Goal: Task Accomplishment & Management: Use online tool/utility

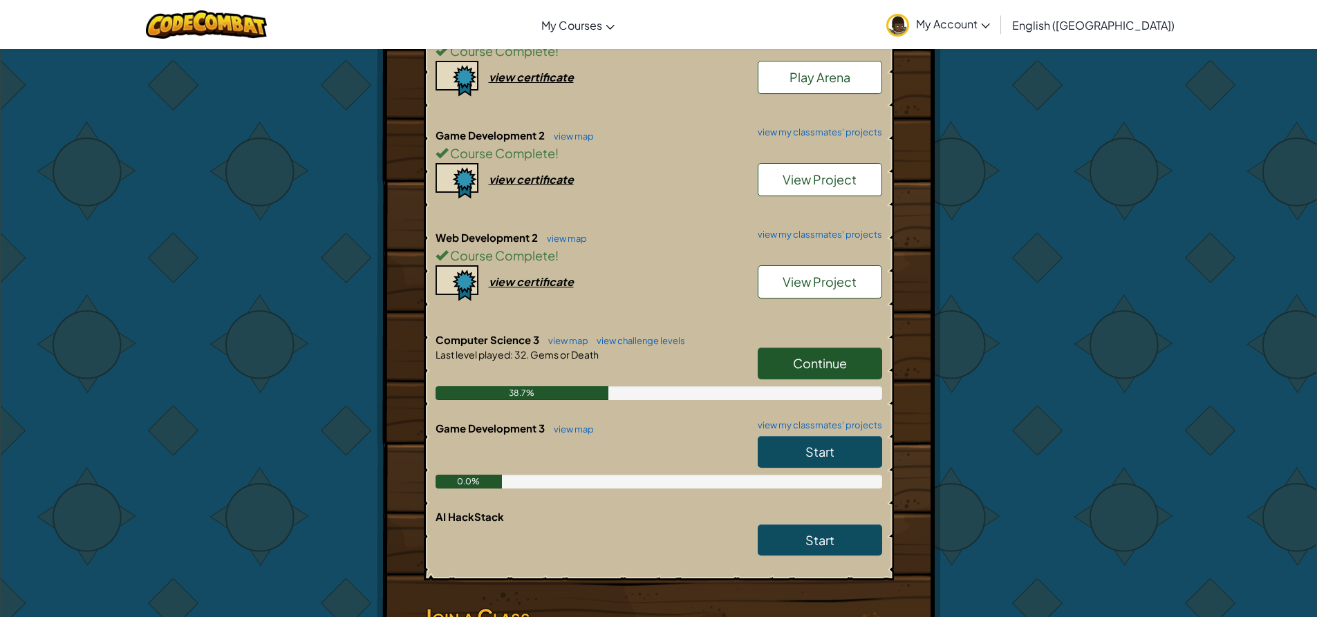
scroll to position [691, 0]
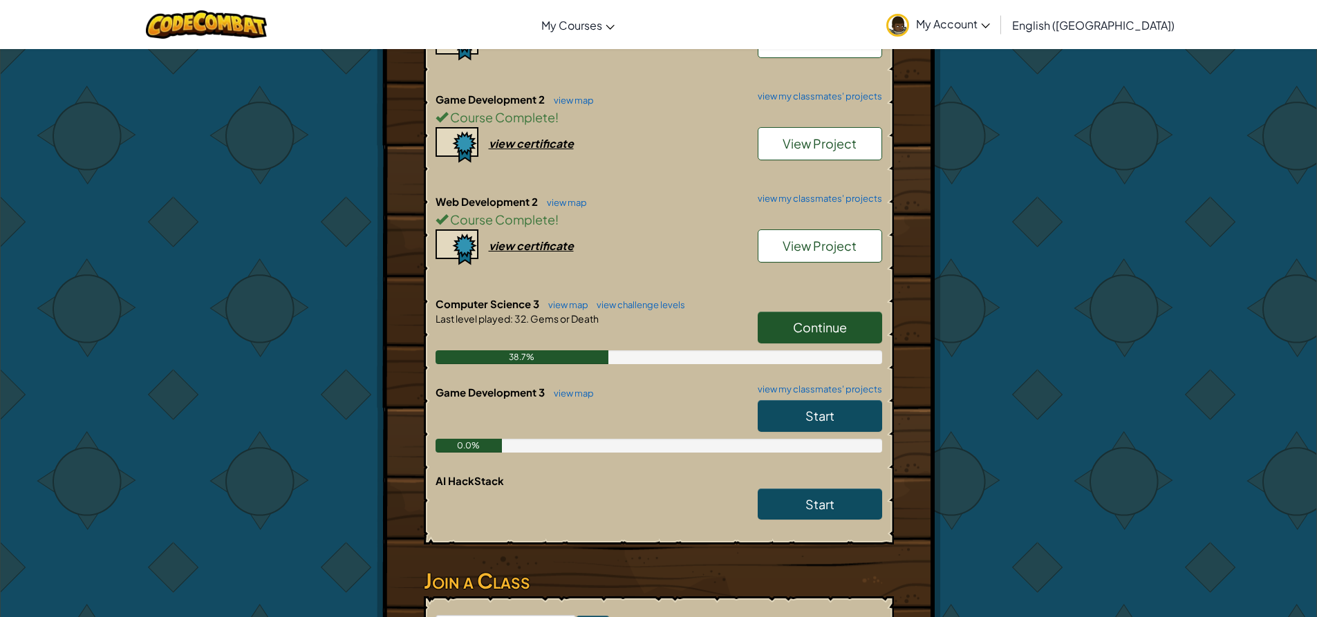
click at [811, 335] on span "Continue" at bounding box center [820, 327] width 54 height 16
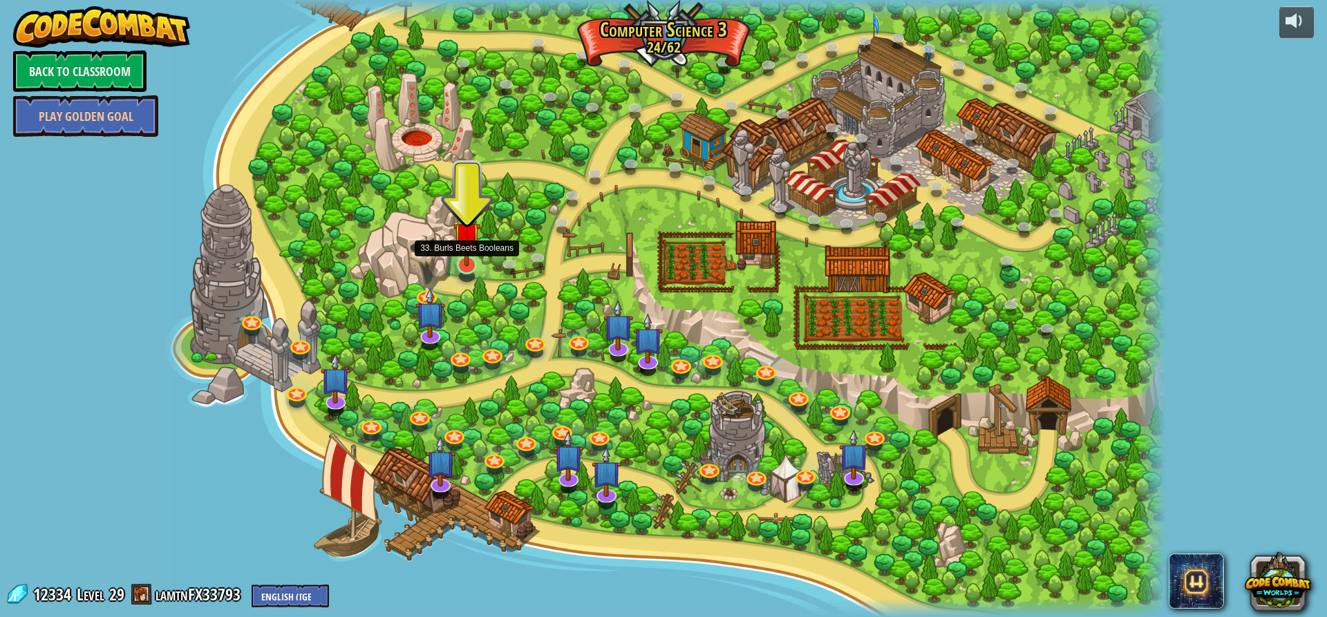
click at [468, 263] on img at bounding box center [466, 236] width 27 height 62
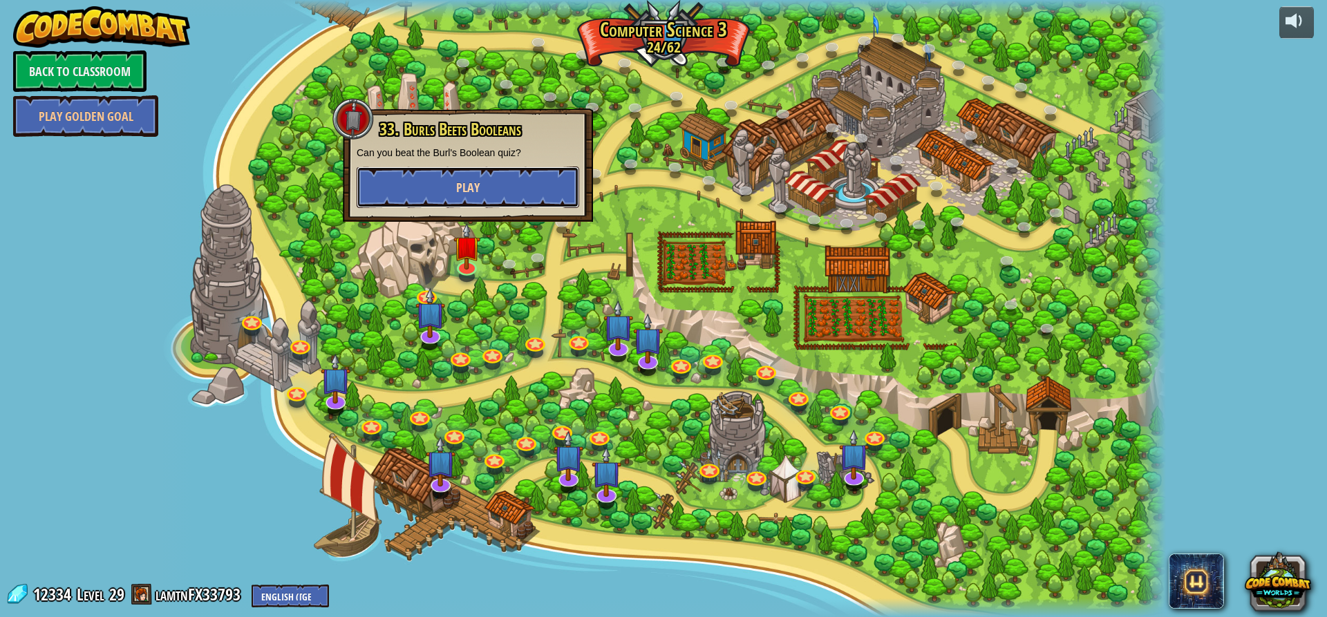
click at [488, 188] on button "Play" at bounding box center [468, 187] width 223 height 41
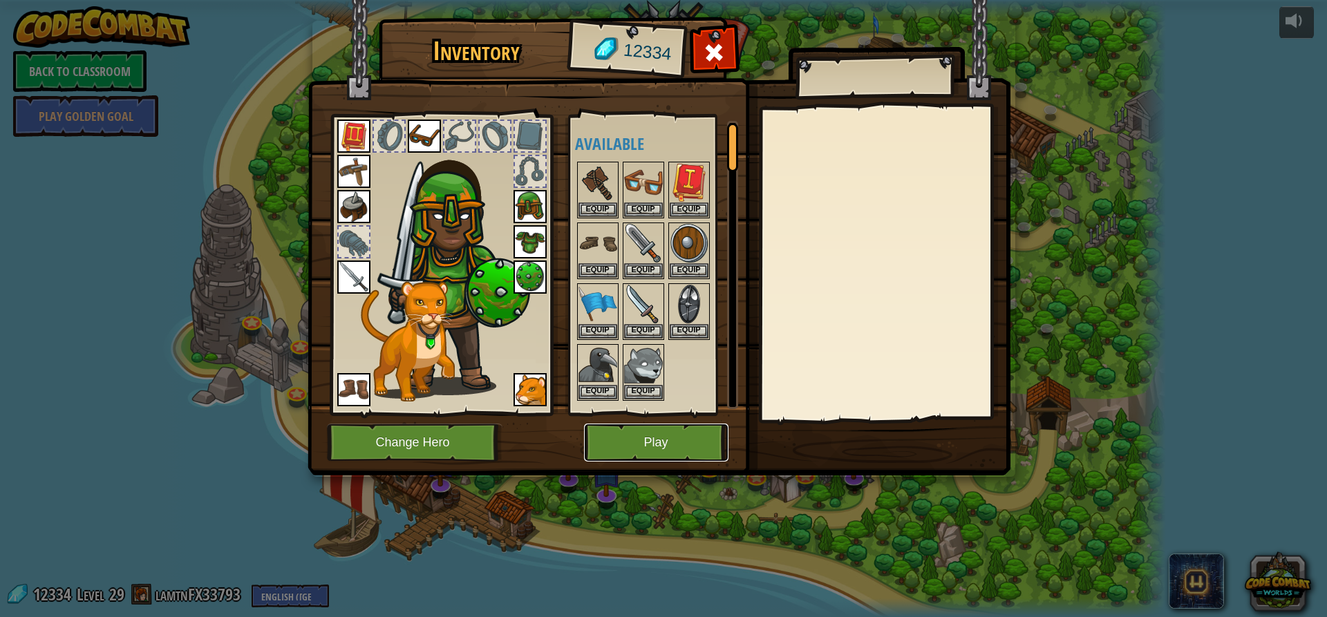
click at [672, 447] on button "Play" at bounding box center [656, 443] width 144 height 38
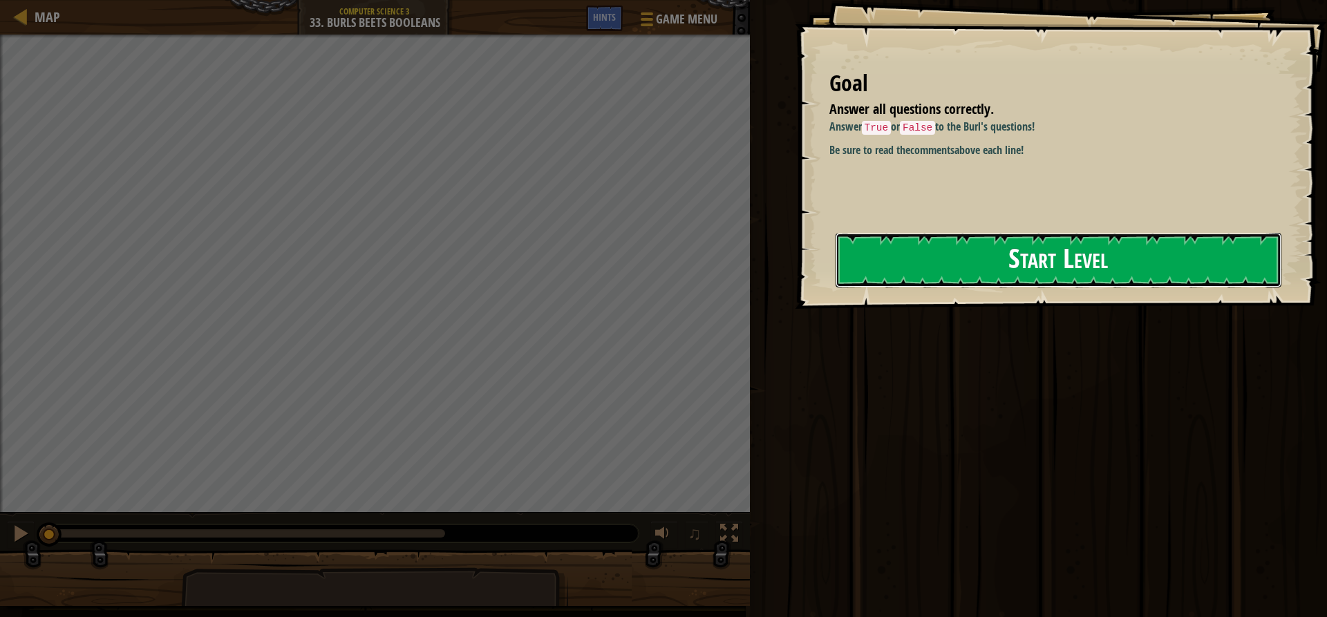
click at [974, 246] on button "Start Level" at bounding box center [1059, 260] width 446 height 55
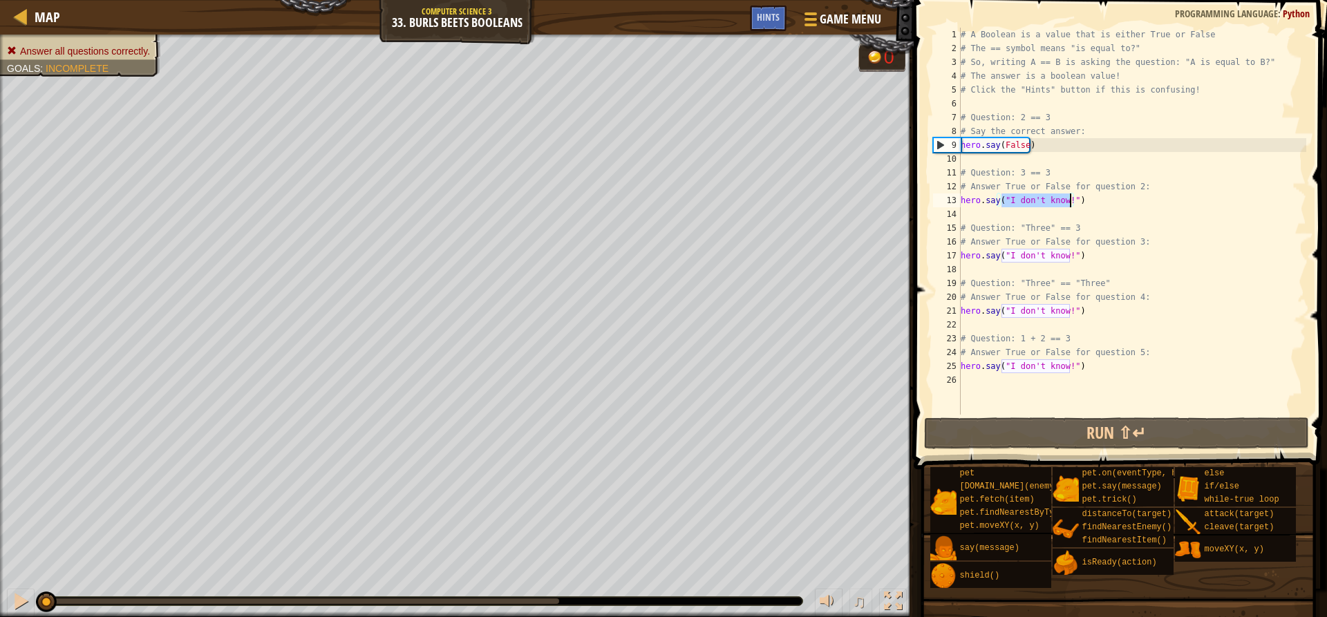
drag, startPoint x: 1000, startPoint y: 198, endPoint x: 1071, endPoint y: 201, distance: 70.6
click at [1071, 201] on div "# A Boolean is a value that is either True or False # The == symbol means "is e…" at bounding box center [1132, 235] width 348 height 415
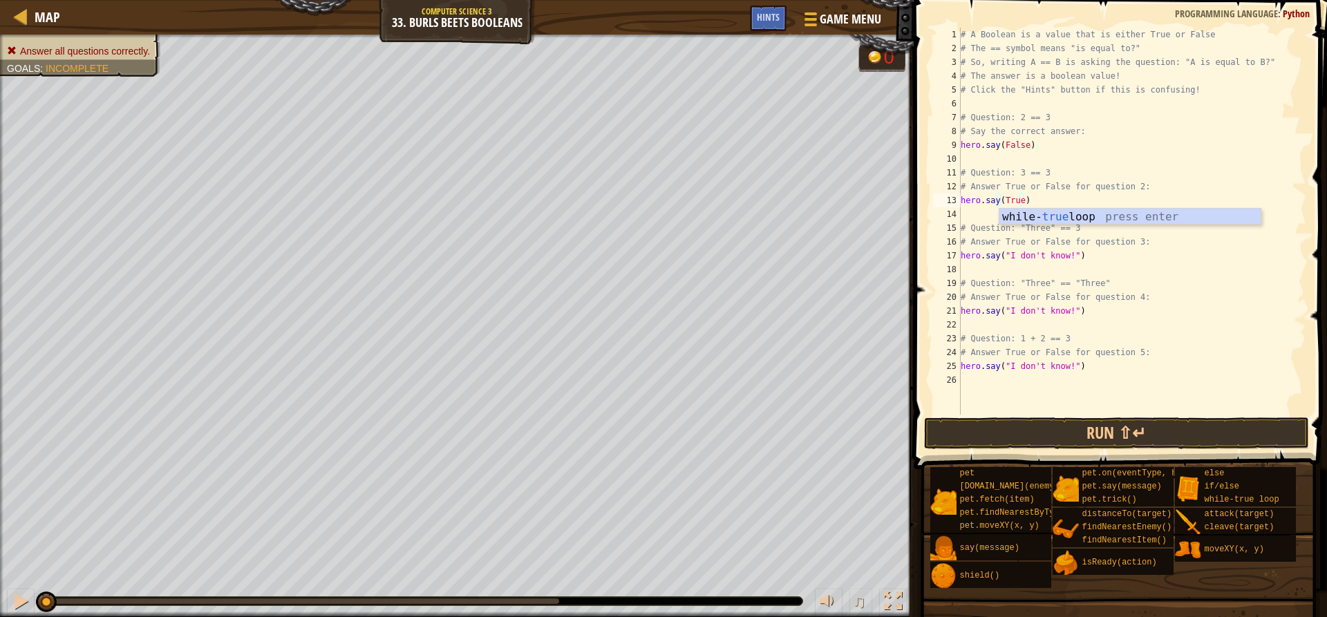
scroll to position [2, 59]
click at [1013, 179] on div "# A Boolean is a value that is either True or False # The == symbol means "is e…" at bounding box center [1132, 235] width 348 height 415
click at [1030, 228] on div "# A Boolean is a value that is either True or False # The == symbol means "is e…" at bounding box center [1132, 235] width 348 height 415
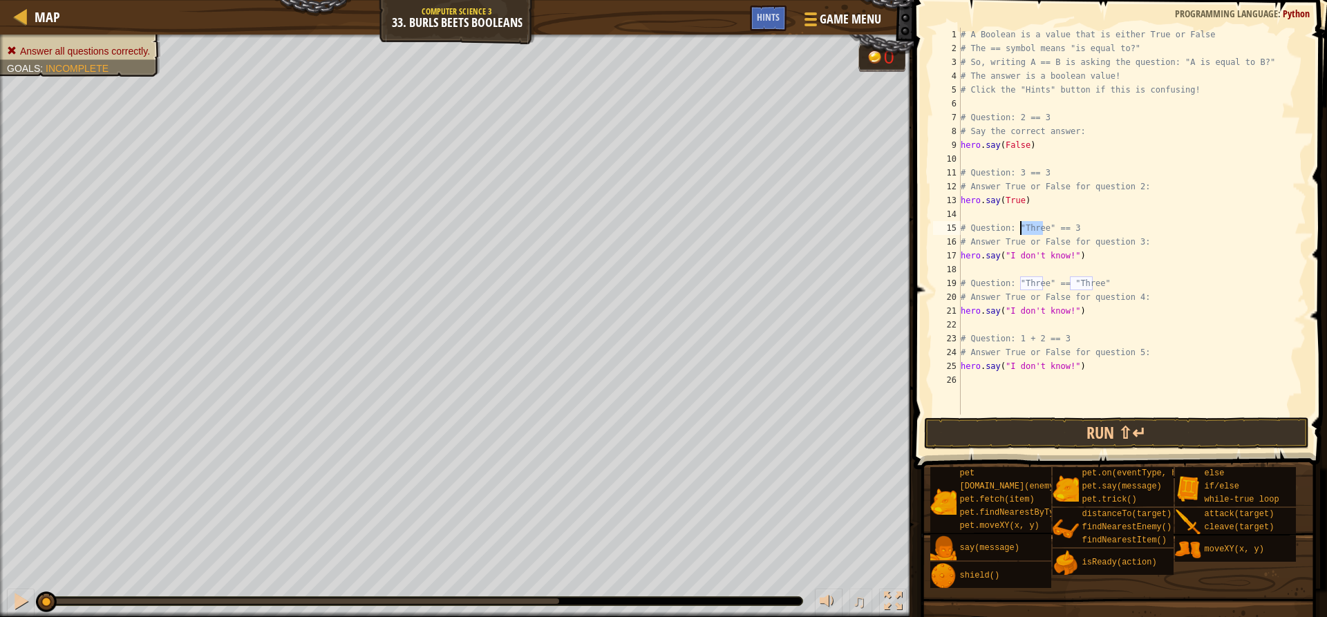
click at [1015, 198] on div "# A Boolean is a value that is either True or False # The == symbol means "is e…" at bounding box center [1132, 235] width 348 height 415
drag, startPoint x: 1070, startPoint y: 259, endPoint x: 1000, endPoint y: 257, distance: 69.8
click at [1000, 257] on div "# A Boolean is a value that is either True or False # The == symbol means "is e…" at bounding box center [1132, 235] width 348 height 415
drag, startPoint x: 1001, startPoint y: 308, endPoint x: 1068, endPoint y: 310, distance: 67.8
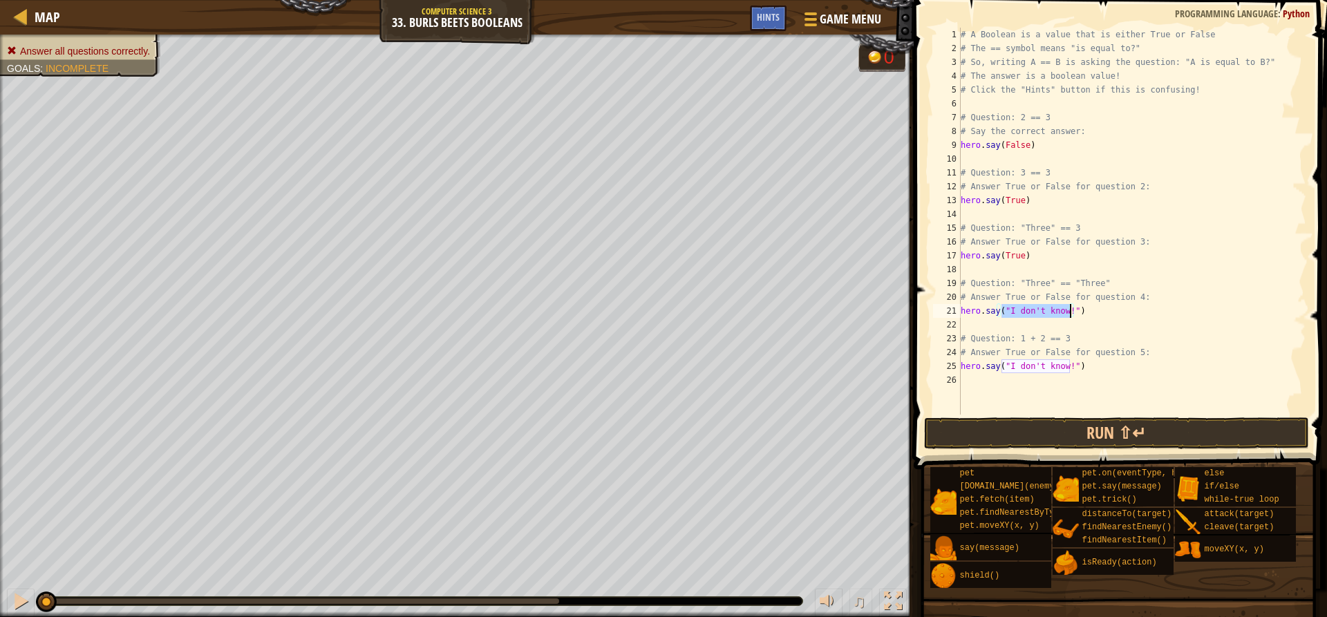
click at [1068, 310] on div "# A Boolean is a value that is either True or False # The == symbol means "is e…" at bounding box center [1132, 235] width 348 height 415
drag, startPoint x: 1002, startPoint y: 362, endPoint x: 1068, endPoint y: 361, distance: 66.4
click at [1068, 361] on div "# A Boolean is a value that is either True or False # The == symbol means "is e…" at bounding box center [1132, 235] width 348 height 415
click at [1057, 427] on button "Run ⇧↵" at bounding box center [1116, 433] width 384 height 32
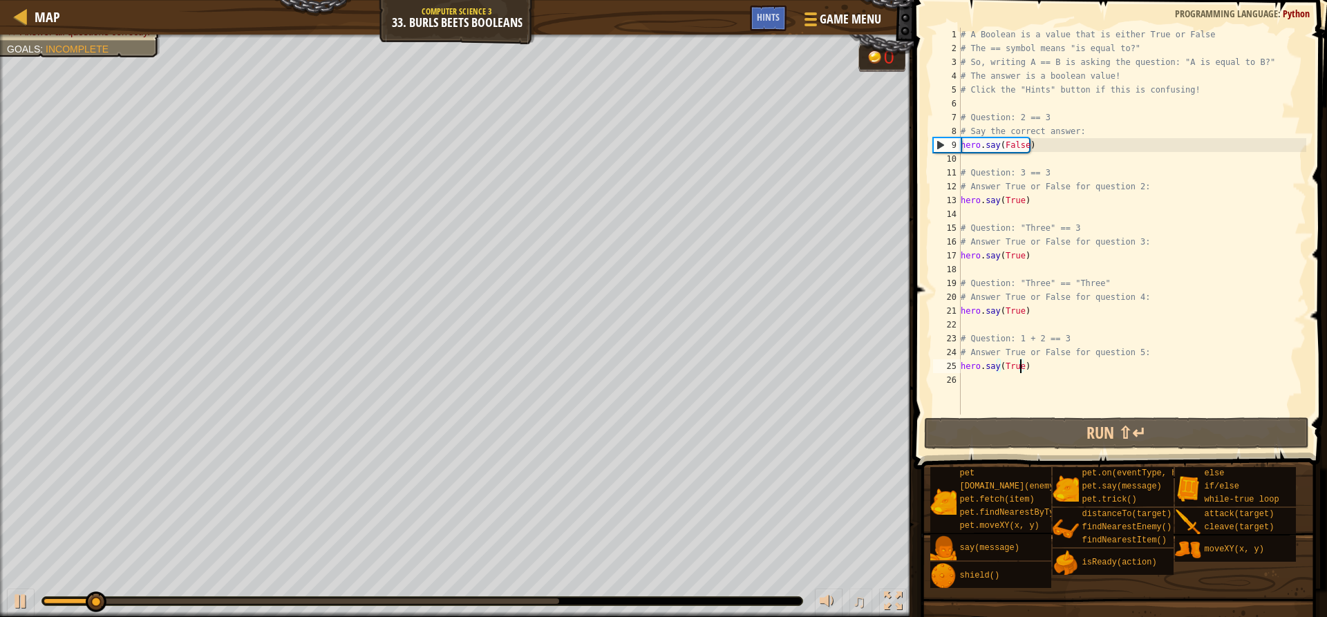
click at [1043, 338] on div "# A Boolean is a value that is either True or False # The == symbol means "is e…" at bounding box center [1132, 235] width 348 height 415
click at [1042, 284] on div "# A Boolean is a value that is either True or False # The == symbol means "is e…" at bounding box center [1132, 235] width 348 height 415
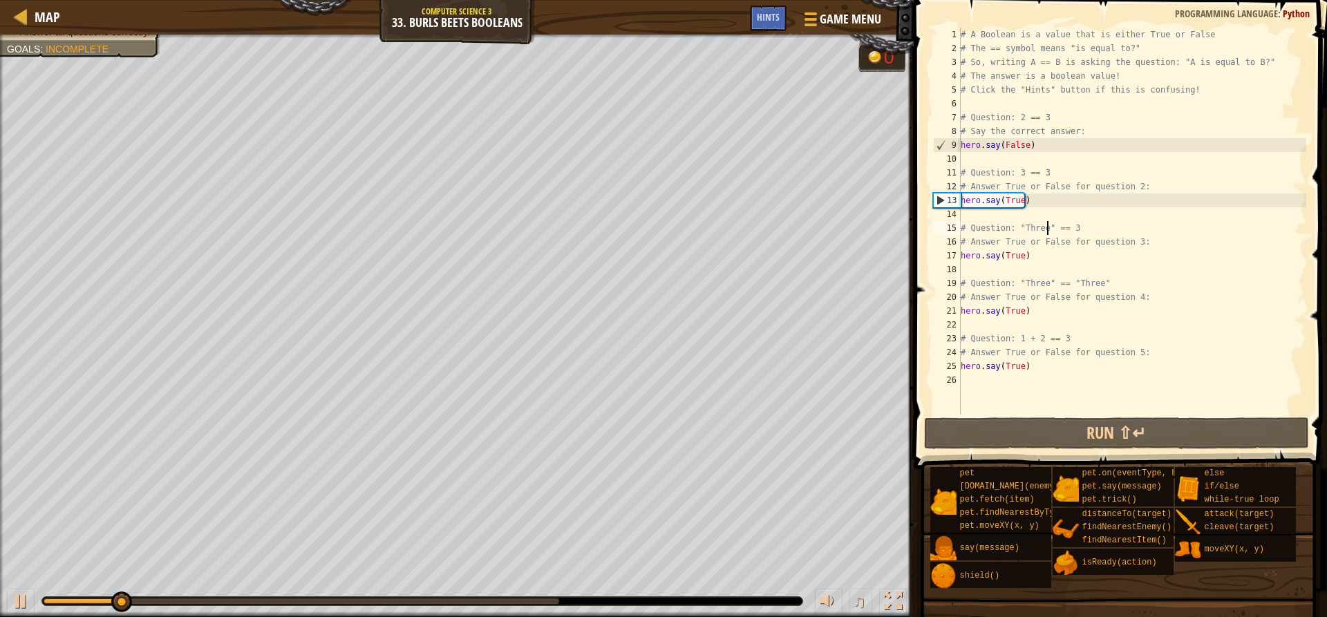
click at [1049, 229] on div "# A Boolean is a value that is either True or False # The == symbol means "is e…" at bounding box center [1132, 235] width 348 height 415
type textarea "# Question: "Three" == 3"
click at [840, 17] on span "Game Menu" at bounding box center [851, 19] width 64 height 19
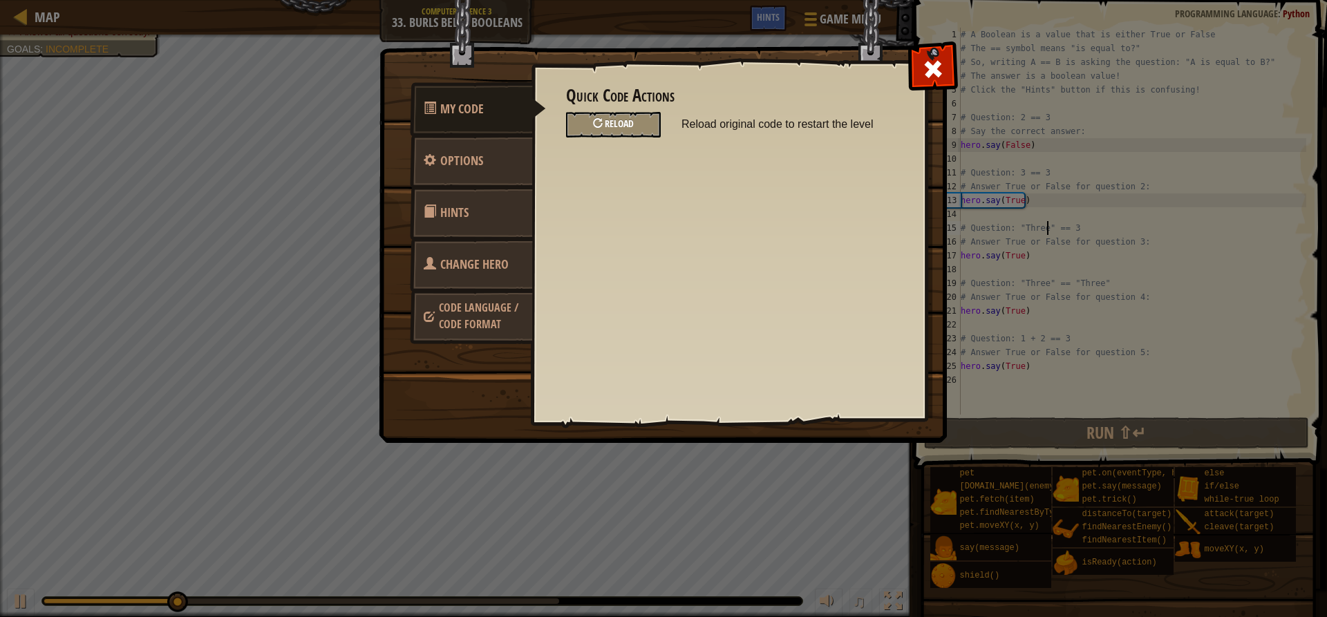
click at [637, 123] on div "Reload" at bounding box center [613, 125] width 95 height 26
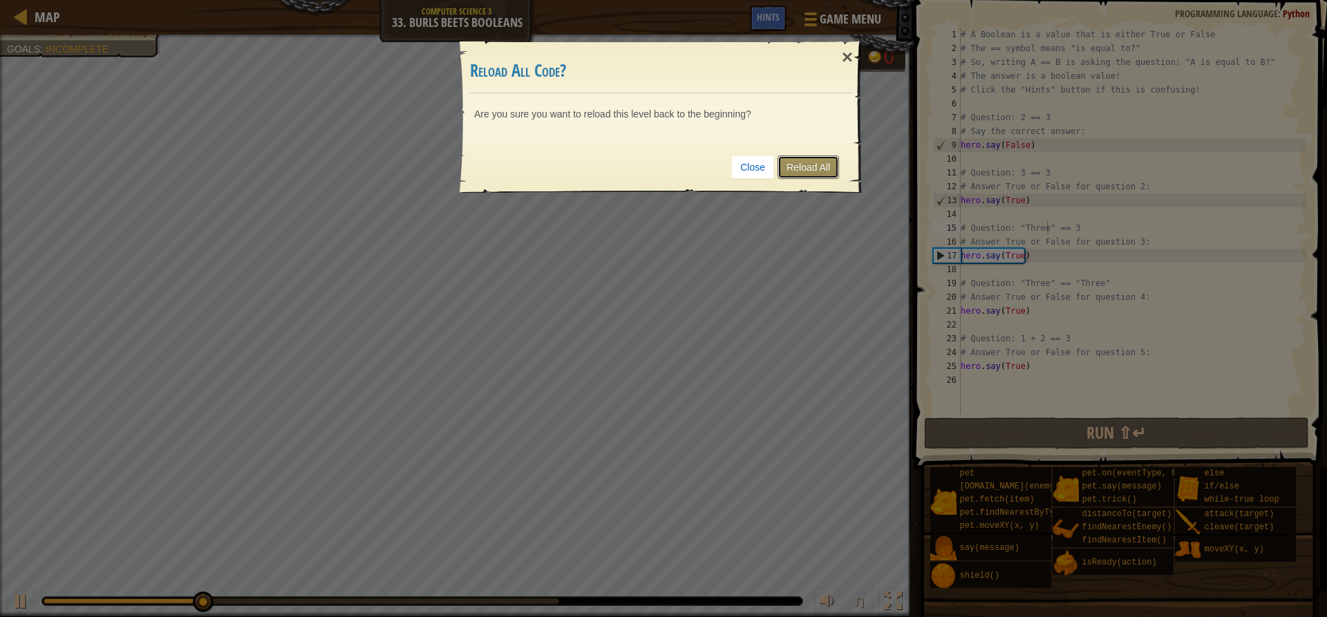
click at [798, 172] on link "Reload All" at bounding box center [809, 167] width 62 height 23
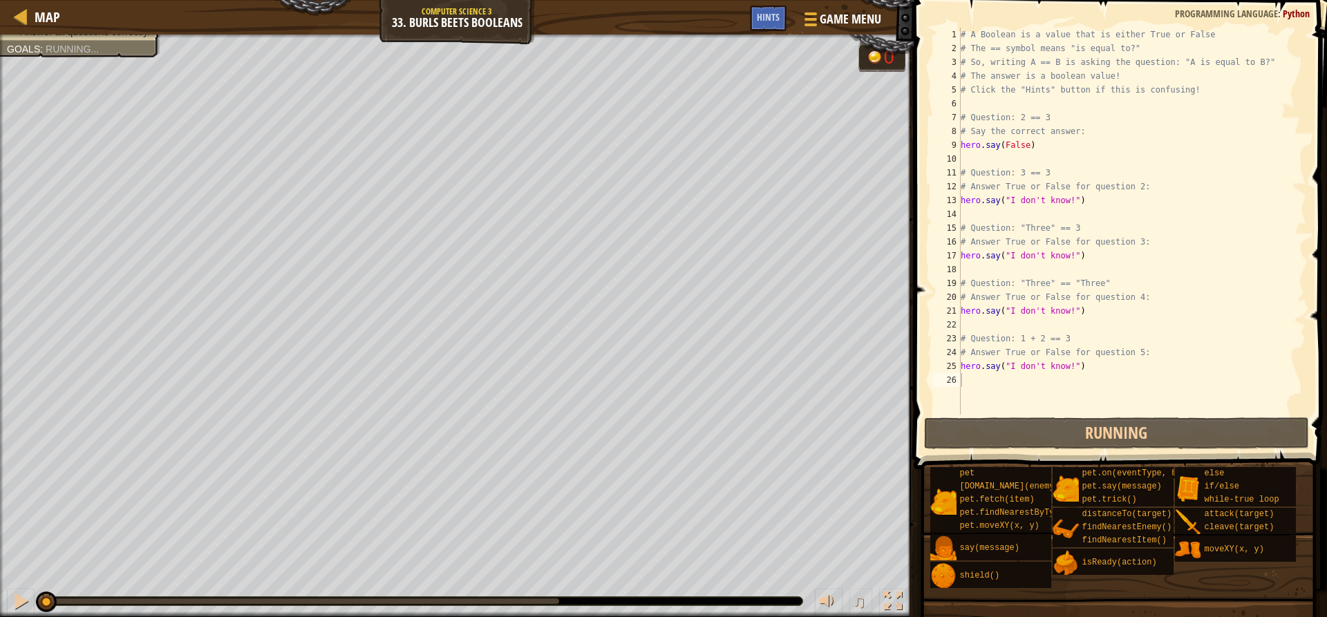
scroll to position [6, 0]
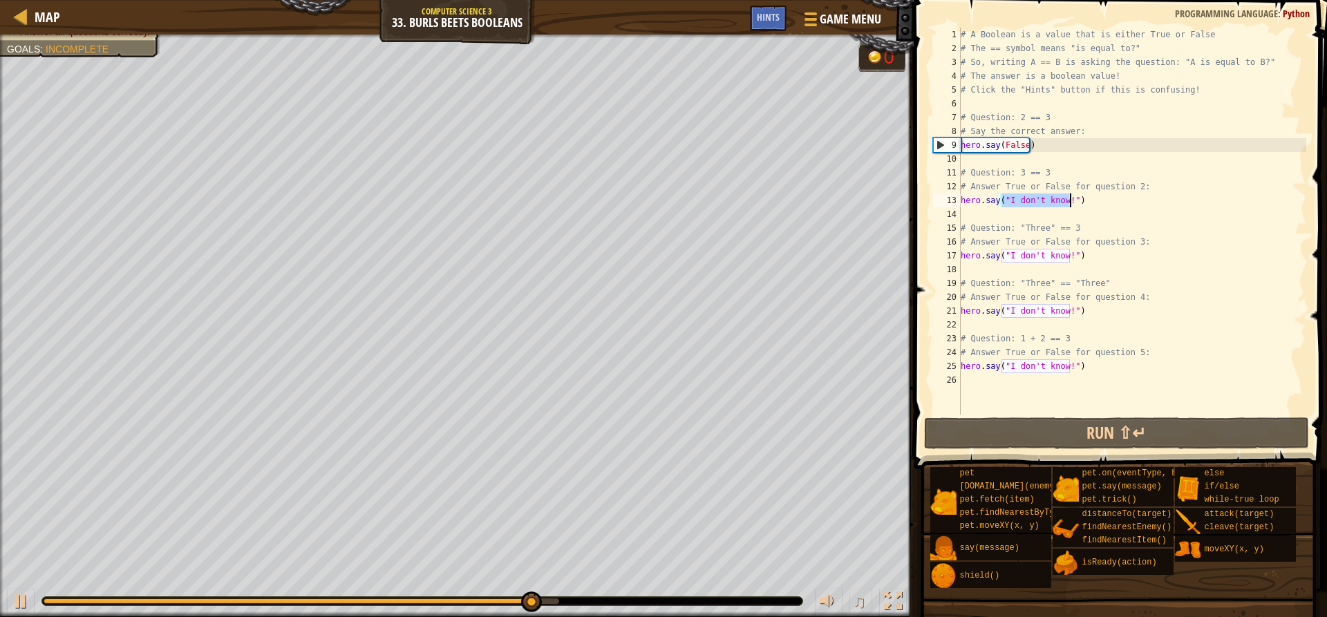
drag, startPoint x: 1001, startPoint y: 201, endPoint x: 1070, endPoint y: 199, distance: 69.1
click at [1070, 199] on div "# A Boolean is a value that is either True or False # The == symbol means "is e…" at bounding box center [1132, 235] width 348 height 415
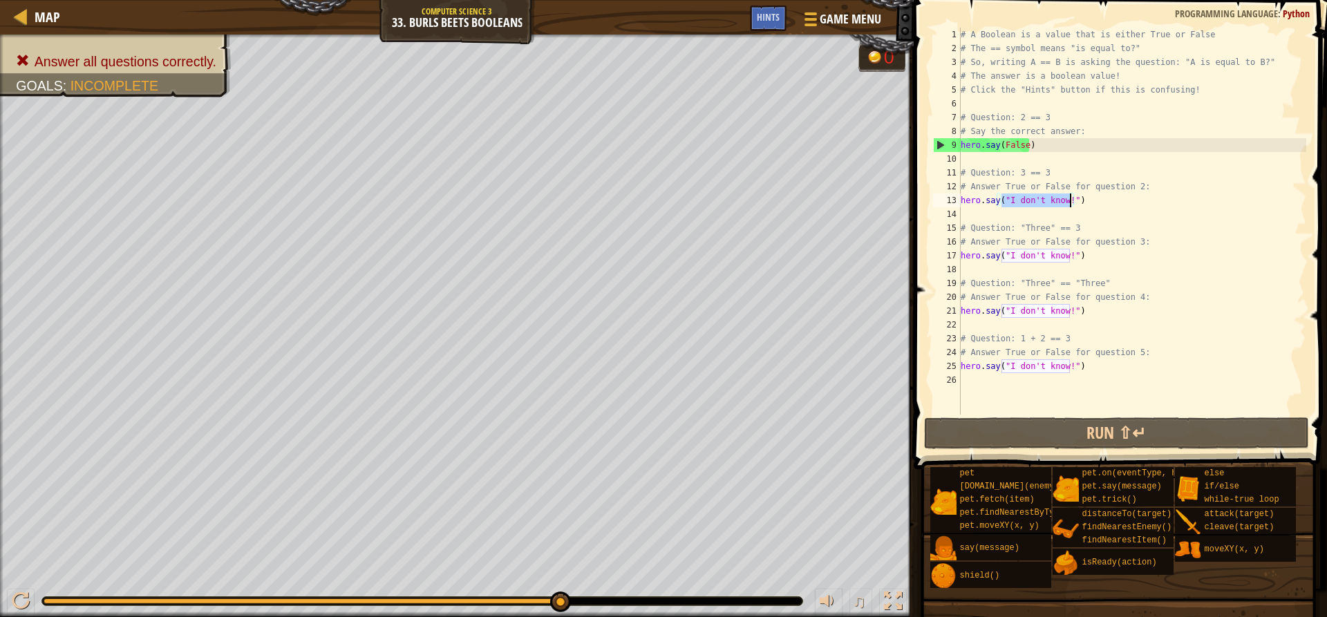
paste textarea "True"
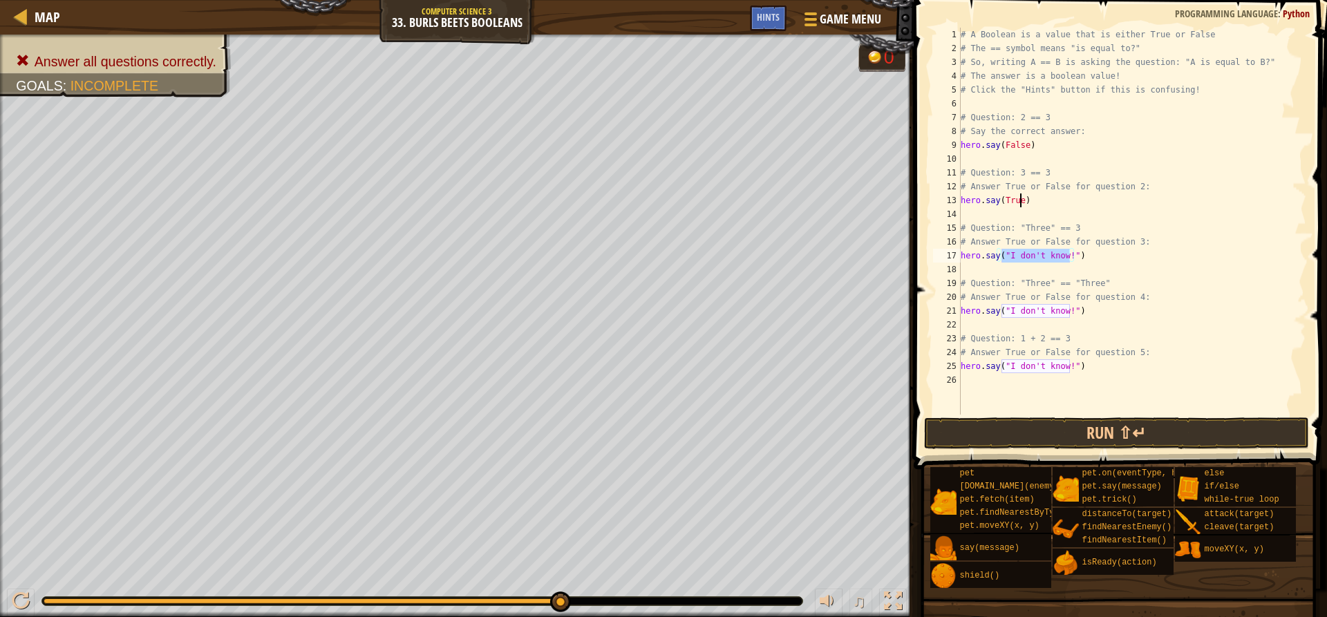
drag, startPoint x: 1001, startPoint y: 255, endPoint x: 1071, endPoint y: 256, distance: 70.5
click at [1071, 256] on div "# A Boolean is a value that is either True or False # The == symbol means "is e…" at bounding box center [1132, 235] width 348 height 415
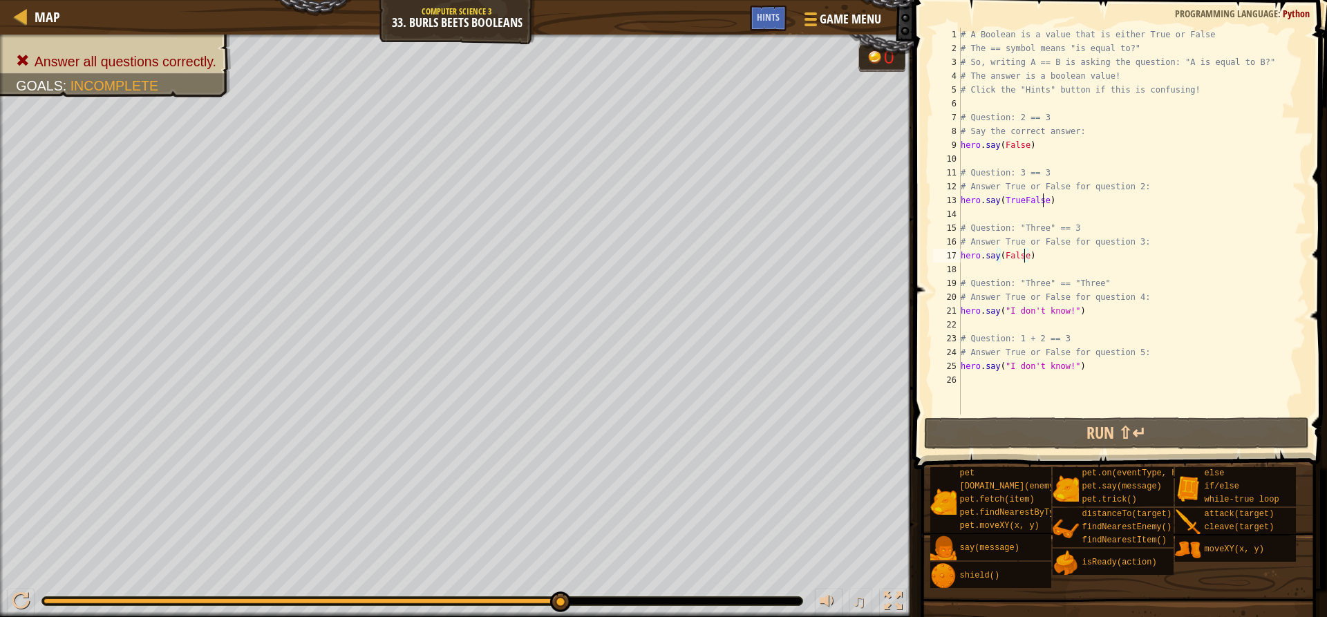
scroll to position [6, 5]
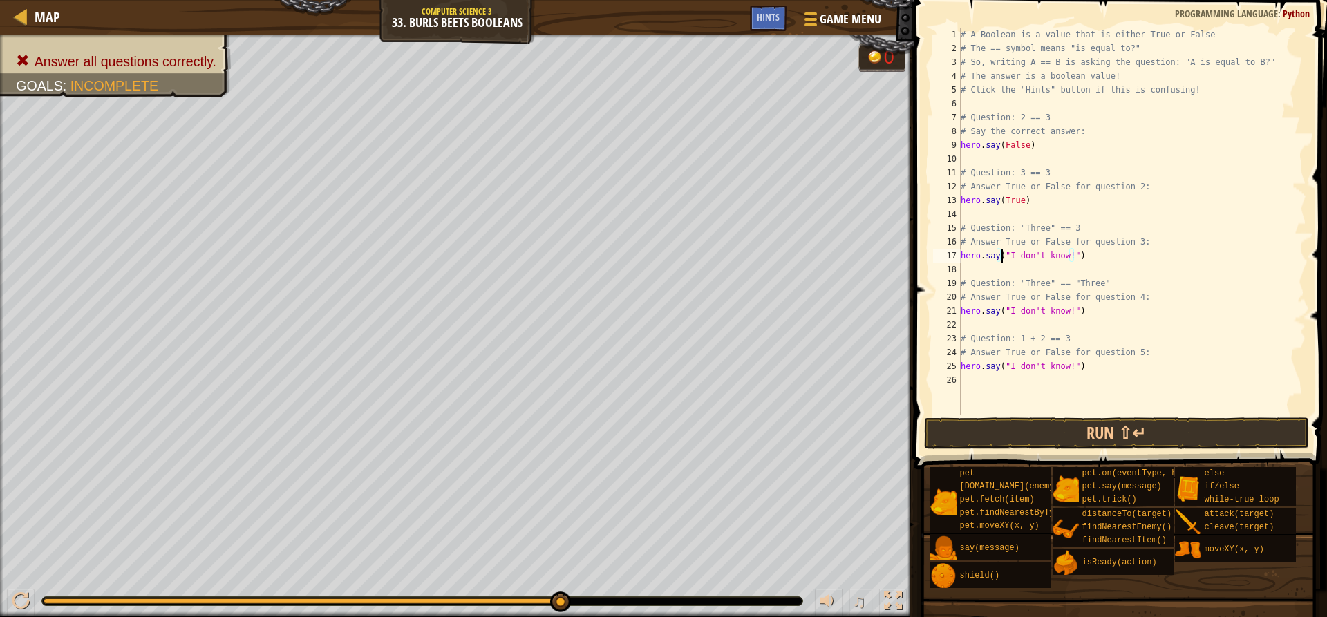
click at [1003, 254] on div "# A Boolean is a value that is either True or False # The == symbol means "is e…" at bounding box center [1132, 235] width 348 height 415
drag, startPoint x: 1070, startPoint y: 254, endPoint x: 1002, endPoint y: 256, distance: 67.7
click at [1002, 256] on div "# A Boolean is a value that is either True or False # The == symbol means "is e…" at bounding box center [1132, 235] width 348 height 415
drag, startPoint x: 1001, startPoint y: 310, endPoint x: 1066, endPoint y: 312, distance: 65.7
click at [1066, 312] on div "# A Boolean is a value that is either True or False # The == symbol means "is e…" at bounding box center [1132, 235] width 348 height 415
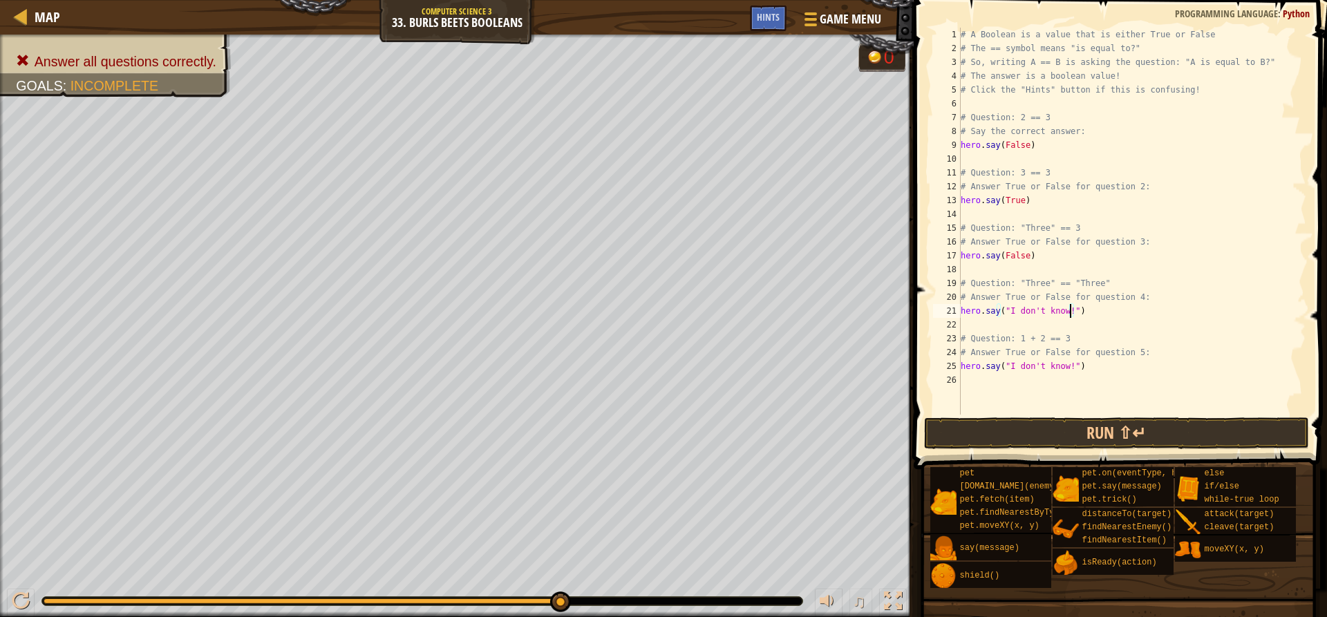
click at [1068, 315] on div "# A Boolean is a value that is either True or False # The == symbol means "is e…" at bounding box center [1132, 235] width 348 height 415
drag, startPoint x: 1068, startPoint y: 315, endPoint x: 1037, endPoint y: 314, distance: 31.8
click at [1037, 314] on div "# A Boolean is a value that is either True or False # The == symbol means "is e…" at bounding box center [1132, 235] width 348 height 415
paste textarea "True"
drag, startPoint x: 1001, startPoint y: 366, endPoint x: 1068, endPoint y: 364, distance: 67.1
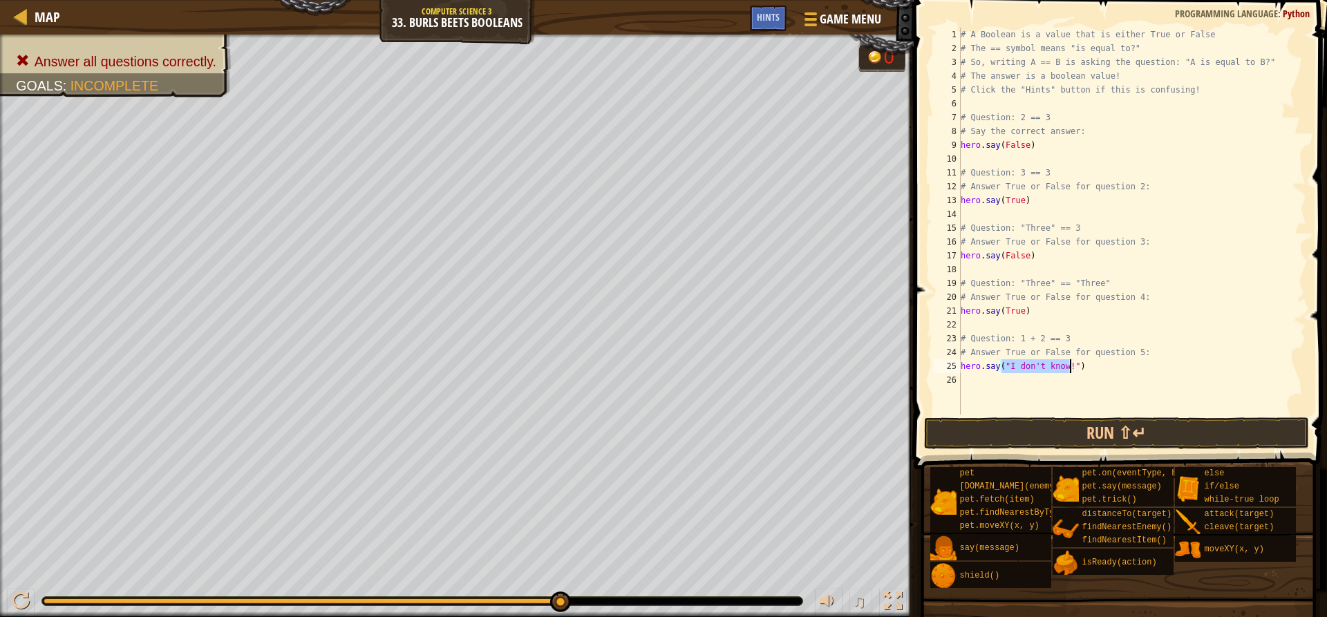
click at [1068, 364] on div "# A Boolean is a value that is either True or False # The == symbol means "is e…" at bounding box center [1132, 235] width 348 height 415
paste textarea "True"
type textarea "hero.say(True)"
click at [1068, 429] on button "Run ⇧↵" at bounding box center [1116, 433] width 384 height 32
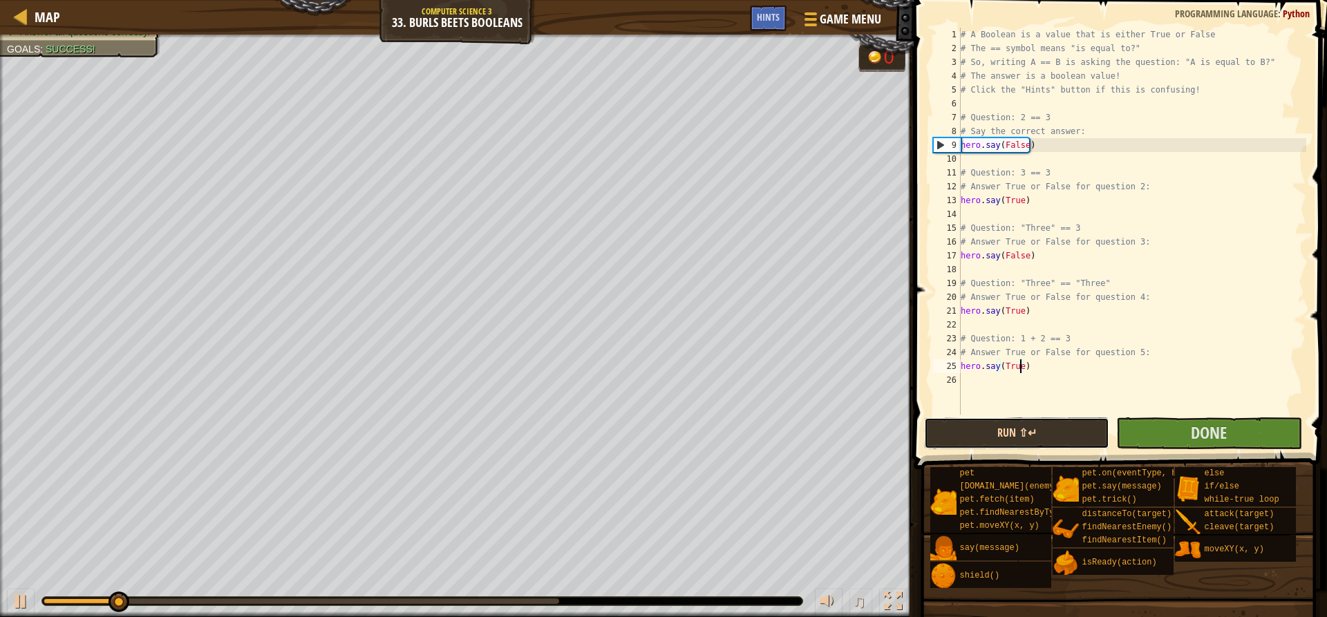
click at [1068, 429] on button "Run ⇧↵" at bounding box center [1016, 433] width 185 height 32
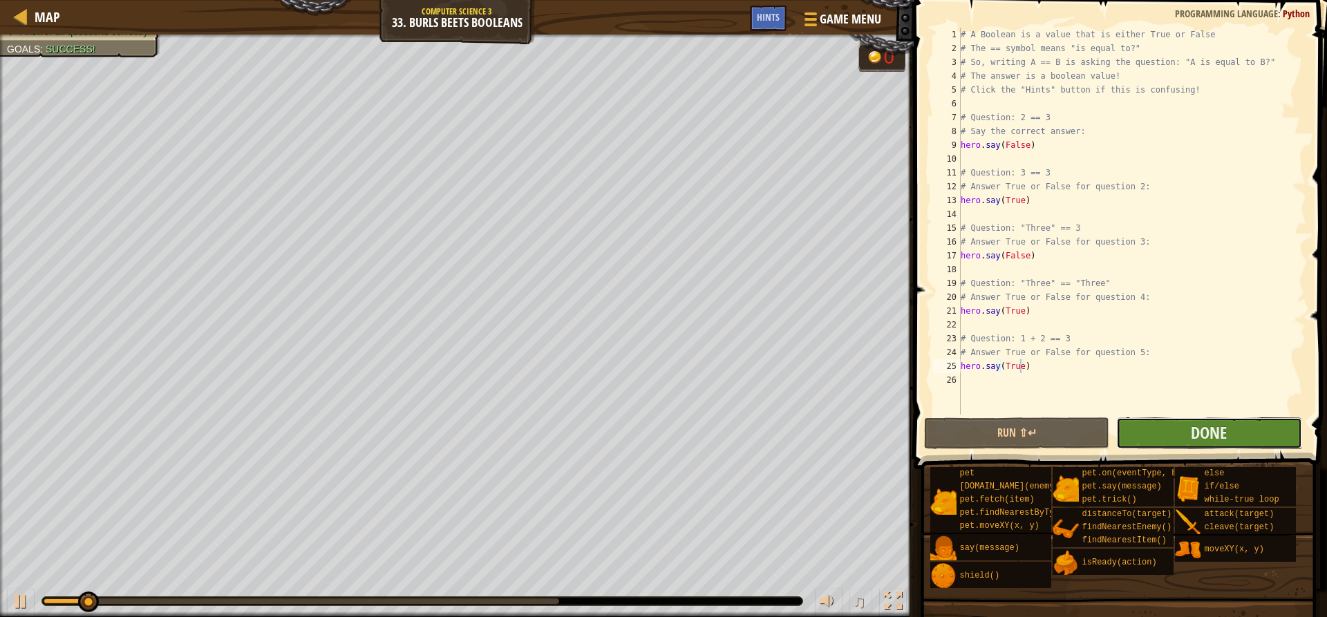
click at [1170, 444] on button "Done" at bounding box center [1208, 433] width 185 height 32
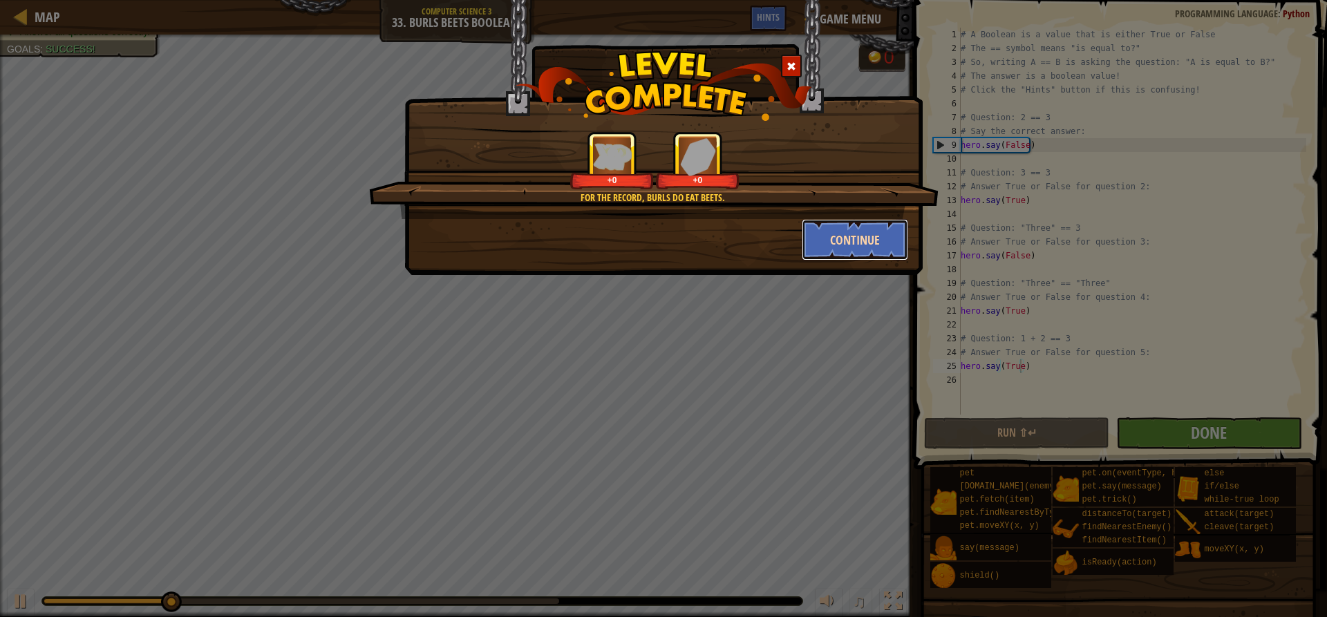
click at [818, 252] on button "Continue" at bounding box center [855, 239] width 107 height 41
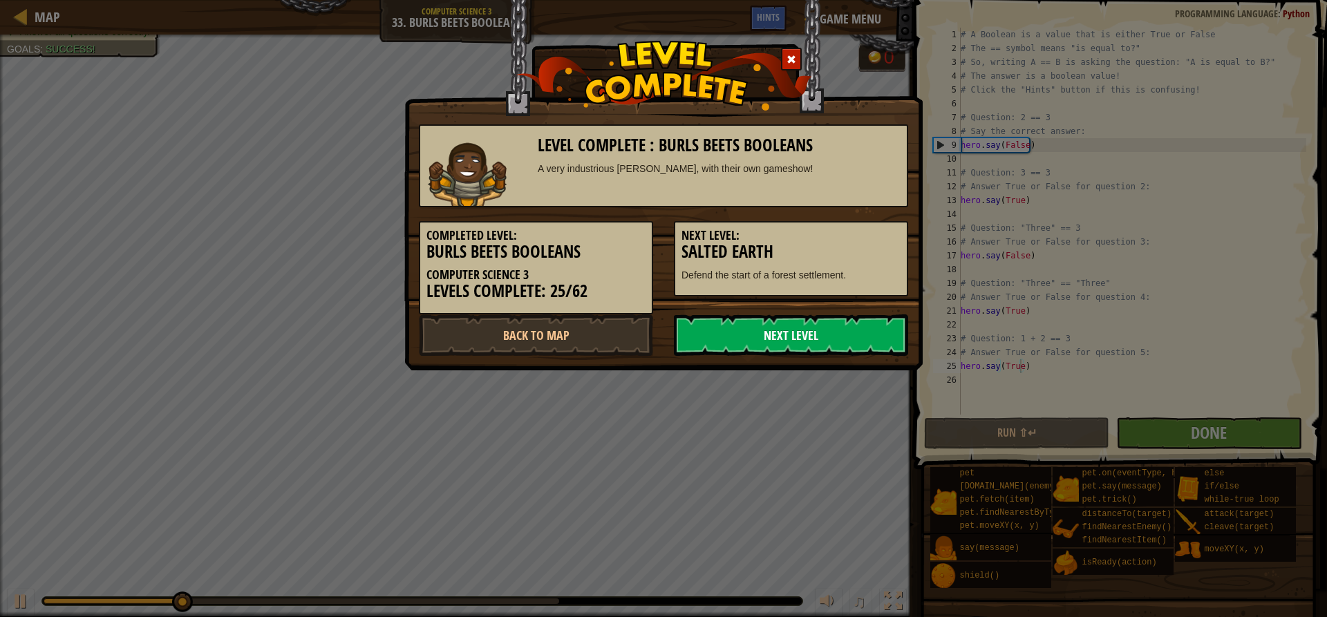
click at [834, 334] on link "Next Level" at bounding box center [791, 334] width 234 height 41
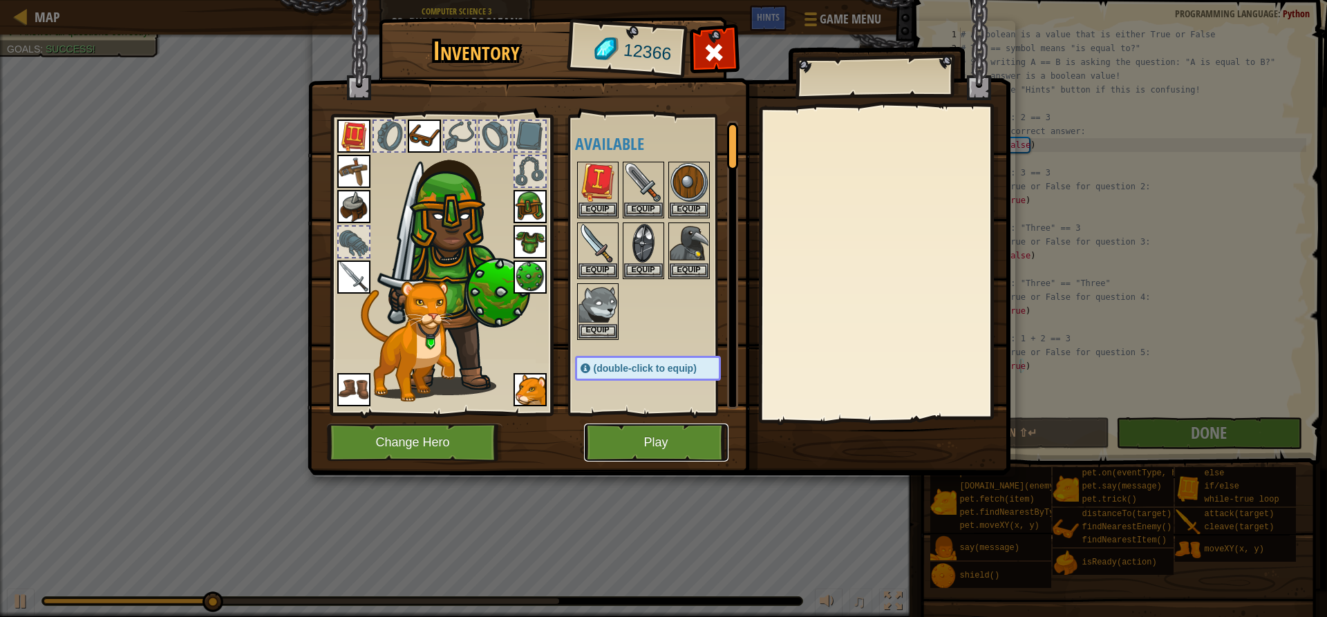
click at [686, 433] on button "Play" at bounding box center [656, 443] width 144 height 38
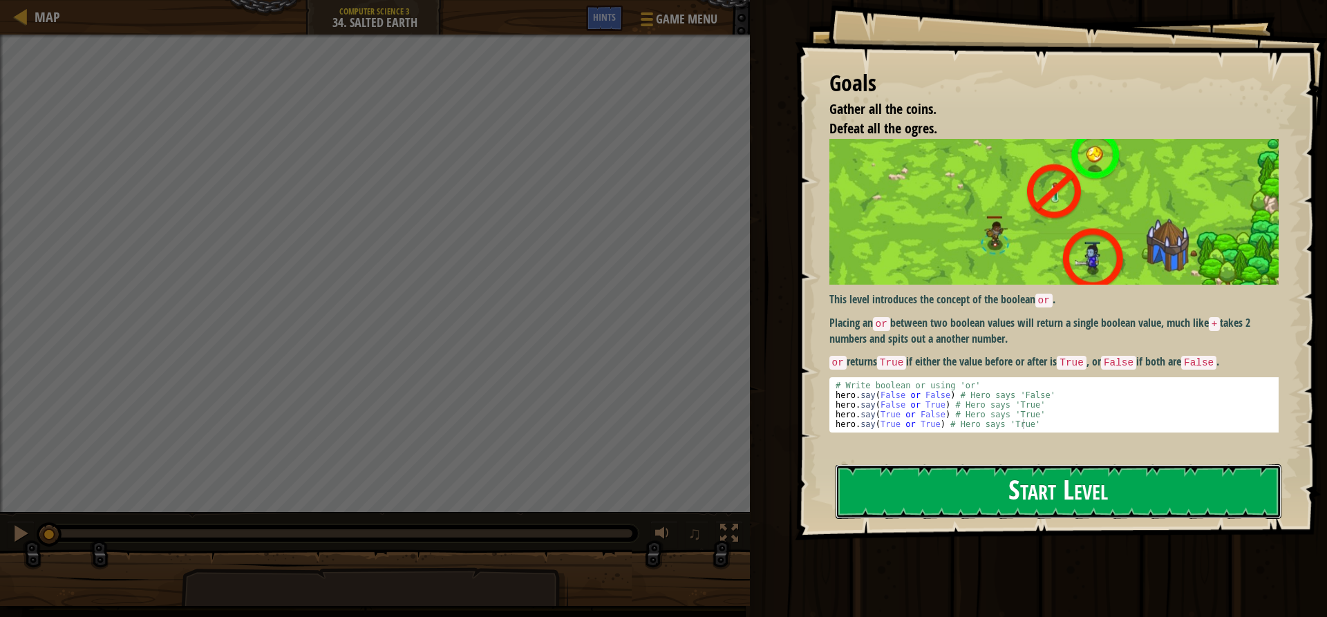
click at [892, 498] on button "Start Level" at bounding box center [1059, 491] width 446 height 55
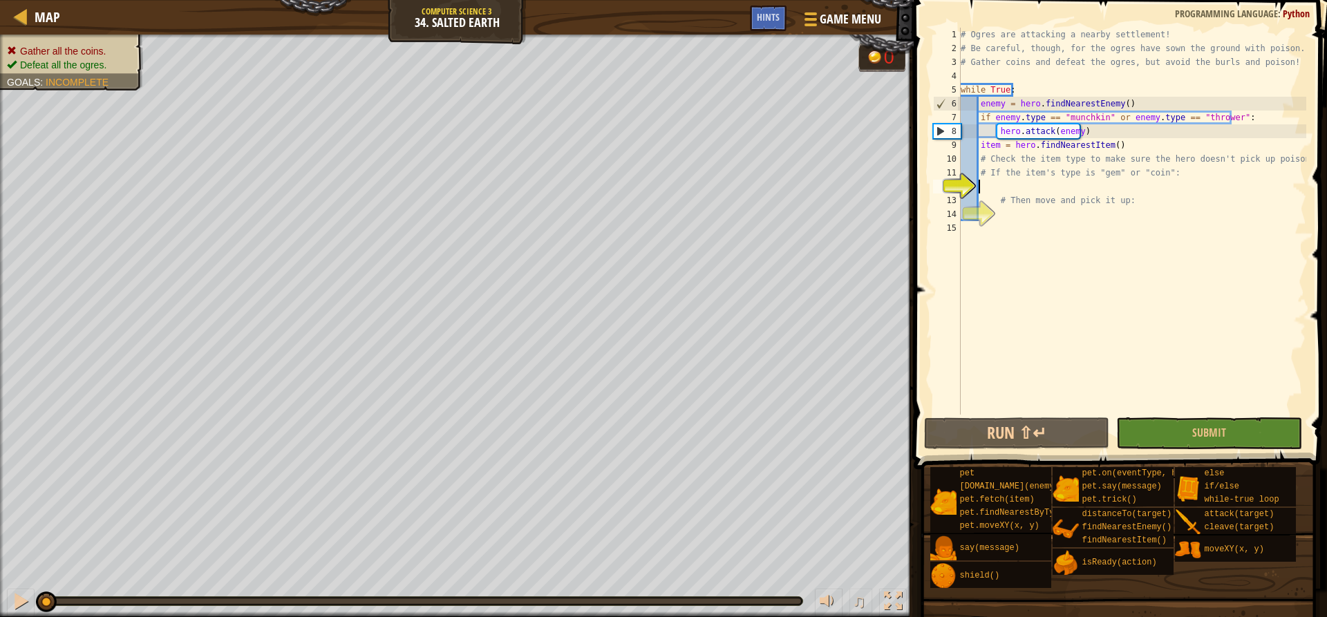
click at [987, 104] on div "# Ogres are attacking a nearby settlement! # Be careful, though, for the ogres …" at bounding box center [1132, 235] width 348 height 415
click at [981, 117] on div "# Ogres are attacking a nearby settlement! # Be careful, though, for the ogres …" at bounding box center [1132, 235] width 348 height 415
click at [1065, 115] on div "# Ogres are attacking a nearby settlement! # Be careful, though, for the ogres …" at bounding box center [1132, 235] width 348 height 415
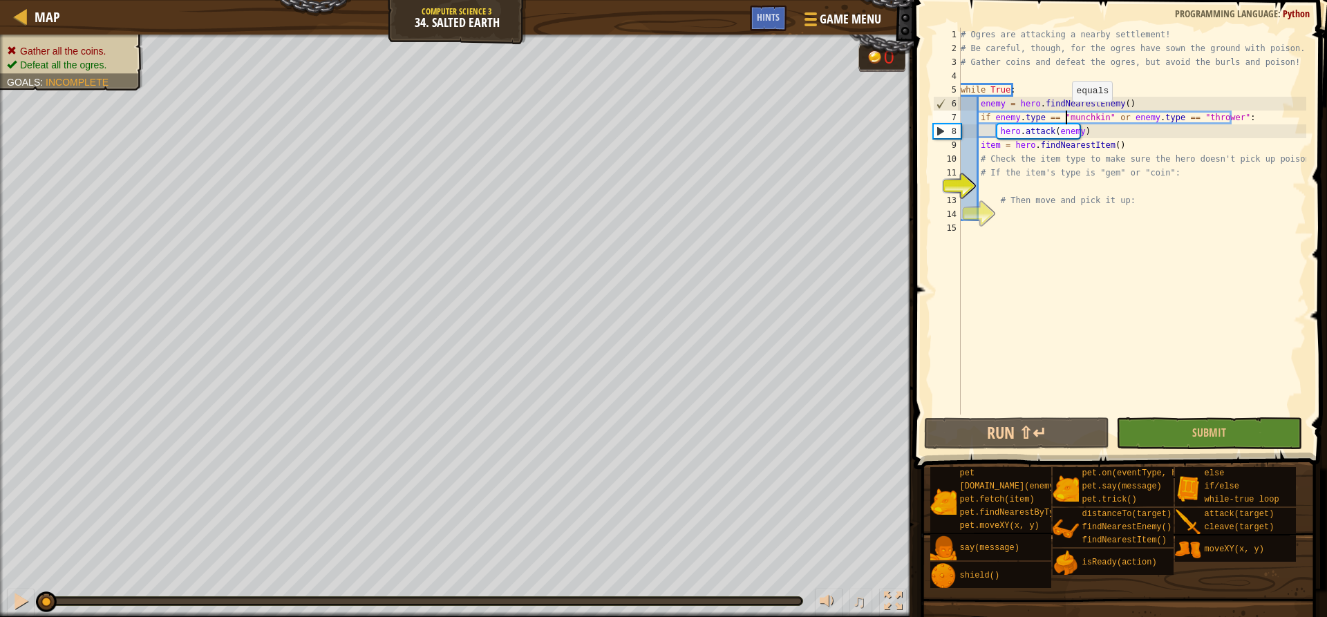
click at [1065, 115] on div "# Ogres are attacking a nearby settlement! # Be careful, though, for the ogres …" at bounding box center [1132, 235] width 348 height 415
click at [1133, 117] on div "# Ogres are attacking a nearby settlement! # Be careful, though, for the ogres …" at bounding box center [1132, 235] width 348 height 415
click at [995, 156] on div "# Ogres are attacking a nearby settlement! # Be careful, though, for the ogres …" at bounding box center [1132, 235] width 348 height 415
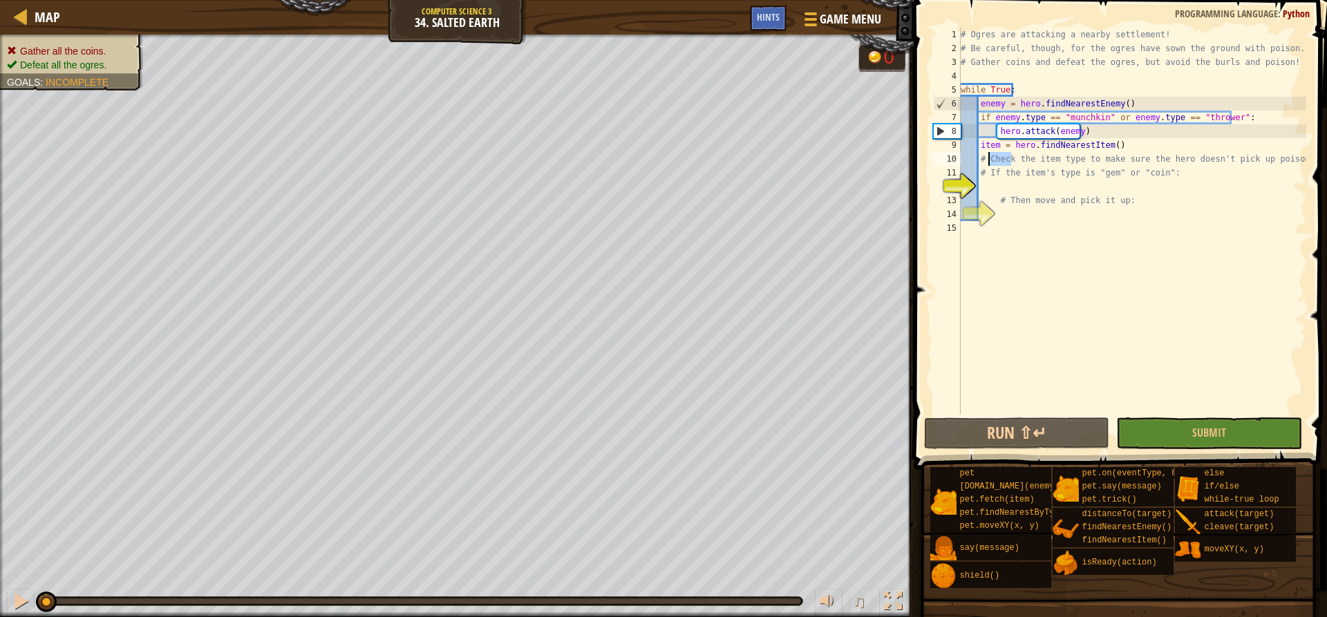
click at [1027, 157] on div "# Ogres are attacking a nearby settlement! # Be careful, though, for the ogres …" at bounding box center [1132, 235] width 348 height 415
click at [1053, 158] on div "# Ogres are attacking a nearby settlement! # Be careful, though, for the ogres …" at bounding box center [1132, 235] width 348 height 415
click at [1082, 157] on div "# Ogres are attacking a nearby settlement! # Be careful, though, for the ogres …" at bounding box center [1132, 235] width 348 height 415
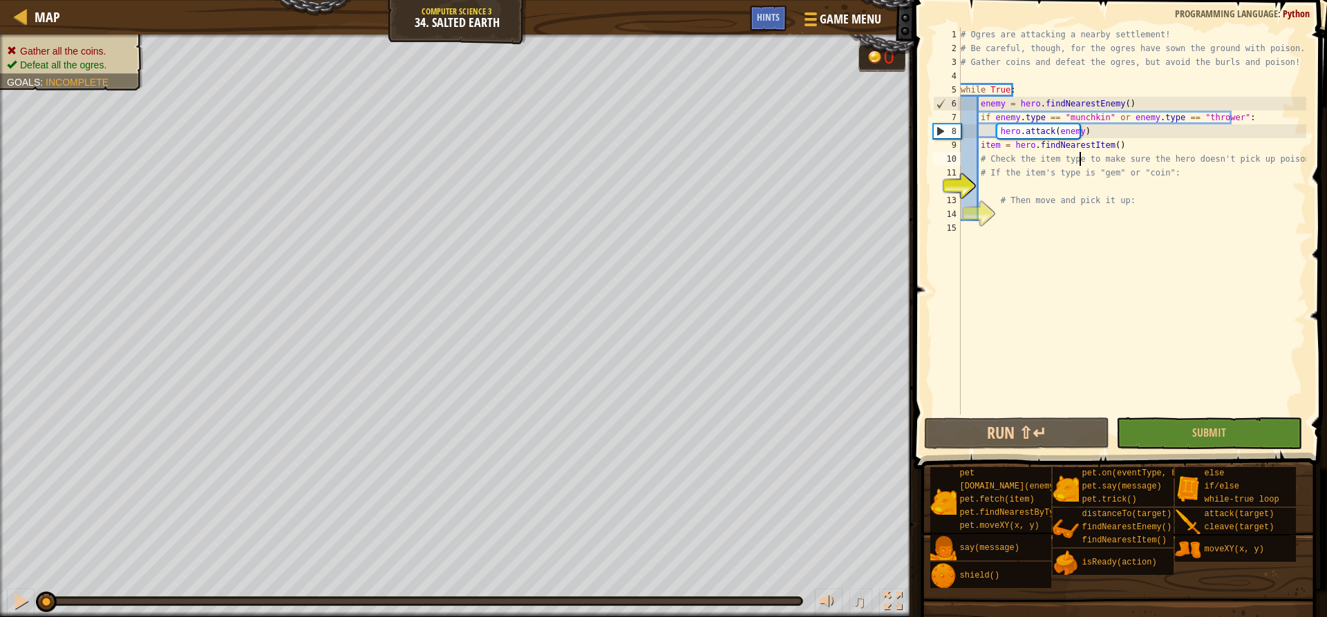
click at [1082, 157] on div "# Ogres are attacking a nearby settlement! # Be careful, though, for the ogres …" at bounding box center [1132, 235] width 348 height 415
click at [1118, 158] on div "# Ogres are attacking a nearby settlement! # Be careful, though, for the ogres …" at bounding box center [1132, 235] width 348 height 415
click at [1143, 160] on div "# Ogres are attacking a nearby settlement! # Be careful, though, for the ogres …" at bounding box center [1132, 235] width 348 height 415
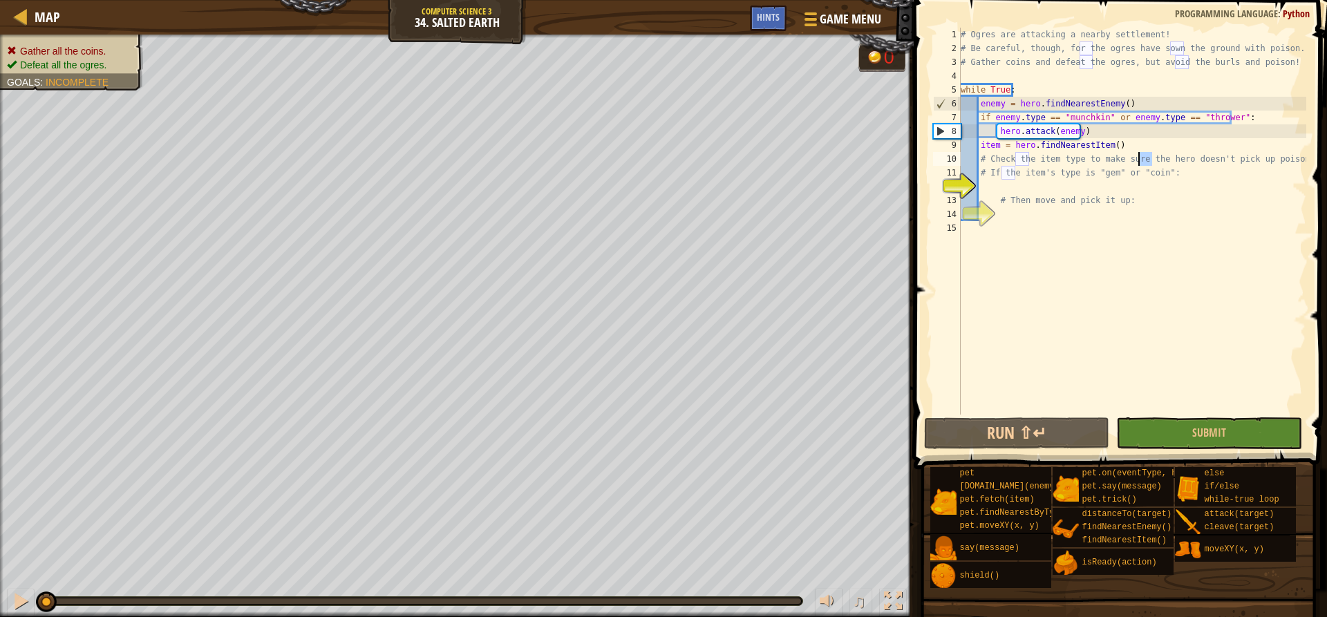
click at [1176, 160] on div "# Ogres are attacking a nearby settlement! # Be careful, though, for the ogres …" at bounding box center [1132, 235] width 348 height 415
click at [1212, 160] on div "# Ogres are attacking a nearby settlement! # Be careful, though, for the ogres …" at bounding box center [1132, 235] width 348 height 415
click at [1227, 156] on div "# Ogres are attacking a nearby settlement! # Be careful, though, for the ogres …" at bounding box center [1132, 235] width 348 height 415
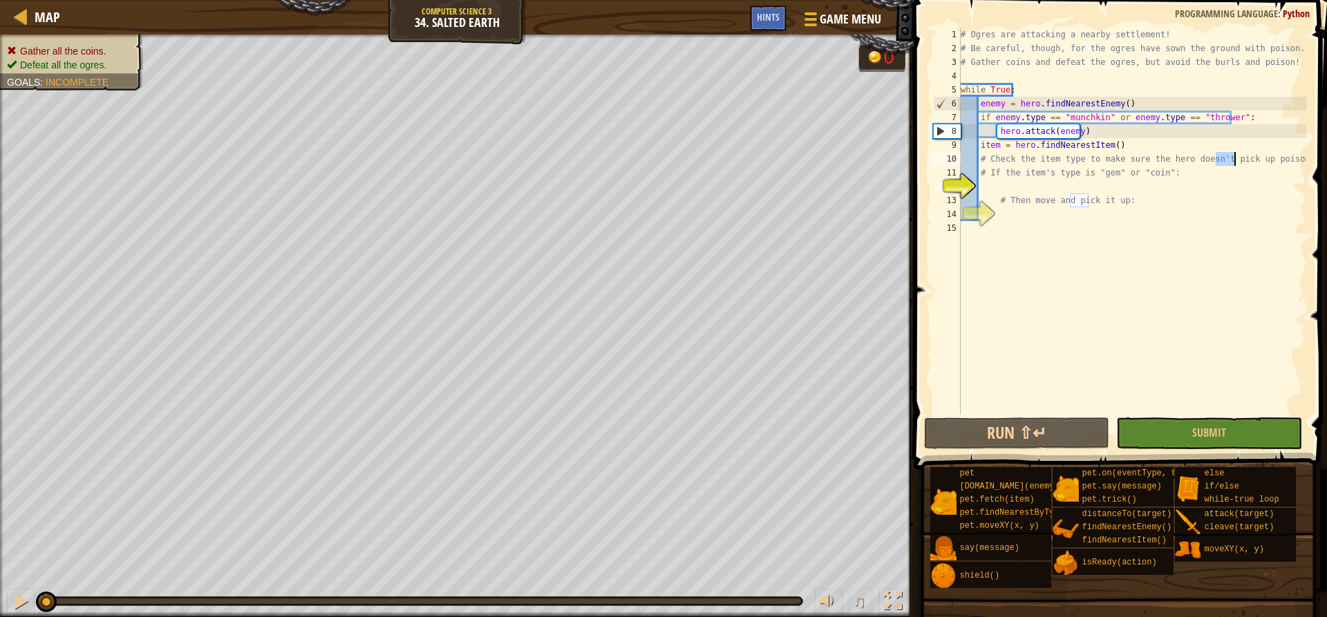
click at [1227, 156] on div "# Ogres are attacking a nearby settlement! # Be careful, though, for the ogres …" at bounding box center [1132, 235] width 348 height 415
click at [1265, 156] on div "# Ogres are attacking a nearby settlement! # Be careful, though, for the ogres …" at bounding box center [1132, 235] width 348 height 415
click at [1057, 177] on div "# Ogres are attacking a nearby settlement! # Be careful, though, for the ogres …" at bounding box center [1132, 235] width 348 height 415
type textarea "# If the item's type is "gem" or "coin":"
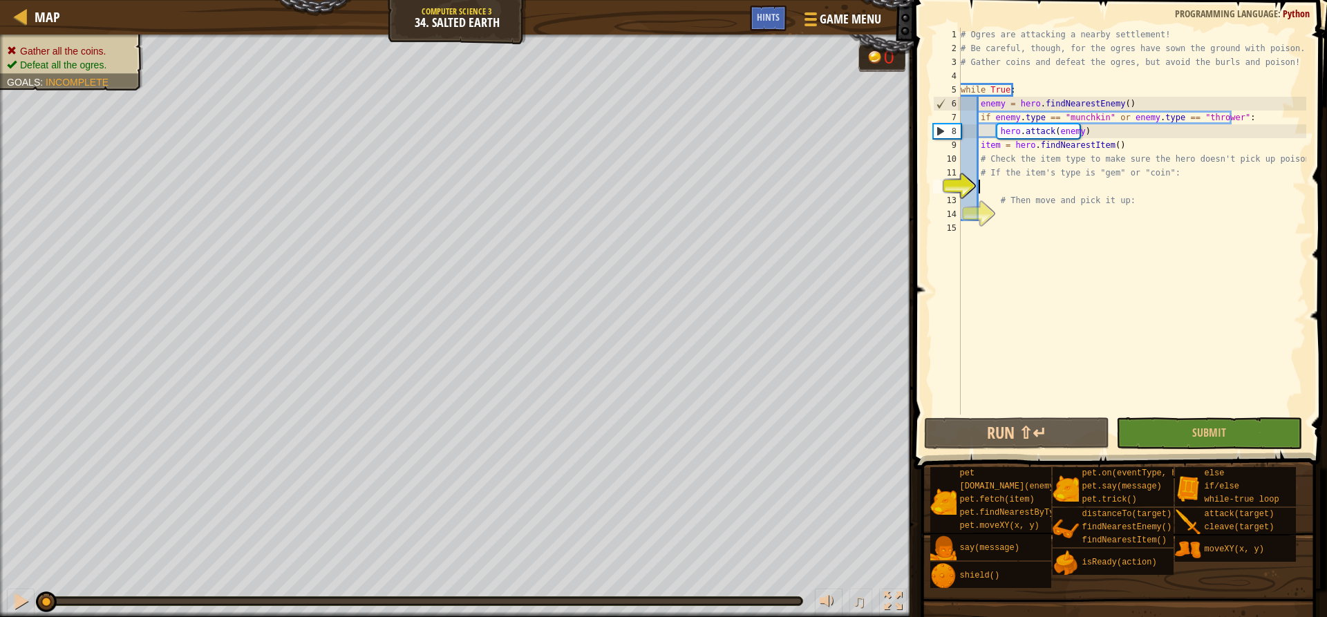
click at [1045, 190] on div "# Ogres are attacking a nearby settlement! # Be careful, though, for the ogres …" at bounding box center [1132, 235] width 348 height 415
type textarea "ù"
click at [1024, 180] on div "# Ogres are attacking a nearby settlement! # Be careful, though, for the ogres …" at bounding box center [1132, 235] width 348 height 415
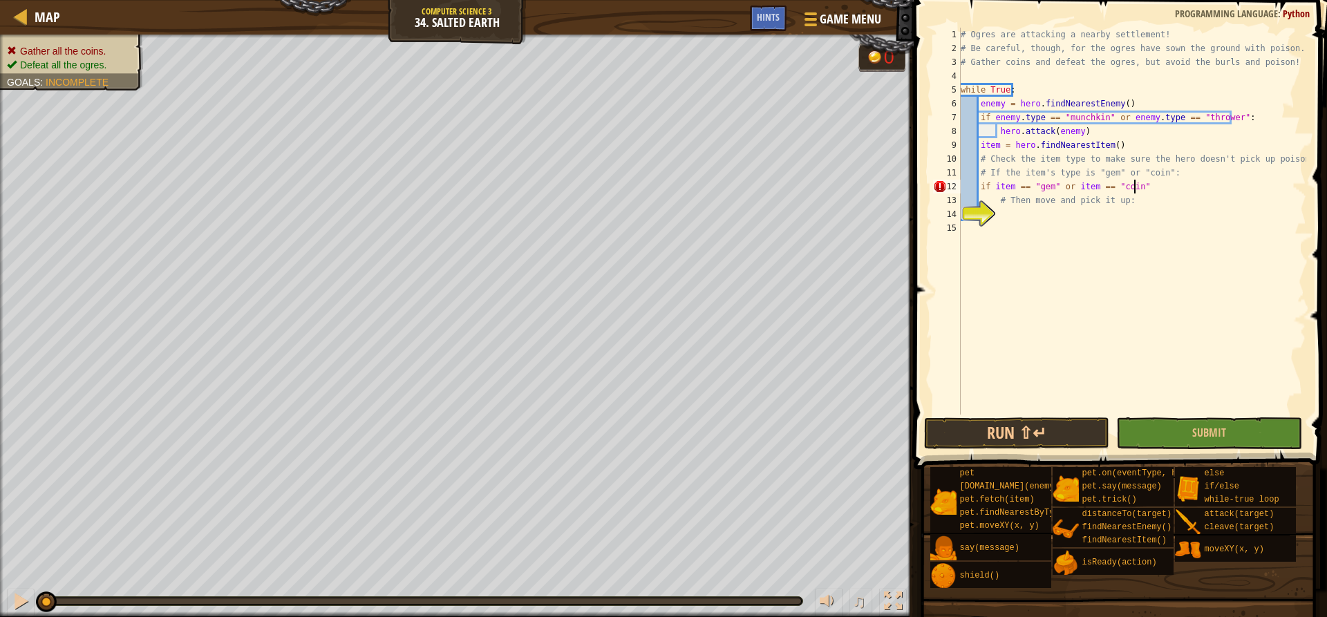
scroll to position [6, 14]
click at [991, 185] on div "# Ogres are attacking a nearby settlement! # Be careful, though, for the ogres …" at bounding box center [1132, 235] width 348 height 415
click at [1143, 185] on div "# Ogres are attacking a nearby settlement! # Be careful, though, for the ogres …" at bounding box center [1132, 235] width 348 height 415
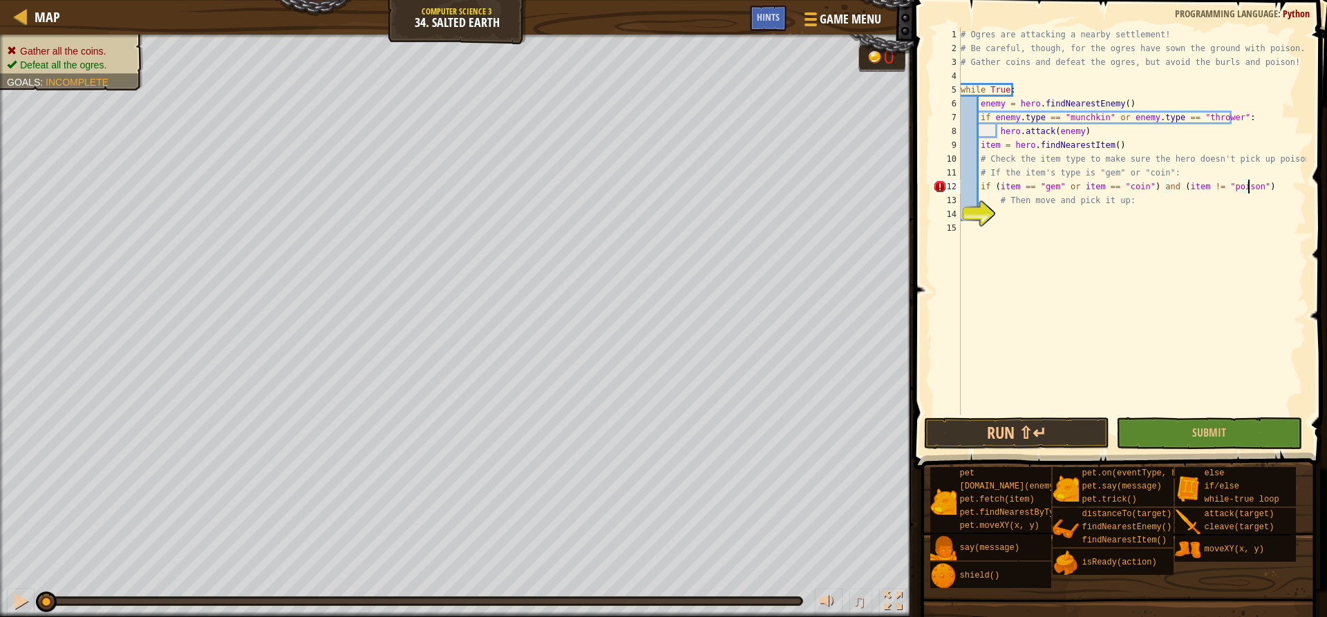
type textarea "if (item == "gem" or item == "coin") and (item != "poison"):"
click at [1083, 209] on div "# Ogres are attacking a nearby settlement! # Be careful, though, for the ogres …" at bounding box center [1132, 235] width 348 height 415
type textarea "hero.moveXY(X.pos.x, y)"
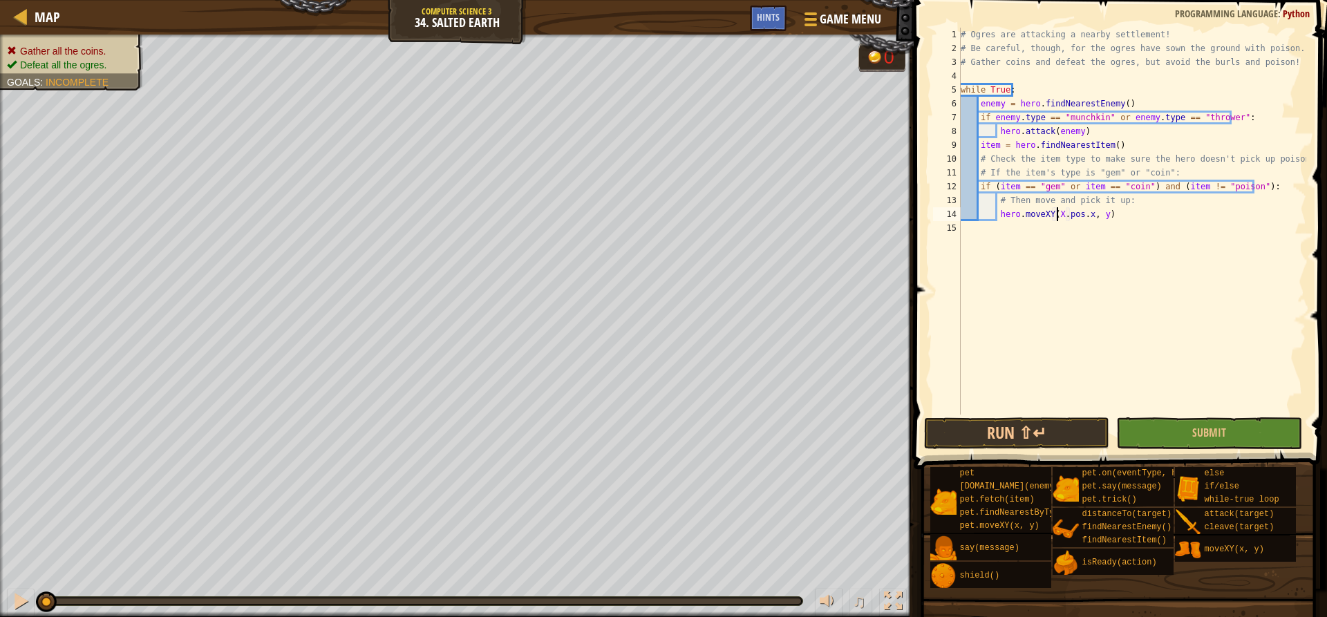
click at [1058, 213] on div "# Ogres are attacking a nearby settlement! # Be careful, though, for the ogres …" at bounding box center [1132, 235] width 348 height 415
drag, startPoint x: 1078, startPoint y: 216, endPoint x: 1049, endPoint y: 216, distance: 29.0
click at [1049, 216] on div "# Ogres are attacking a nearby settlement! # Be careful, though, for the ogres …" at bounding box center [1132, 235] width 348 height 415
click at [1094, 227] on div "# Ogres are attacking a nearby settlement! # Be careful, though, for the ogres …" at bounding box center [1132, 235] width 348 height 415
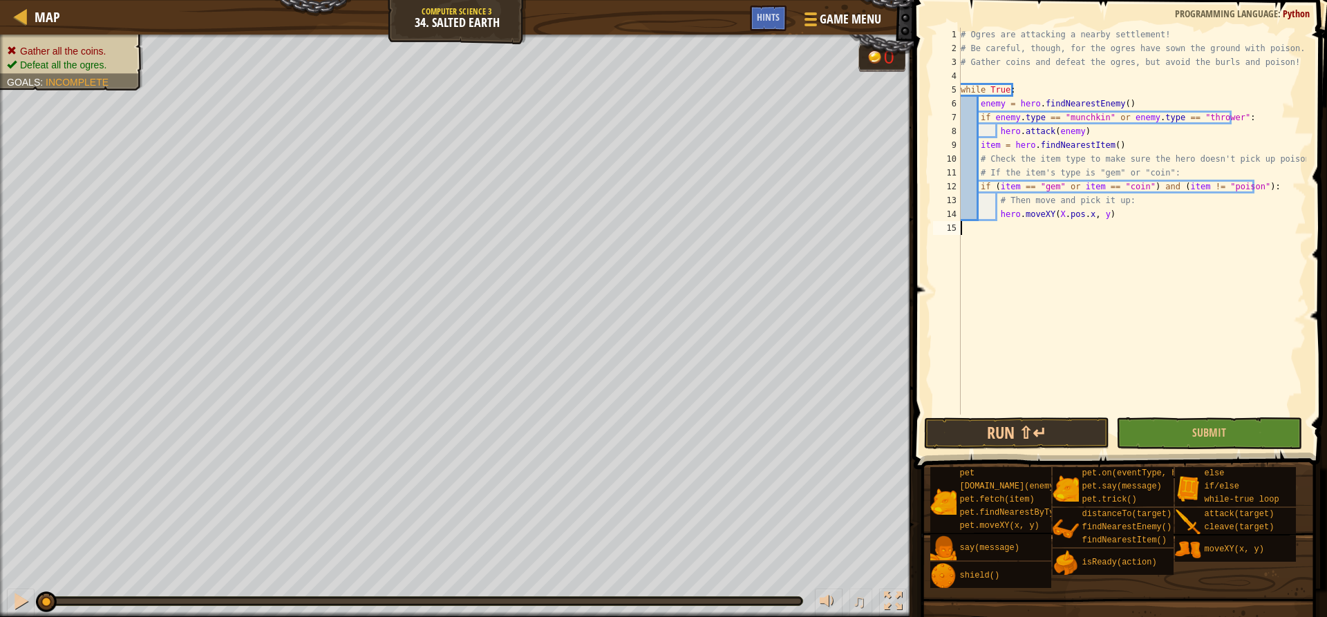
click at [1056, 211] on div "# Ogres are attacking a nearby settlement! # Be careful, though, for the ogres …" at bounding box center [1132, 235] width 348 height 415
click at [1090, 216] on div "# Ogres are attacking a nearby settlement! # Be careful, though, for the ogres …" at bounding box center [1132, 235] width 348 height 415
click at [1091, 212] on div "# Ogres are attacking a nearby settlement! # Be careful, though, for the ogres …" at bounding box center [1132, 235] width 348 height 415
click at [1097, 214] on div "# Ogres are attacking a nearby settlement! # Be careful, though, for the ogres …" at bounding box center [1132, 235] width 348 height 415
click at [1091, 214] on div "# Ogres are attacking a nearby settlement! # Be careful, though, for the ogres …" at bounding box center [1132, 235] width 348 height 415
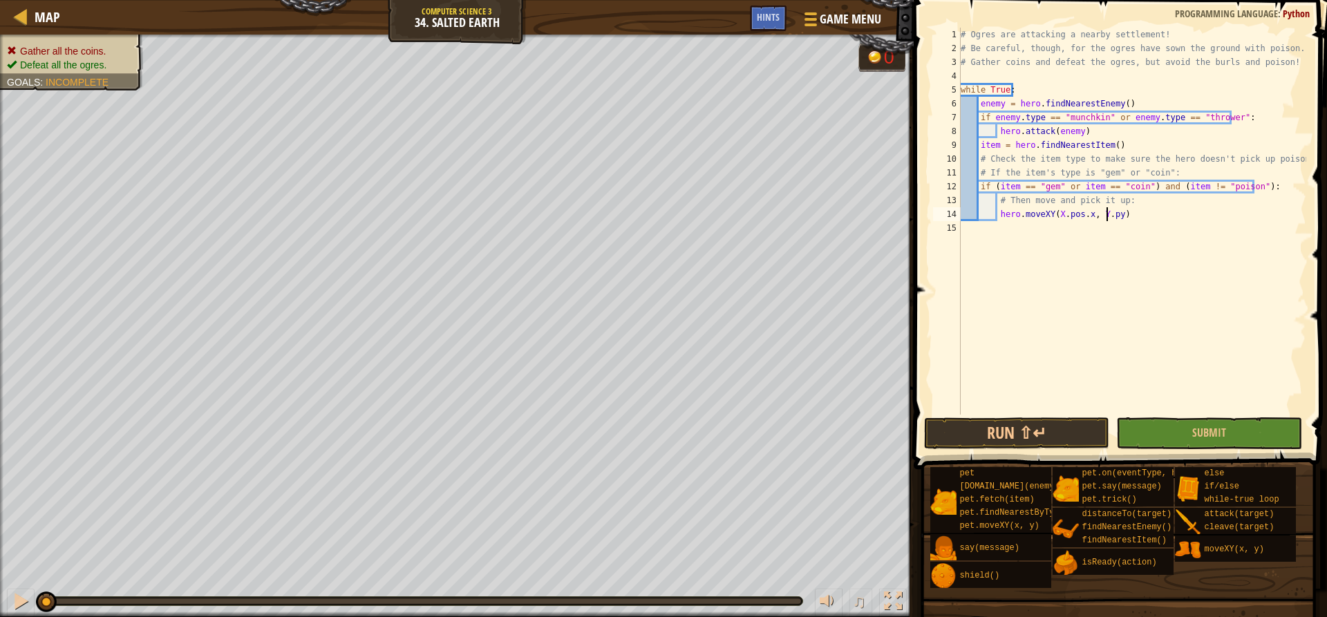
scroll to position [6, 13]
click at [1053, 211] on div "# Ogres are attacking a nearby settlement! # Be careful, though, for the ogres …" at bounding box center [1132, 235] width 348 height 415
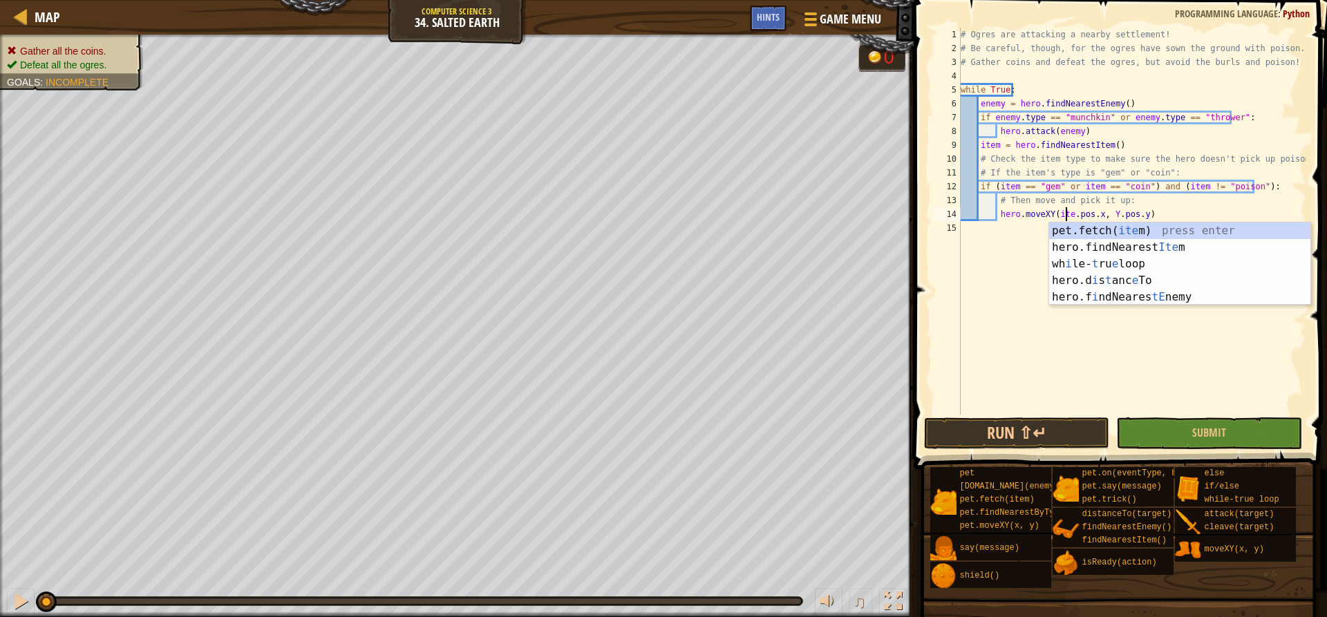
scroll to position [6, 10]
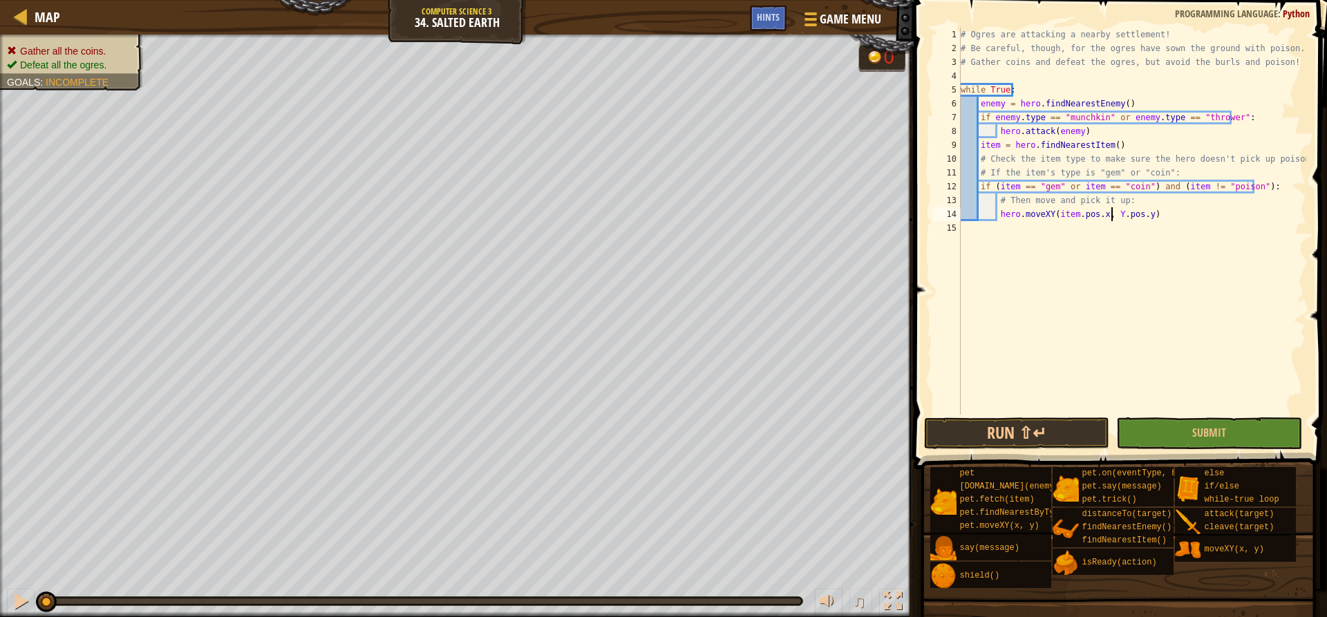
click at [1111, 211] on div "# Ogres are attacking a nearby settlement! # Be careful, though, for the ogres …" at bounding box center [1132, 235] width 348 height 415
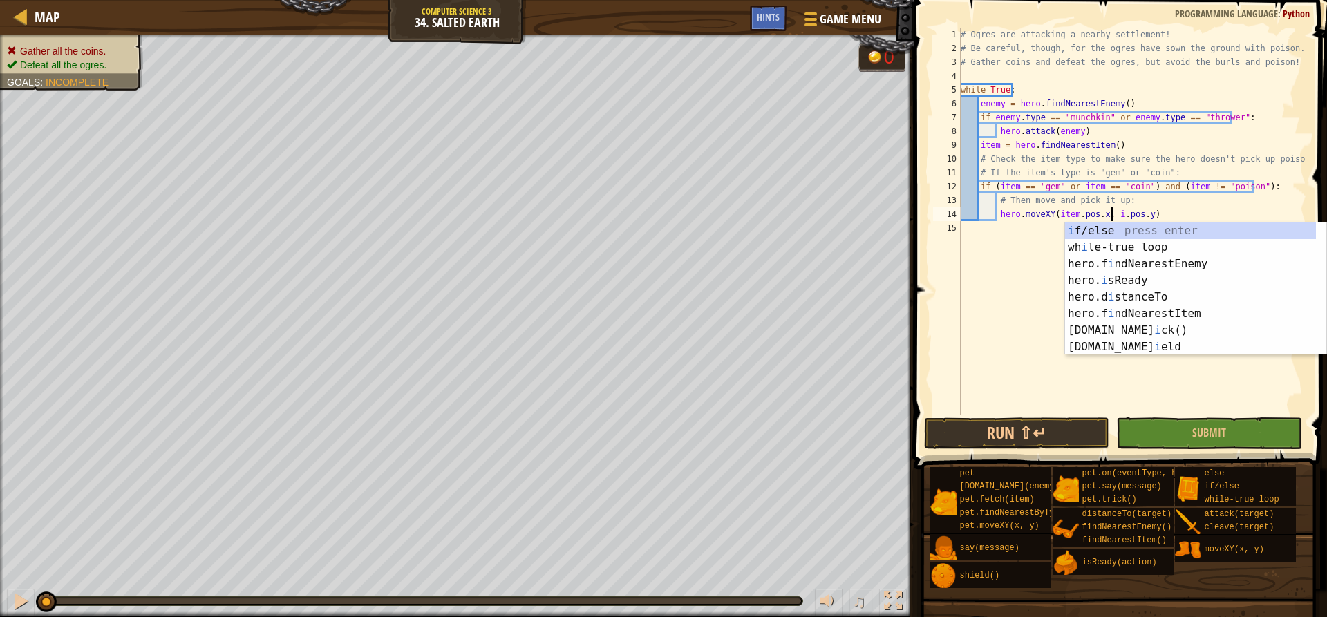
scroll to position [6, 14]
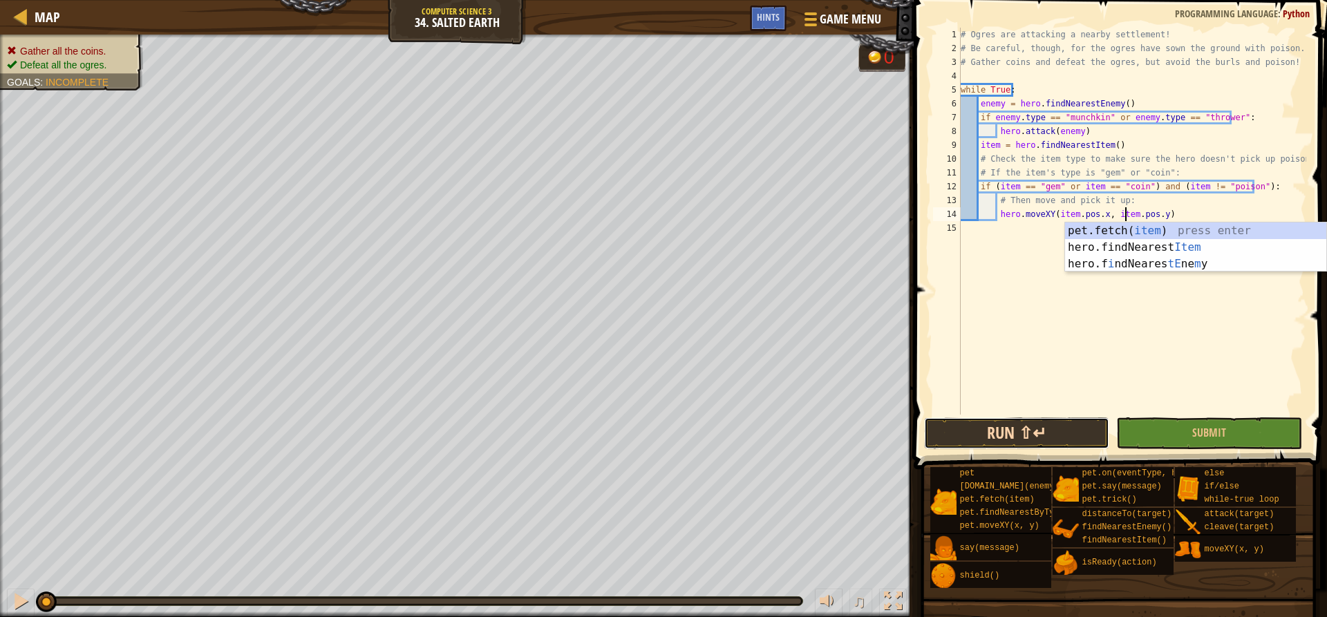
click at [1082, 426] on button "Run ⇧↵" at bounding box center [1016, 433] width 185 height 32
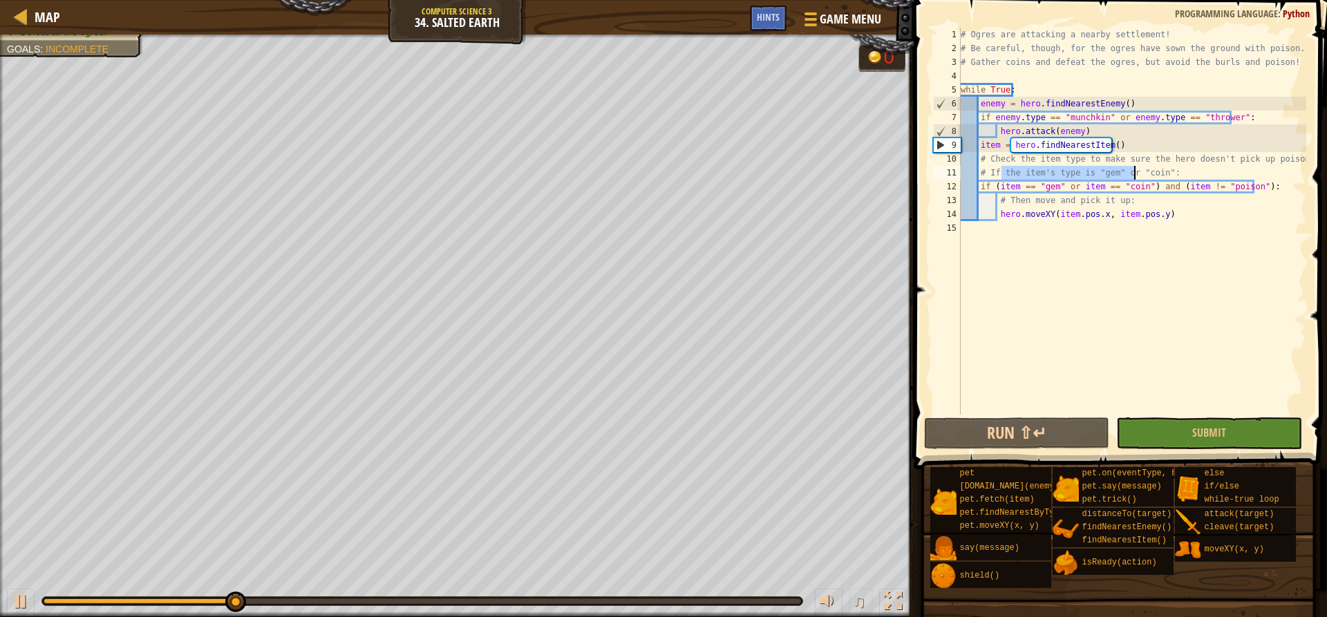
drag, startPoint x: 1004, startPoint y: 176, endPoint x: 1136, endPoint y: 176, distance: 132.7
click at [1136, 176] on div "# Ogres are attacking a nearby settlement! # Be careful, though, for the ogres …" at bounding box center [1132, 235] width 348 height 415
click at [1136, 176] on div "# Ogres are attacking a nearby settlement! # Be careful, though, for the ogres …" at bounding box center [1132, 221] width 348 height 387
click at [1014, 184] on div "# Ogres are attacking a nearby settlement! # Be careful, though, for the ogres …" at bounding box center [1132, 235] width 348 height 415
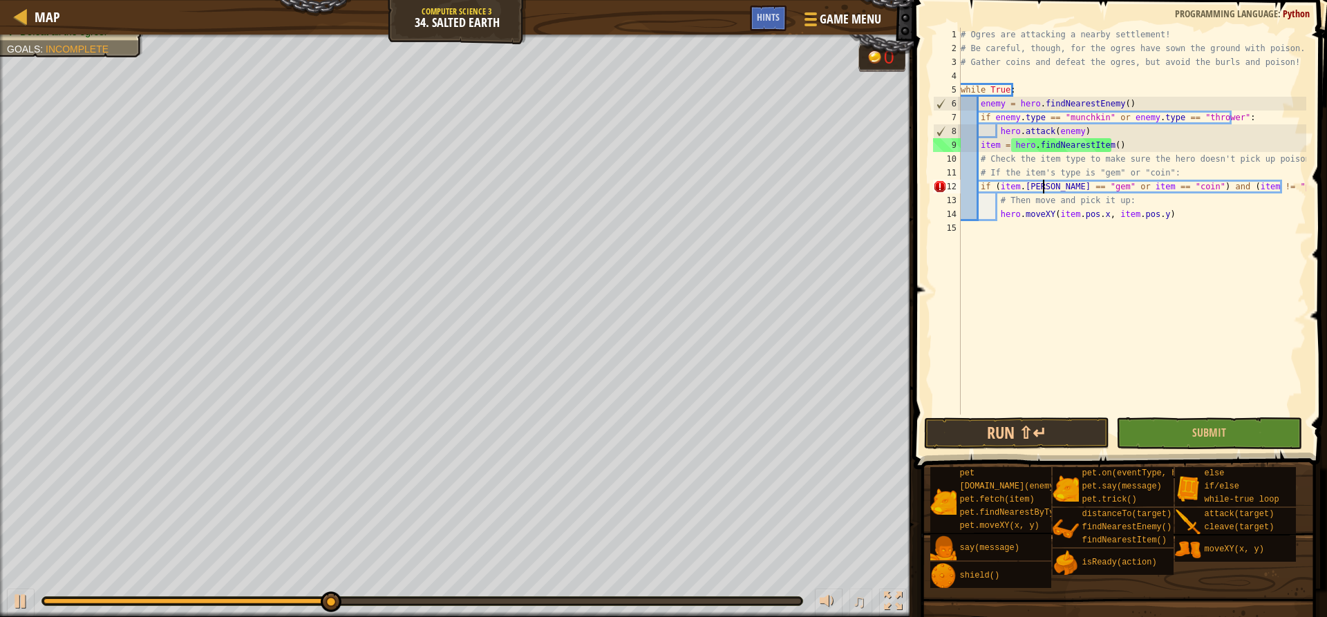
scroll to position [6, 7]
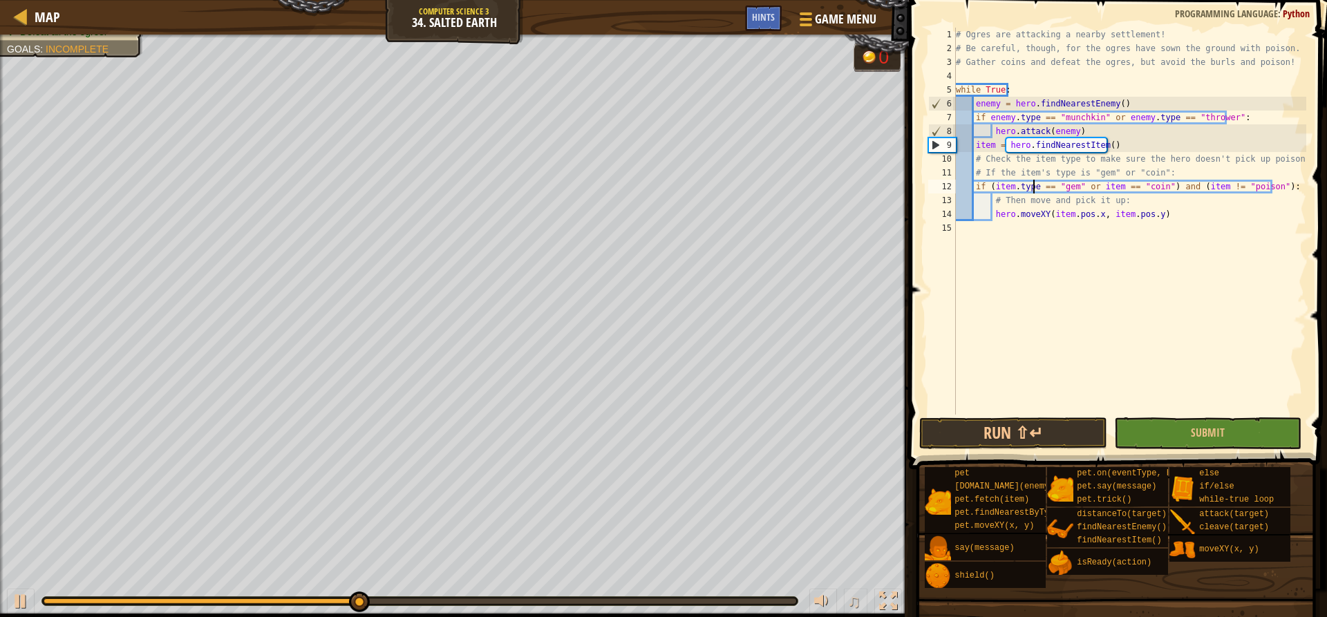
click at [1111, 183] on div "# Ogres are attacking a nearby settlement! # Be careful, though, for the ogres …" at bounding box center [1129, 235] width 353 height 415
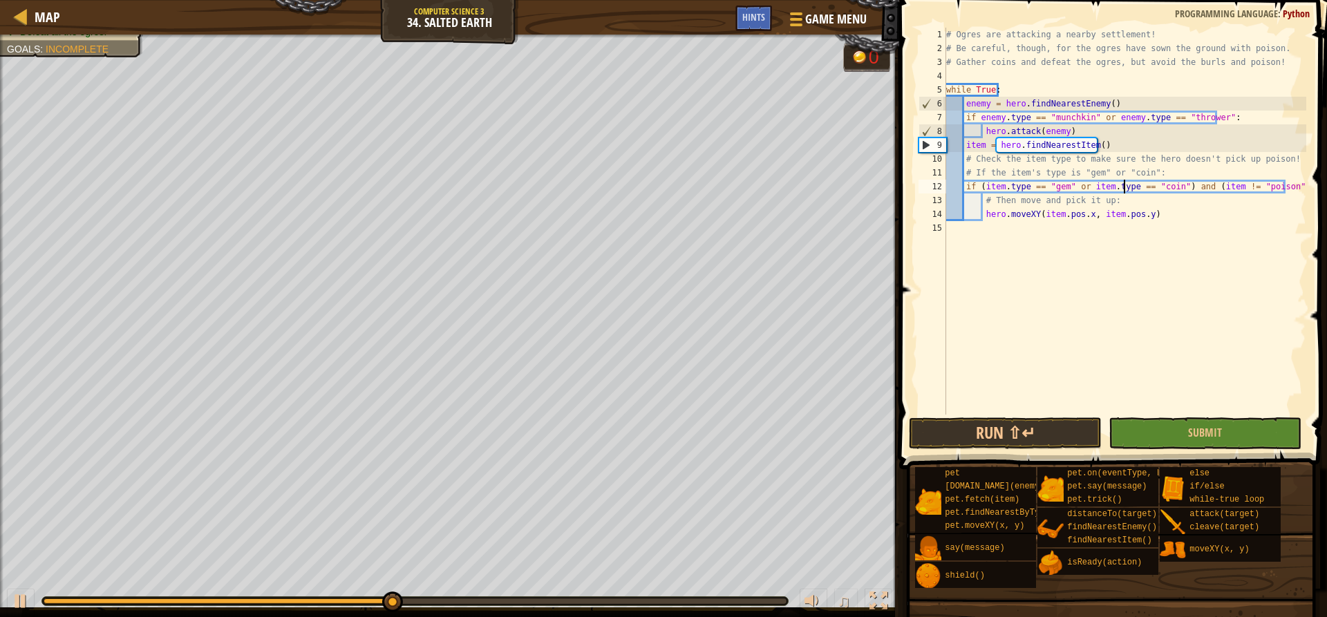
scroll to position [6, 15]
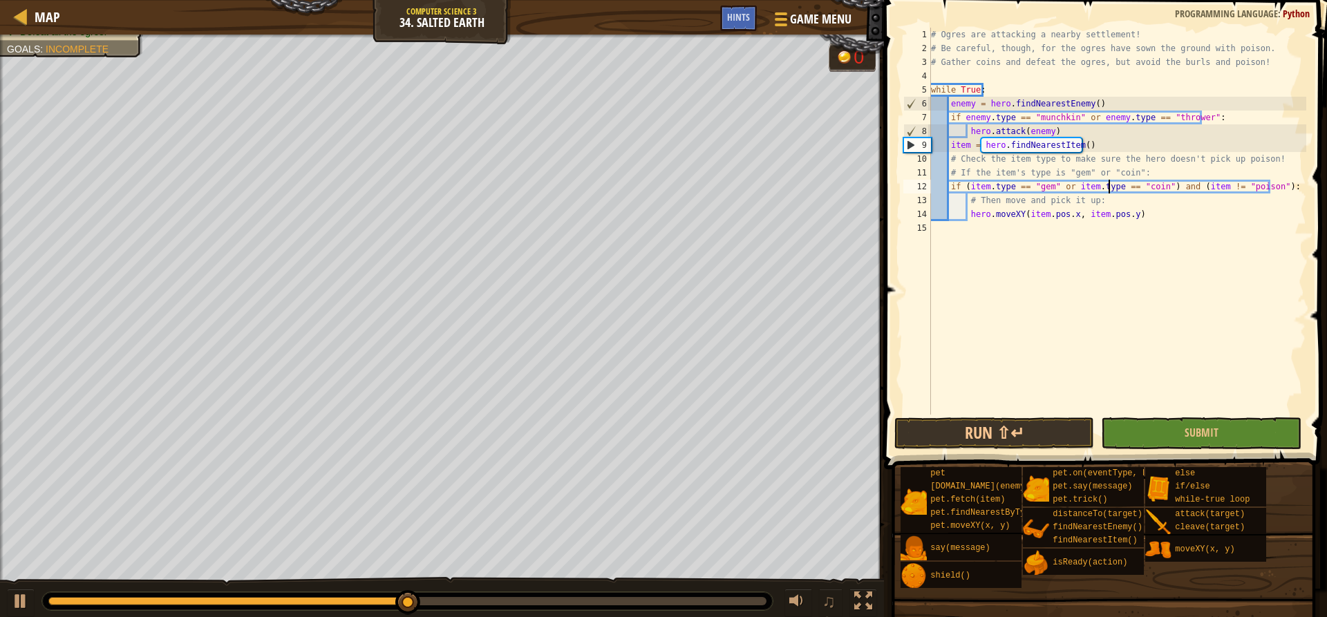
click at [1205, 185] on div "# Ogres are attacking a nearby settlement! # Be careful, though, for the ogres …" at bounding box center [1117, 235] width 378 height 415
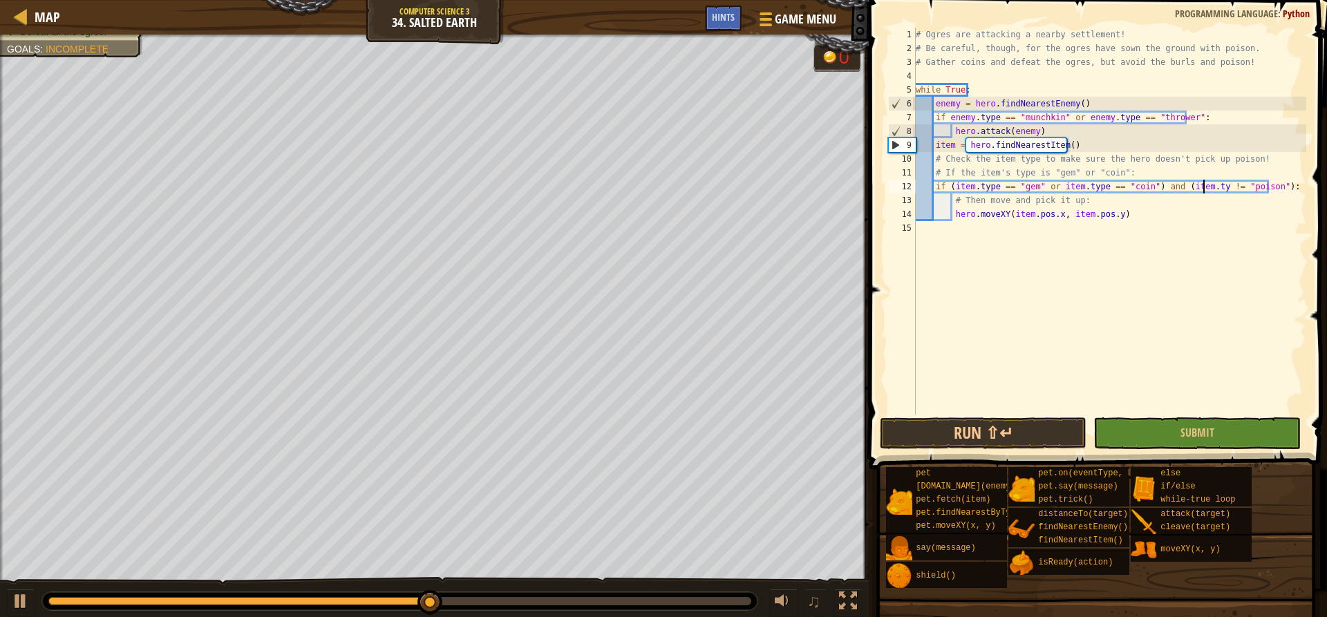
scroll to position [6, 25]
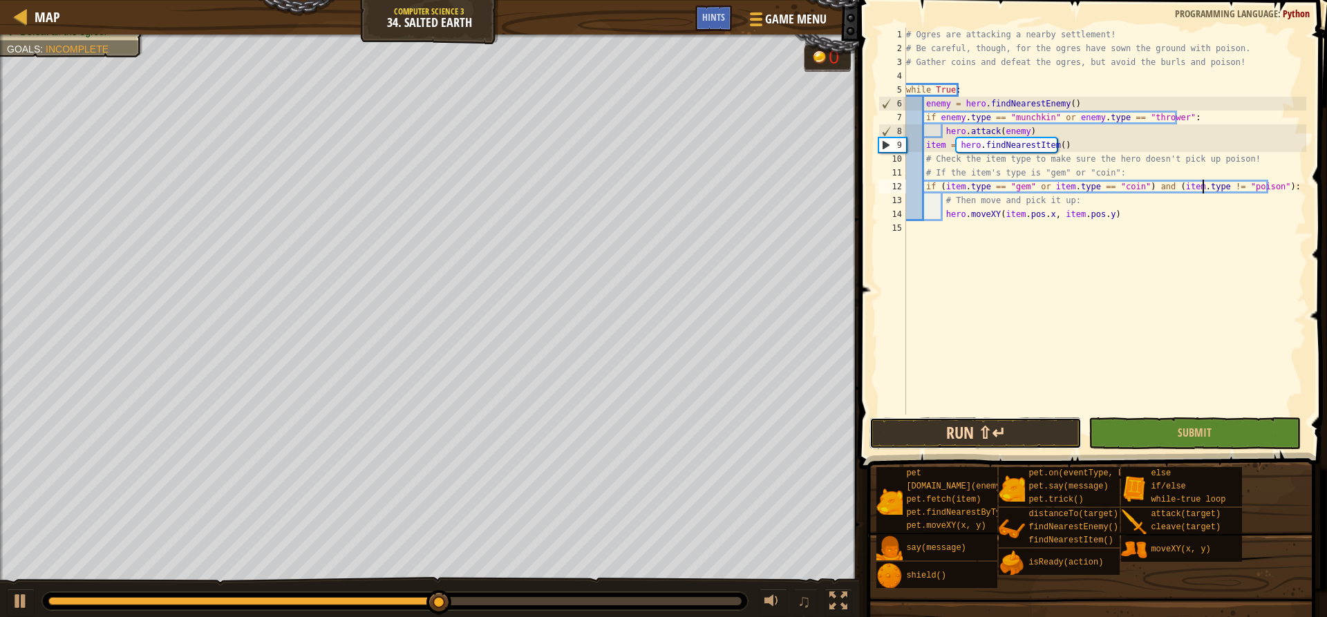
click at [1046, 439] on button "Run ⇧↵" at bounding box center [975, 433] width 212 height 32
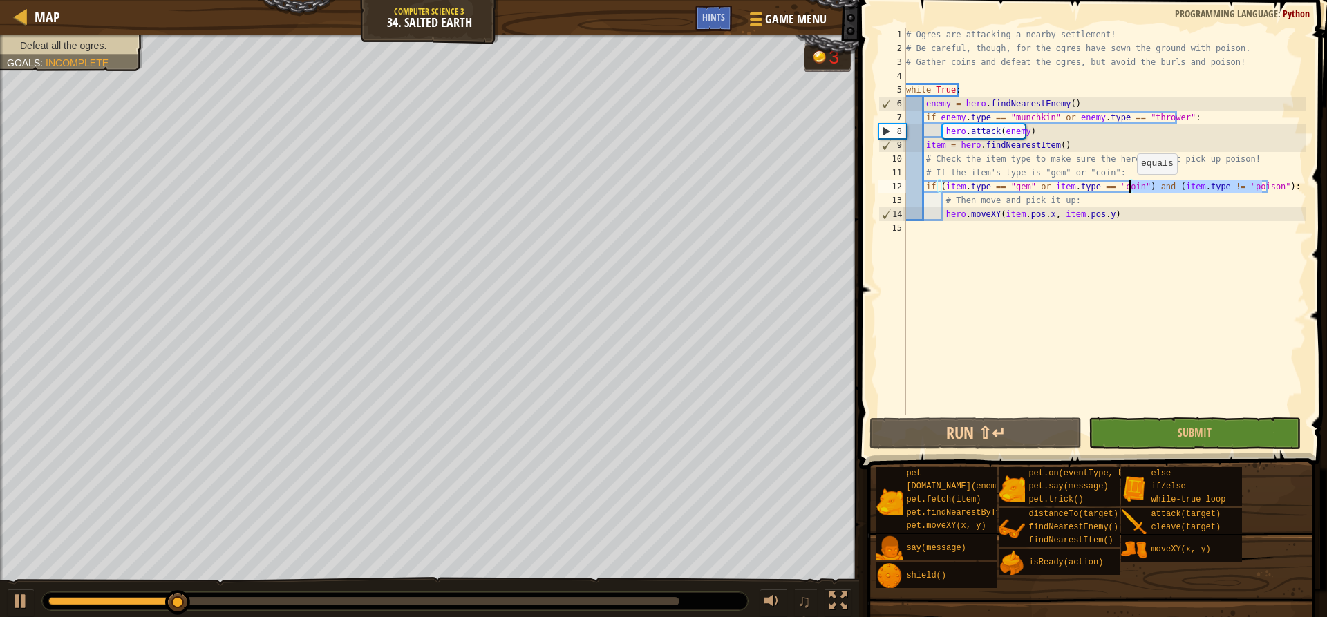
drag, startPoint x: 1262, startPoint y: 184, endPoint x: 1130, endPoint y: 188, distance: 132.1
click at [1130, 188] on div "# Ogres are attacking a nearby settlement! # Be careful, though, for the ogres …" at bounding box center [1104, 235] width 403 height 415
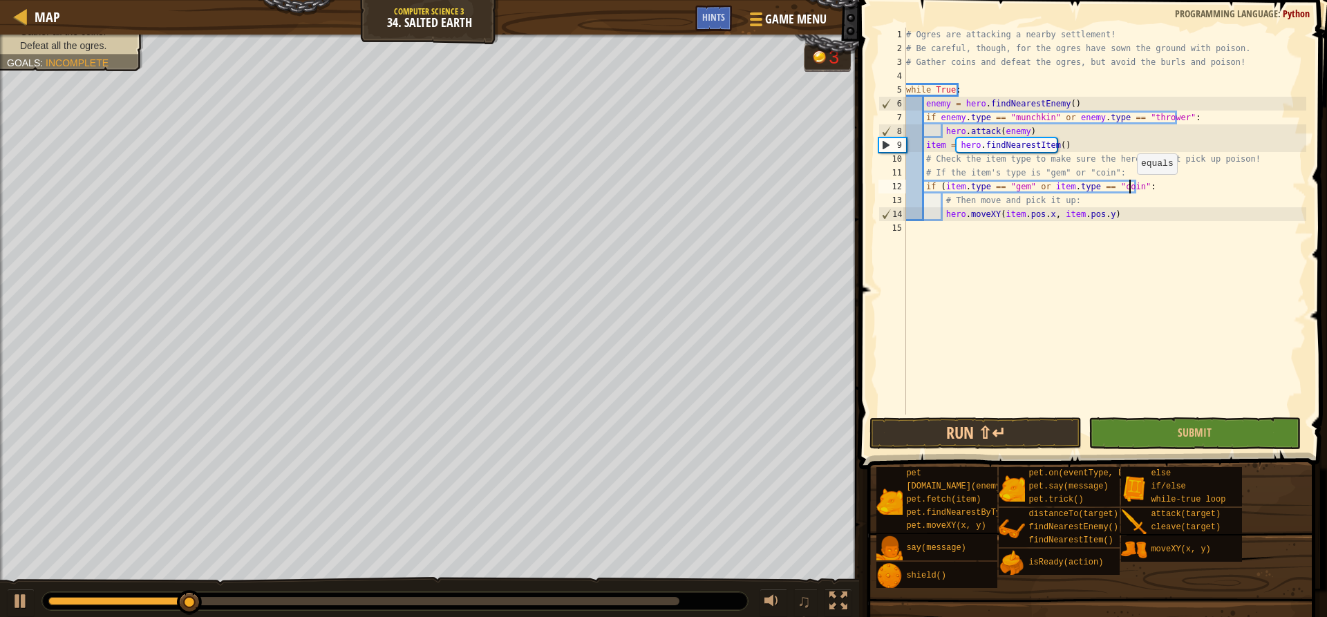
scroll to position [6, 19]
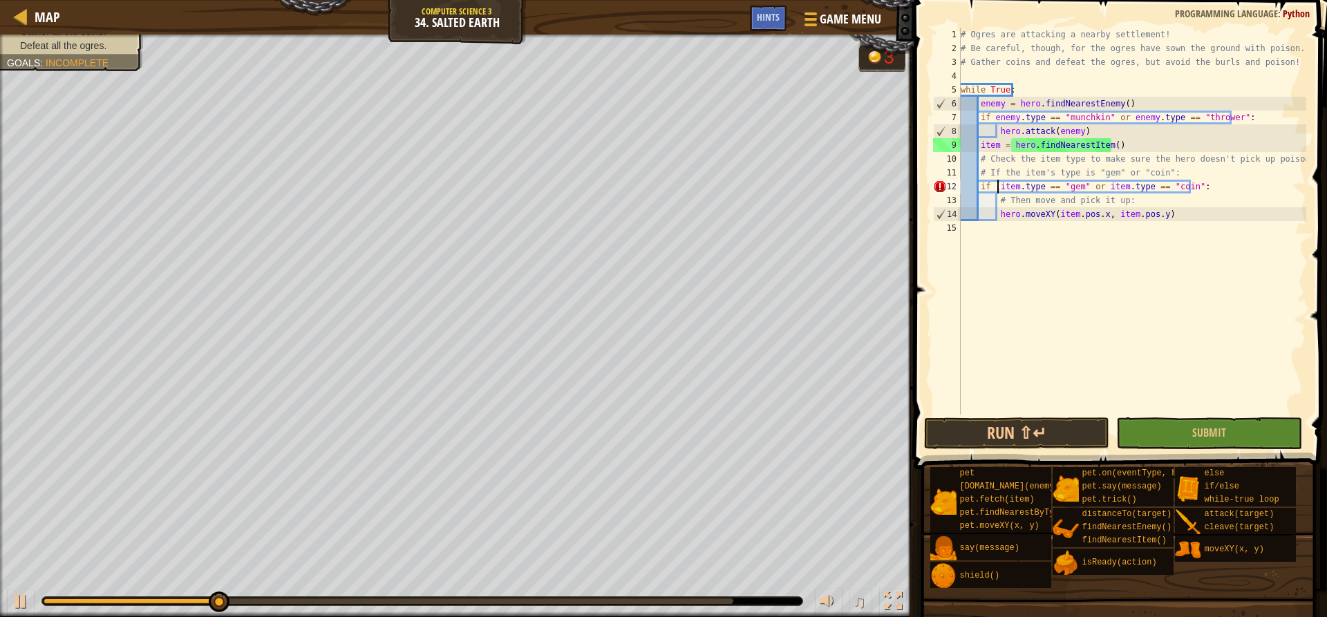
click at [999, 185] on div "# Ogres are attacking a nearby settlement! # Be careful, though, for the ogres …" at bounding box center [1132, 235] width 348 height 415
click at [1045, 427] on button "Run ⇧↵" at bounding box center [1016, 433] width 185 height 32
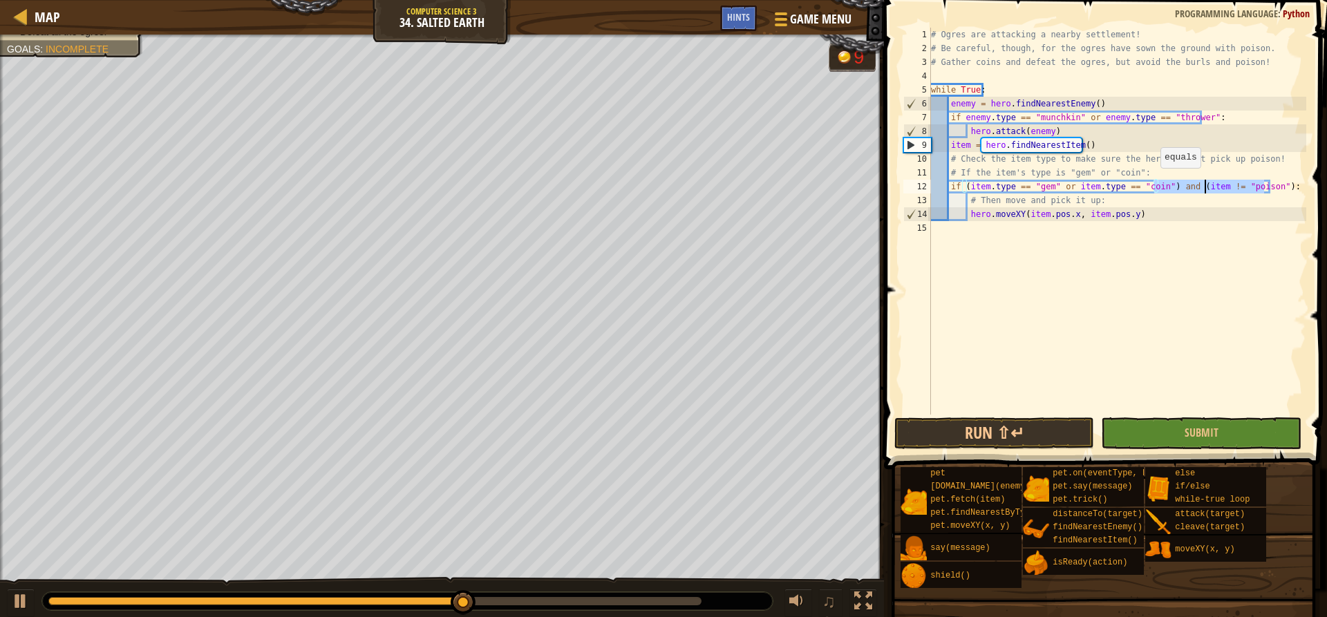
drag, startPoint x: 1264, startPoint y: 185, endPoint x: 1154, endPoint y: 182, distance: 110.6
click at [1154, 182] on div "# Ogres are attacking a nearby settlement! # Be careful, though, for the ogres …" at bounding box center [1117, 235] width 378 height 415
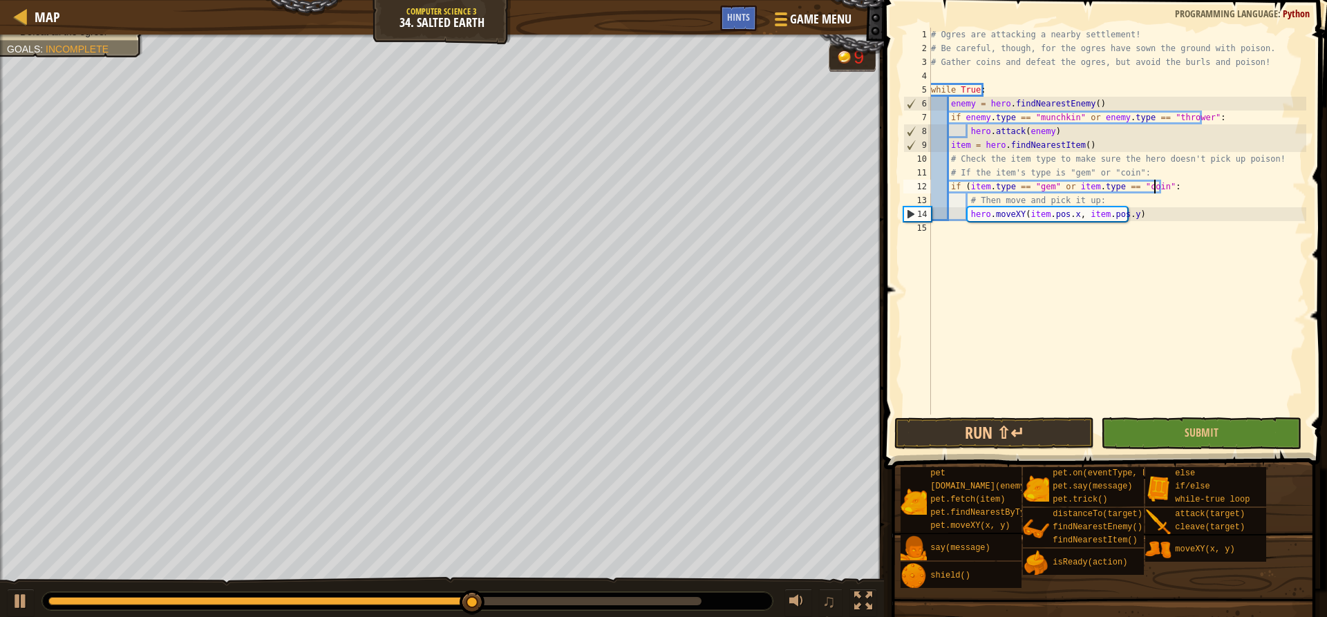
click at [966, 187] on div "# Ogres are attacking a nearby settlement! # Be careful, though, for the ogres …" at bounding box center [1117, 235] width 378 height 415
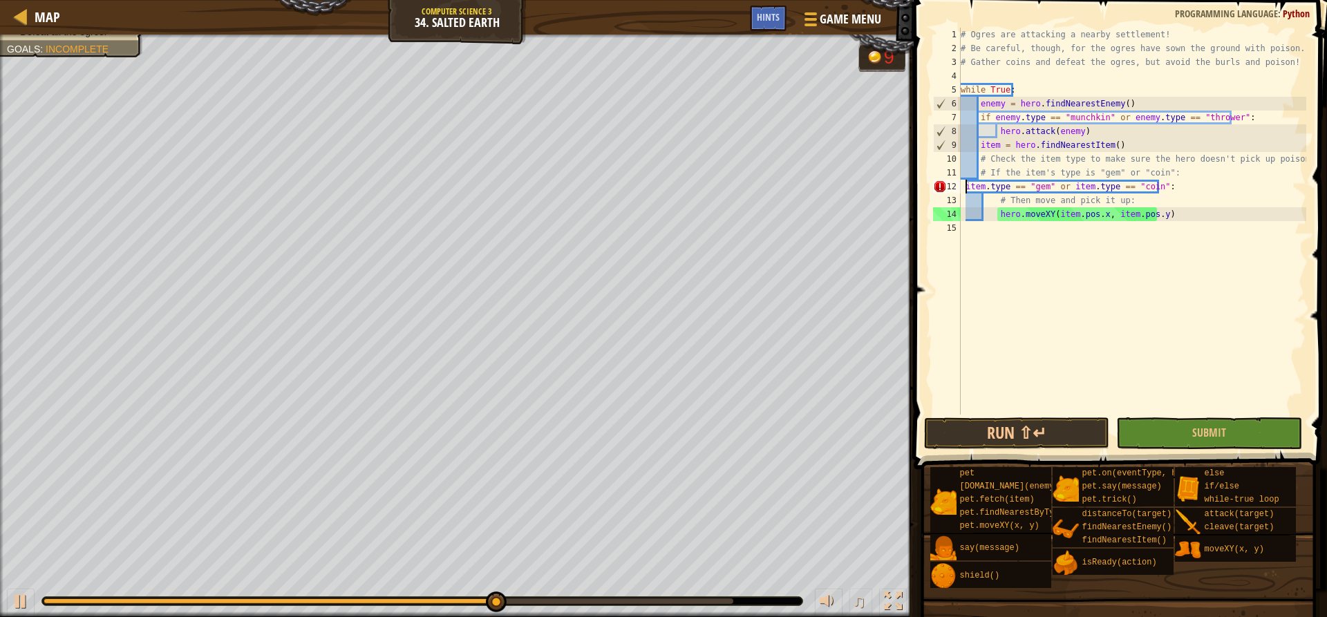
scroll to position [6, 16]
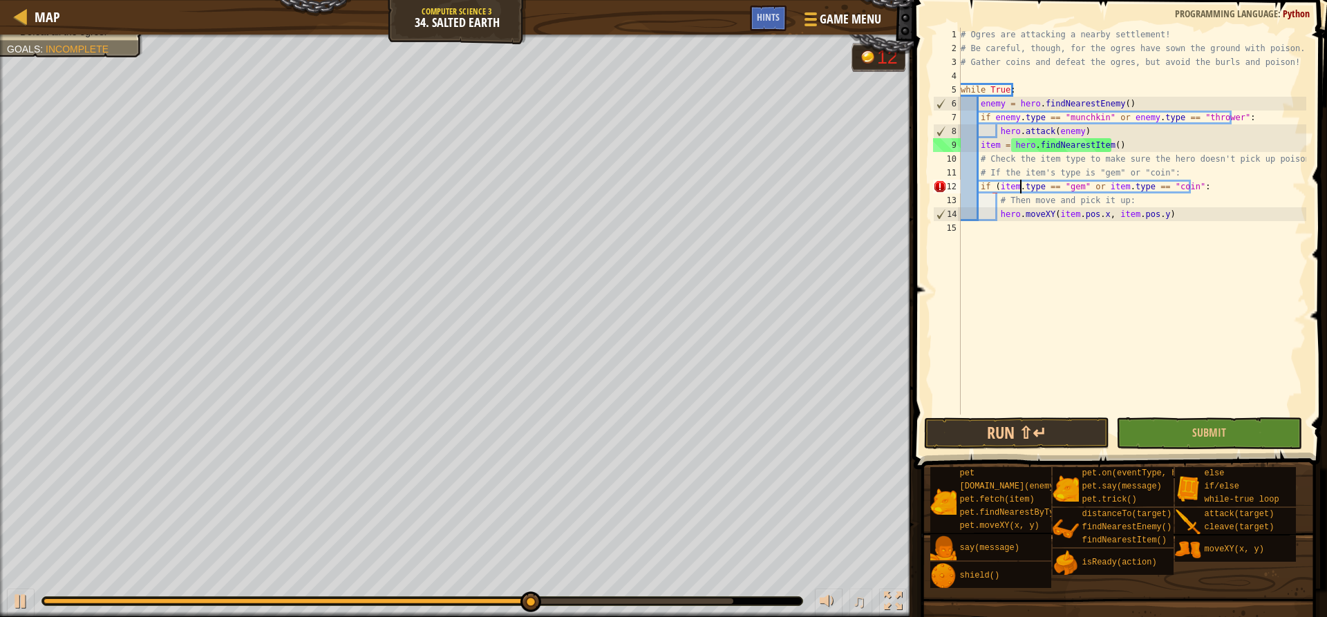
click at [1019, 190] on div "# Ogres are attacking a nearby settlement! # Be careful, though, for the ogres …" at bounding box center [1132, 235] width 348 height 415
click at [999, 187] on div "# Ogres are attacking a nearby settlement! # Be careful, though, for the ogres …" at bounding box center [1132, 235] width 348 height 415
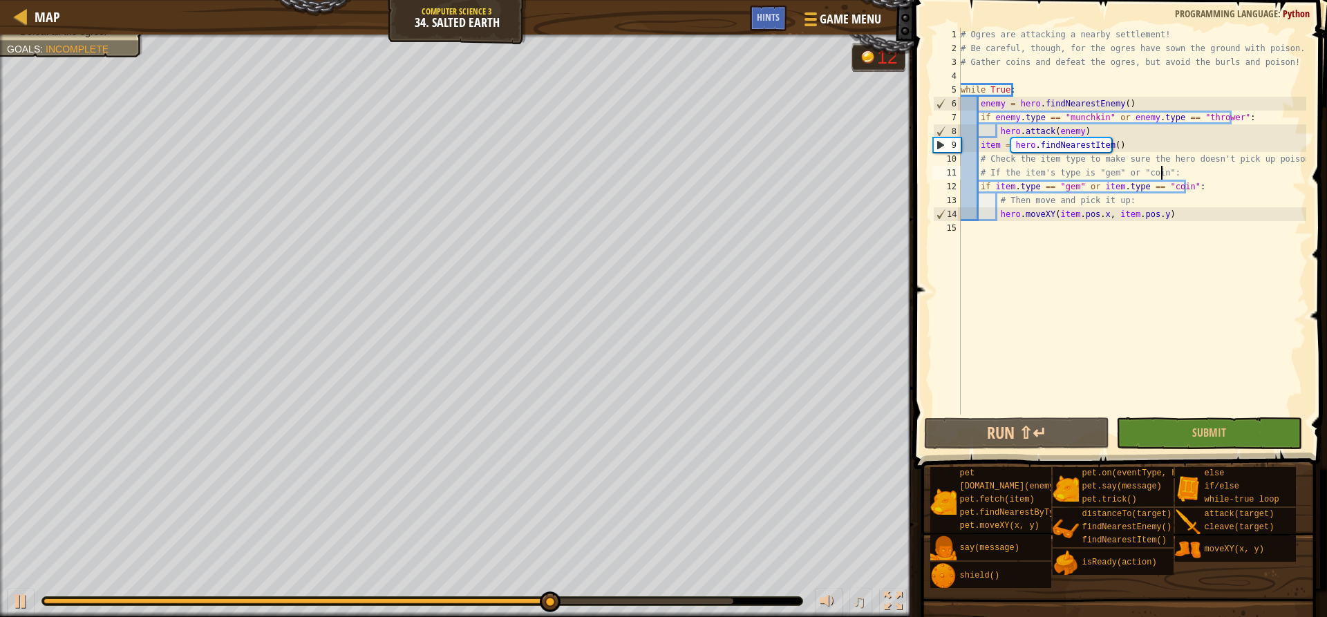
click at [1247, 177] on div "# Ogres are attacking a nearby settlement! # Be careful, though, for the ogres …" at bounding box center [1132, 235] width 348 height 415
click at [1246, 160] on div "# Ogres are attacking a nearby settlement! # Be careful, though, for the ogres …" at bounding box center [1132, 235] width 348 height 415
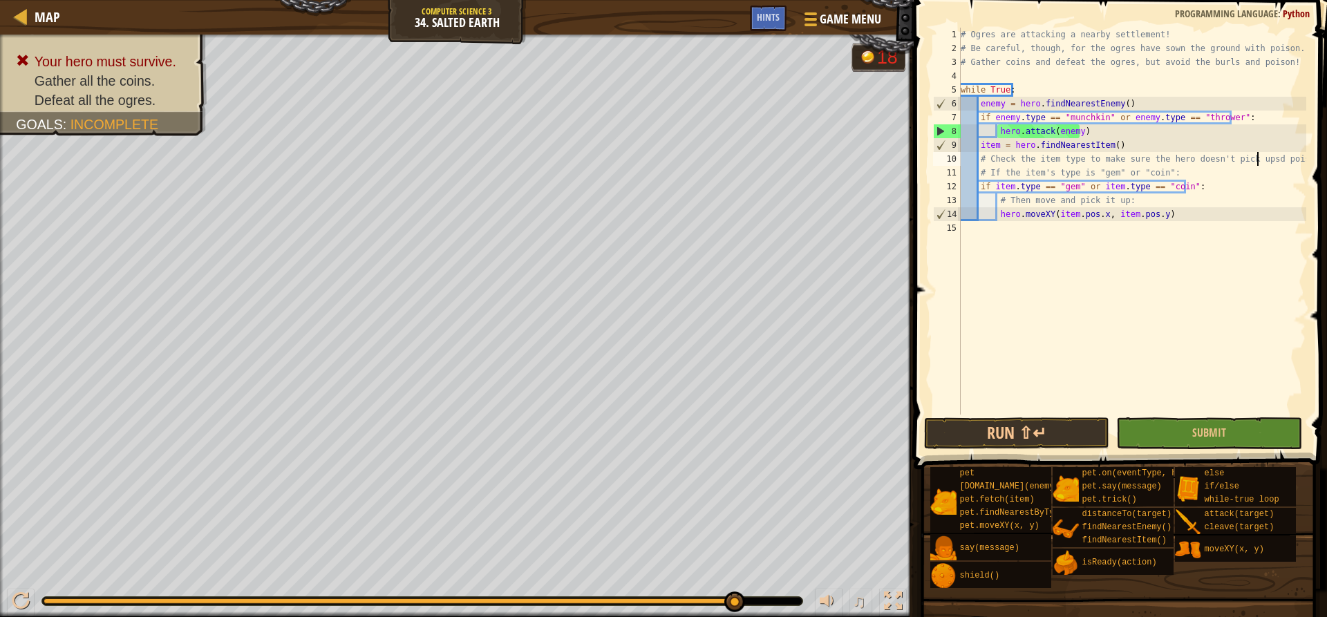
click at [1201, 189] on div "# Ogres are attacking a nearby settlement! # Be careful, though, for the ogres …" at bounding box center [1132, 235] width 348 height 415
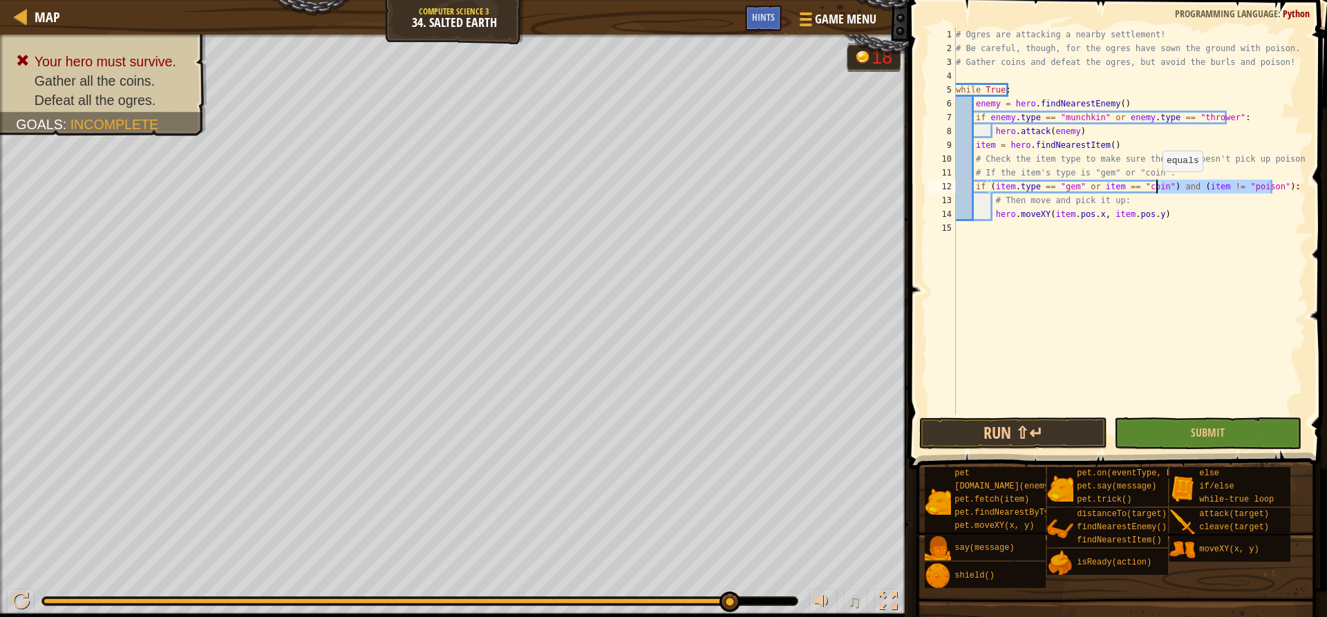
drag, startPoint x: 1294, startPoint y: 185, endPoint x: 1156, endPoint y: 185, distance: 138.2
click at [1156, 185] on div "# Ogres are attacking a nearby settlement! # Be careful, though, for the ogres …" at bounding box center [1129, 235] width 353 height 415
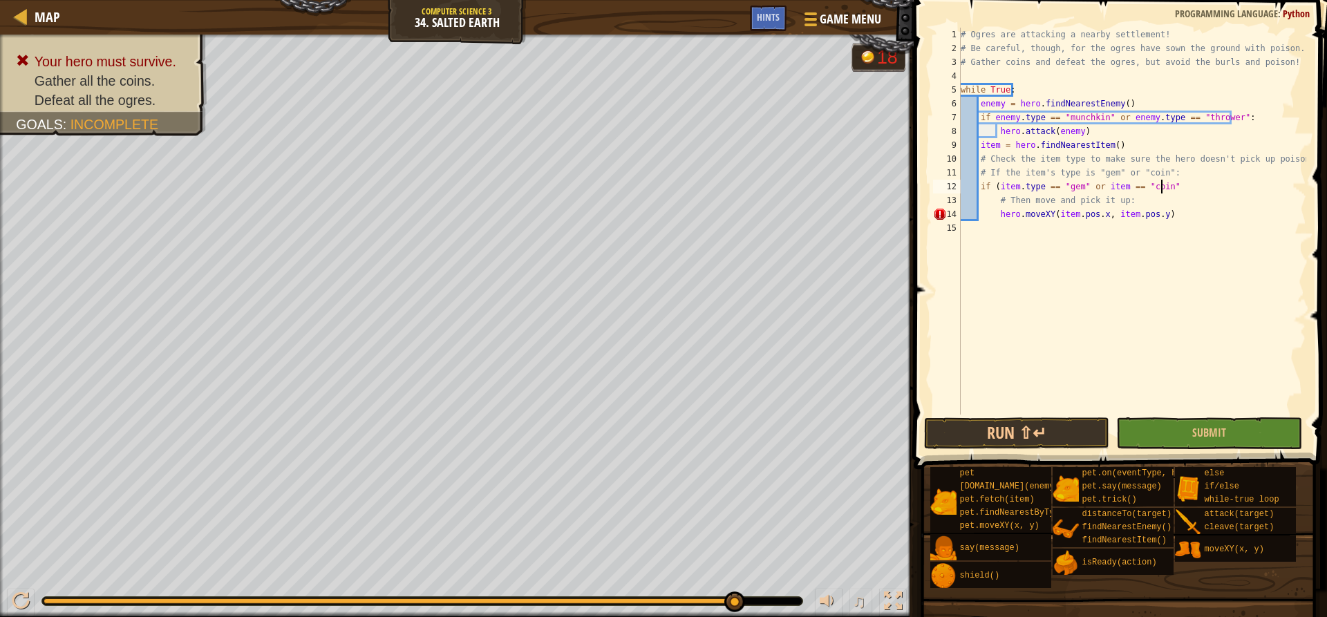
click at [993, 181] on div "# Ogres are attacking a nearby settlement! # Be careful, though, for the ogres …" at bounding box center [1134, 235] width 353 height 415
click at [999, 186] on div "# Ogres are attacking a nearby settlement! # Be careful, though, for the ogres …" at bounding box center [1132, 235] width 348 height 415
click at [1111, 188] on div "# Ogres are attacking a nearby settlement! # Be careful, though, for the ogres …" at bounding box center [1132, 235] width 348 height 415
type textarea "if (item.type == "gem" or item == "coin") and (item != "poison"):"
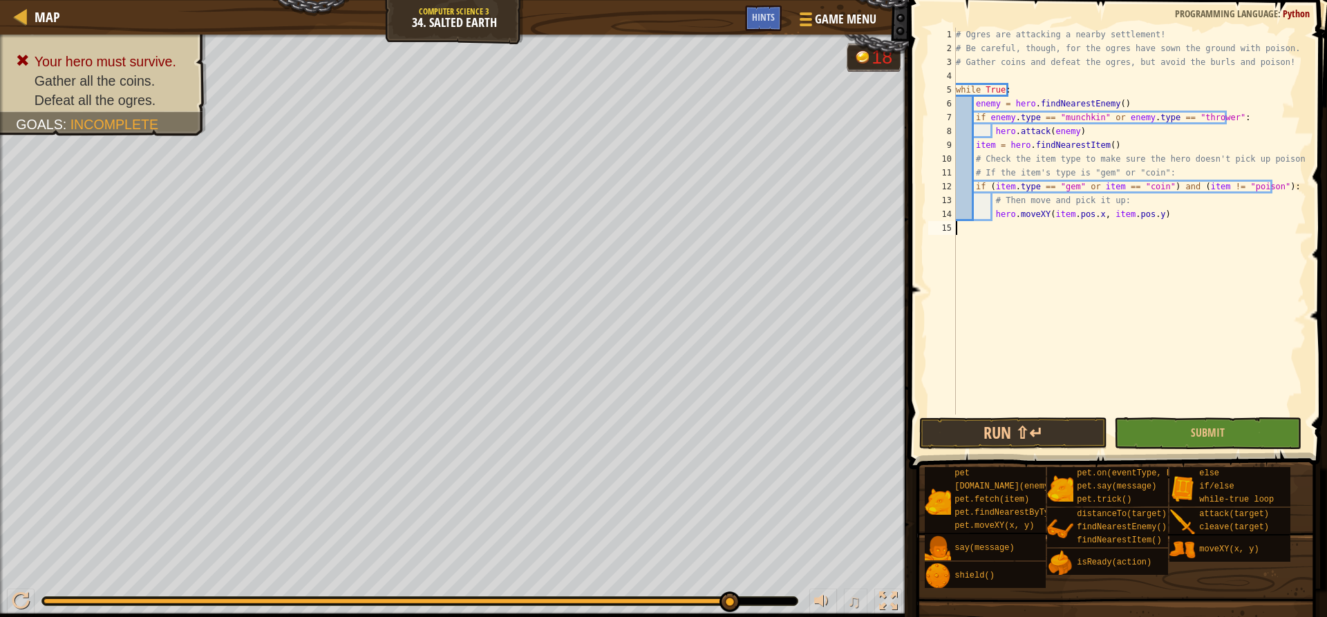
click at [1065, 236] on div "# Ogres are attacking a nearby settlement! # Be careful, though, for the ogres …" at bounding box center [1129, 235] width 353 height 415
click at [1109, 183] on div "# Ogres are attacking a nearby settlement! # Be careful, though, for the ogres …" at bounding box center [1129, 235] width 353 height 415
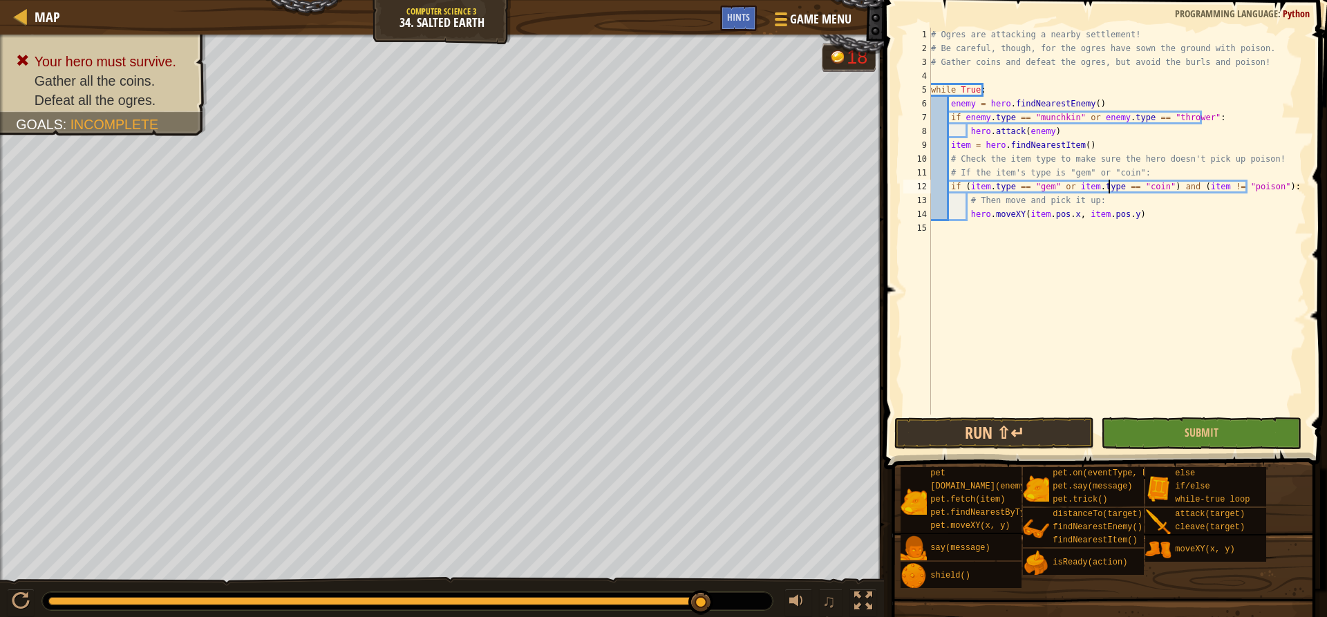
click at [1227, 187] on div "# Ogres are attacking a nearby settlement! # Be careful, though, for the ogres …" at bounding box center [1117, 235] width 378 height 415
click at [1203, 189] on div "# Ogres are attacking a nearby settlement! # Be careful, though, for the ogres …" at bounding box center [1117, 235] width 378 height 415
type textarea "if (item.type == "gem" or item.type == "coin") and (item.type != "poison"):"
click at [1194, 270] on div "# Ogres are attacking a nearby settlement! # Be careful, though, for the ogres …" at bounding box center [1117, 235] width 378 height 415
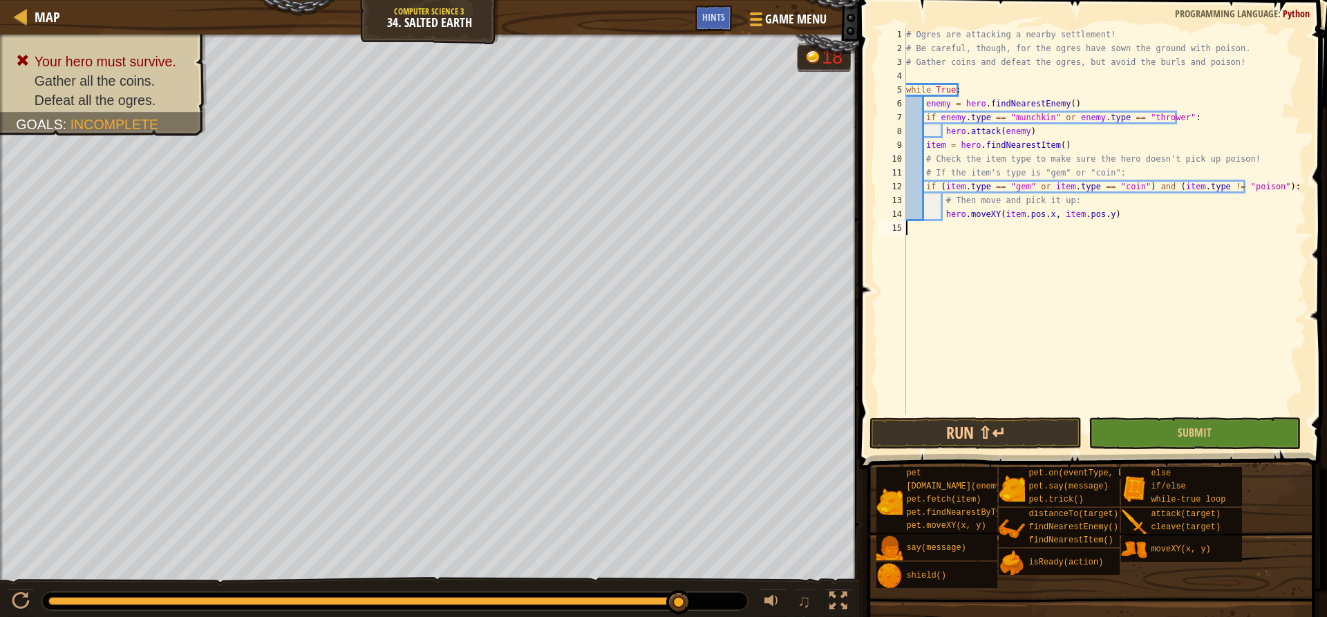
scroll to position [6, 0]
click at [1097, 183] on div "# Ogres are attacking a nearby settlement! # Be careful, though, for the ogres …" at bounding box center [1104, 235] width 403 height 415
click at [1156, 185] on div "# Ogres are attacking a nearby settlement! # Be careful, though, for the ogres …" at bounding box center [1104, 235] width 403 height 415
click at [1207, 184] on div "# Ogres are attacking a nearby settlement! # Be careful, though, for the ogres …" at bounding box center [1104, 235] width 403 height 415
click at [1233, 183] on div "# Ogres are attacking a nearby settlement! # Be careful, though, for the ogres …" at bounding box center [1104, 235] width 403 height 415
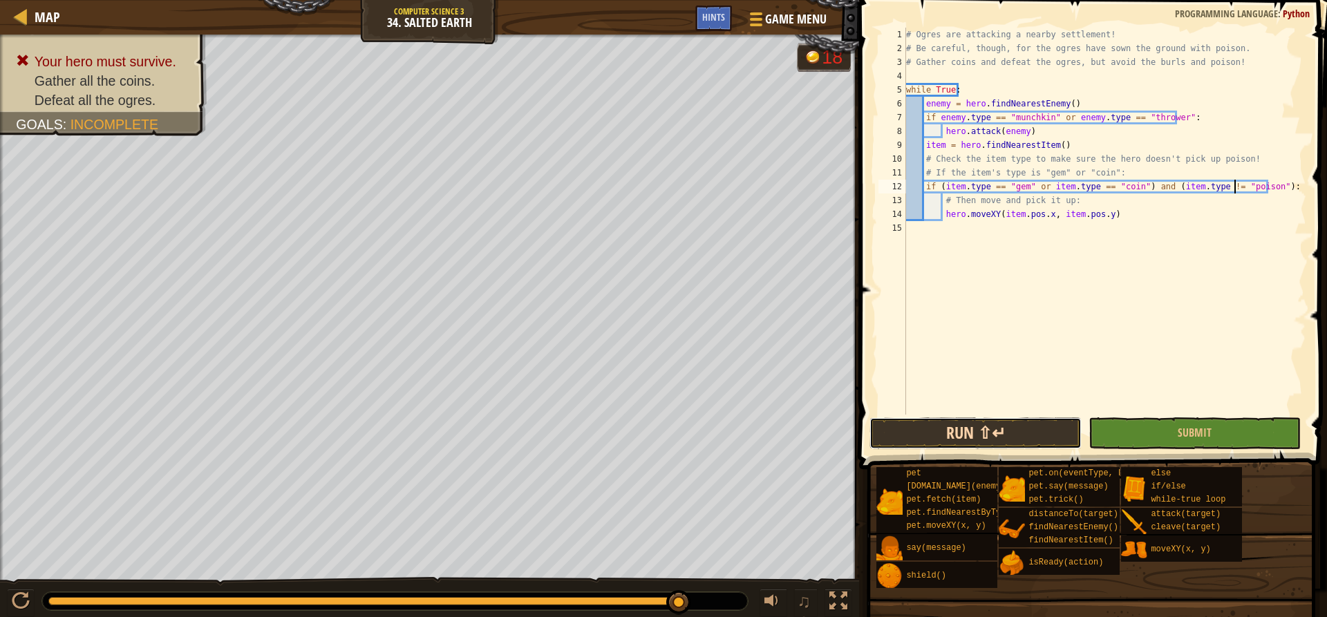
click at [1009, 431] on button "Run ⇧↵" at bounding box center [975, 433] width 212 height 32
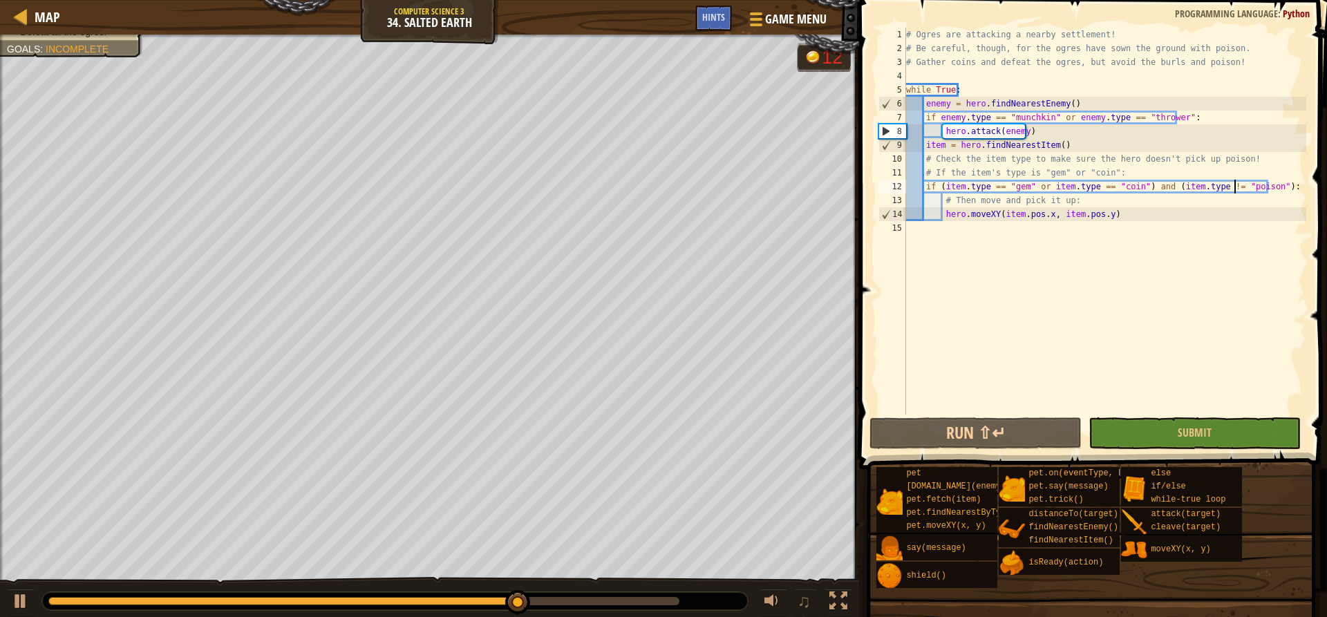
click at [635, 599] on div at bounding box center [363, 601] width 631 height 8
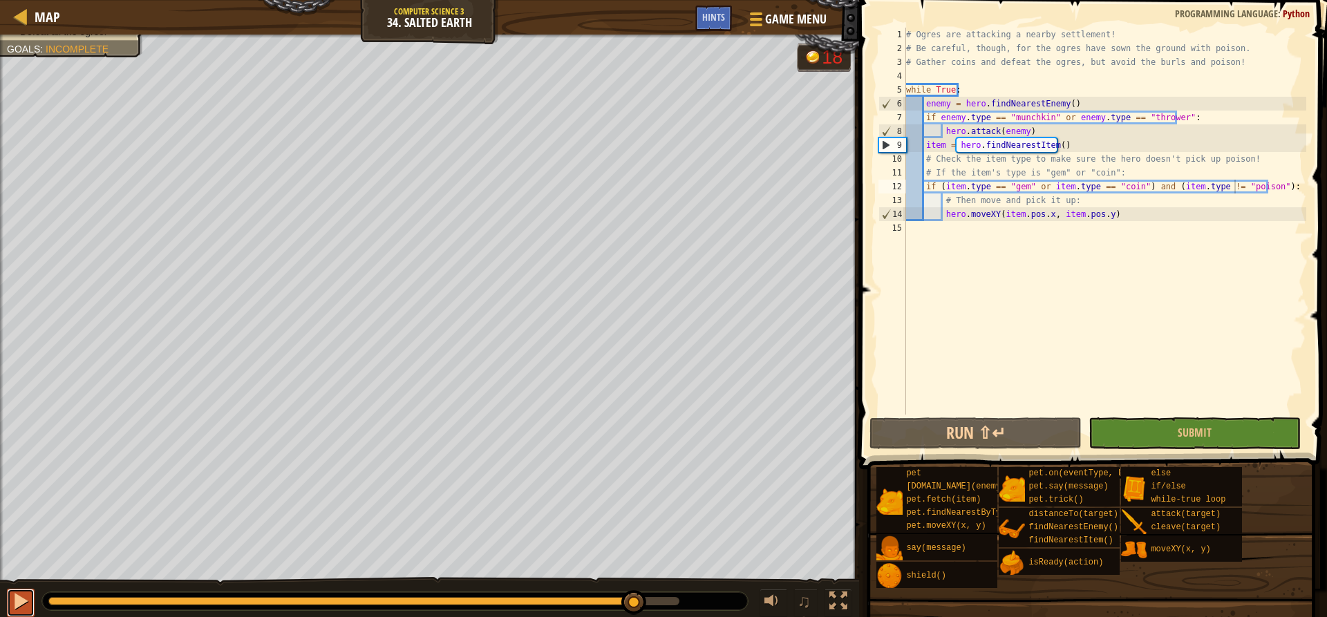
click at [9, 614] on button at bounding box center [21, 603] width 28 height 28
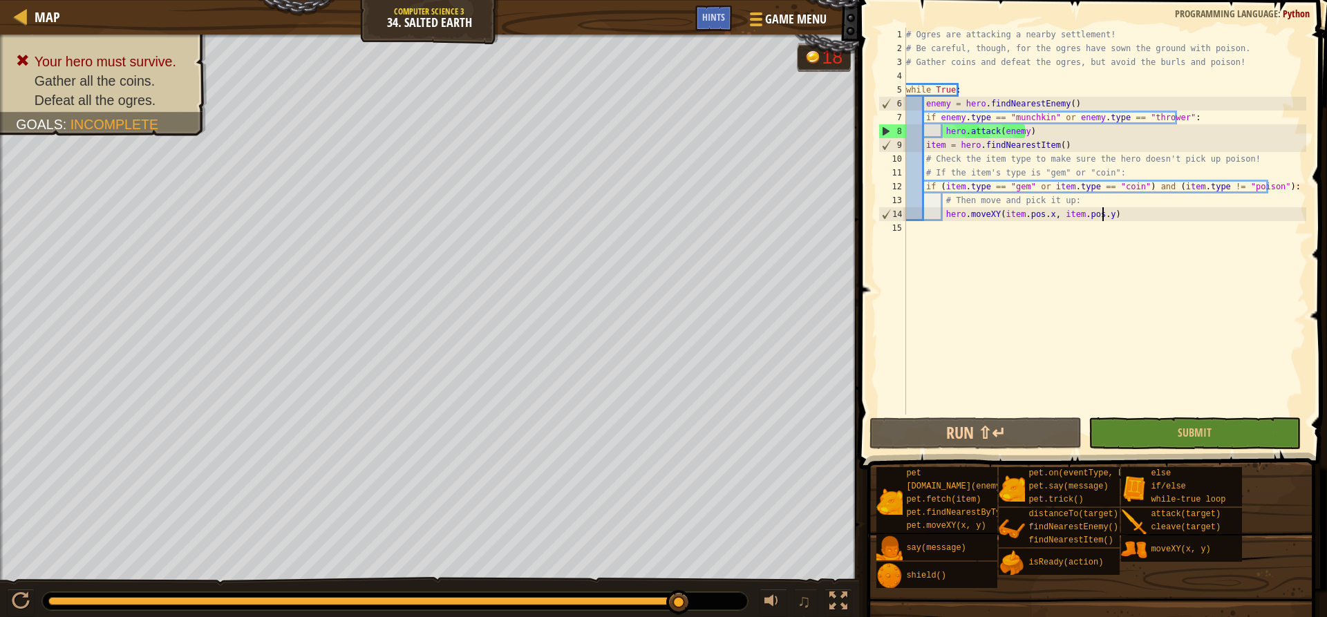
click at [1129, 216] on div "# Ogres are attacking a nearby settlement! # Be careful, though, for the ogres …" at bounding box center [1104, 235] width 403 height 415
type textarea "hero.moveXY(item.pos.x, item.pos.y)"
click at [654, 600] on div at bounding box center [363, 601] width 631 height 8
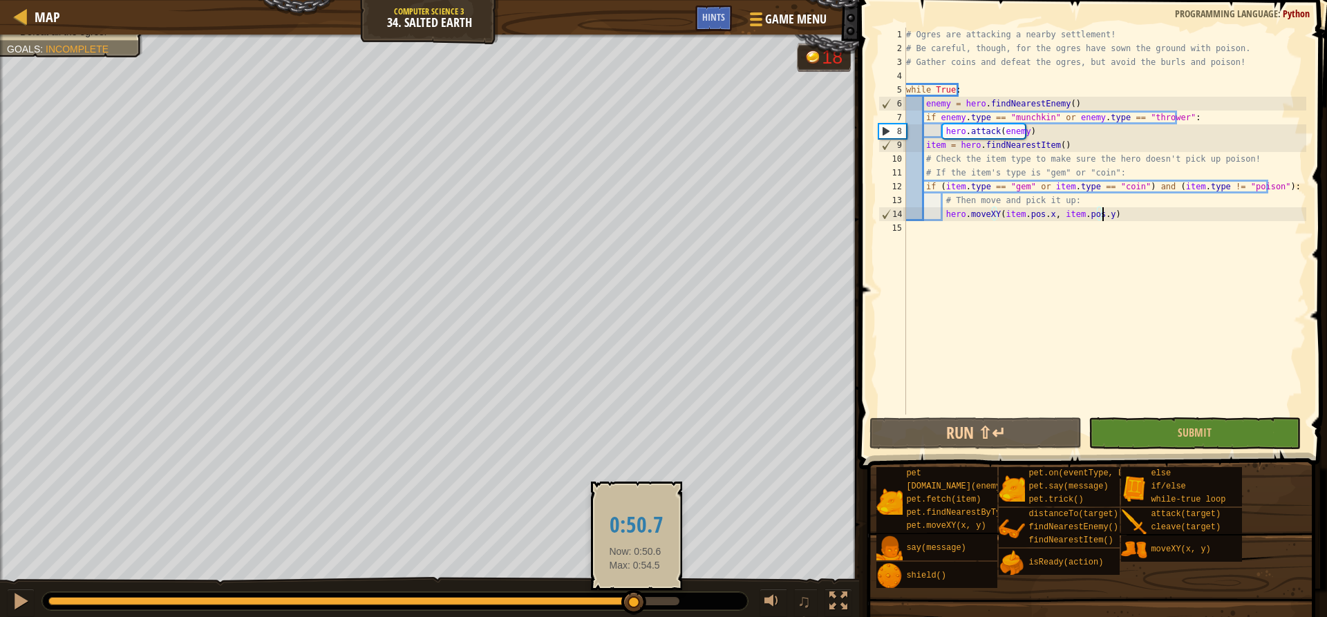
click at [634, 599] on div at bounding box center [341, 601] width 586 height 8
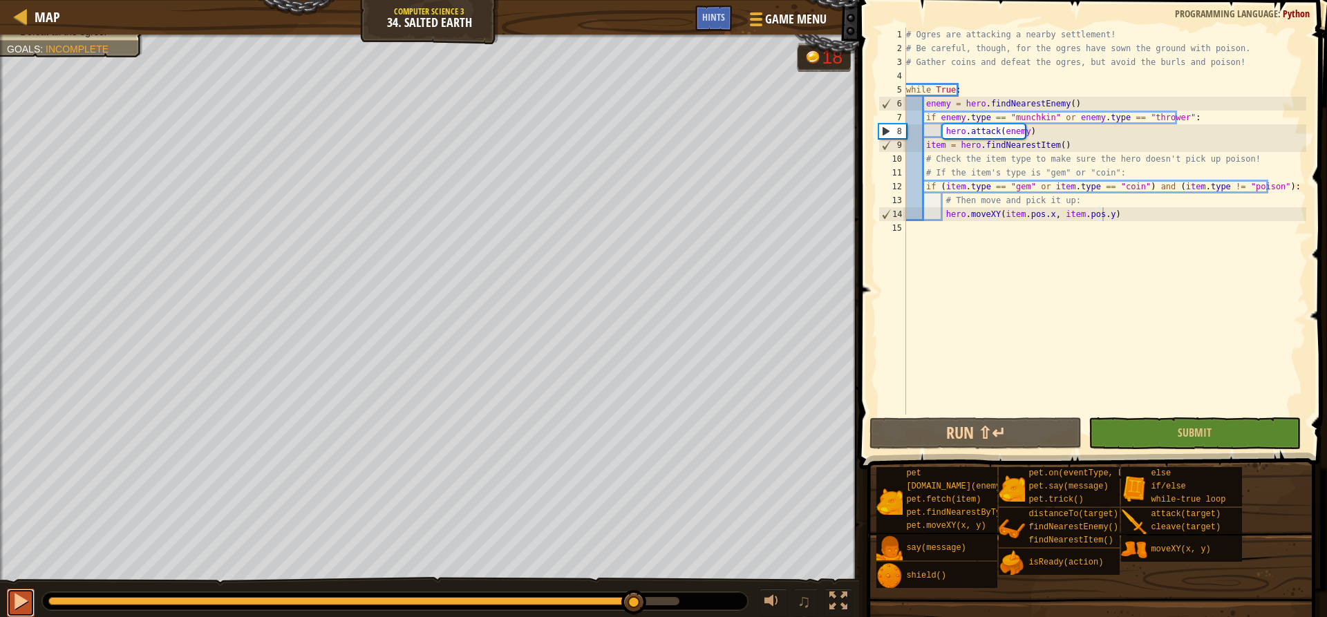
click at [23, 606] on div at bounding box center [21, 601] width 18 height 18
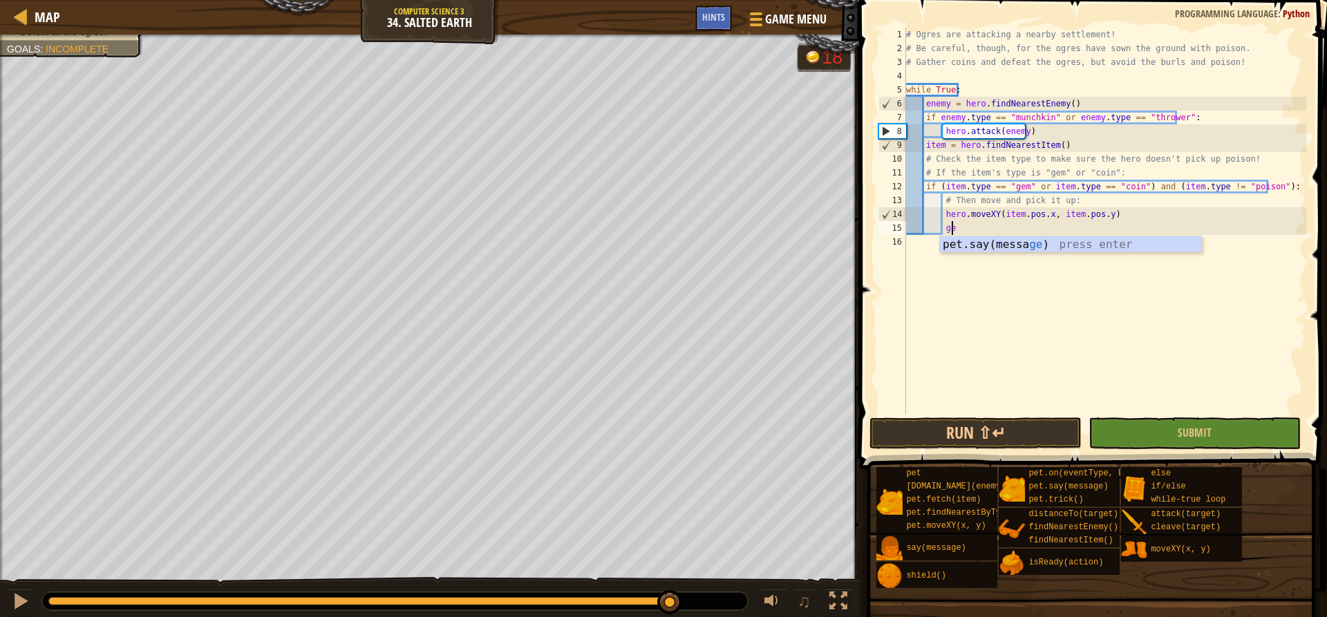
type textarea "g"
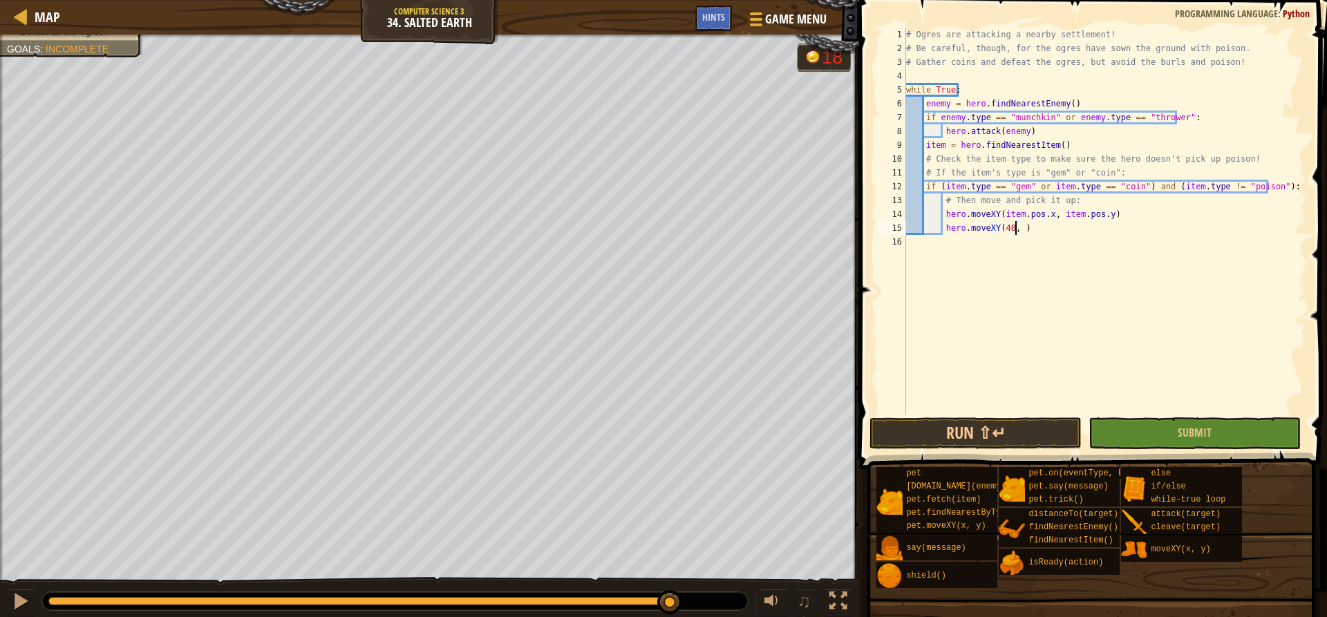
scroll to position [6, 9]
click at [996, 431] on button "Run ⇧↵" at bounding box center [975, 433] width 212 height 32
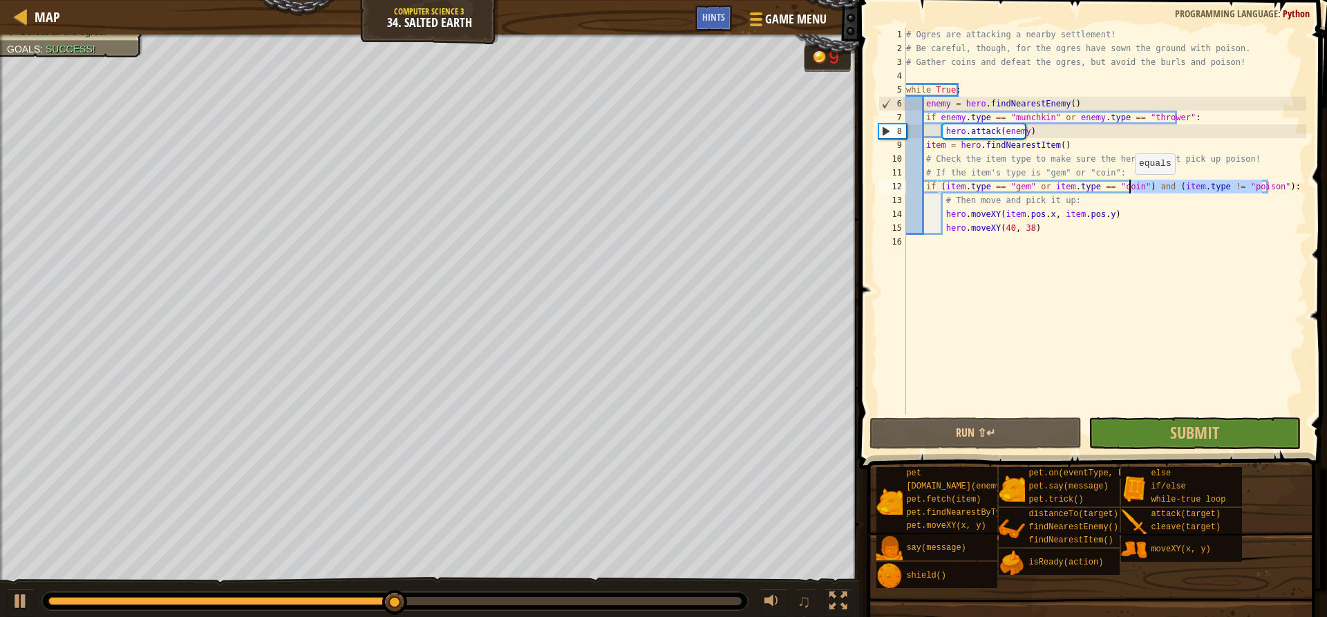
drag, startPoint x: 1261, startPoint y: 184, endPoint x: 1128, endPoint y: 188, distance: 133.5
click at [1128, 188] on div "# Ogres are attacking a nearby settlement! # Be careful, though, for the ogres …" at bounding box center [1104, 235] width 403 height 415
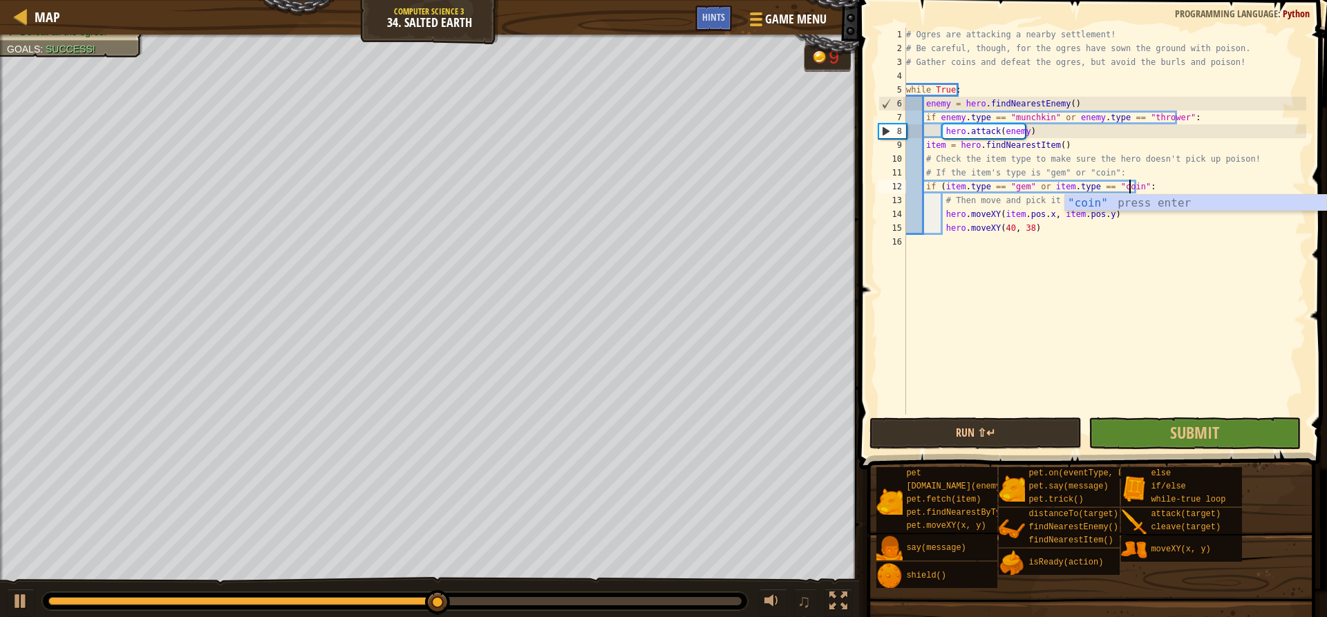
click at [941, 186] on div "# Ogres are attacking a nearby settlement! # Be careful, though, for the ogres …" at bounding box center [1104, 235] width 403 height 415
type textarea "if item.type == "gem" or item.type == "coin":"
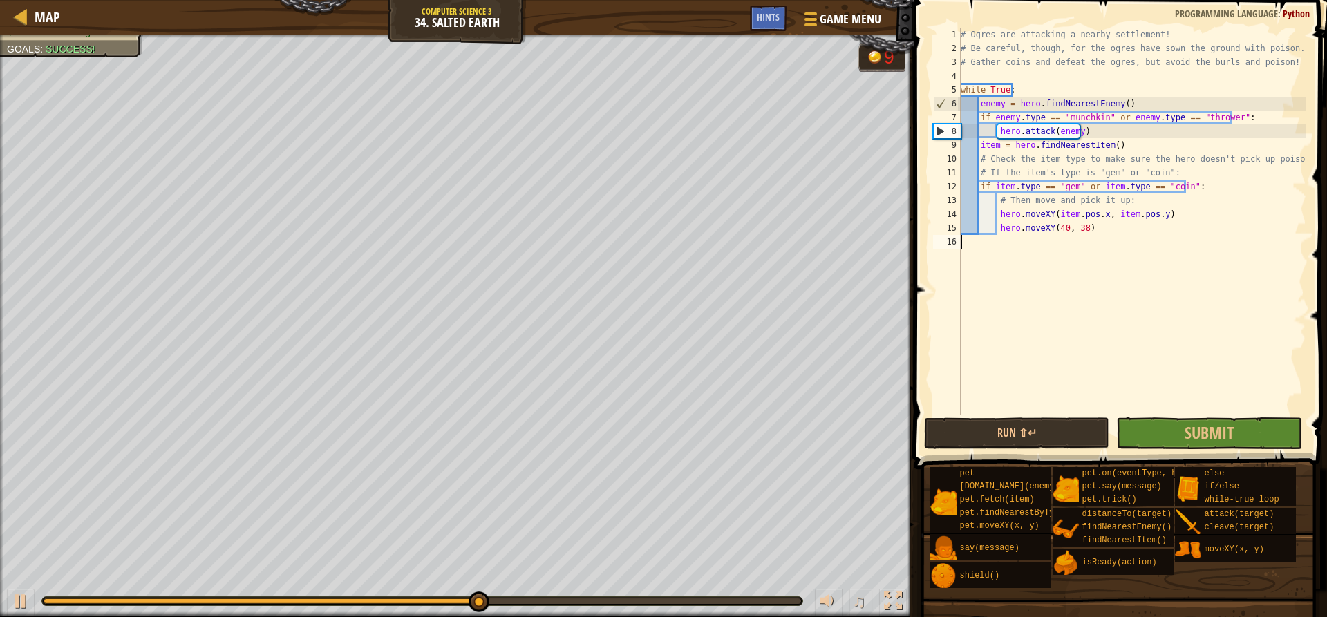
drag, startPoint x: 995, startPoint y: 325, endPoint x: 1013, endPoint y: 325, distance: 18.7
click at [996, 327] on div "# Ogres are attacking a nearby settlement! # Be careful, though, for the ogres …" at bounding box center [1159, 235] width 403 height 415
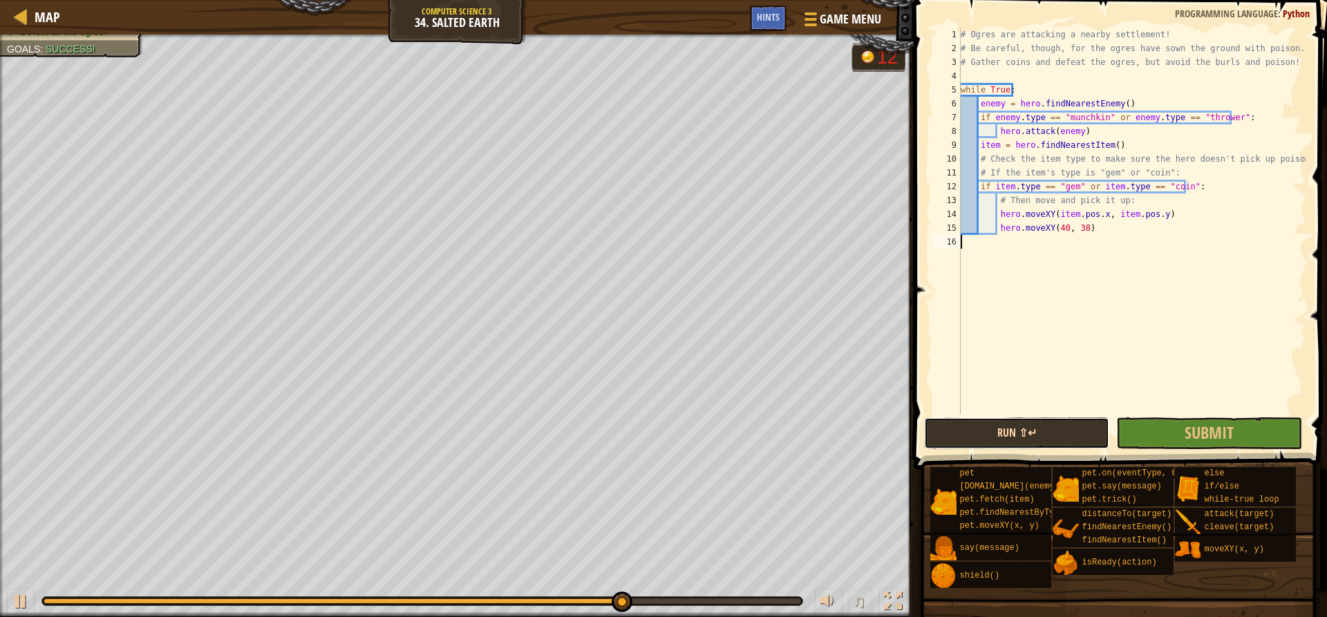
click at [977, 442] on button "Run ⇧↵" at bounding box center [1016, 433] width 185 height 32
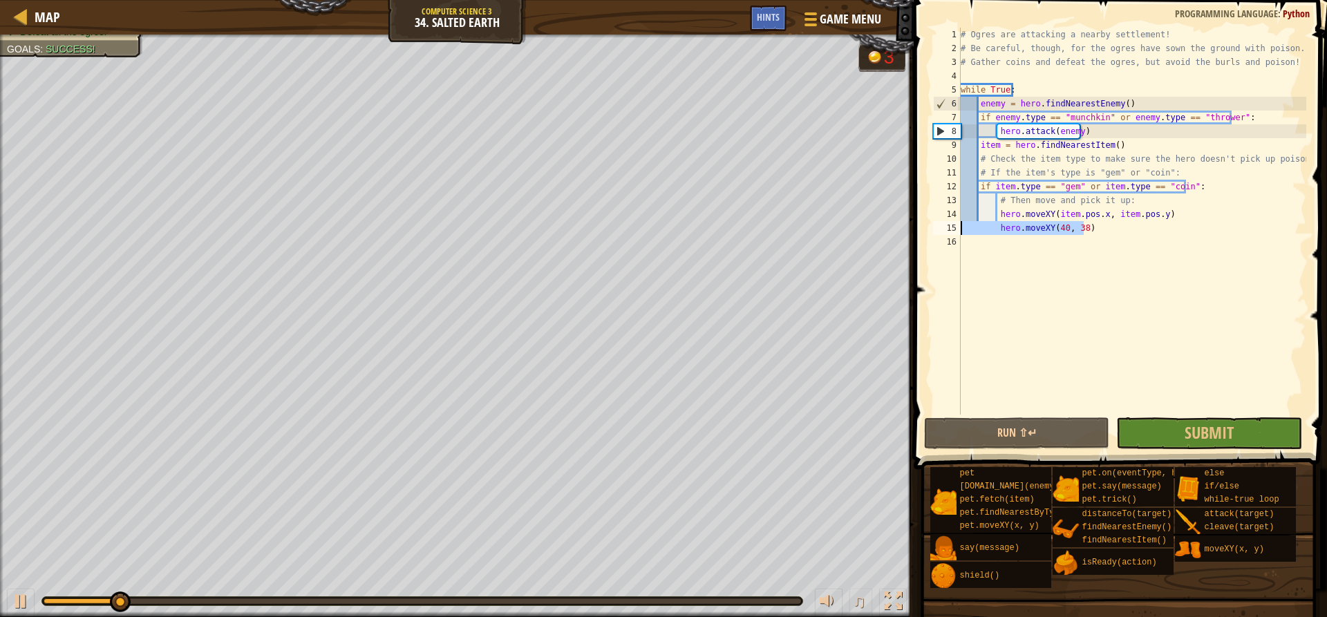
drag, startPoint x: 1105, startPoint y: 227, endPoint x: 941, endPoint y: 231, distance: 163.8
click at [941, 231] on div "1 2 3 4 5 6 7 8 9 10 11 12 13 14 15 16 # Ogres are attacking a nearby settlemen…" at bounding box center [1118, 221] width 376 height 387
type textarea "hero.moveXY(40, 38)"
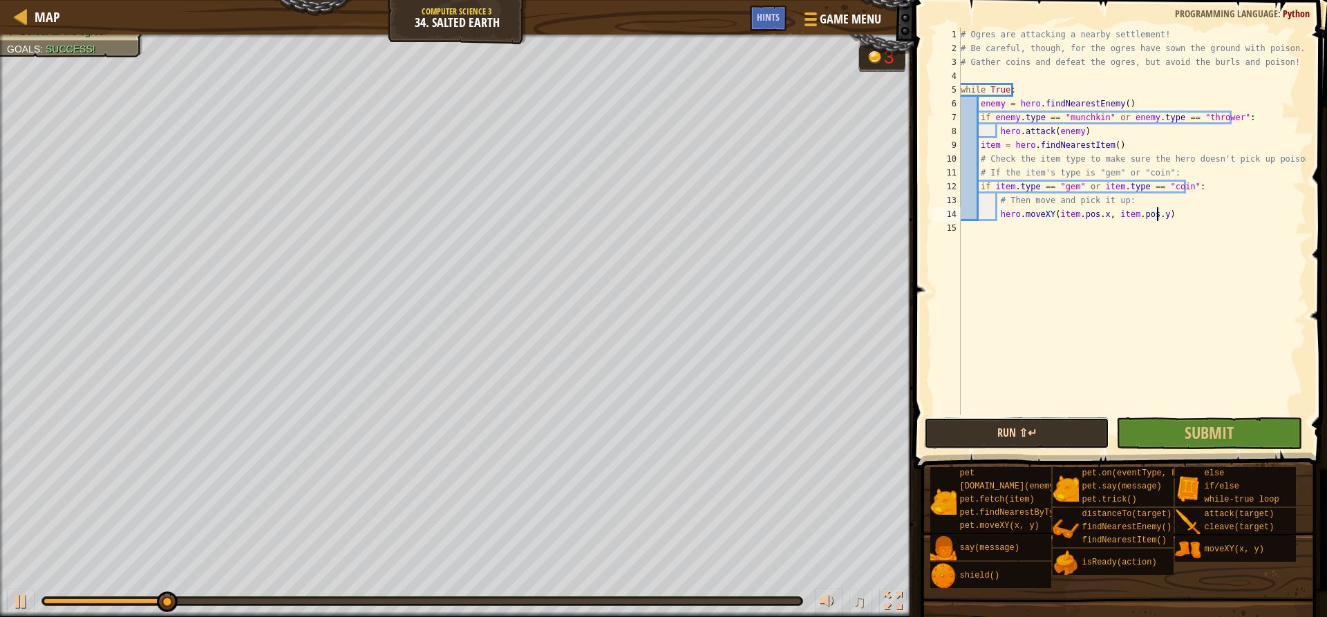
click at [1030, 431] on button "Run ⇧↵" at bounding box center [1016, 433] width 185 height 32
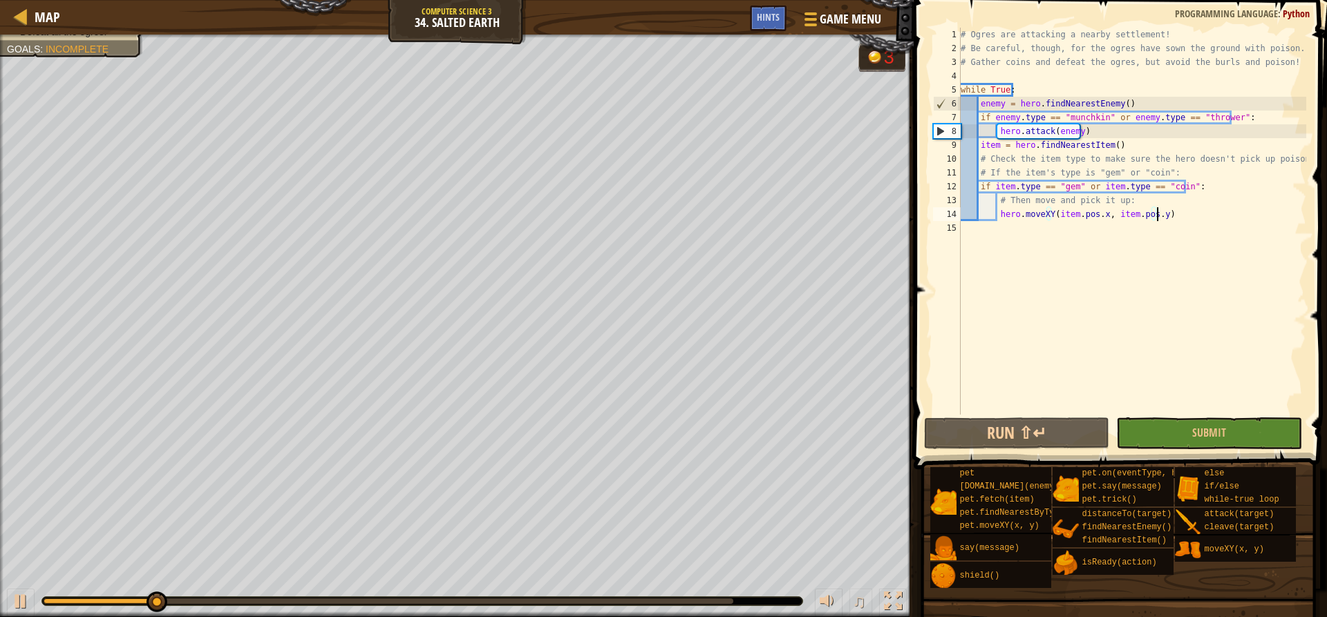
click at [671, 600] on div at bounding box center [389, 602] width 690 height 6
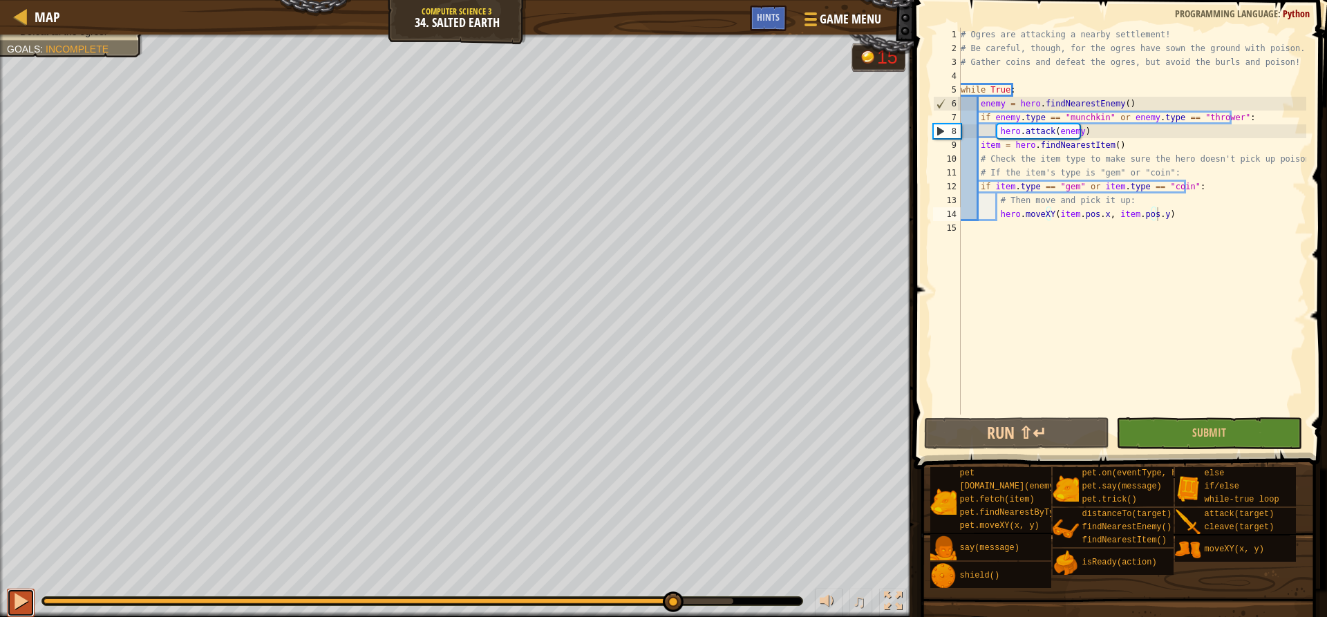
click at [13, 610] on div at bounding box center [21, 601] width 18 height 18
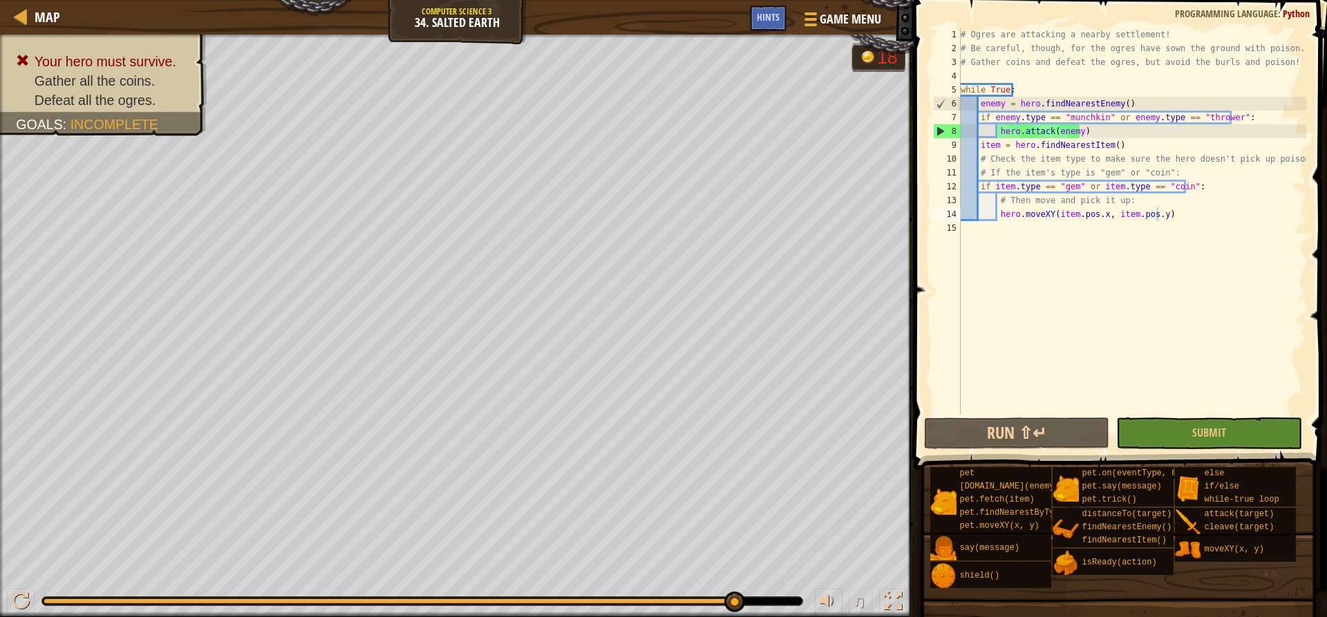
click at [716, 598] on div at bounding box center [422, 601] width 760 height 8
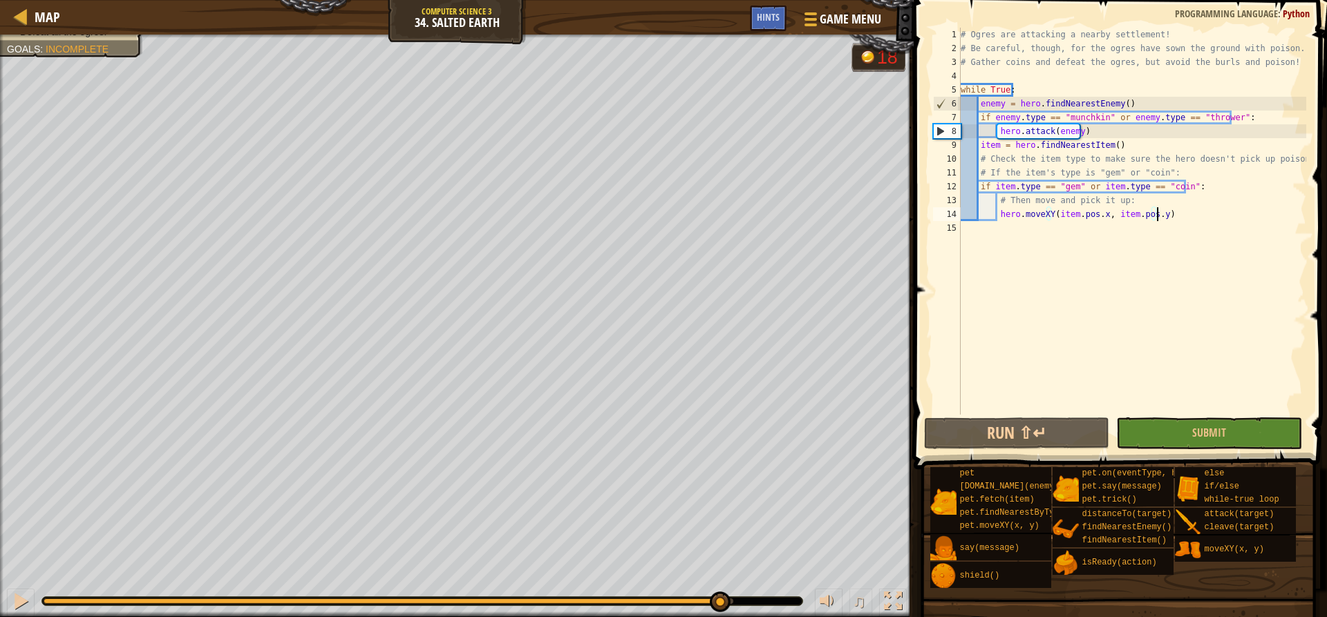
click at [719, 601] on div at bounding box center [381, 602] width 675 height 6
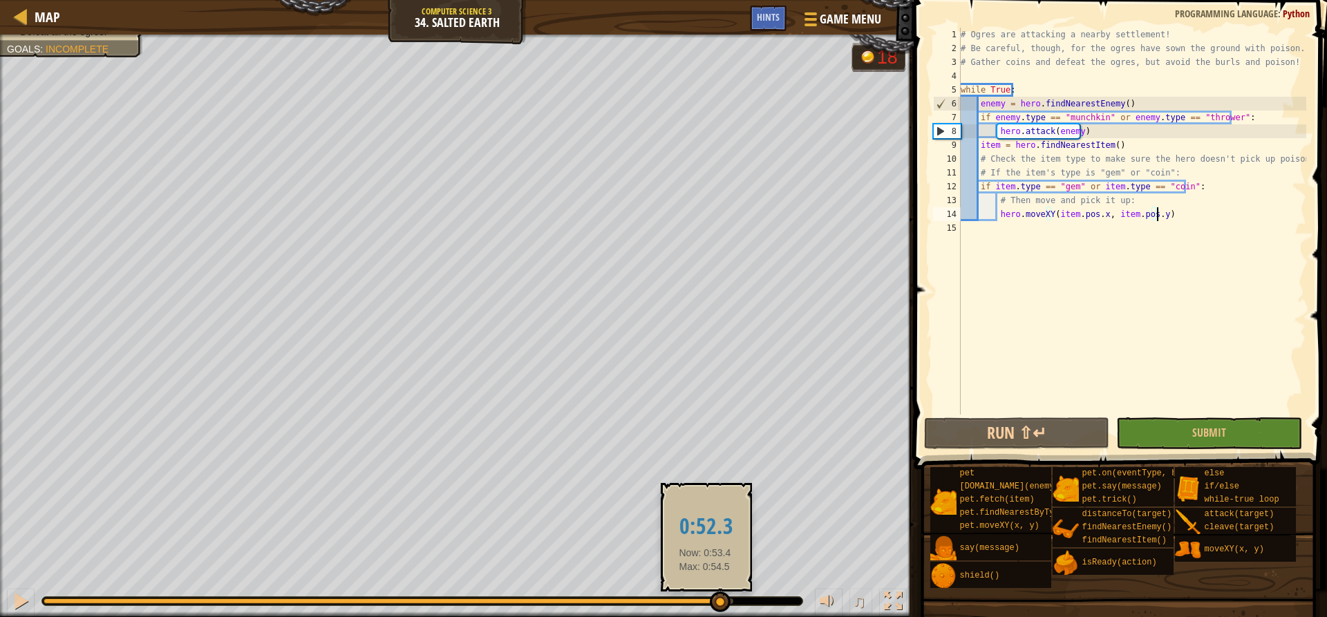
click at [705, 599] on div at bounding box center [381, 602] width 675 height 6
click at [689, 599] on div at bounding box center [367, 602] width 646 height 6
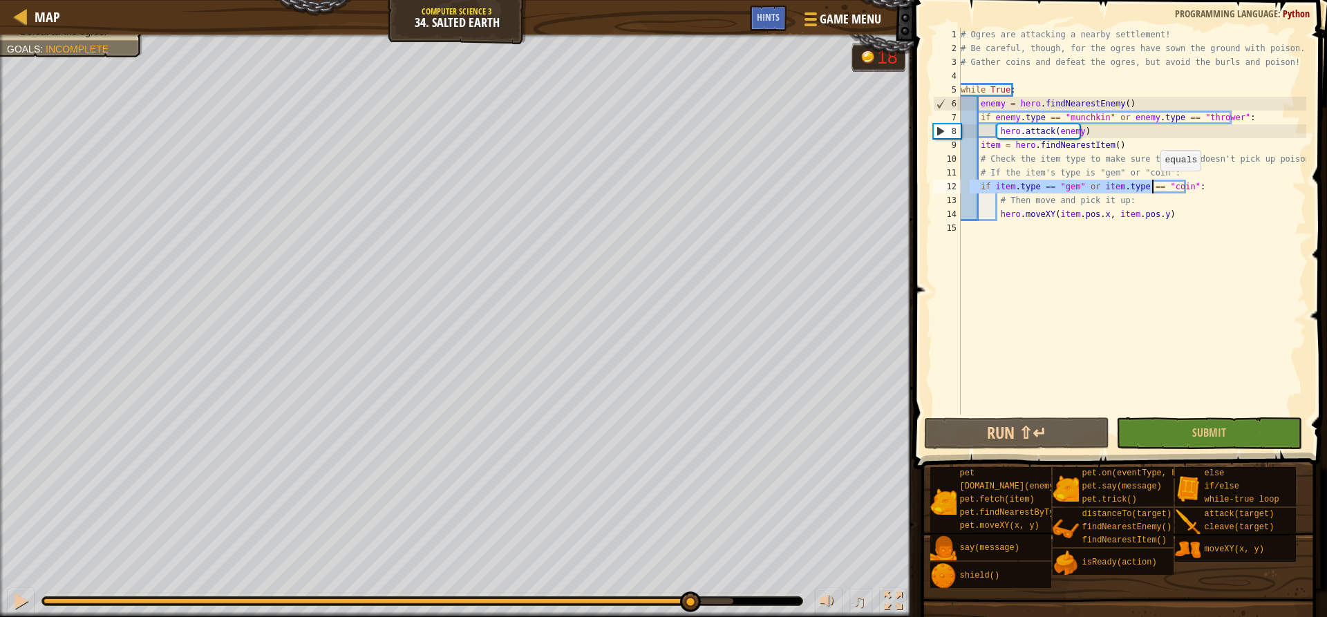
drag, startPoint x: 970, startPoint y: 185, endPoint x: 1154, endPoint y: 185, distance: 183.2
click at [1154, 185] on div "# Ogres are attacking a nearby settlement! # Be careful, though, for the ogres …" at bounding box center [1132, 235] width 348 height 415
click at [1160, 186] on div "# Ogres are attacking a nearby settlement! # Be careful, though, for the ogres …" at bounding box center [1132, 235] width 348 height 415
drag, startPoint x: 1200, startPoint y: 184, endPoint x: 1037, endPoint y: 189, distance: 163.2
click at [1037, 189] on div "# Ogres are attacking a nearby settlement! # Be careful, though, for the ogres …" at bounding box center [1132, 235] width 348 height 415
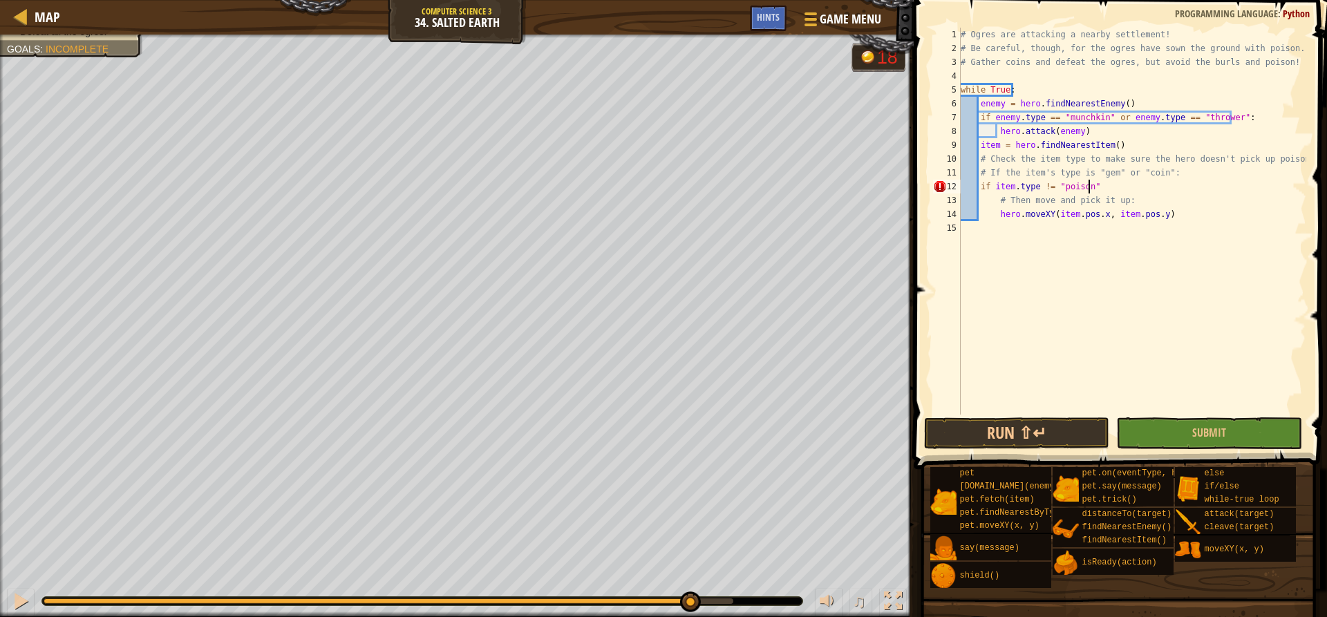
scroll to position [6, 10]
click at [1023, 434] on button "Run ⇧↵" at bounding box center [1016, 433] width 185 height 32
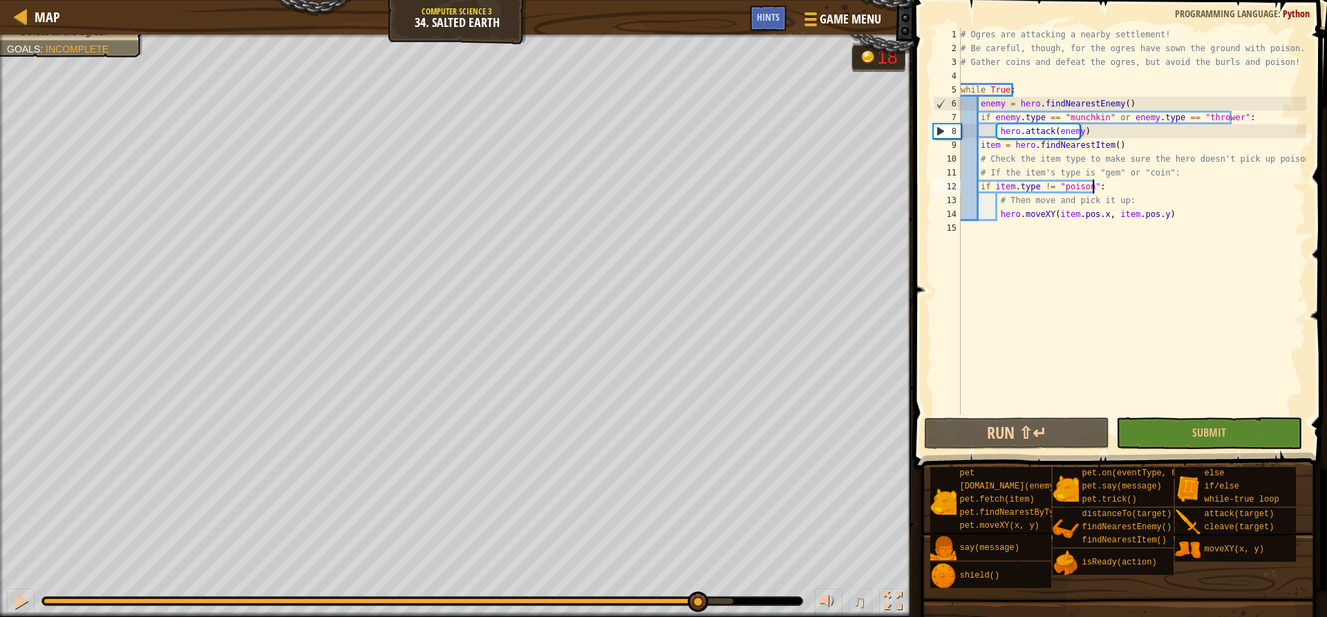
click at [698, 603] on div at bounding box center [389, 602] width 690 height 6
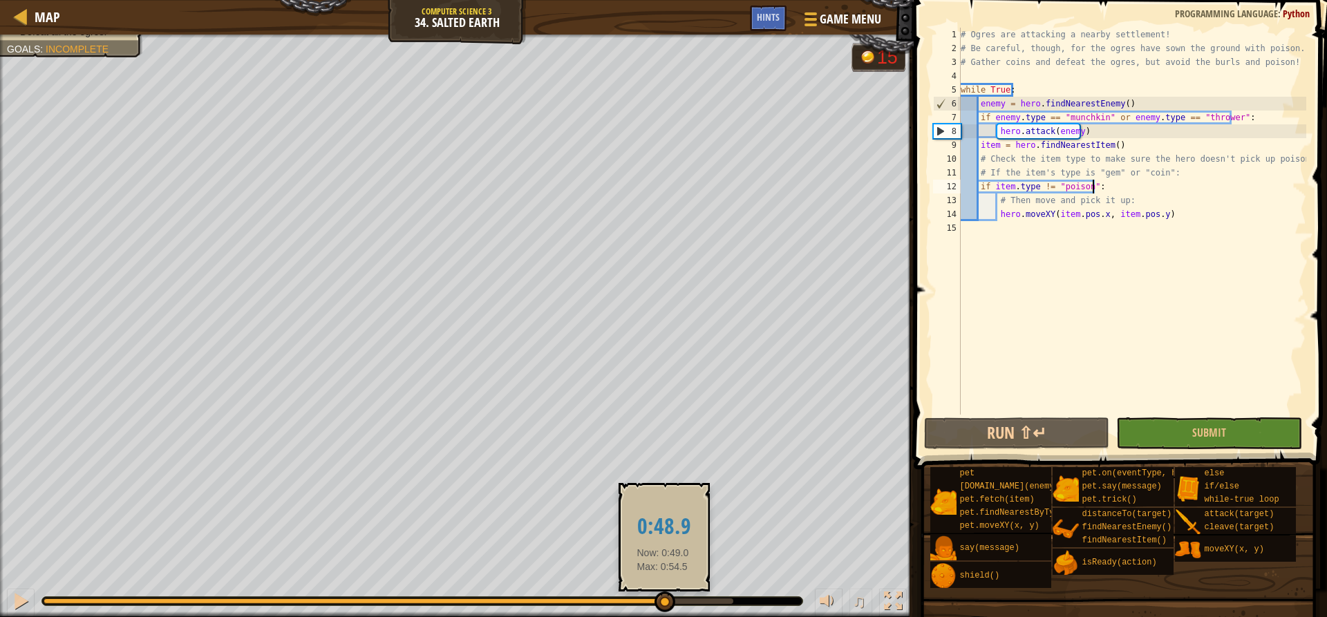
click at [663, 601] on div at bounding box center [354, 602] width 620 height 6
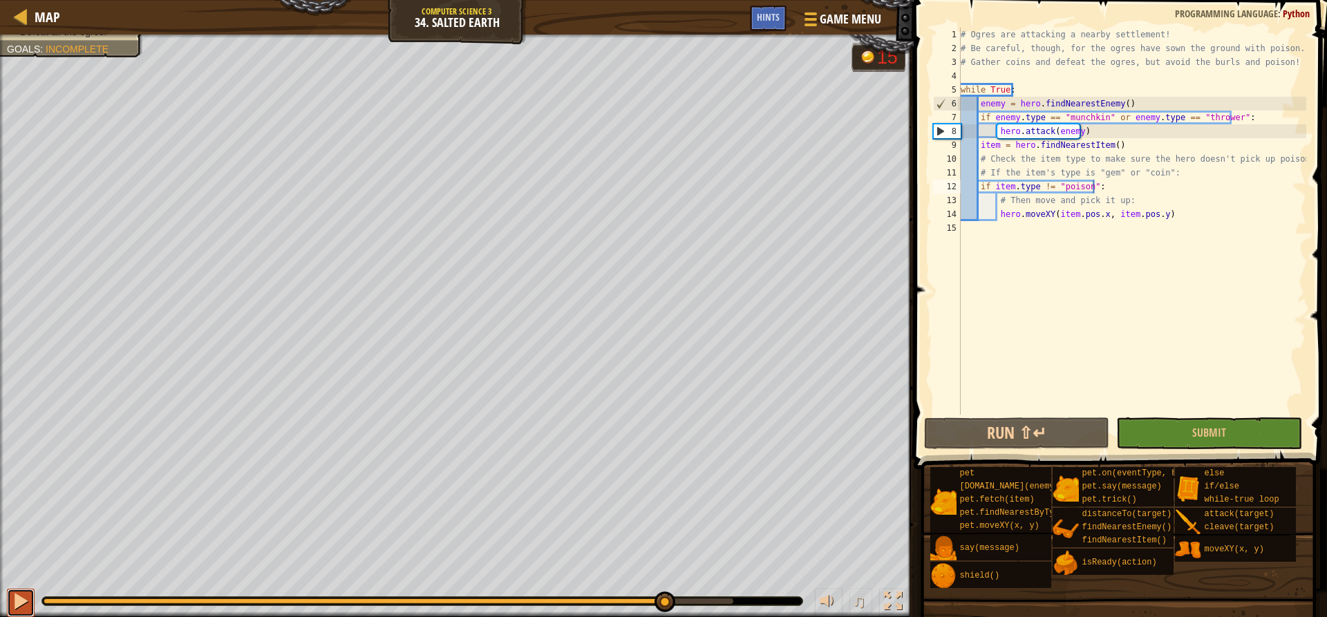
click at [13, 610] on div at bounding box center [21, 601] width 18 height 18
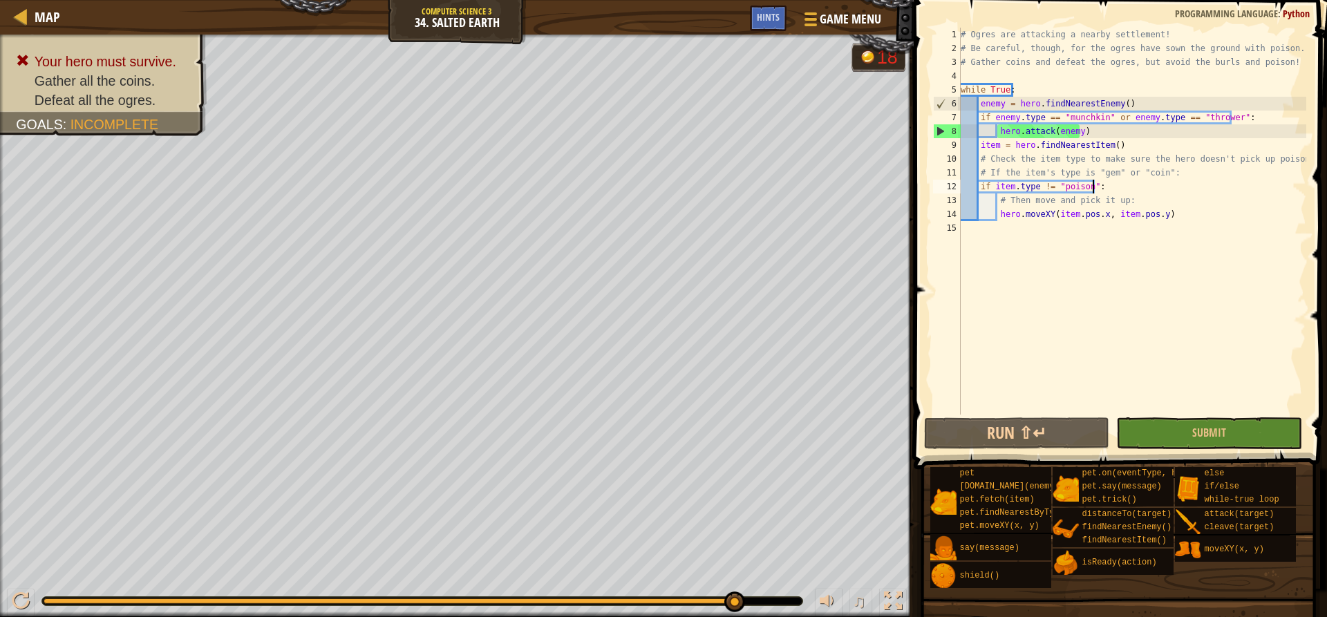
click at [708, 602] on div at bounding box center [389, 602] width 690 height 6
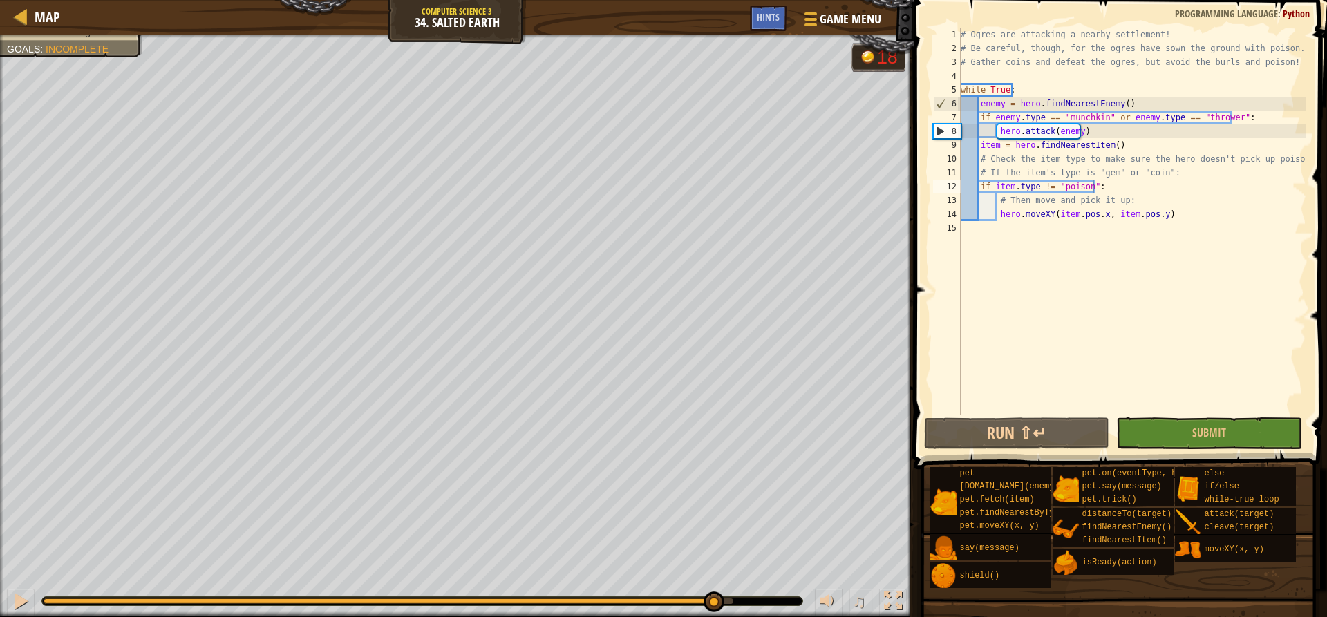
click at [698, 596] on div "♫" at bounding box center [457, 597] width 914 height 41
click at [692, 600] on div at bounding box center [378, 602] width 669 height 6
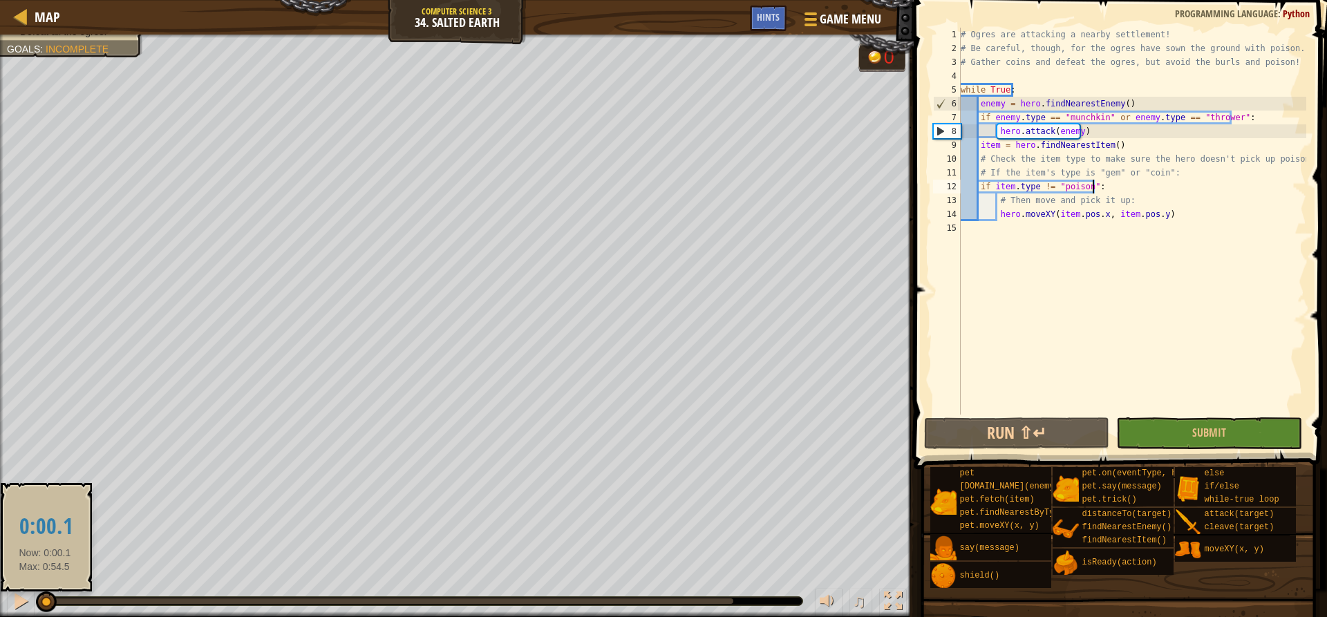
click at [45, 600] on div at bounding box center [44, 602] width 1 height 6
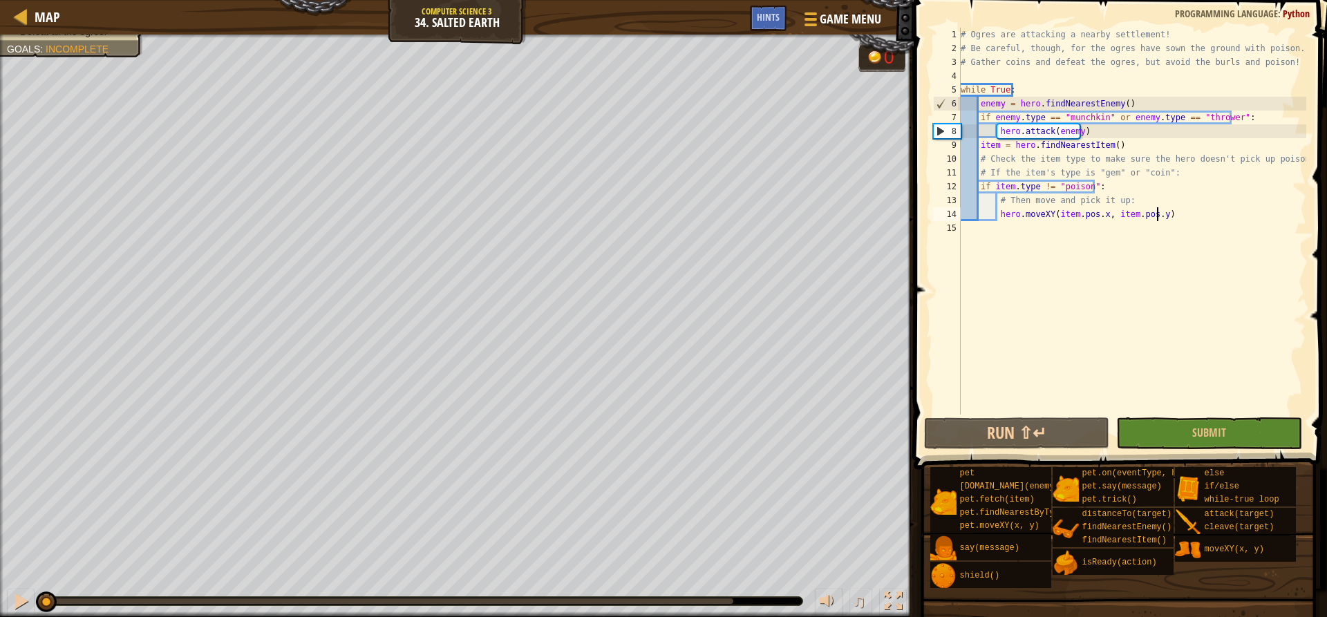
click at [1165, 215] on div "# Ogres are attacking a nearby settlement! # Be careful, though, for the ogres …" at bounding box center [1132, 235] width 348 height 415
type textarea "hero.moveXY(item.pos.x, item.pos.y)"
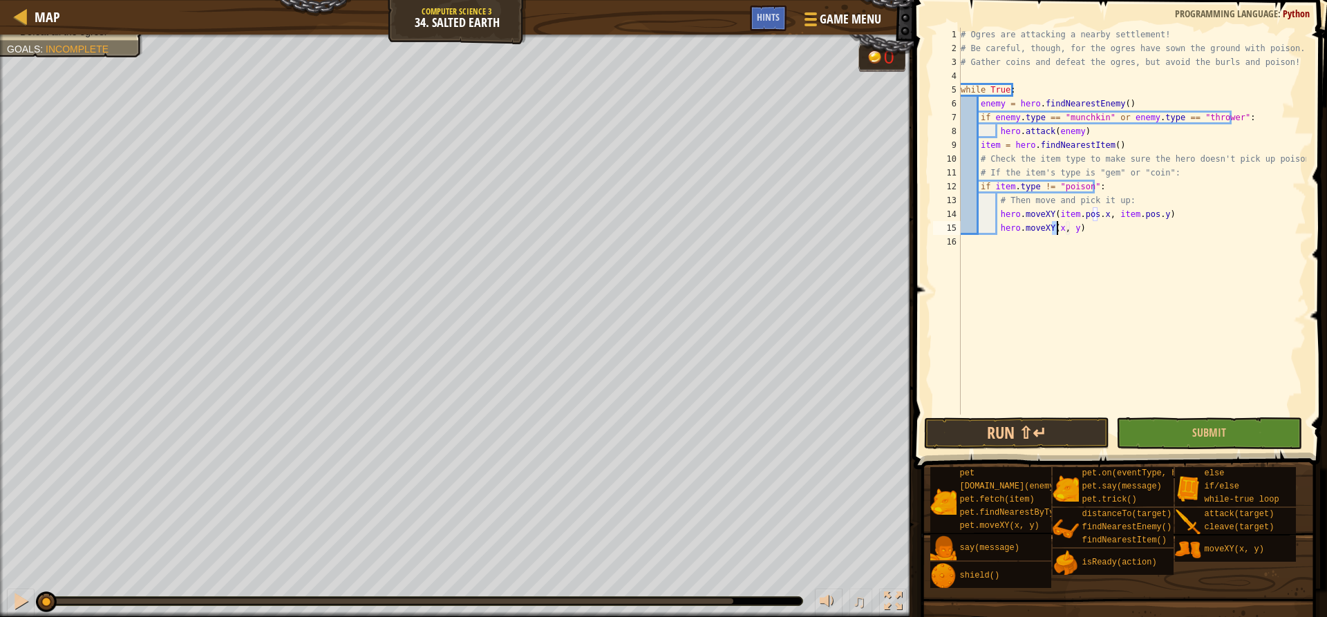
scroll to position [6, 9]
click at [1074, 229] on div "# Ogres are attacking a nearby settlement! # Be careful, though, for the ogres …" at bounding box center [1132, 235] width 348 height 415
type textarea "hero.moveXY(42, 32)"
click at [1066, 436] on button "Run ⇧↵" at bounding box center [1016, 433] width 185 height 32
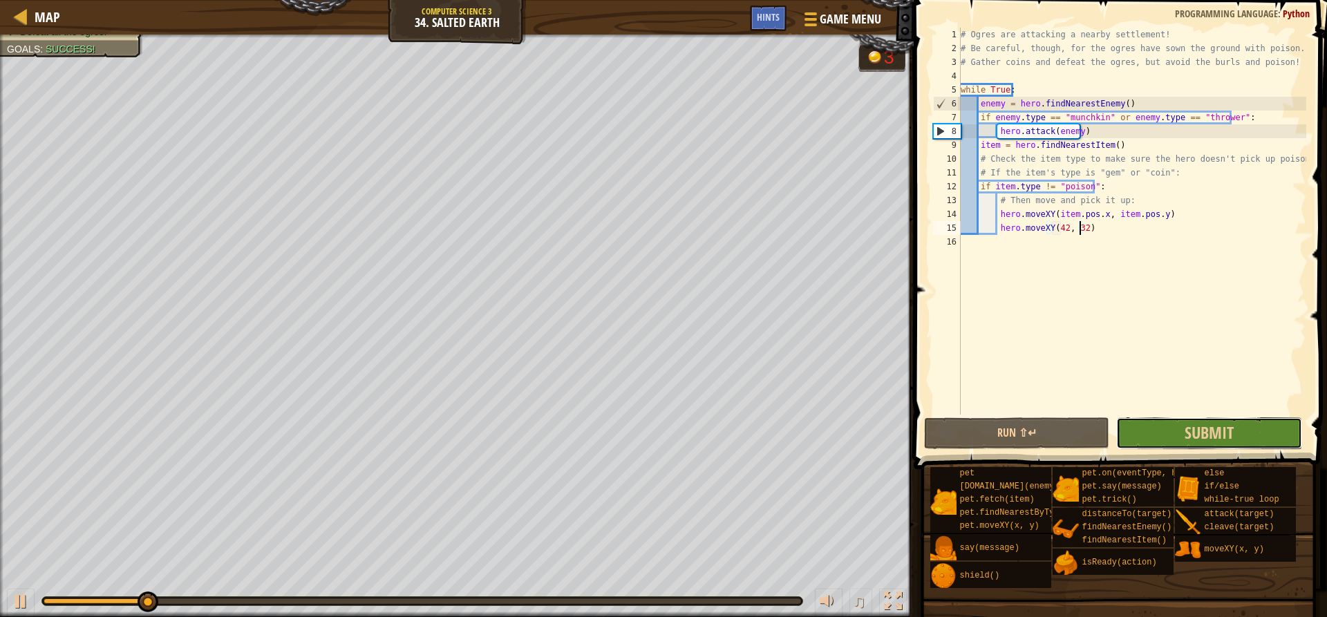
click at [1184, 433] on button "Submit" at bounding box center [1208, 433] width 185 height 32
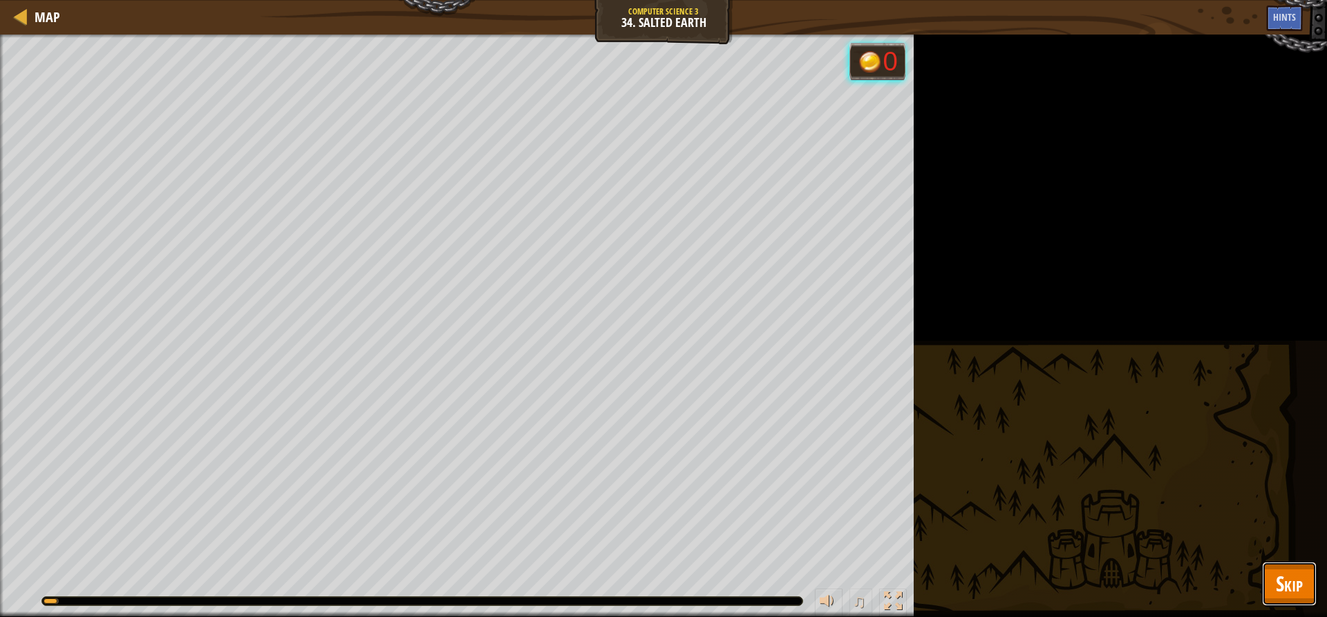
click at [1303, 567] on button "Skip" at bounding box center [1289, 584] width 55 height 44
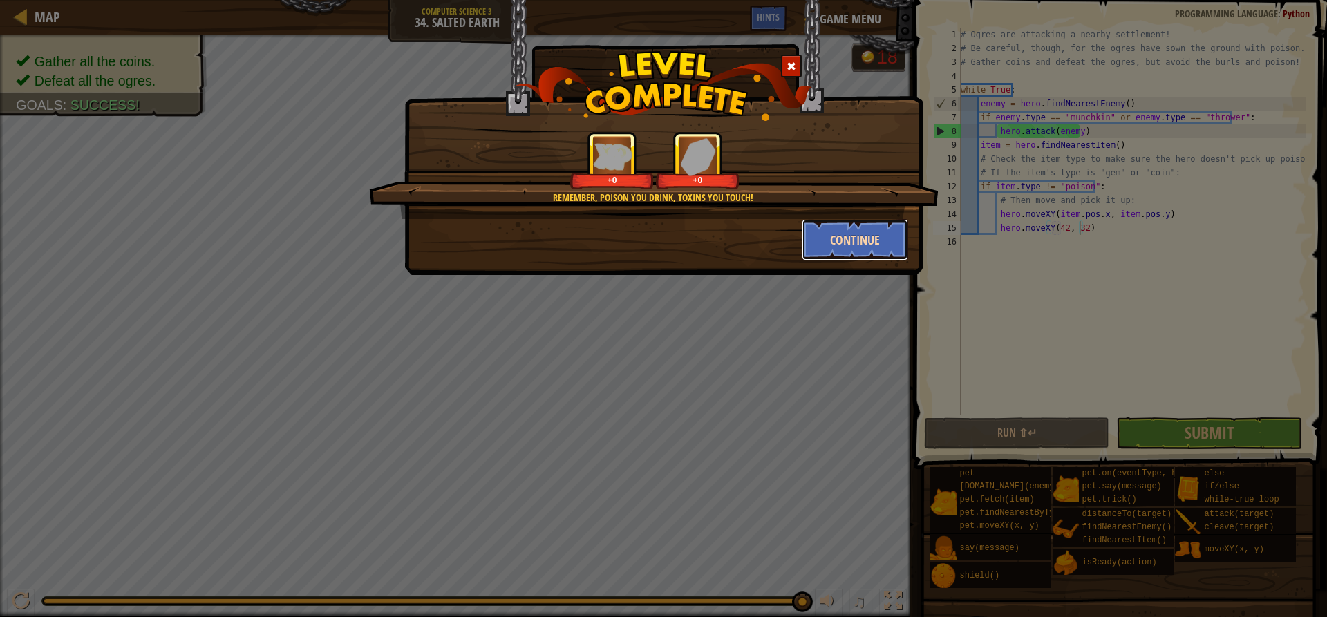
click at [876, 242] on button "Continue" at bounding box center [855, 239] width 107 height 41
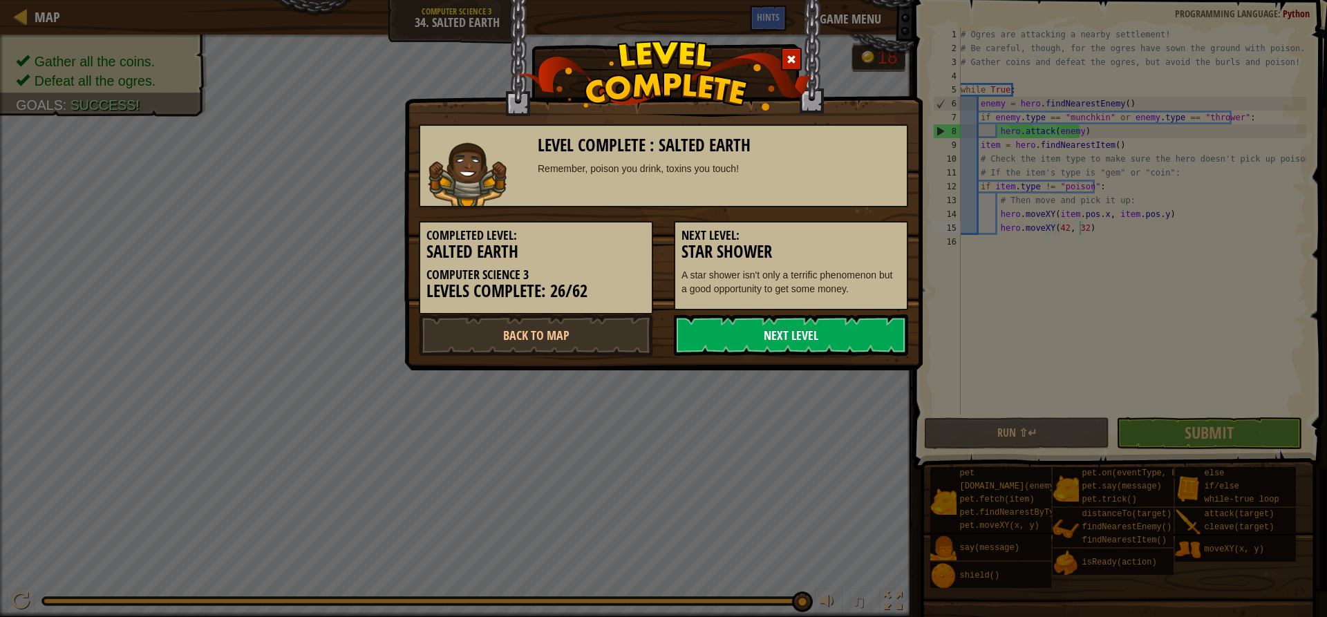
click at [820, 337] on link "Next Level" at bounding box center [791, 334] width 234 height 41
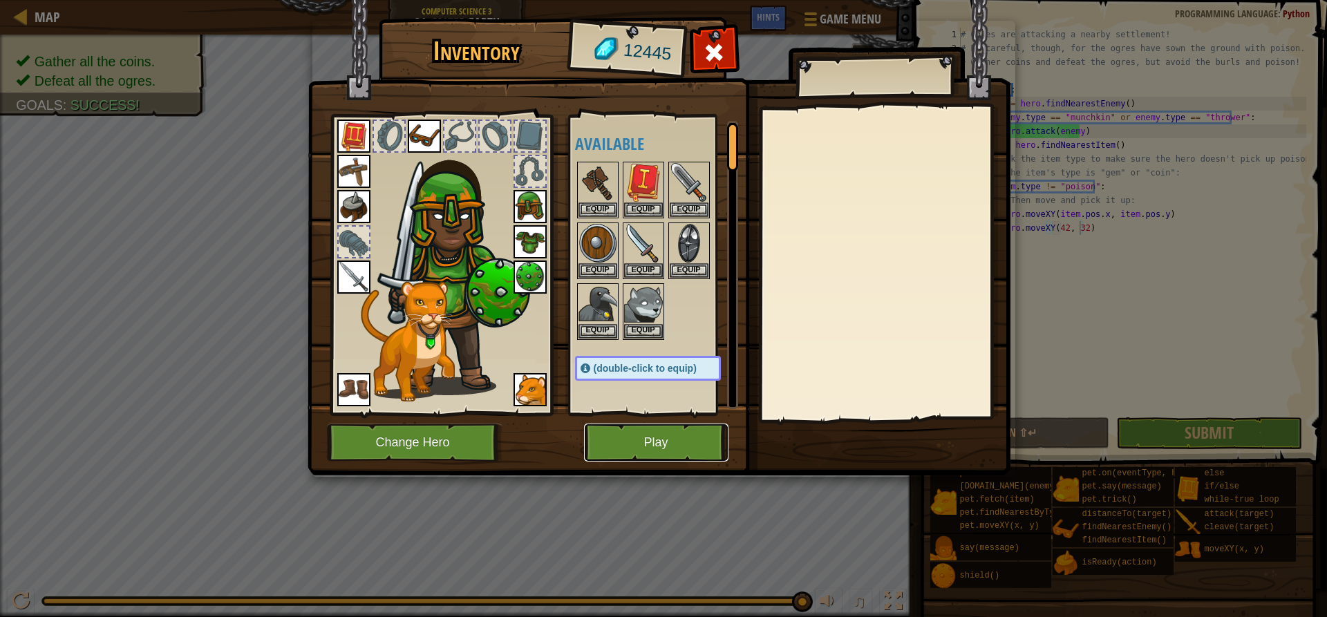
click at [666, 449] on button "Play" at bounding box center [656, 443] width 144 height 38
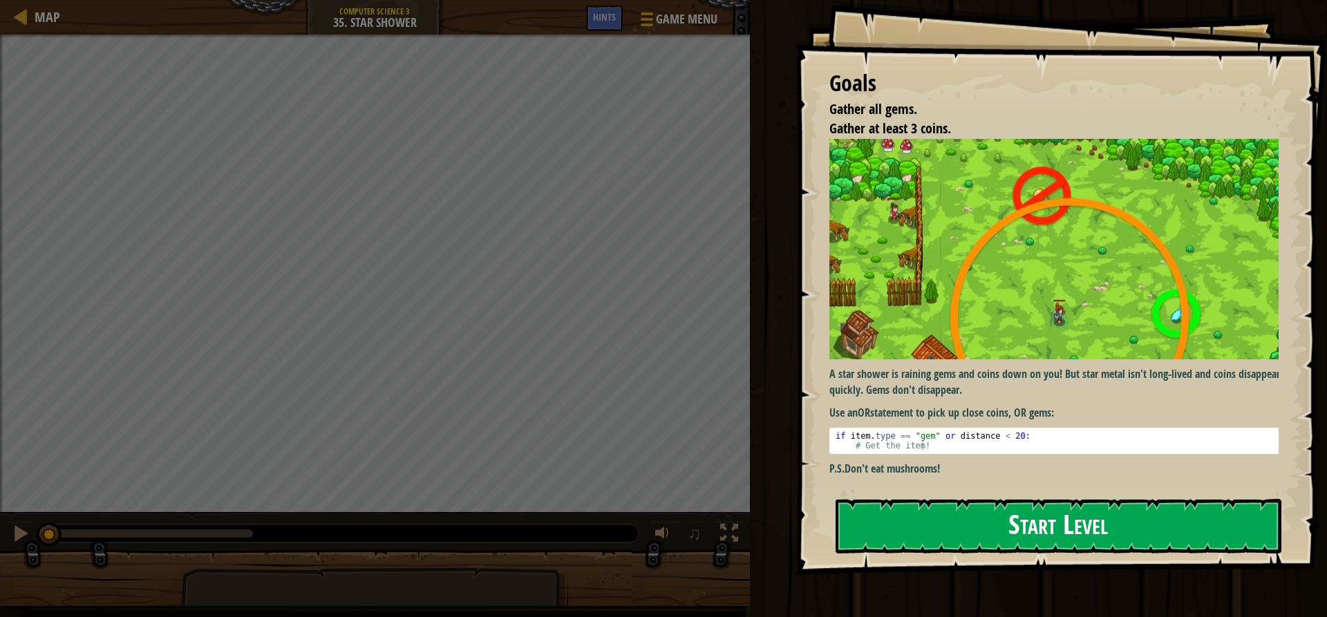
click at [979, 520] on button "Start Level" at bounding box center [1059, 526] width 446 height 55
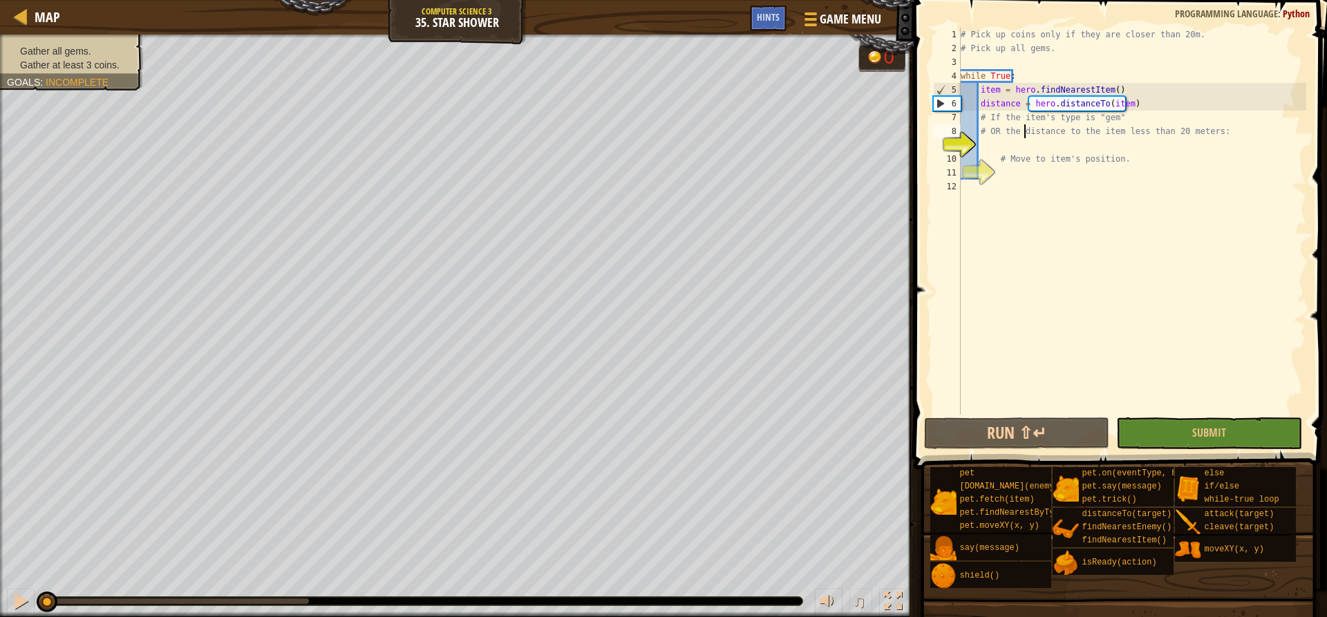
click at [1023, 138] on div "# Pick up coins only if they are closer than 20m. # Pick up all gems. while Tru…" at bounding box center [1132, 235] width 348 height 415
type textarea "# OR the distance to the item less than 20 meters:"
click at [1013, 149] on div "# Pick up coins only if they are closer than 20m. # Pick up all gems. while Tru…" at bounding box center [1132, 235] width 348 height 415
click at [983, 84] on div "# Pick up coins only if they are closer than 20m. # Pick up all gems. while Tru…" at bounding box center [1132, 235] width 348 height 415
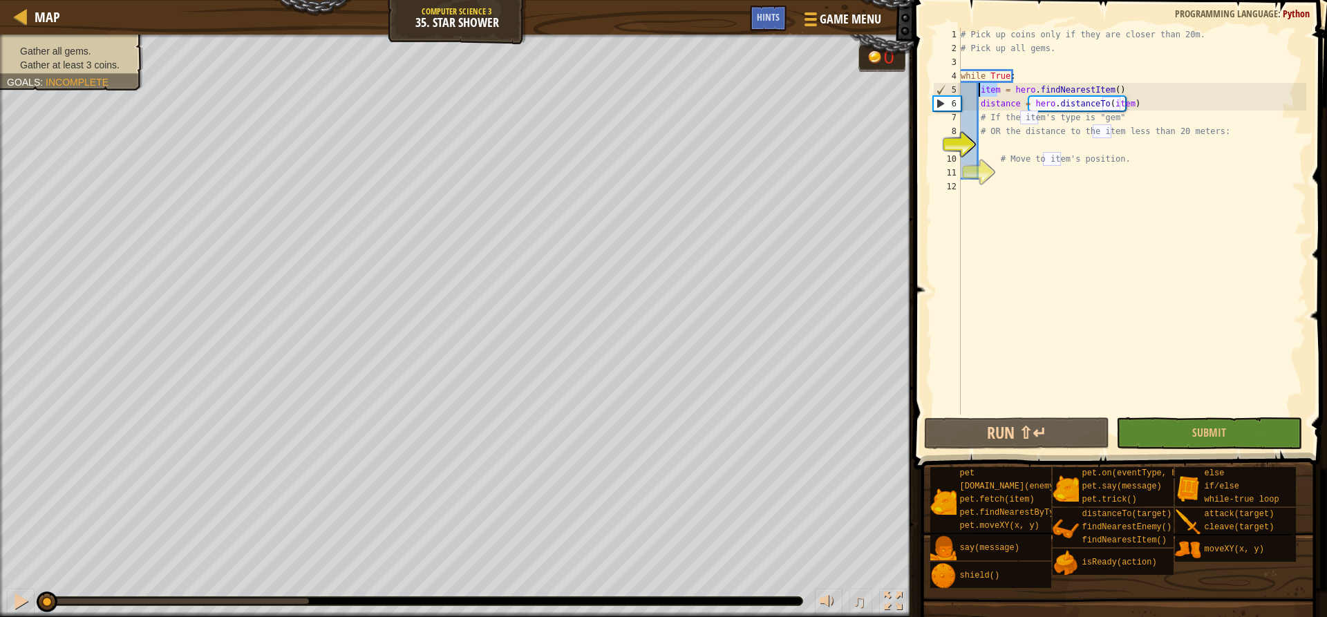
click at [990, 97] on div "# Pick up coins only if they are closer than 20m. # Pick up all gems. while Tru…" at bounding box center [1132, 235] width 348 height 415
click at [1012, 153] on div "# Pick up coins only if they are closer than 20m. # Pick up all gems. while Tru…" at bounding box center [1132, 235] width 348 height 415
type textarea "# Move to item's position."
click at [1010, 139] on div "# Pick up coins only if they are closer than 20m. # Pick up all gems. while Tru…" at bounding box center [1132, 235] width 348 height 415
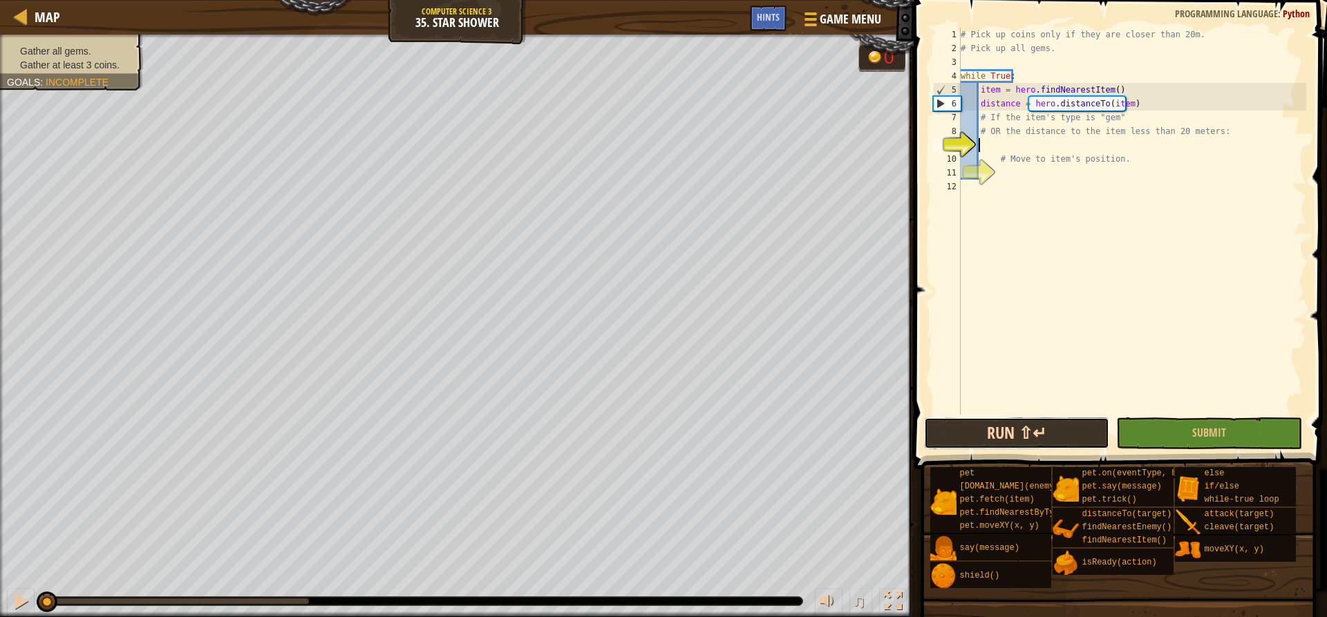
click at [1006, 437] on button "Run ⇧↵" at bounding box center [1016, 433] width 185 height 32
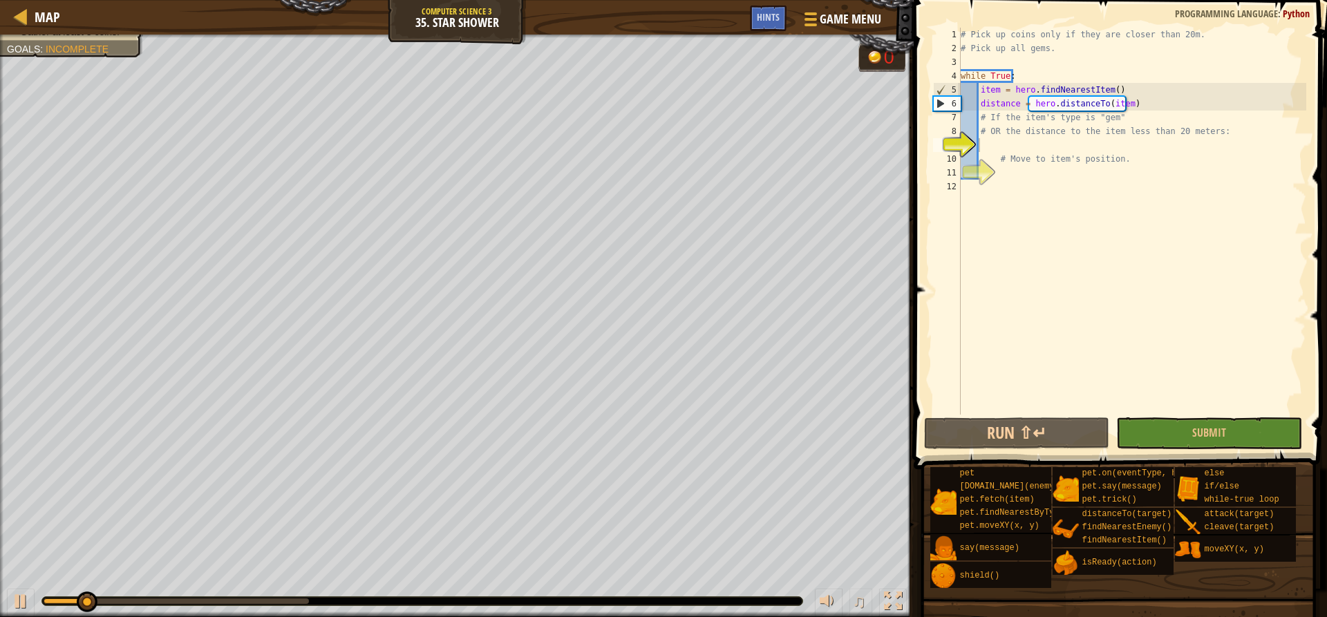
click at [249, 596] on div at bounding box center [422, 601] width 762 height 10
click at [19, 608] on div at bounding box center [21, 601] width 18 height 18
click at [1018, 144] on div "# Pick up coins only if they are closer than 20m. # Pick up all gems. while Tru…" at bounding box center [1132, 235] width 348 height 415
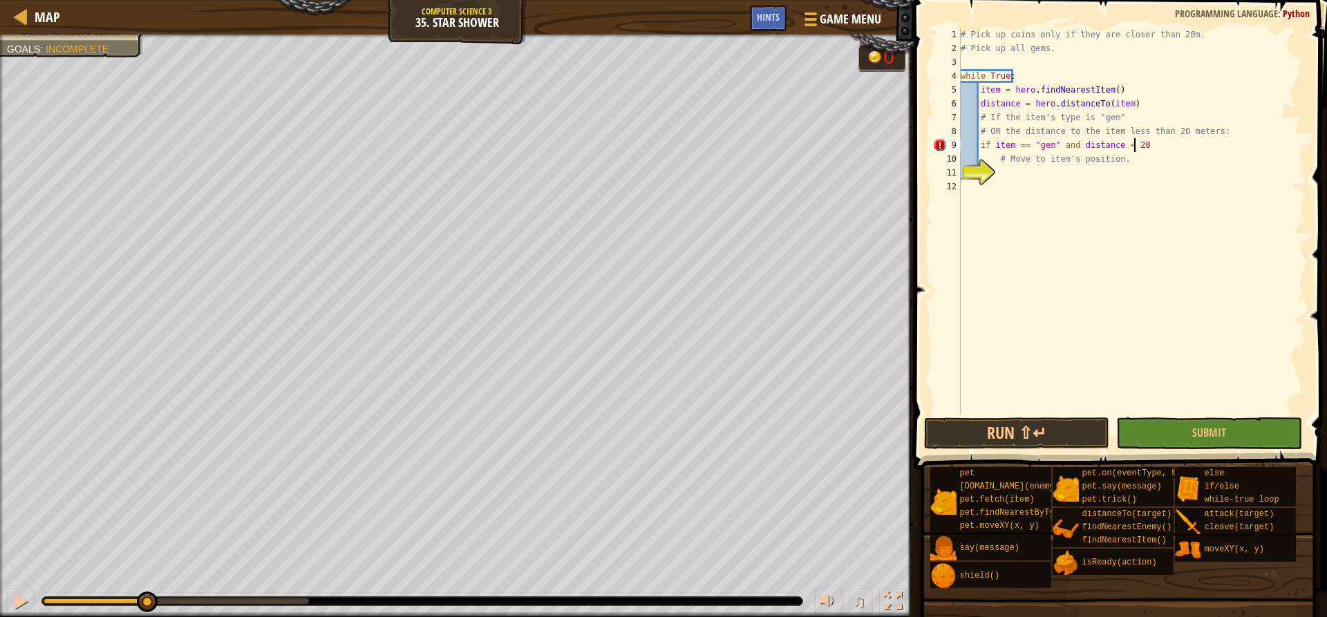
scroll to position [6, 14]
type textarea "if item == "gem" and distance < 20:"
click at [1029, 170] on div "# Pick up coins only if they are closer than 20m. # Pick up all gems. while Tru…" at bounding box center [1132, 235] width 348 height 415
click at [1092, 156] on div "# Pick up coins only if they are closer than 20m. # Pick up all gems. while Tru…" at bounding box center [1132, 235] width 348 height 415
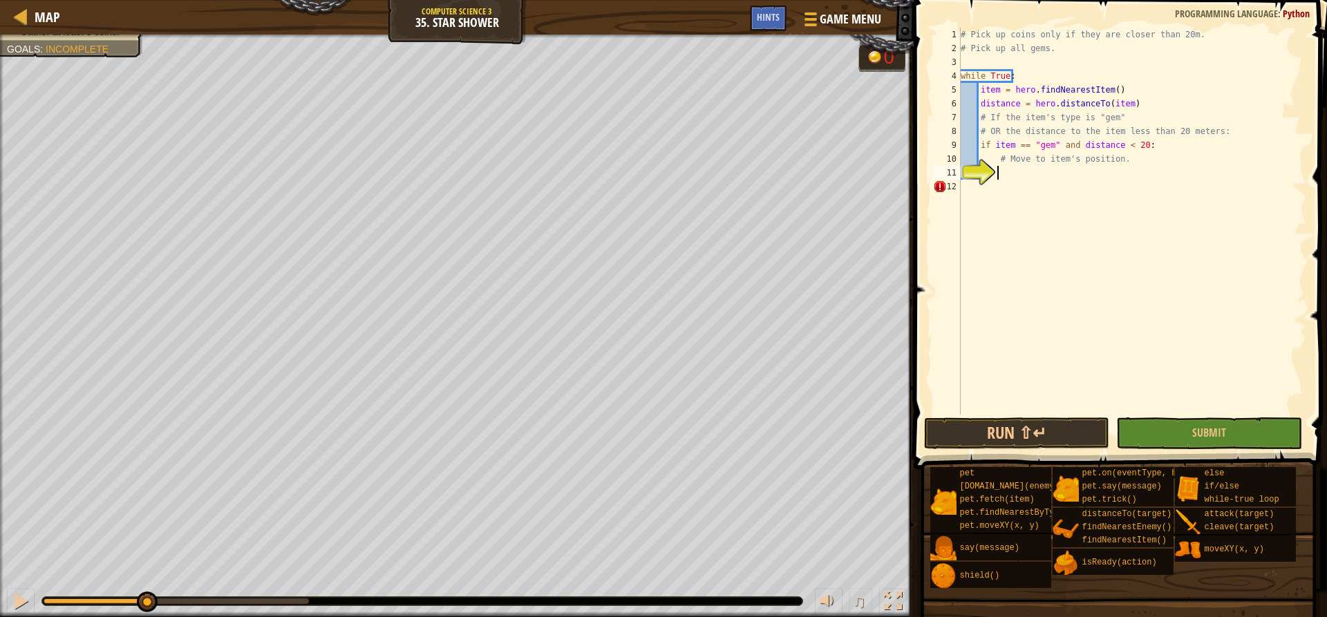
type textarea "# Move to item's position."
drag, startPoint x: 1092, startPoint y: 156, endPoint x: 1028, endPoint y: 199, distance: 77.1
click at [1091, 156] on div "# Pick up coins only if they are closer than 20m. # Pick up all gems. while Tru…" at bounding box center [1132, 235] width 348 height 415
click at [1045, 171] on div "# Pick up coins only if they are closer than 20m. # Pick up all gems. while Tru…" at bounding box center [1132, 235] width 348 height 415
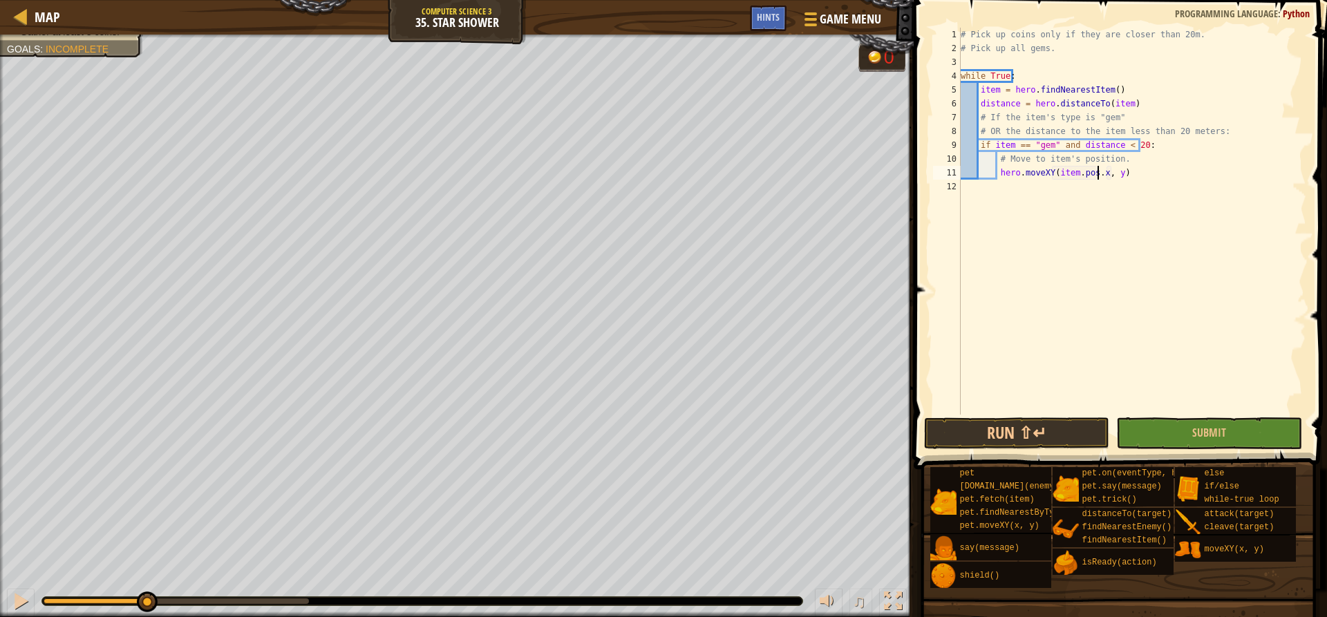
click at [1106, 175] on div "# Pick up coins only if they are closer than 20m. # Pick up all gems. while Tru…" at bounding box center [1132, 235] width 348 height 415
drag, startPoint x: 1008, startPoint y: 437, endPoint x: 989, endPoint y: 431, distance: 20.3
click at [1008, 437] on button "Run ⇧↵" at bounding box center [1016, 433] width 185 height 32
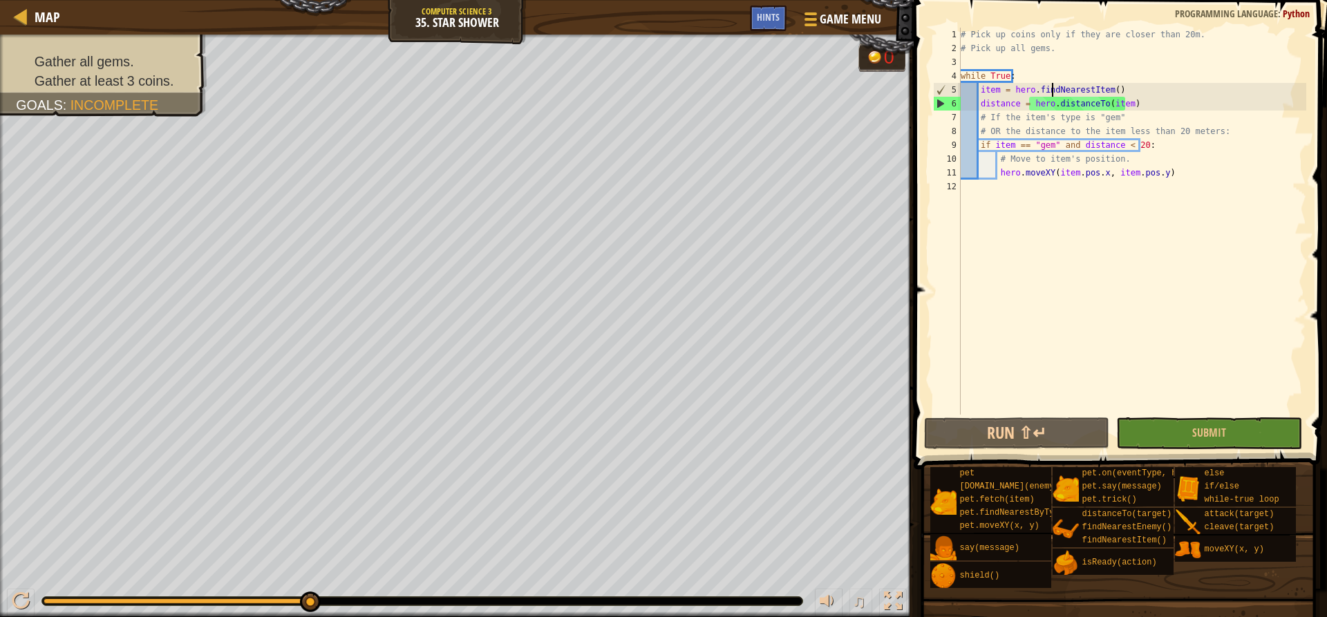
click at [1052, 89] on div "# Pick up coins only if they are closer than 20m. # Pick up all gems. while Tru…" at bounding box center [1132, 235] width 348 height 415
click at [1004, 109] on div "# Pick up coins only if they are closer than 20m. # Pick up all gems. while Tru…" at bounding box center [1132, 235] width 348 height 415
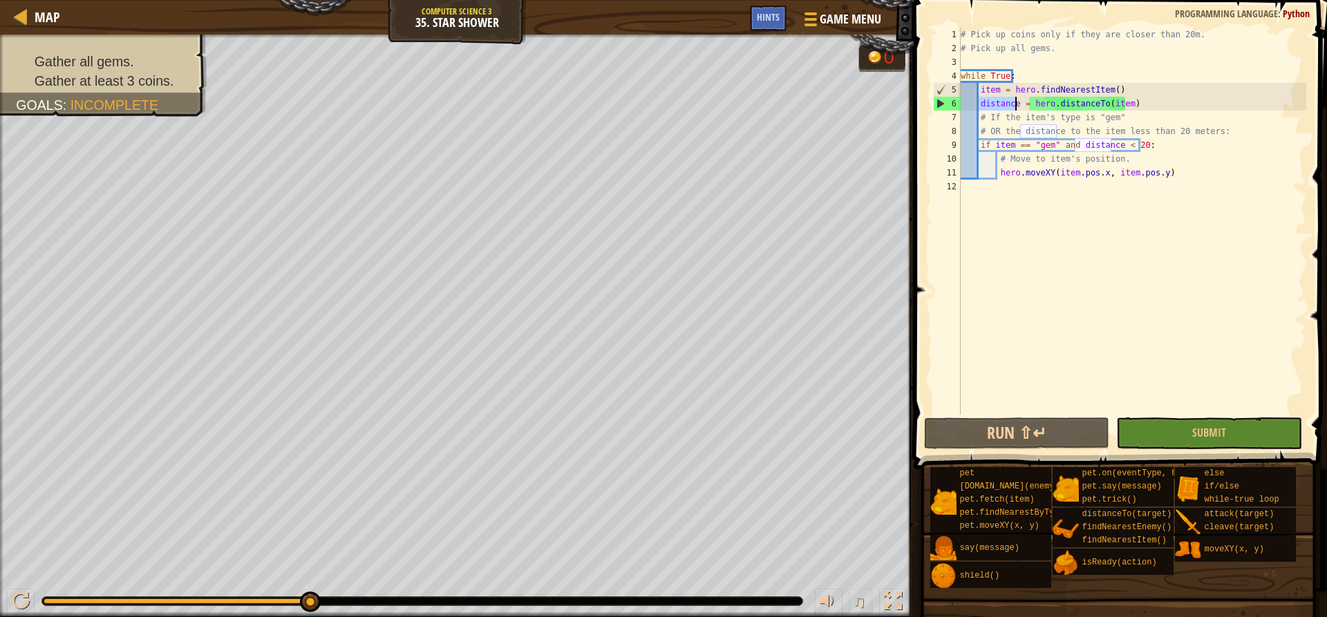
click at [1129, 106] on div "# Pick up coins only if they are closer than 20m. # Pick up all gems. while Tru…" at bounding box center [1132, 235] width 348 height 415
click at [1106, 106] on div "# Pick up coins only if they are closer than 20m. # Pick up all gems. while Tru…" at bounding box center [1132, 235] width 348 height 415
click at [983, 84] on div "# Pick up coins only if they are closer than 20m. # Pick up all gems. while Tru…" at bounding box center [1132, 235] width 348 height 415
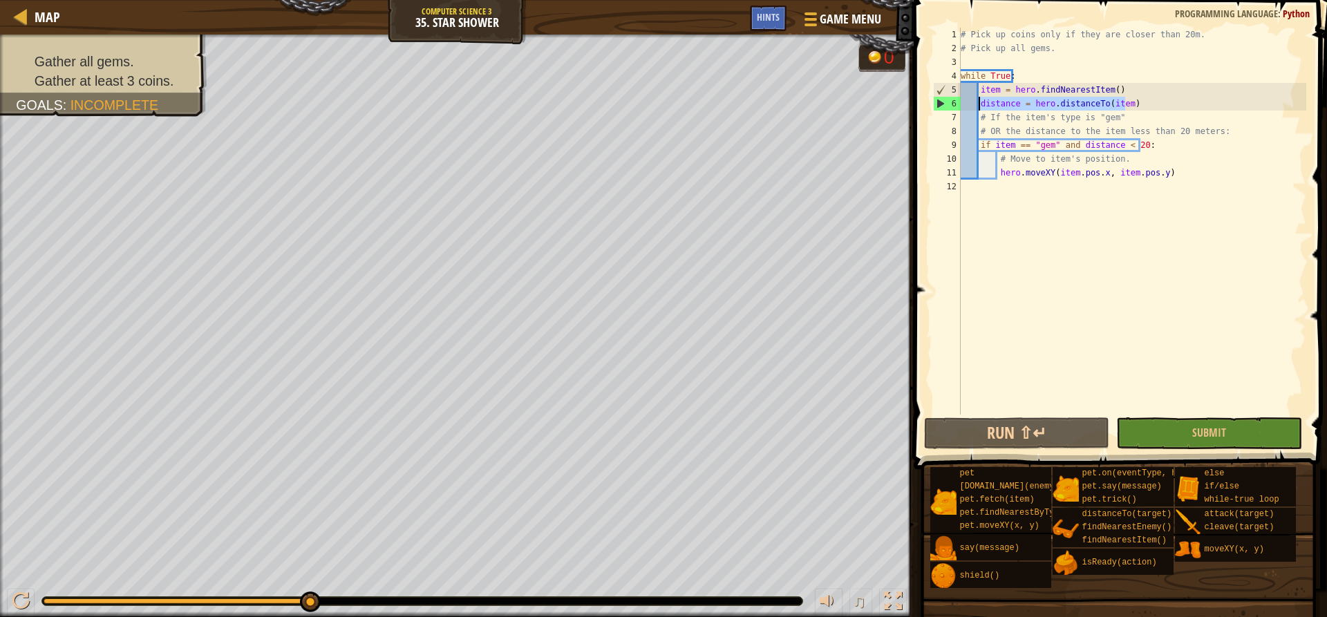
drag, startPoint x: 1157, startPoint y: 104, endPoint x: 977, endPoint y: 105, distance: 179.7
click at [977, 105] on div "# Pick up coins only if they are closer than 20m. # Pick up all gems. while Tru…" at bounding box center [1132, 235] width 348 height 415
click at [1128, 79] on div "# Pick up coins only if they are closer than 20m. # Pick up all gems. while Tru…" at bounding box center [1132, 235] width 348 height 415
click at [1160, 86] on div "# Pick up coins only if they are closer than 20m. # Pick up all gems. while Tru…" at bounding box center [1132, 235] width 348 height 415
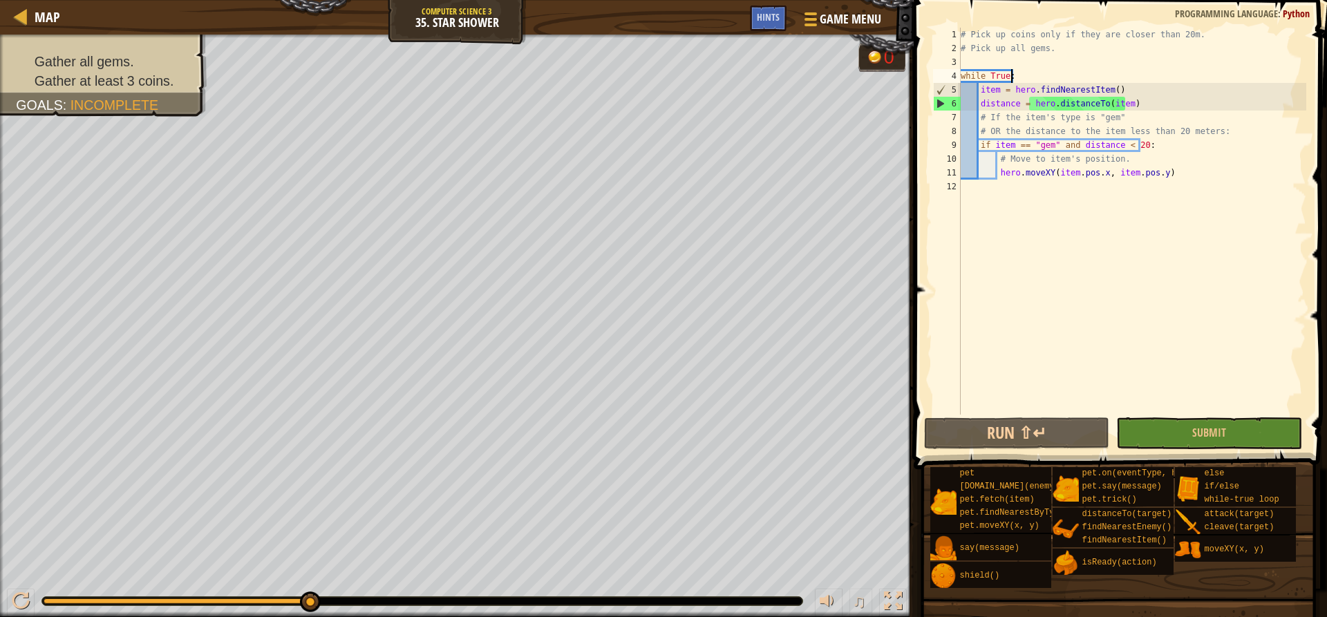
type textarea "item = hero.findNearestItem()"
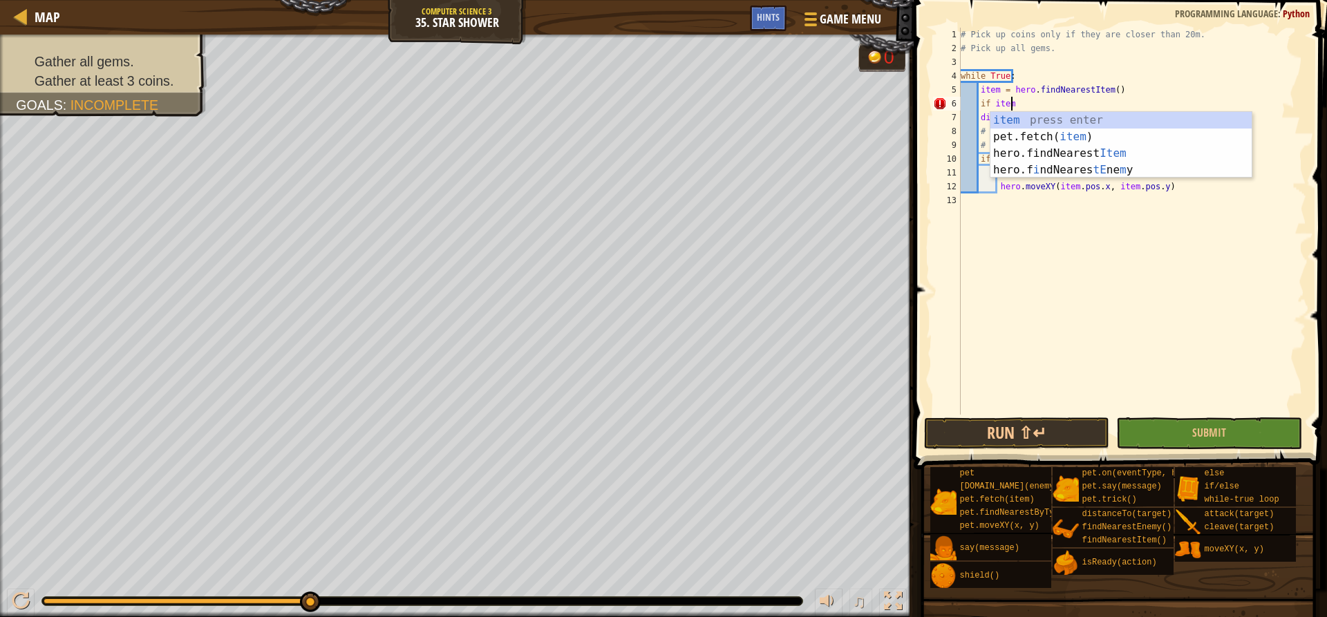
scroll to position [6, 4]
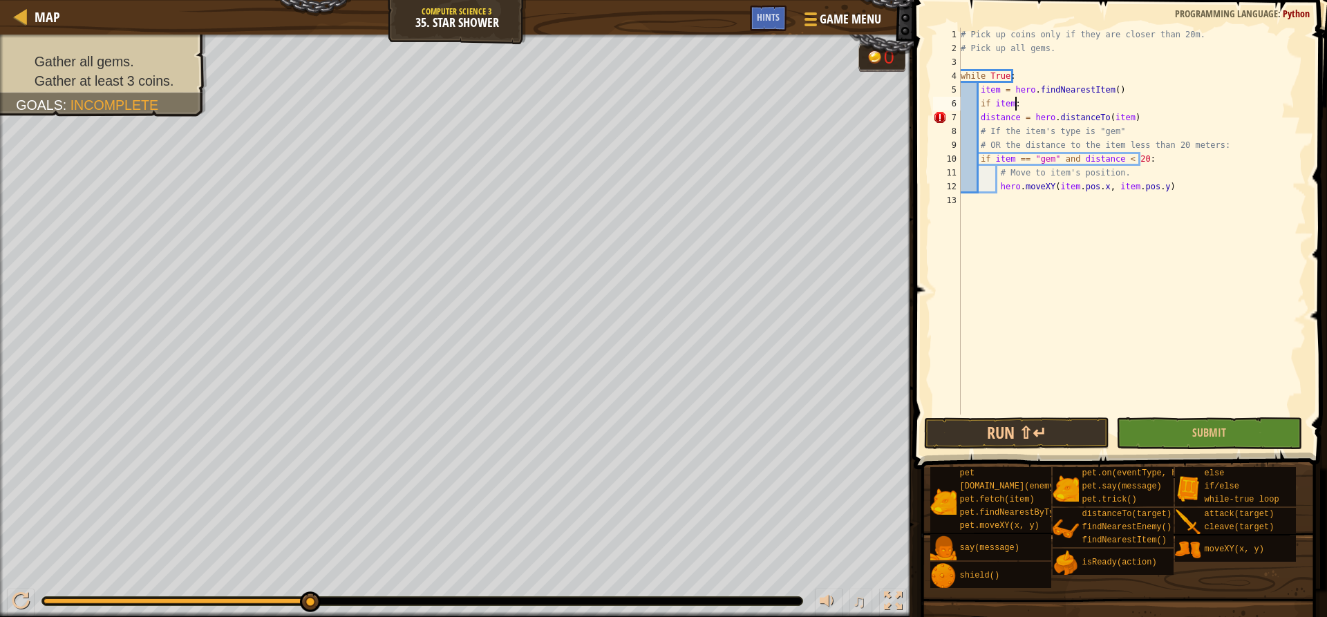
drag, startPoint x: 977, startPoint y: 115, endPoint x: 984, endPoint y: 116, distance: 7.6
click at [978, 115] on div "# Pick up coins only if they are closer than 20m. # Pick up all gems. while Tru…" at bounding box center [1132, 235] width 348 height 415
click at [1214, 114] on div "# Pick up coins only if they are closer than 20m. # Pick up all gems. while Tru…" at bounding box center [1132, 235] width 348 height 415
drag, startPoint x: 1203, startPoint y: 187, endPoint x: 1043, endPoint y: 209, distance: 161.8
click at [1043, 209] on div "# Pick up coins only if they are closer than 20m. # Pick up all gems. while Tru…" at bounding box center [1132, 235] width 348 height 415
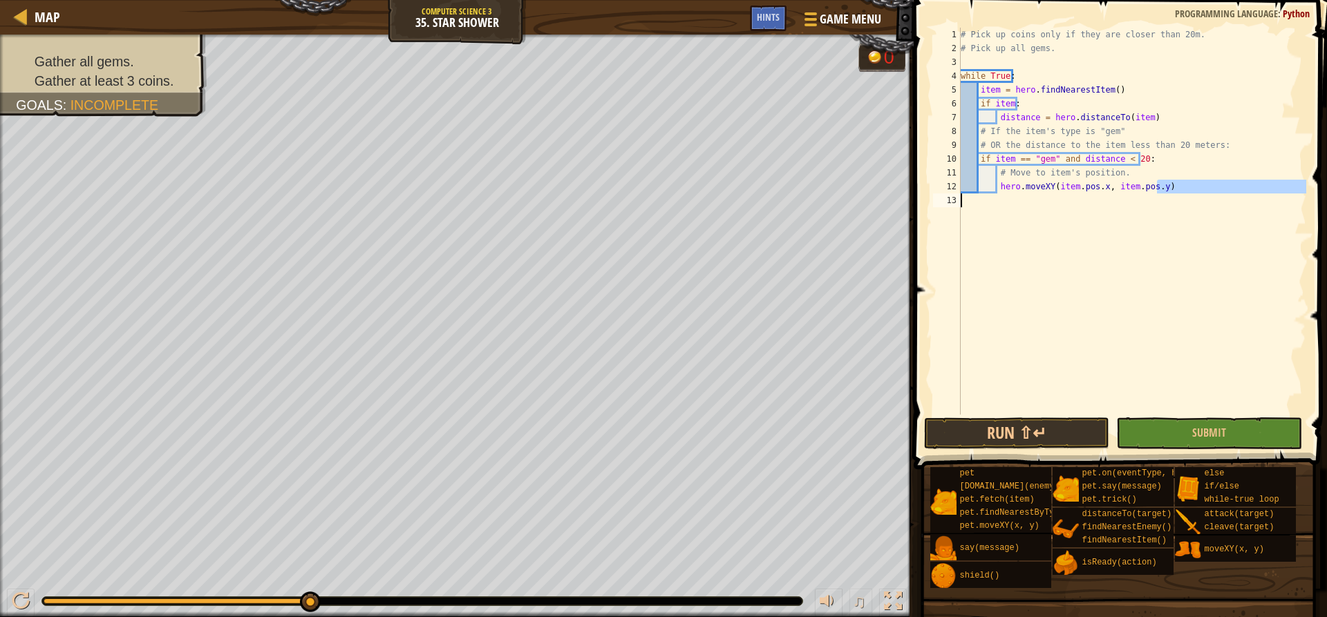
type textarea "hero.moveXY(item.pos.x, item.pos.y)"
click at [1043, 209] on div "# Pick up coins only if they are closer than 20m. # Pick up all gems. while Tru…" at bounding box center [1132, 221] width 348 height 387
click at [978, 158] on div "# Pick up coins only if they are closer than 20m. # Pick up all gems. while Tru…" at bounding box center [1132, 235] width 348 height 415
click at [998, 183] on div "# Pick up coins only if they are closer than 20m. # Pick up all gems. while Tru…" at bounding box center [1132, 235] width 348 height 415
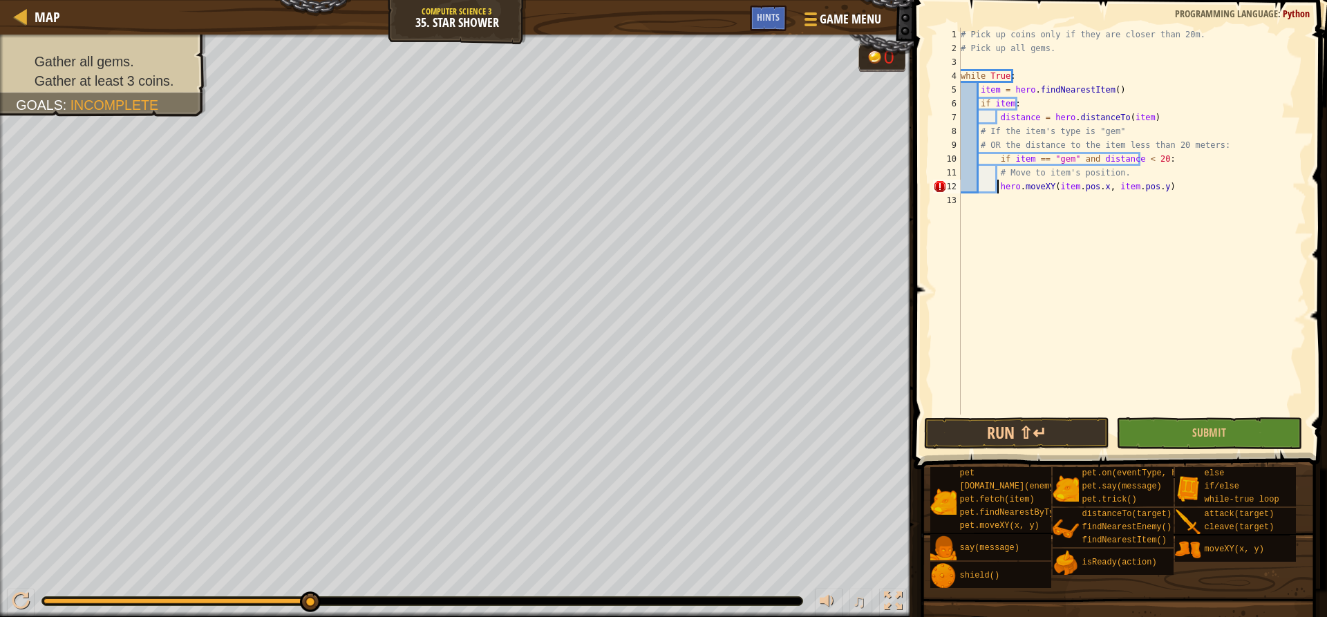
type textarea "hero.moveXY(item.pos.x, item.pos.y)"
click at [1013, 205] on div "# Pick up coins only if they are closer than 20m. # Pick up all gems. while Tru…" at bounding box center [1132, 235] width 348 height 415
click at [1029, 433] on button "Run ⇧↵" at bounding box center [1016, 433] width 185 height 32
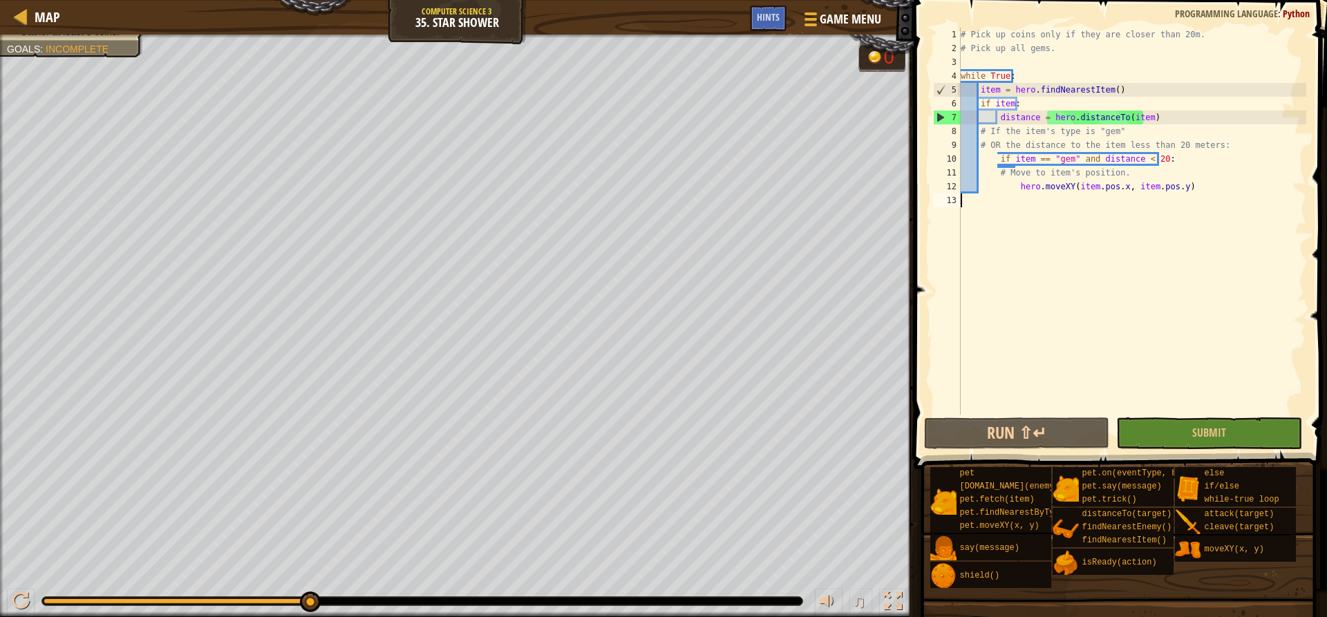
click at [981, 207] on div "# Pick up coins only if they are closer than 20m. # Pick up all gems. while Tru…" at bounding box center [1132, 235] width 348 height 415
click at [1028, 158] on div "# Pick up coins only if they are closer than 20m. # Pick up all gems. while Tru…" at bounding box center [1132, 235] width 348 height 415
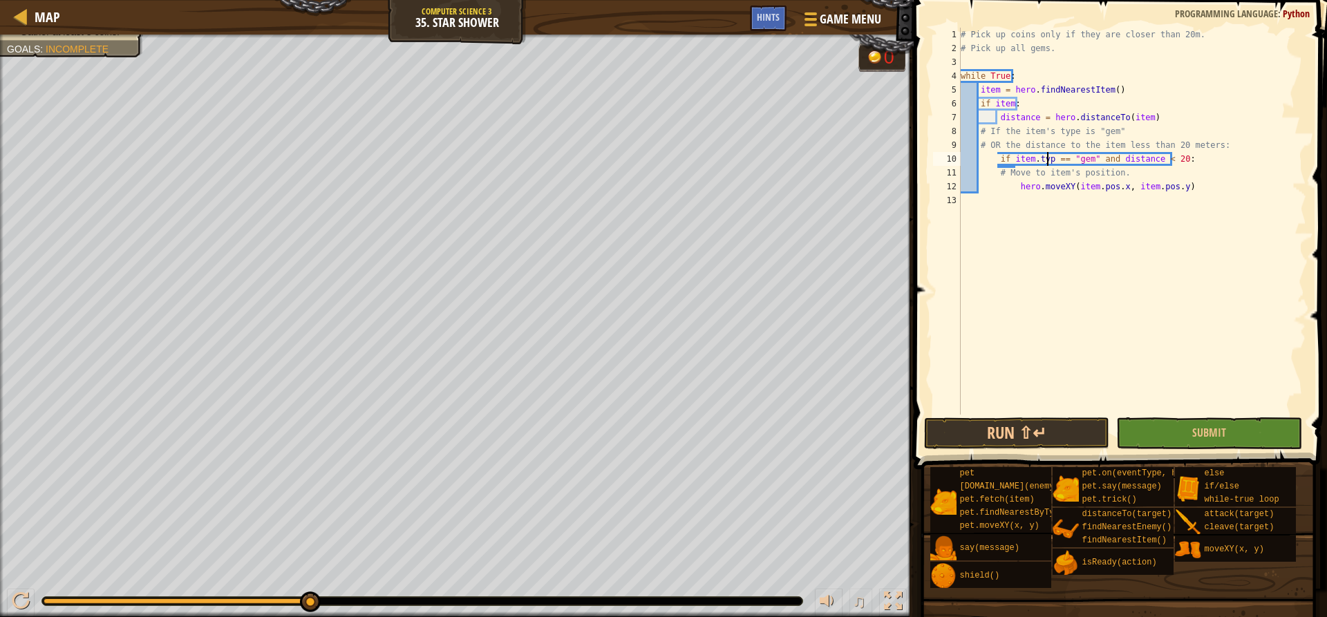
scroll to position [6, 8]
click at [1051, 423] on button "Run ⇧↵" at bounding box center [1016, 433] width 185 height 32
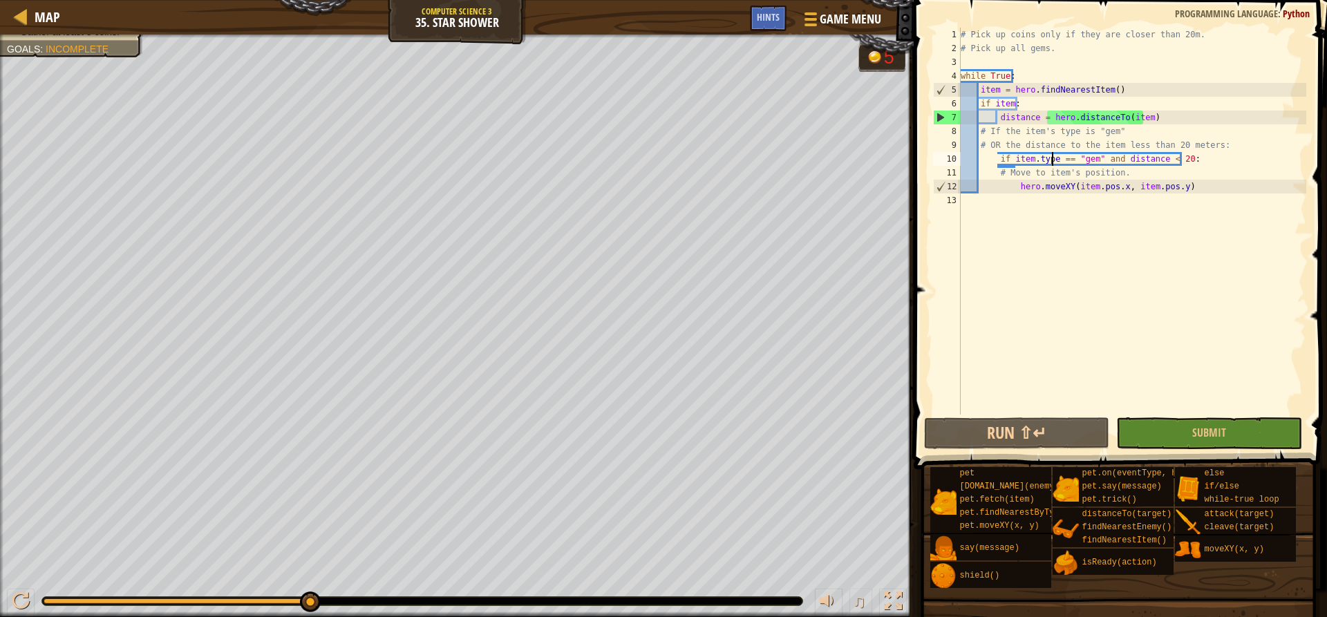
click at [995, 156] on div "# Pick up coins only if they are closer than 20m. # Pick up all gems. while Tru…" at bounding box center [1132, 235] width 348 height 415
click at [1017, 189] on div "# Pick up coins only if they are closer than 20m. # Pick up all gems. while Tru…" at bounding box center [1132, 235] width 348 height 415
type textarea "hero.moveXY(item.pos.x, item.pos.y)"
click at [995, 263] on div "# Pick up coins only if they are closer than 20m. # Pick up all gems. while Tru…" at bounding box center [1132, 235] width 348 height 415
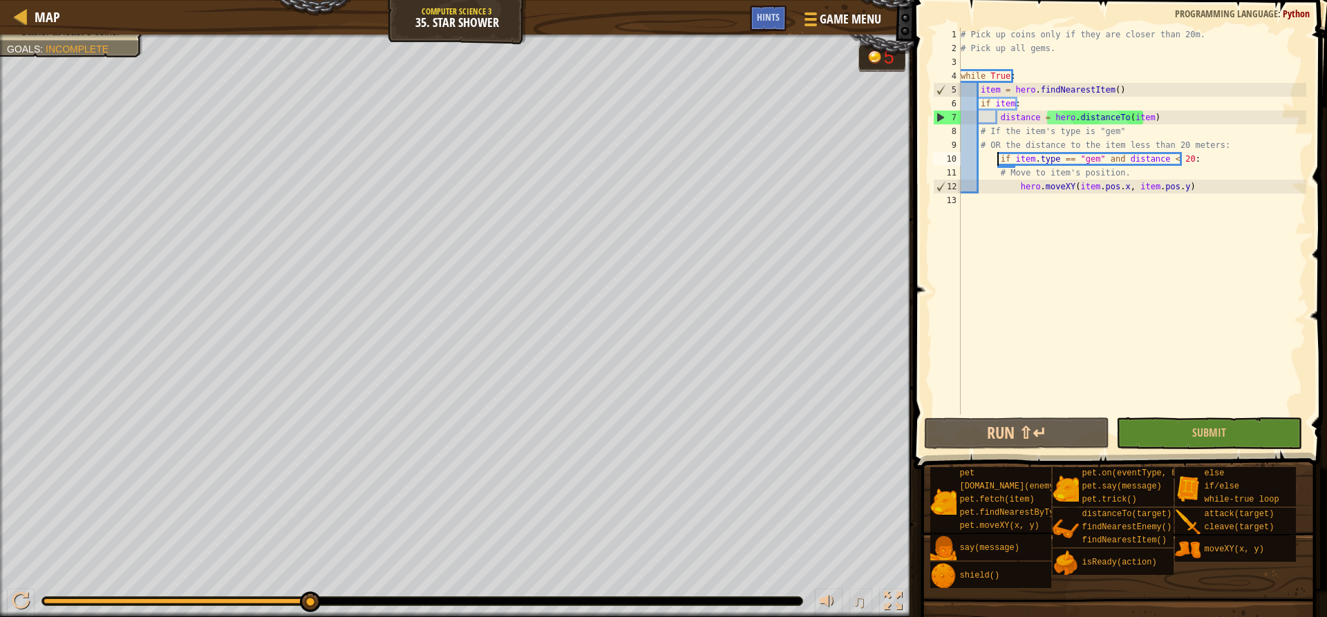
click at [996, 155] on div "# Pick up coins only if they are closer than 20m. # Pick up all gems. while Tru…" at bounding box center [1132, 235] width 348 height 415
type textarea "if item.type == "gem" and distance < 20:"
click at [1039, 222] on div "# Pick up coins only if they are closer than 20m. # Pick up all gems. while Tru…" at bounding box center [1132, 235] width 348 height 415
click at [1189, 160] on div "# Pick up coins only if they are closer than 20m. # Pick up all gems. while Tru…" at bounding box center [1132, 235] width 348 height 415
type textarea "if item.type == "gem" and distance < 20:"
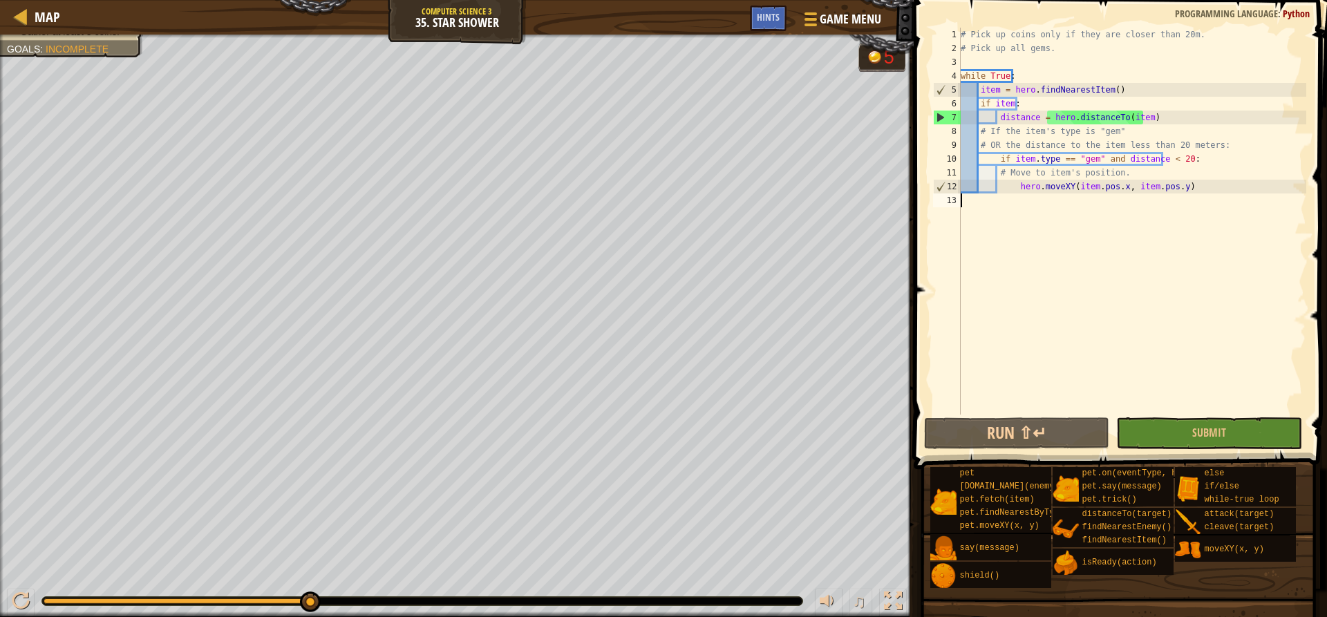
click at [1169, 247] on div "# Pick up coins only if they are closer than 20m. # Pick up all gems. while Tru…" at bounding box center [1132, 235] width 348 height 415
click at [1120, 140] on div "# Pick up coins only if they are closer than 20m. # Pick up all gems. while Tru…" at bounding box center [1132, 235] width 348 height 415
click at [1148, 145] on div "# Pick up coins only if they are closer than 20m. # Pick up all gems. while Tru…" at bounding box center [1132, 235] width 348 height 415
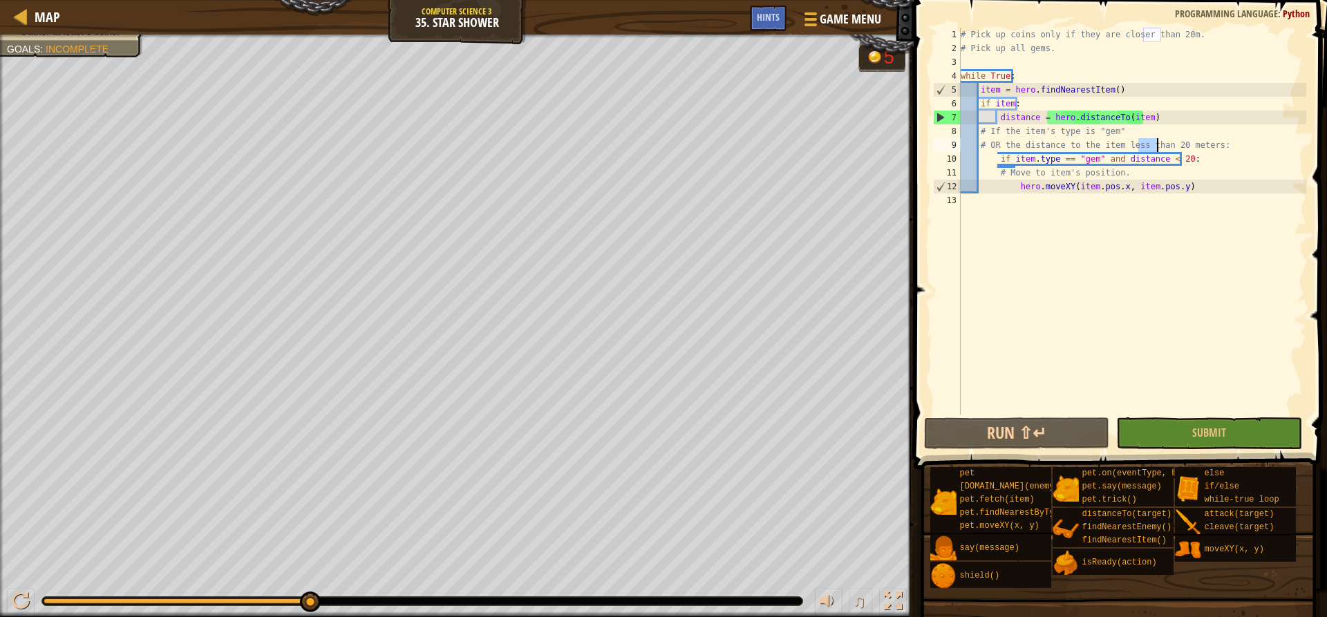
click at [1159, 144] on div "# Pick up coins only if they are closer than 20m. # Pick up all gems. while Tru…" at bounding box center [1132, 221] width 348 height 387
click at [1159, 144] on div "# Pick up coins only if they are closer than 20m. # Pick up all gems. while Tru…" at bounding box center [1132, 235] width 348 height 415
click at [1080, 150] on div "# Pick up coins only if they are closer than 20m. # Pick up all gems. while Tru…" at bounding box center [1132, 235] width 348 height 415
click at [1039, 142] on div "# Pick up coins only if they are closer than 20m. # Pick up all gems. while Tru…" at bounding box center [1132, 235] width 348 height 415
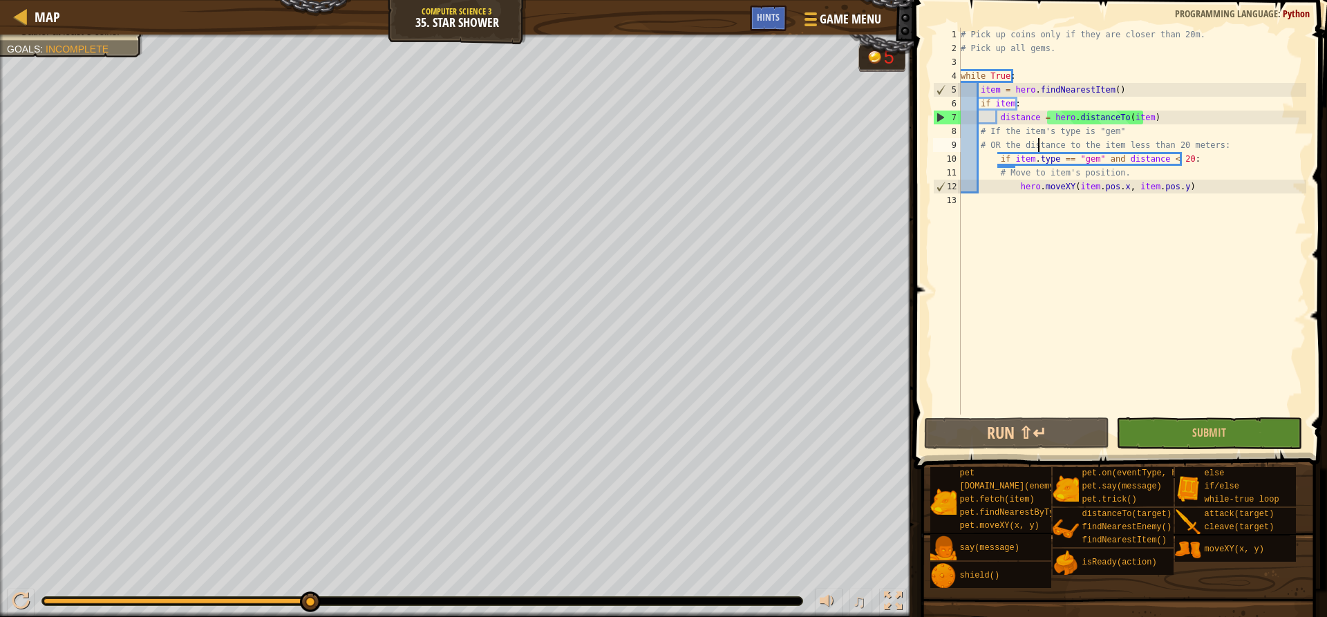
click at [1039, 142] on div "# Pick up coins only if they are closer than 20m. # Pick up all gems. while Tru…" at bounding box center [1132, 235] width 348 height 415
click at [1102, 162] on div "# Pick up coins only if they are closer than 20m. # Pick up all gems. while Tru…" at bounding box center [1132, 235] width 348 height 415
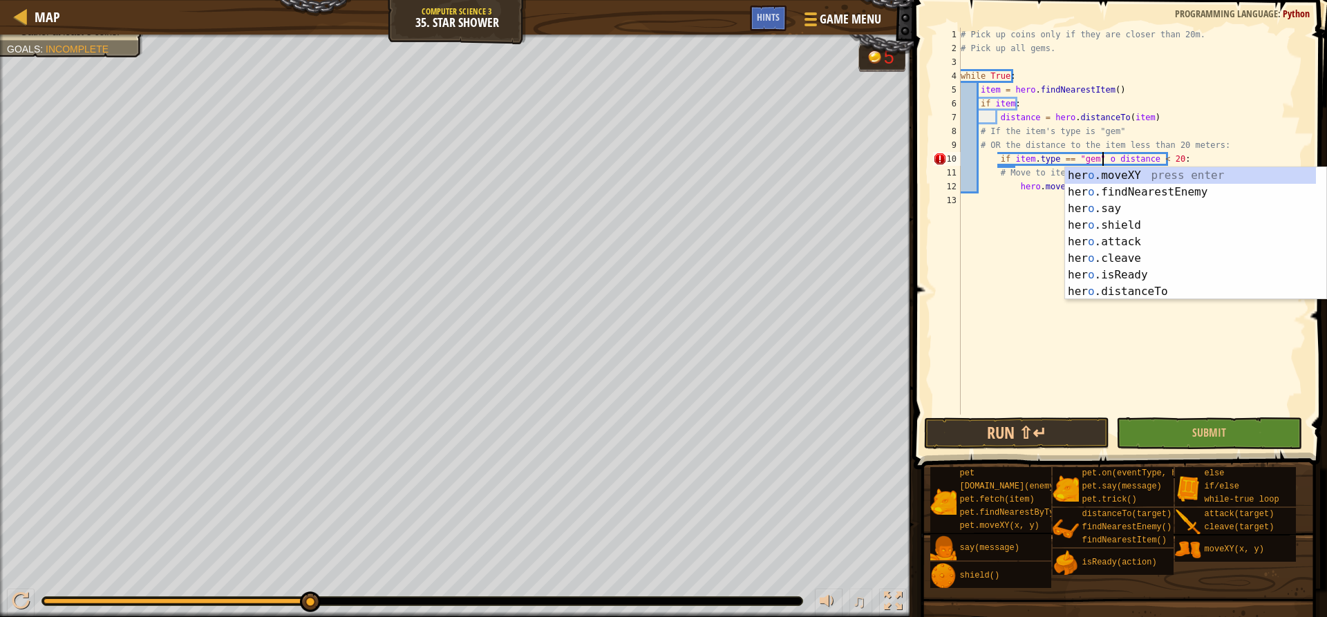
type textarea "if item.type == "gem" or distance < 20:"
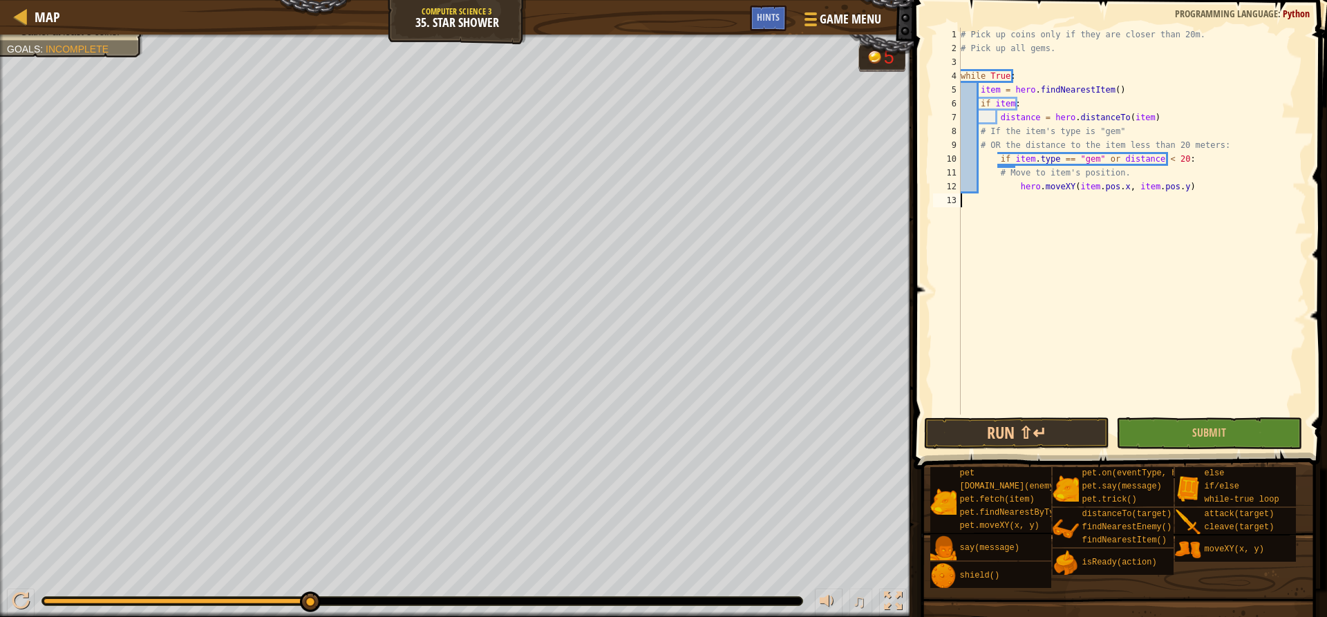
click at [1089, 320] on div "# Pick up coins only if they are closer than 20m. # Pick up all gems. while Tru…" at bounding box center [1132, 235] width 348 height 415
click at [1064, 417] on button "Run ⇧↵" at bounding box center [1016, 433] width 185 height 32
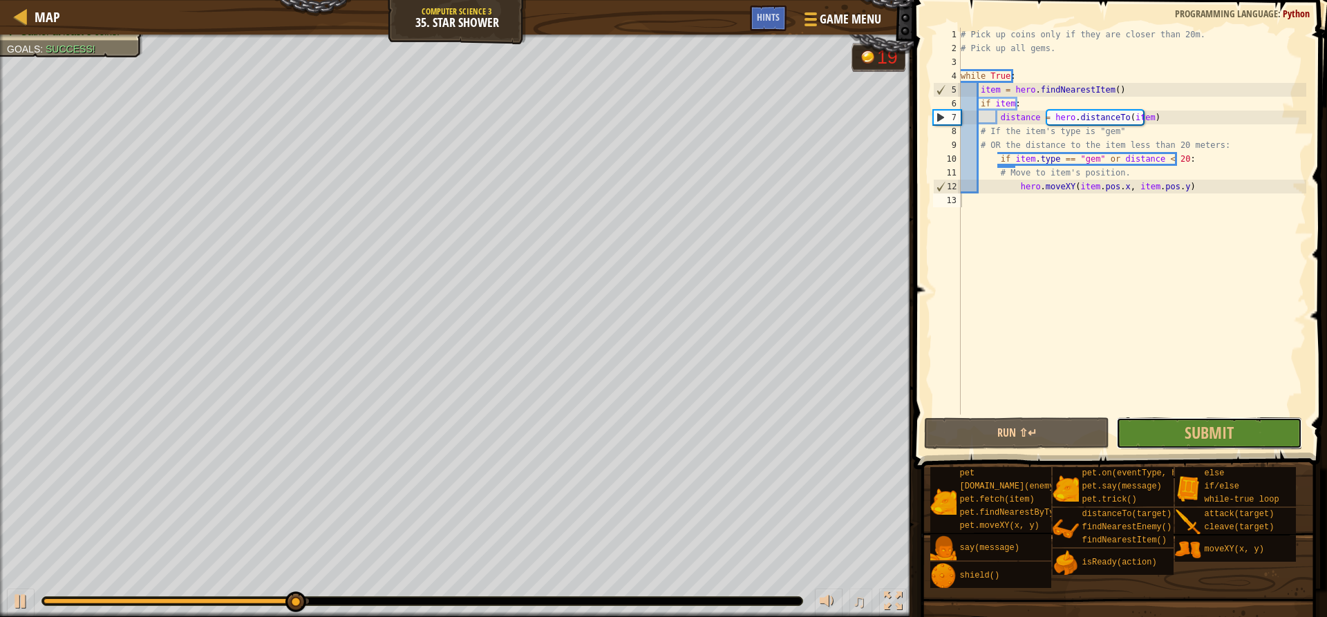
drag, startPoint x: 1234, startPoint y: 428, endPoint x: 1229, endPoint y: 423, distance: 7.3
click at [1233, 428] on button "Submit" at bounding box center [1208, 433] width 185 height 32
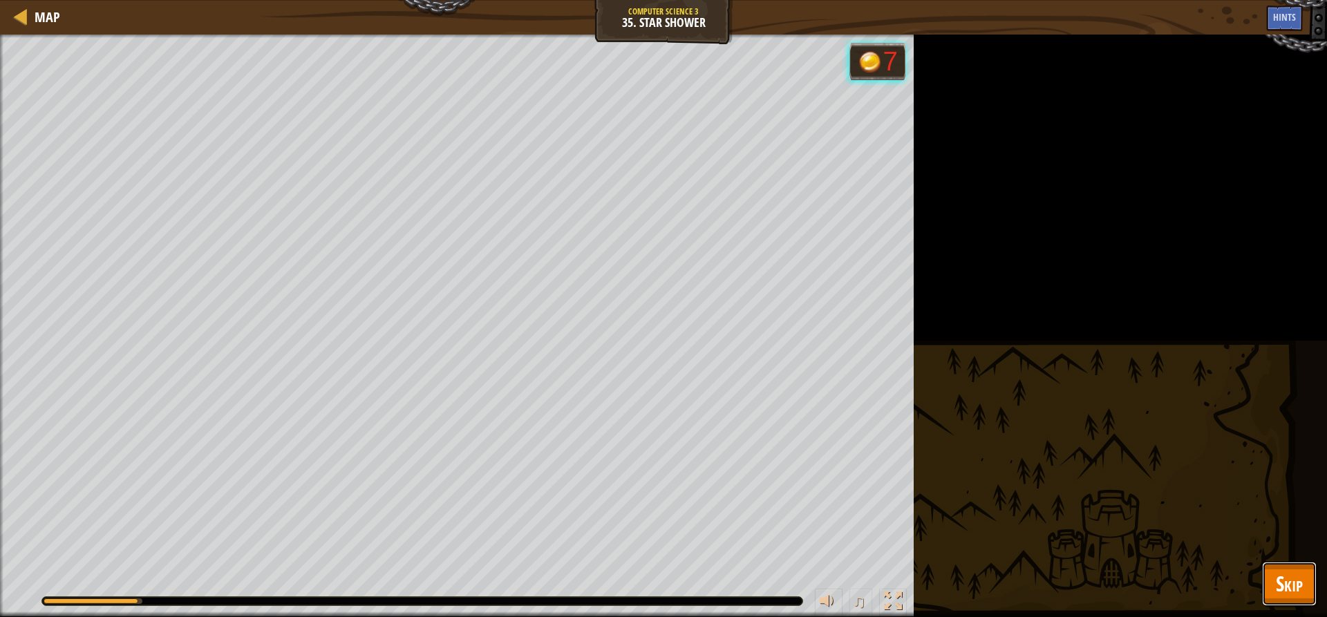
click at [1282, 572] on span "Skip" at bounding box center [1289, 583] width 27 height 28
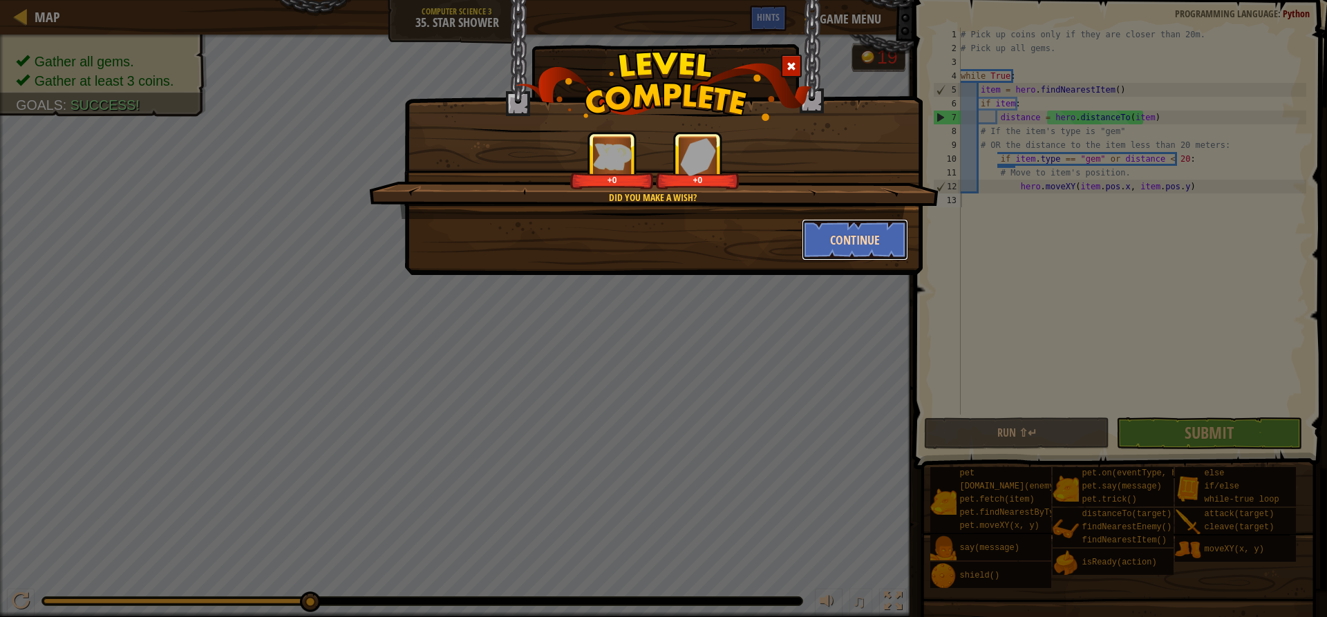
click at [858, 230] on button "Continue" at bounding box center [855, 239] width 107 height 41
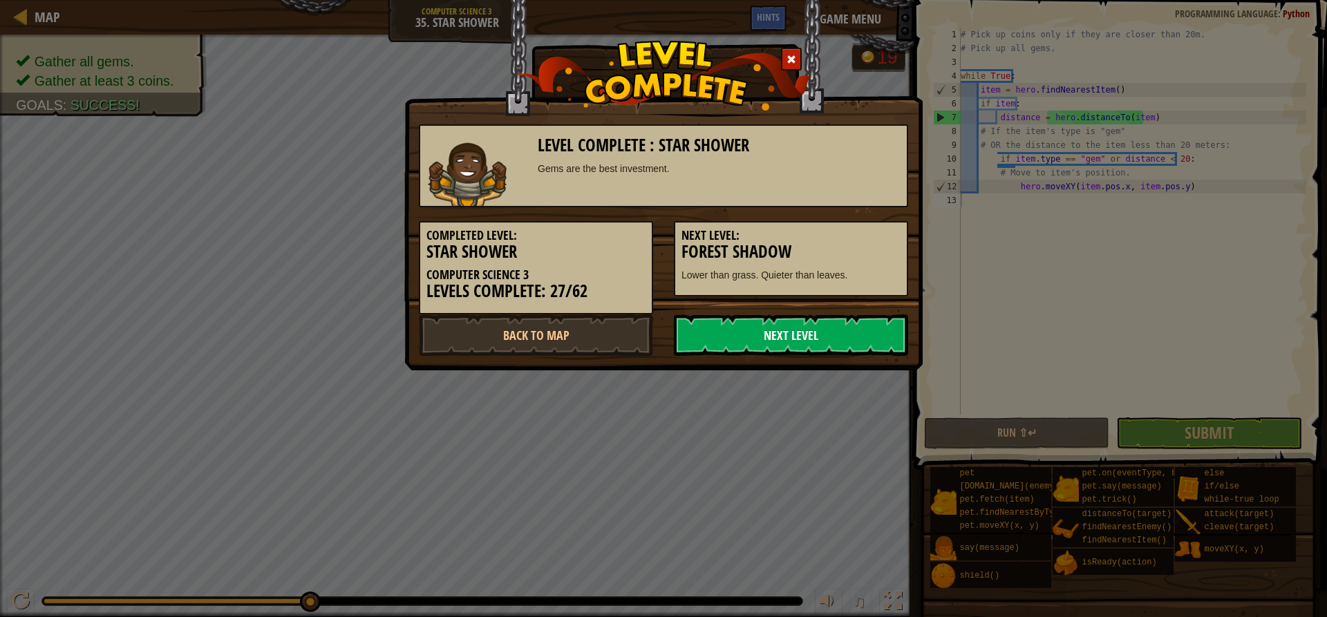
click at [791, 331] on link "Next Level" at bounding box center [791, 334] width 234 height 41
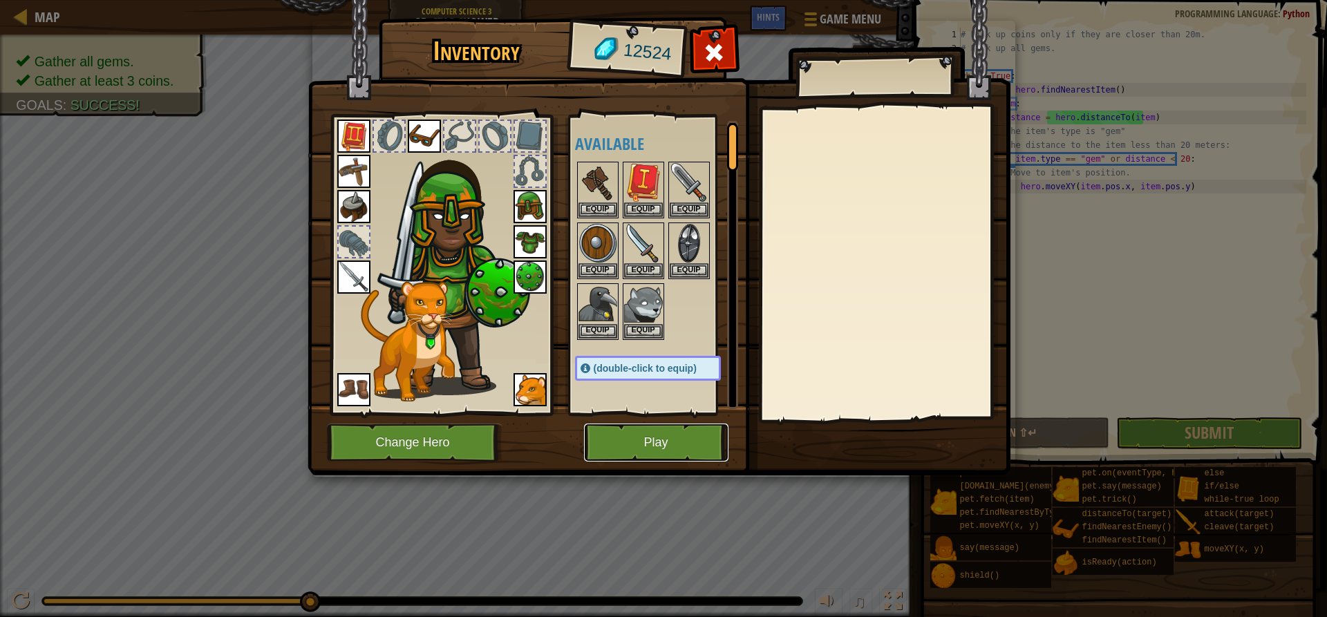
click at [695, 429] on button "Play" at bounding box center [656, 443] width 144 height 38
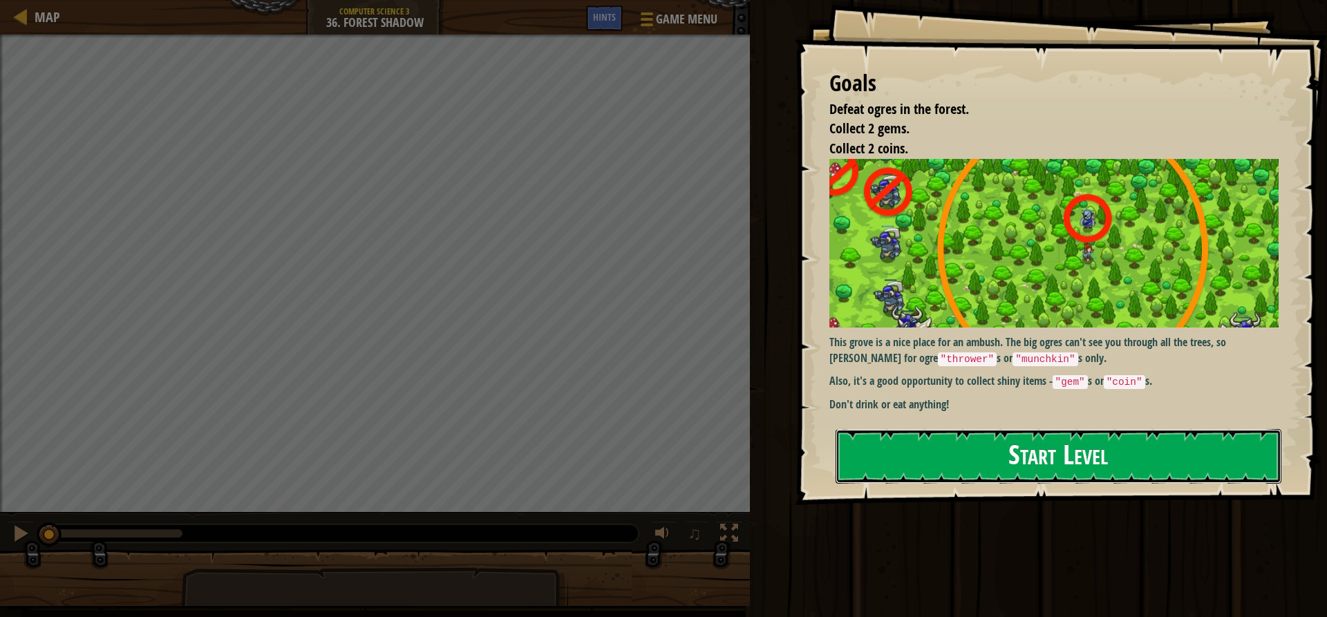
click at [996, 449] on button "Start Level" at bounding box center [1059, 456] width 446 height 55
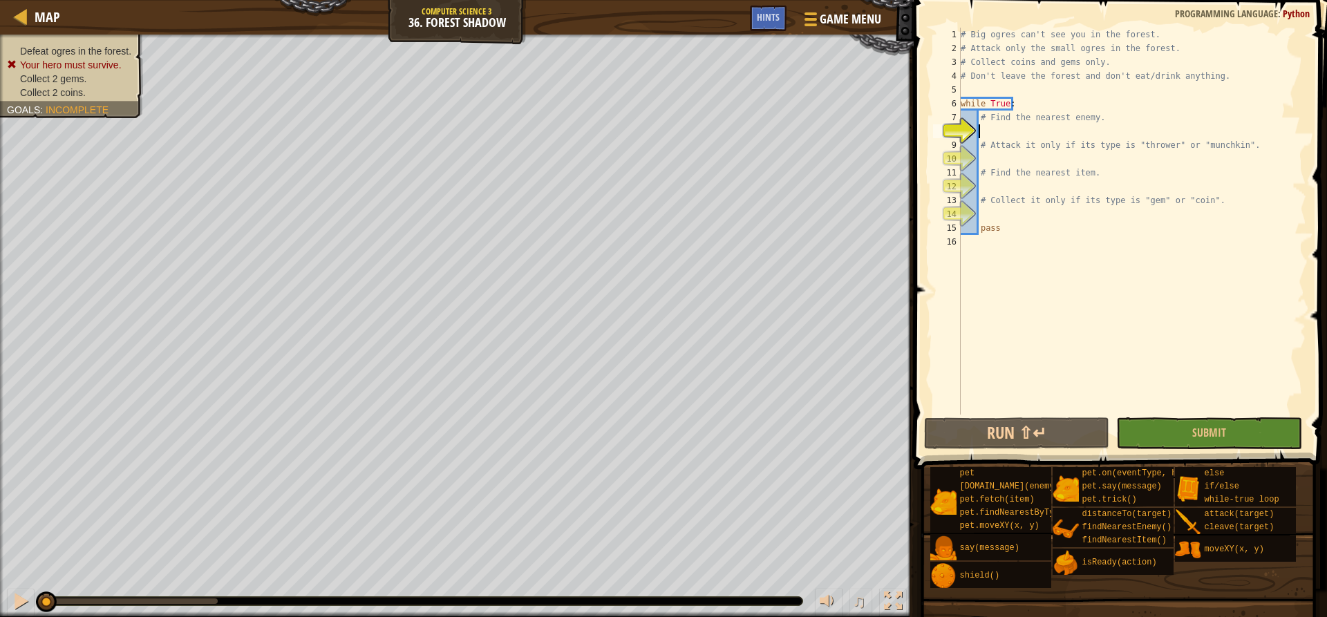
click at [983, 65] on div "# Big ogres can't see you in the forest. # Attack only the small ogres in the f…" at bounding box center [1132, 235] width 348 height 415
click at [971, 72] on div "# Big ogres can't see you in the forest. # Attack only the small ogres in the f…" at bounding box center [1132, 235] width 348 height 415
click at [1056, 138] on div "# Big ogres can't see you in the forest. # Attack only the small ogres in the f…" at bounding box center [1132, 235] width 348 height 415
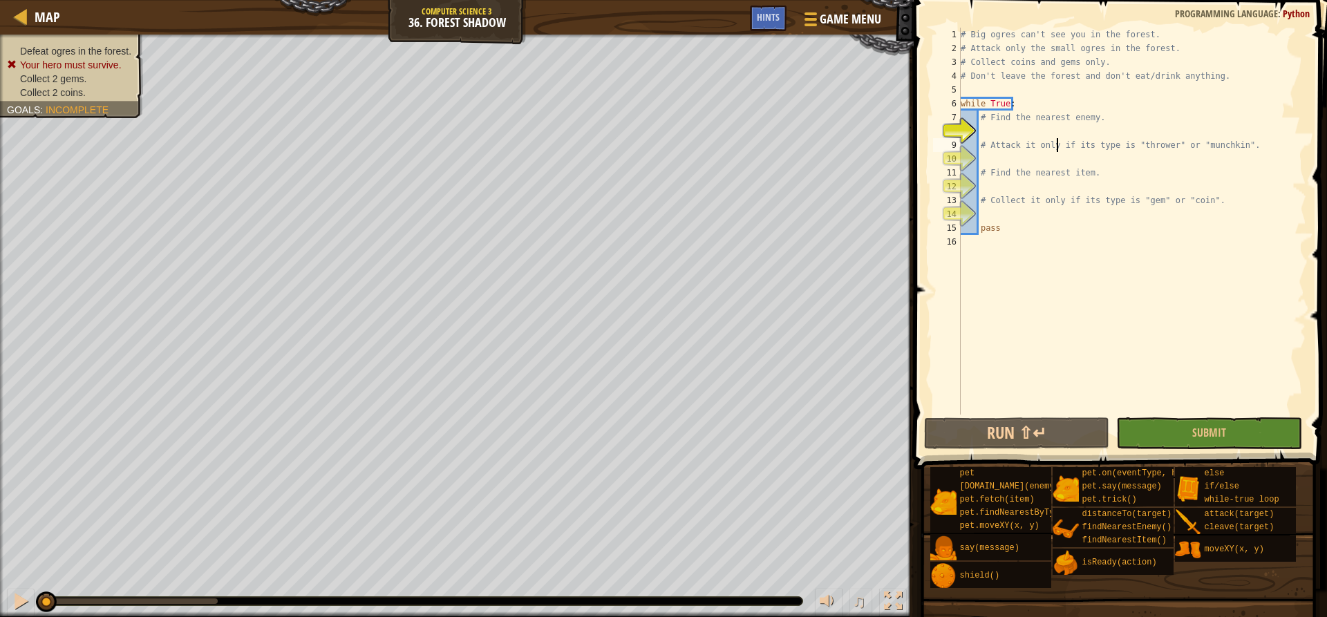
type textarea "# Attack it only if its type is "thrower" or "munchkin"."
click at [1044, 131] on div "# Big ogres can't see you in the forest. # Attack only the small ogres in the f…" at bounding box center [1132, 235] width 348 height 415
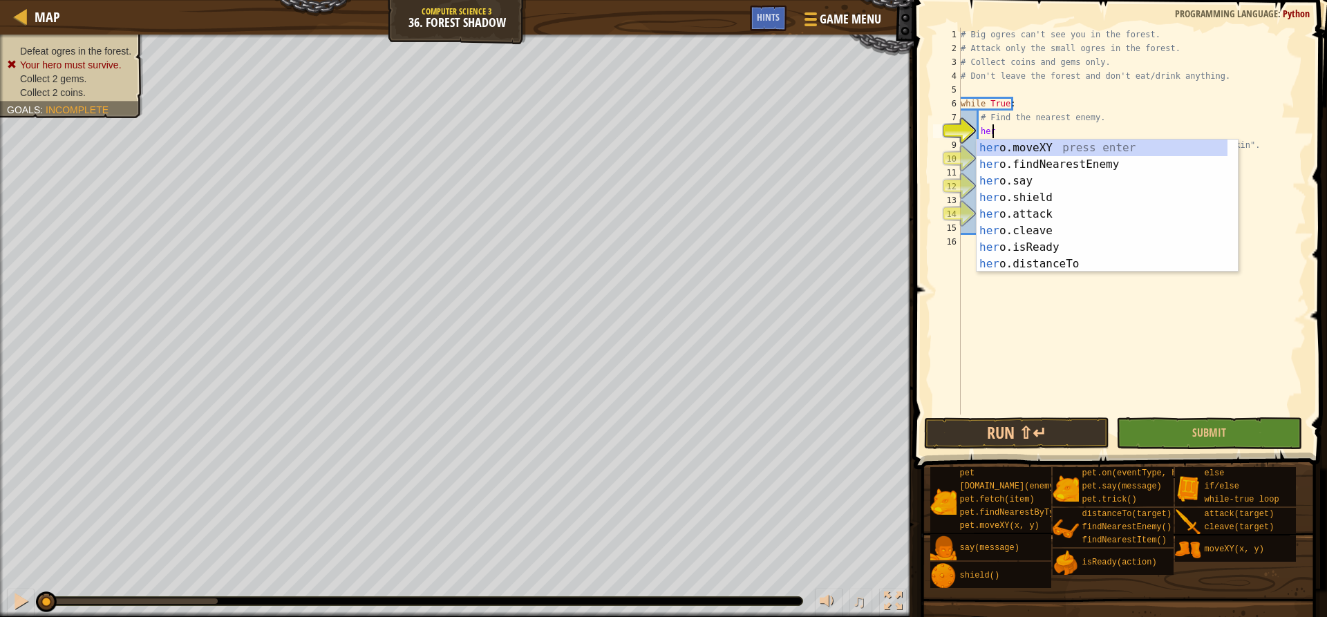
type textarea "hero"
click at [1048, 168] on div "hero .moveXY press enter hero .findNearestEnemy press enter hero .say press ent…" at bounding box center [1102, 223] width 251 height 166
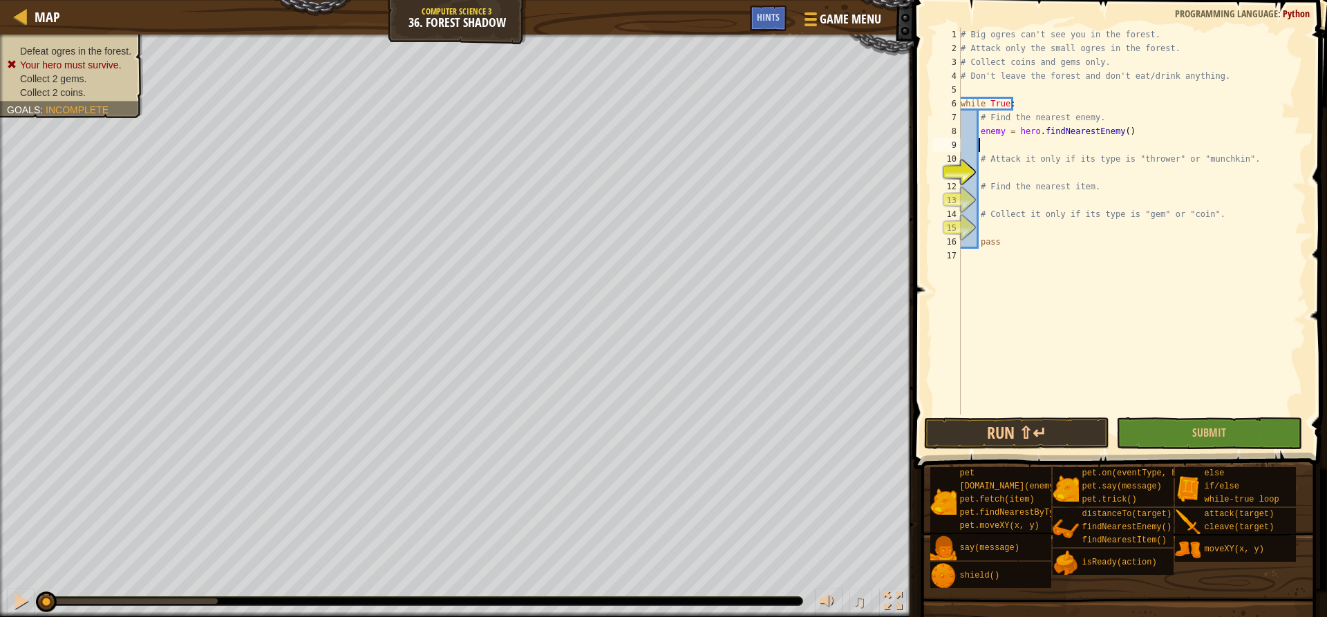
scroll to position [6, 0]
type textarea "enemy = hero.findNearestEnemy()"
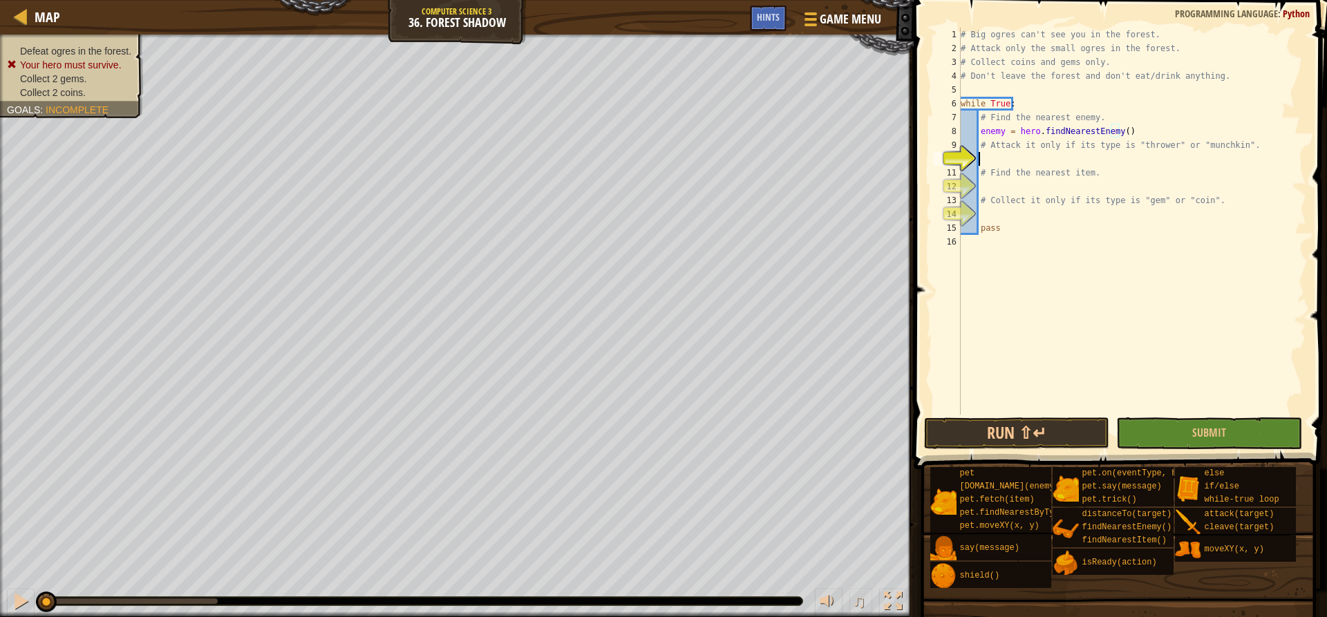
click at [1080, 155] on div "# Big ogres can't see you in the forest. # Attack only the small ogres in the f…" at bounding box center [1132, 235] width 348 height 415
drag, startPoint x: 1229, startPoint y: 143, endPoint x: 1124, endPoint y: 142, distance: 105.1
click at [1124, 142] on div "# Big ogres can't see you in the forest. # Attack only the small ogres in the f…" at bounding box center [1132, 235] width 348 height 415
type textarea "# Attack it only if its type is "thrower" or "munchkin"."
click at [1078, 160] on div "# Big ogres can't see you in the forest. # Attack only the small ogres in the f…" at bounding box center [1132, 235] width 348 height 415
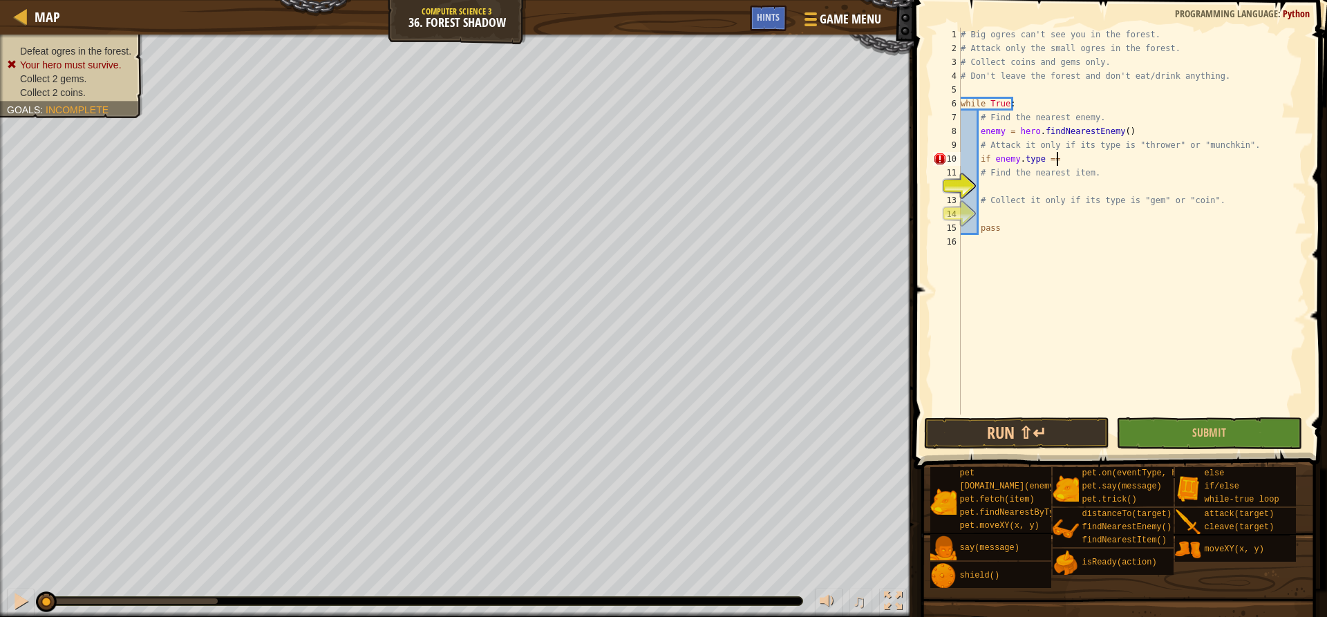
scroll to position [6, 7]
click at [1109, 156] on div "# Big ogres can't see you in the forest. # Attack only the small ogres in the f…" at bounding box center [1132, 235] width 348 height 415
click at [1030, 156] on div "# Big ogres can't see you in the forest. # Attack only the small ogres in the f…" at bounding box center [1132, 235] width 348 height 415
drag, startPoint x: 1039, startPoint y: 157, endPoint x: 992, endPoint y: 156, distance: 47.0
click at [992, 156] on div "# Big ogres can't see you in the forest. # Attack only the small ogres in the f…" at bounding box center [1132, 235] width 348 height 415
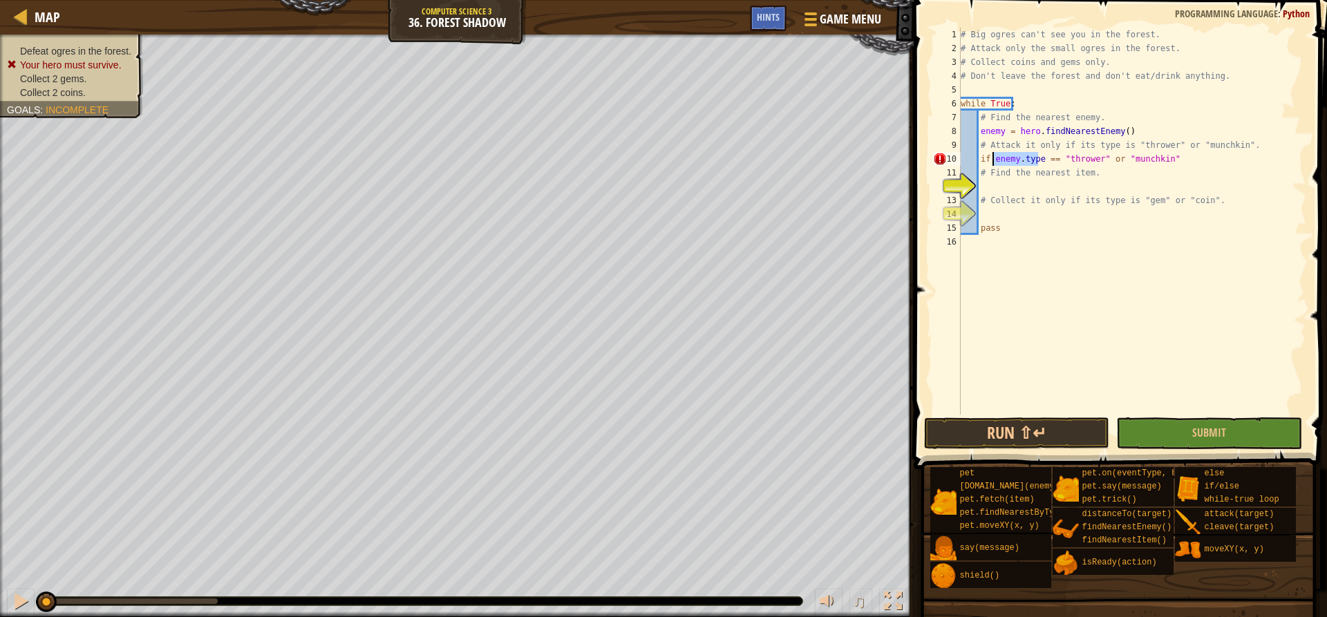
click at [1111, 158] on div "# Big ogres can't see you in the forest. # Attack only the small ogres in the f…" at bounding box center [1132, 235] width 348 height 415
click at [1221, 158] on div "# Big ogres can't see you in the forest. # Attack only the small ogres in the f…" at bounding box center [1132, 235] width 348 height 415
click at [1162, 158] on div "# Big ogres can't see you in the forest. # Attack only the small ogres in the f…" at bounding box center [1132, 235] width 348 height 415
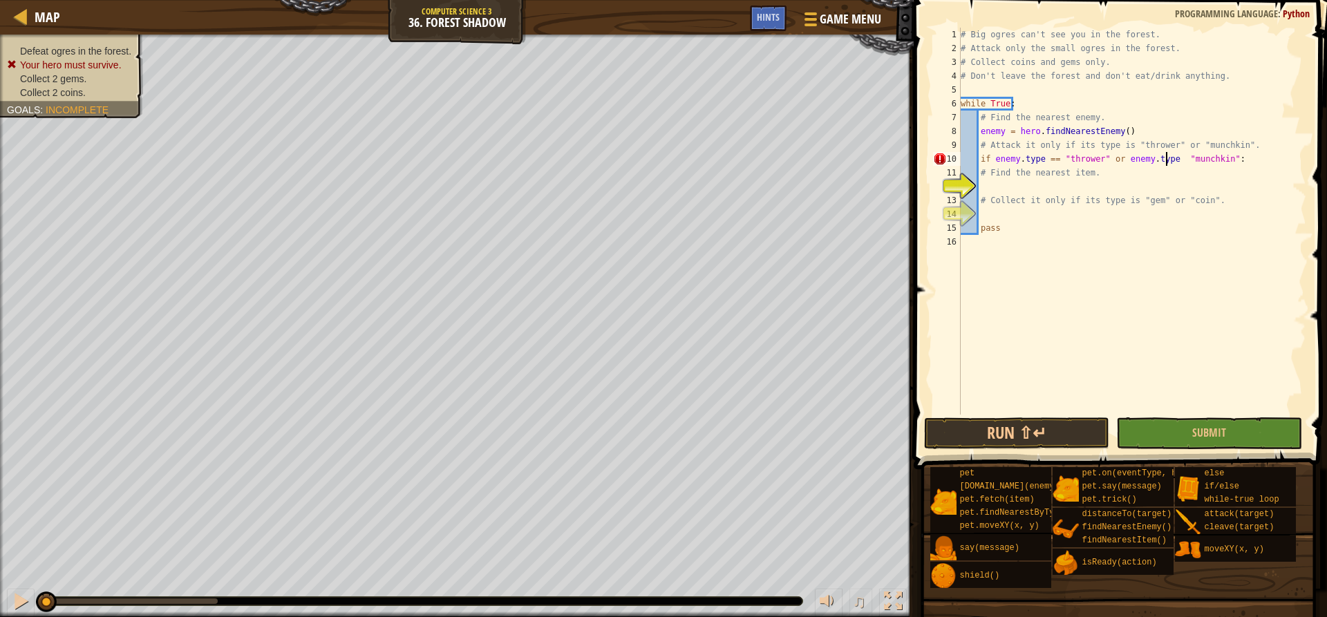
type textarea "if enemy.type == "thrower" or enemy.type == "munchkin":"
click at [1084, 188] on div "# Big ogres can't see you in the forest. # Attack only the small ogres in the f…" at bounding box center [1132, 235] width 348 height 415
drag, startPoint x: 1234, startPoint y: 166, endPoint x: 1238, endPoint y: 159, distance: 7.7
click at [1236, 160] on div "# Big ogres can't see you in the forest. # Attack only the small ogres in the f…" at bounding box center [1132, 235] width 348 height 415
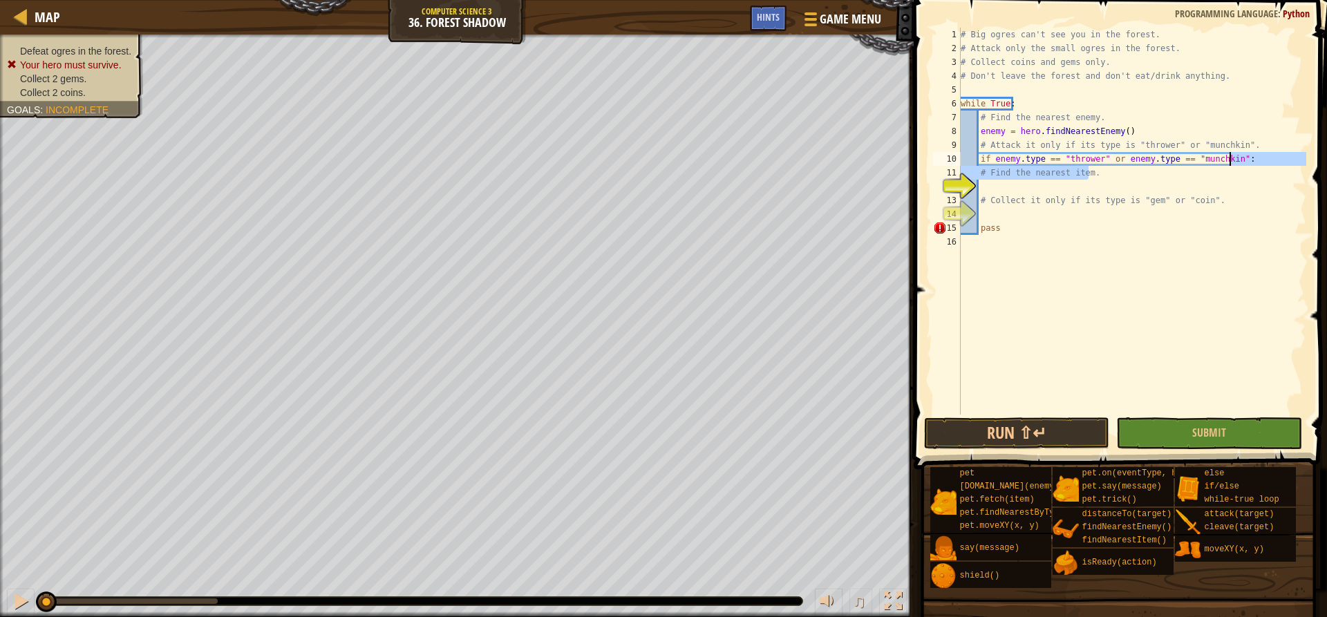
click at [1238, 159] on div "# Big ogres can't see you in the forest. # Attack only the small ogres in the f…" at bounding box center [1132, 221] width 348 height 387
type textarea "if enemy.type == "thrower" or enemy.type == "munchkin":"
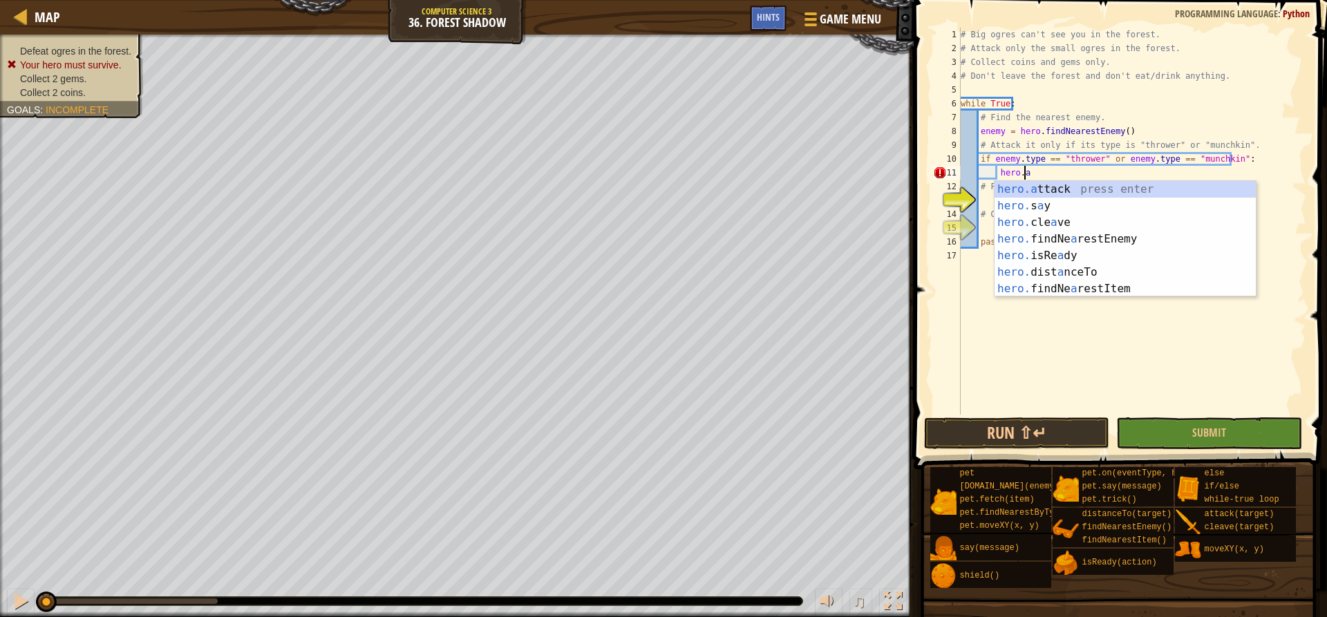
scroll to position [6, 5]
type textarea "hero.attack(enemy)"
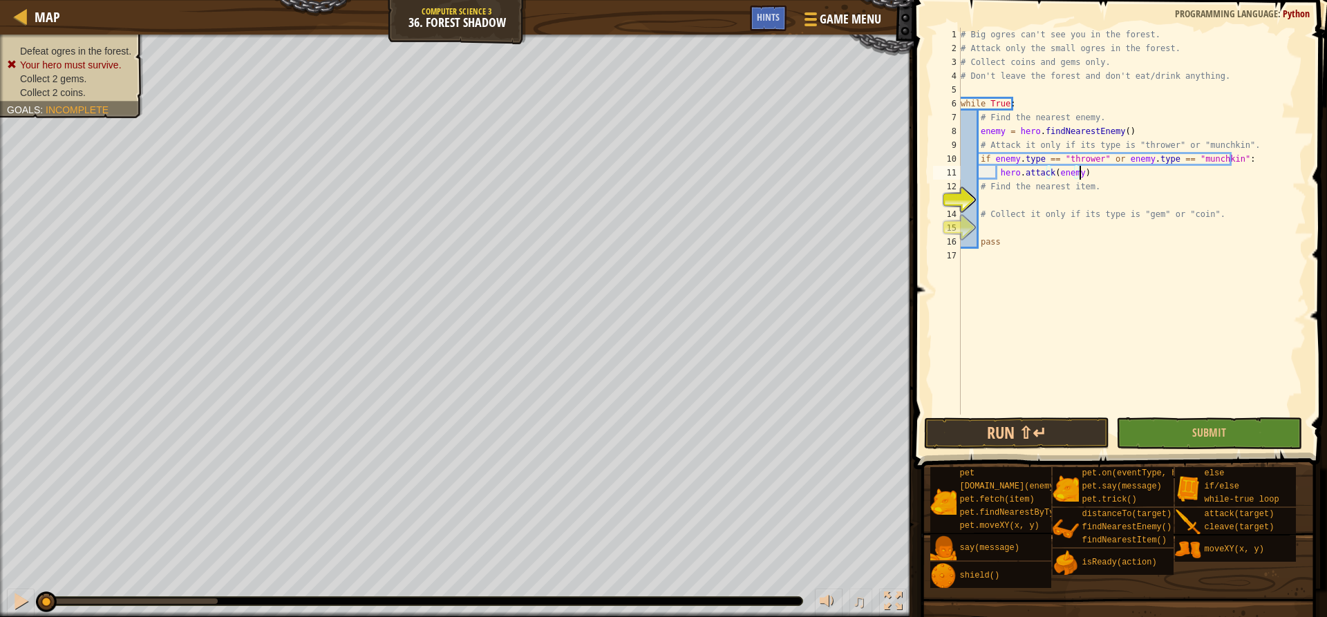
click at [1033, 196] on div "# Big ogres can't see you in the forest. # Attack only the small ogres in the f…" at bounding box center [1132, 235] width 348 height 415
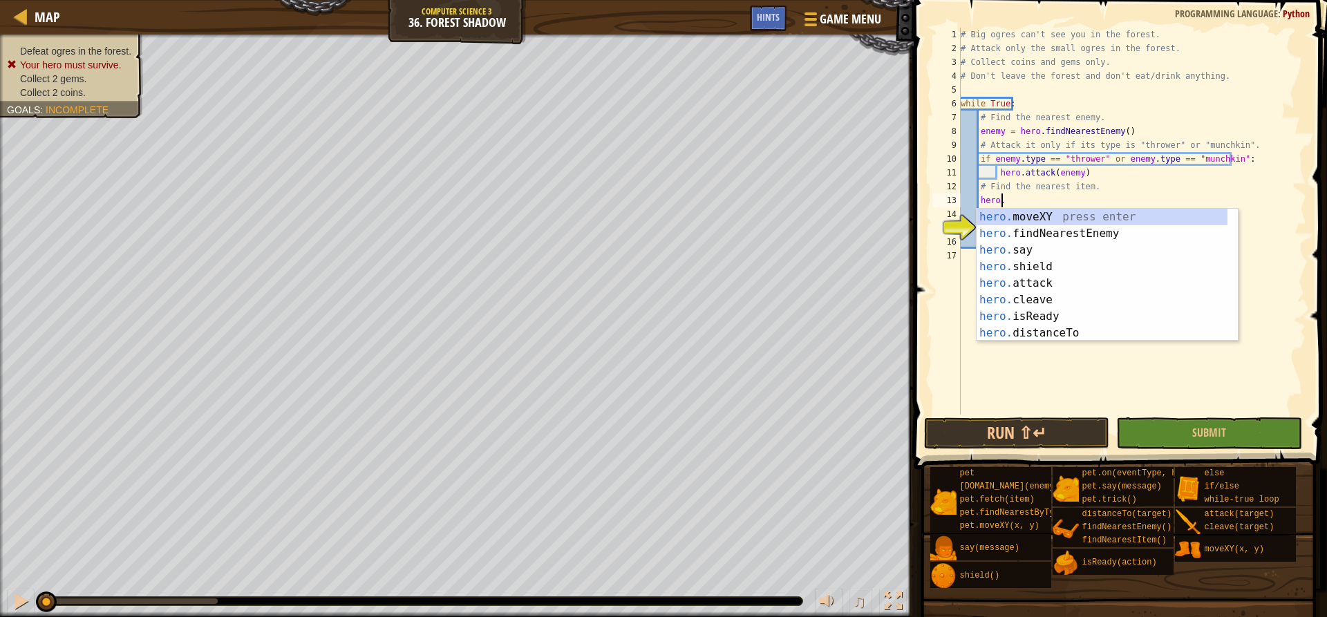
type textarea "hero.f"
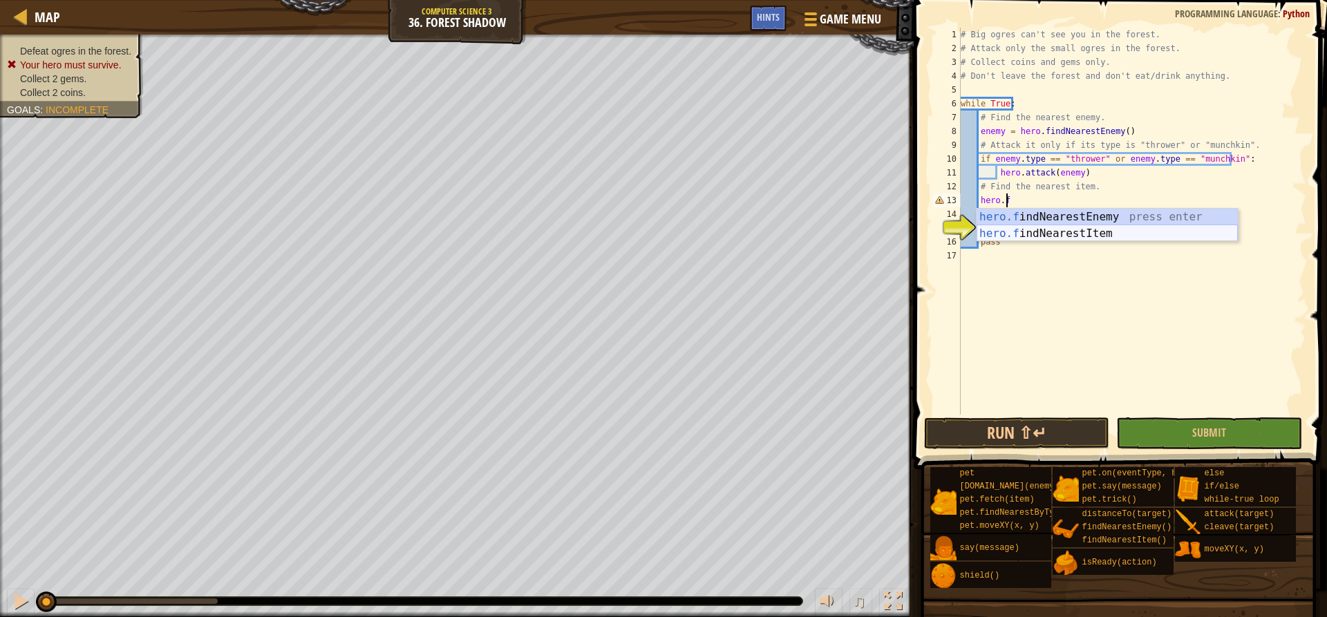
click at [1054, 234] on div "hero.f indNearestEnemy press enter hero.f indNearestItem press enter" at bounding box center [1107, 242] width 261 height 66
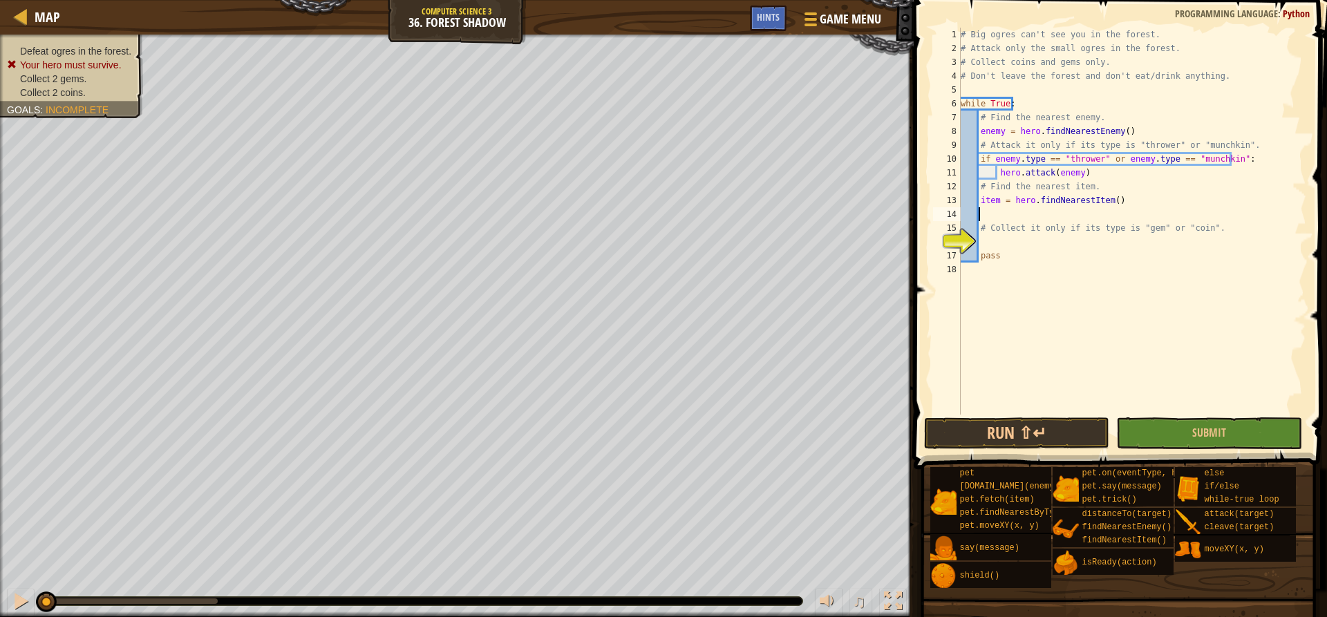
scroll to position [6, 0]
type textarea "item = hero.findNearestItem()"
click at [1046, 229] on div "# Big ogres can't see you in the forest. # Attack only the small ogres in the f…" at bounding box center [1132, 235] width 348 height 415
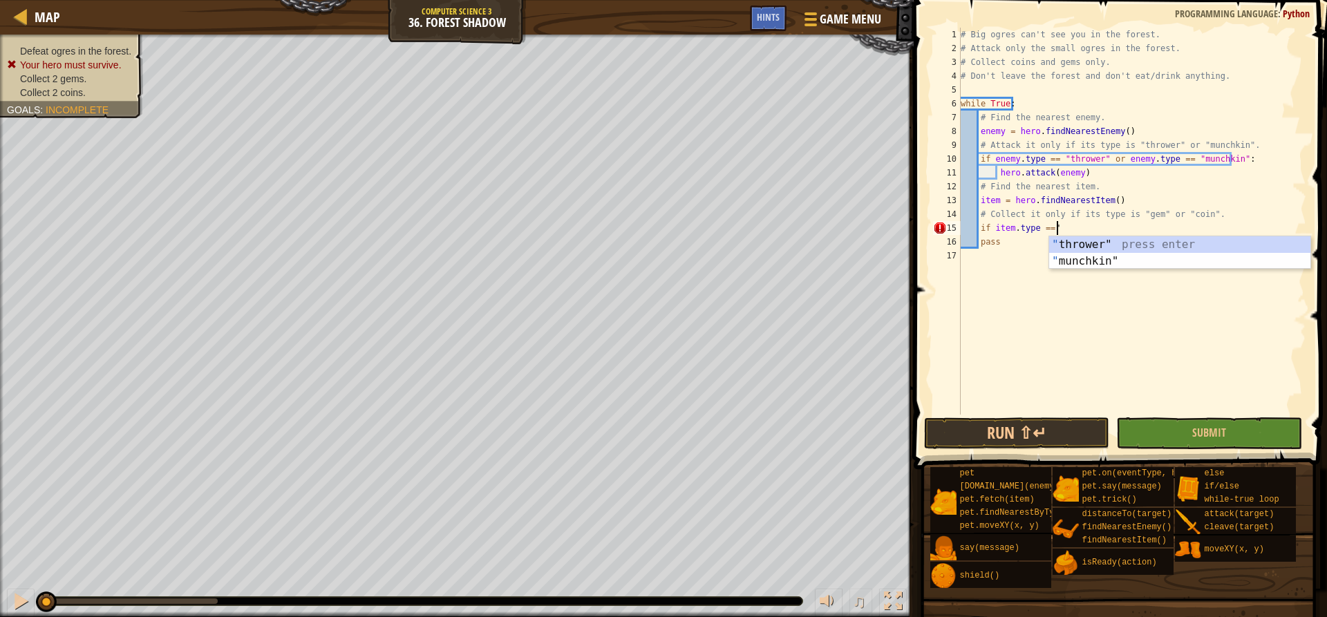
scroll to position [6, 8]
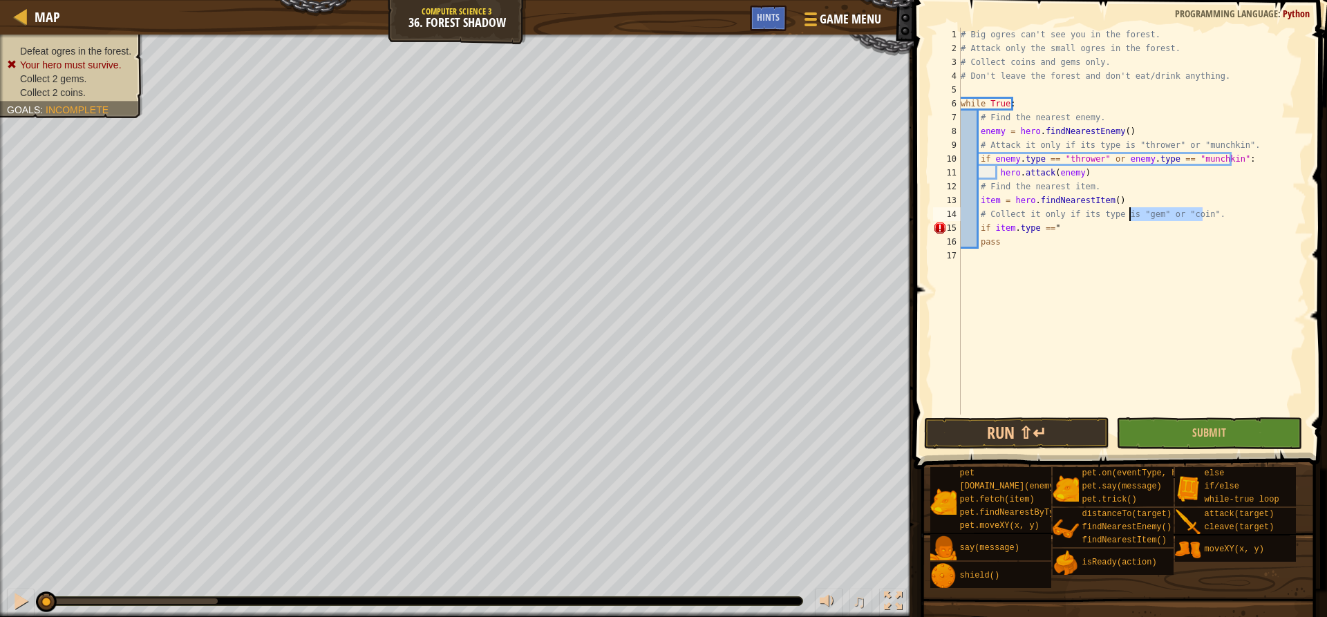
drag, startPoint x: 1212, startPoint y: 213, endPoint x: 1128, endPoint y: 220, distance: 84.6
click at [1128, 220] on div "# Big ogres can't see you in the forest. # Attack only the small ogres in the f…" at bounding box center [1132, 235] width 348 height 415
click at [1071, 230] on div "# Big ogres can't see you in the forest. # Attack only the small ogres in the f…" at bounding box center [1132, 235] width 348 height 415
paste textarea ""gem" or "coin"."
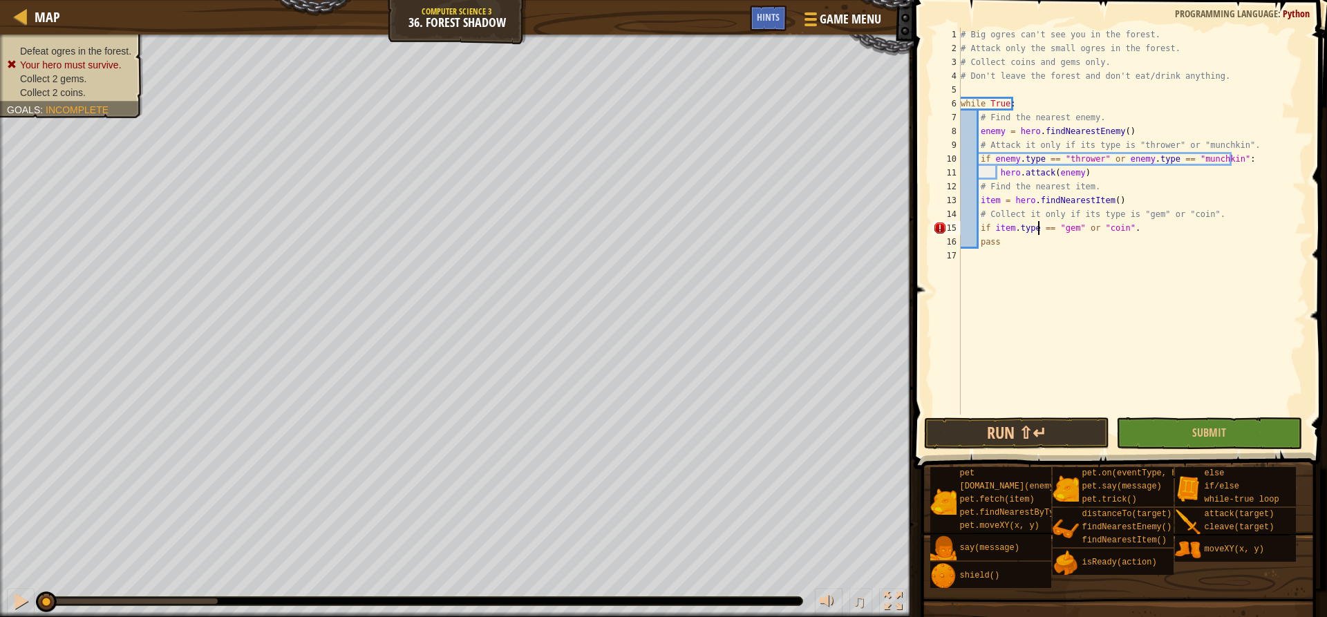
click at [1045, 229] on div "# Big ogres can't see you in the forest. # Attack only the small ogres in the f…" at bounding box center [1132, 235] width 348 height 415
drag, startPoint x: 1048, startPoint y: 229, endPoint x: 992, endPoint y: 229, distance: 56.0
click at [992, 229] on div "# Big ogres can't see you in the forest. # Attack only the small ogres in the f…" at bounding box center [1132, 235] width 348 height 415
click at [1089, 227] on div "# Big ogres can't see you in the forest. # Attack only the small ogres in the f…" at bounding box center [1132, 235] width 348 height 415
paste textarea "item.type =="
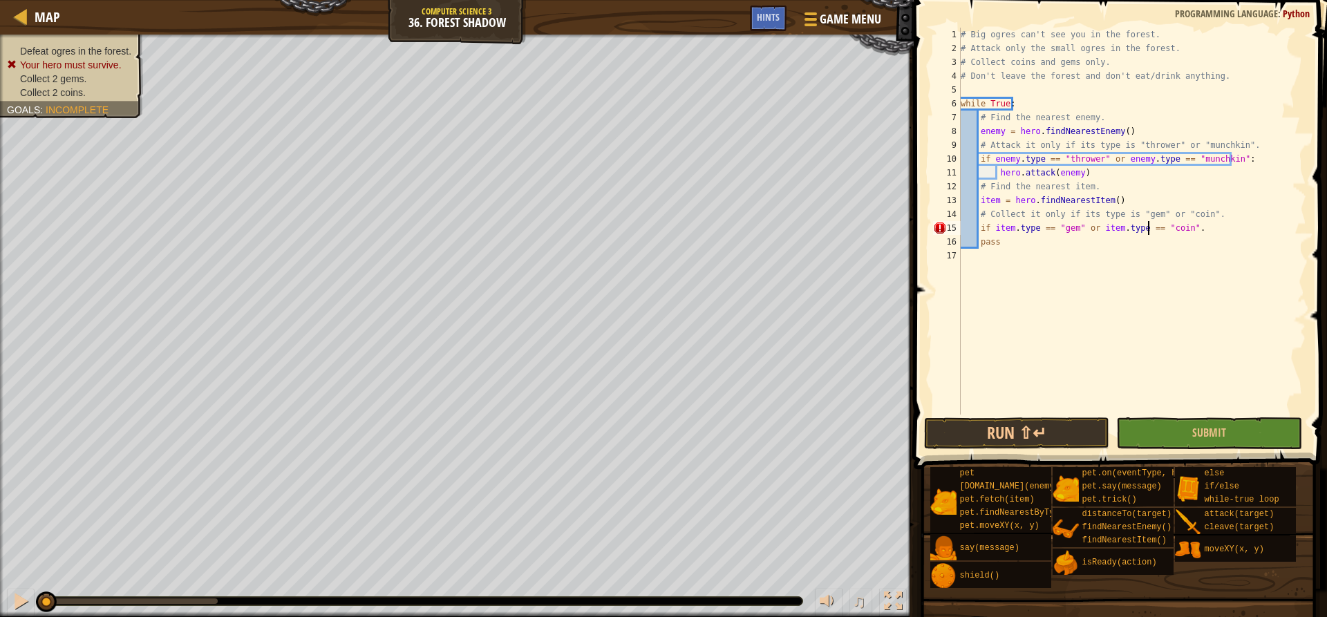
click at [1186, 228] on div "# Big ogres can't see you in the forest. # Attack only the small ogres in the f…" at bounding box center [1132, 235] width 348 height 415
type textarea "if item.type == "gem" or item.type == "coin":"
drag, startPoint x: 1104, startPoint y: 241, endPoint x: 1176, endPoint y: 277, distance: 80.4
click at [1104, 242] on div "# Big ogres can't see you in the forest. # Attack only the small ogres in the f…" at bounding box center [1132, 235] width 348 height 415
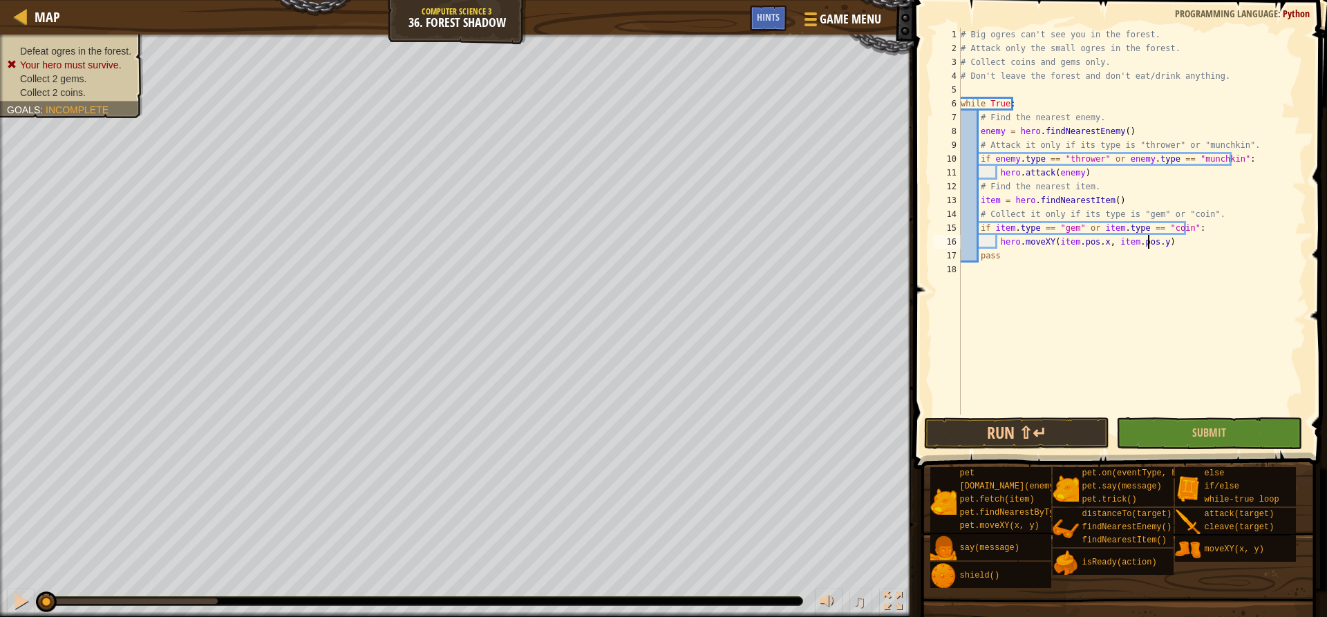
scroll to position [6, 16]
type textarea "hero.moveXY(item.pos.x, item.pos.y)"
click at [1061, 435] on button "Run ⇧↵" at bounding box center [1016, 433] width 185 height 32
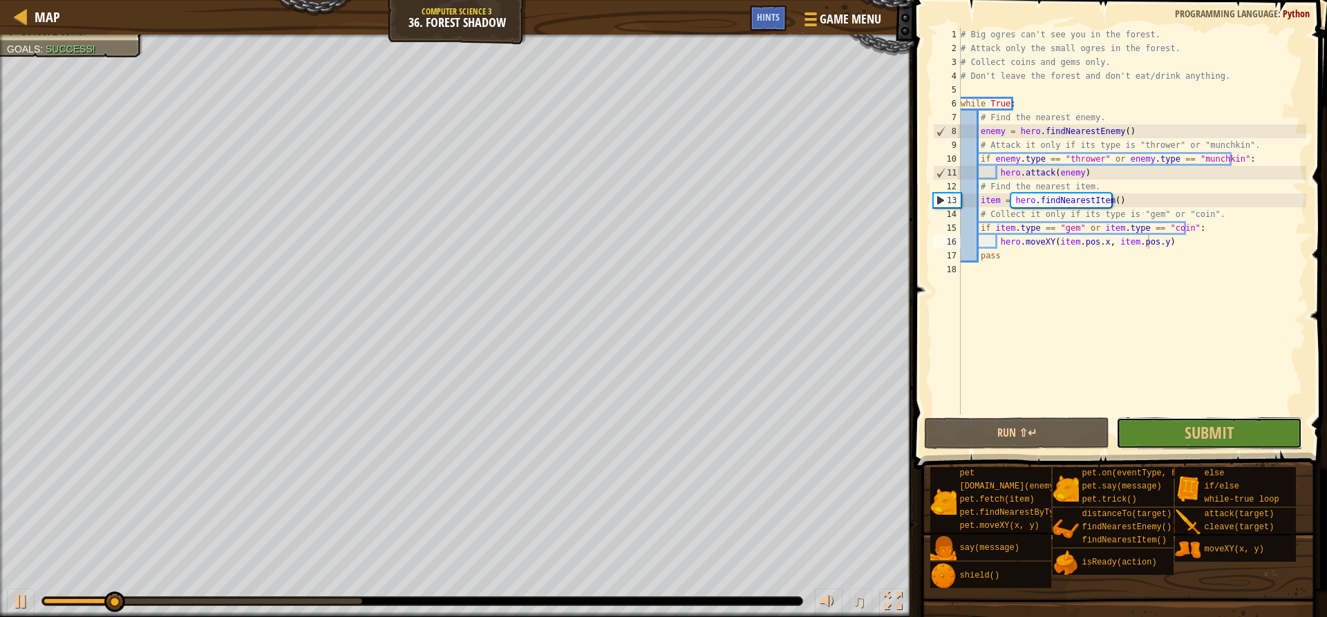
drag, startPoint x: 1227, startPoint y: 431, endPoint x: 1099, endPoint y: 433, distance: 127.9
click at [1226, 431] on span "Submit" at bounding box center [1209, 433] width 49 height 22
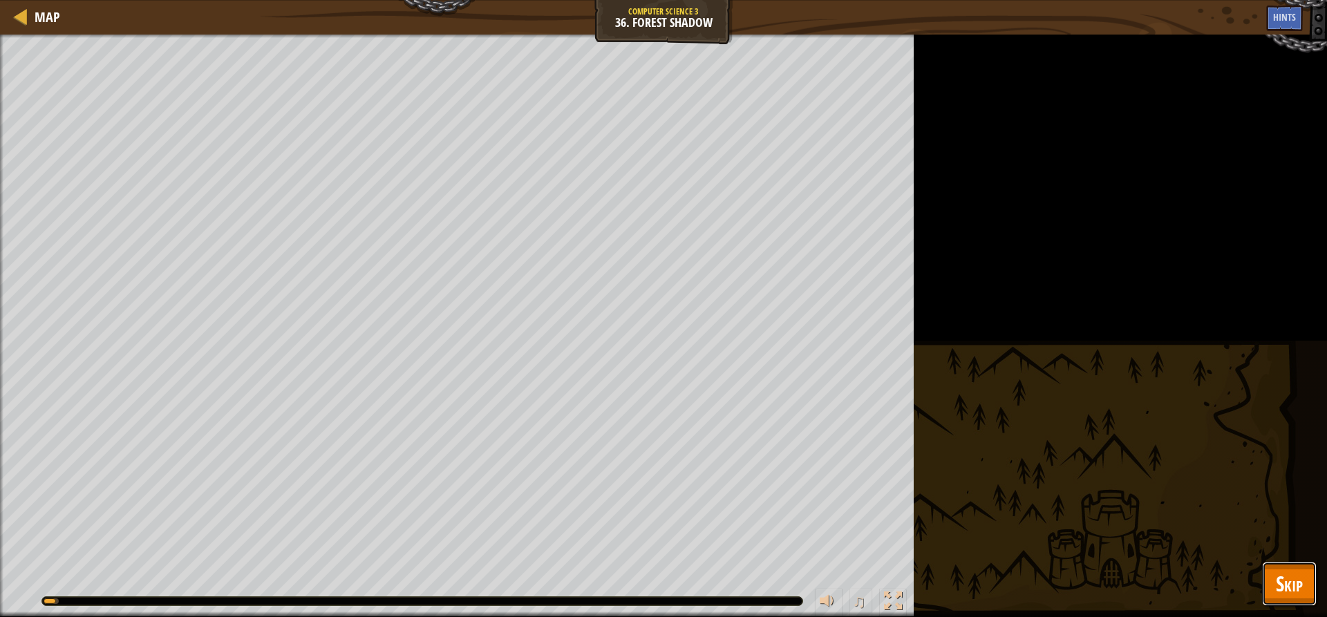
click at [1296, 574] on span "Skip" at bounding box center [1289, 583] width 27 height 28
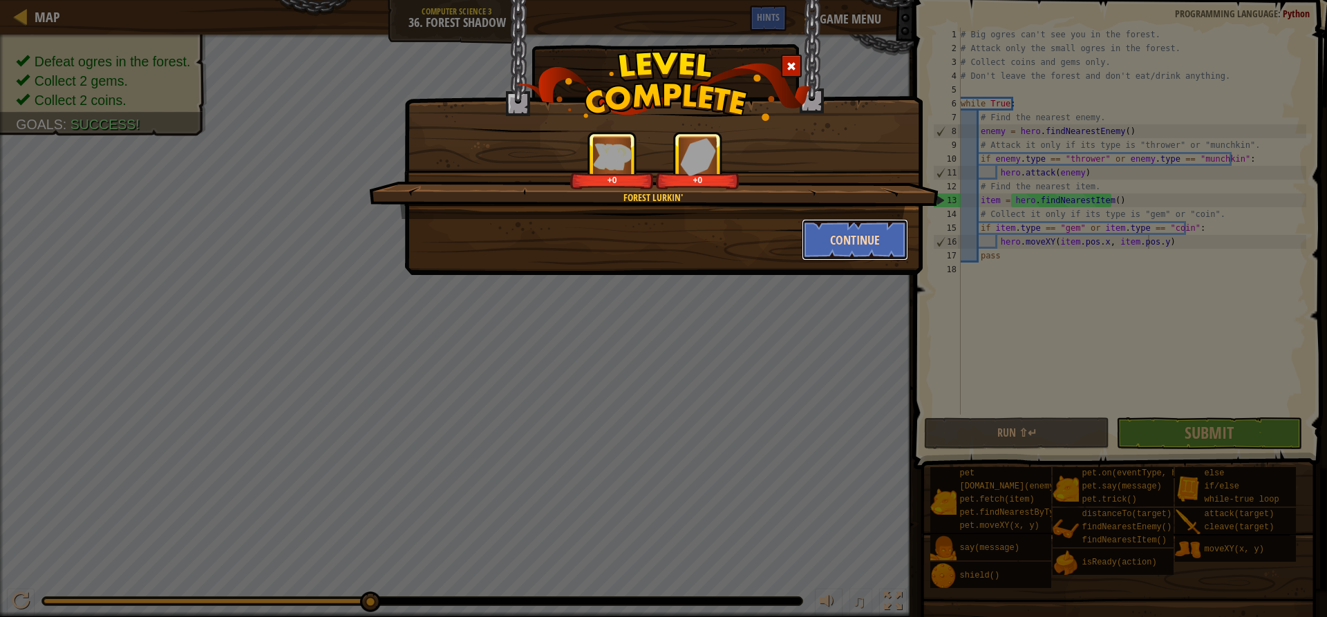
click at [822, 250] on button "Continue" at bounding box center [855, 239] width 107 height 41
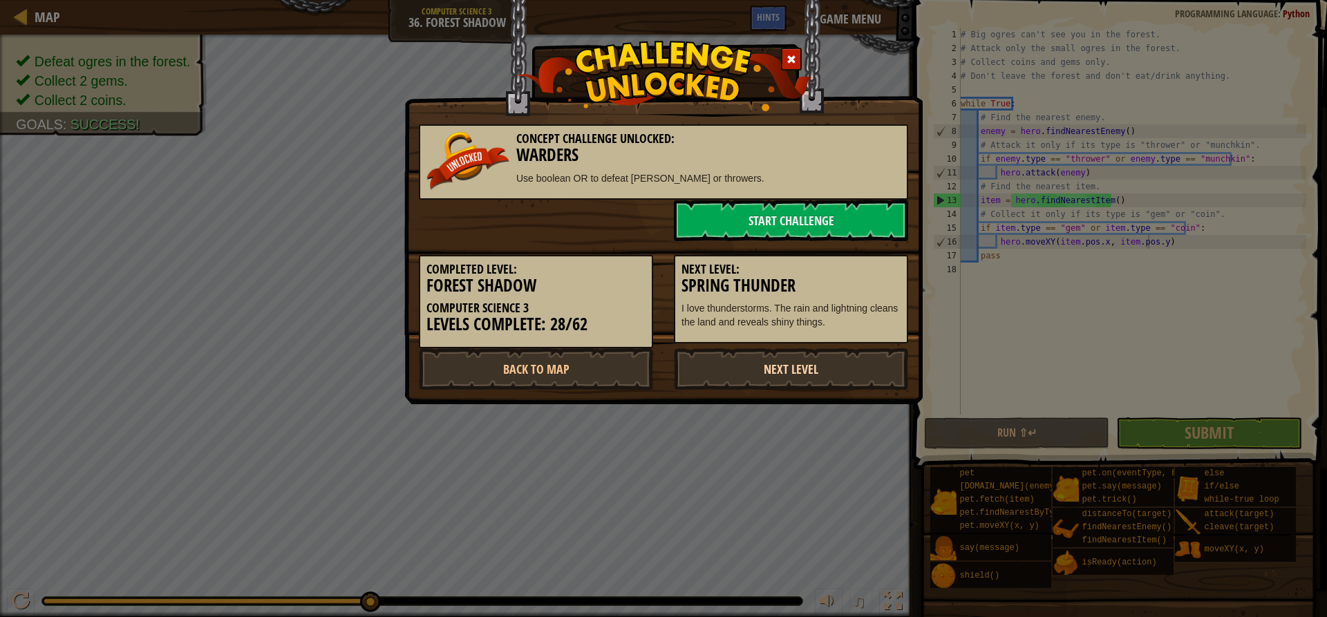
click at [743, 371] on link "Next Level" at bounding box center [791, 368] width 234 height 41
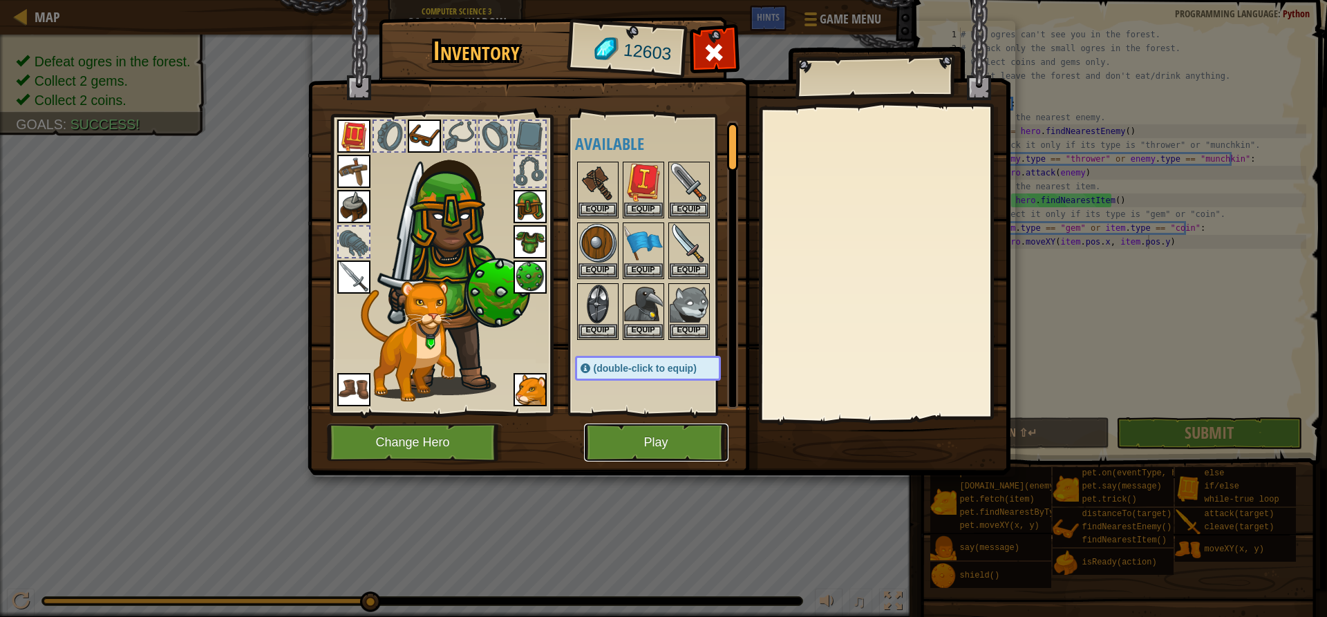
click at [693, 444] on button "Play" at bounding box center [656, 443] width 144 height 38
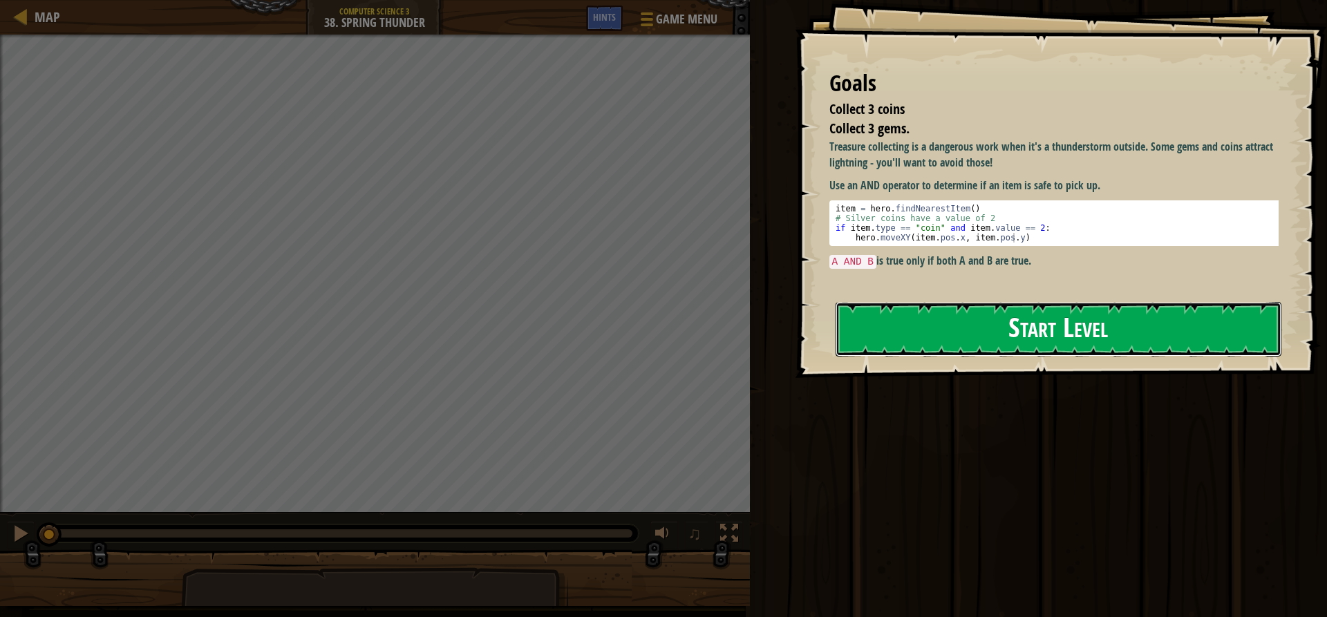
click at [933, 321] on button "Start Level" at bounding box center [1059, 329] width 446 height 55
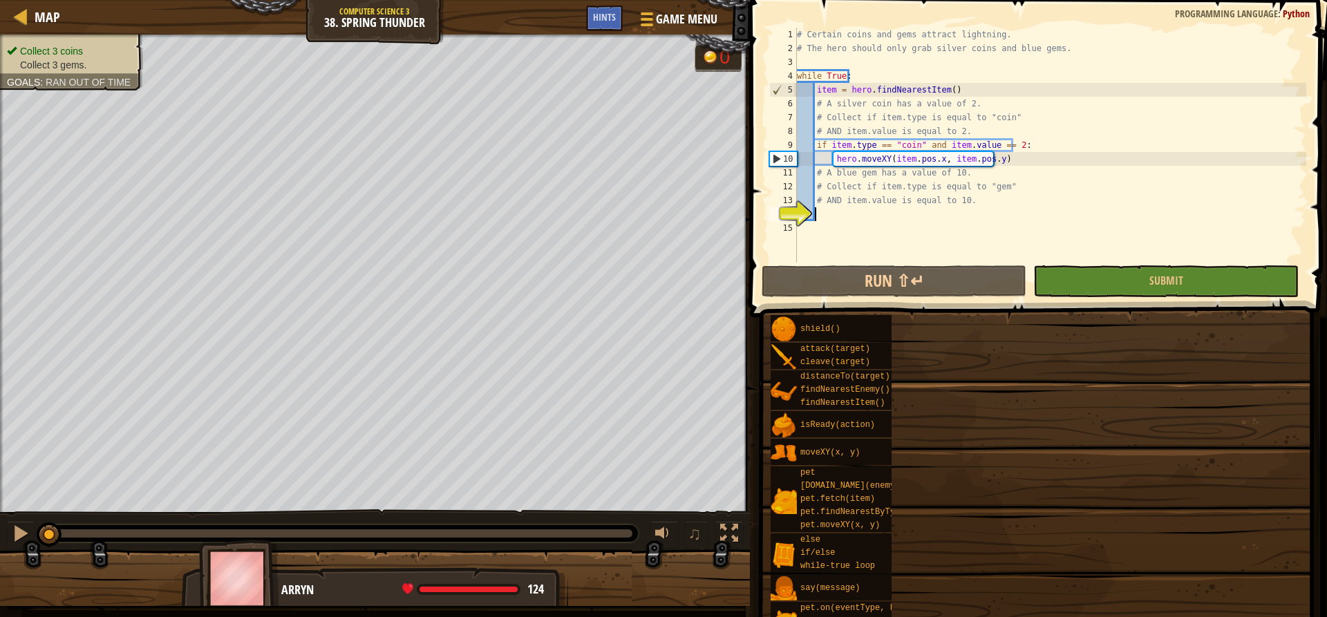
click at [849, 220] on div "# Certain coins and gems attract lightning. # The hero should only grab silver …" at bounding box center [1050, 159] width 513 height 263
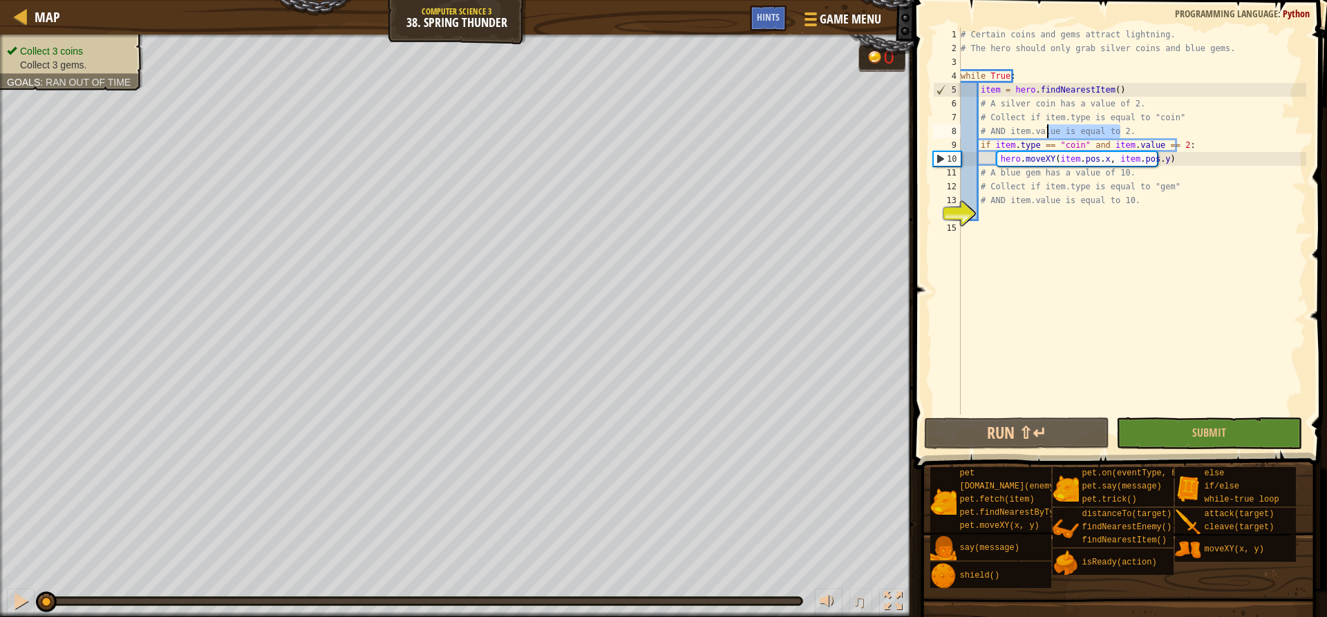
drag, startPoint x: 1197, startPoint y: 138, endPoint x: 1186, endPoint y: 140, distance: 11.4
click at [1046, 138] on div "# Certain coins and gems attract lightning. # The hero should only grab silver …" at bounding box center [1132, 235] width 348 height 415
drag, startPoint x: 1225, startPoint y: 149, endPoint x: 978, endPoint y: 146, distance: 246.8
click at [978, 146] on div "# Certain coins and gems attract lightning. # The hero should only grab silver …" at bounding box center [1132, 235] width 348 height 415
type textarea "if item.type == "coin" and item.value == 2:"
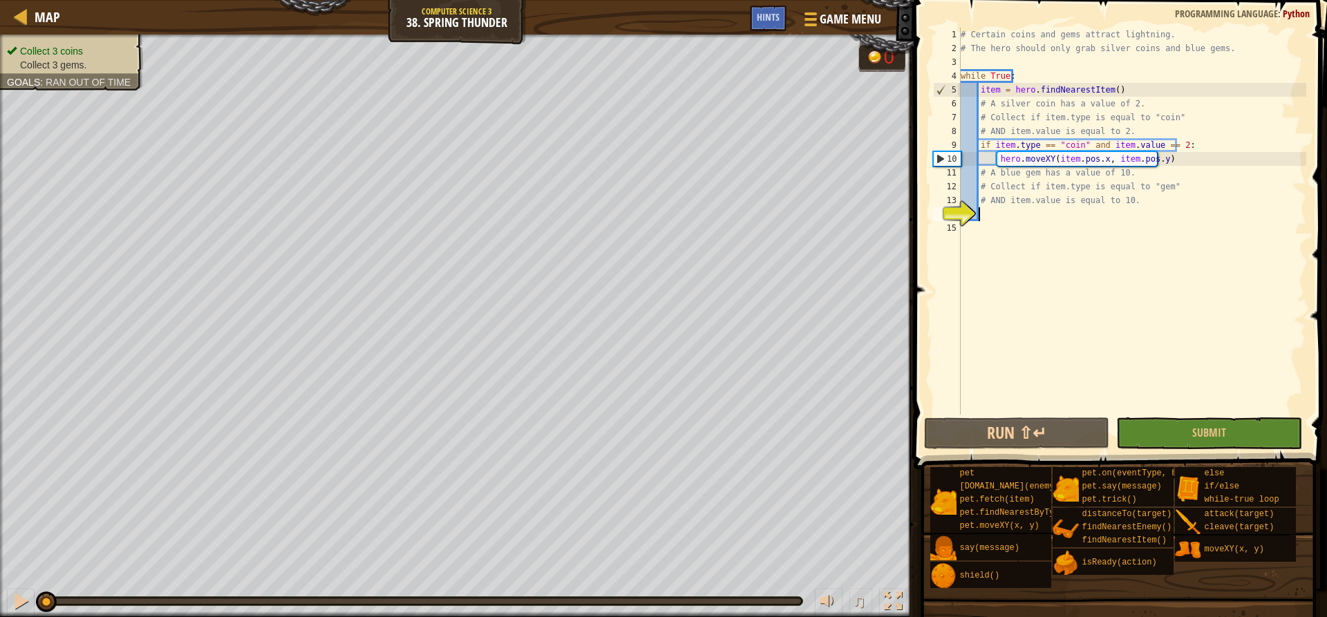
click at [1006, 211] on div "# Certain coins and gems attract lightning. # The hero should only grab silver …" at bounding box center [1132, 235] width 348 height 415
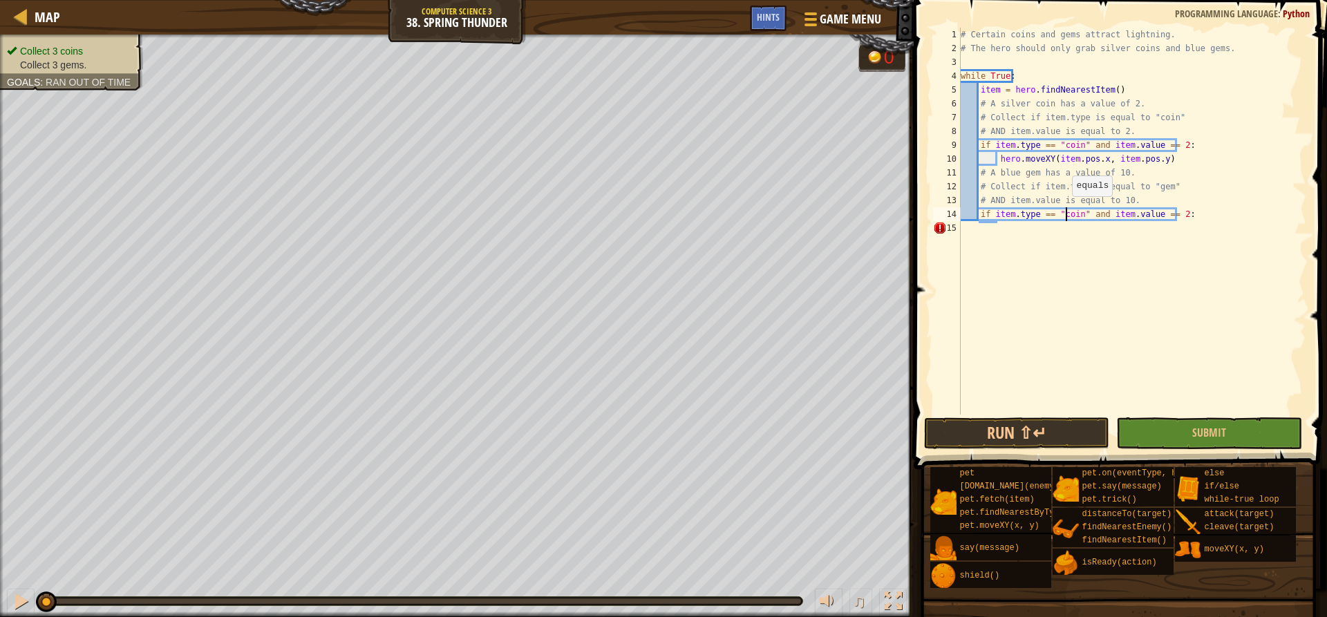
click at [1065, 210] on div "# Certain coins and gems attract lightning. # The hero should only grab silver …" at bounding box center [1132, 235] width 348 height 415
click at [1064, 210] on div "# Certain coins and gems attract lightning. # The hero should only grab silver …" at bounding box center [1132, 235] width 348 height 415
type textarea "if item.type == "blue gem" and item.value == 2:"
click at [1122, 274] on div "# Certain coins and gems attract lightning. # The hero should only grab silver …" at bounding box center [1132, 235] width 348 height 415
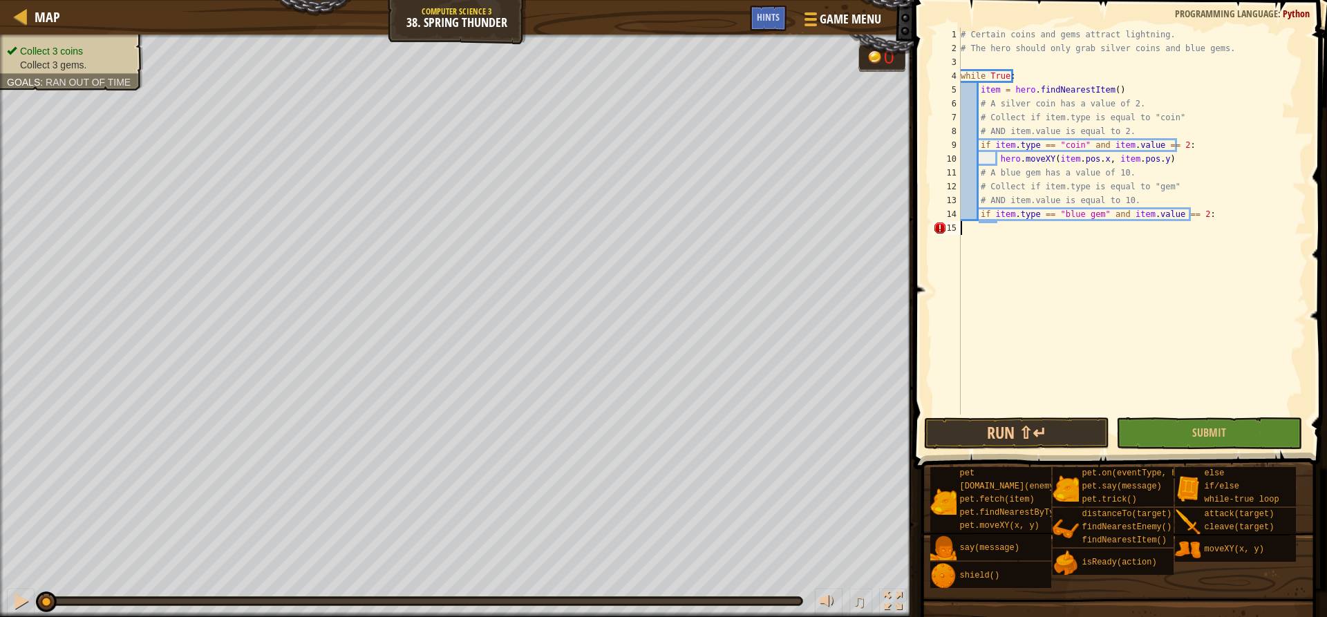
scroll to position [6, 0]
click at [1146, 185] on div "# Certain coins and gems attract lightning. # The hero should only grab silver …" at bounding box center [1132, 235] width 348 height 415
click at [1063, 213] on div "# Certain coins and gems attract lightning. # The hero should only grab silver …" at bounding box center [1132, 235] width 348 height 415
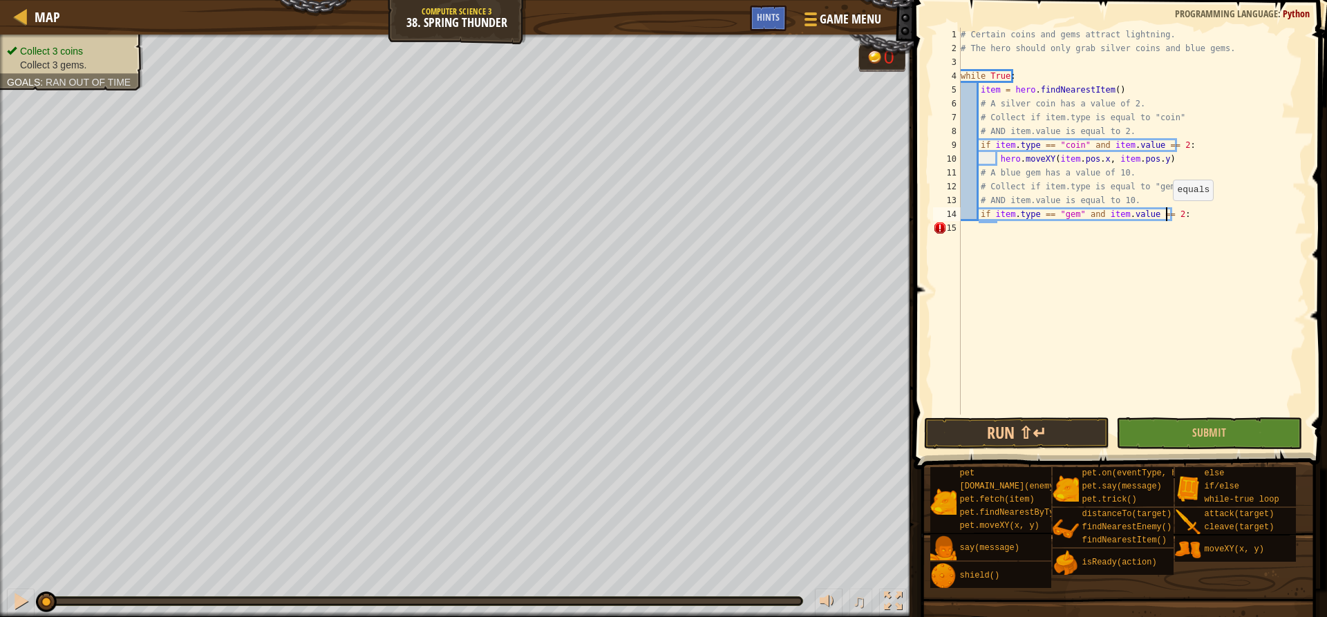
click at [1166, 214] on div "# Certain coins and gems attract lightning. # The hero should only grab silver …" at bounding box center [1132, 235] width 348 height 415
type textarea "if item.type == "gem" and item.value == 10:"
click at [1205, 216] on div "# Certain coins and gems attract lightning. # The hero should only grab silver …" at bounding box center [1132, 235] width 348 height 415
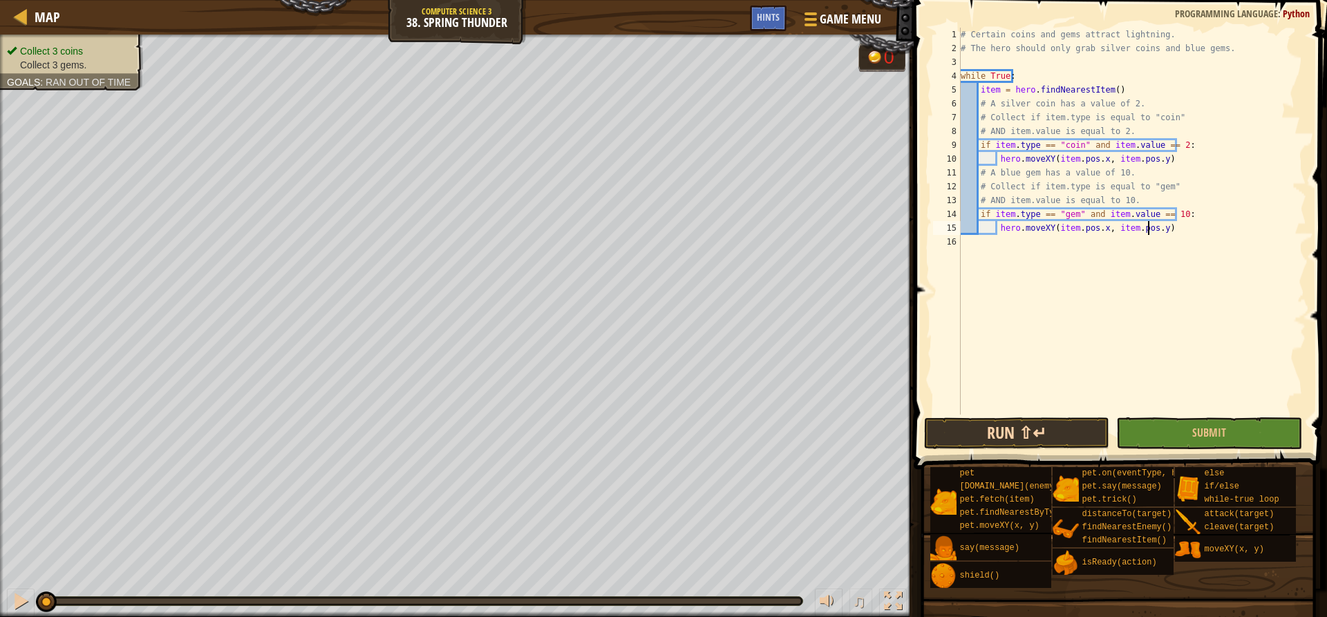
type textarea "hero.moveXY(item.pos.x, item.pos.y)"
click at [1011, 432] on button "Run ⇧↵" at bounding box center [1016, 433] width 185 height 32
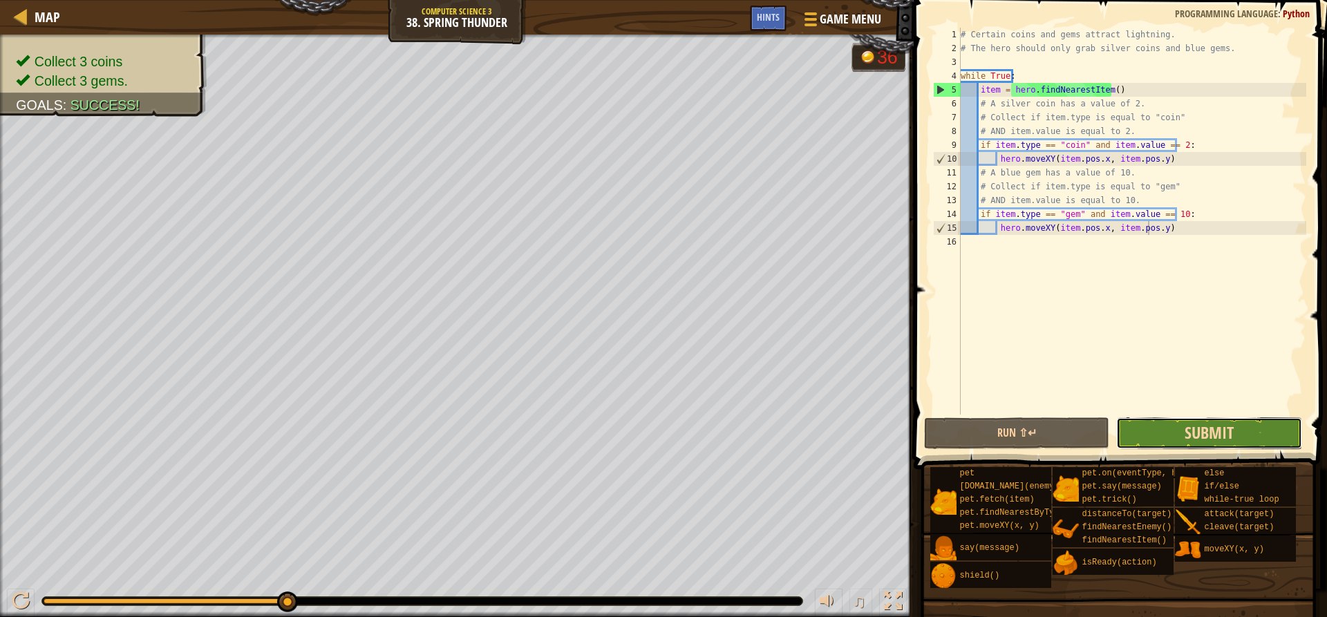
click at [1224, 436] on span "Submit" at bounding box center [1209, 433] width 49 height 22
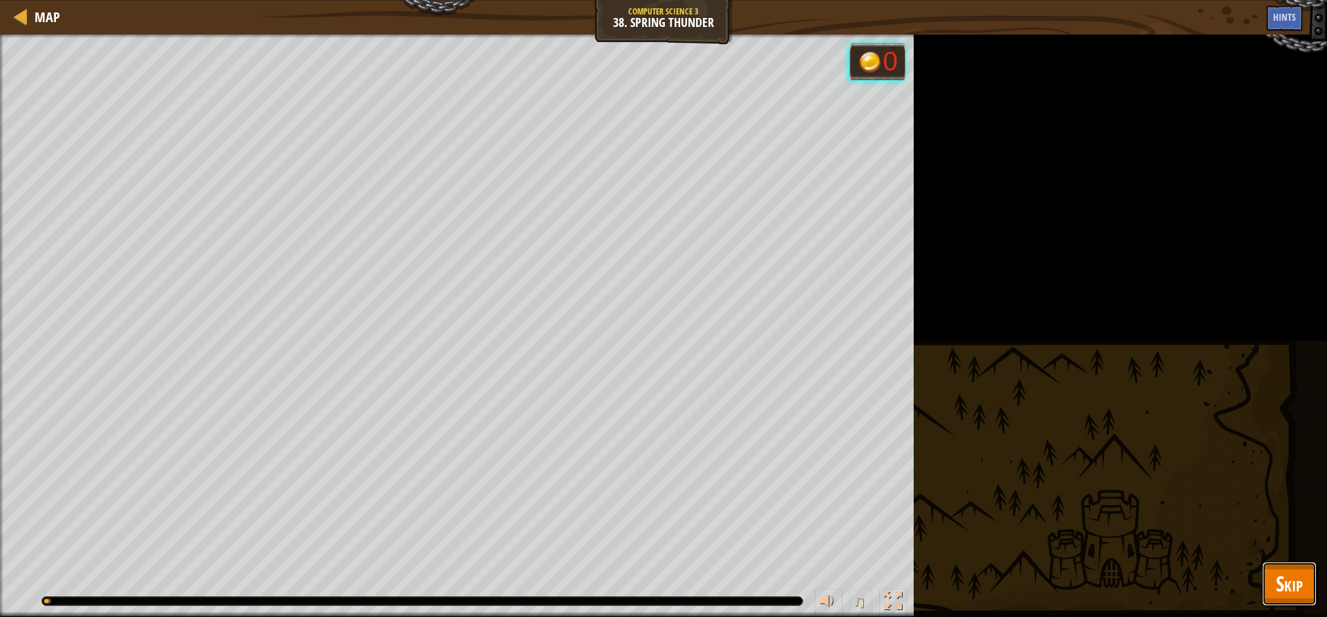
click at [1286, 590] on span "Skip" at bounding box center [1289, 583] width 27 height 28
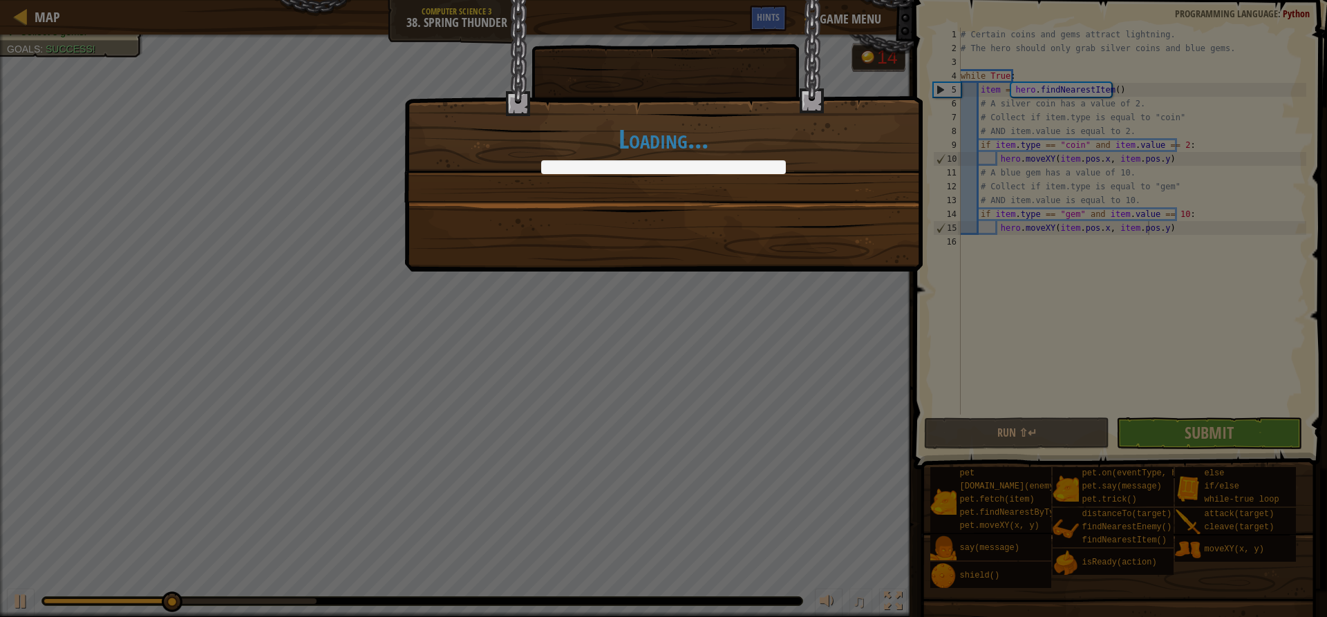
click at [1236, 1] on body "Map Computer Science 3 38. Spring Thunder Game Menu Done Hints 1 הההההההההההההה…" at bounding box center [663, 0] width 1327 height 1
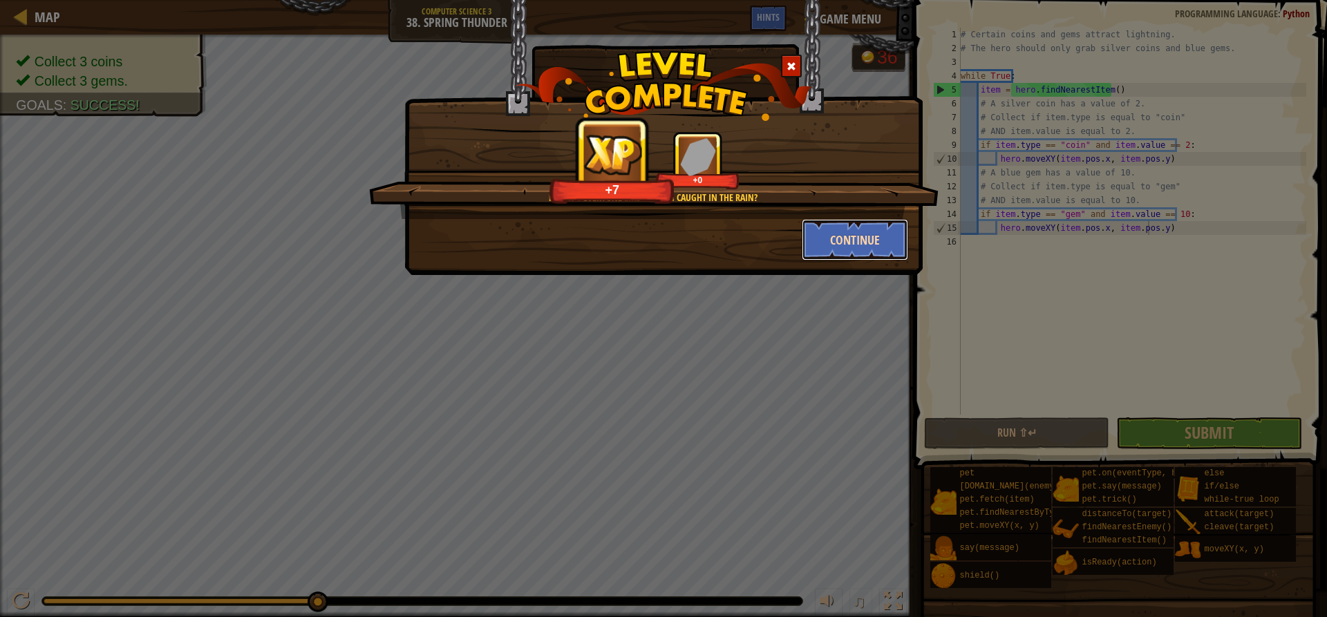
click at [862, 250] on button "Continue" at bounding box center [855, 239] width 107 height 41
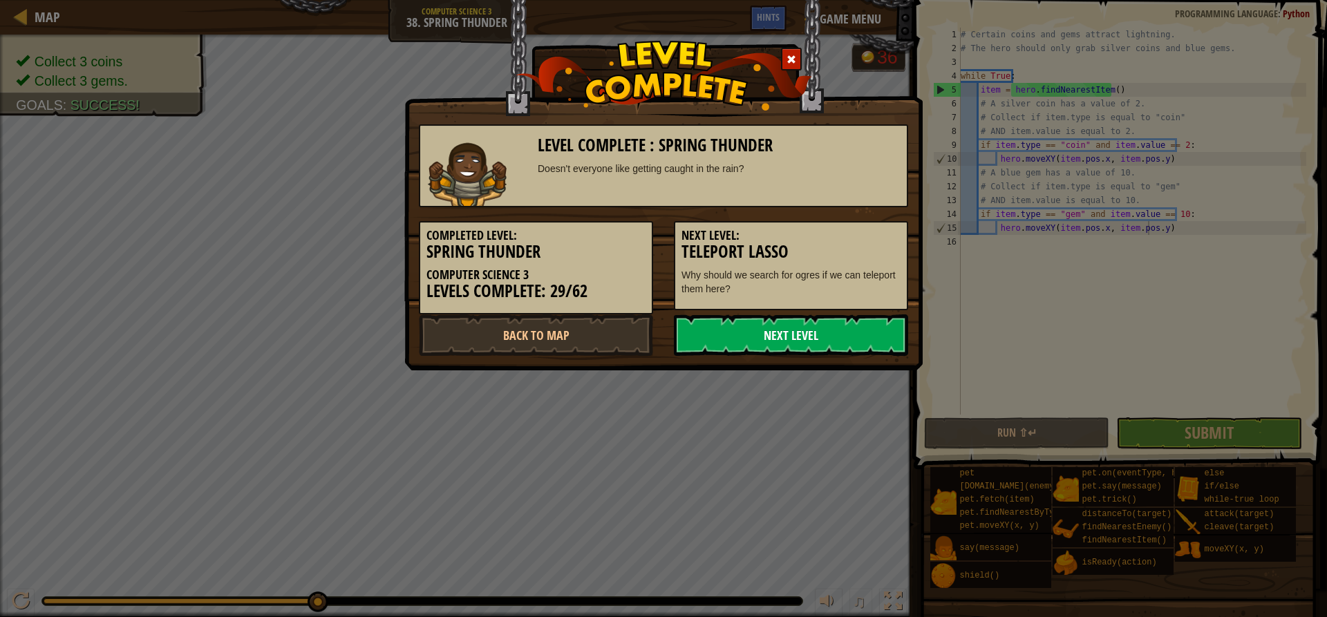
click at [798, 334] on link "Next Level" at bounding box center [791, 334] width 234 height 41
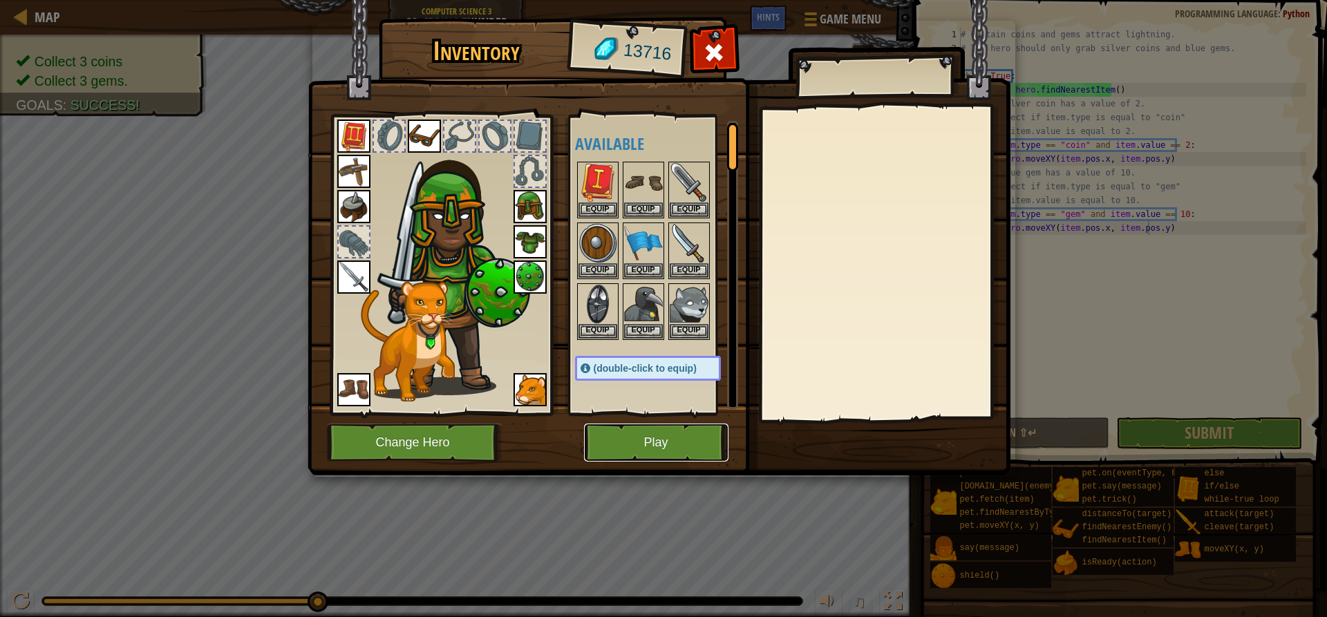
click at [665, 455] on button "Play" at bounding box center [656, 443] width 144 height 38
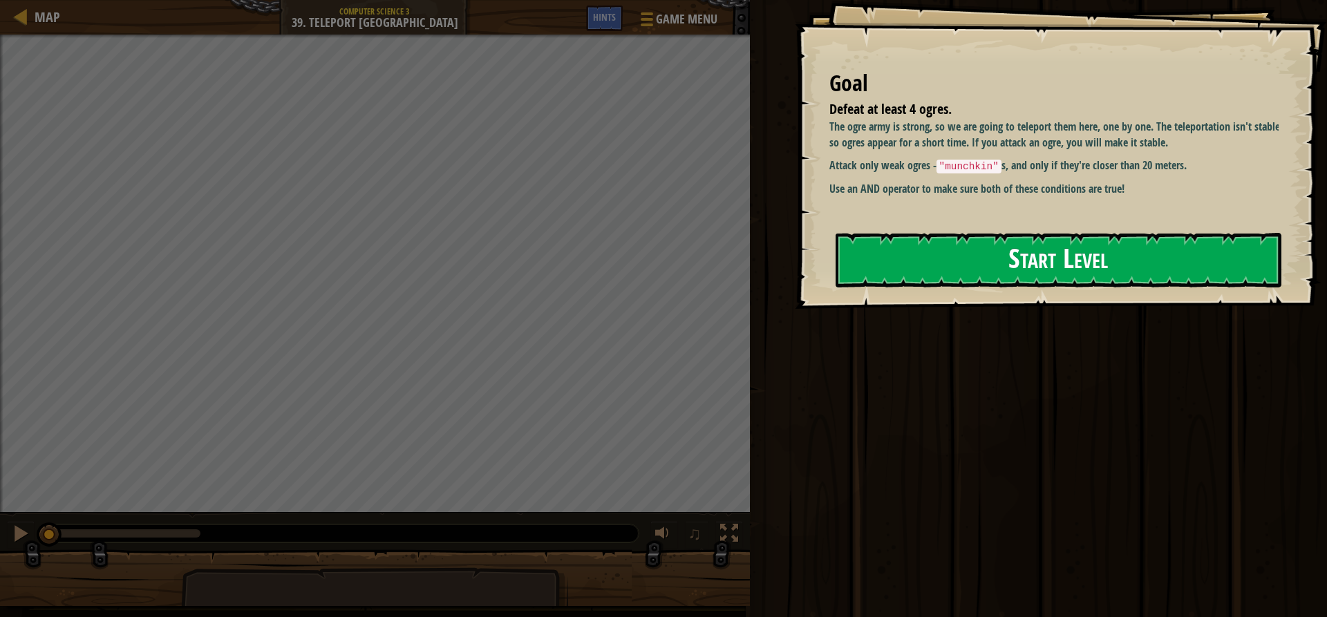
click at [996, 255] on button "Start Level" at bounding box center [1059, 260] width 446 height 55
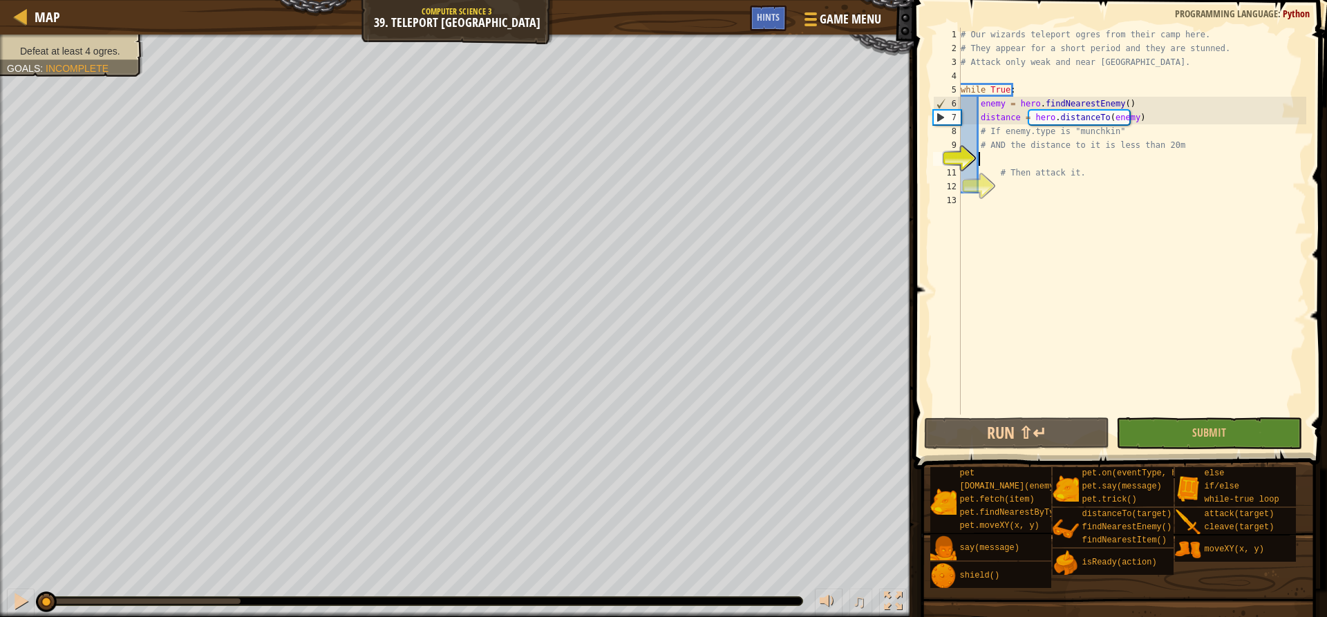
click at [1068, 153] on div "# Our wizards teleport ogres from their camp here. # They appear for a short pe…" at bounding box center [1132, 235] width 348 height 415
type textarea "j"
type textarea "i"
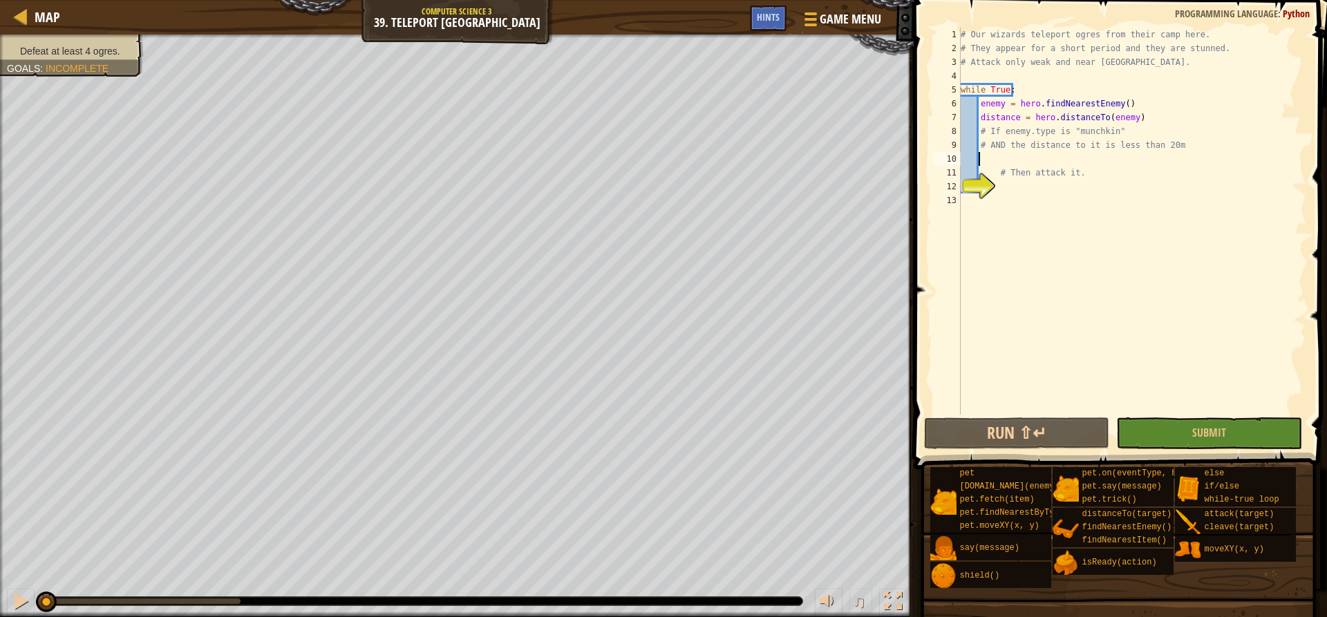
type textarea "i"
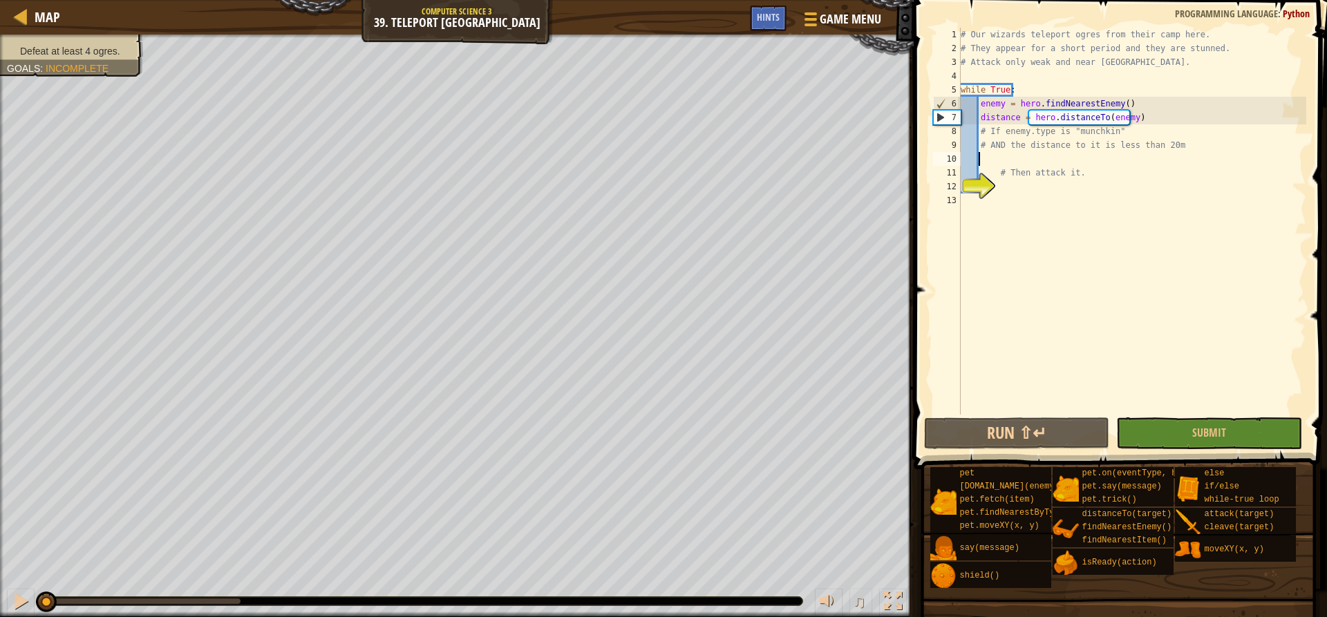
type textarea "i"
click at [1165, 115] on div "# Our wizards teleport ogres from their camp here. # They appear for a short pe…" at bounding box center [1132, 235] width 348 height 415
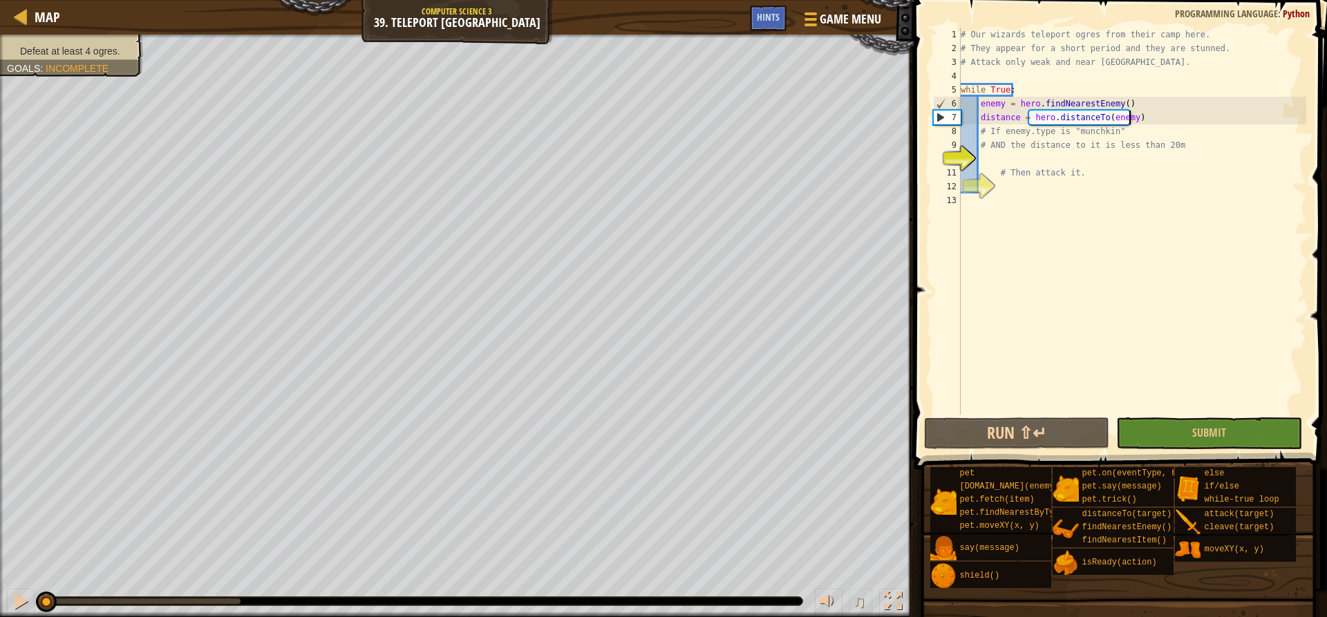
type textarea "distance = hero.distanceTo(enemy)"
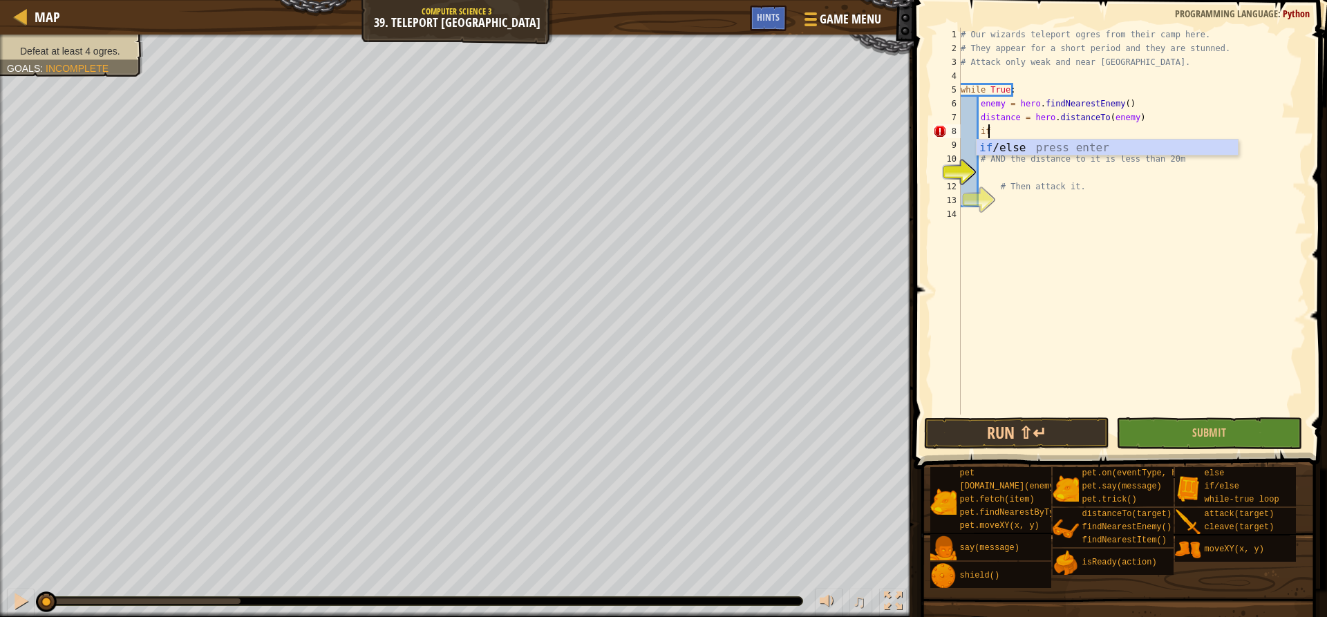
type textarea "i"
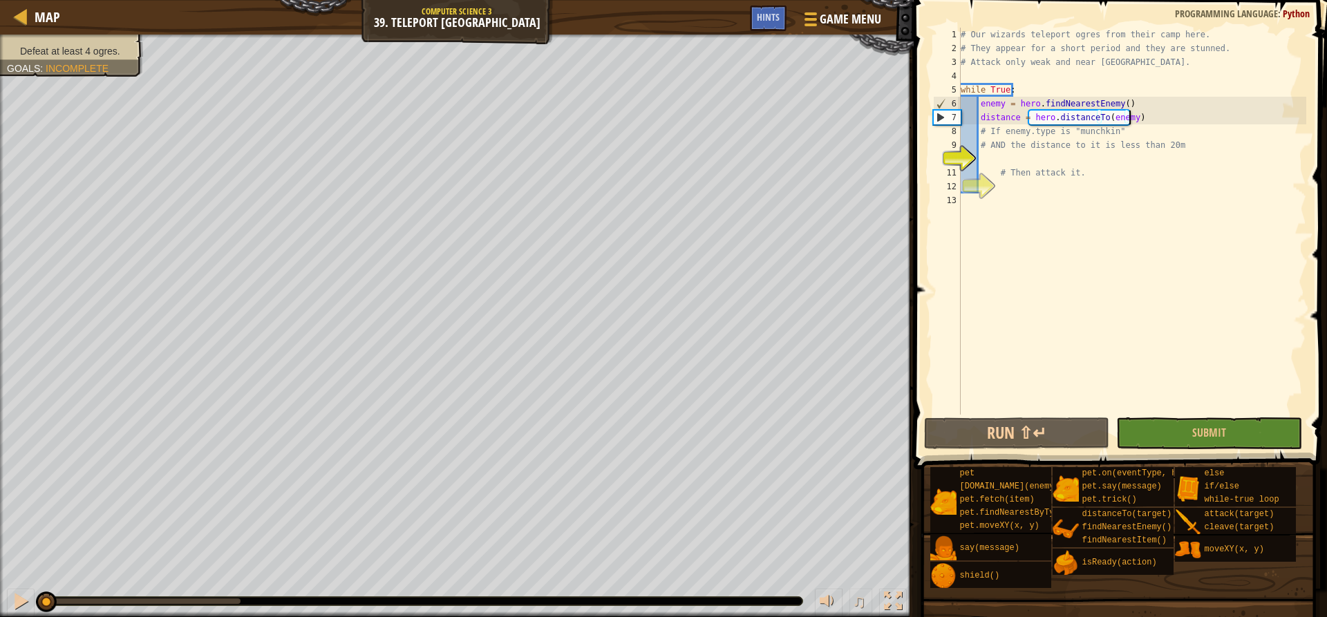
click at [1154, 97] on div "# Our wizards teleport ogres from their camp here. # They appear for a short pe…" at bounding box center [1132, 235] width 348 height 415
type textarea "enemy = hero.findNearestEnemy()"
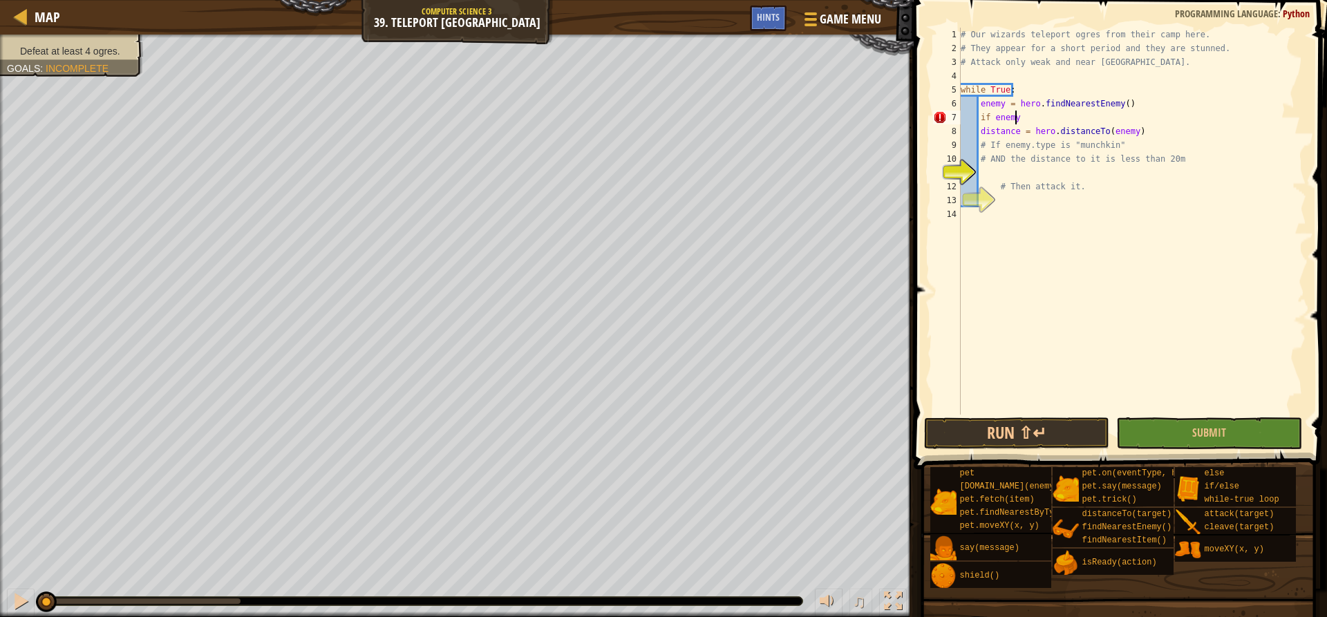
scroll to position [6, 4]
click at [979, 132] on div "# Our wizards teleport ogres from their camp here. # They appear for a short pe…" at bounding box center [1132, 235] width 348 height 415
type textarea "distance = hero.distanceTo(enemy)"
click at [1030, 167] on div "# Our wizards teleport ogres from their camp here. # They appear for a short pe…" at bounding box center [1132, 235] width 348 height 415
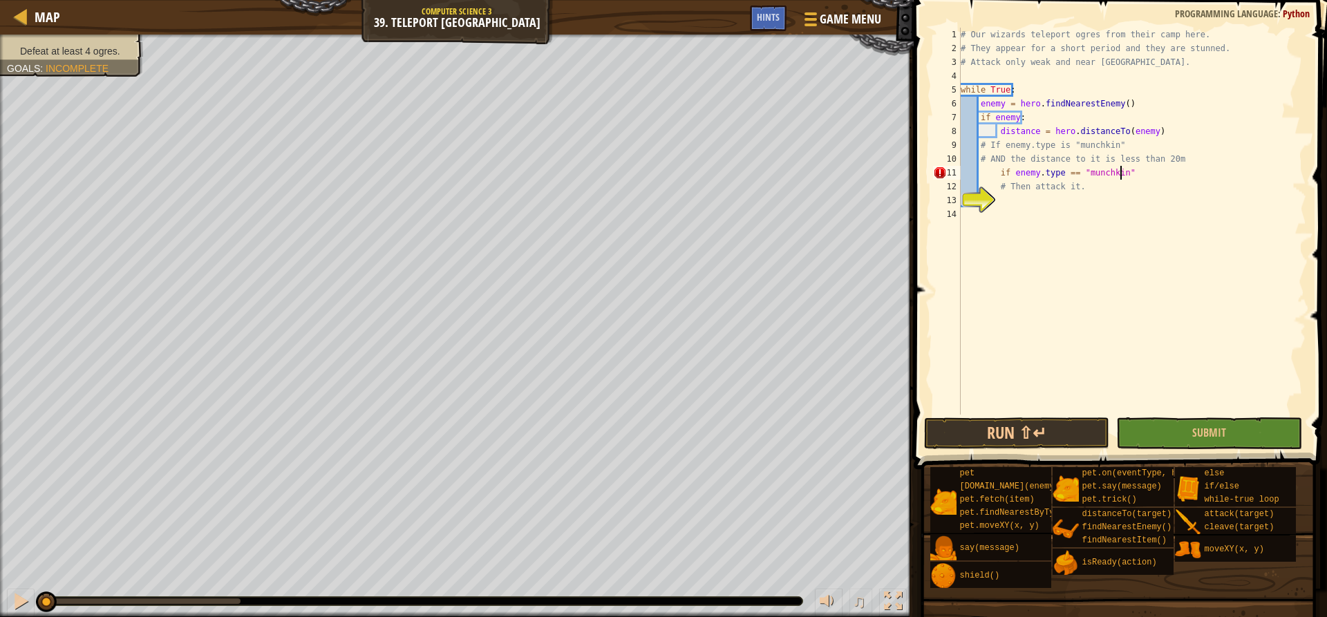
type textarea "if enemy.type == "munchkin":"
click at [1051, 200] on div "# Our wizards teleport ogres from their camp here. # They appear for a short pe…" at bounding box center [1132, 235] width 348 height 415
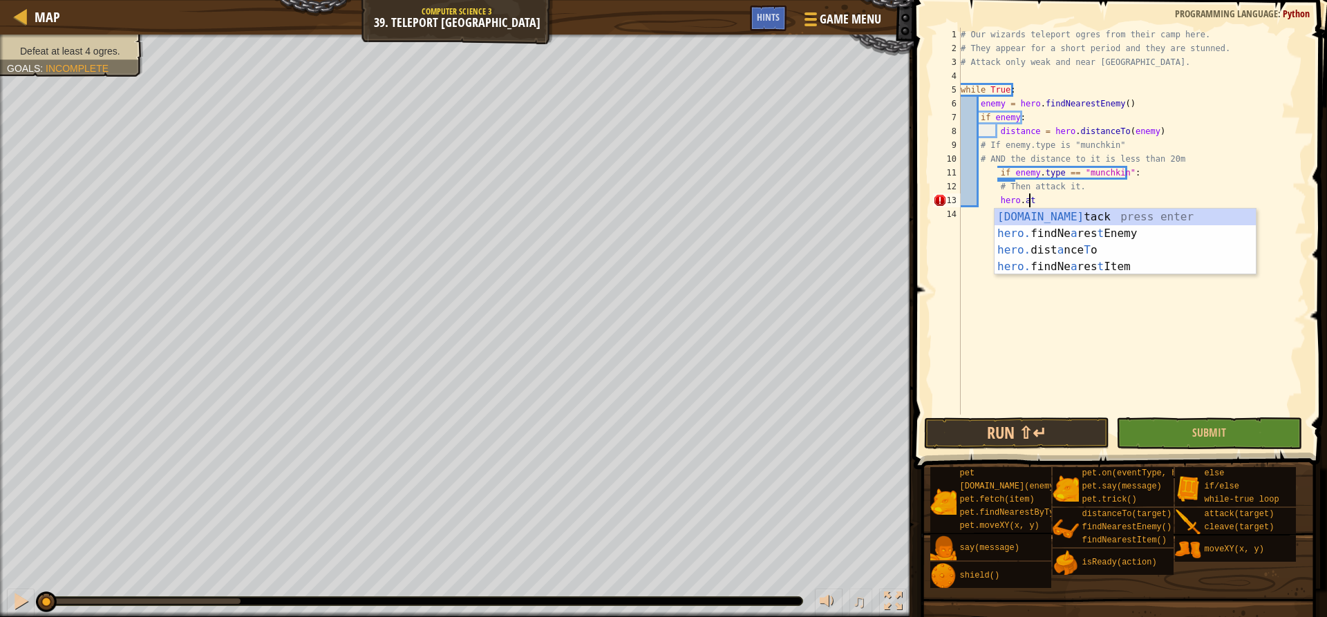
scroll to position [6, 6]
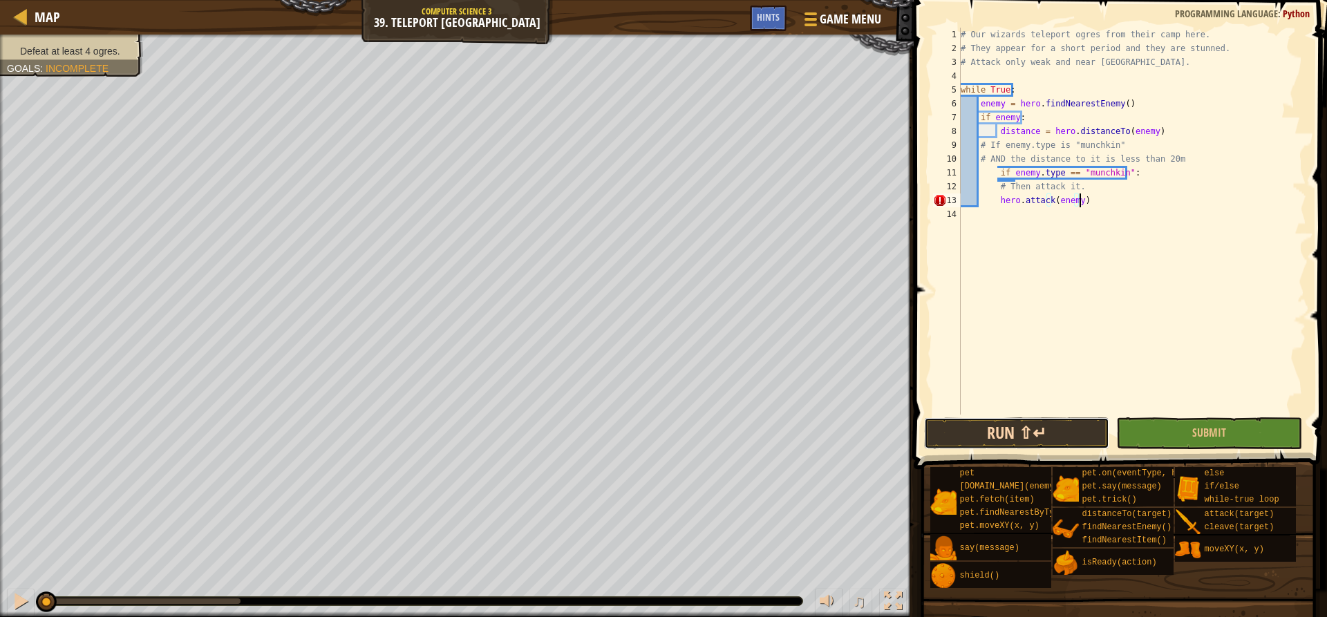
click at [1022, 430] on button "Run ⇧↵" at bounding box center [1016, 433] width 185 height 32
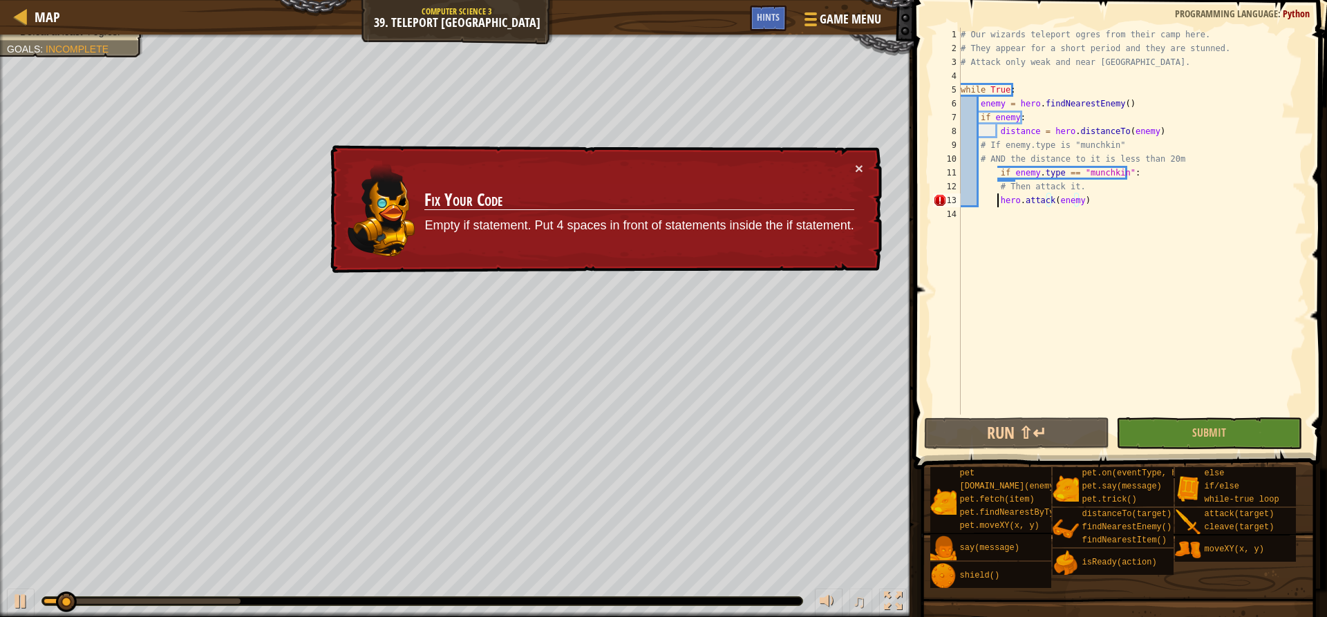
click at [996, 201] on div "# Our wizards teleport ogres from their camp here. # They appear for a short pe…" at bounding box center [1132, 235] width 348 height 415
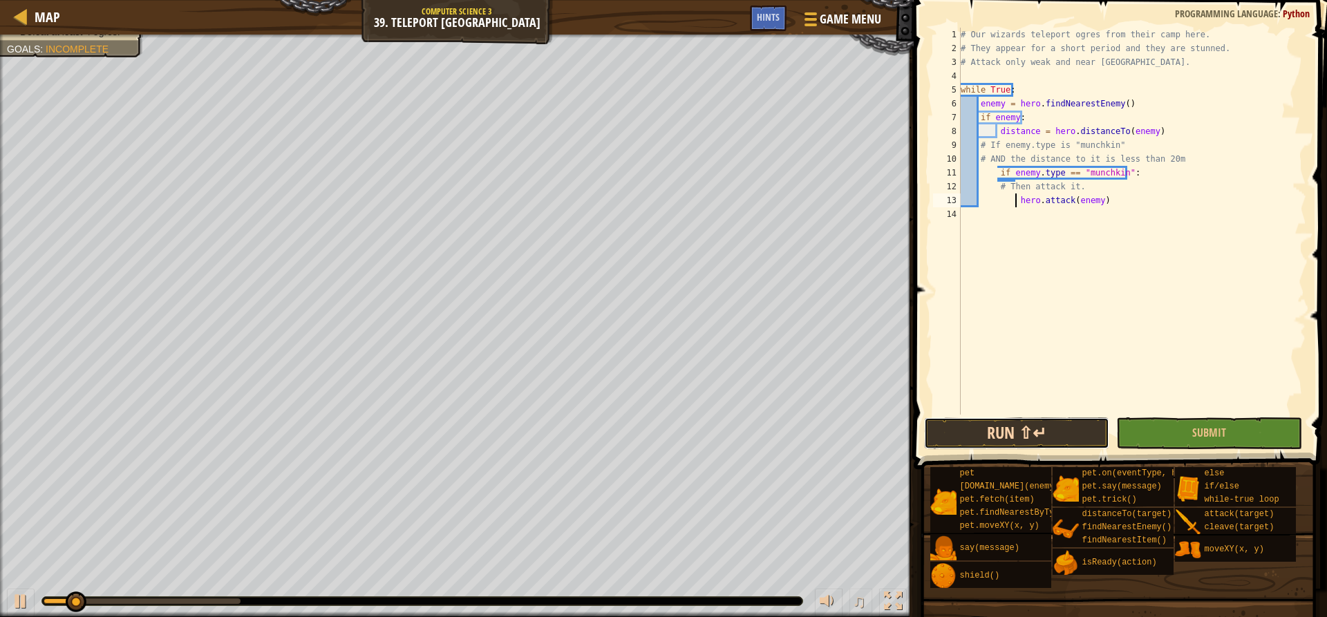
click at [1050, 430] on button "Run ⇧↵" at bounding box center [1016, 433] width 185 height 32
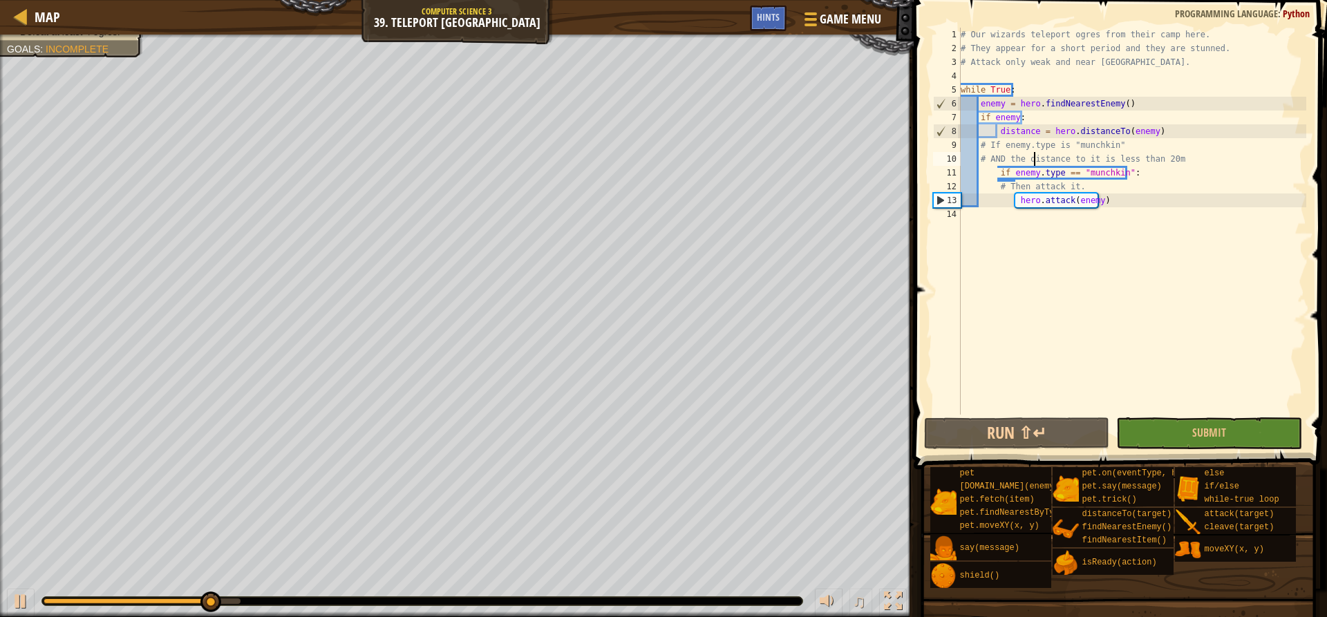
click at [1034, 160] on div "# Our wizards teleport ogres from their camp here. # They appear for a short pe…" at bounding box center [1132, 235] width 348 height 415
click at [1124, 172] on div "# Our wizards teleport ogres from their camp here. # They appear for a short pe…" at bounding box center [1132, 235] width 348 height 415
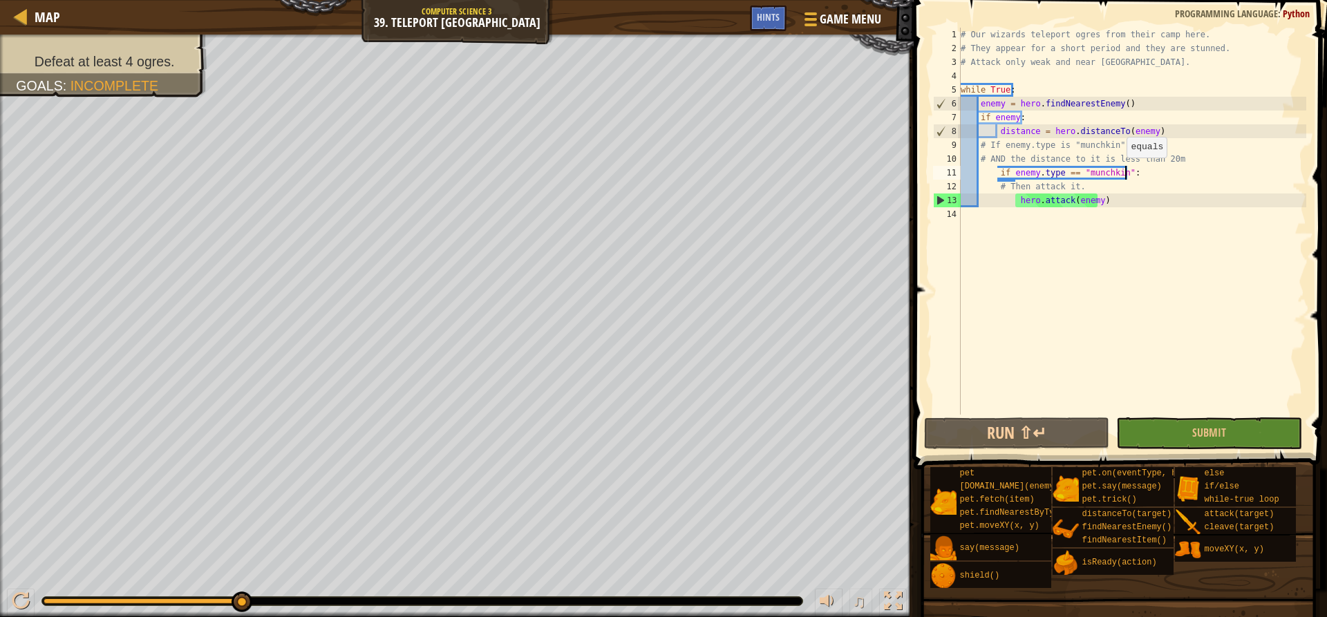
drag, startPoint x: 1120, startPoint y: 171, endPoint x: 1185, endPoint y: 209, distance: 75.3
click at [1120, 173] on div "# Our wizards teleport ogres from their camp here. # They appear for a short pe…" at bounding box center [1132, 235] width 348 height 415
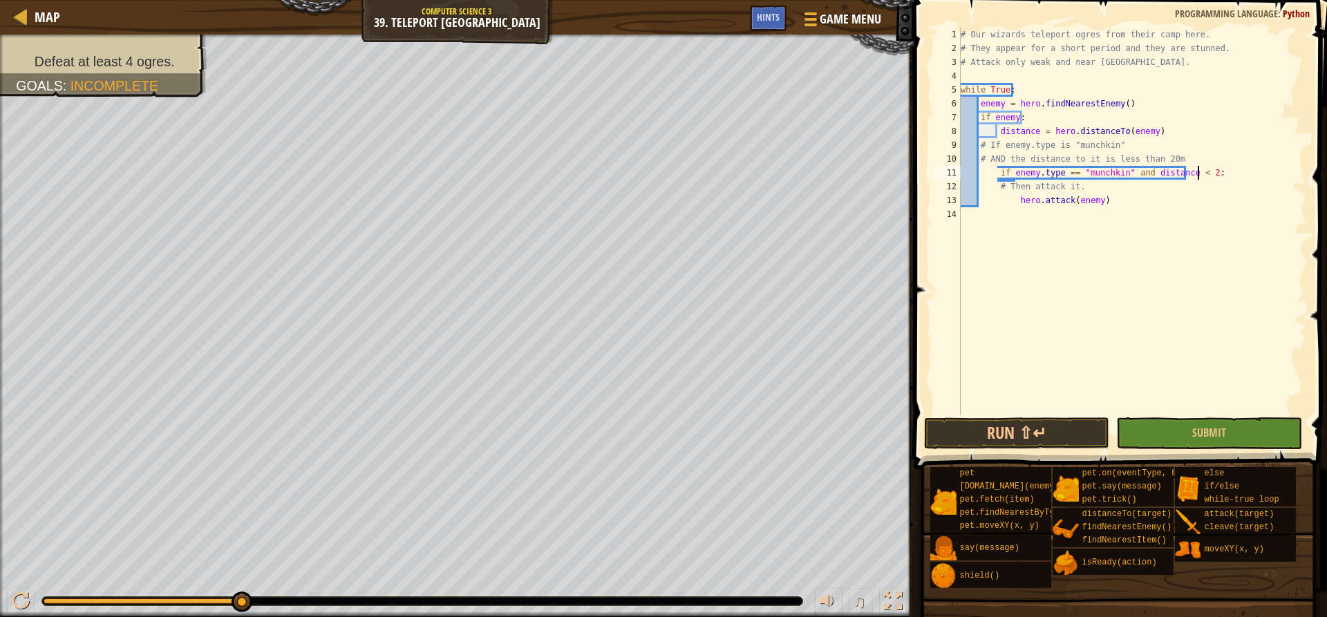
scroll to position [6, 20]
click at [1051, 437] on button "Run ⇧↵" at bounding box center [1016, 433] width 185 height 32
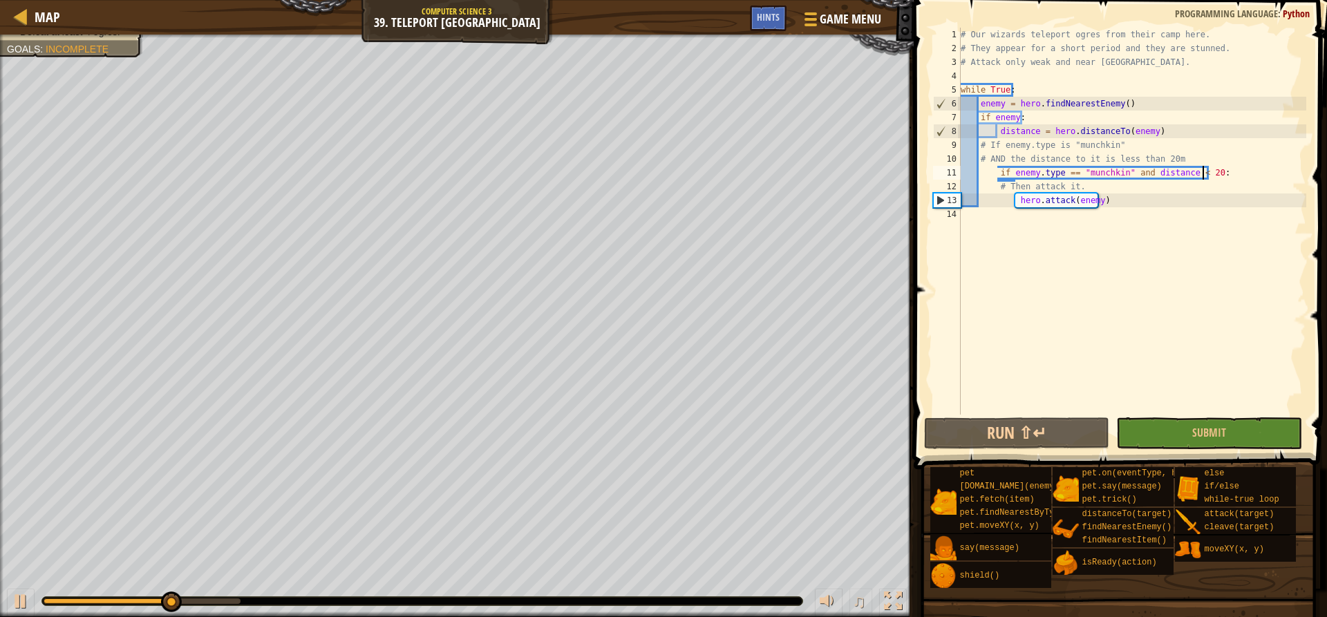
click at [1087, 149] on div "# Our wizards teleport ogres from their camp here. # They appear for a short pe…" at bounding box center [1132, 235] width 348 height 415
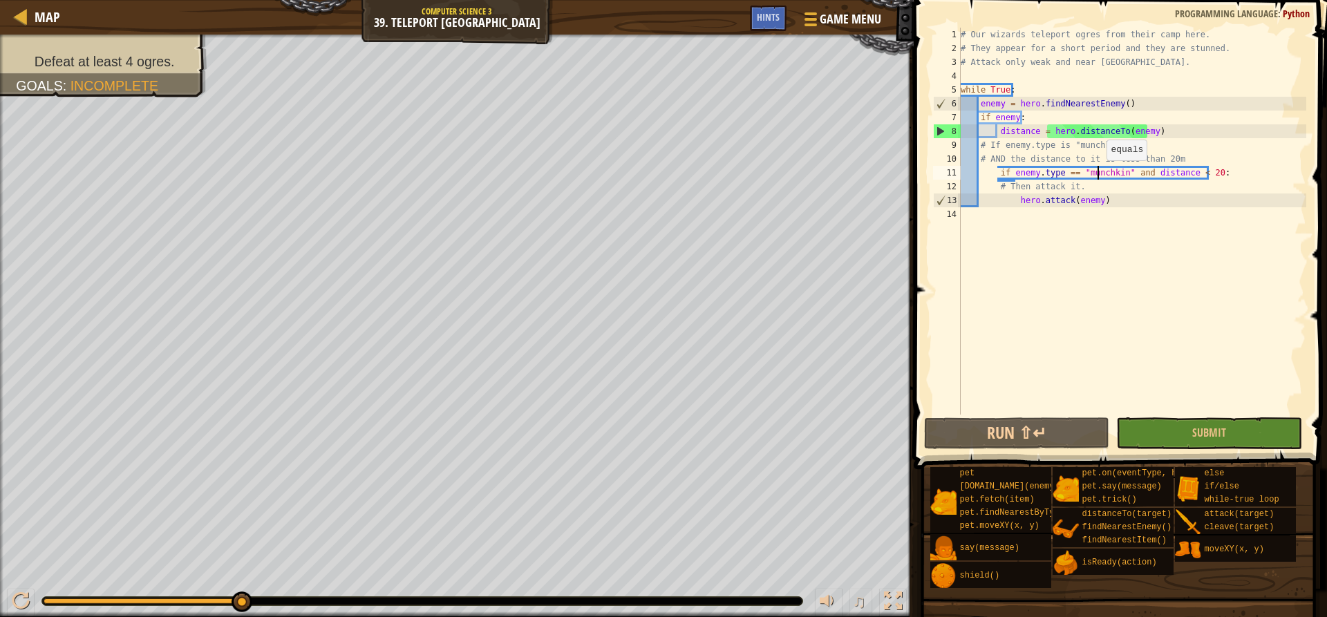
click at [1100, 174] on div "# Our wizards teleport ogres from their camp here. # They appear for a short pe…" at bounding box center [1132, 235] width 348 height 415
paste textarea "# If enemy.type is "munchkin""
click at [1085, 144] on div "# Our wizards teleport ogres from their camp here. # They appear for a short pe…" at bounding box center [1132, 235] width 348 height 415
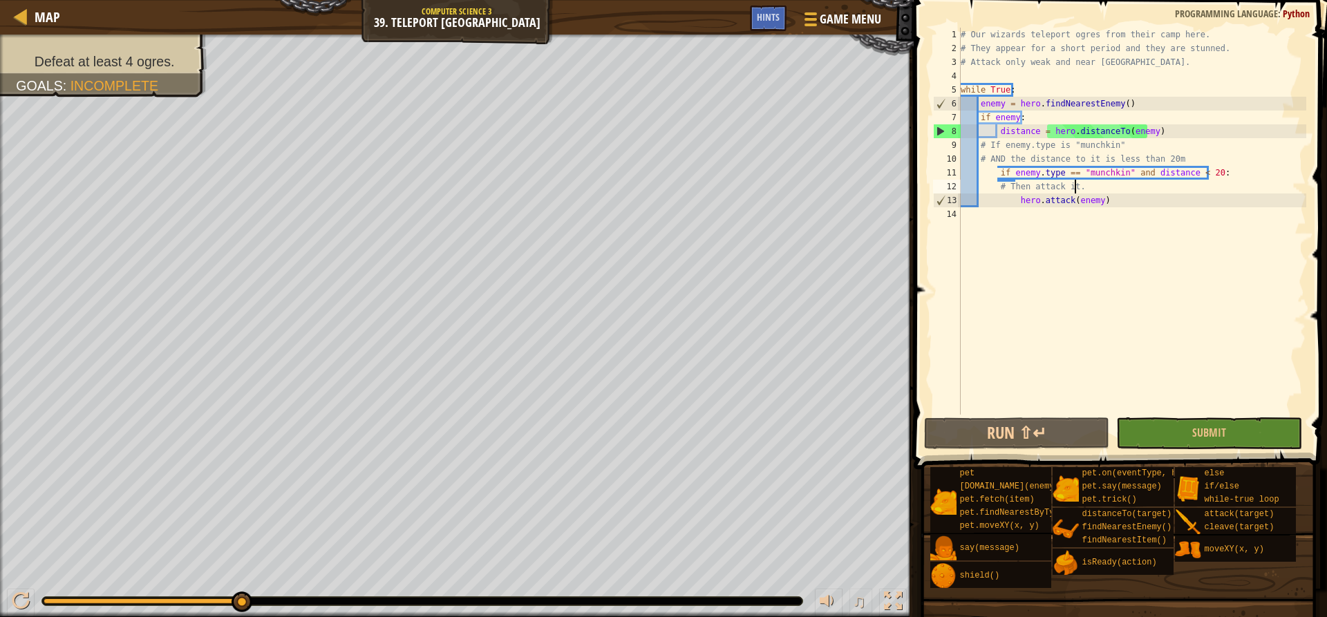
click at [1105, 180] on div "# Our wizards teleport ogres from their camp here. # They appear for a short pe…" at bounding box center [1132, 235] width 348 height 415
click at [1102, 174] on div "# Our wizards teleport ogres from their camp here. # They appear for a short pe…" at bounding box center [1132, 235] width 348 height 415
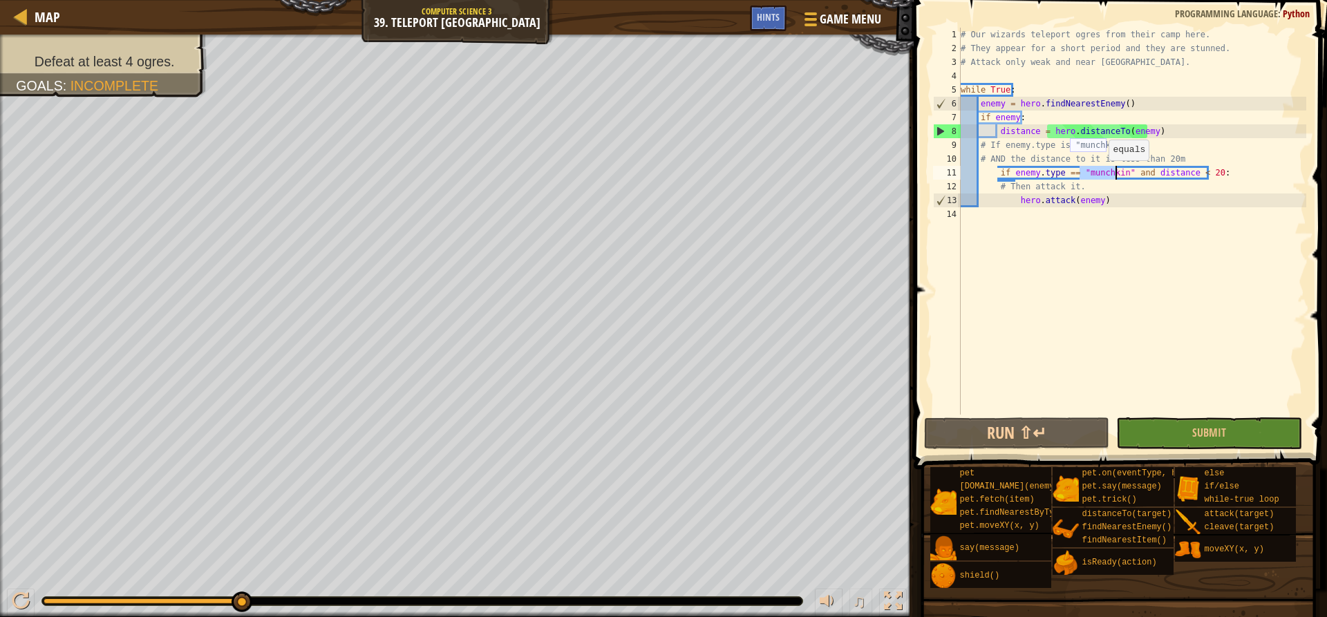
paste textarea "# If enemy.type is "munchkin""
click at [1095, 147] on div "# Our wizards teleport ogres from their camp here. # They appear for a short pe…" at bounding box center [1132, 235] width 348 height 415
click at [1107, 175] on div "# Our wizards teleport ogres from their camp here. # They appear for a short pe…" at bounding box center [1132, 235] width 348 height 415
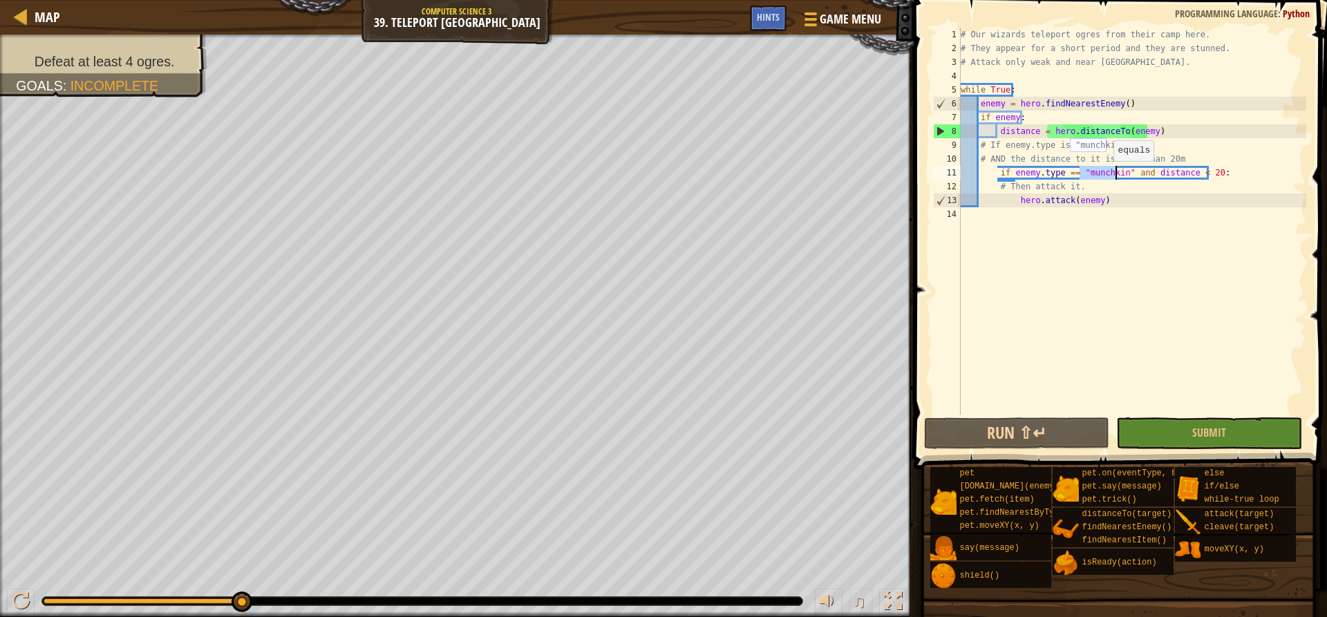
paste textarea "hero.attack(enemy)"
click at [1183, 198] on div "# Our wizards teleport ogres from their camp here. # They appear for a short pe…" at bounding box center [1132, 235] width 348 height 415
click at [1060, 440] on button "Run ⇧↵" at bounding box center [1016, 433] width 185 height 32
type textarea "if enemy:"
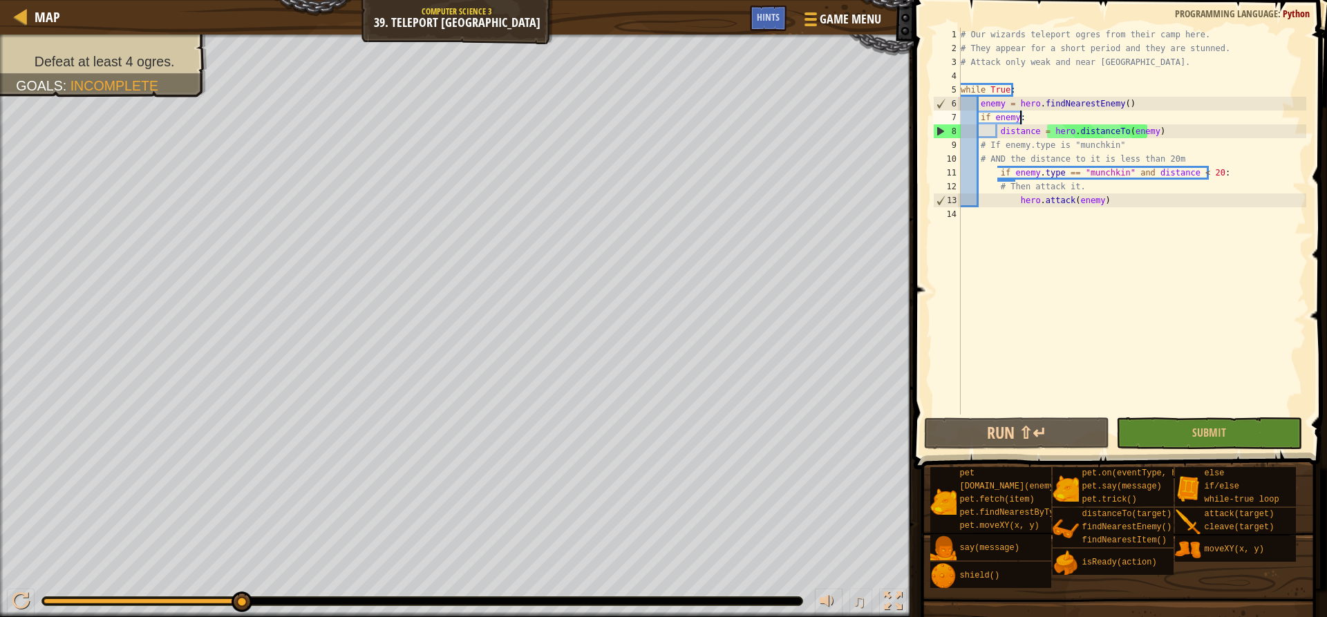
drag, startPoint x: 1073, startPoint y: 115, endPoint x: 1195, endPoint y: 253, distance: 184.1
click at [1195, 253] on div "# Our wizards teleport ogres from their camp here. # They appear for a short pe…" at bounding box center [1132, 235] width 348 height 415
click at [44, 598] on div at bounding box center [422, 601] width 760 height 8
click at [47, 603] on div at bounding box center [142, 602] width 197 height 6
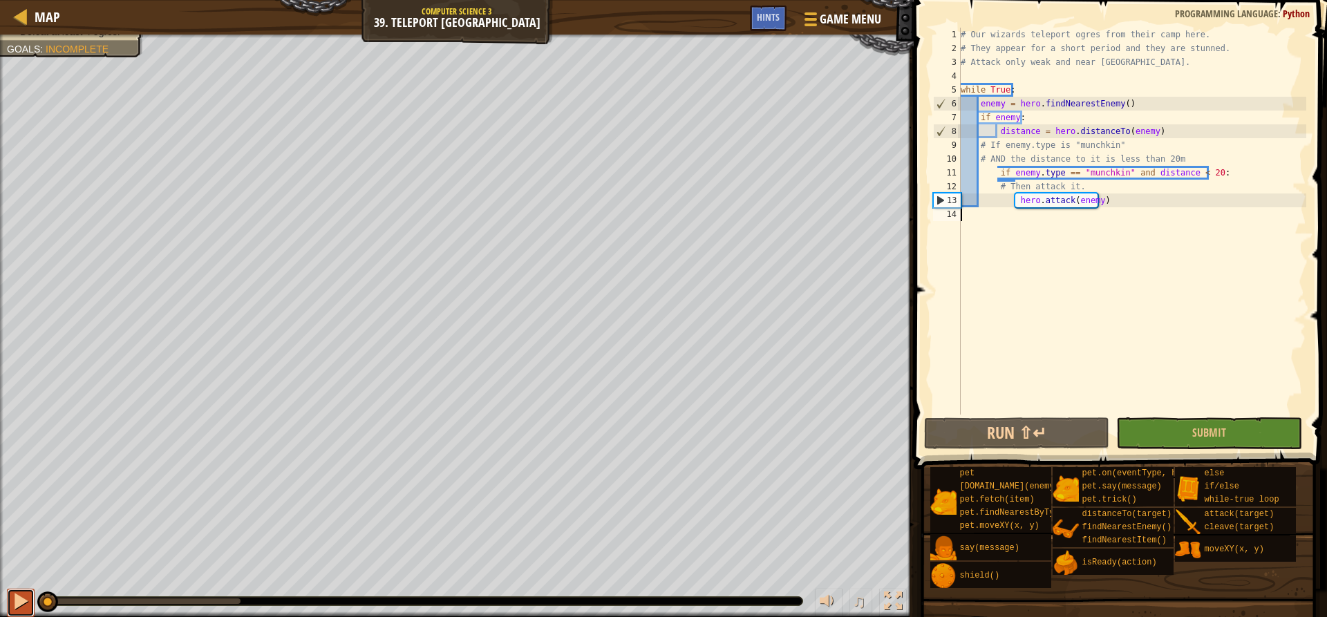
click at [12, 602] on div at bounding box center [21, 601] width 18 height 18
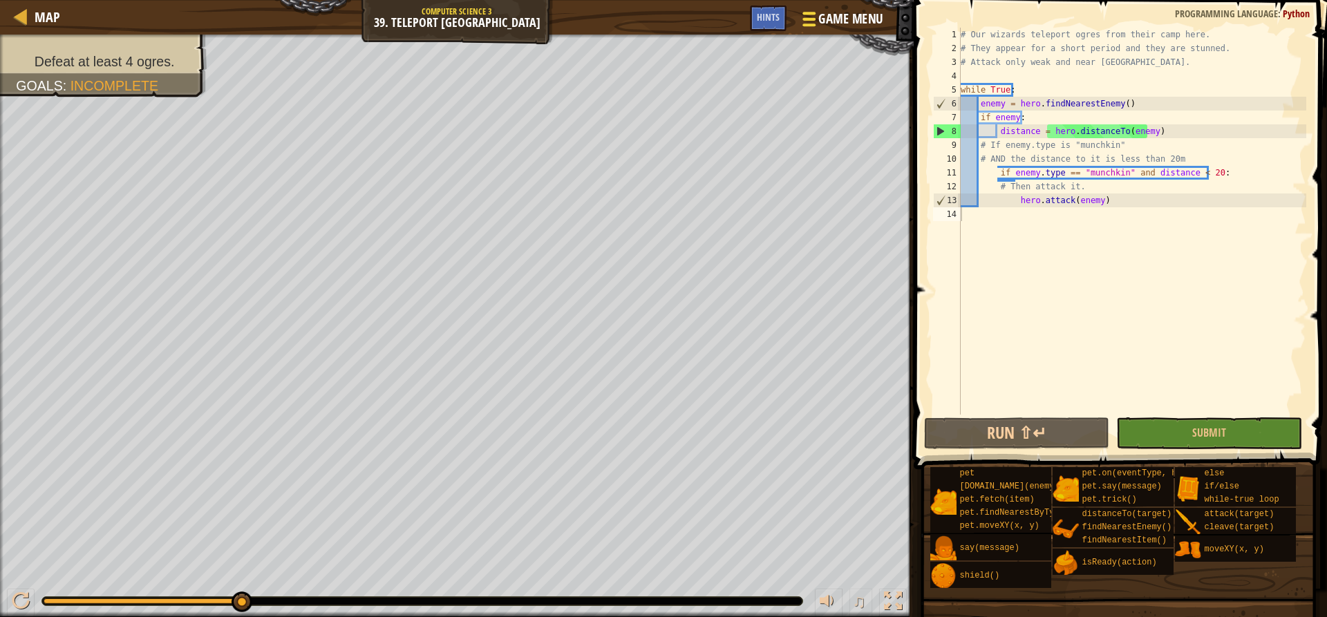
click at [849, 19] on span "Game Menu" at bounding box center [851, 19] width 64 height 19
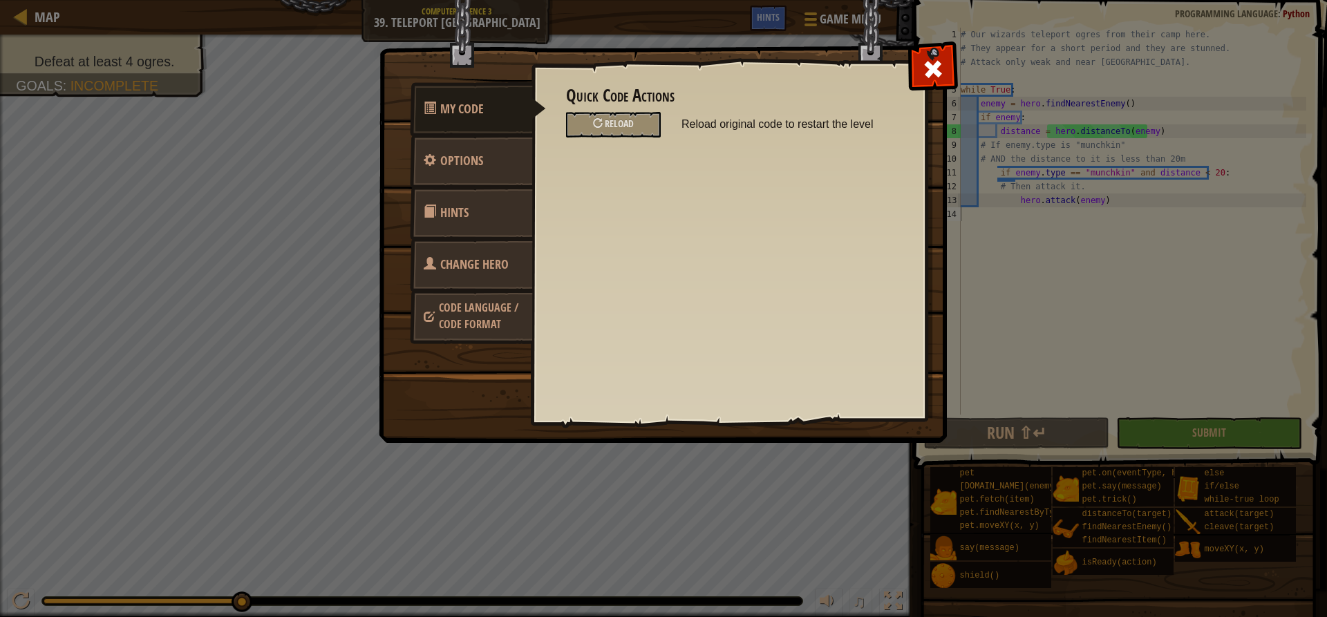
drag, startPoint x: 49, startPoint y: 21, endPoint x: 534, endPoint y: 31, distance: 484.6
click at [53, 21] on div "My Code Options Hints Change Hero Code Language / Code Format Quick Code Action…" at bounding box center [663, 308] width 1327 height 617
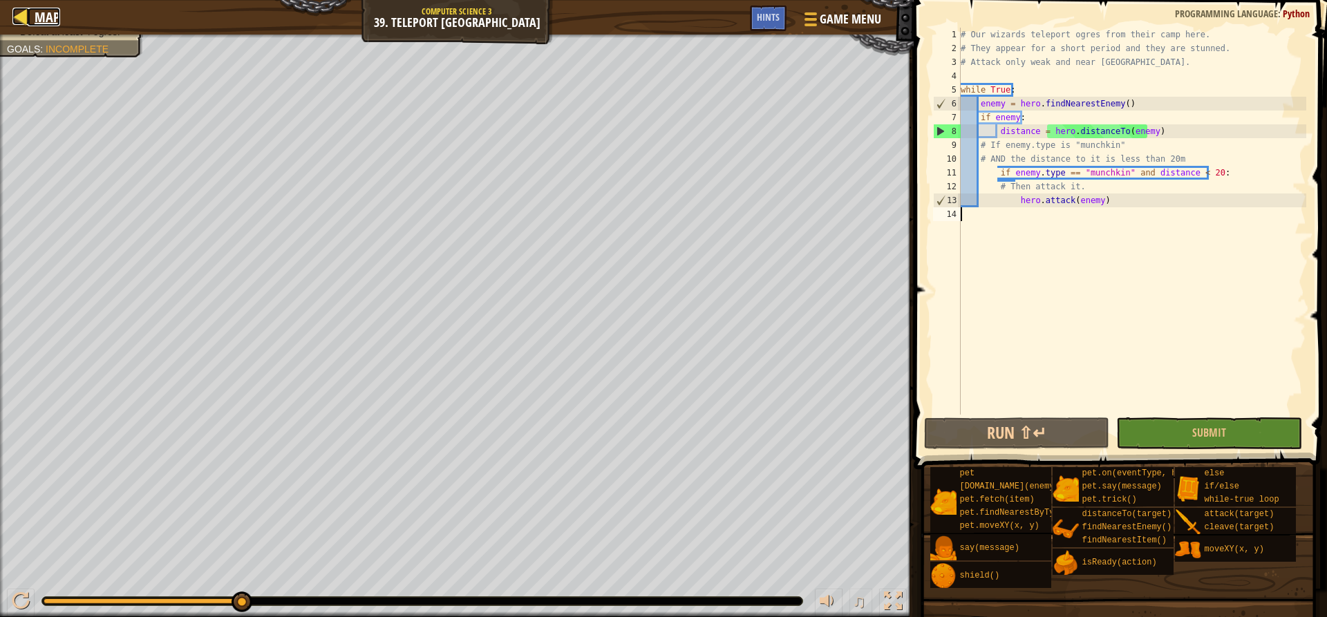
click at [55, 8] on span "Map" at bounding box center [48, 17] width 26 height 19
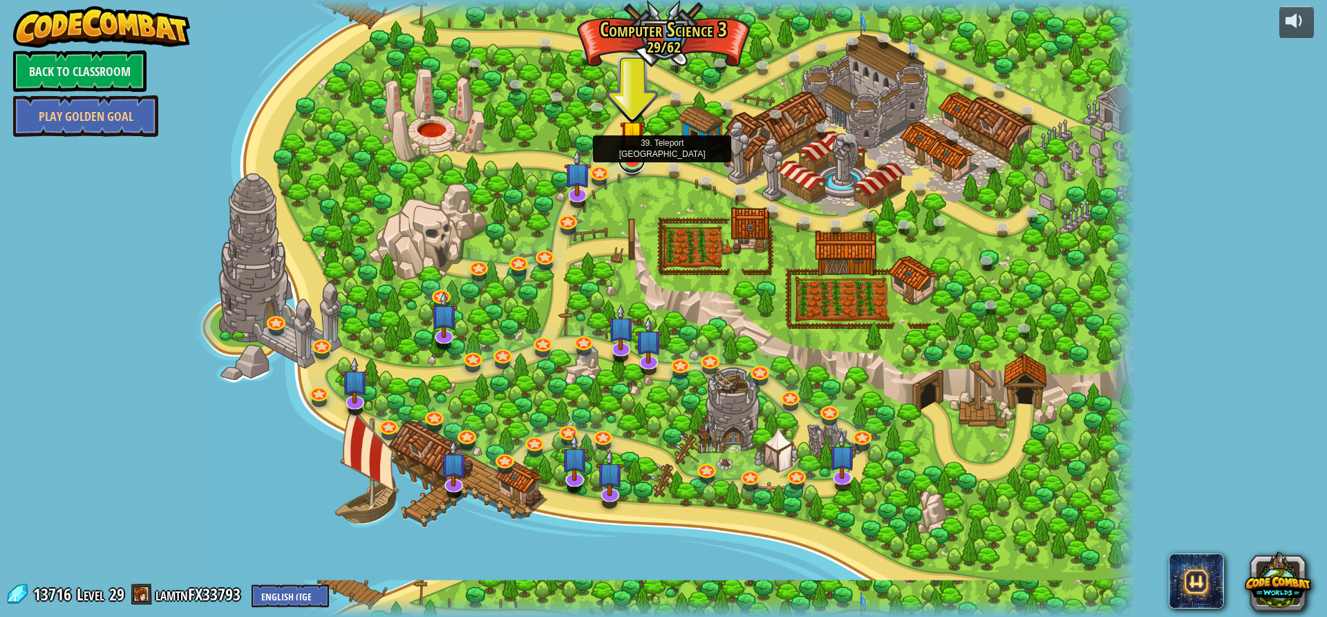
click at [631, 166] on link at bounding box center [632, 160] width 28 height 28
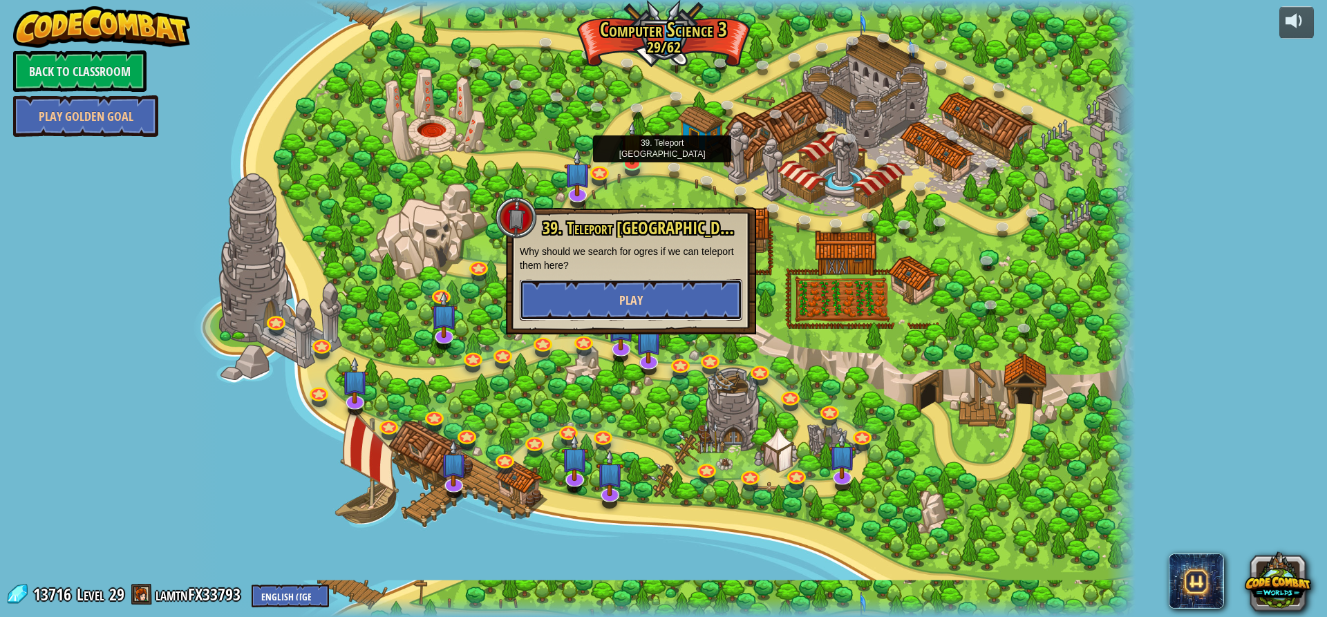
click at [636, 310] on button "Play" at bounding box center [631, 299] width 223 height 41
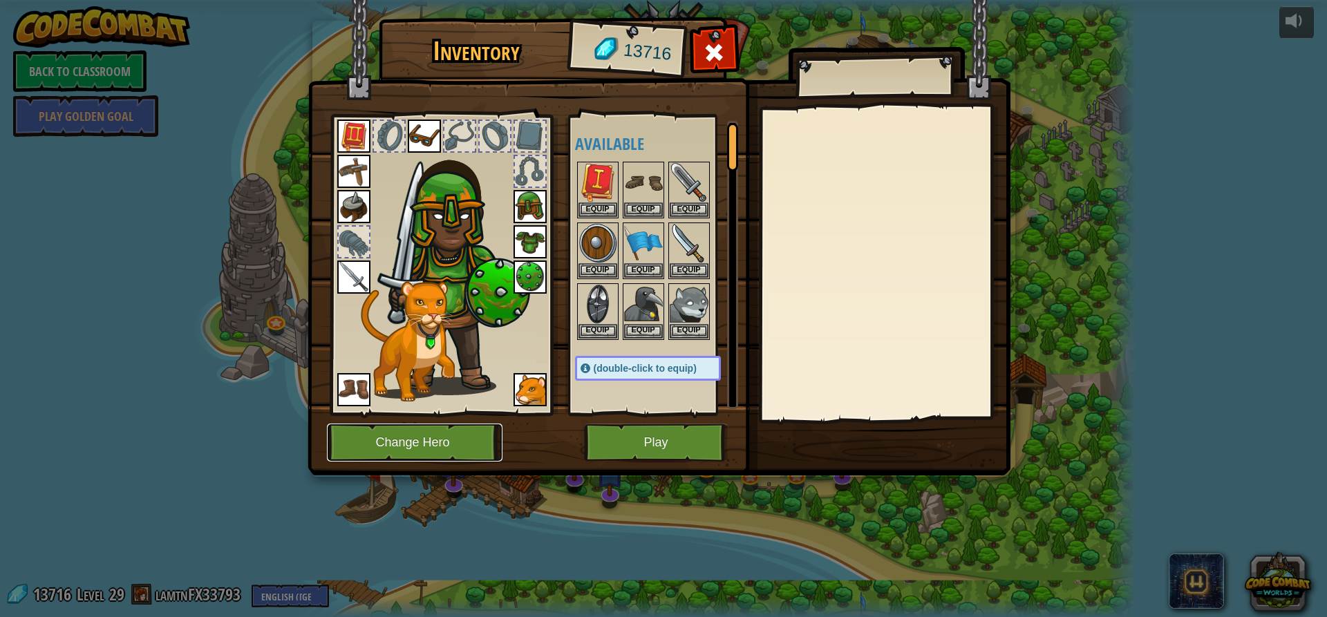
click at [415, 449] on button "Change Hero" at bounding box center [415, 443] width 176 height 38
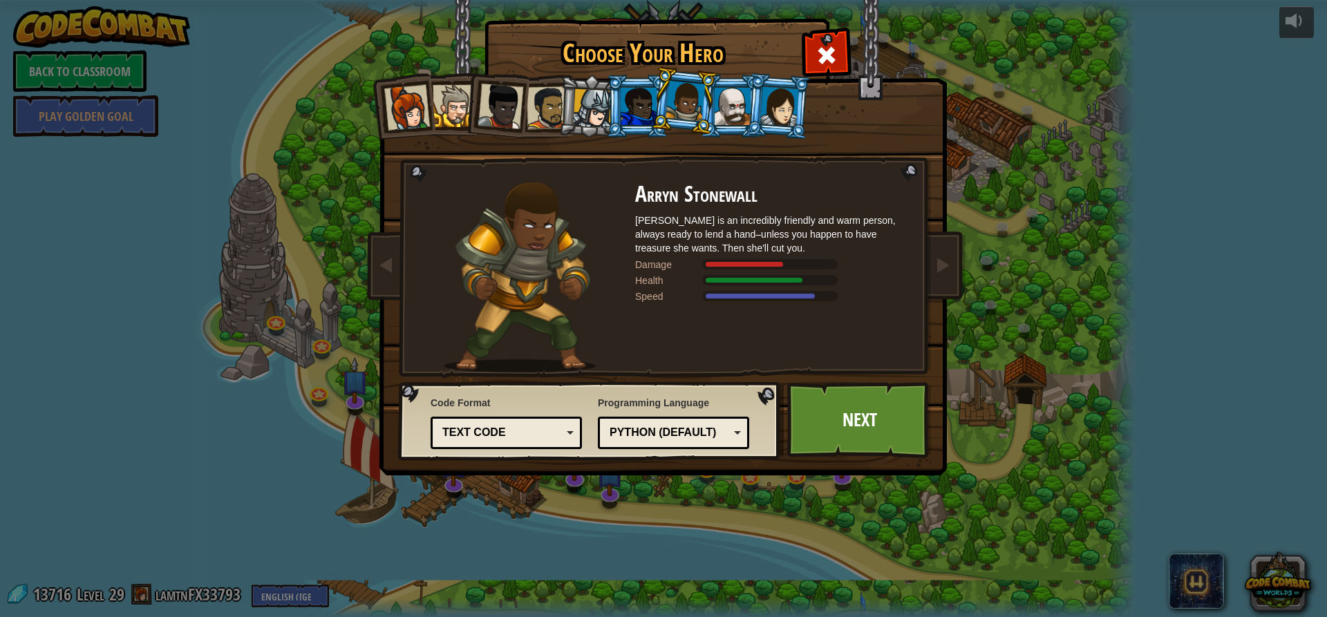
click at [554, 106] on div at bounding box center [548, 107] width 43 height 43
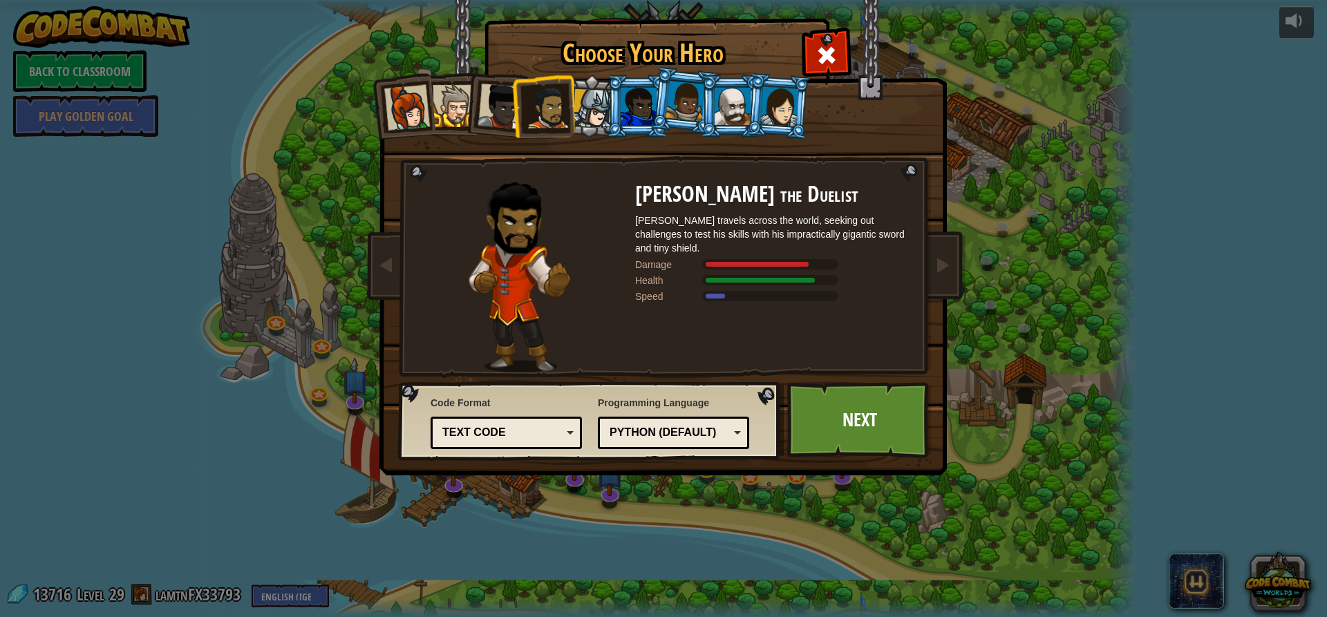
click at [499, 115] on div at bounding box center [501, 107] width 46 height 46
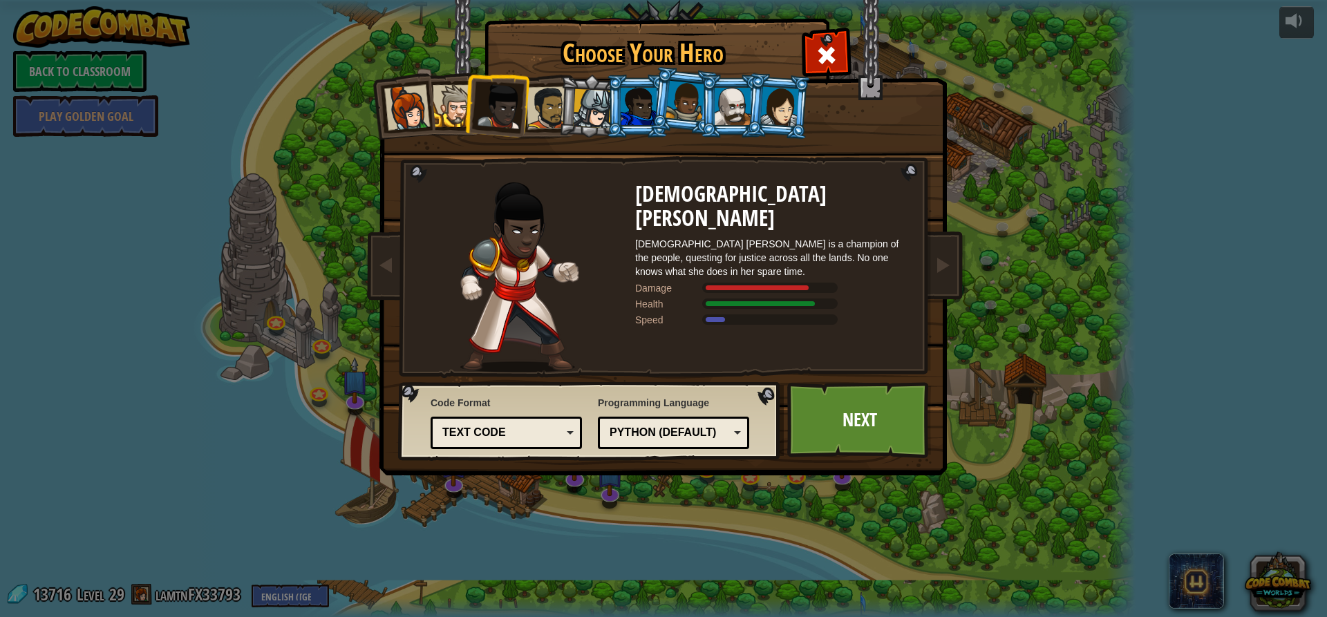
drag, startPoint x: 482, startPoint y: 105, endPoint x: 473, endPoint y: 106, distance: 8.3
click at [480, 105] on div at bounding box center [501, 107] width 46 height 46
click at [458, 106] on div at bounding box center [454, 106] width 42 height 42
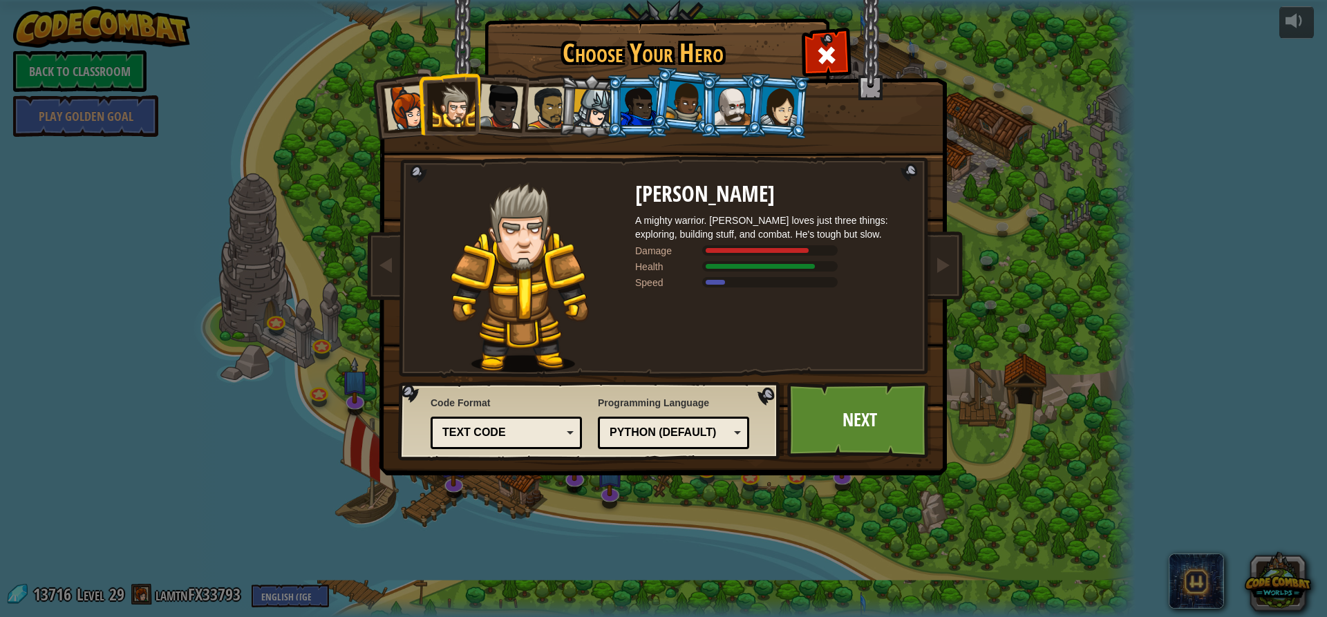
click at [780, 95] on div at bounding box center [779, 105] width 39 height 39
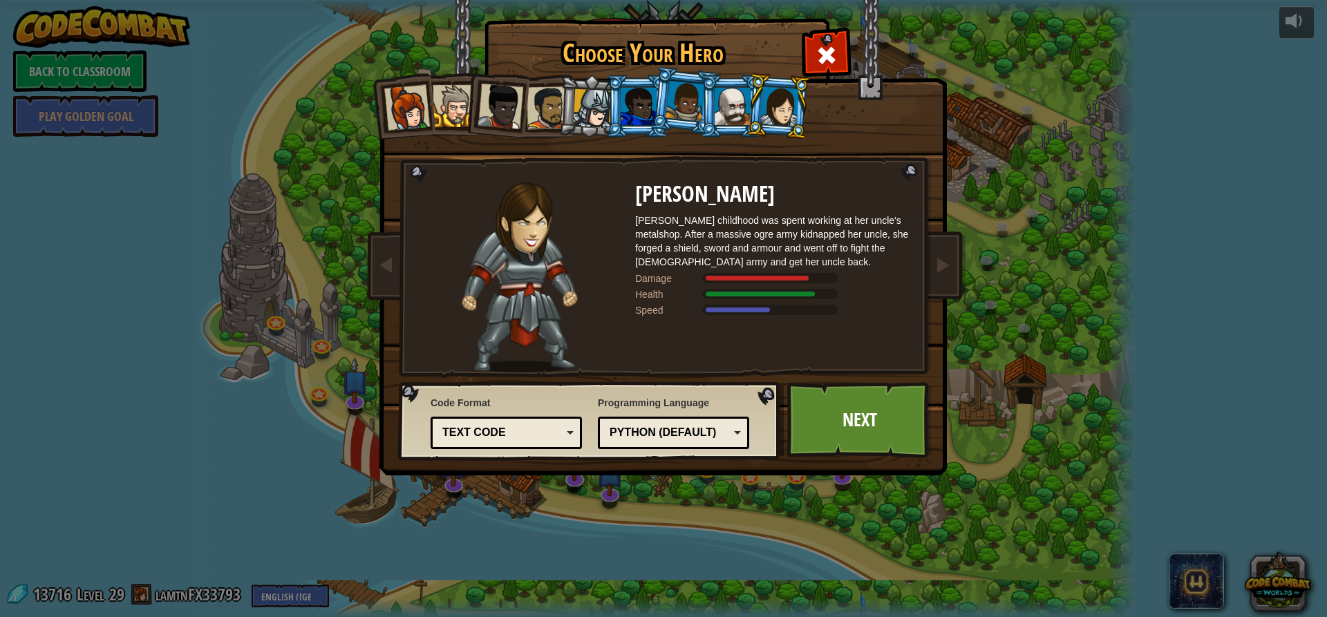
click at [719, 97] on div at bounding box center [733, 106] width 36 height 37
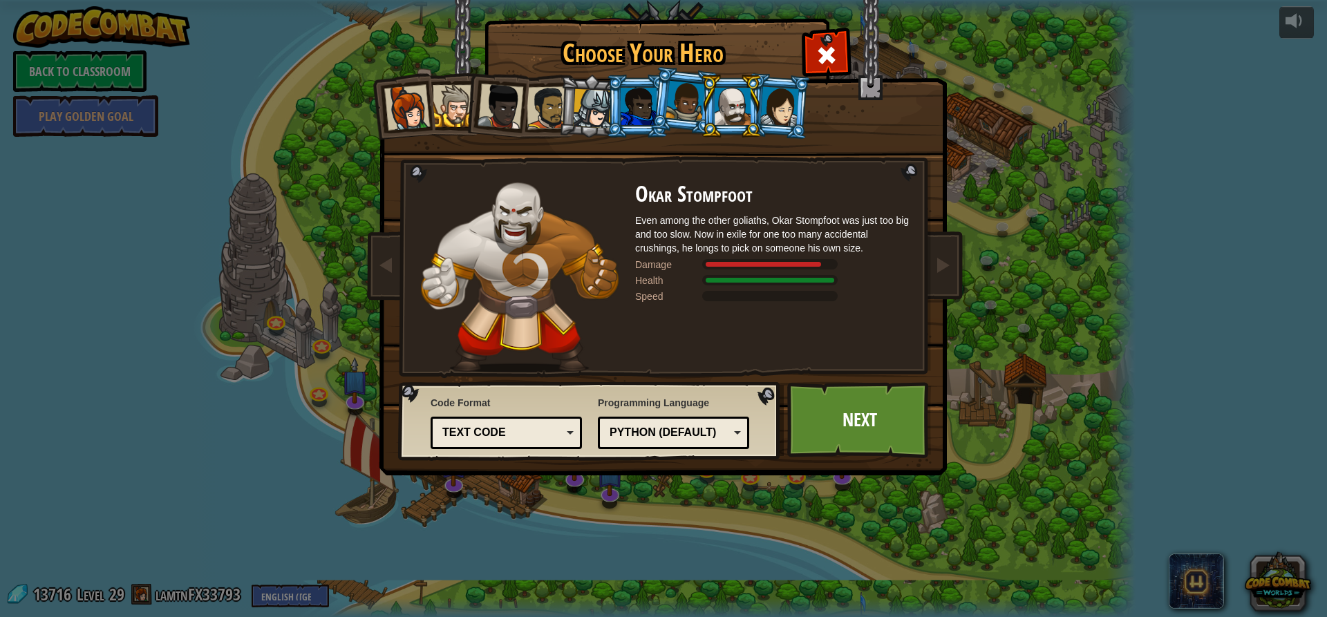
click at [679, 94] on div at bounding box center [685, 101] width 39 height 41
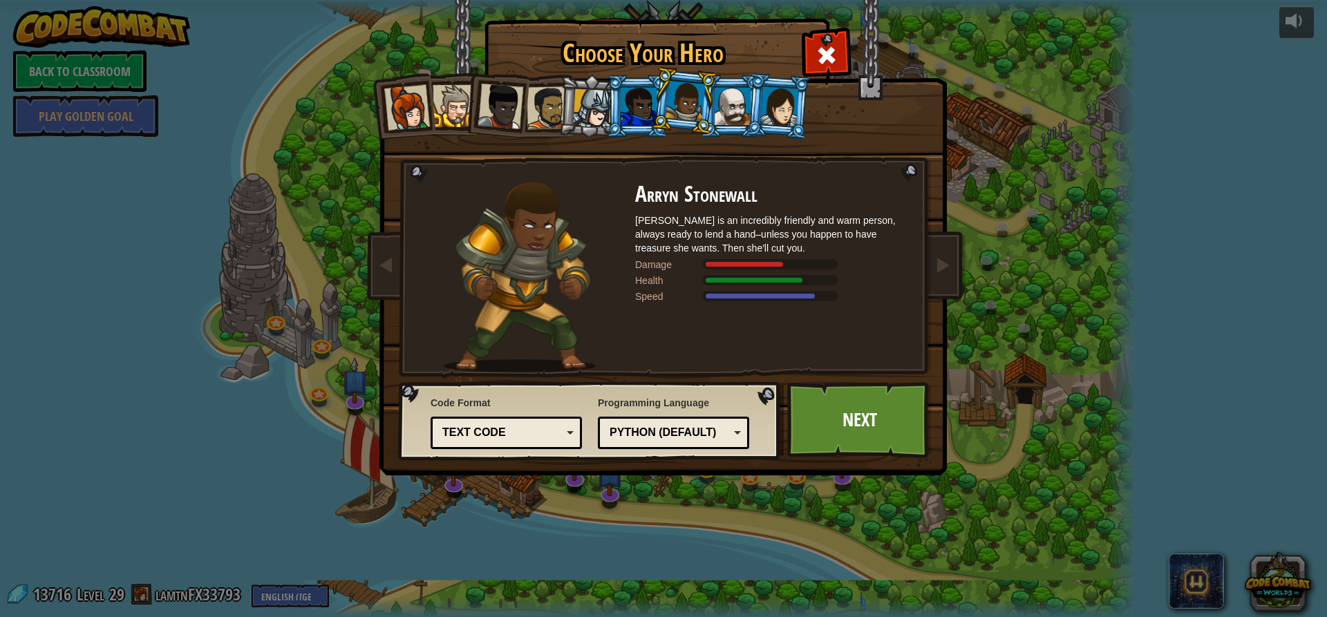
click at [634, 95] on div at bounding box center [639, 106] width 36 height 37
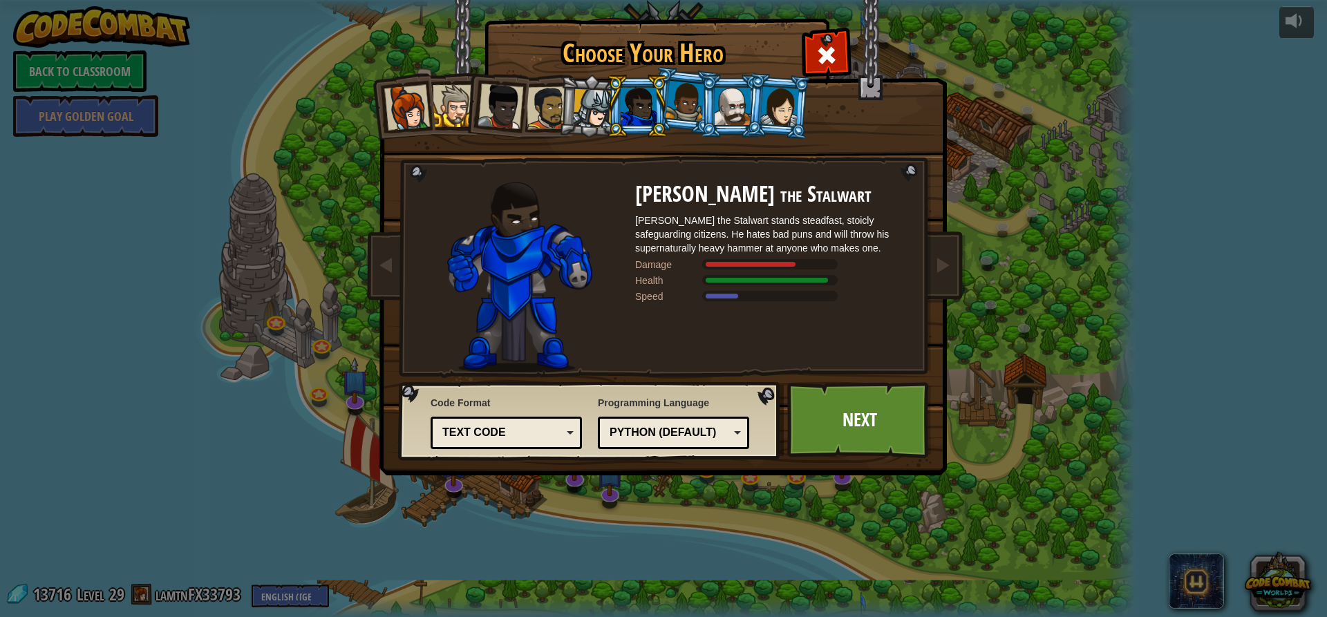
click at [591, 95] on div at bounding box center [592, 108] width 39 height 39
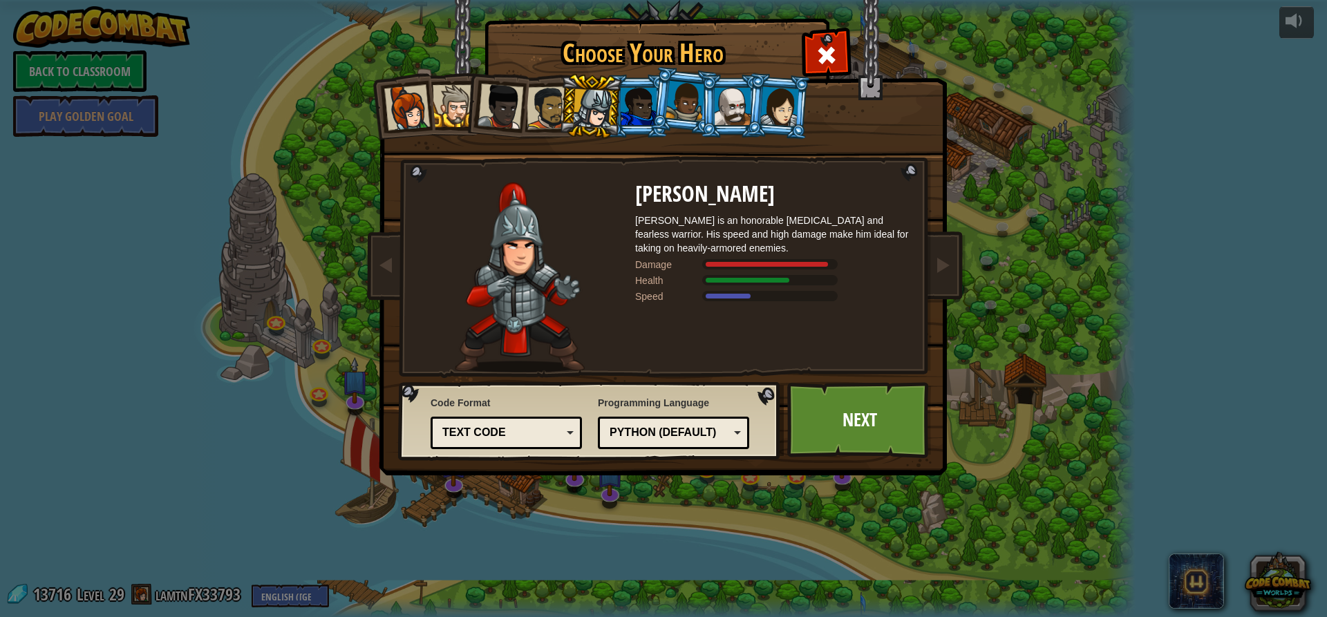
click at [548, 97] on div at bounding box center [548, 107] width 43 height 43
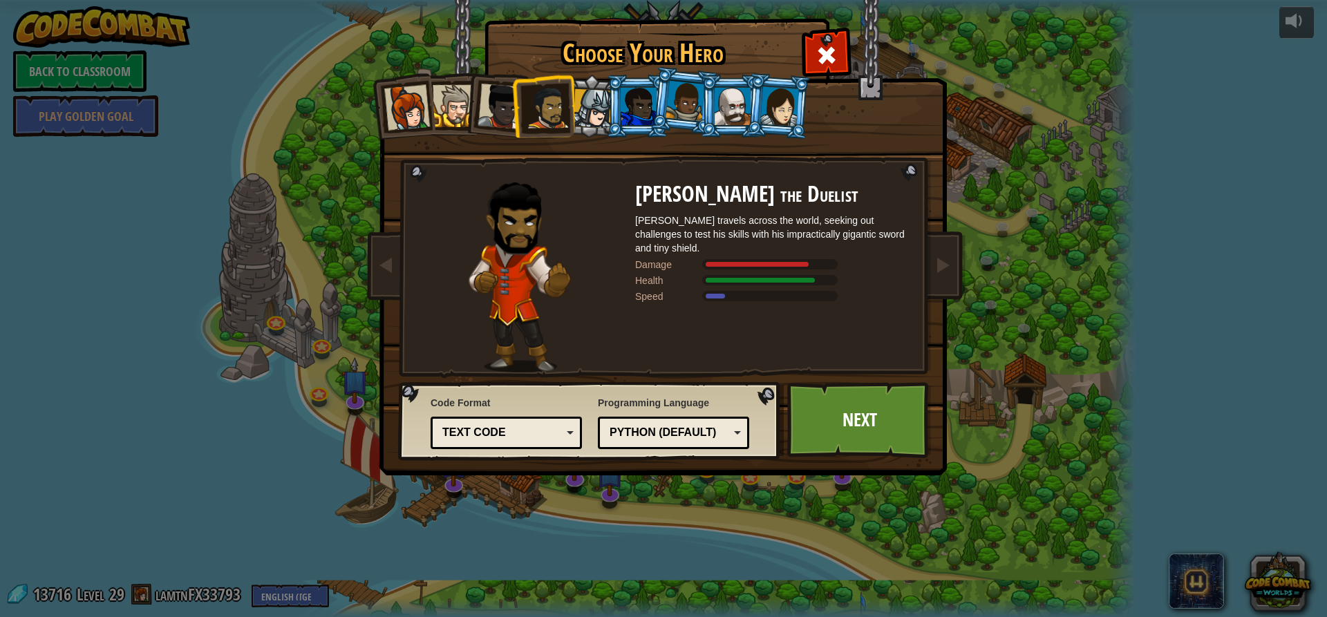
click at [511, 102] on div at bounding box center [501, 107] width 46 height 46
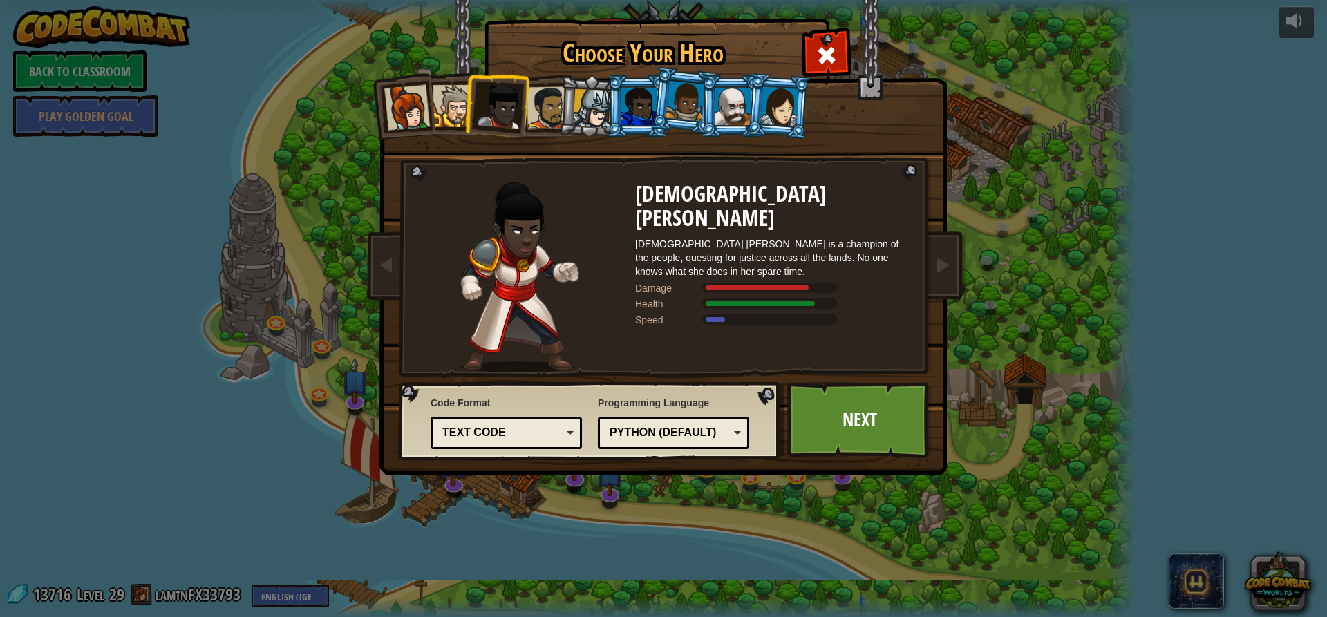
click at [461, 105] on div at bounding box center [454, 106] width 42 height 42
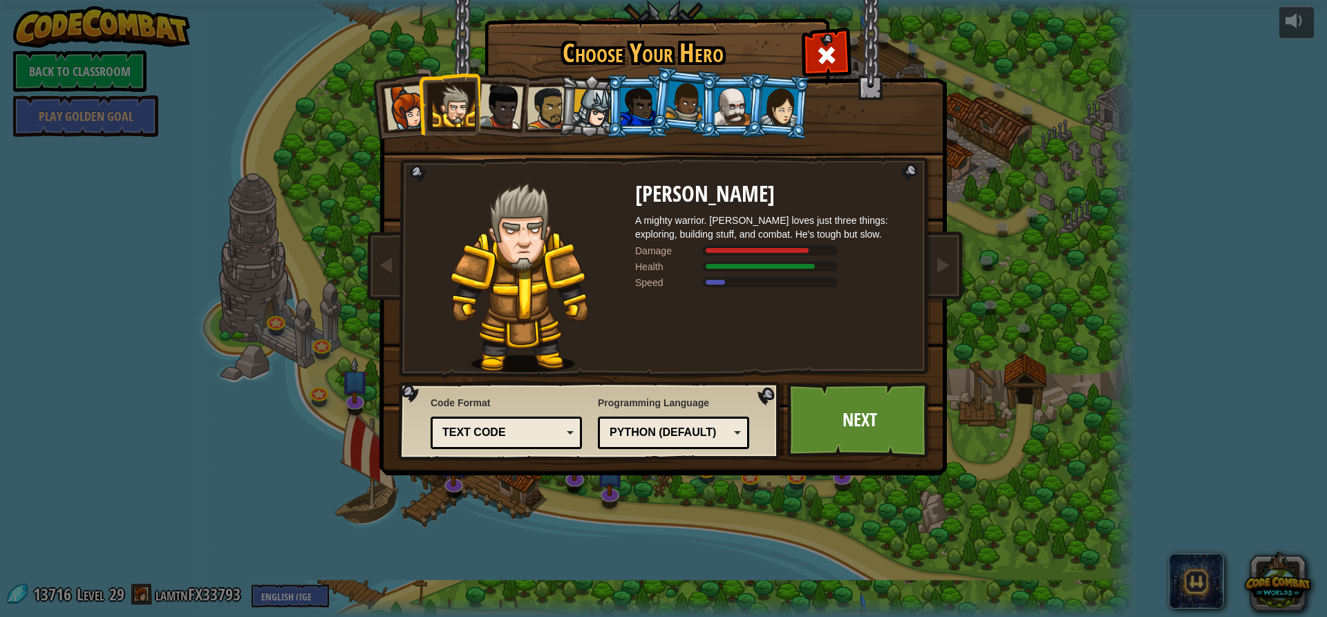
click at [413, 112] on div at bounding box center [407, 108] width 46 height 46
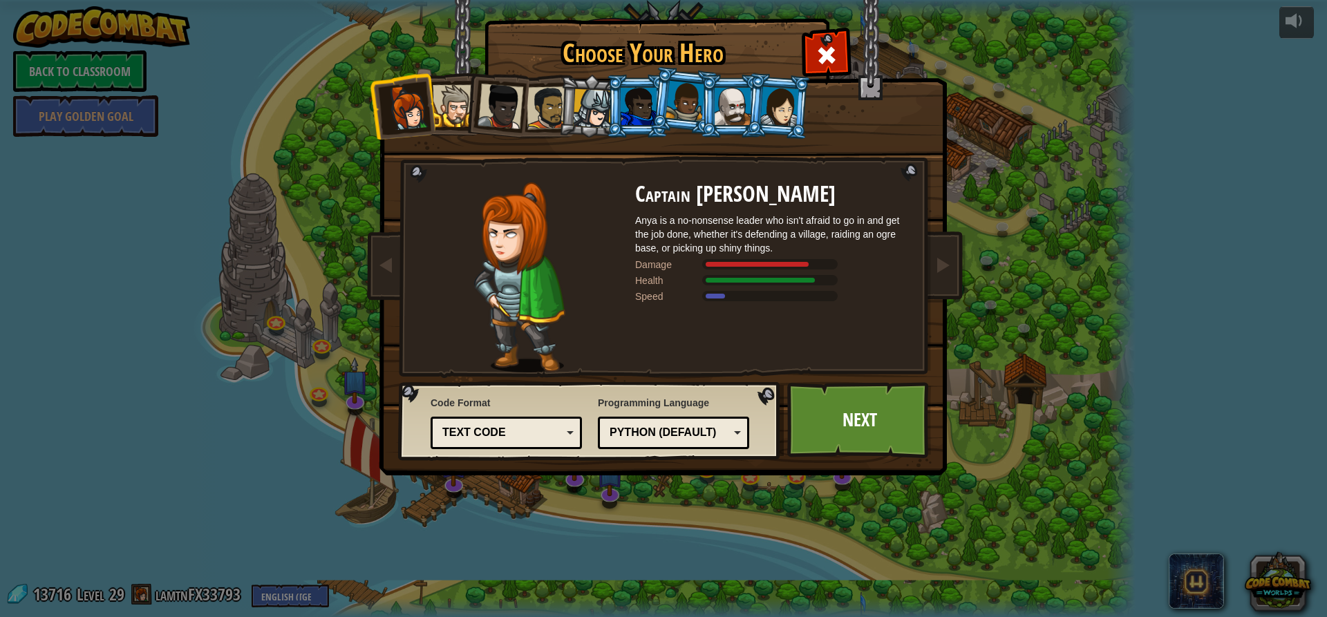
click at [745, 106] on div at bounding box center [733, 106] width 36 height 37
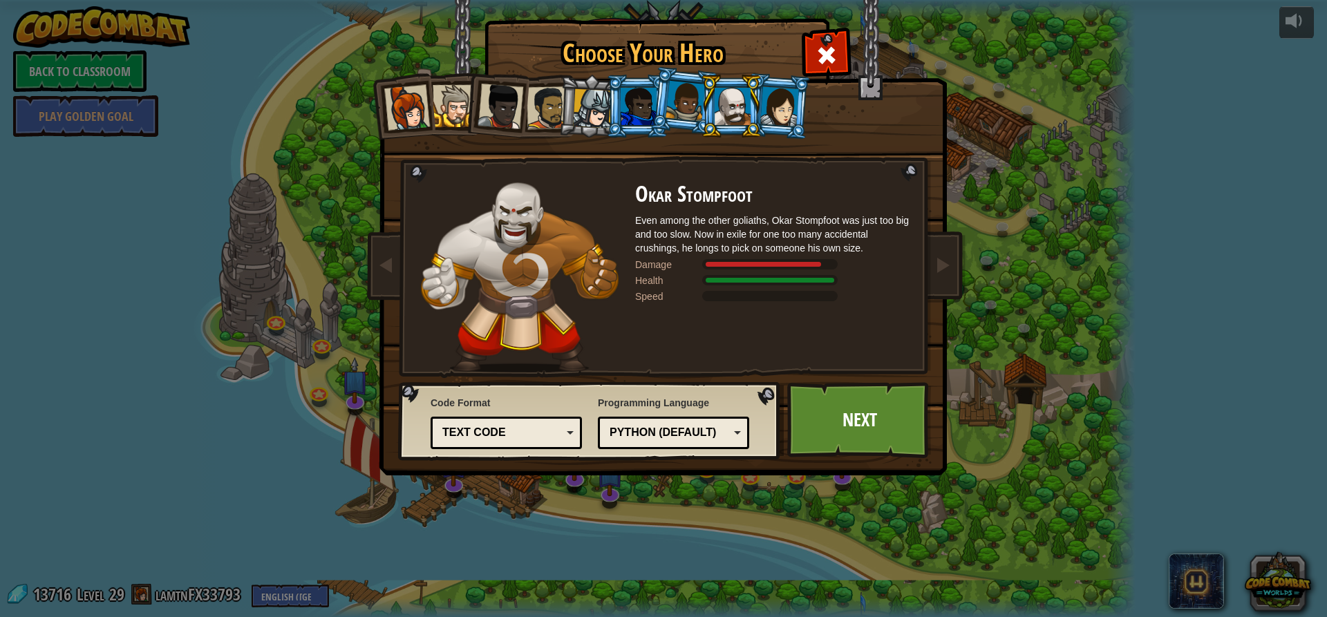
click at [769, 98] on div at bounding box center [779, 105] width 39 height 39
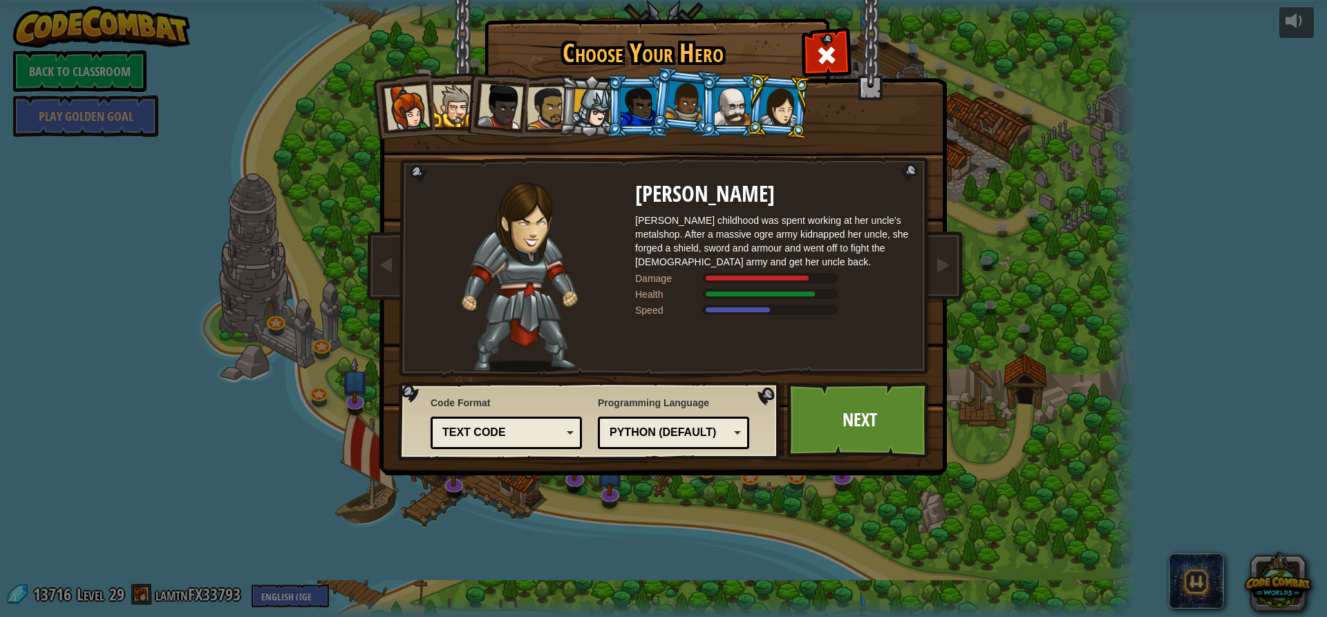
click at [737, 101] on div at bounding box center [733, 106] width 36 height 37
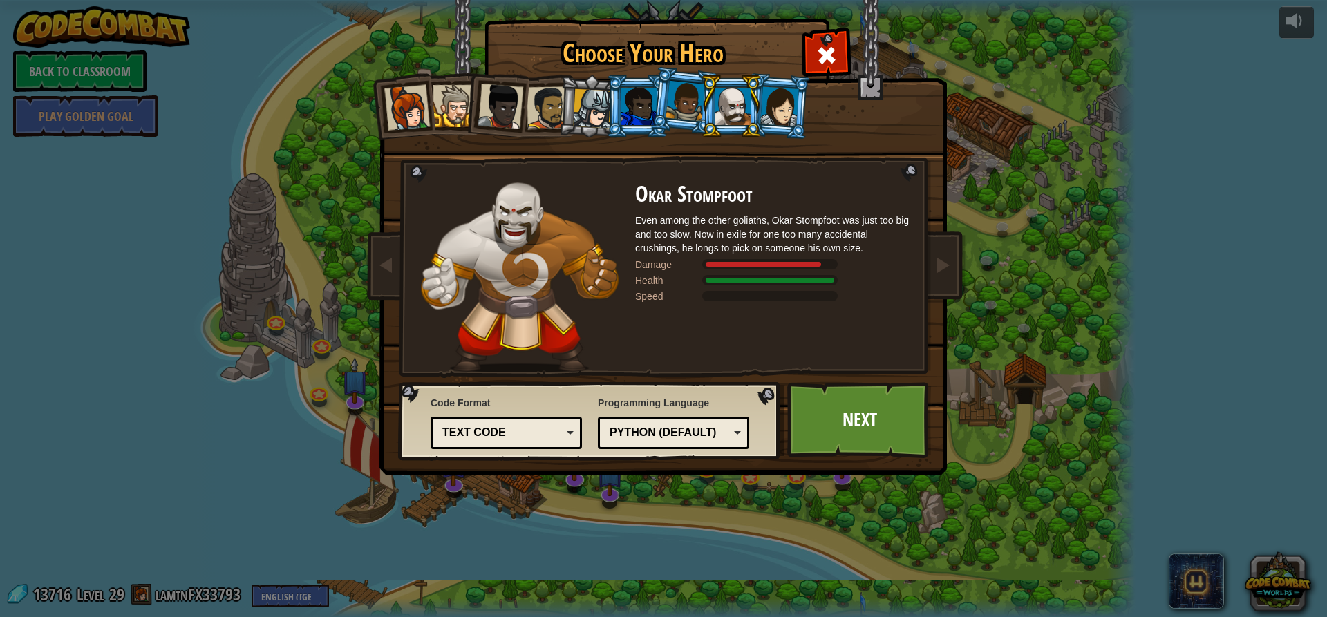
click at [690, 101] on div at bounding box center [685, 101] width 39 height 41
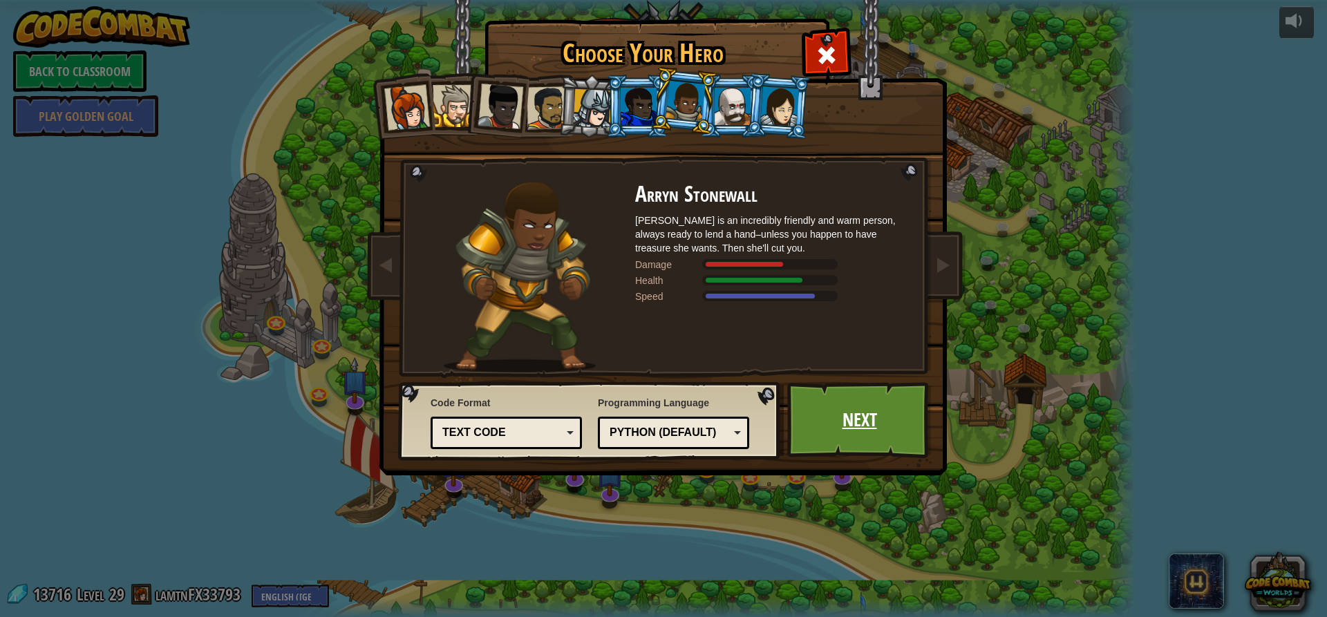
click at [861, 432] on link "Next" at bounding box center [859, 420] width 144 height 76
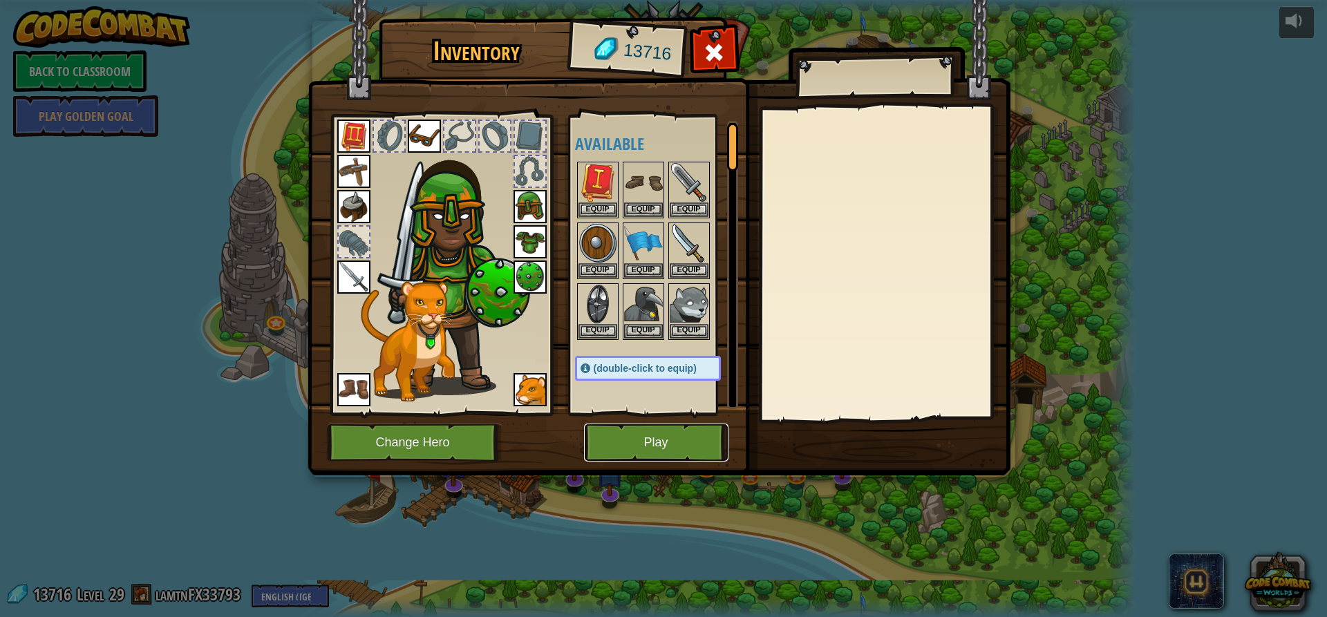
click at [660, 431] on button "Play" at bounding box center [656, 443] width 144 height 38
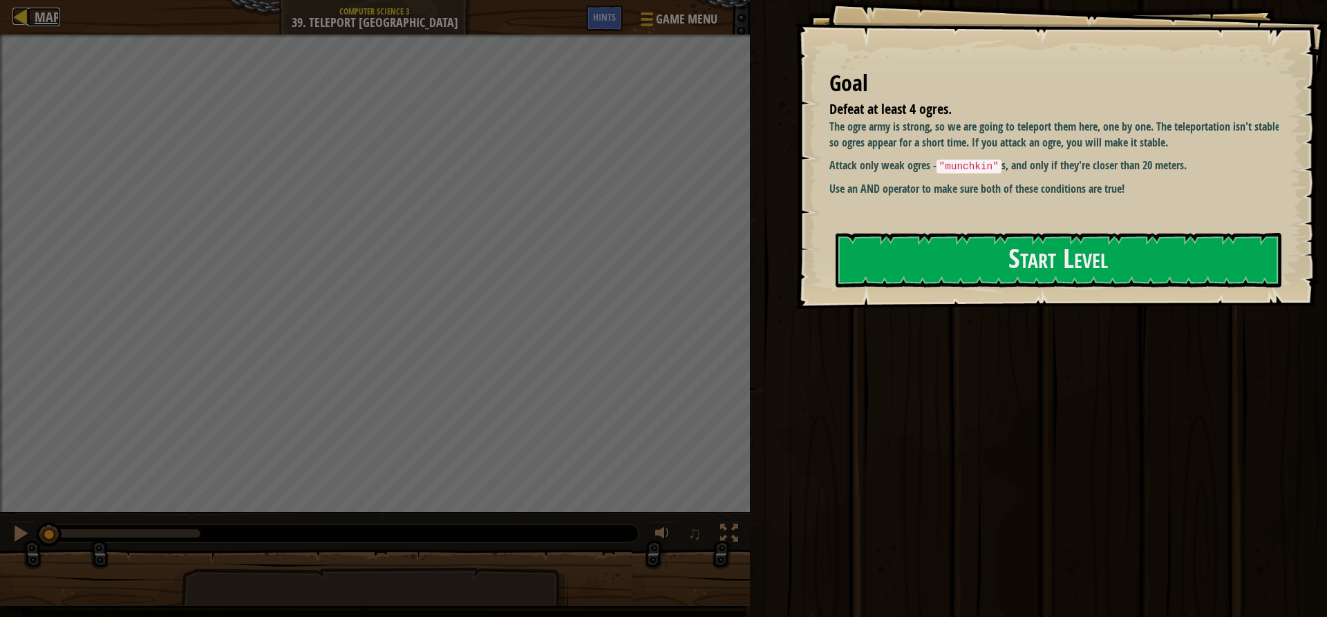
click at [37, 18] on span "Map" at bounding box center [48, 17] width 26 height 19
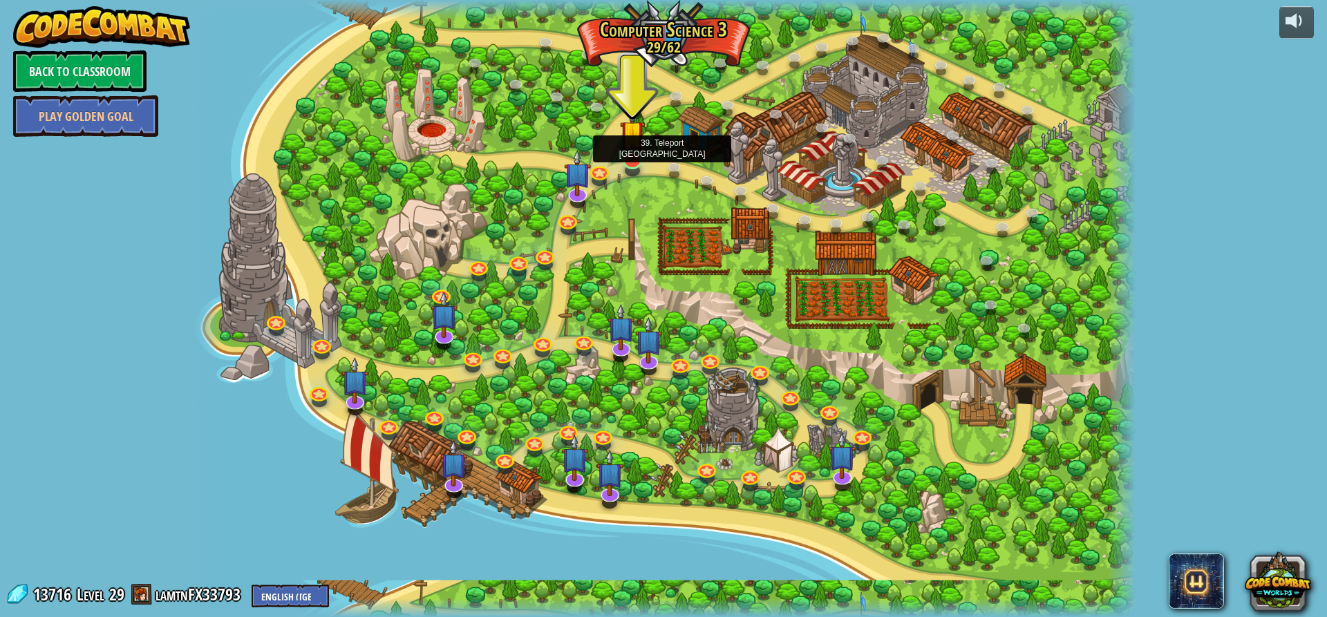
click at [625, 155] on img at bounding box center [632, 132] width 25 height 57
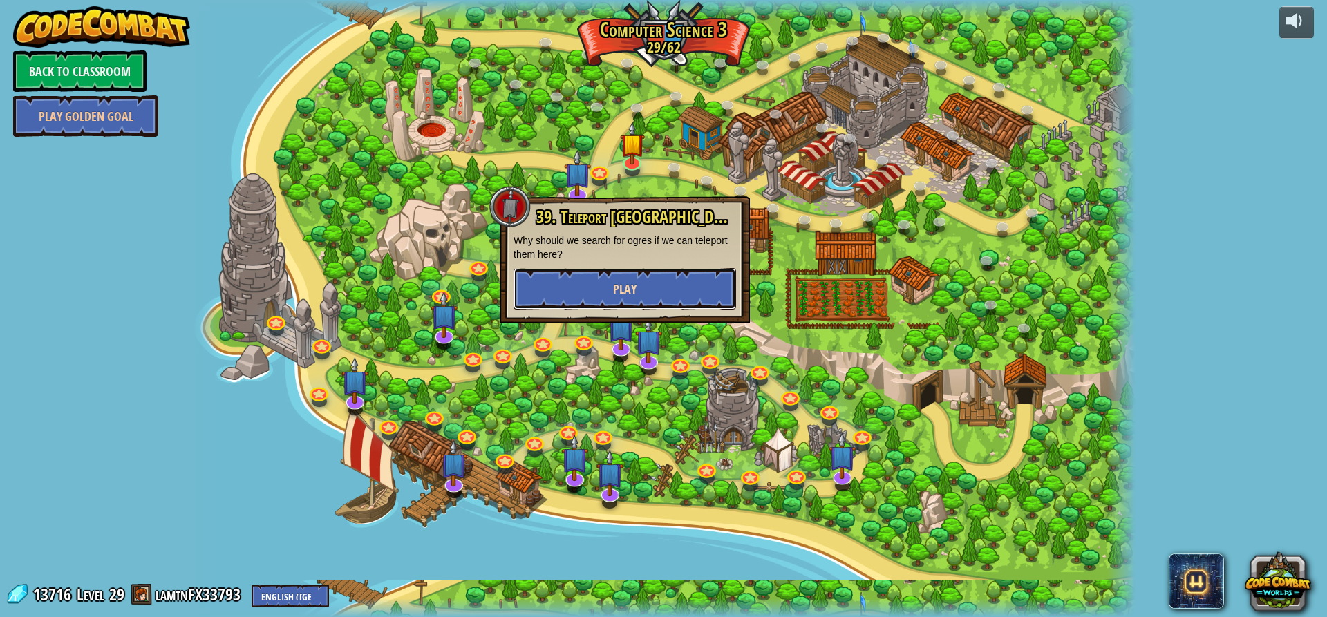
click at [650, 296] on button "Play" at bounding box center [625, 288] width 223 height 41
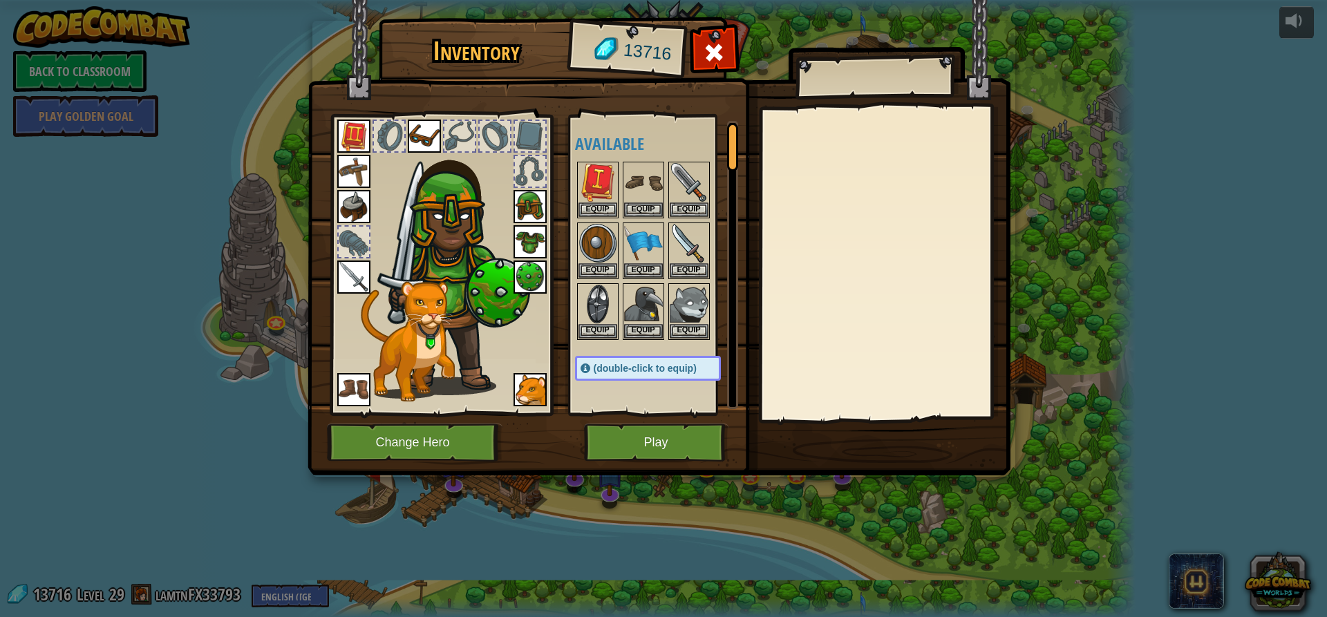
click at [353, 388] on img at bounding box center [353, 389] width 33 height 33
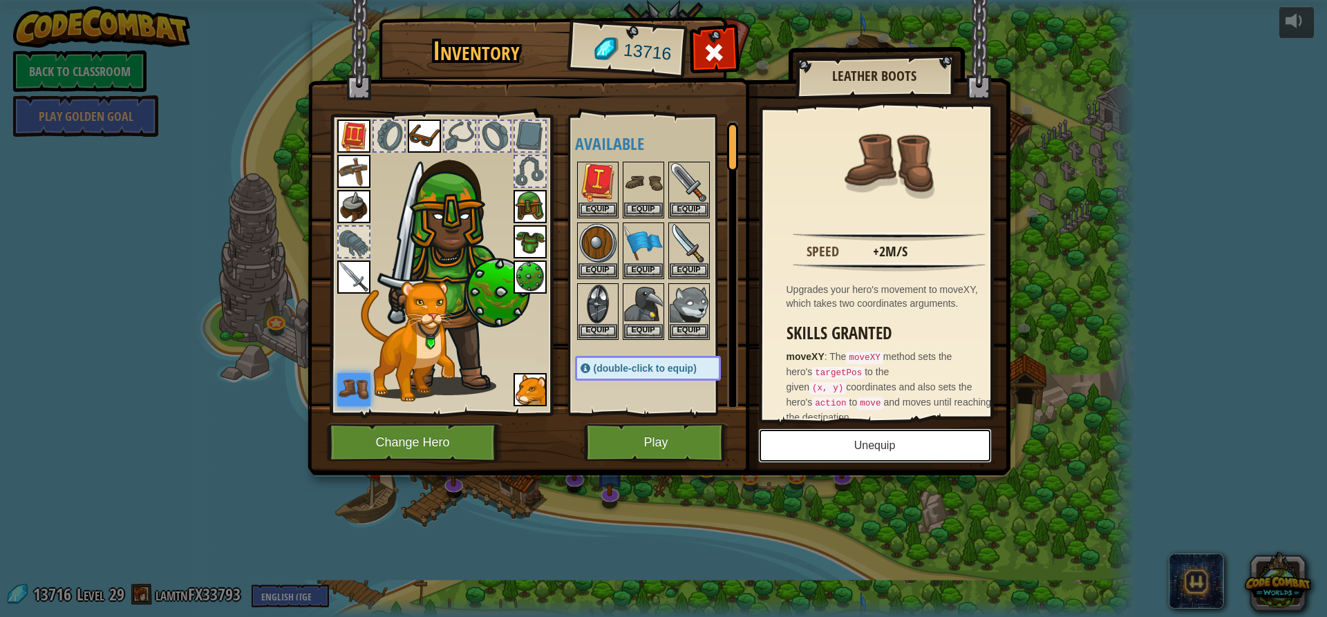
click at [871, 446] on button "Unequip" at bounding box center [875, 446] width 234 height 35
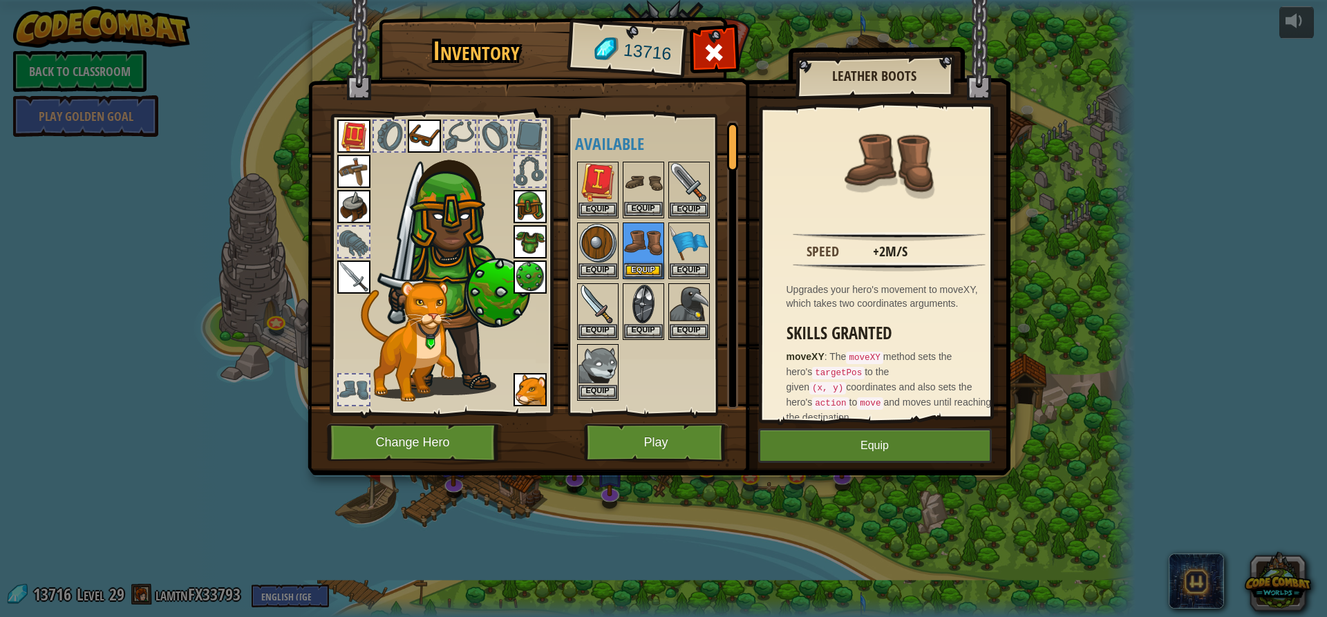
click at [639, 185] on img at bounding box center [643, 182] width 39 height 39
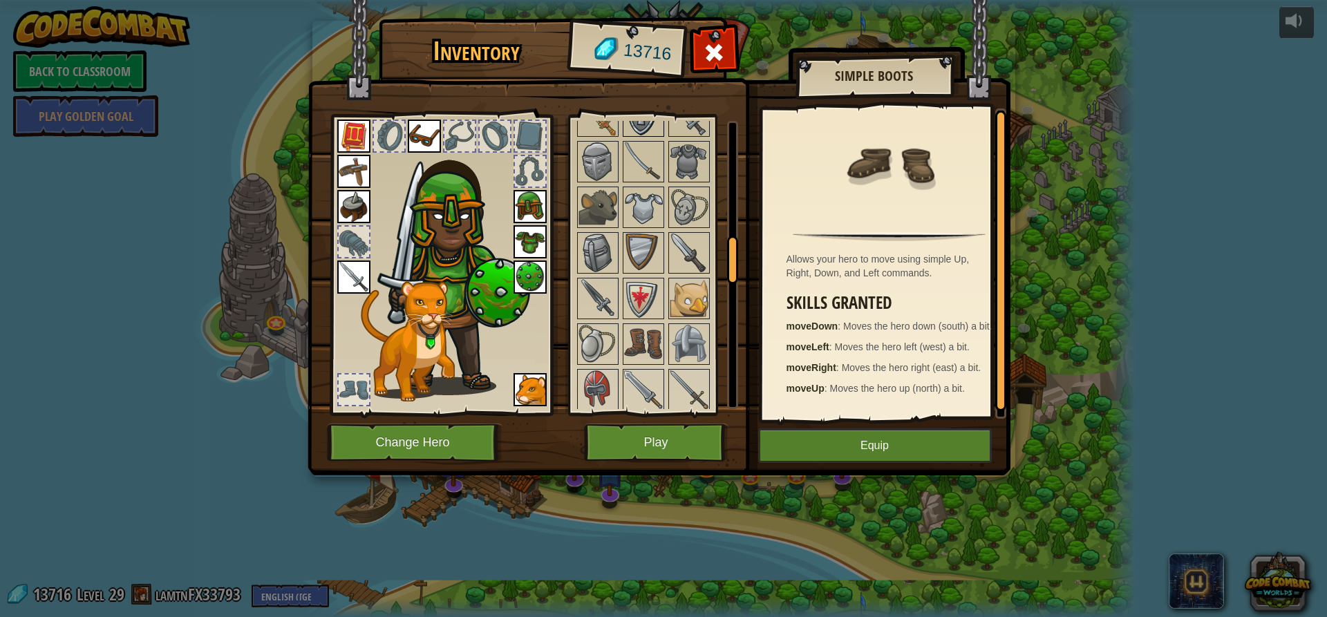
scroll to position [760, 0]
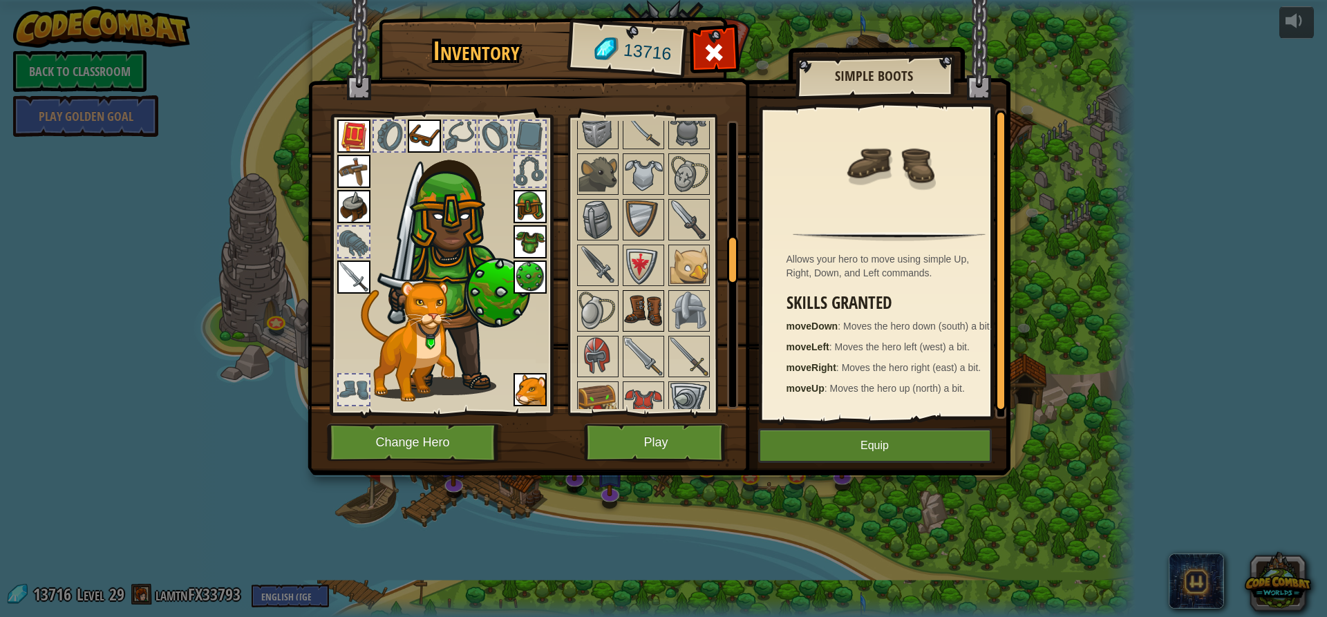
click at [643, 301] on img at bounding box center [643, 311] width 39 height 39
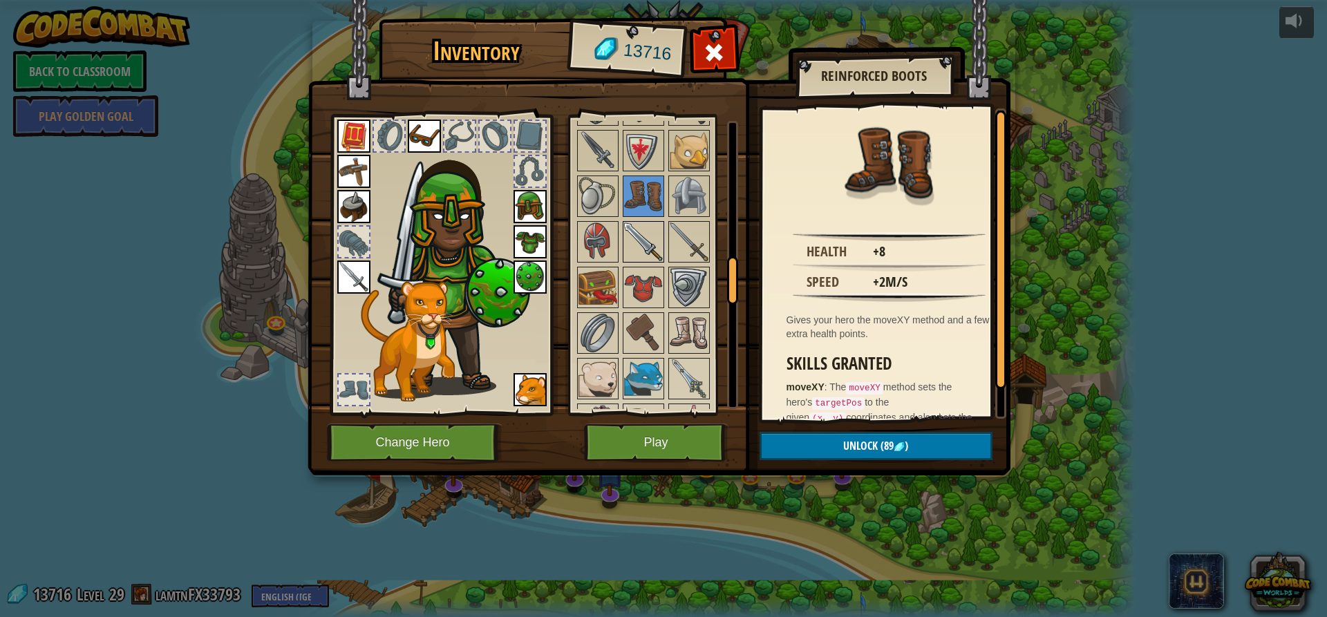
scroll to position [898, 0]
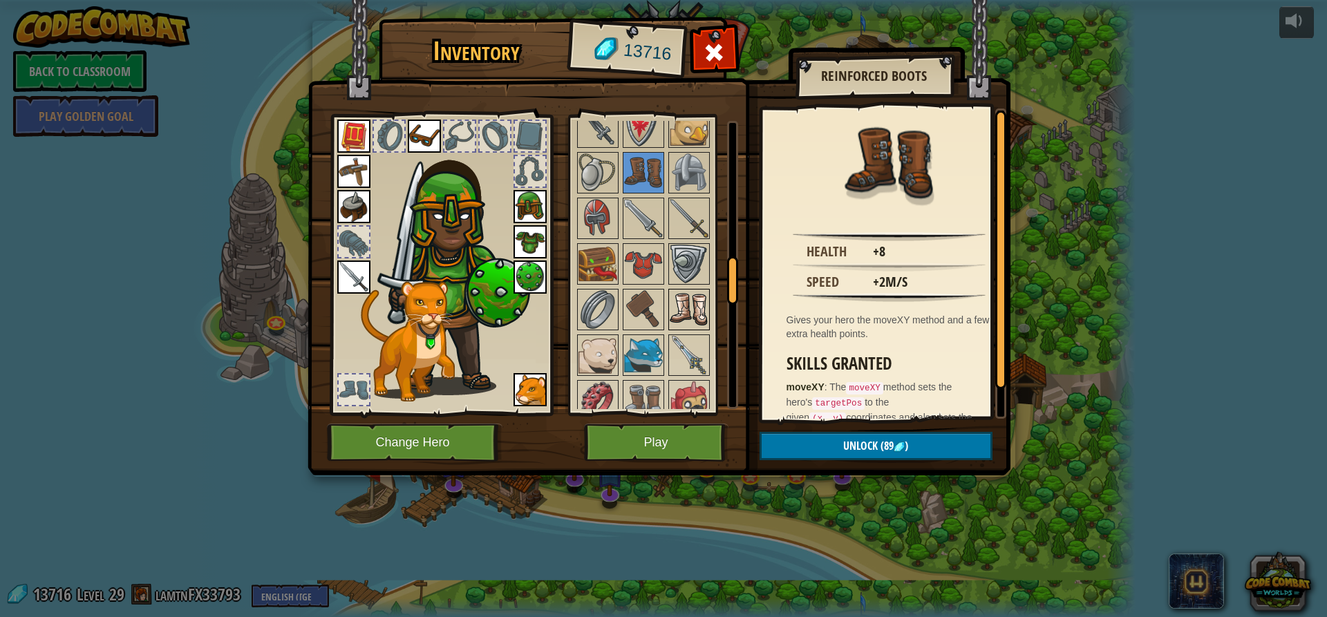
click at [696, 307] on img at bounding box center [689, 309] width 39 height 39
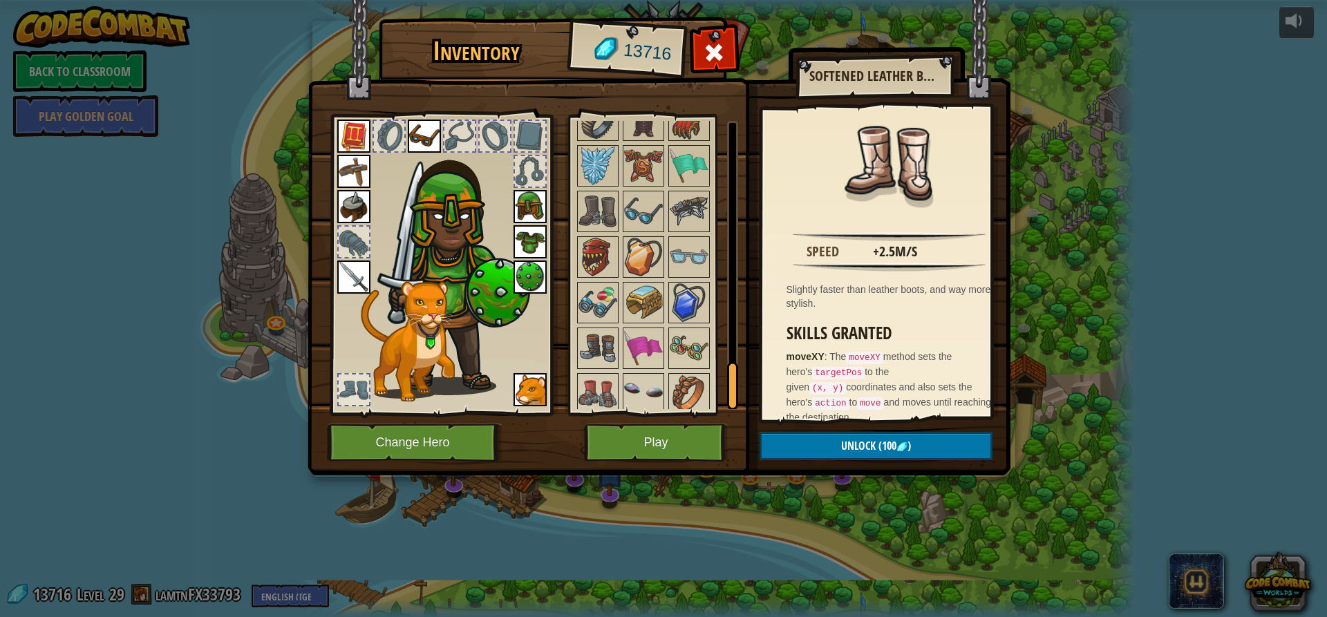
scroll to position [1644, 0]
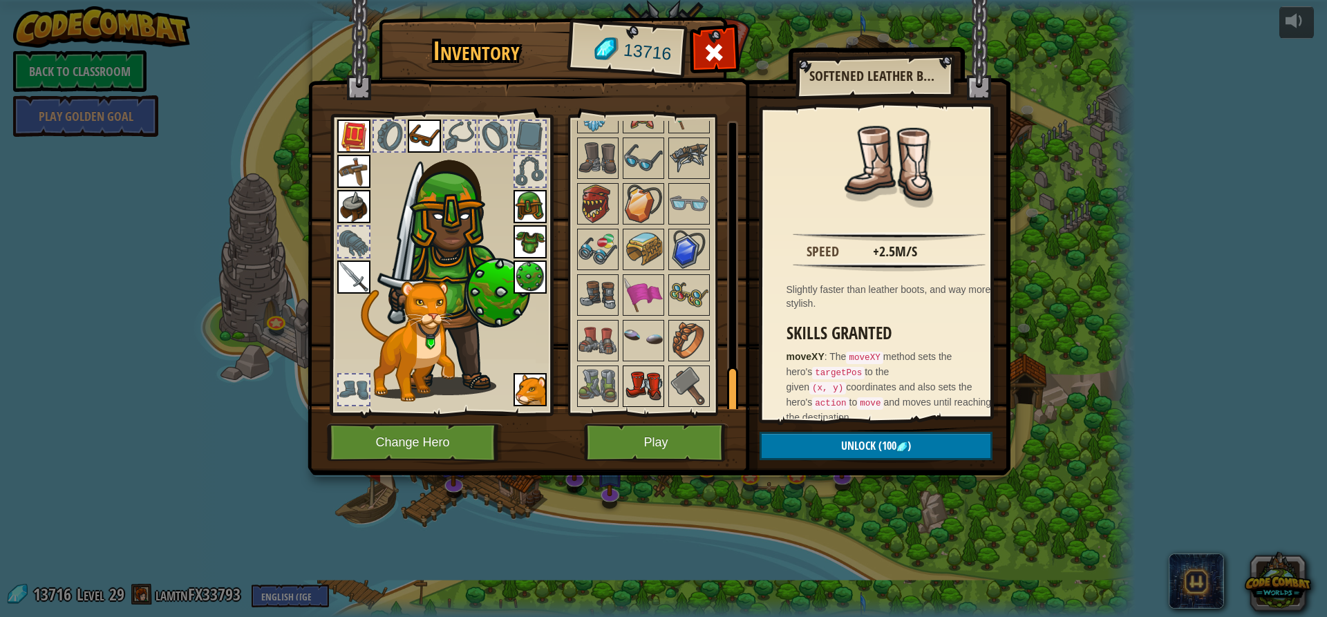
click at [631, 384] on img at bounding box center [643, 386] width 39 height 39
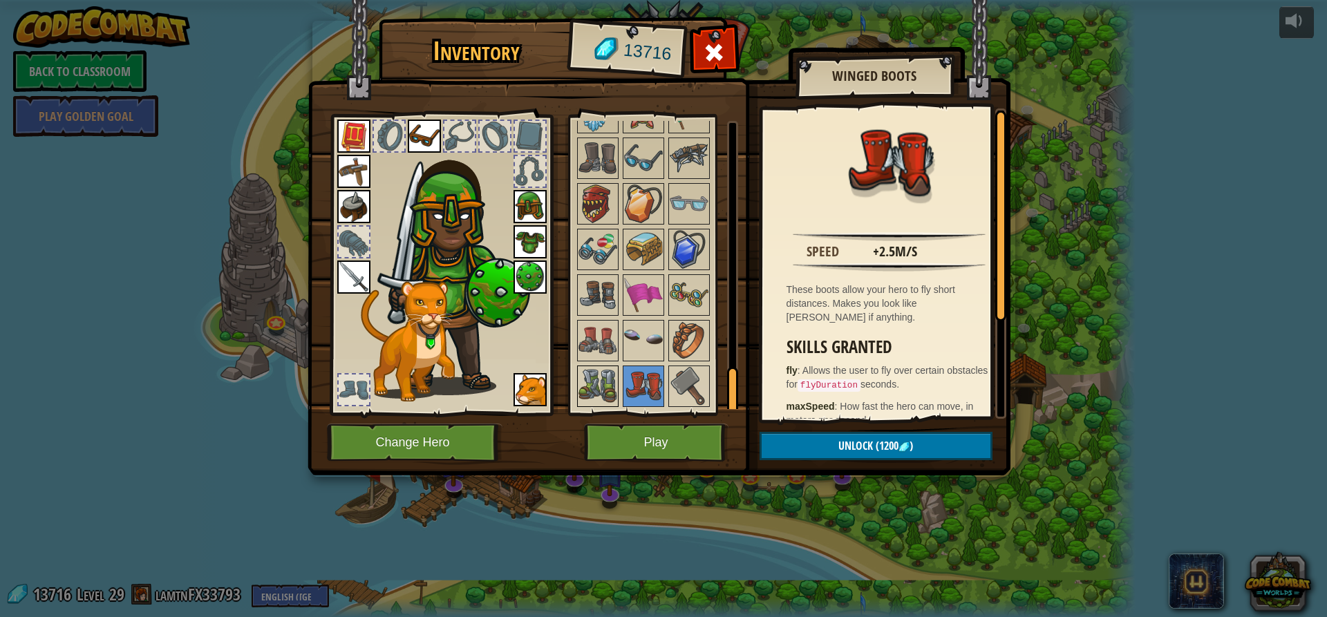
click at [578, 367] on img at bounding box center [597, 386] width 39 height 39
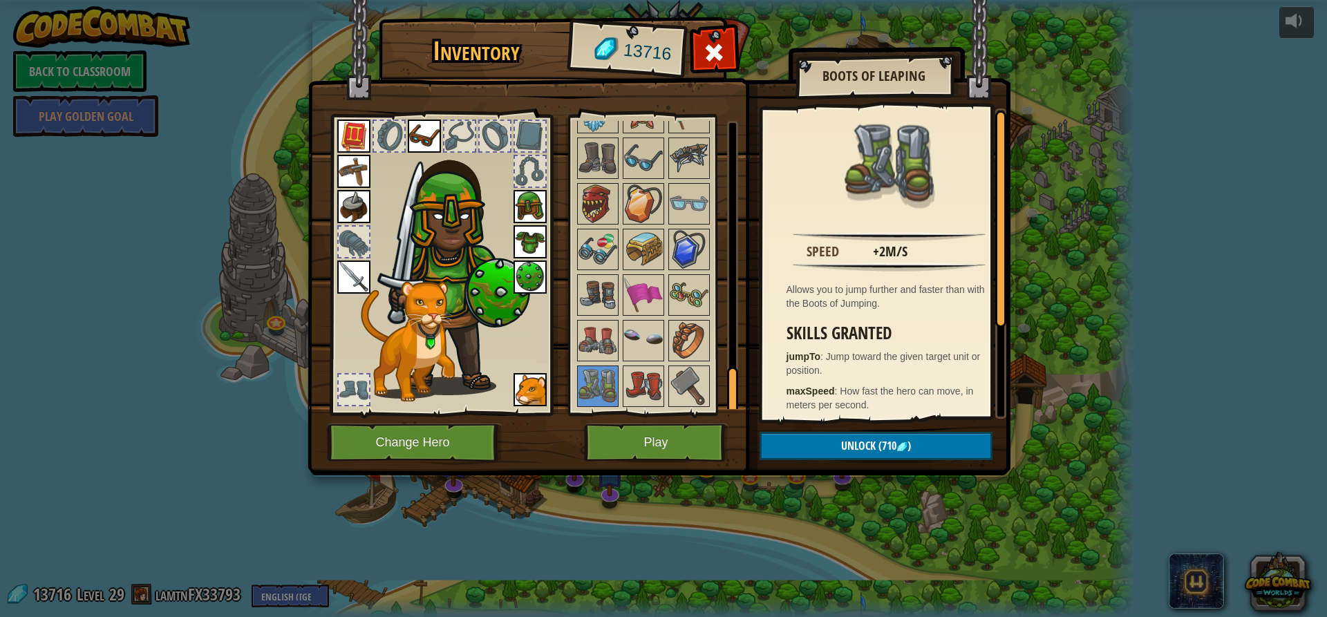
click at [634, 367] on img at bounding box center [643, 386] width 39 height 39
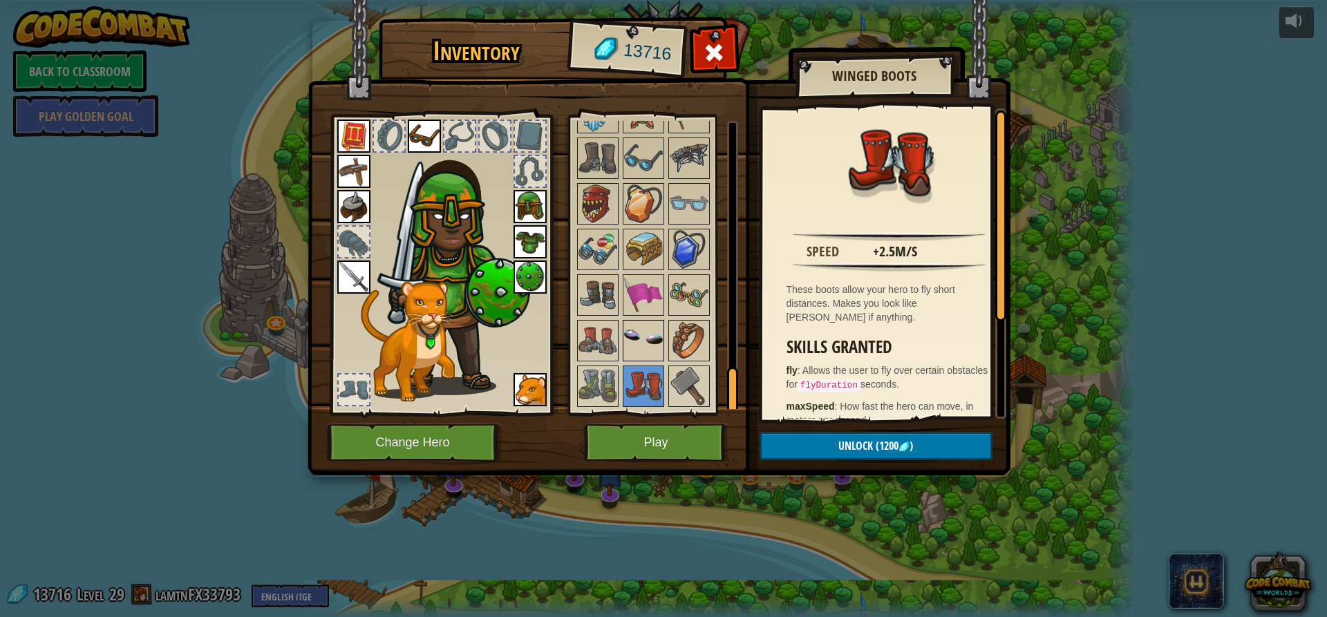
click at [638, 341] on img at bounding box center [643, 340] width 39 height 39
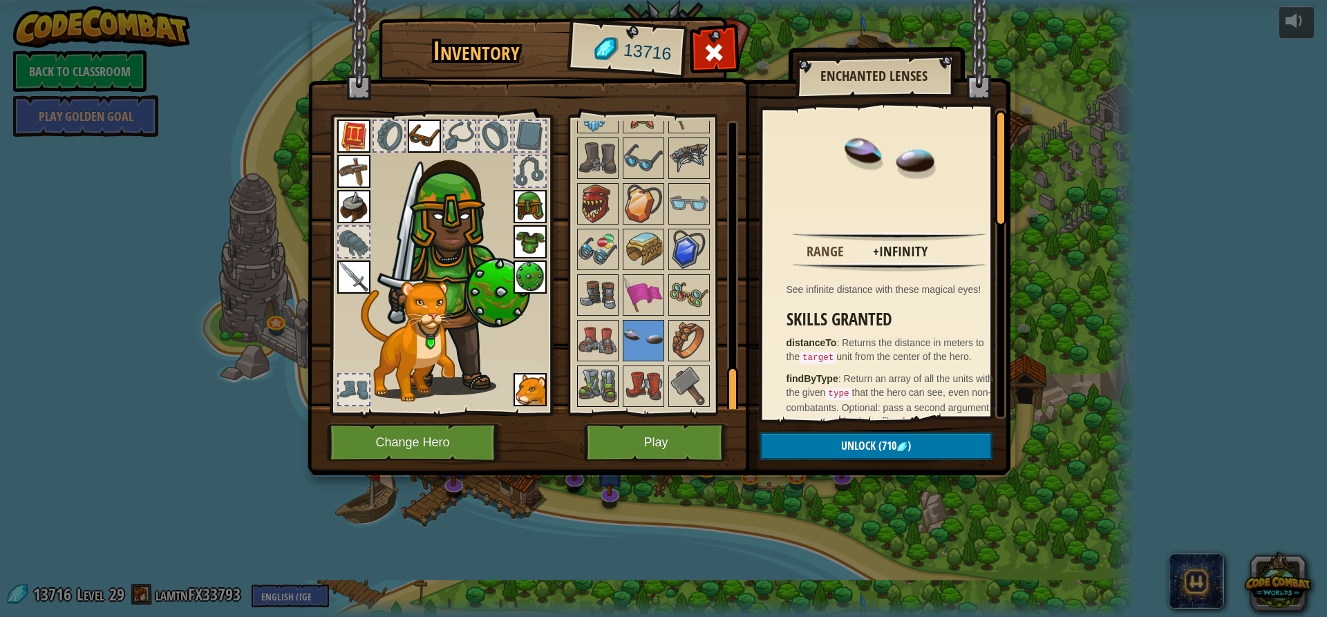
click at [591, 380] on img at bounding box center [597, 386] width 39 height 39
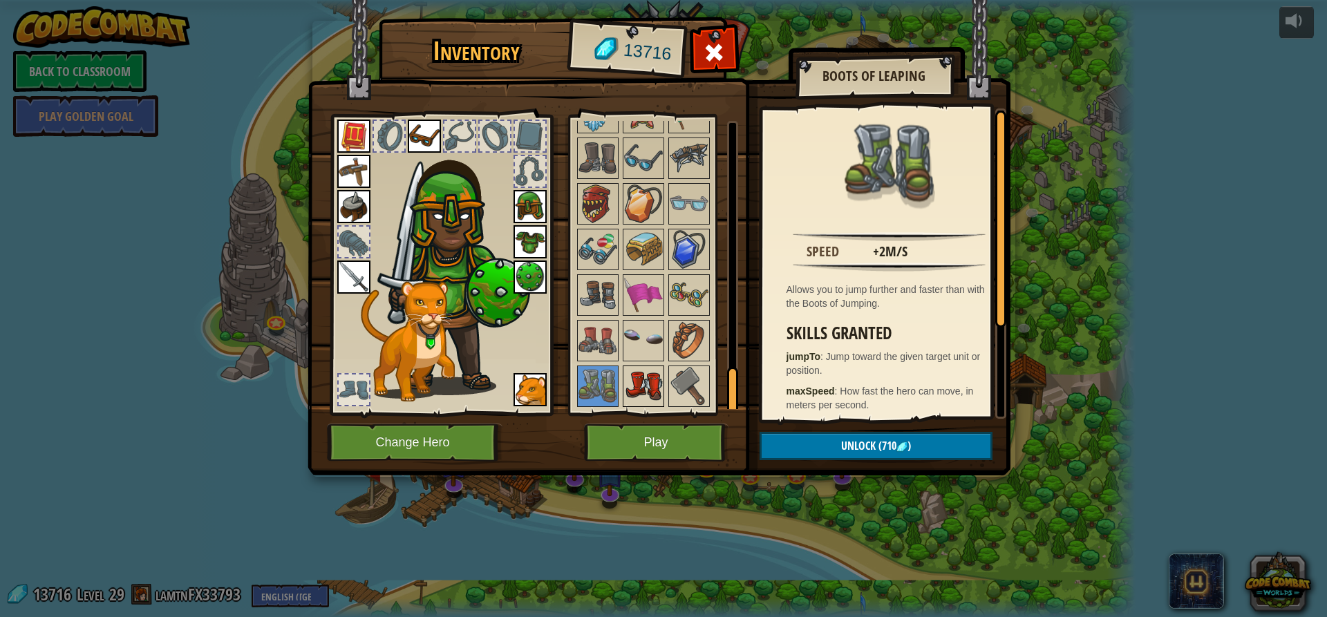
click at [635, 379] on img at bounding box center [643, 386] width 39 height 39
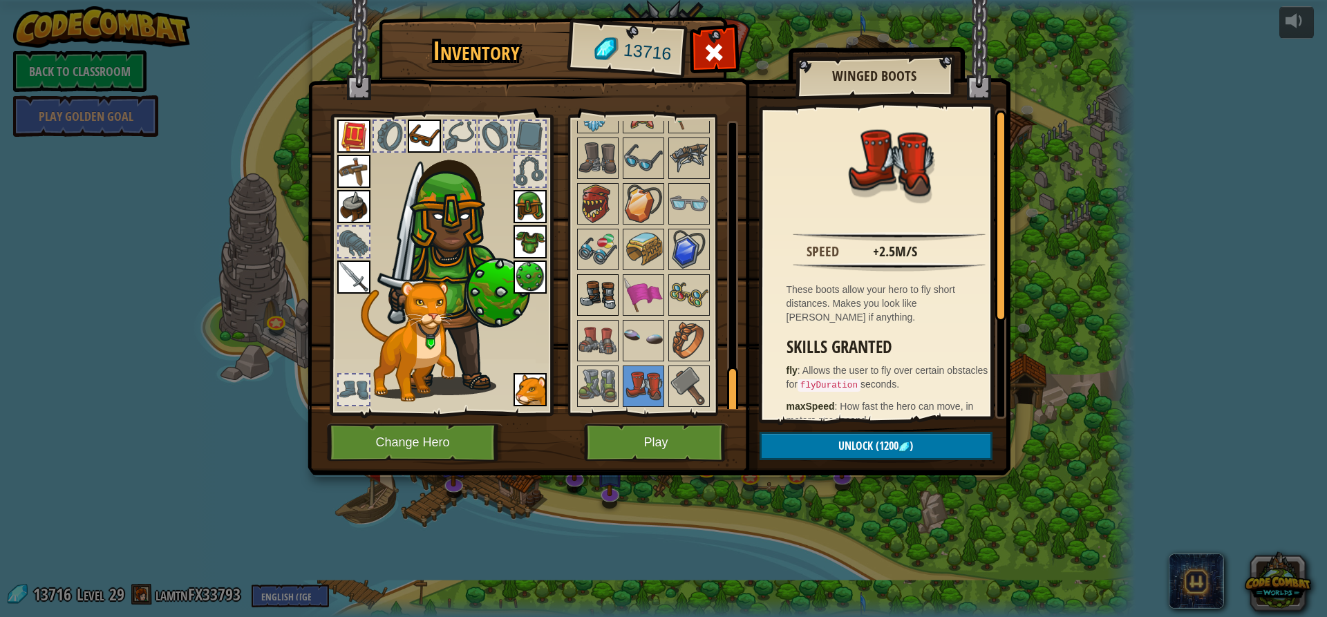
click at [595, 289] on img at bounding box center [597, 295] width 39 height 39
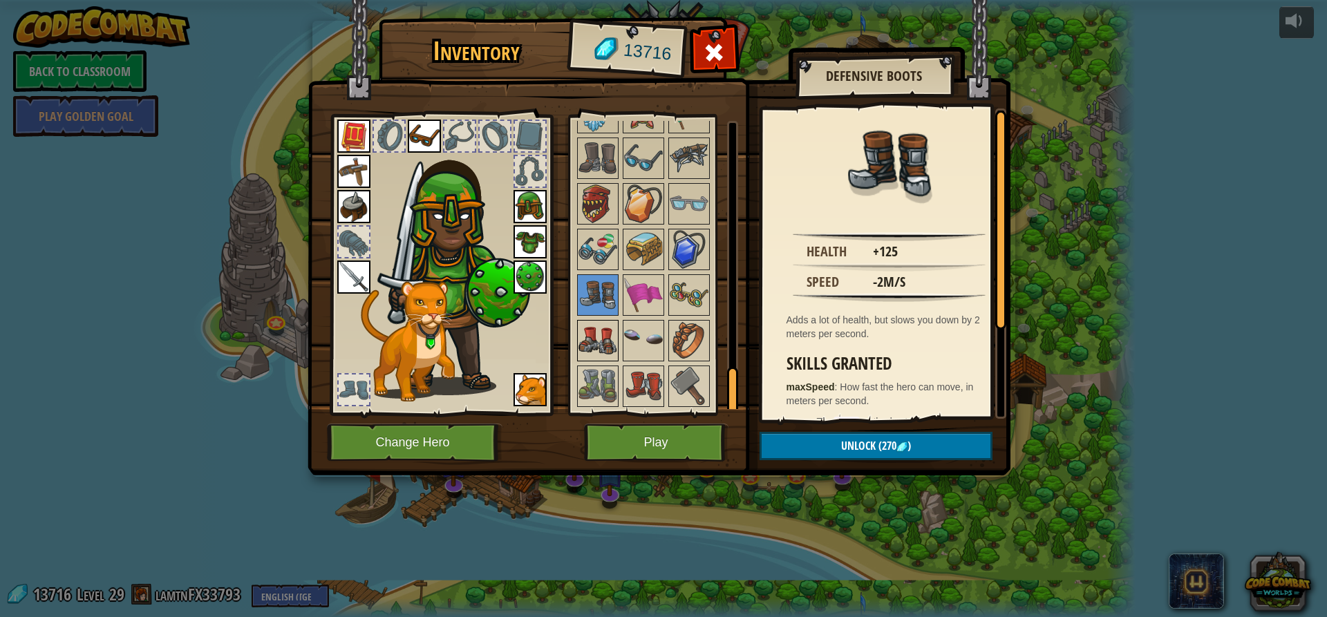
click at [599, 350] on img at bounding box center [597, 340] width 39 height 39
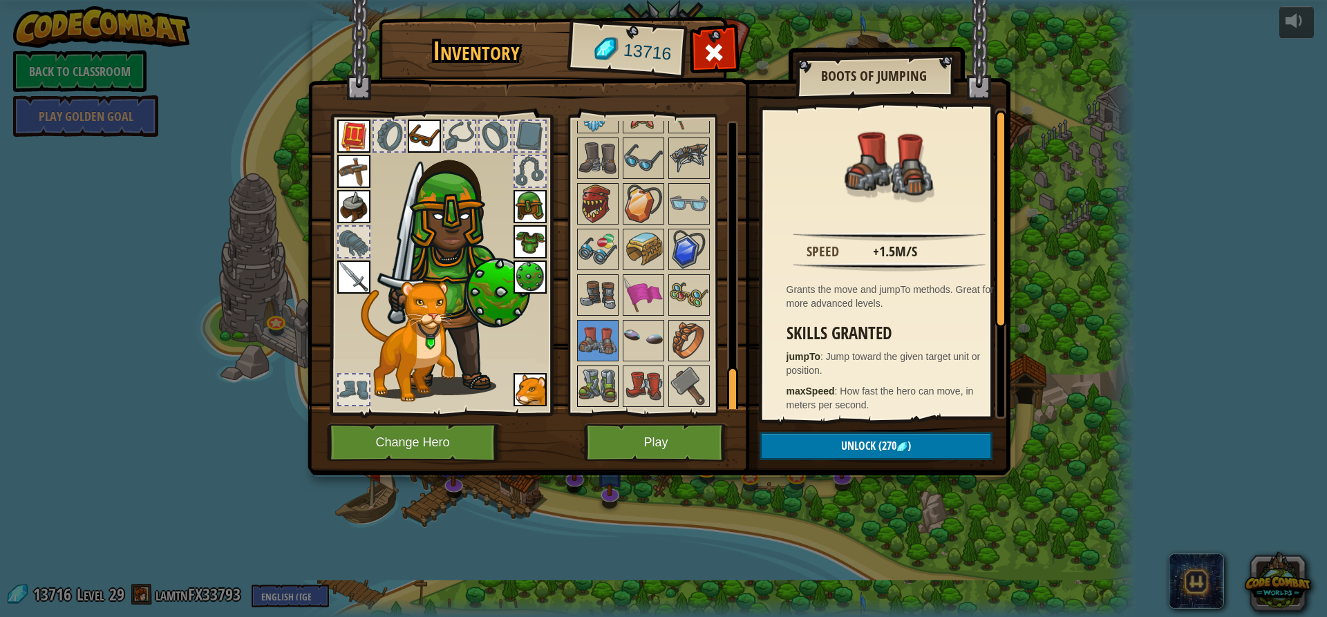
click at [595, 368] on img at bounding box center [597, 386] width 39 height 39
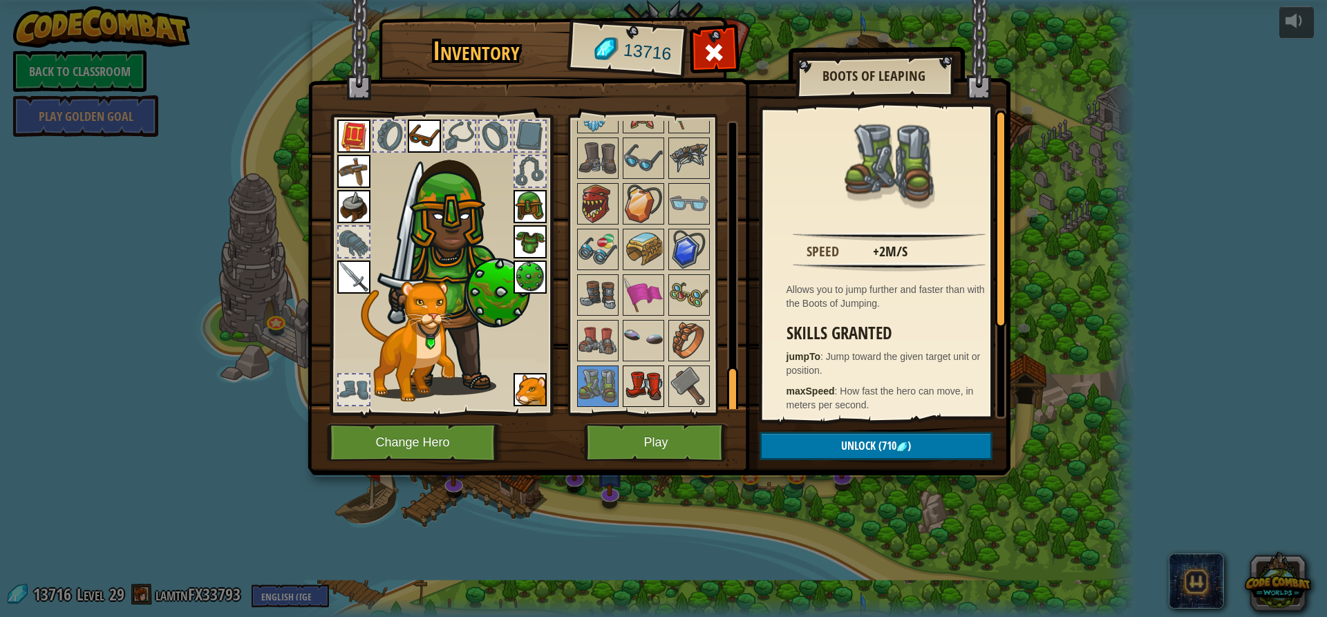
click at [645, 371] on img at bounding box center [643, 386] width 39 height 39
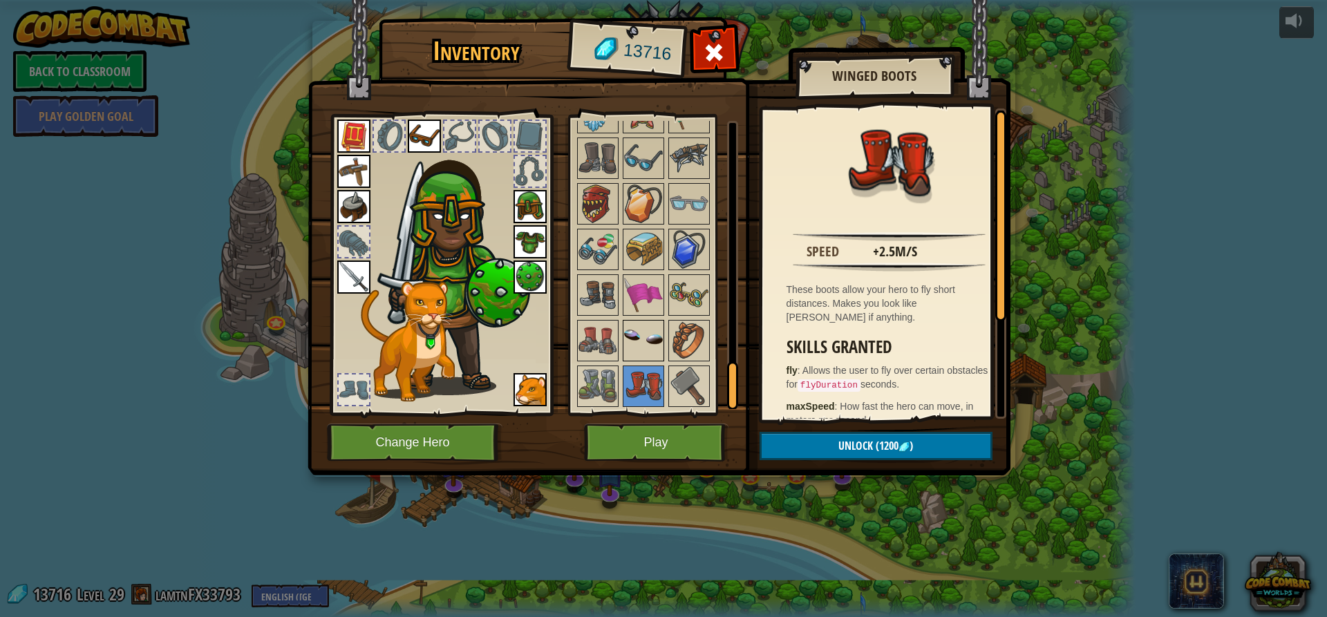
scroll to position [1574, 0]
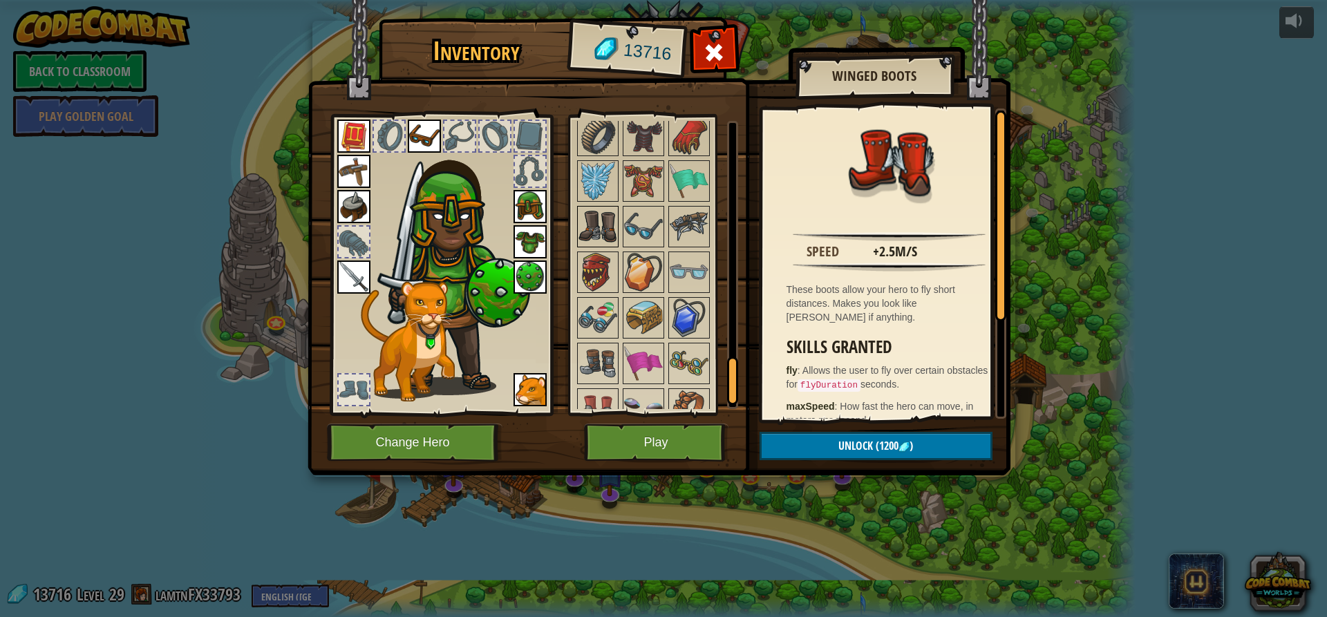
click at [587, 227] on img at bounding box center [597, 226] width 39 height 39
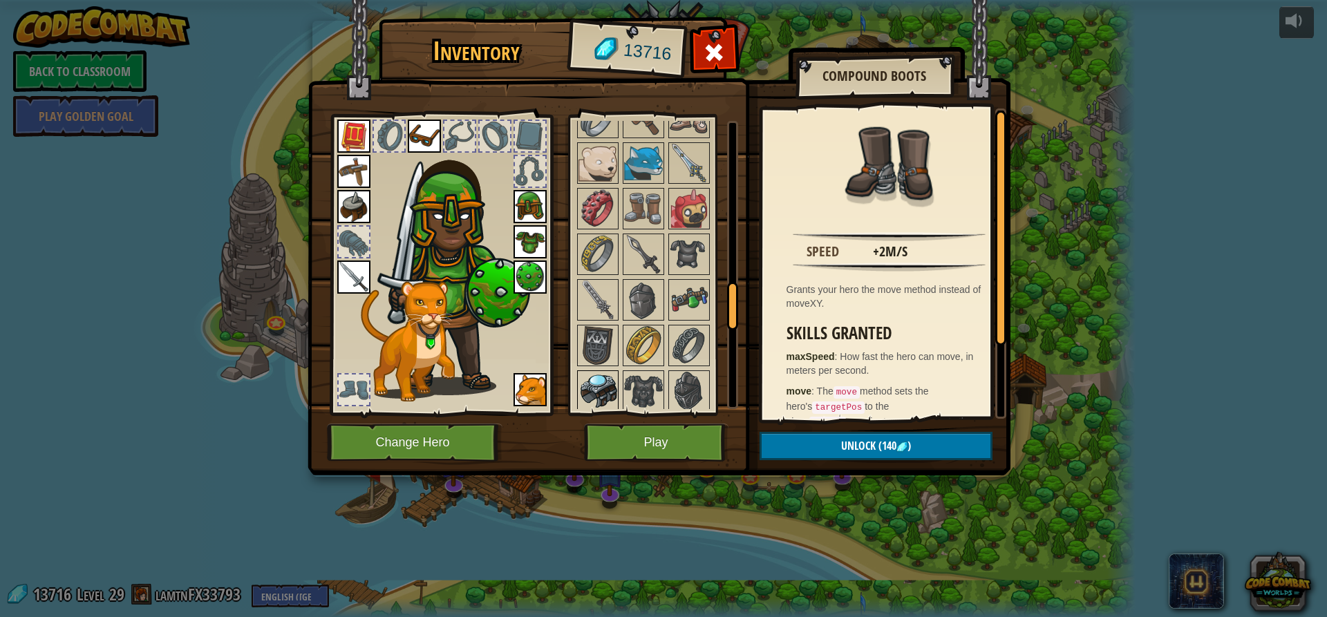
scroll to position [1021, 0]
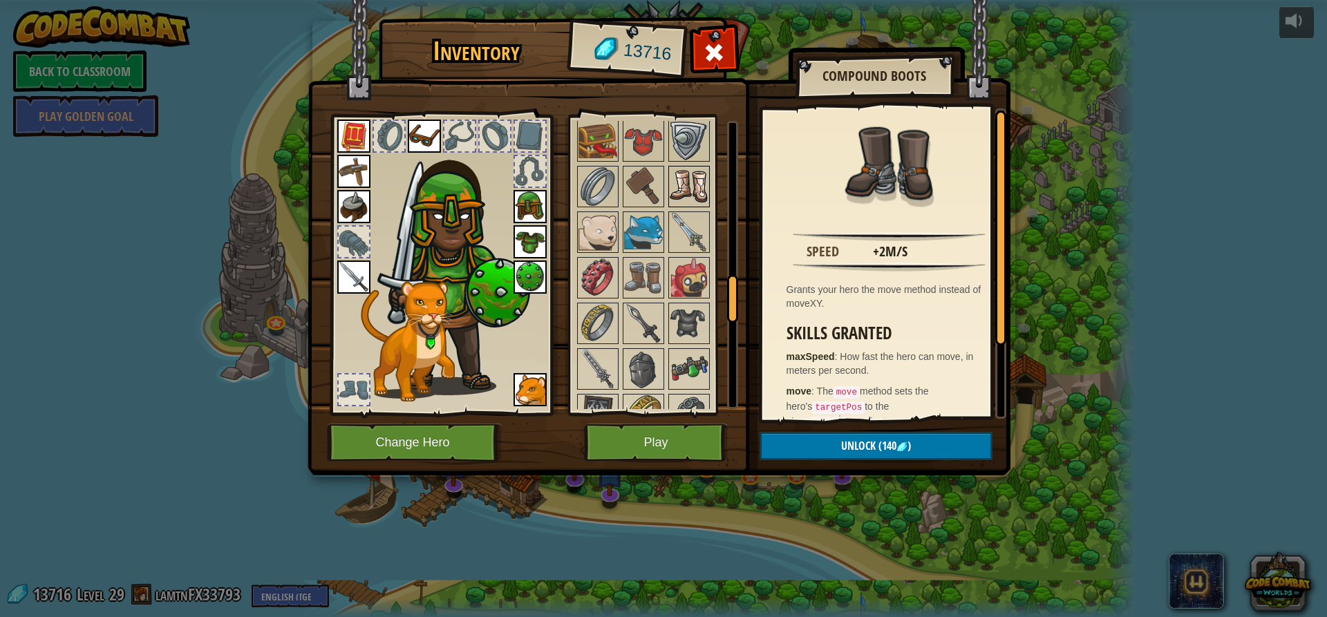
click at [709, 178] on div at bounding box center [688, 186] width 41 height 41
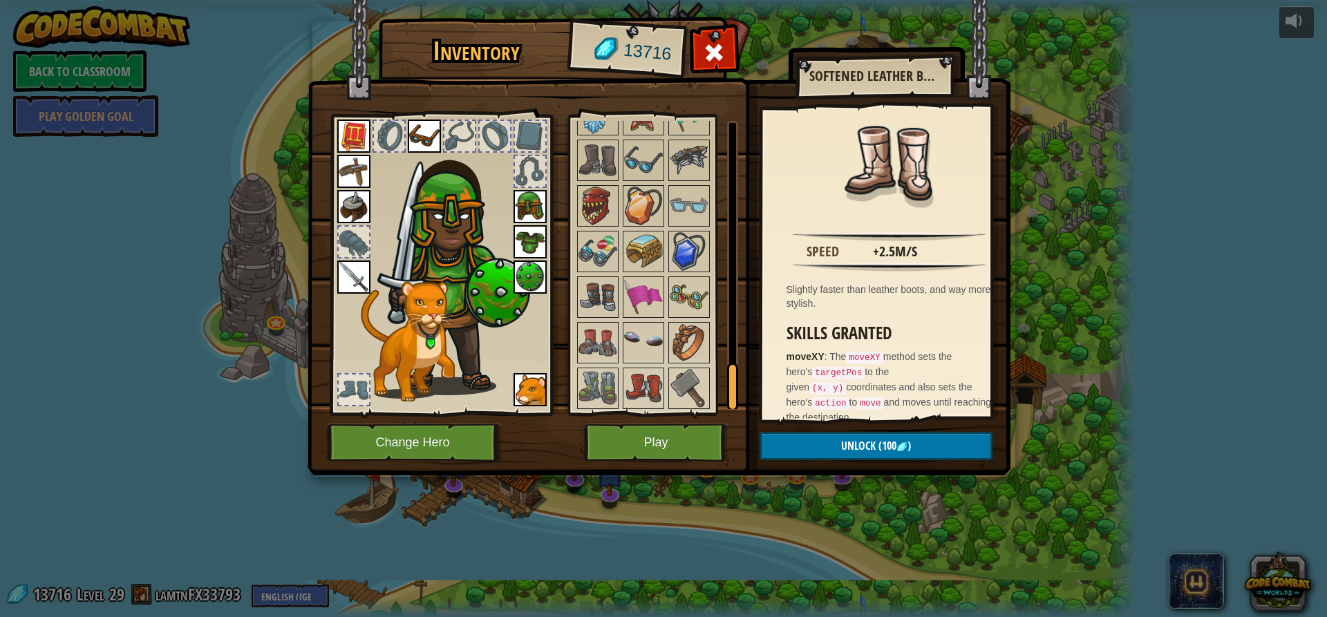
scroll to position [1644, 0]
click at [634, 380] on img at bounding box center [643, 386] width 39 height 39
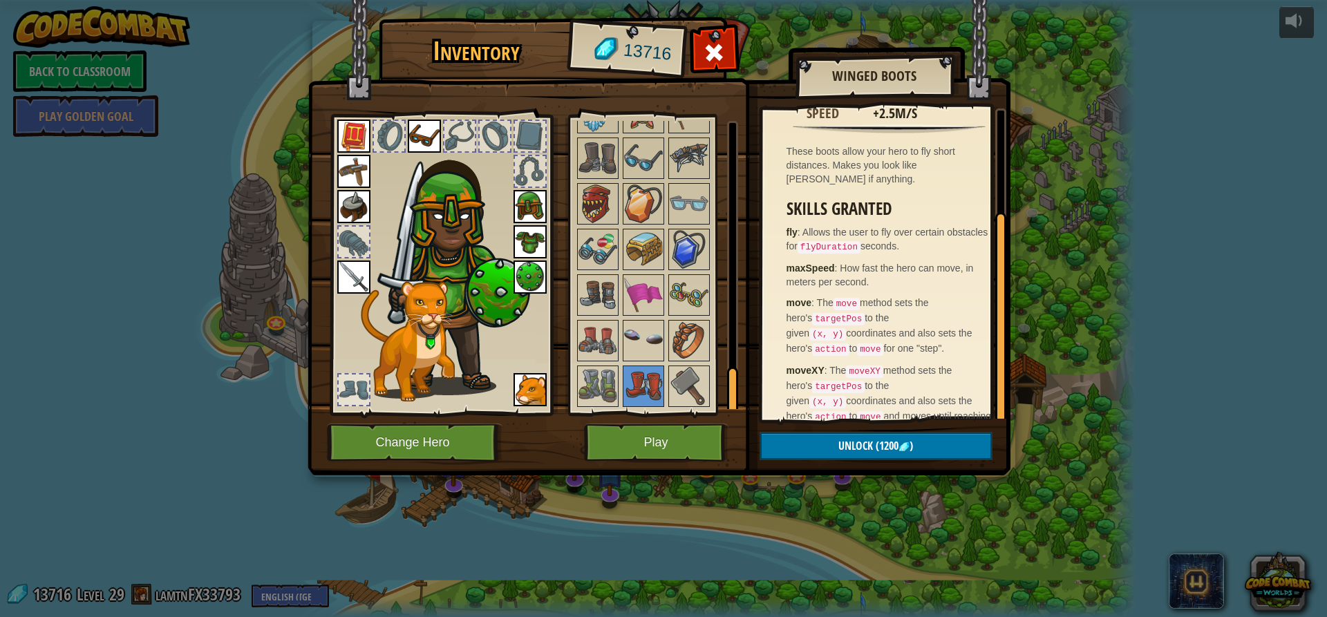
scroll to position [145, 0]
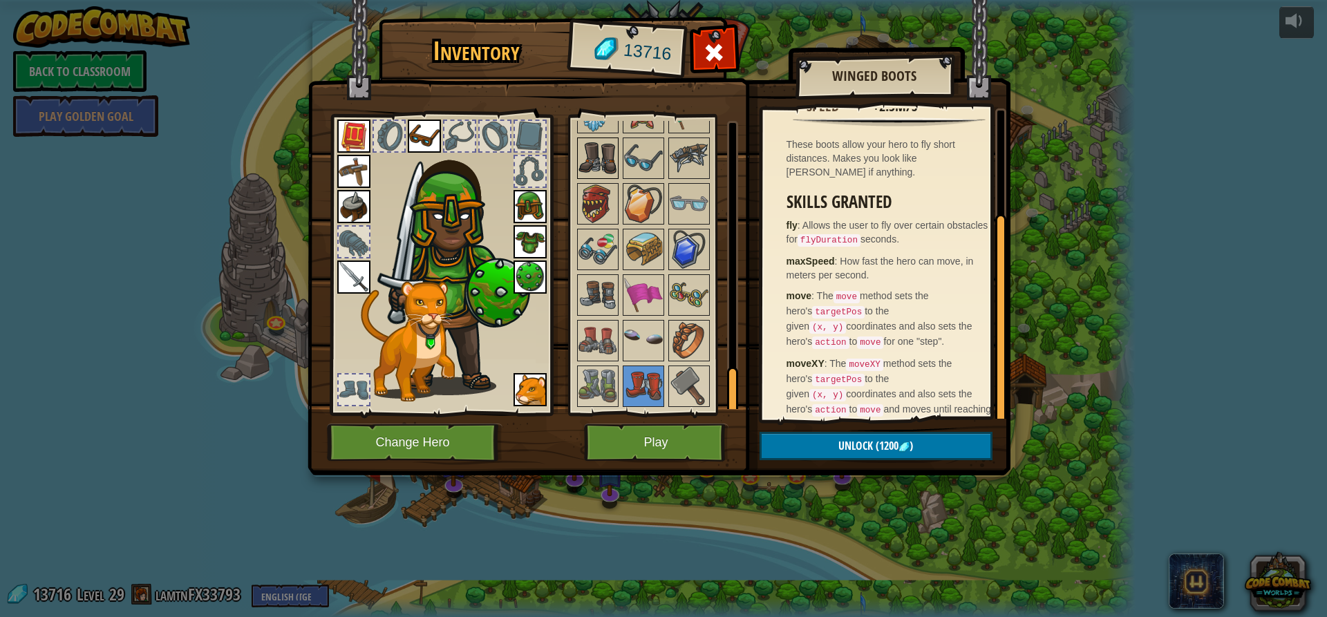
click at [594, 164] on img at bounding box center [597, 158] width 39 height 39
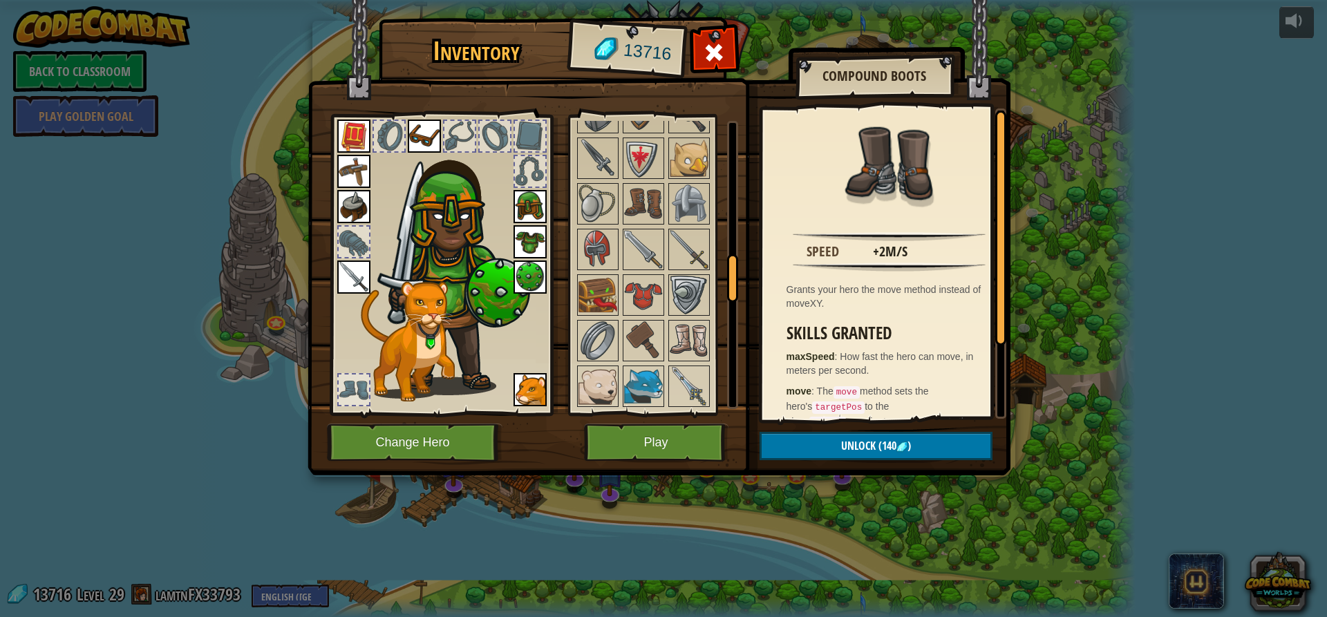
scroll to position [883, 0]
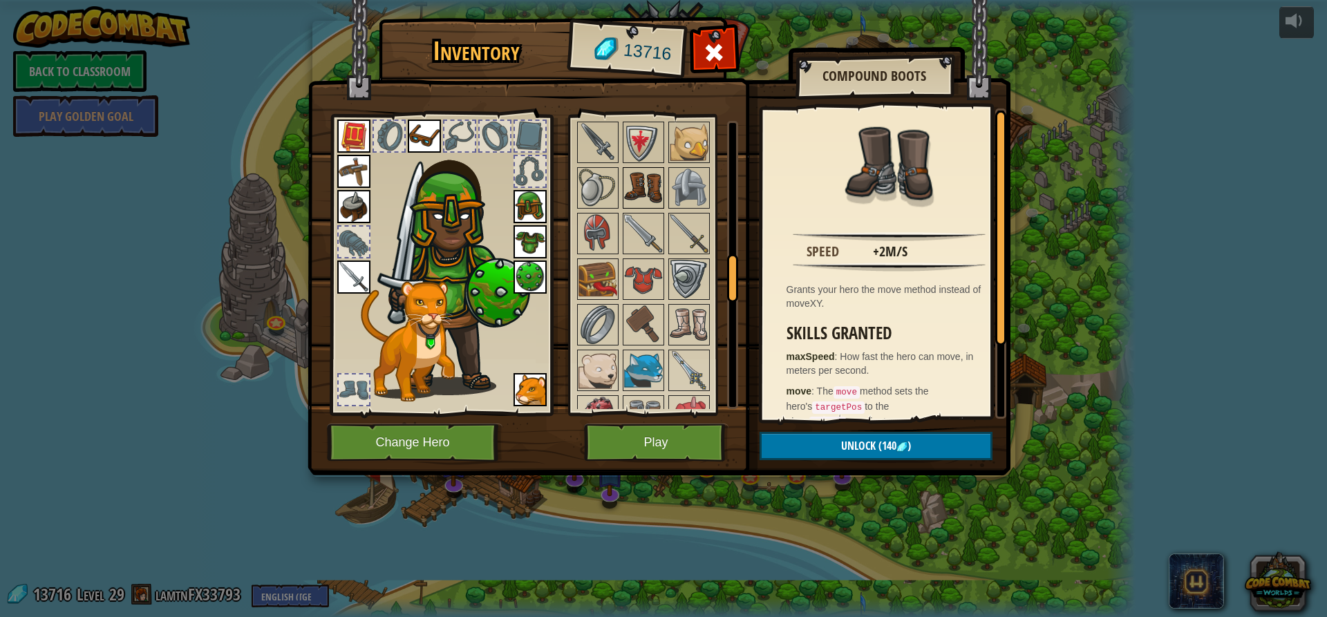
click at [639, 187] on img at bounding box center [643, 188] width 39 height 39
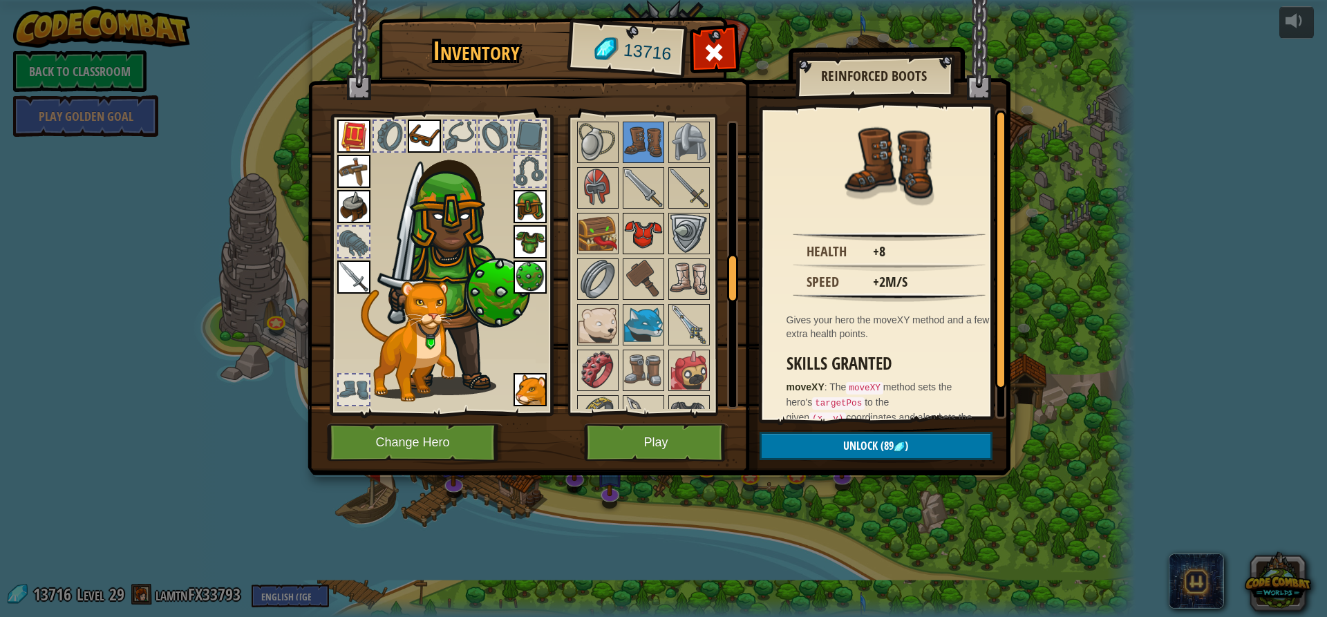
scroll to position [952, 0]
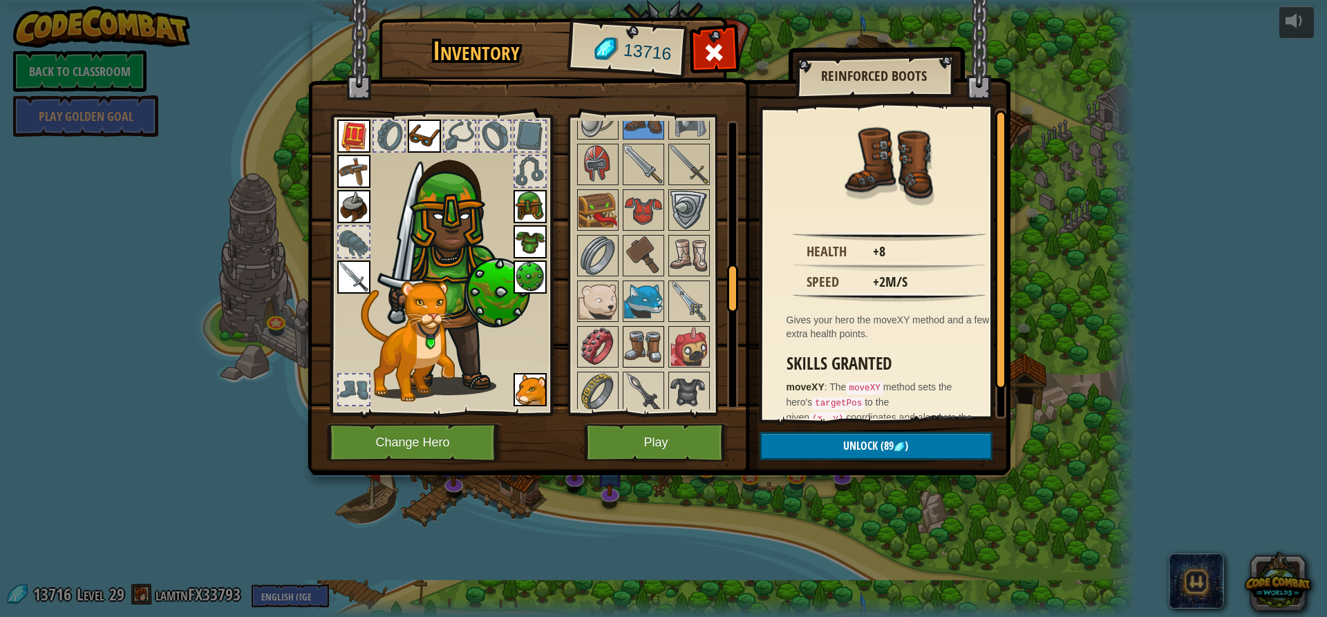
click at [639, 344] on img at bounding box center [643, 347] width 39 height 39
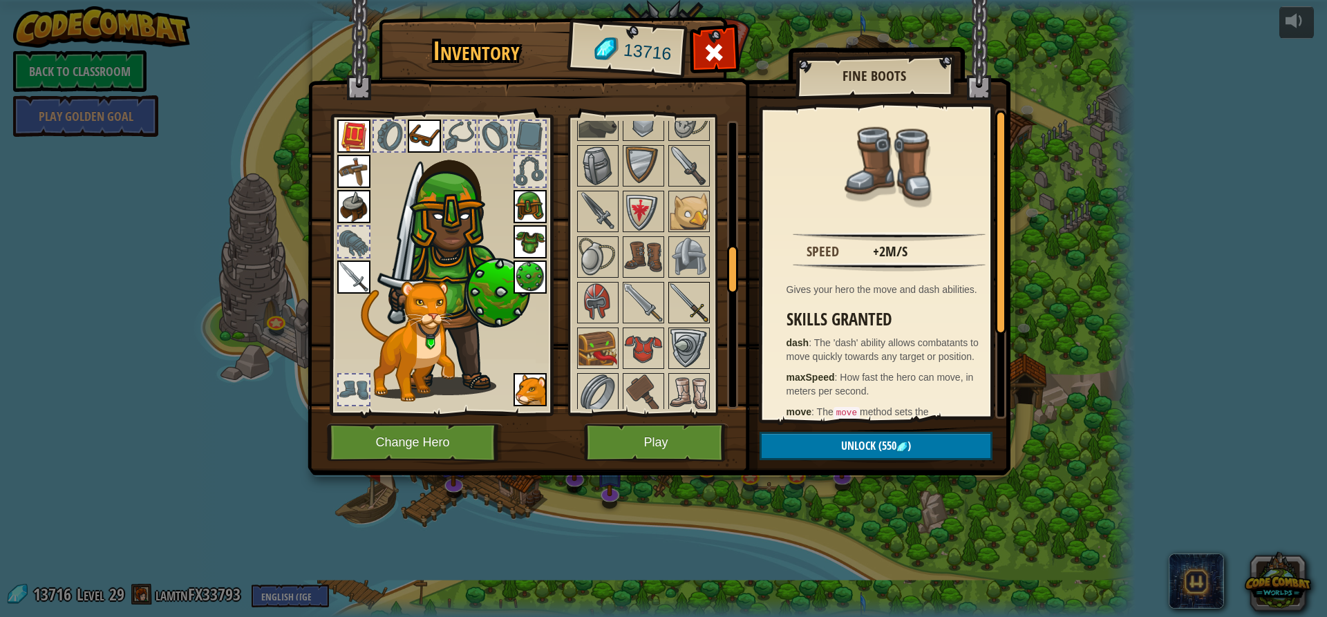
scroll to position [883, 0]
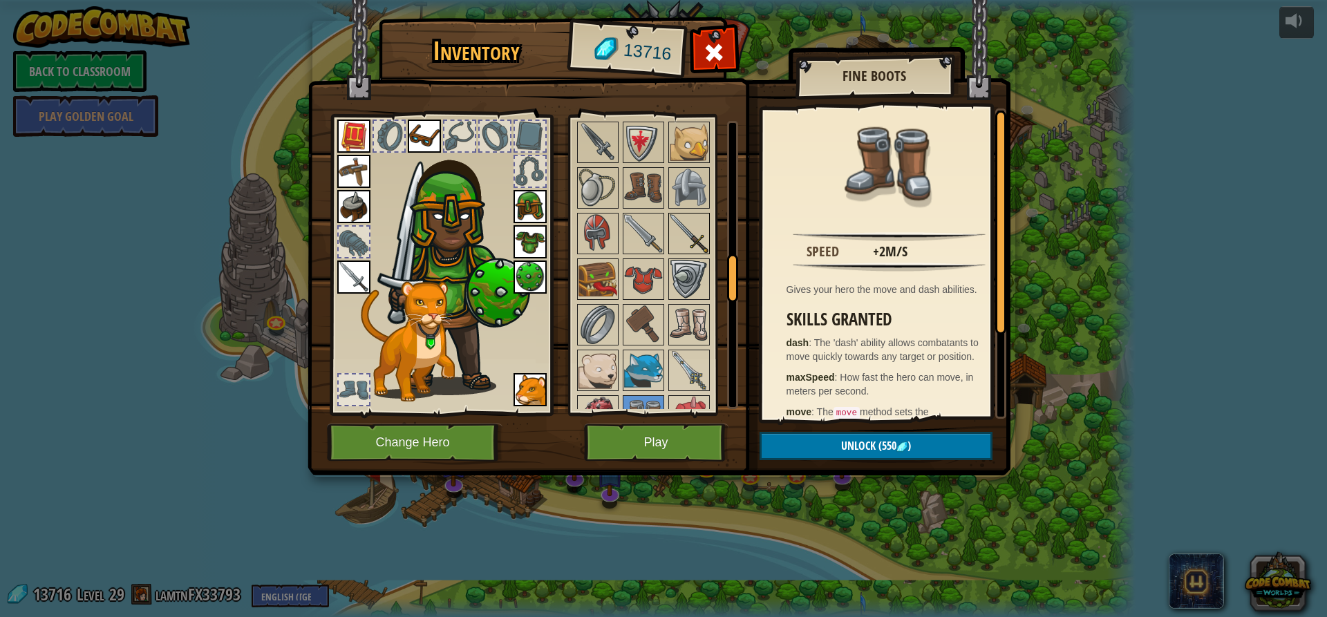
click at [693, 319] on img at bounding box center [689, 324] width 39 height 39
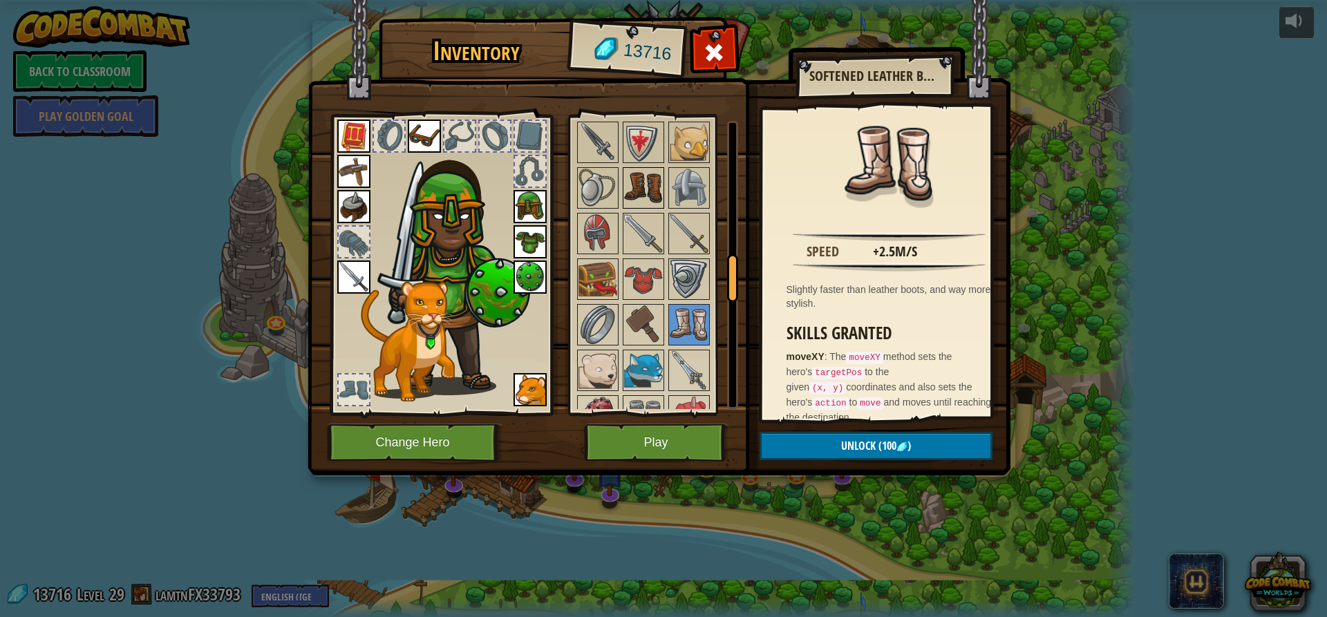
drag, startPoint x: 643, startPoint y: 193, endPoint x: 639, endPoint y: 207, distance: 14.2
click at [641, 200] on img at bounding box center [643, 188] width 39 height 39
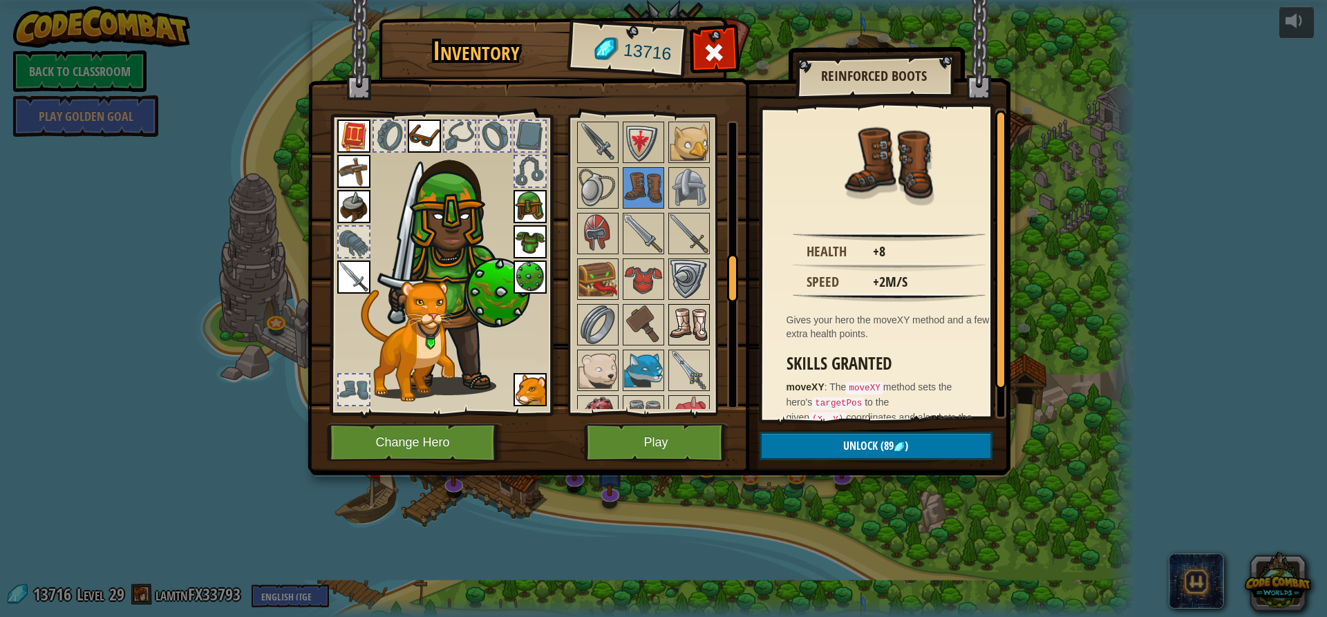
click at [698, 330] on img at bounding box center [689, 324] width 39 height 39
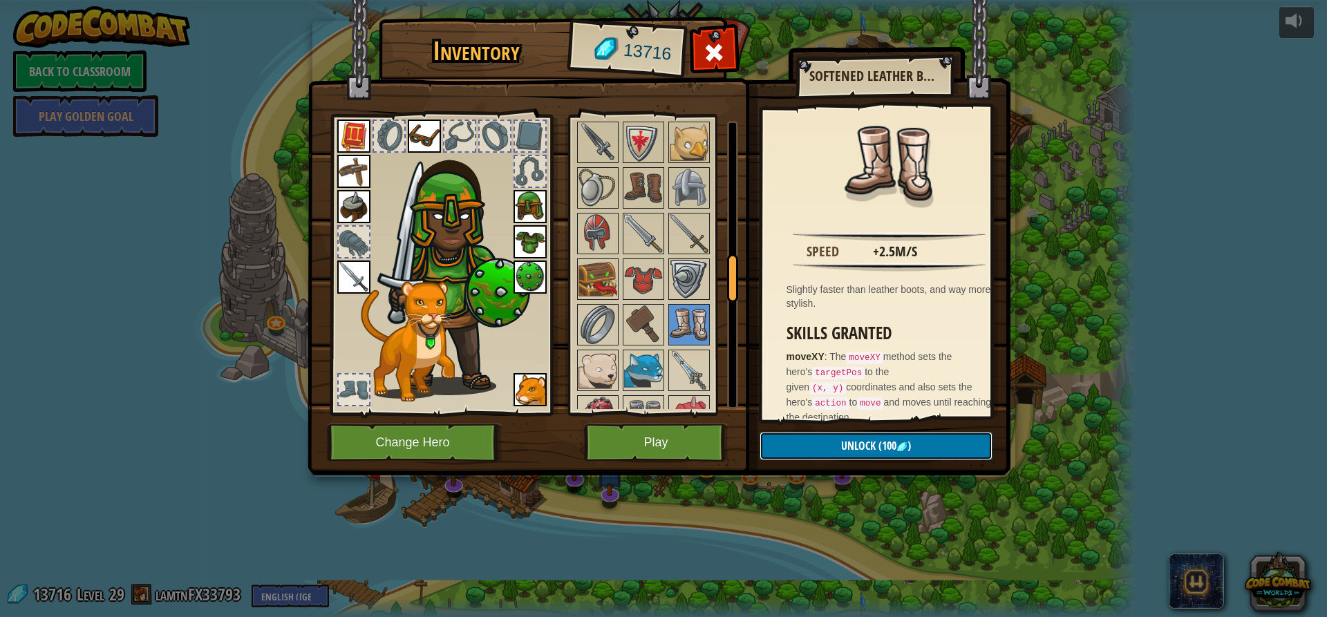
click at [881, 435] on button "Unlock (100 )" at bounding box center [876, 446] width 233 height 28
click at [887, 440] on button "Confirm" at bounding box center [876, 446] width 233 height 28
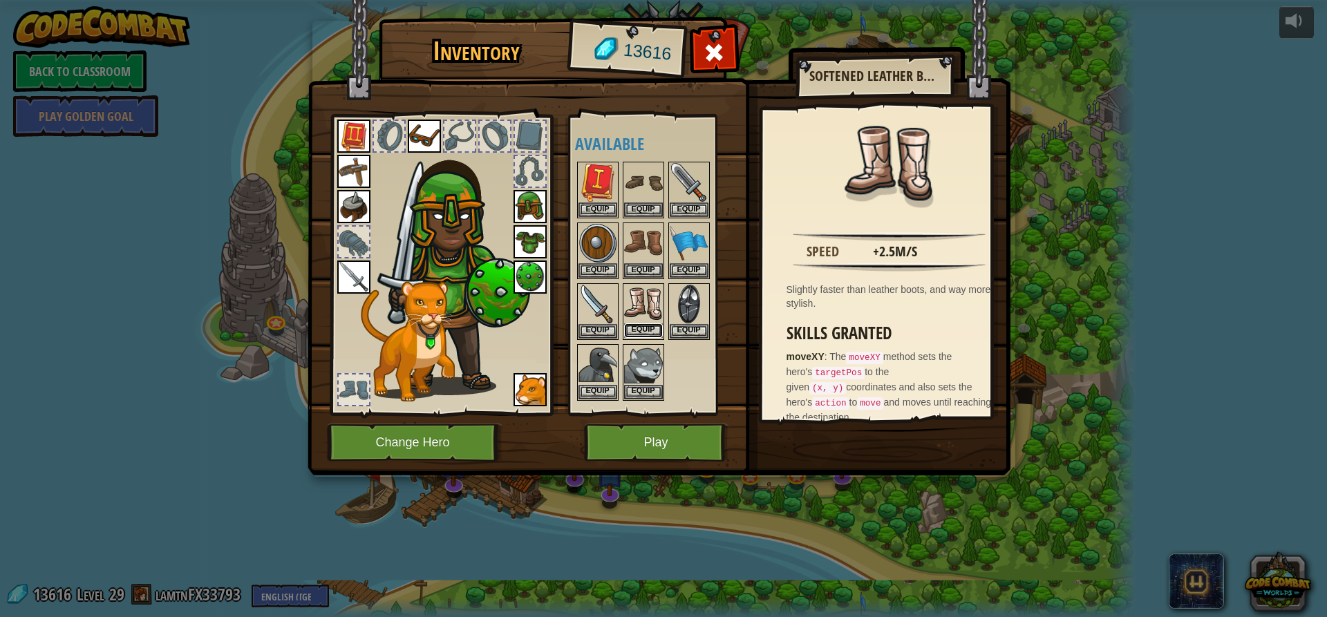
click at [643, 326] on button "Equip" at bounding box center [643, 330] width 39 height 15
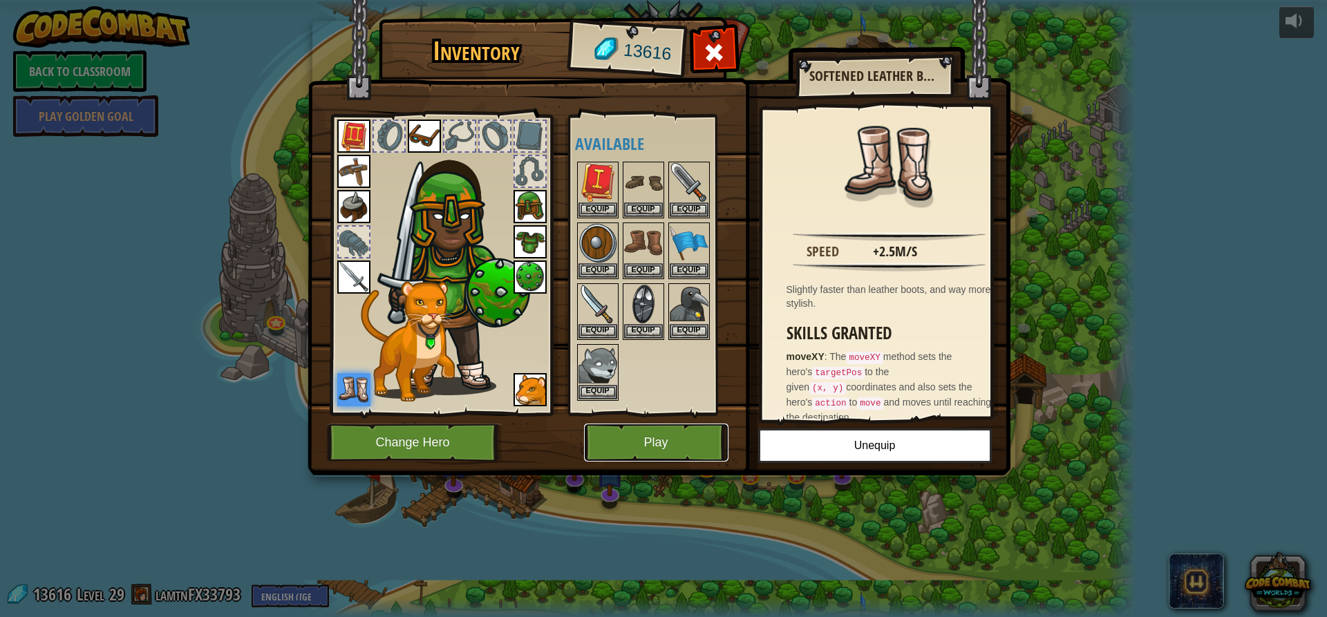
click at [630, 447] on button "Play" at bounding box center [656, 443] width 144 height 38
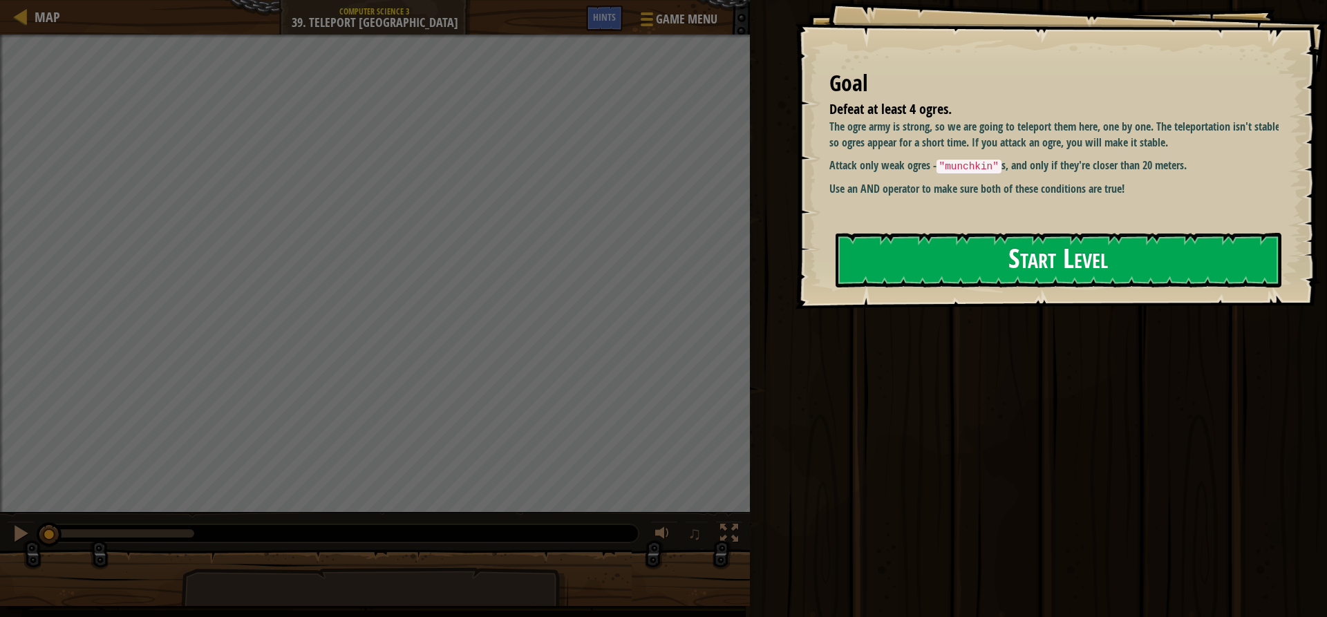
click at [910, 268] on button "Start Level" at bounding box center [1059, 260] width 446 height 55
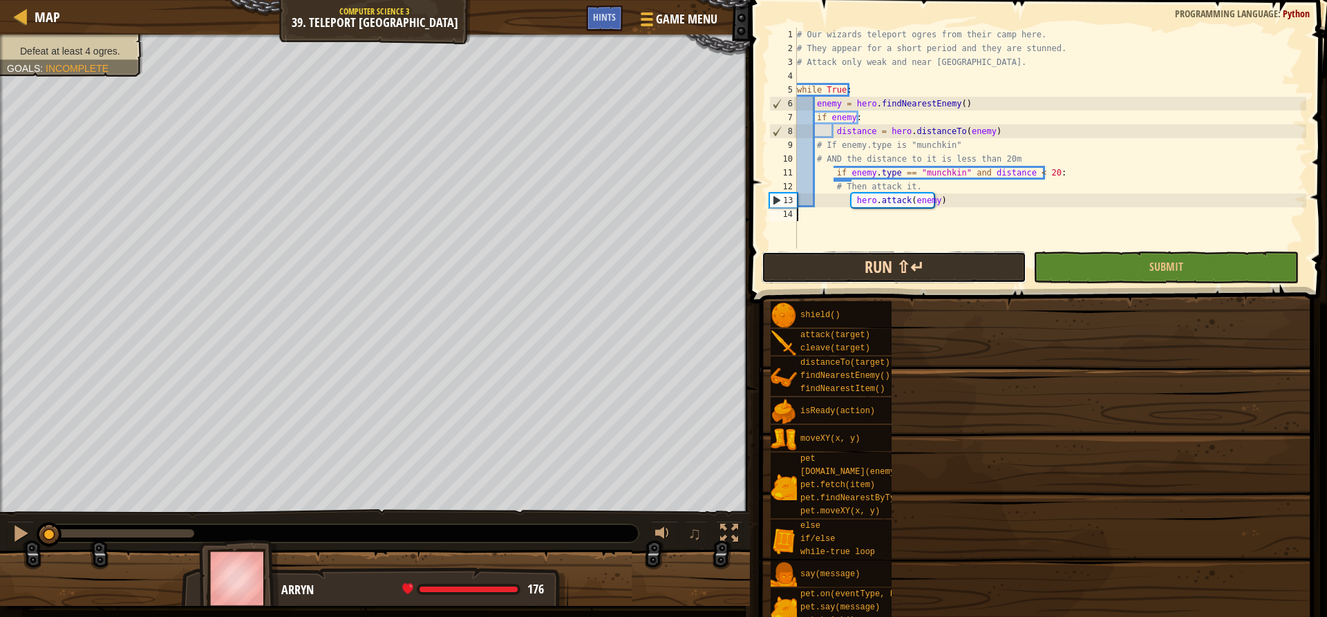
click at [988, 269] on button "Run ⇧↵" at bounding box center [894, 268] width 265 height 32
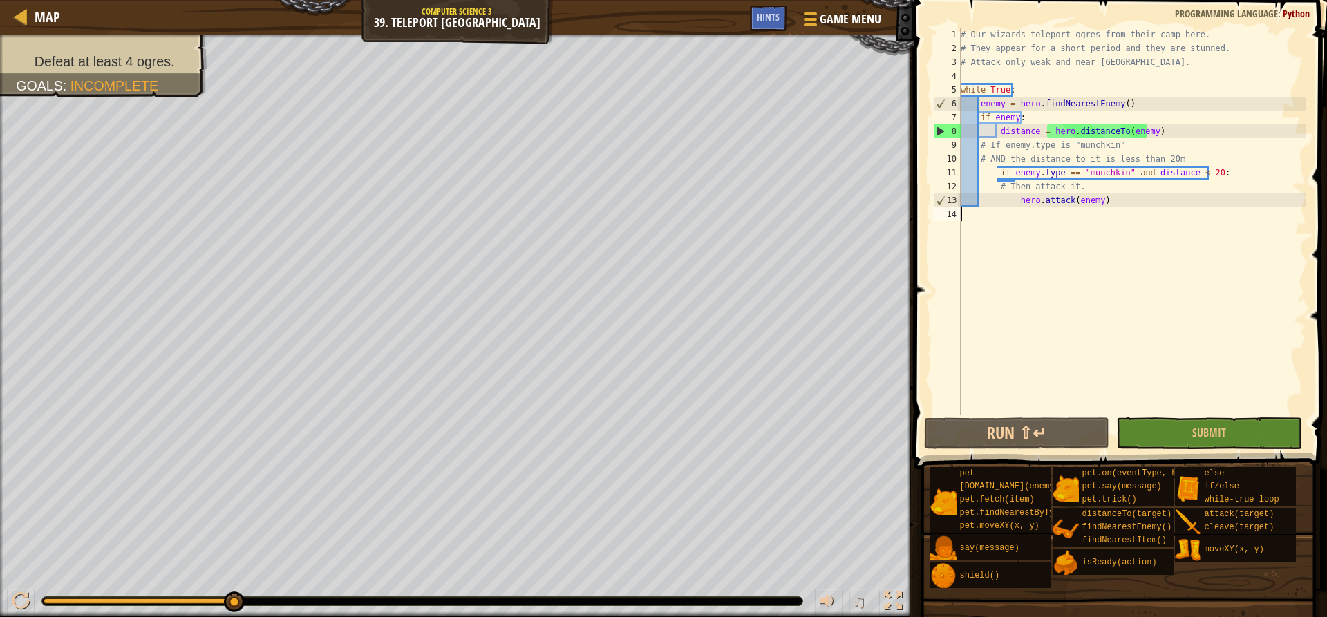
click at [1032, 82] on div "# Our wizards teleport ogres from their camp here. # They appear for a short pe…" at bounding box center [1132, 235] width 348 height 415
click at [1032, 85] on div "# Our wizards teleport ogres from their camp here. # They appear for a short pe…" at bounding box center [1132, 235] width 348 height 415
type textarea "while True:"
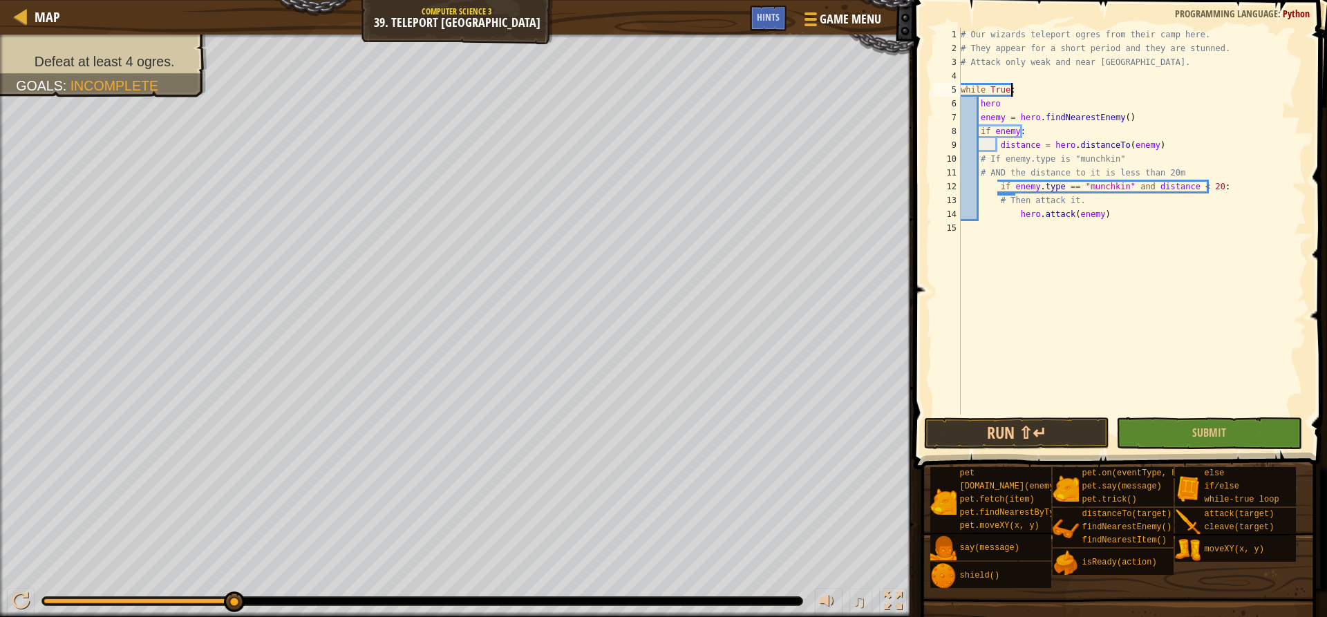
click at [1068, 93] on div "# Our wizards teleport ogres from their camp here. # They appear for a short pe…" at bounding box center [1132, 235] width 348 height 415
click at [1055, 102] on div "# Our wizards teleport ogres from their camp here. # They appear for a short pe…" at bounding box center [1132, 235] width 348 height 415
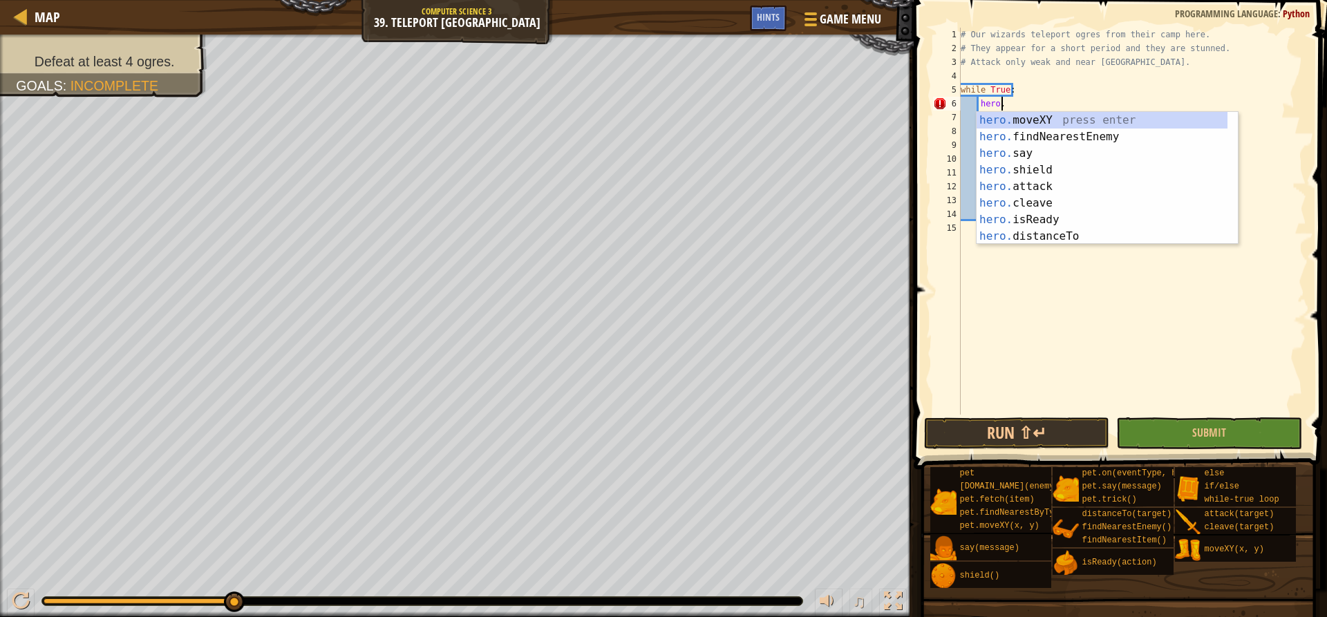
scroll to position [6, 3]
type textarea "h"
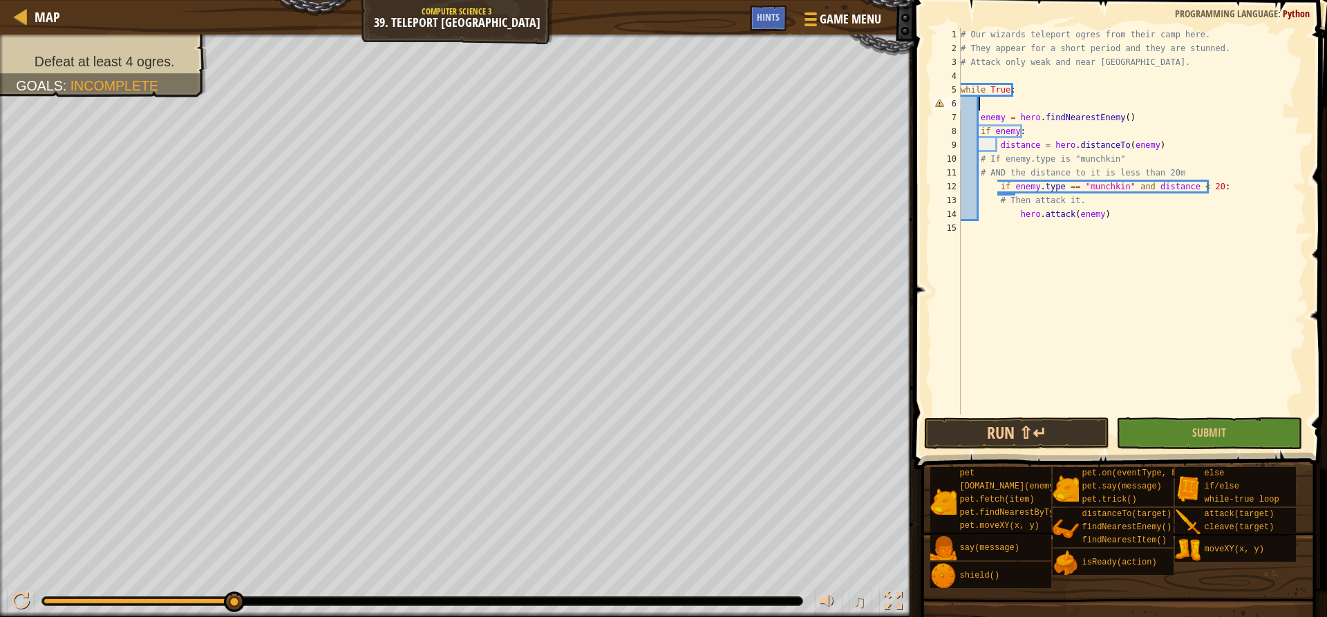
scroll to position [6, 0]
type textarea "while True:"
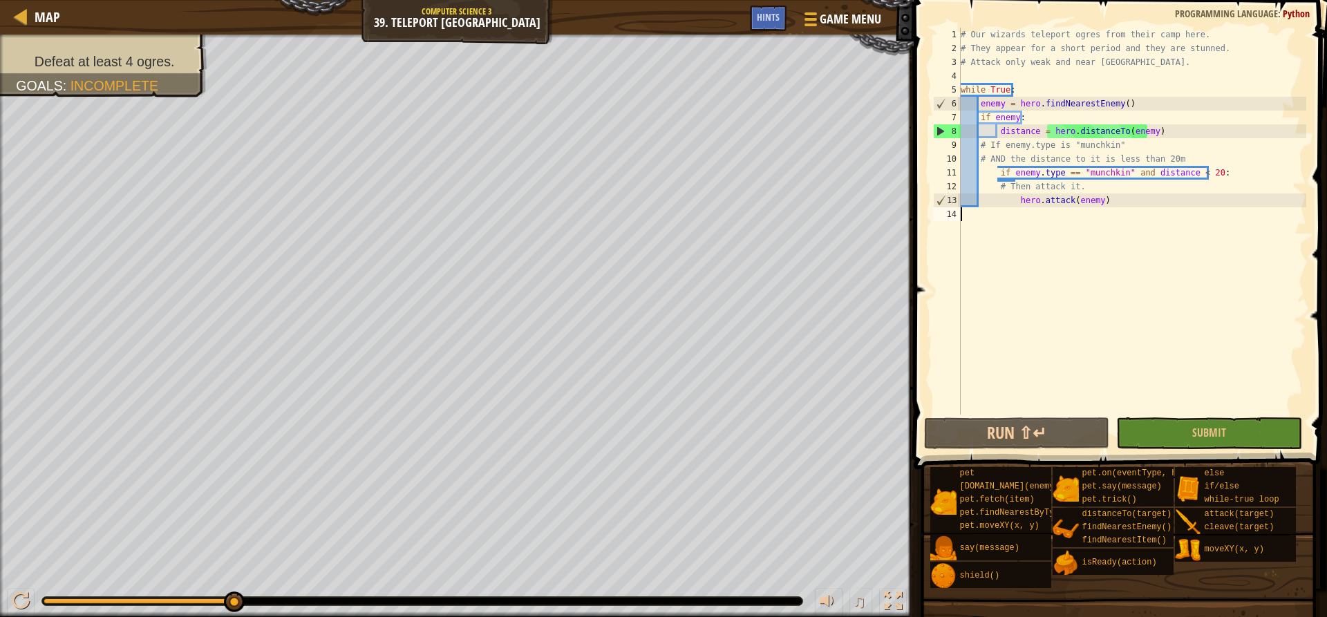
drag, startPoint x: 1083, startPoint y: 220, endPoint x: 1095, endPoint y: 209, distance: 16.1
click at [1083, 219] on div "# Our wizards teleport ogres from their camp here. # They appear for a short pe…" at bounding box center [1132, 235] width 348 height 415
click at [1118, 198] on div "# Our wizards teleport ogres from their camp here. # They appear for a short pe…" at bounding box center [1132, 235] width 348 height 415
type textarea "hero.attack(enemy)"
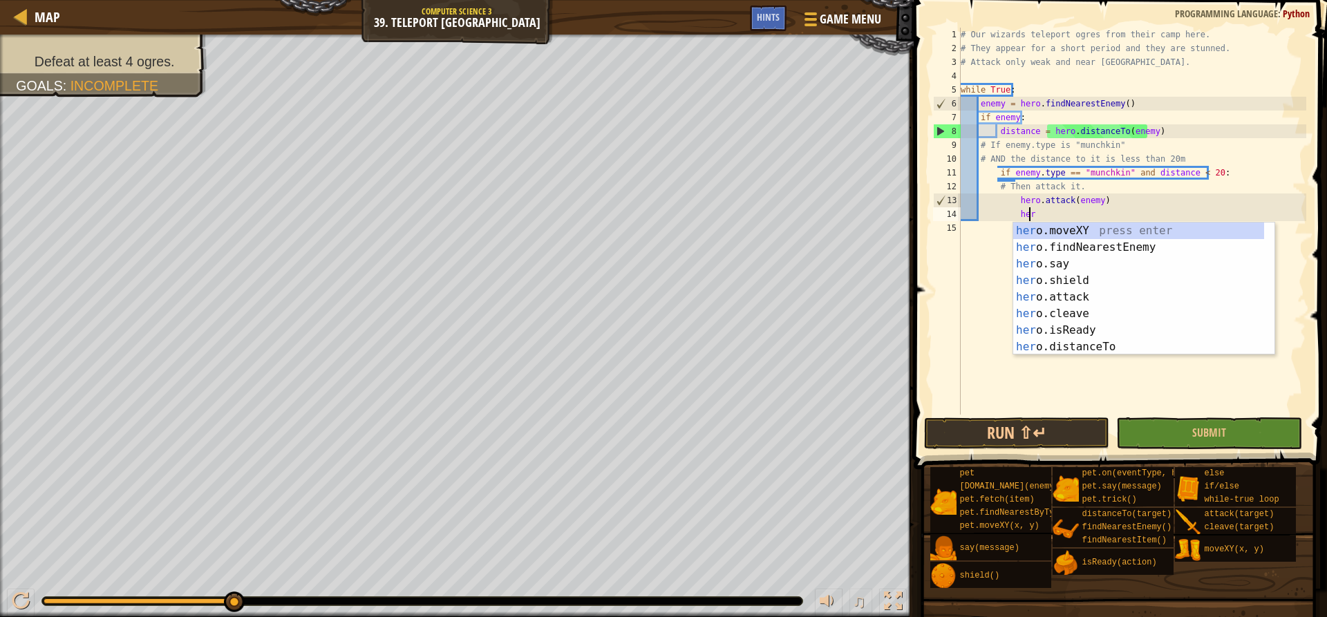
scroll to position [6, 6]
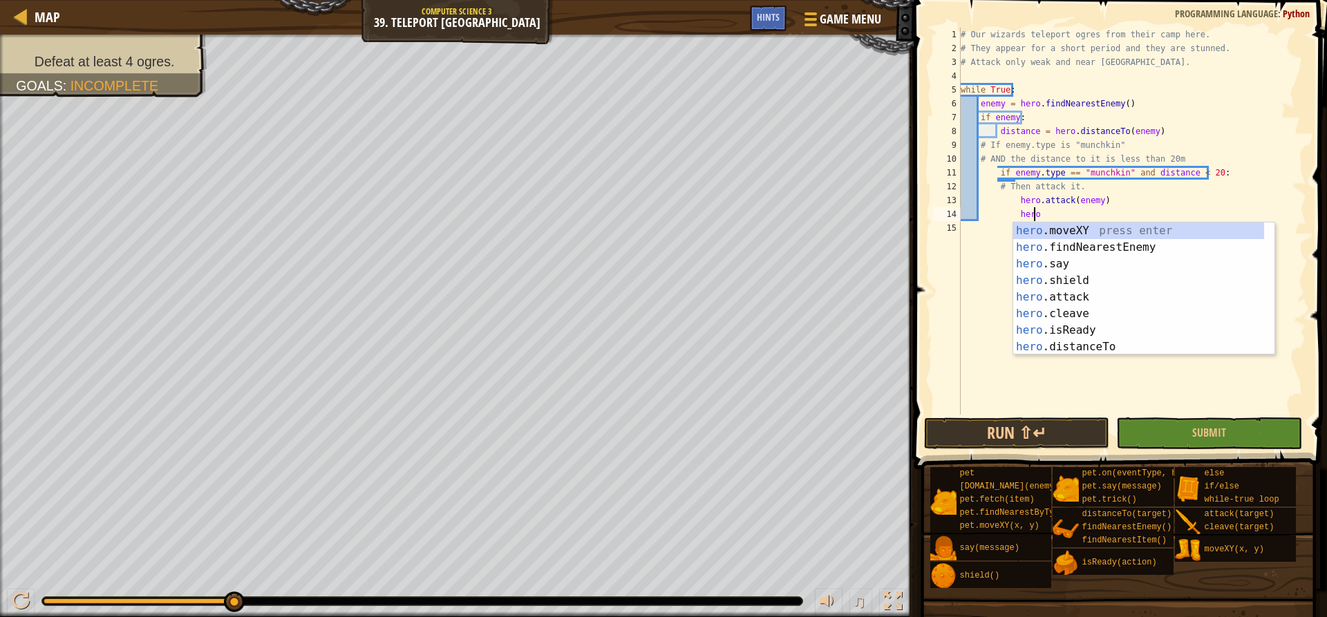
click at [46, 598] on div at bounding box center [422, 601] width 760 height 8
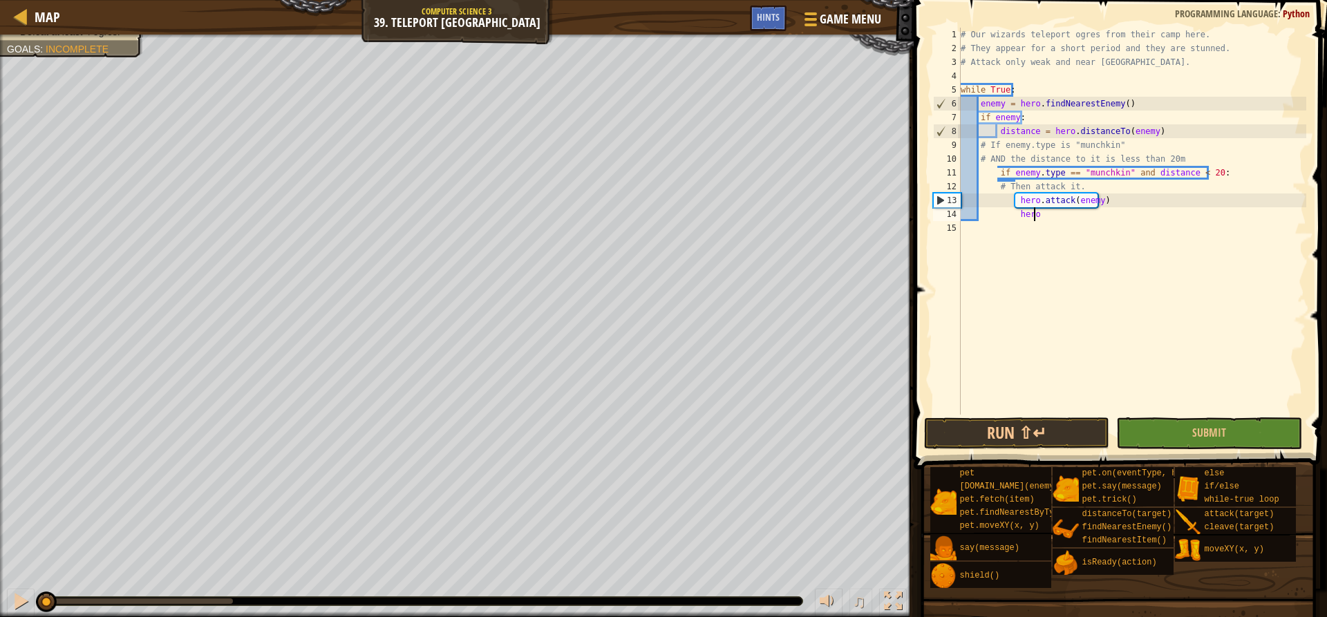
click at [44, 599] on div at bounding box center [44, 602] width 1 height 6
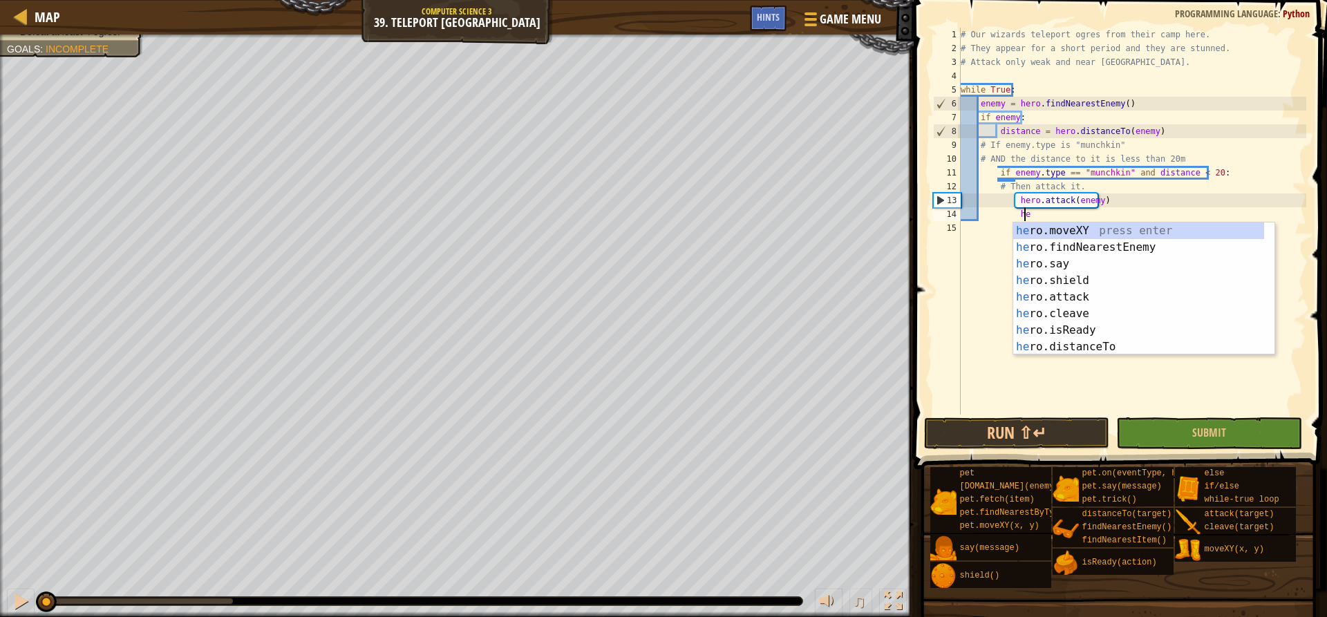
type textarea "h"
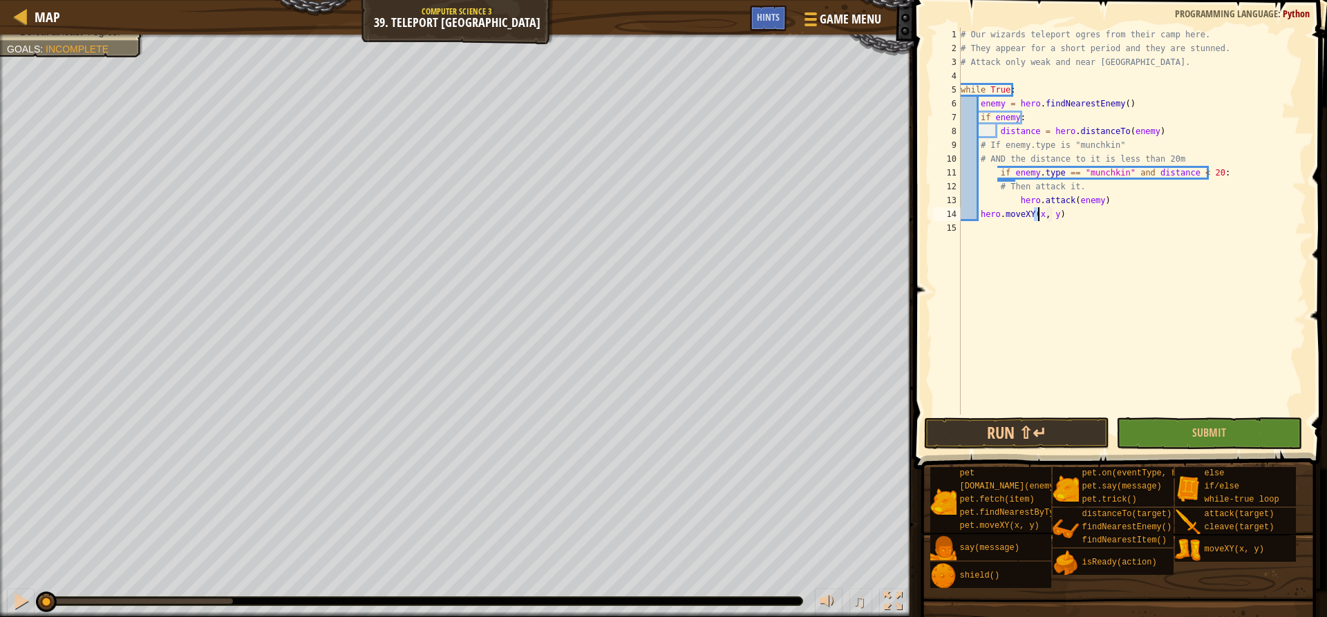
scroll to position [6, 7]
click at [1055, 218] on div "# Our wizards teleport ogres from their camp here. # They appear for a short pe…" at bounding box center [1132, 235] width 348 height 415
click at [1046, 431] on button "Run ⇧↵" at bounding box center [1016, 433] width 185 height 32
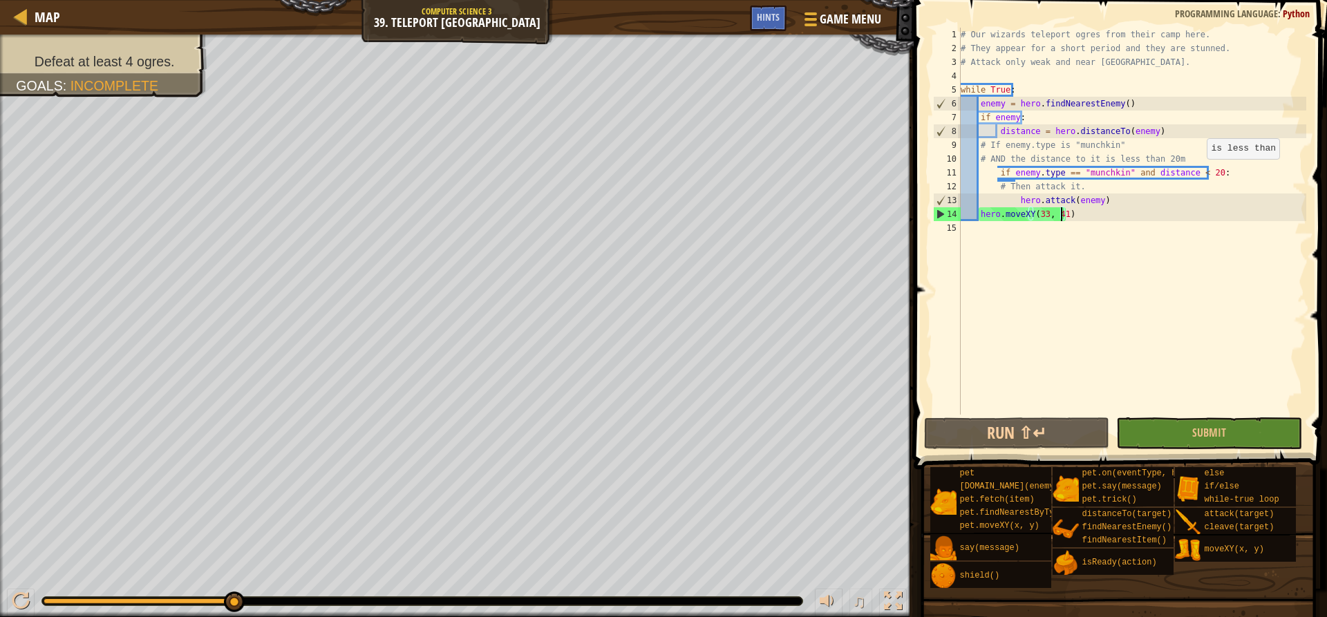
click at [1200, 169] on div "# Our wizards teleport ogres from their camp here. # They appear for a short pe…" at bounding box center [1132, 235] width 348 height 415
click at [1057, 452] on span at bounding box center [1122, 215] width 424 height 510
click at [1055, 440] on button "Run ⇧↵" at bounding box center [1016, 433] width 185 height 32
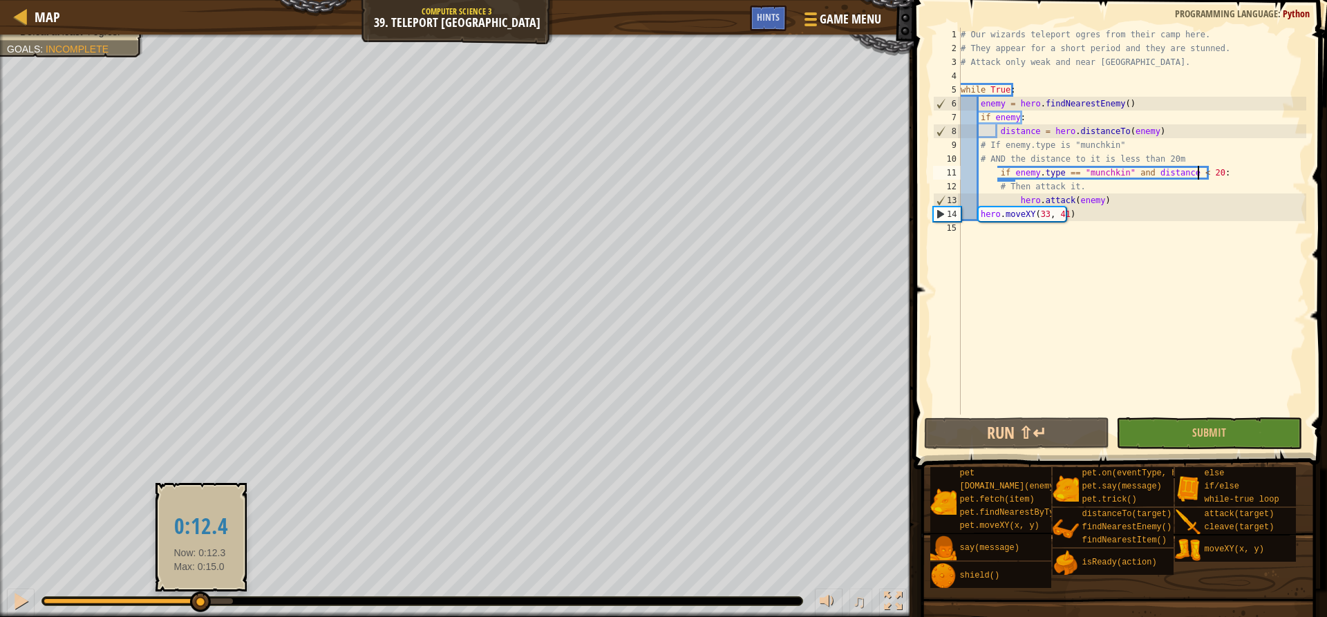
drag, startPoint x: 233, startPoint y: 603, endPoint x: 200, endPoint y: 599, distance: 33.4
click at [200, 599] on div at bounding box center [200, 602] width 21 height 21
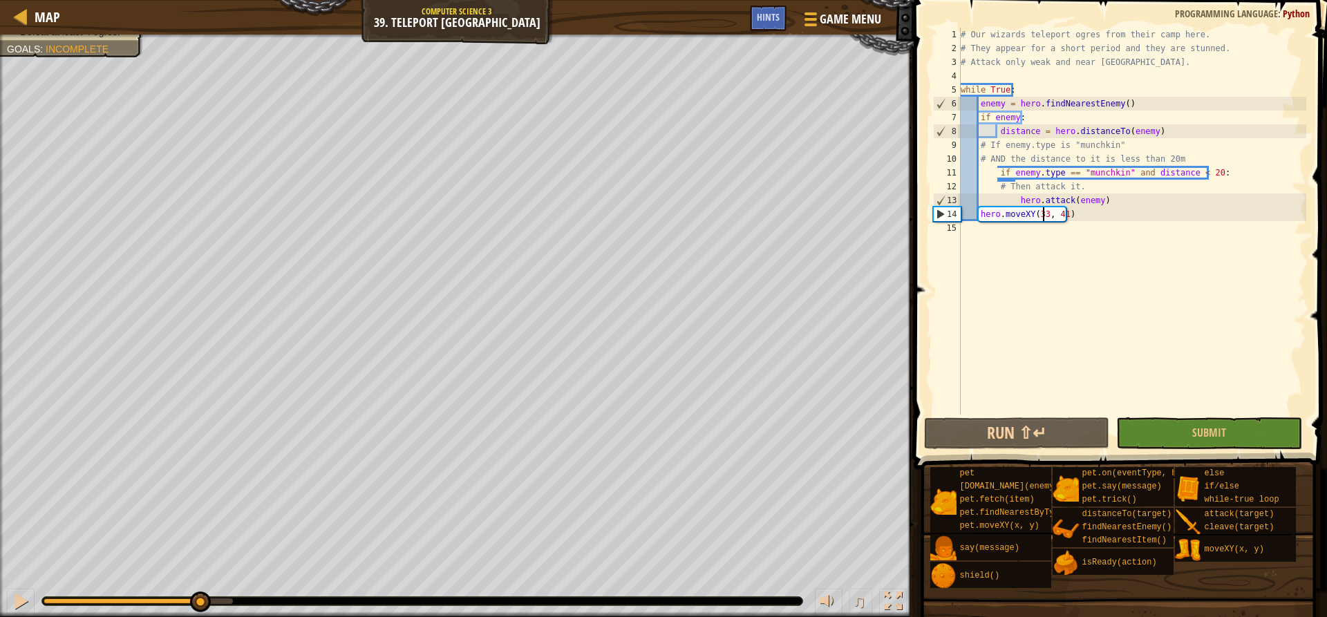
click at [1042, 214] on div "# Our wizards teleport ogres from their camp here. # They appear for a short pe…" at bounding box center [1132, 235] width 348 height 415
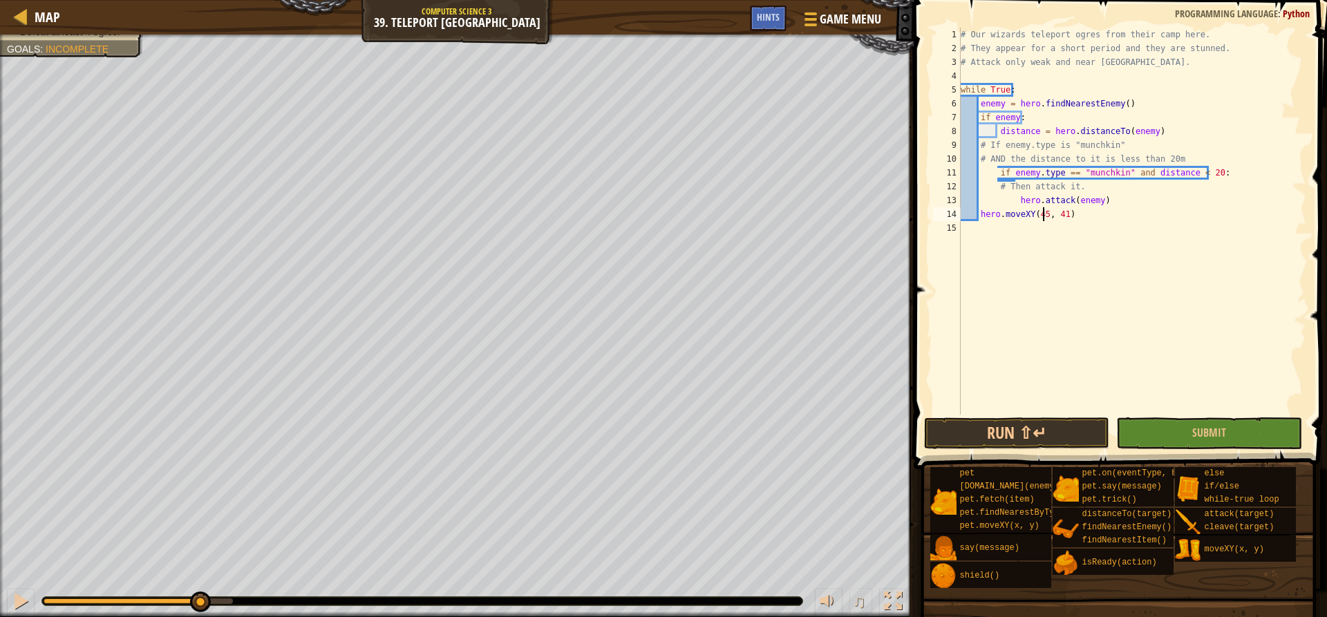
click at [1057, 214] on div "# Our wizards teleport ogres from their camp here. # They appear for a short pe…" at bounding box center [1132, 235] width 348 height 415
click at [1029, 425] on button "Run ⇧↵" at bounding box center [1016, 433] width 185 height 32
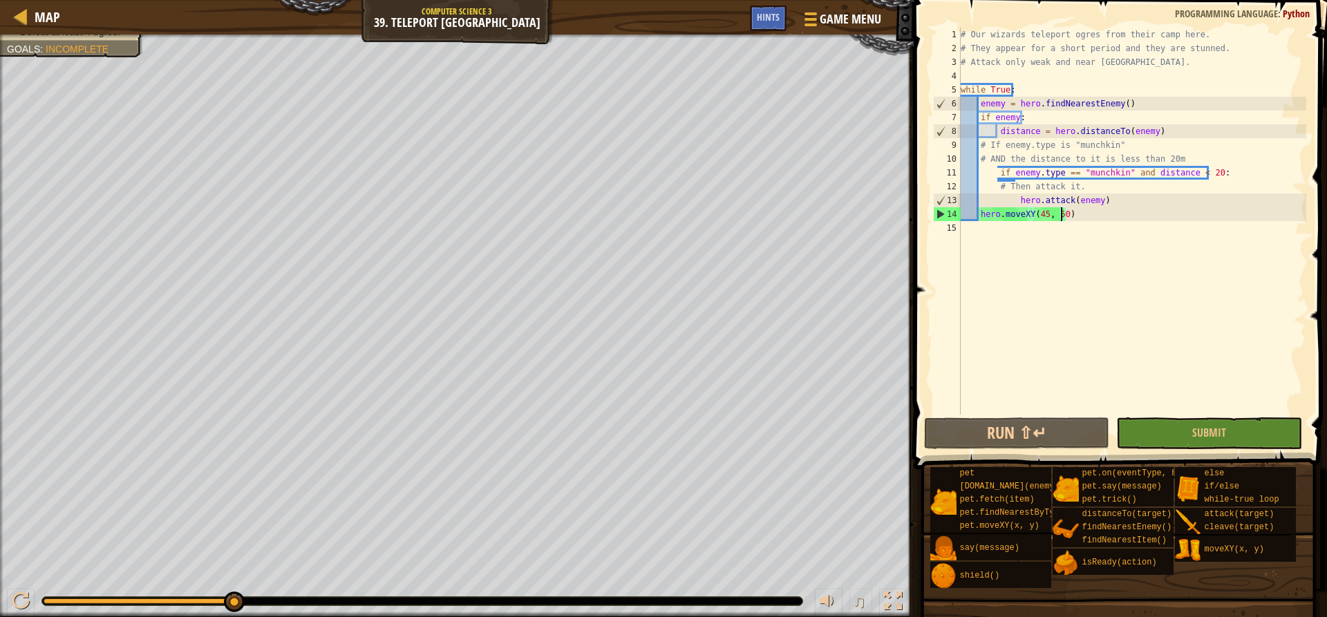
click at [41, 602] on div "♫" at bounding box center [457, 597] width 914 height 41
click at [46, 601] on div at bounding box center [138, 602] width 189 height 6
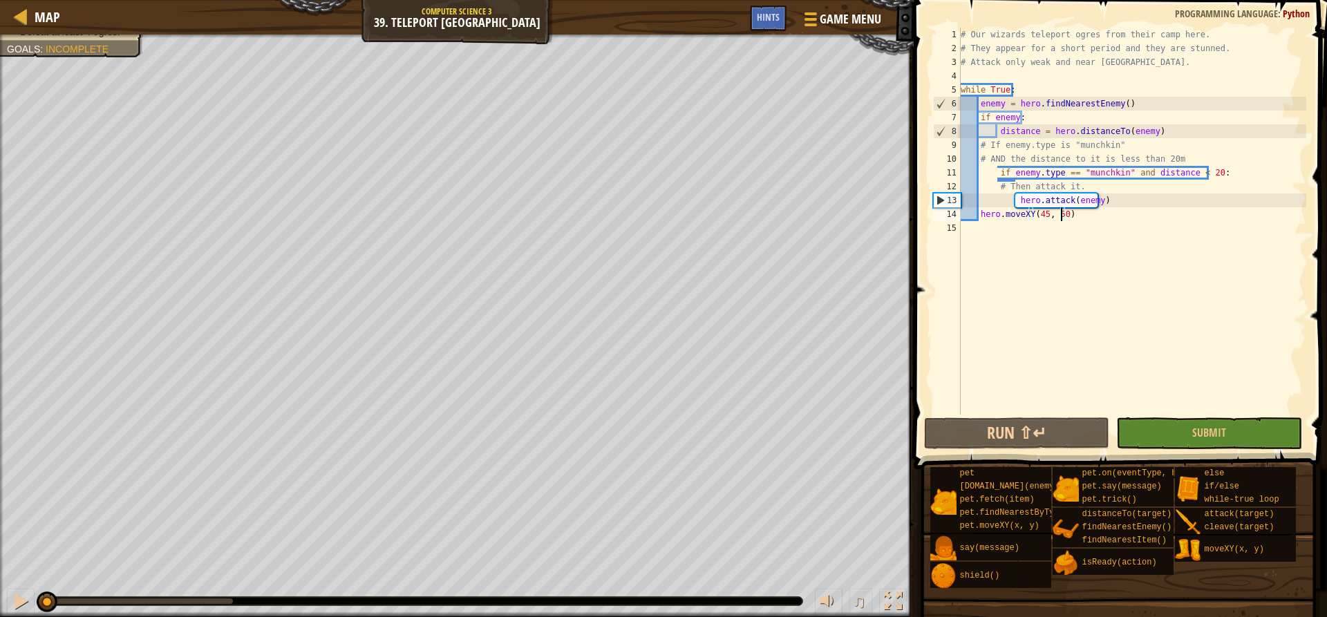
click at [1039, 216] on div "# Our wizards teleport ogres from their camp here. # They appear for a short pe…" at bounding box center [1132, 235] width 348 height 415
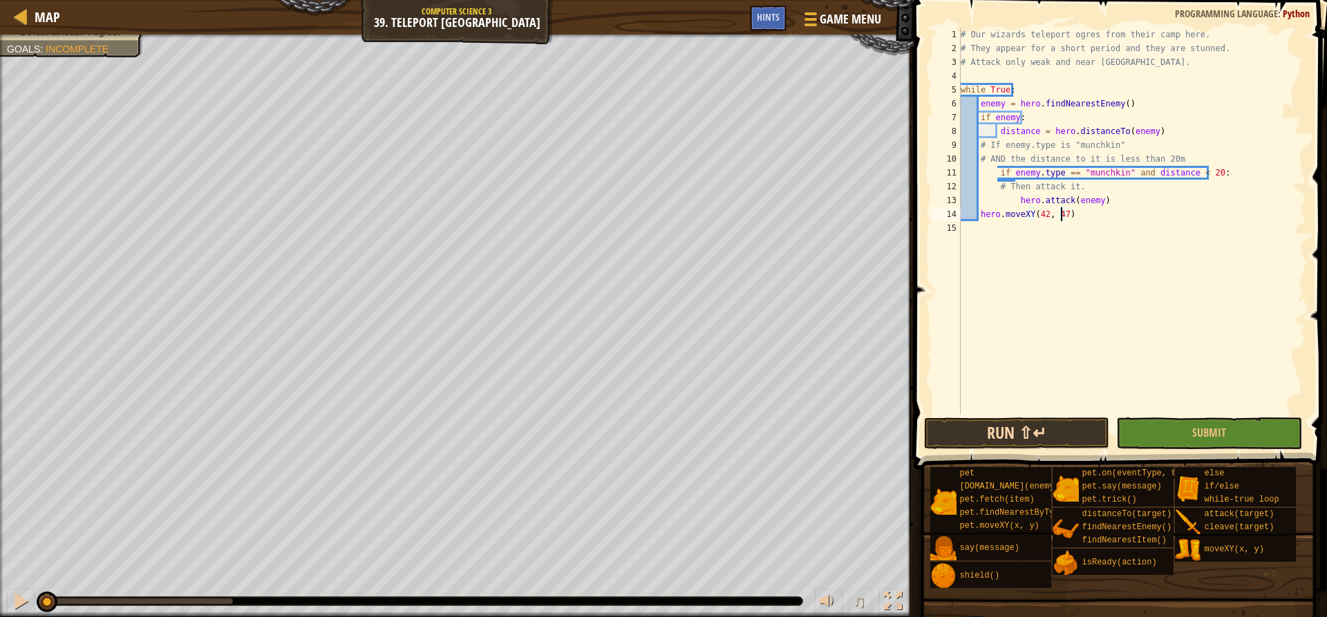
type textarea "hero.moveXY(42, 47)"
click at [1010, 424] on button "Run ⇧↵" at bounding box center [1016, 433] width 185 height 32
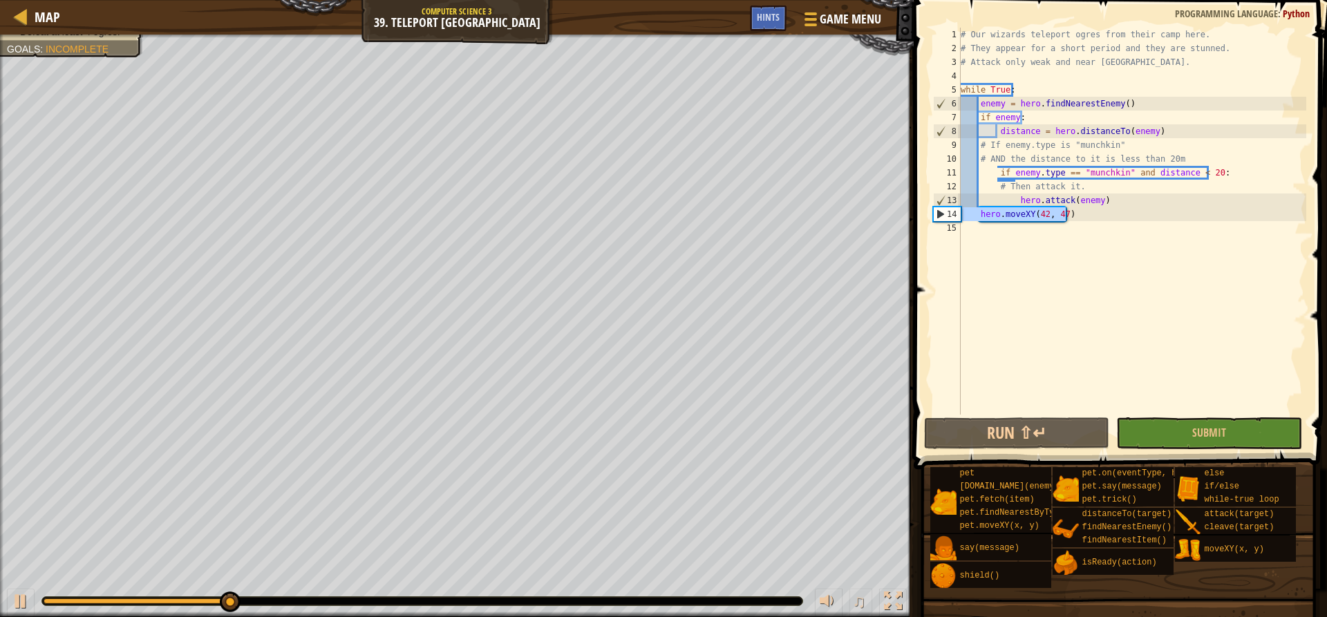
click at [881, 212] on div "Map Computer Science 3 39. Teleport Lasso Game Menu Done Hints 1 הההההההההההההה…" at bounding box center [663, 308] width 1327 height 617
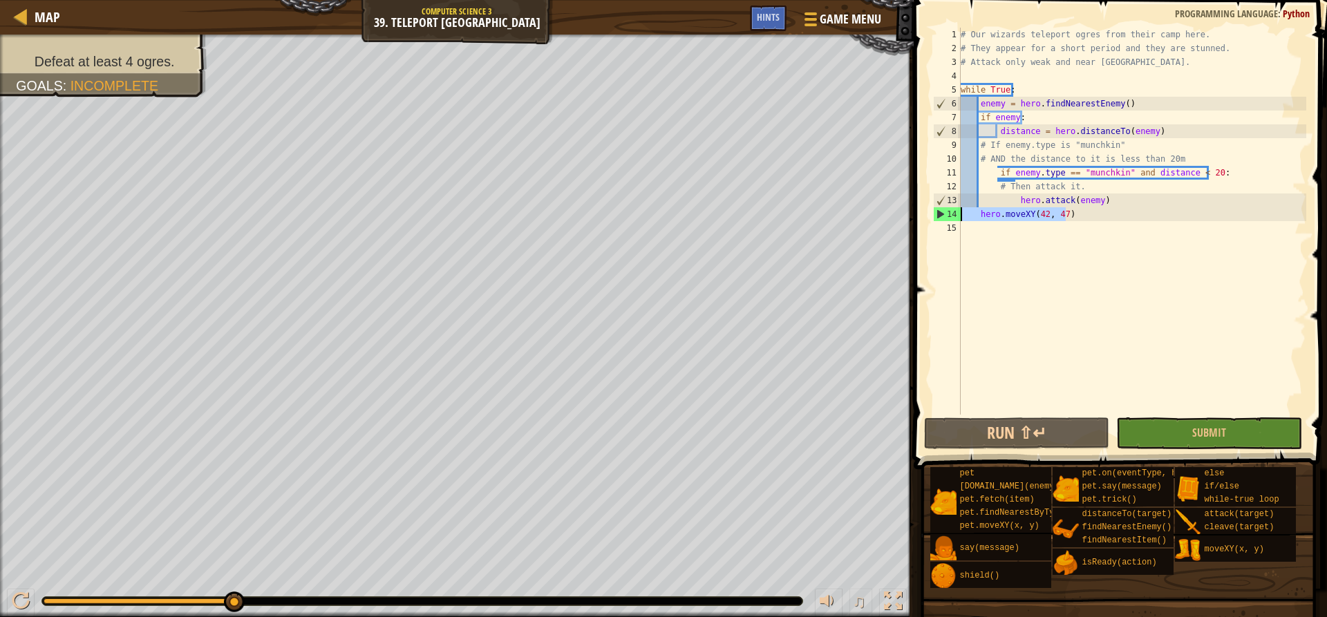
scroll to position [6, 0]
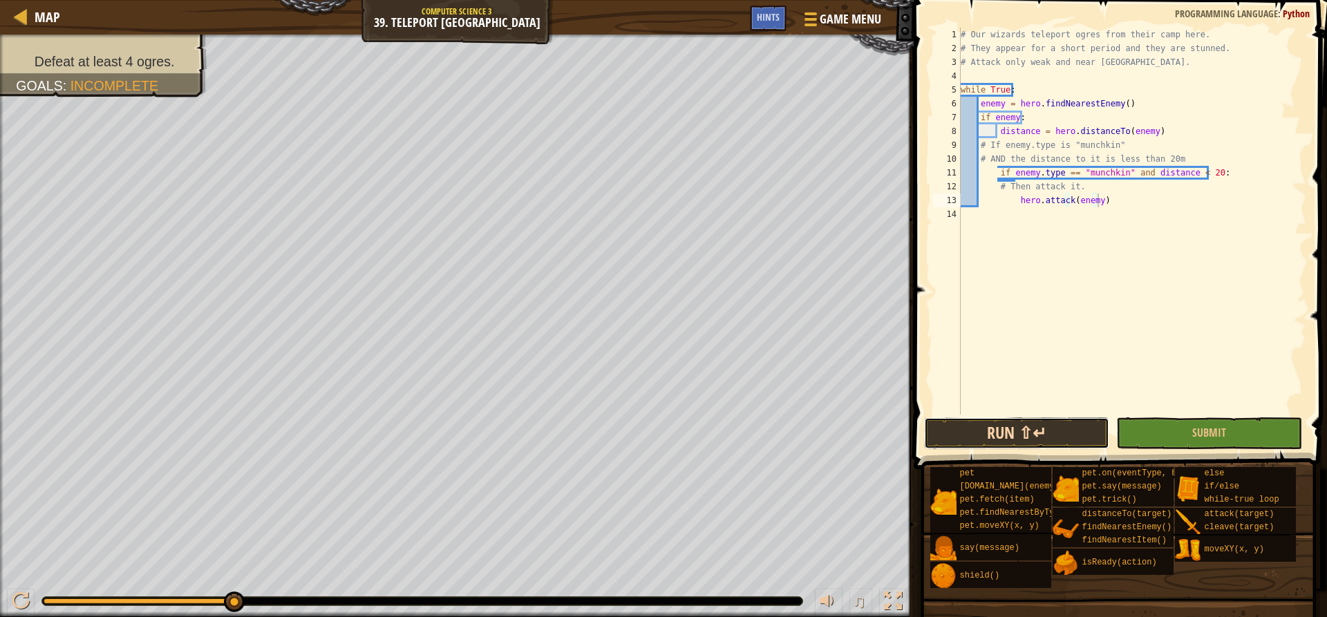
click at [1035, 436] on button "Run ⇧↵" at bounding box center [1016, 433] width 185 height 32
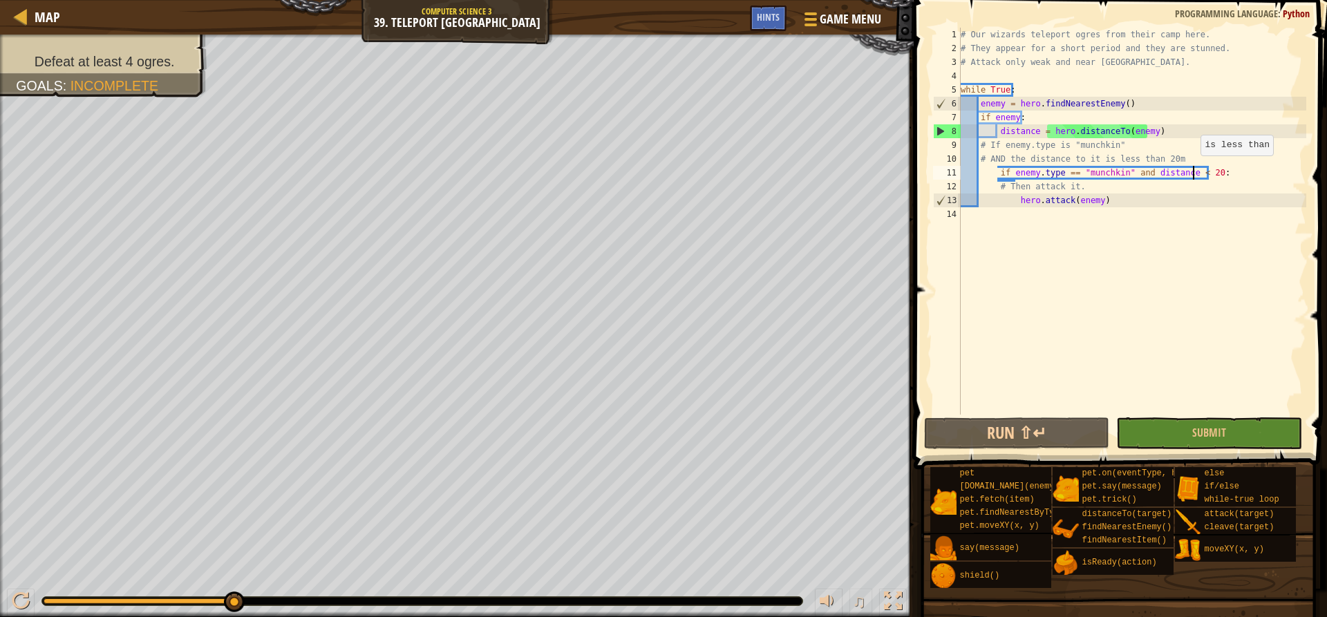
click at [1194, 169] on div "# Our wizards teleport ogres from their camp here. # They appear for a short pe…" at bounding box center [1132, 235] width 348 height 415
type textarea "if enemy.type == "munchkin" and distance <=20:"
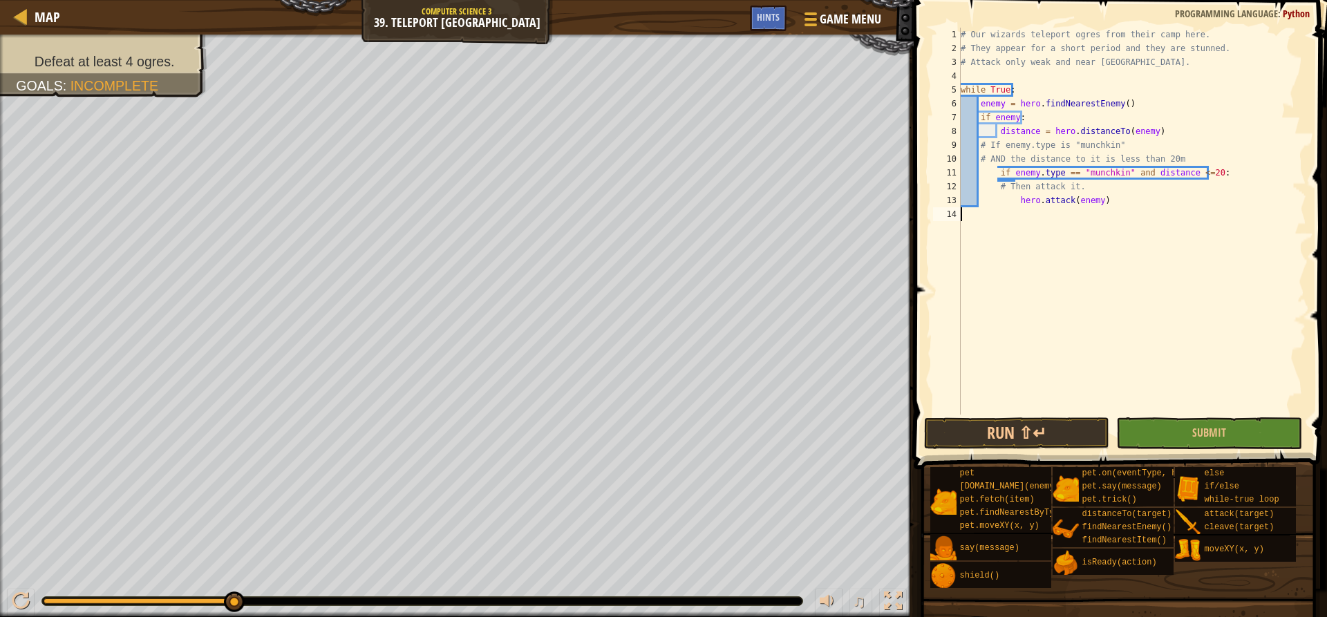
click at [1145, 313] on div "# Our wizards teleport ogres from their camp here. # They appear for a short pe…" at bounding box center [1132, 235] width 348 height 415
click at [1066, 439] on button "Run ⇧↵" at bounding box center [1016, 433] width 185 height 32
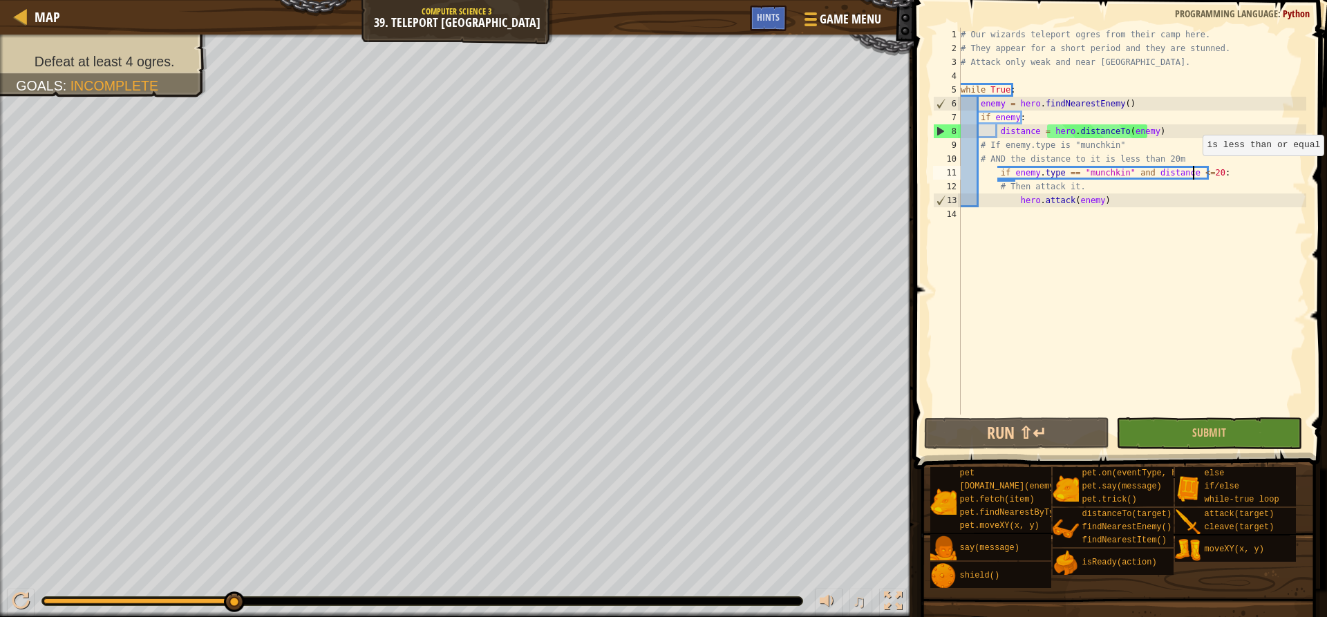
click at [1196, 169] on div "# Our wizards teleport ogres from their camp here. # They appear for a short pe…" at bounding box center [1132, 235] width 348 height 415
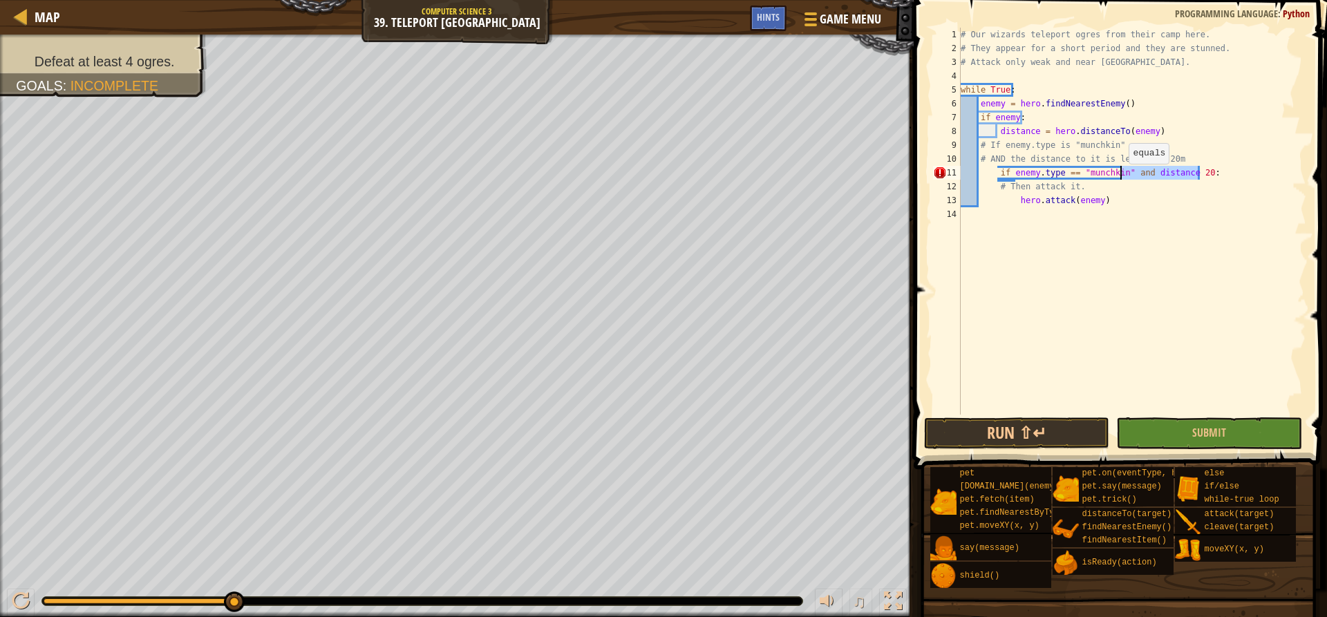
drag, startPoint x: 1208, startPoint y: 172, endPoint x: 1122, endPoint y: 178, distance: 86.6
click at [1122, 178] on div "# Our wizards teleport ogres from their camp here. # They appear for a short pe…" at bounding box center [1132, 235] width 348 height 415
type textarea "if enemy.type == "munchkin":"
click at [1066, 431] on button "Run ⇧↵" at bounding box center [1016, 433] width 185 height 32
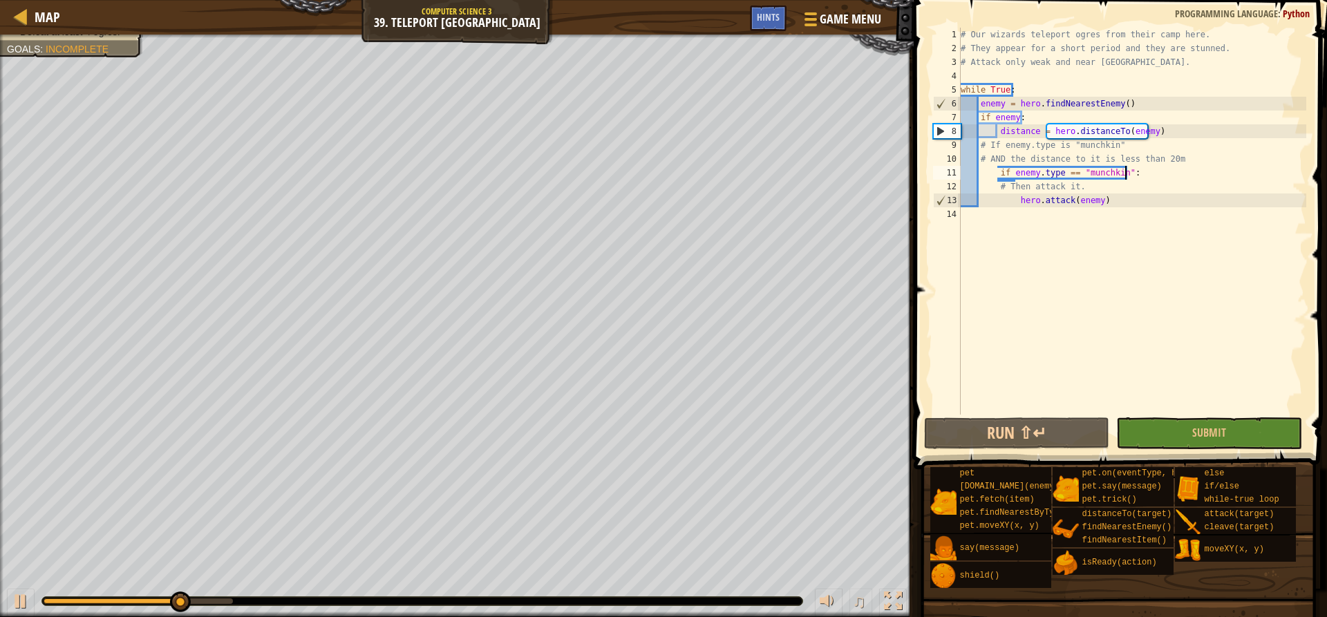
scroll to position [6, 13]
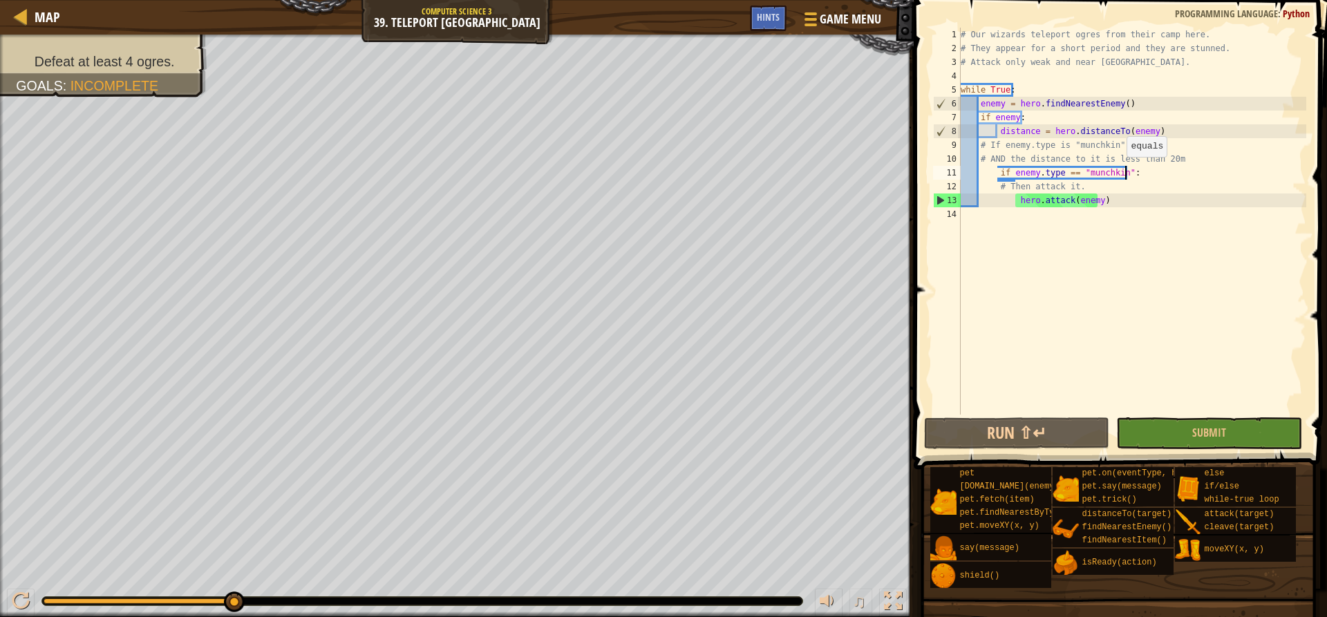
click at [1120, 171] on div "# Our wizards teleport ogres from their camp here. # They appear for a short pe…" at bounding box center [1132, 235] width 348 height 415
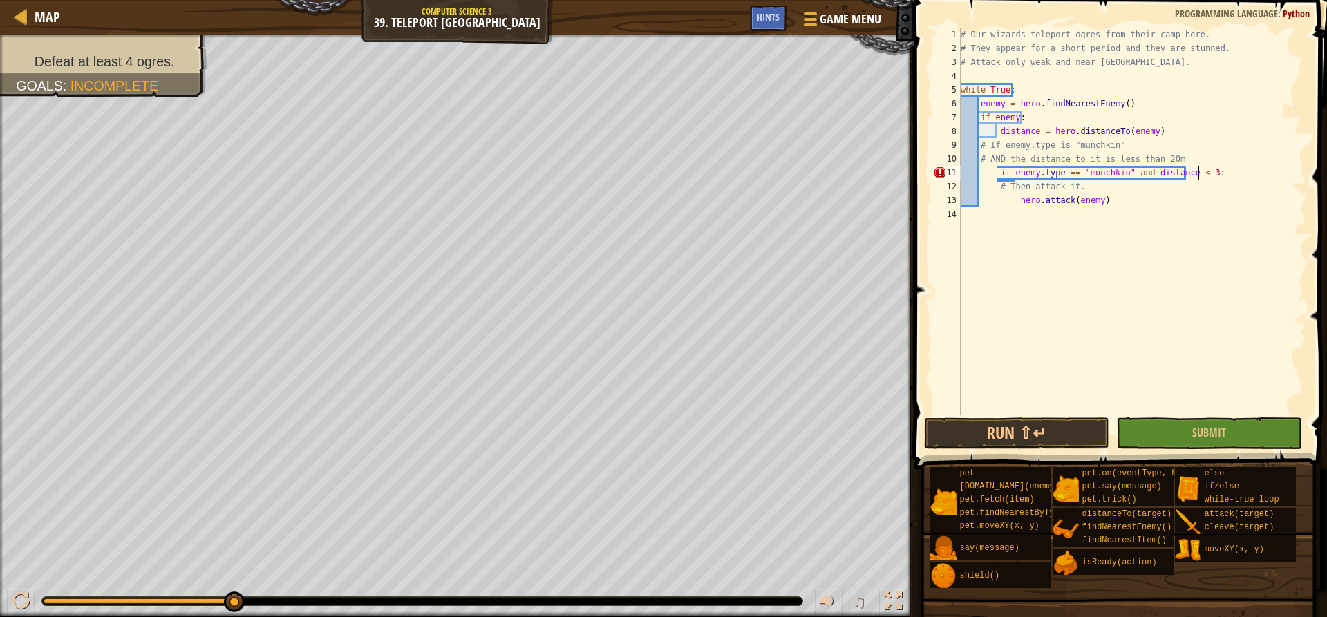
scroll to position [6, 20]
click at [1060, 437] on button "Run ⇧↵" at bounding box center [1016, 433] width 185 height 32
click at [1060, 445] on button "Run ⇧↵" at bounding box center [1016, 433] width 185 height 32
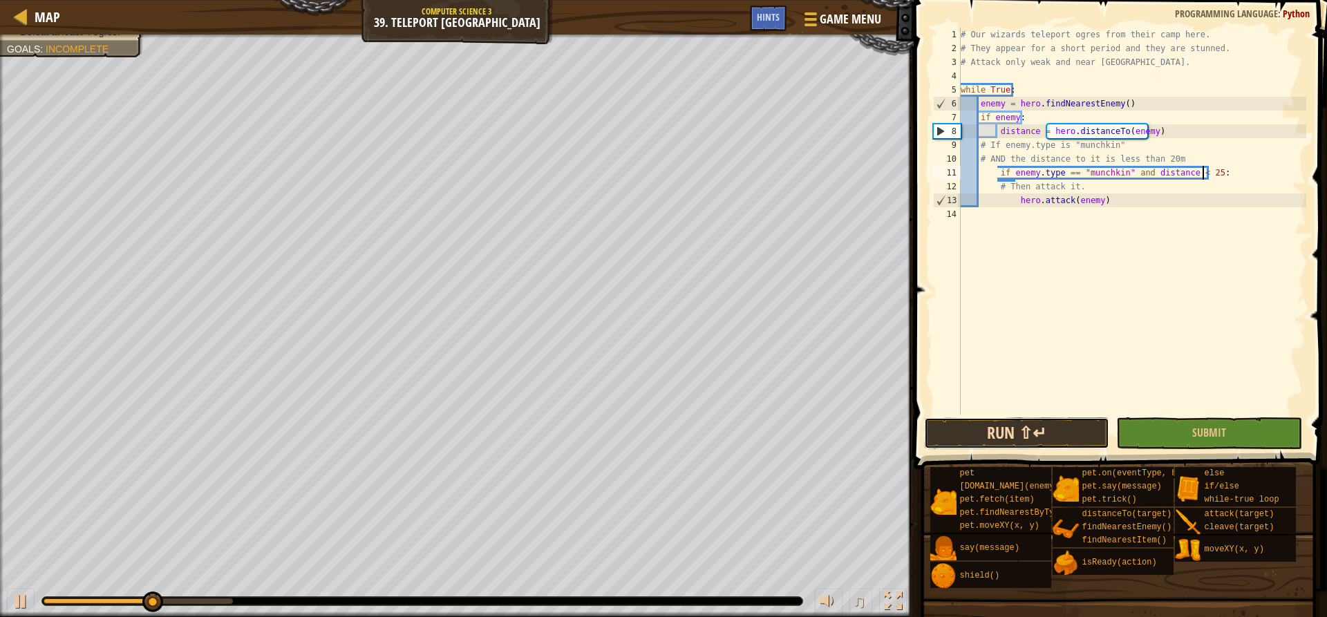
drag, startPoint x: 1038, startPoint y: 435, endPoint x: 1035, endPoint y: 426, distance: 9.4
click at [1038, 435] on button "Run ⇧↵" at bounding box center [1016, 433] width 185 height 32
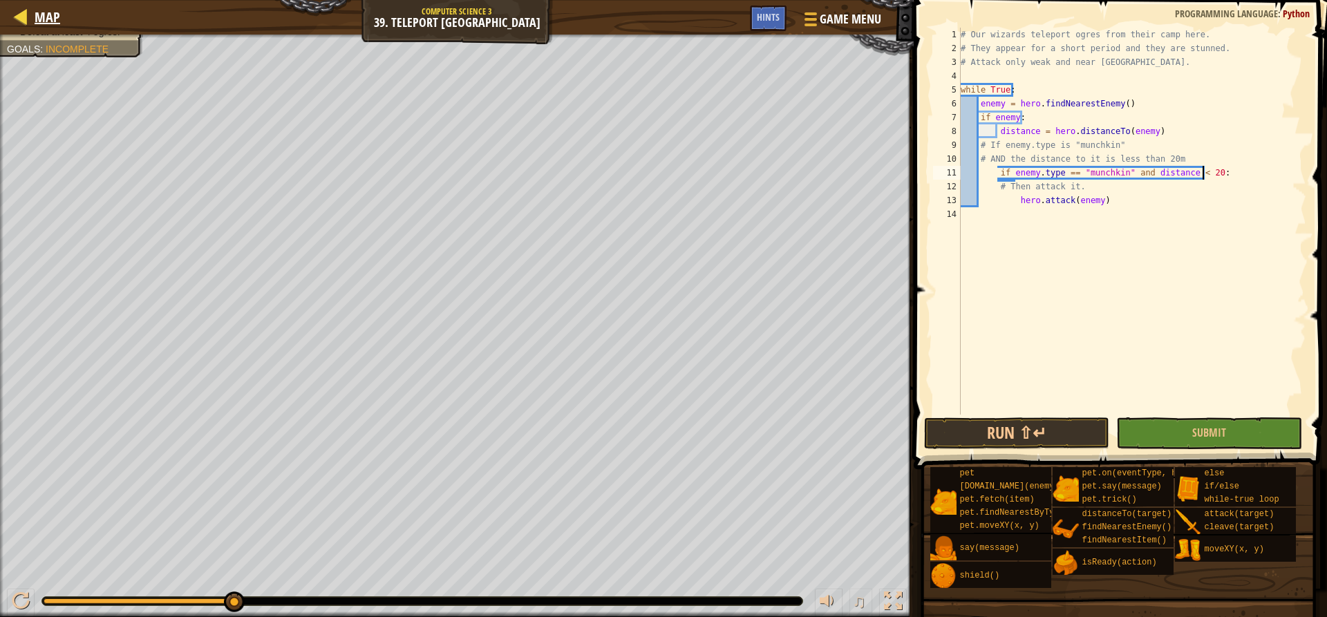
type textarea "if enemy.type == "munchkin" and distance < 20:"
click at [52, 19] on span "Map" at bounding box center [48, 17] width 26 height 19
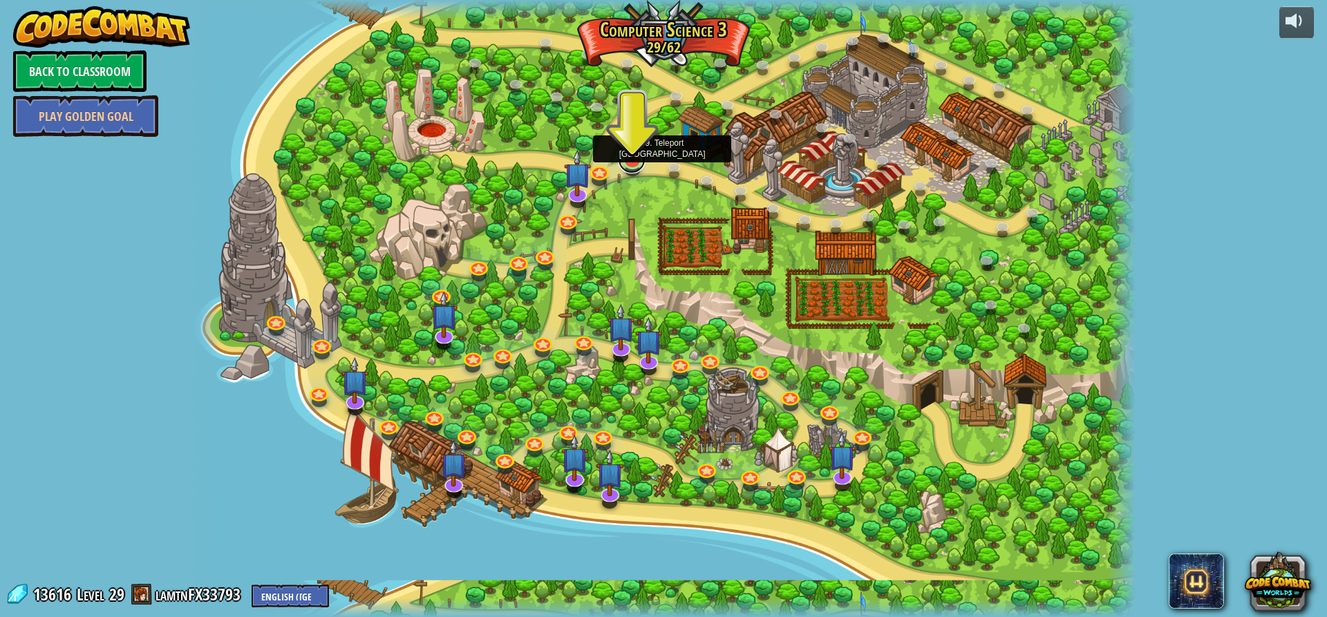
click at [634, 164] on link at bounding box center [632, 160] width 28 height 28
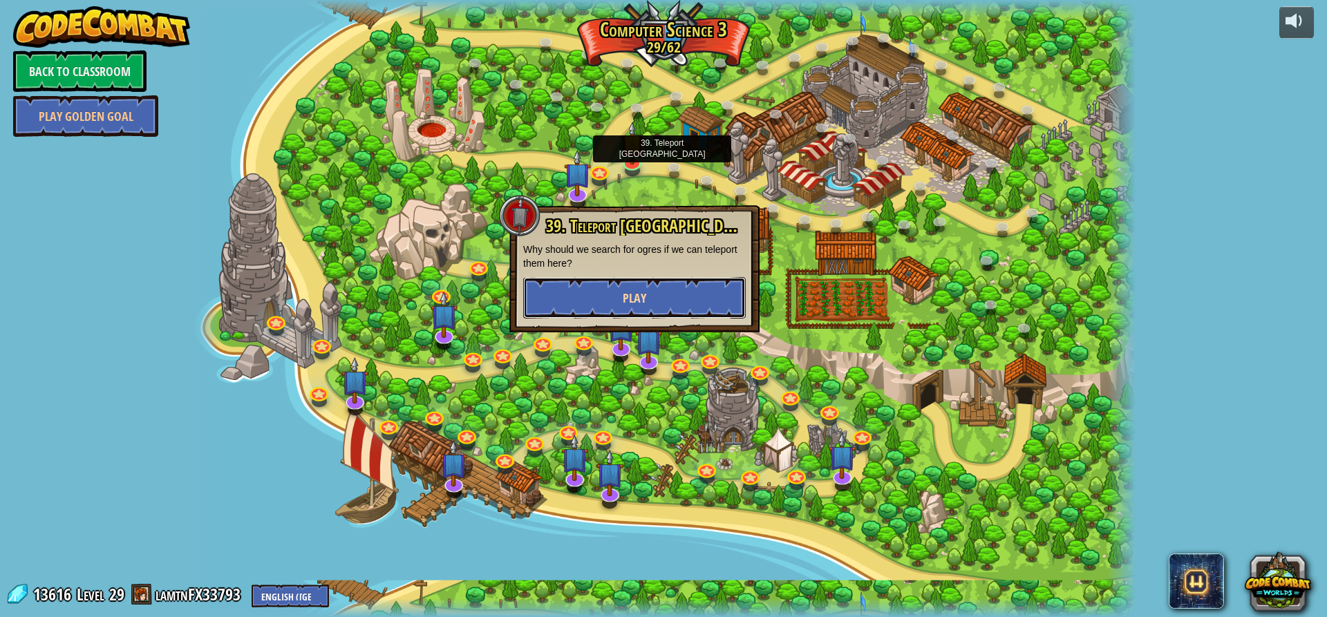
click at [647, 290] on button "Play" at bounding box center [634, 297] width 223 height 41
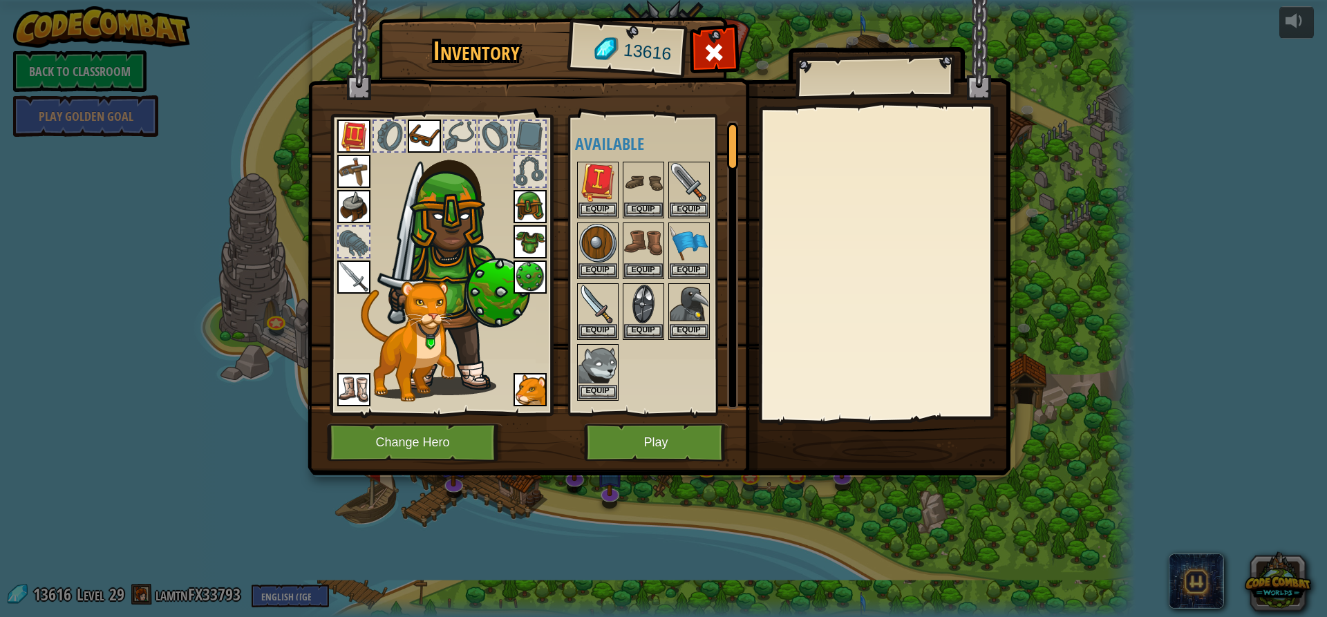
click at [347, 282] on img at bounding box center [353, 277] width 33 height 33
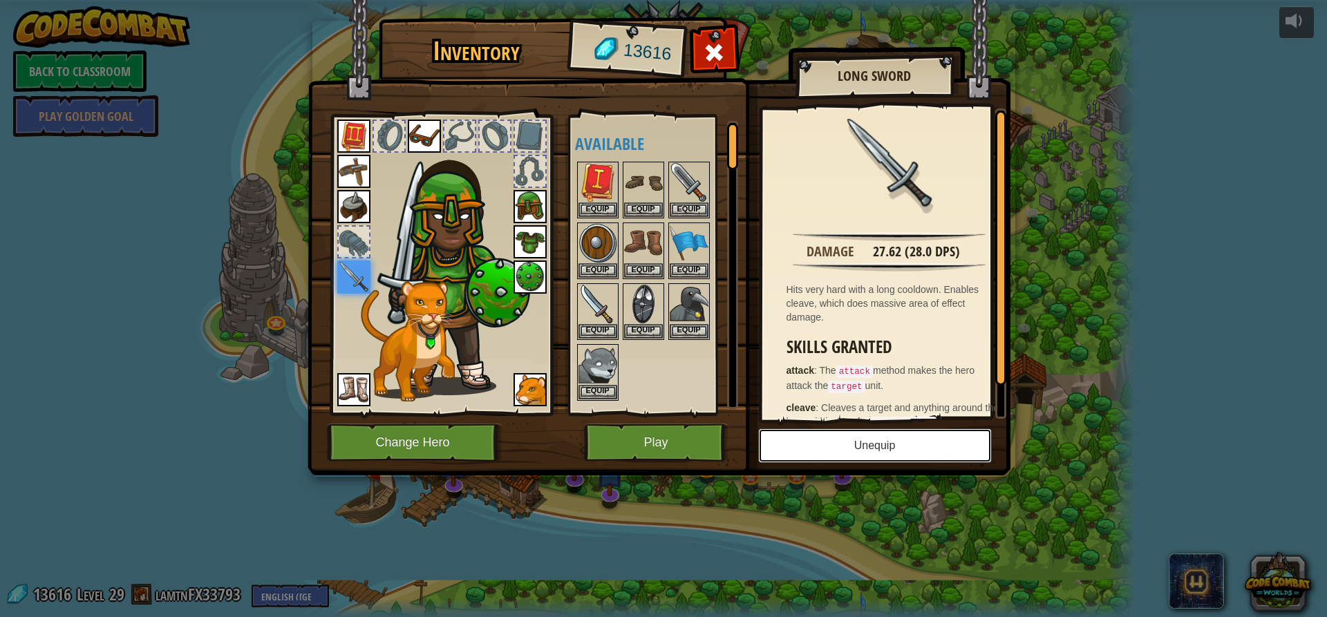
click at [856, 457] on button "Unequip" at bounding box center [875, 446] width 234 height 35
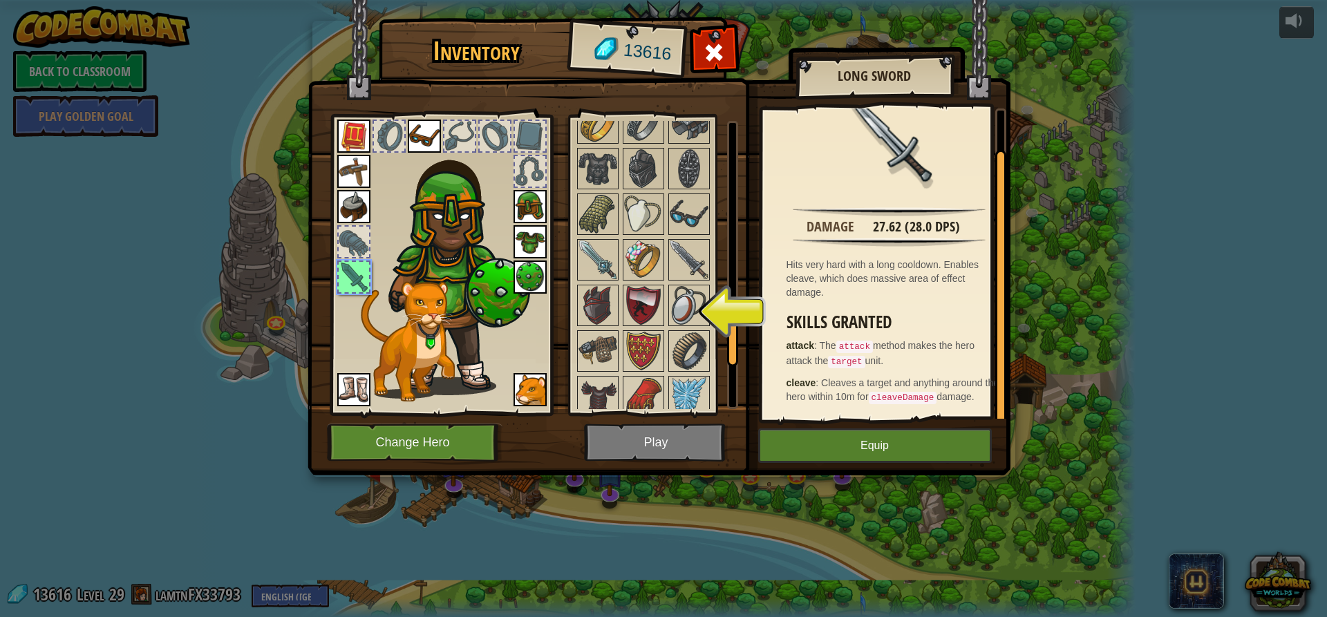
scroll to position [1644, 0]
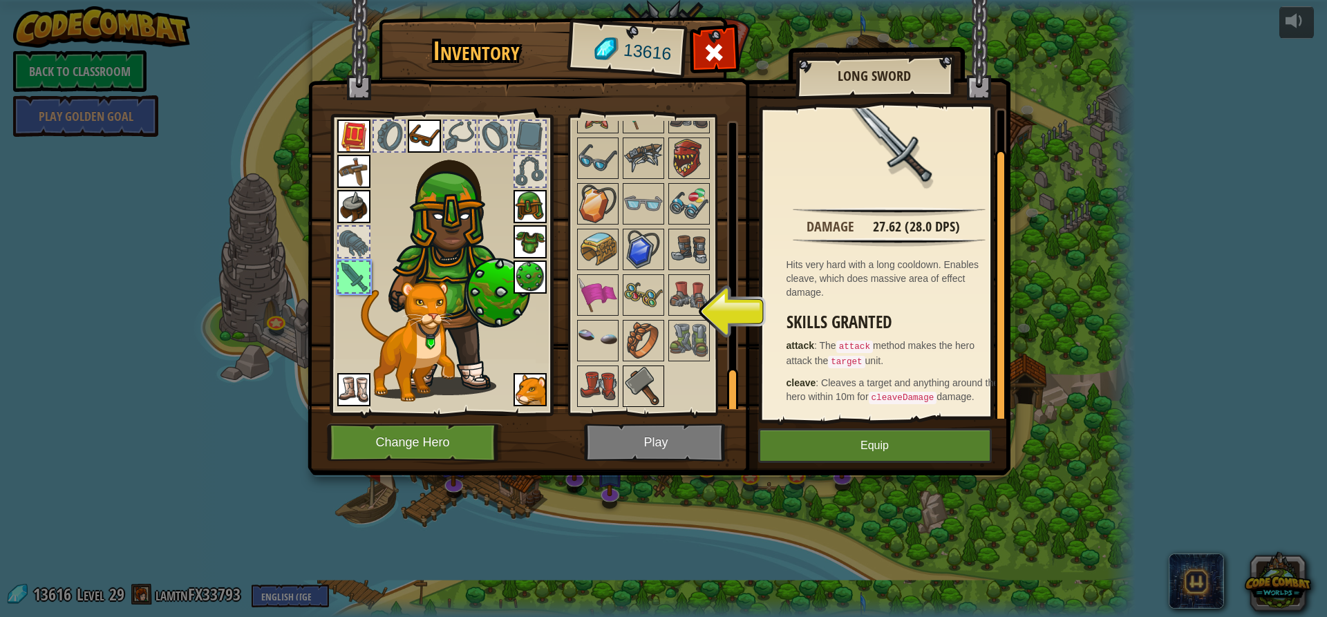
click at [646, 388] on img at bounding box center [643, 386] width 39 height 39
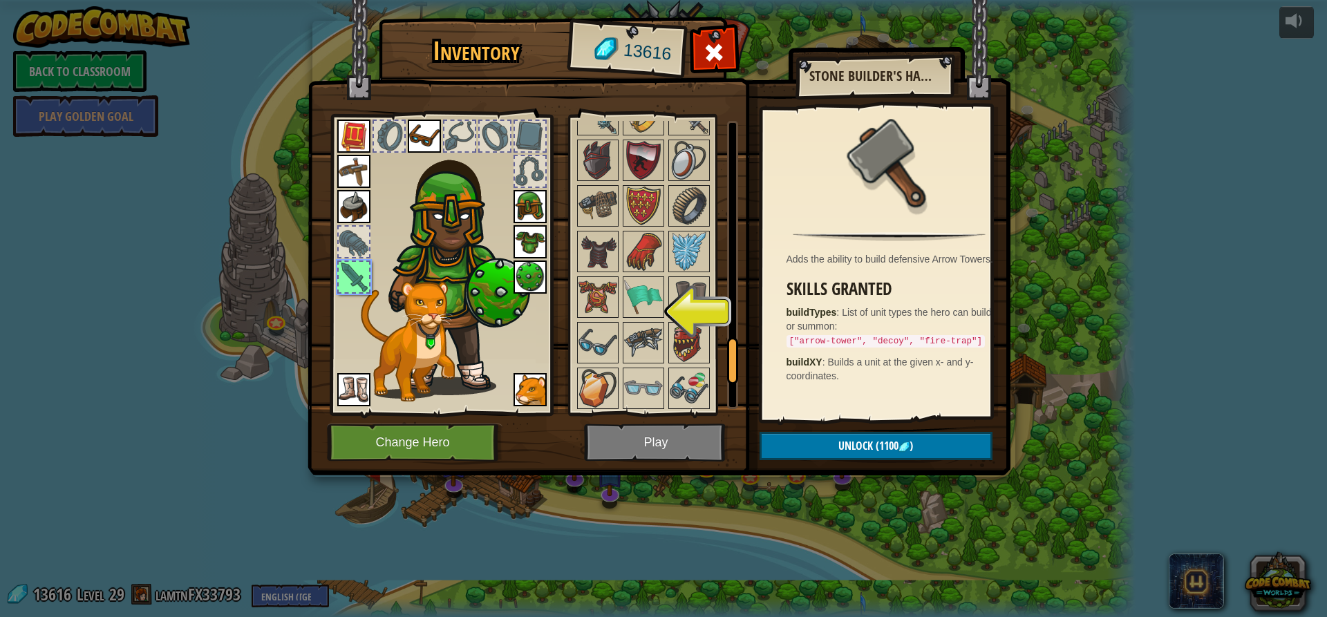
scroll to position [1436, 0]
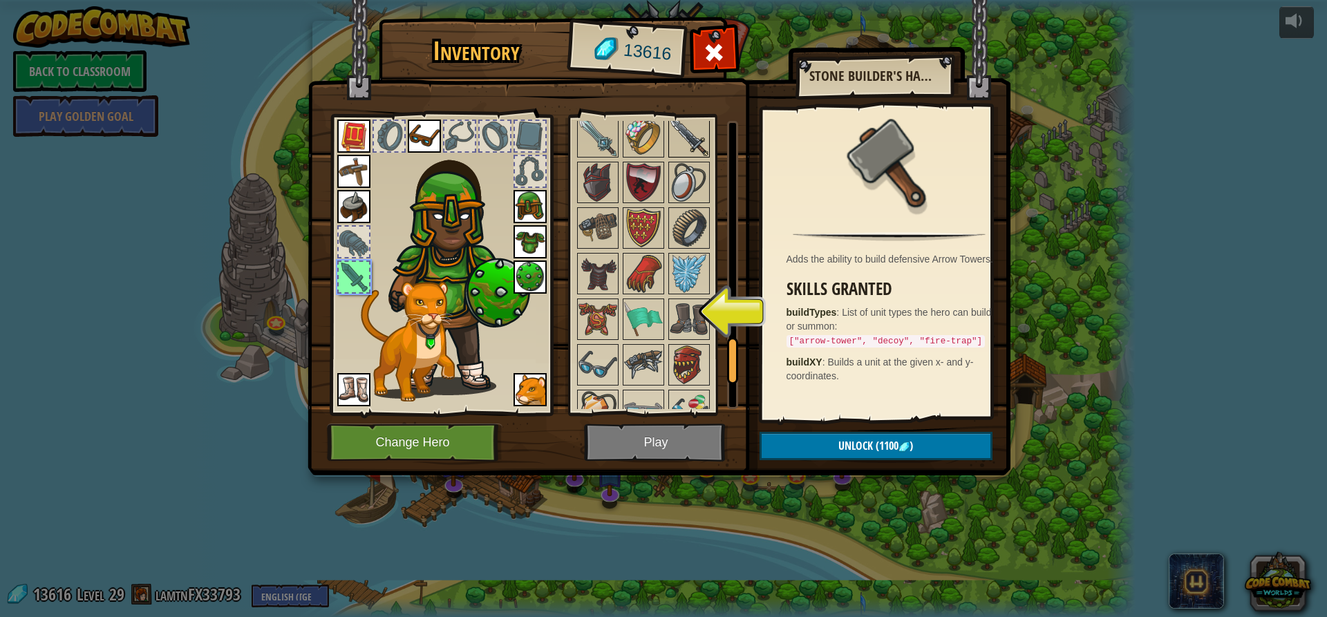
click at [703, 124] on img at bounding box center [689, 136] width 39 height 39
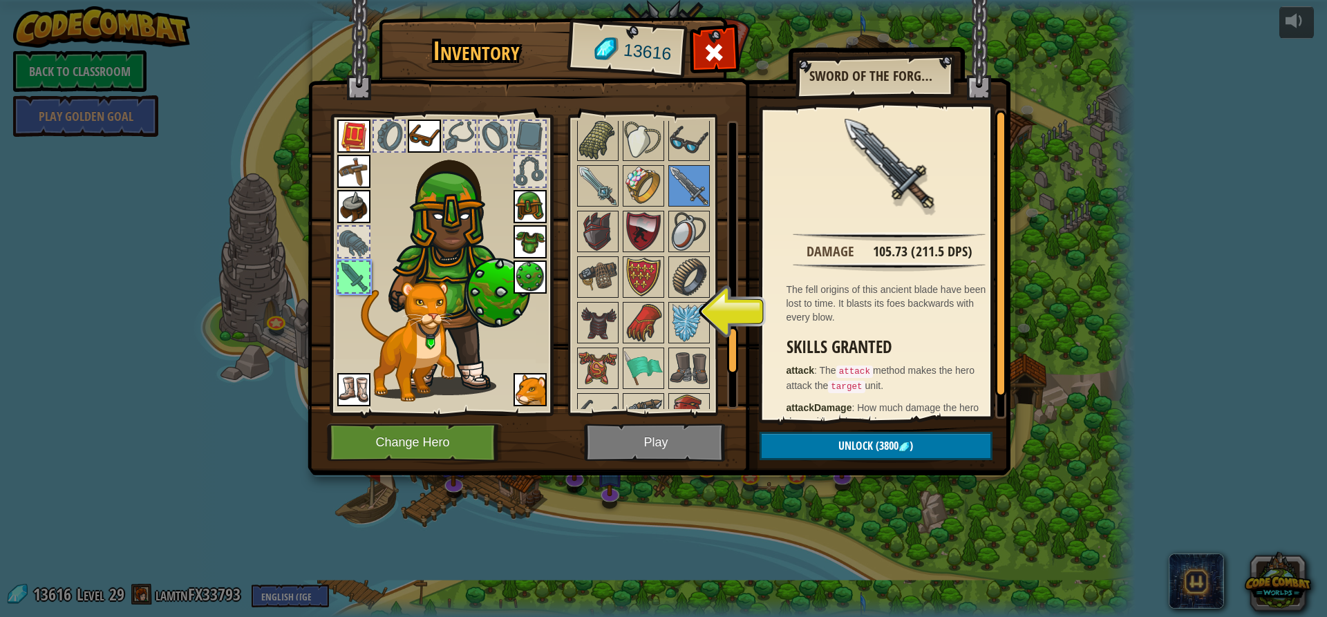
scroll to position [1367, 0]
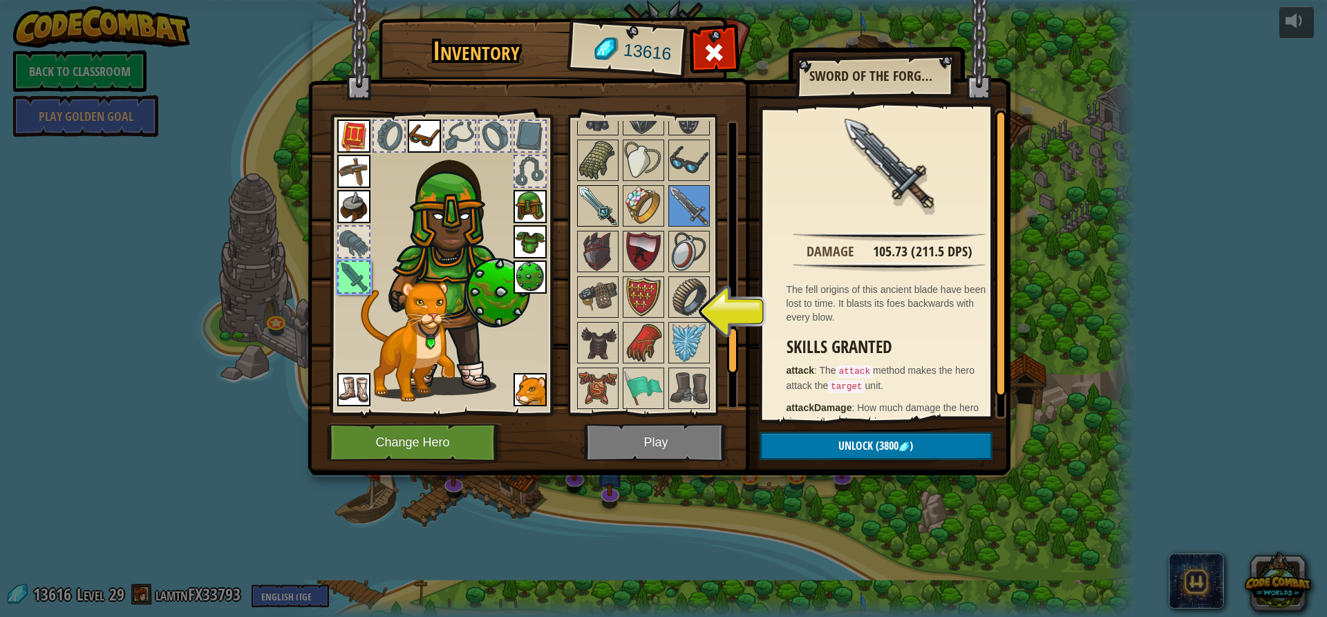
click at [599, 210] on img at bounding box center [597, 206] width 39 height 39
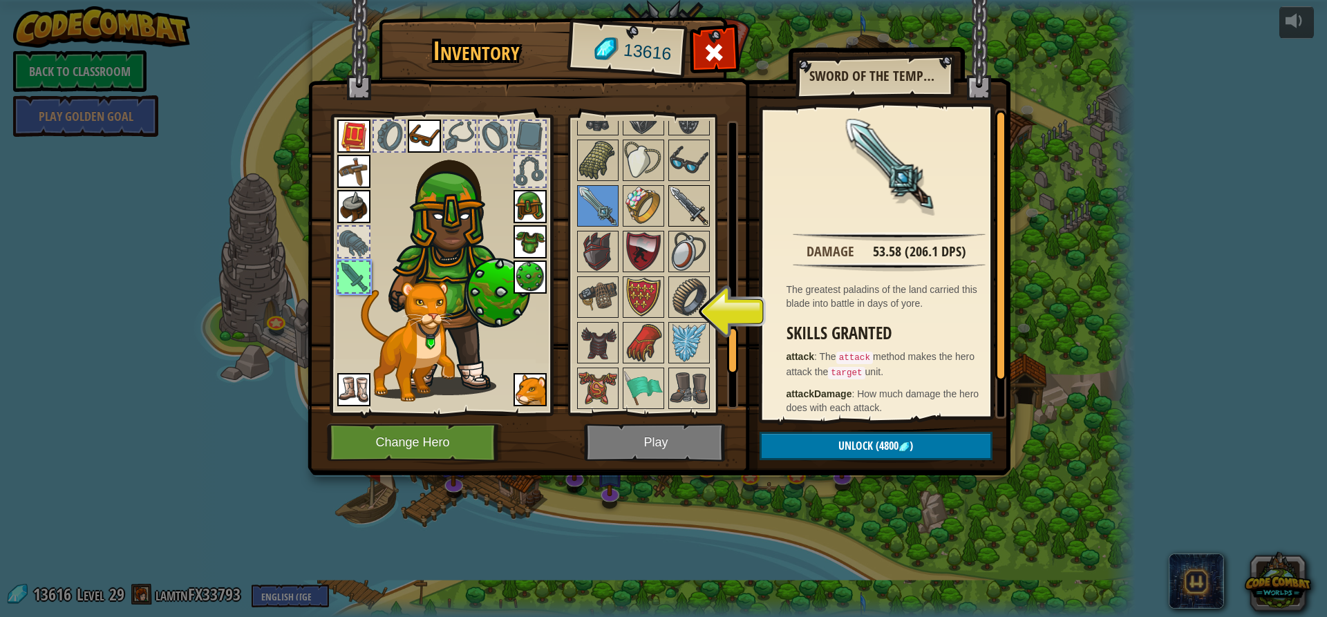
click at [699, 211] on img at bounding box center [689, 206] width 39 height 39
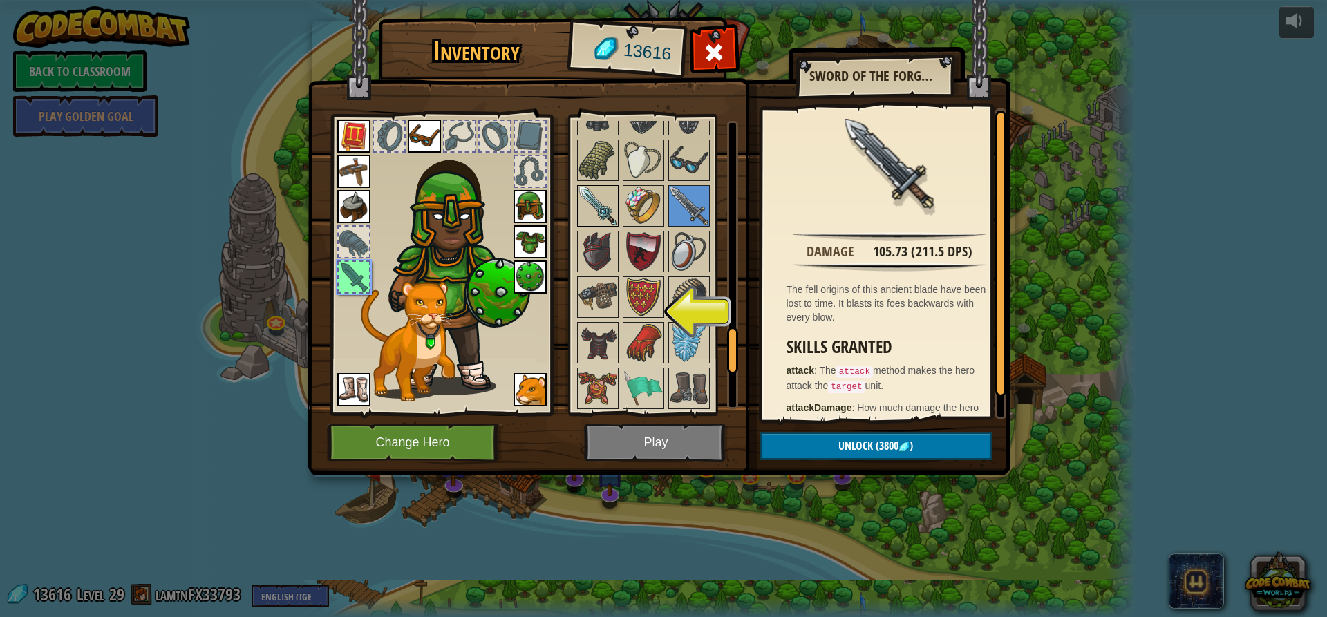
click at [596, 196] on img at bounding box center [597, 206] width 39 height 39
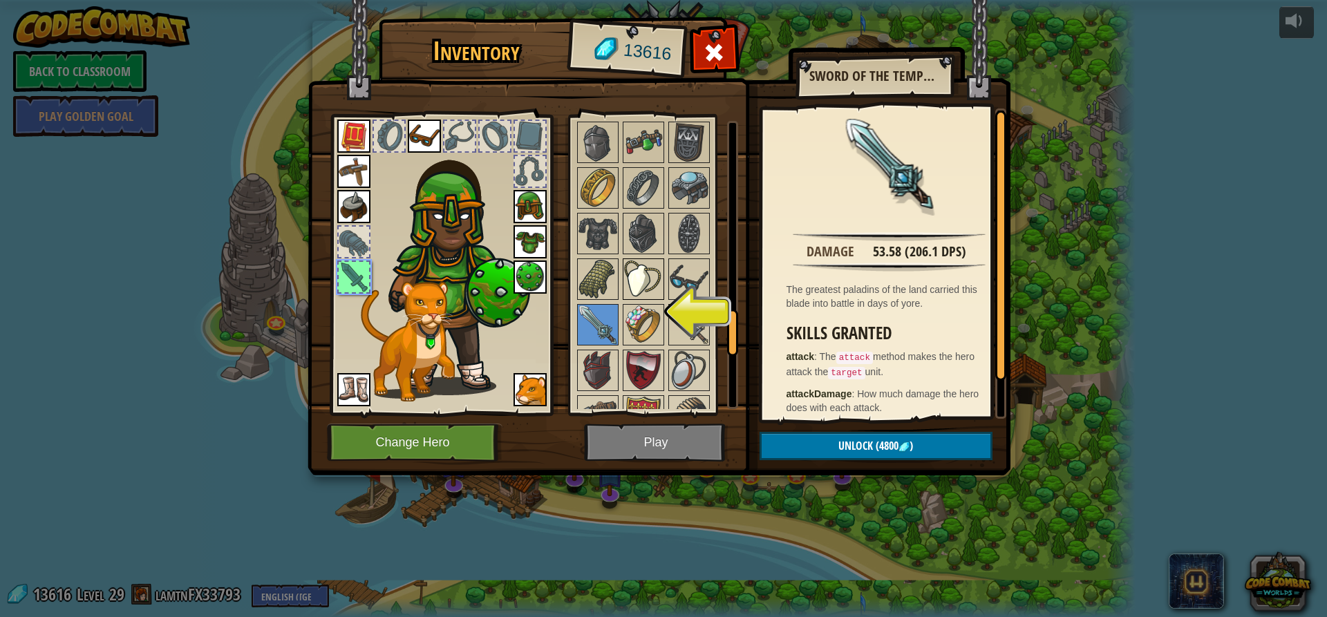
scroll to position [1229, 0]
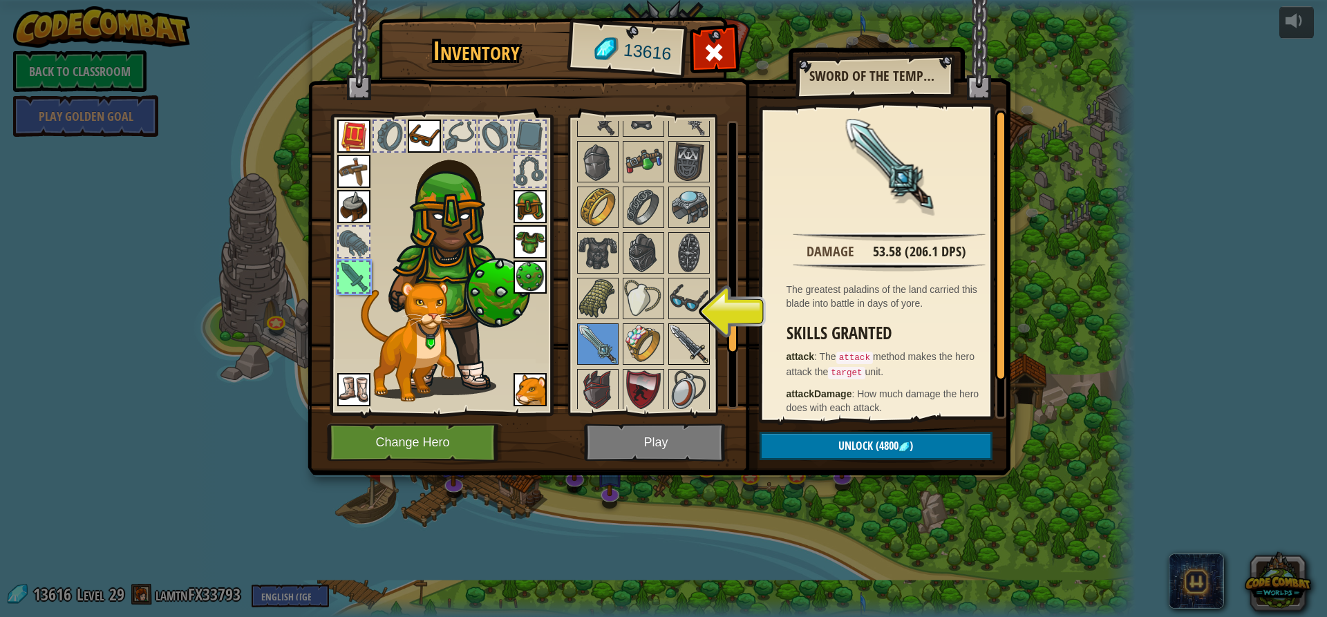
click at [685, 330] on img at bounding box center [689, 344] width 39 height 39
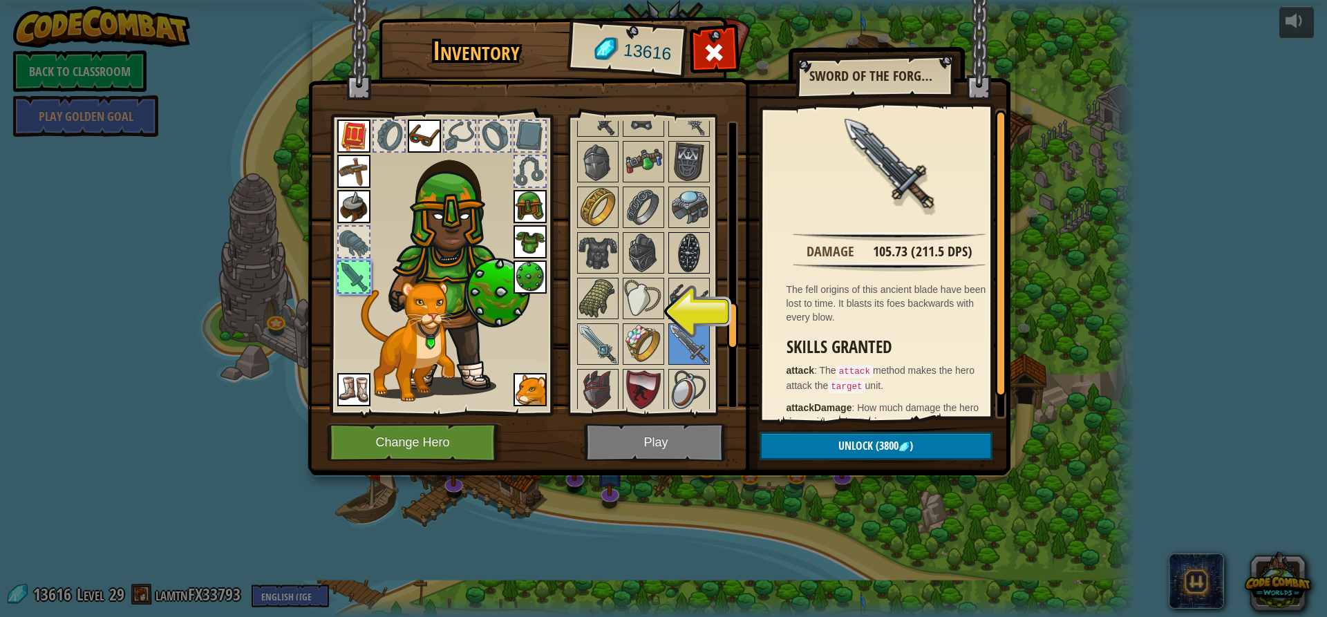
scroll to position [1160, 0]
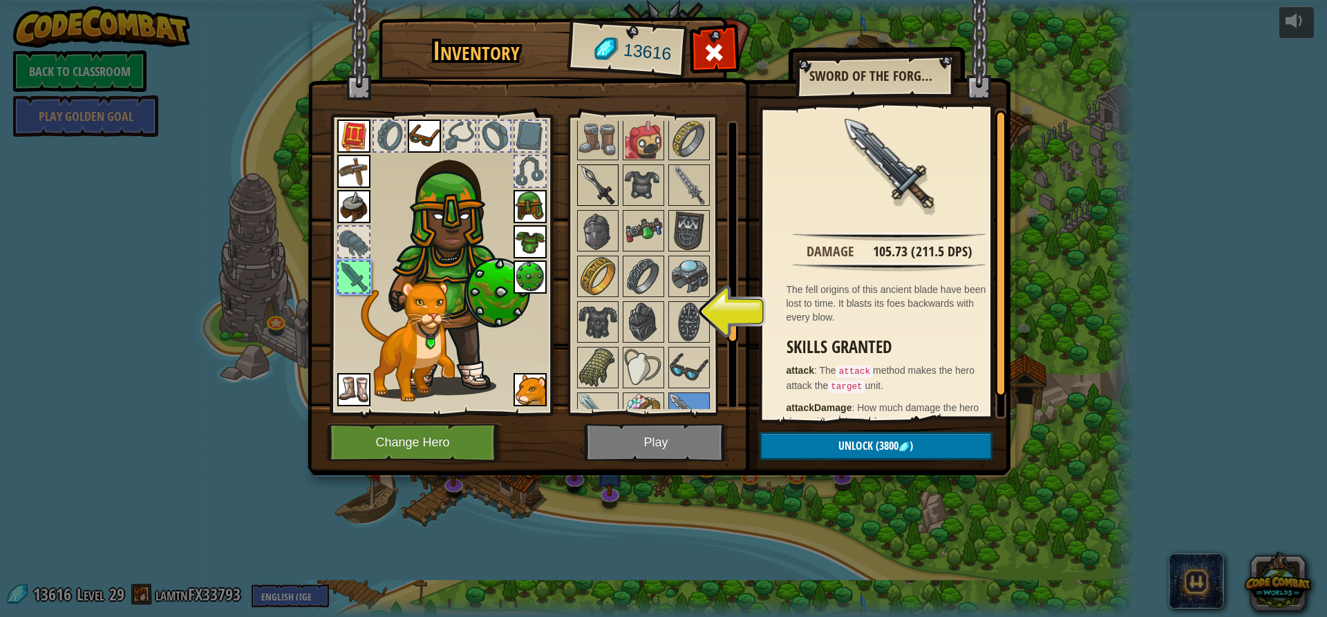
click at [602, 180] on img at bounding box center [597, 185] width 39 height 39
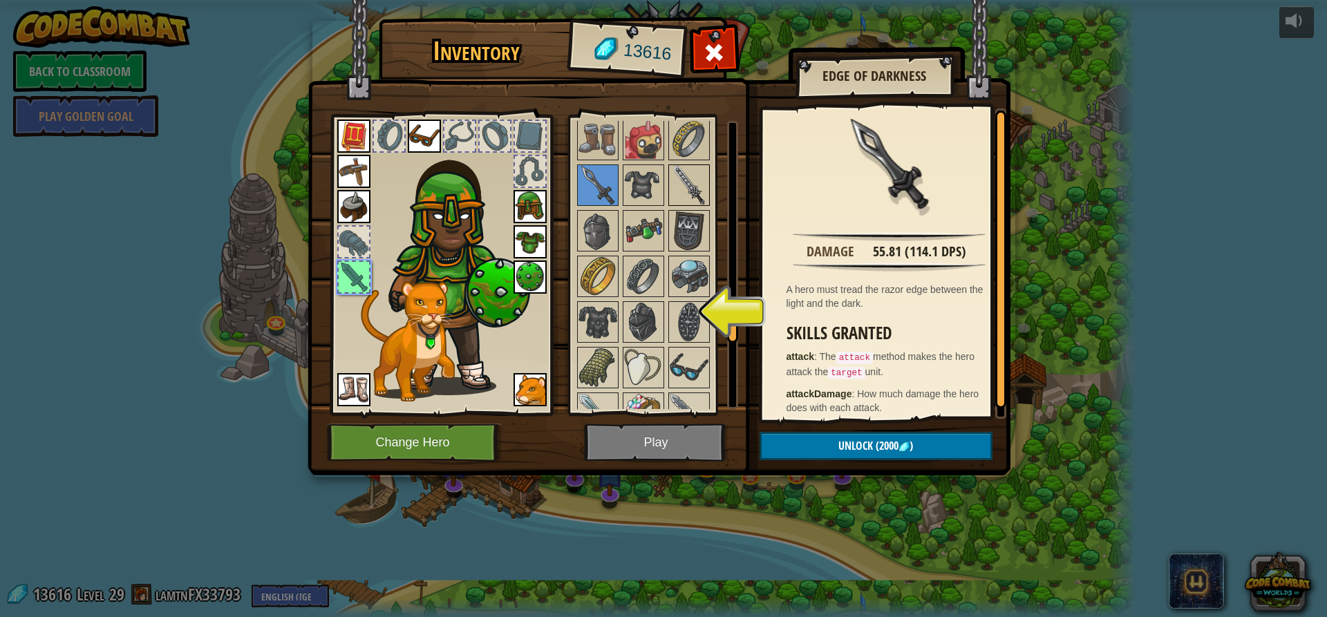
click at [697, 180] on img at bounding box center [689, 185] width 39 height 39
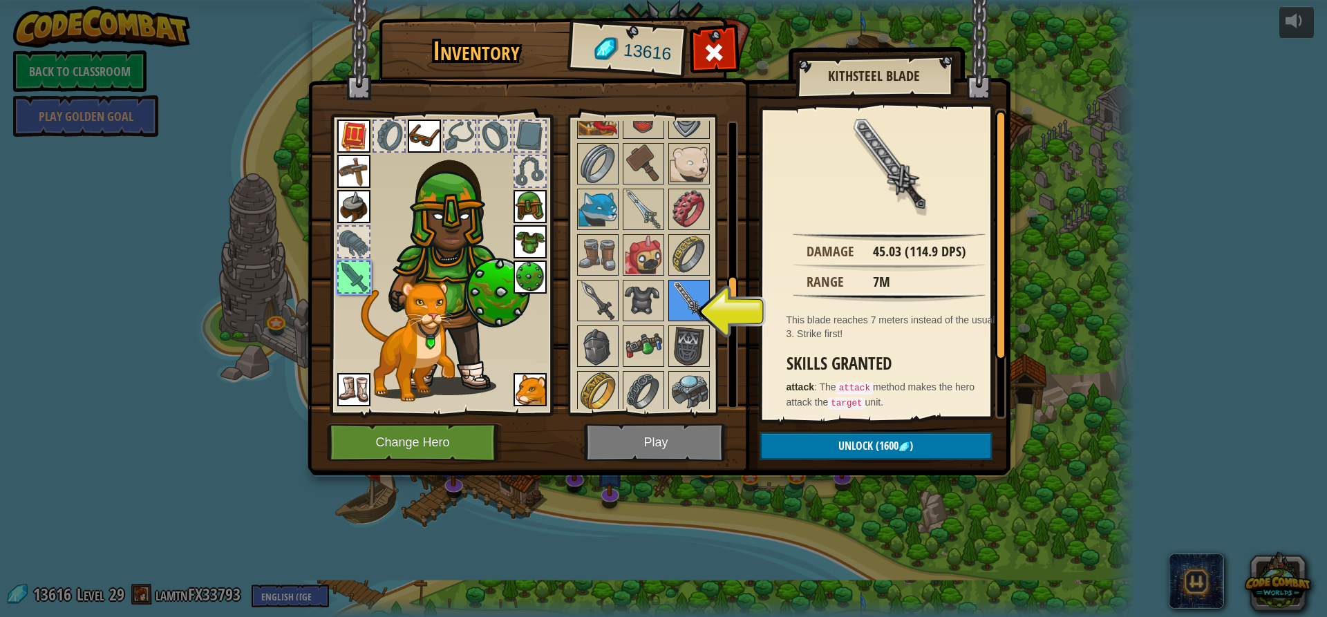
scroll to position [1021, 0]
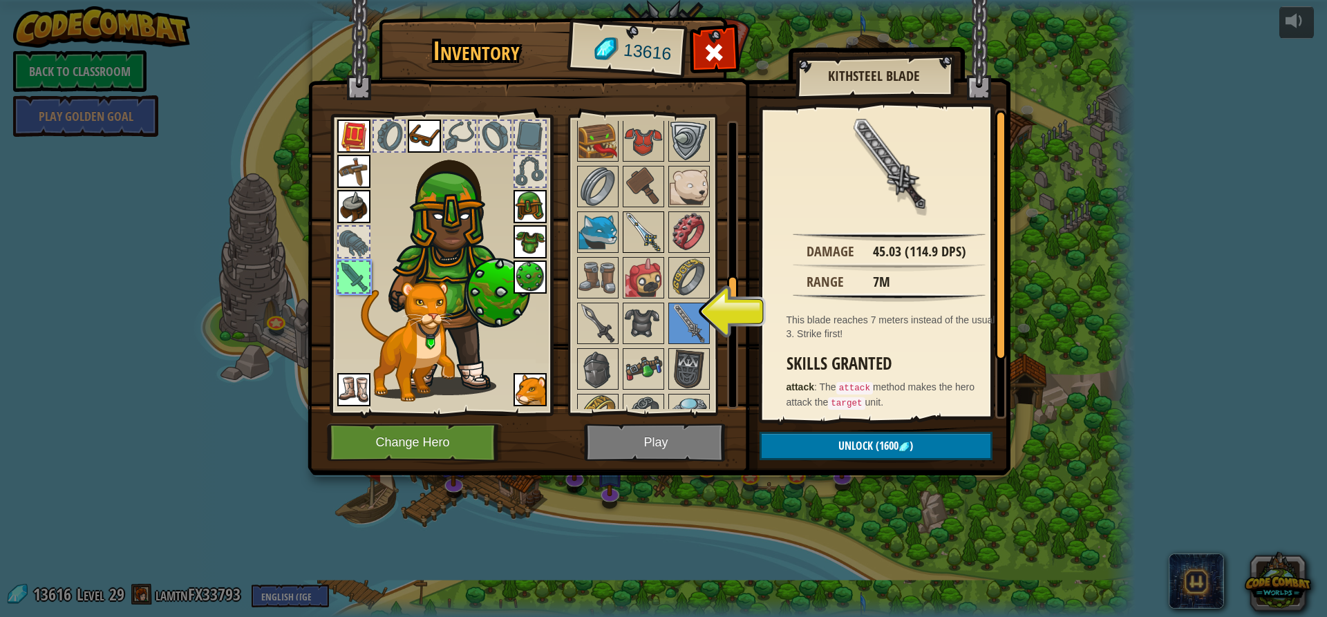
click at [646, 240] on img at bounding box center [643, 232] width 39 height 39
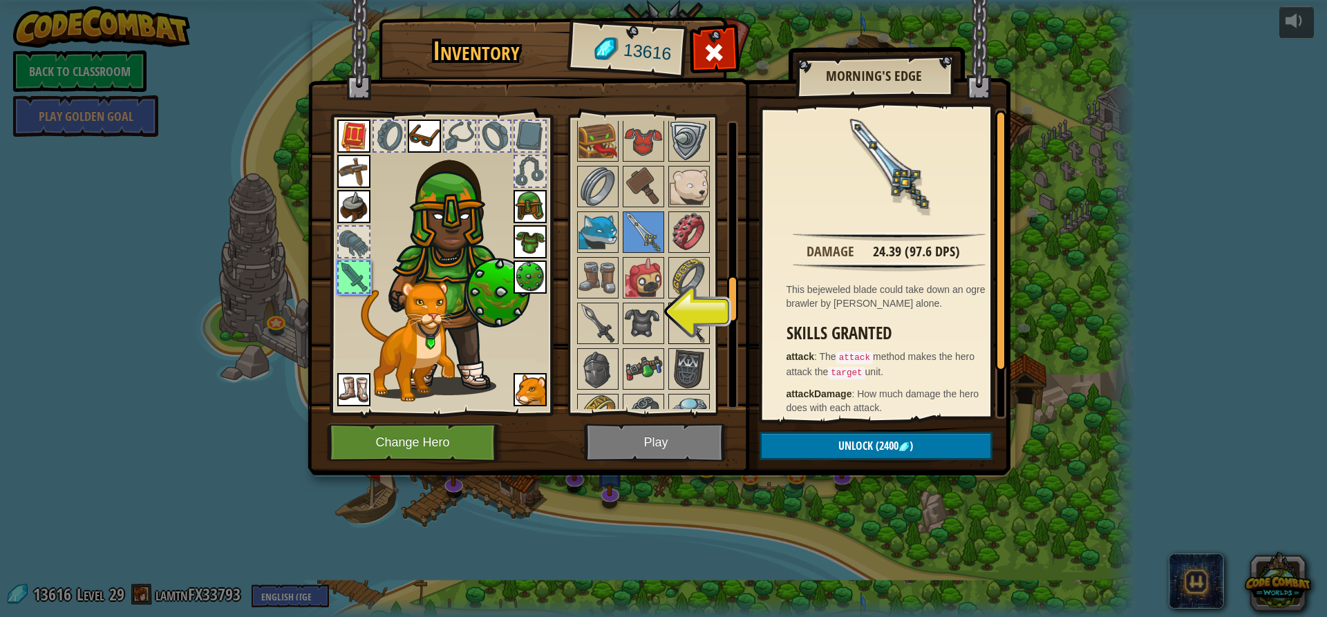
click at [697, 321] on img at bounding box center [689, 323] width 39 height 39
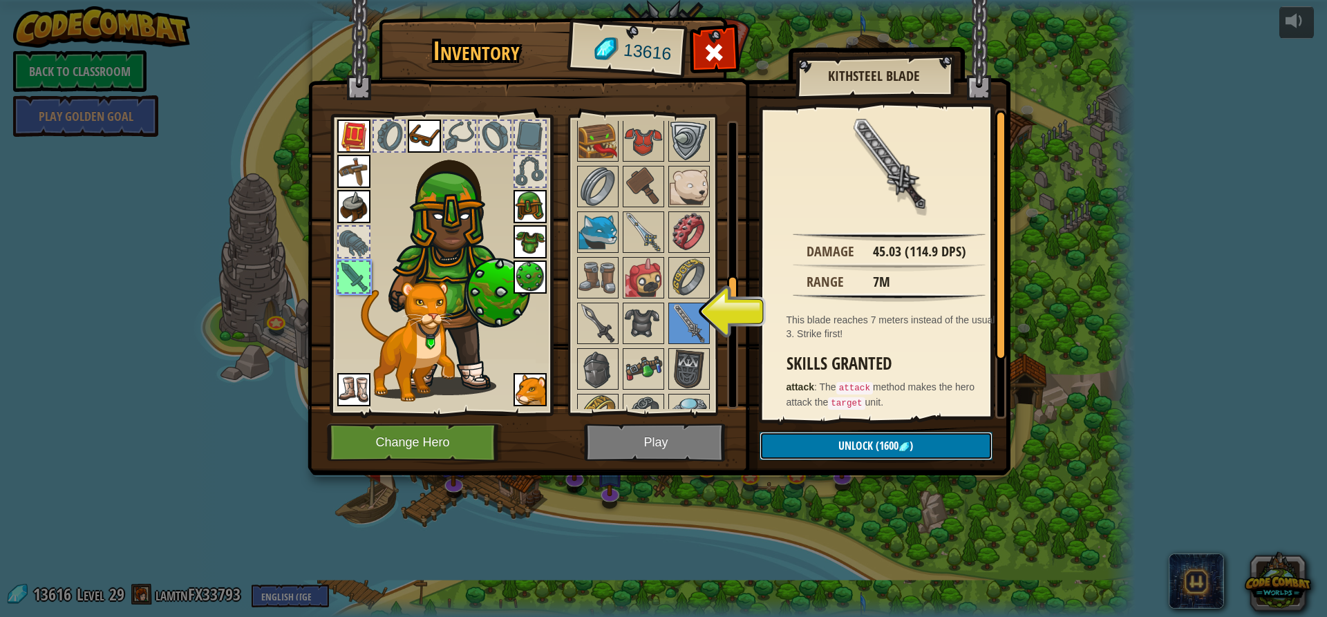
click at [871, 445] on span "Unlock" at bounding box center [855, 445] width 35 height 15
click at [872, 446] on button "Confirm" at bounding box center [876, 446] width 233 height 28
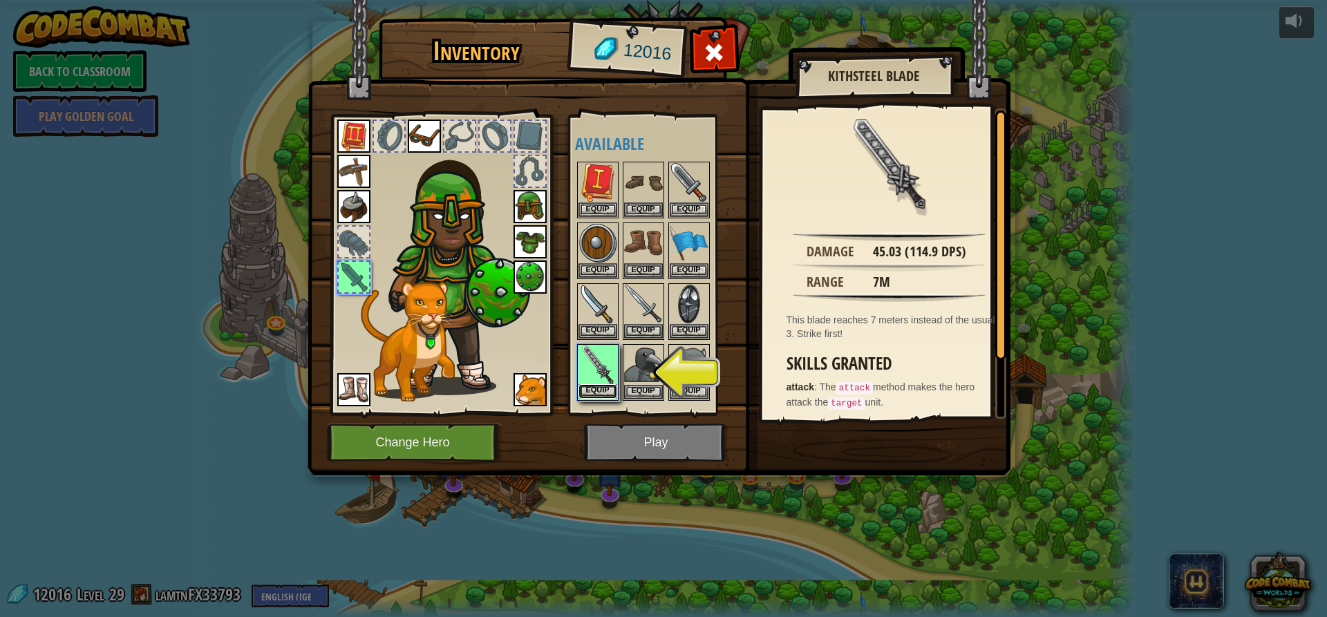
click at [594, 388] on button "Equip" at bounding box center [597, 391] width 39 height 15
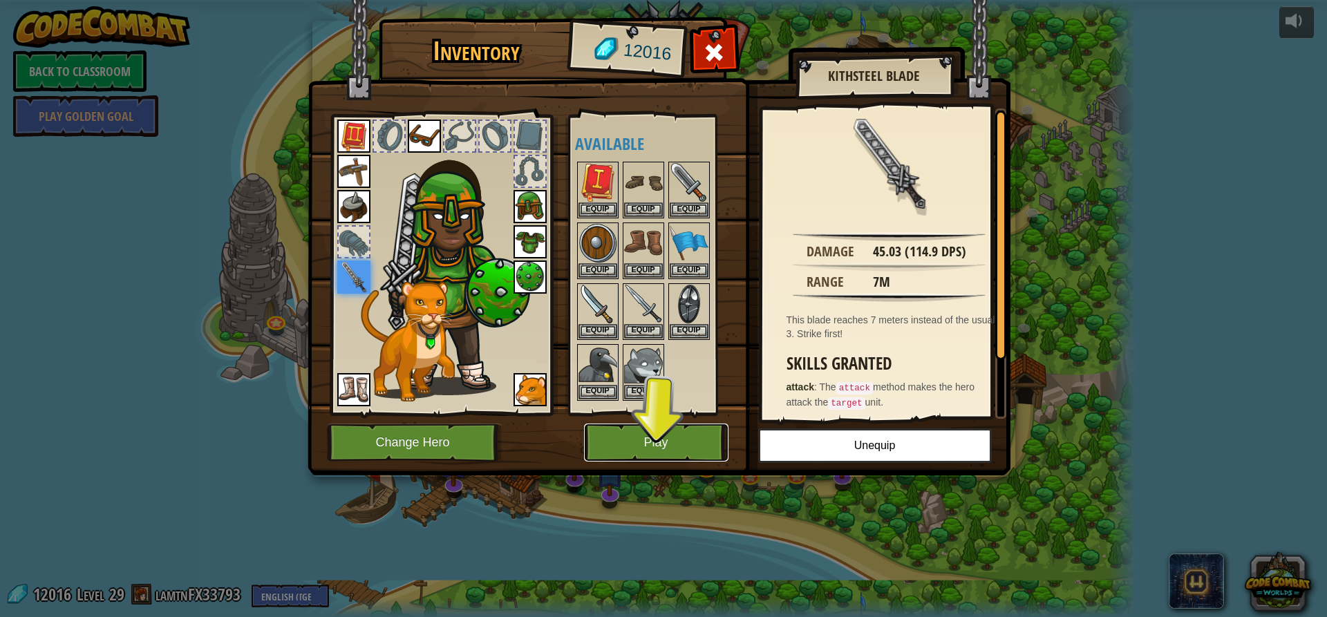
click at [657, 446] on button "Play" at bounding box center [656, 443] width 144 height 38
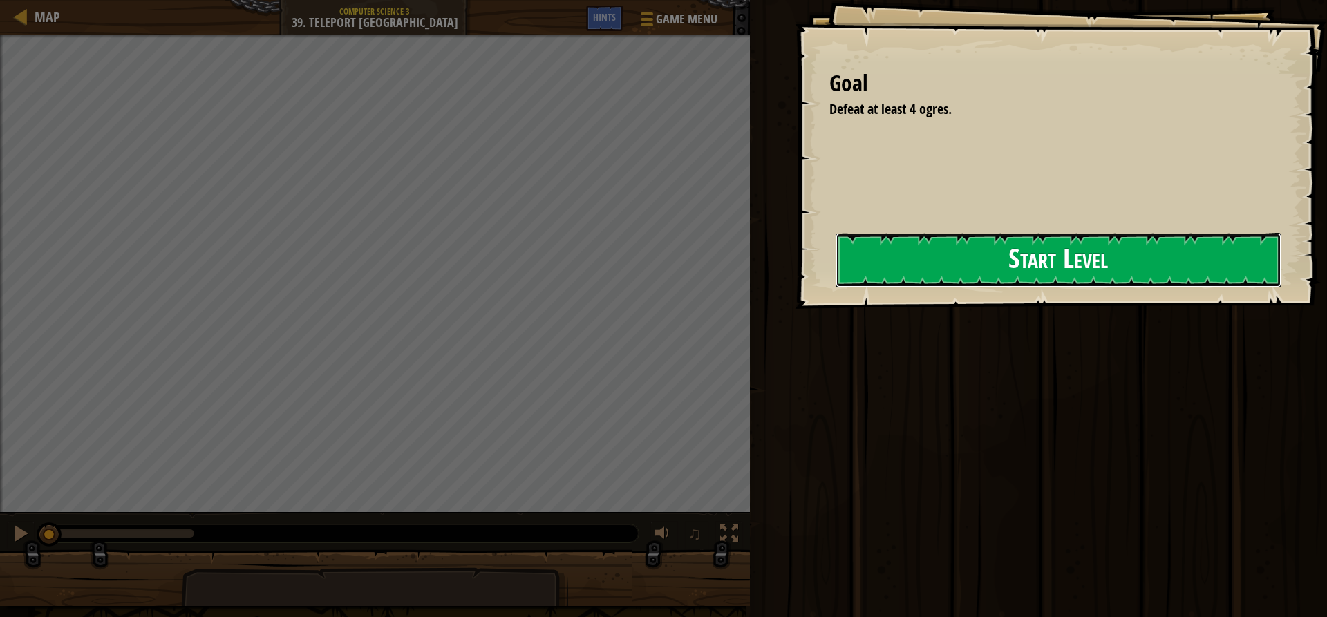
click at [964, 261] on button "Start Level" at bounding box center [1059, 260] width 446 height 55
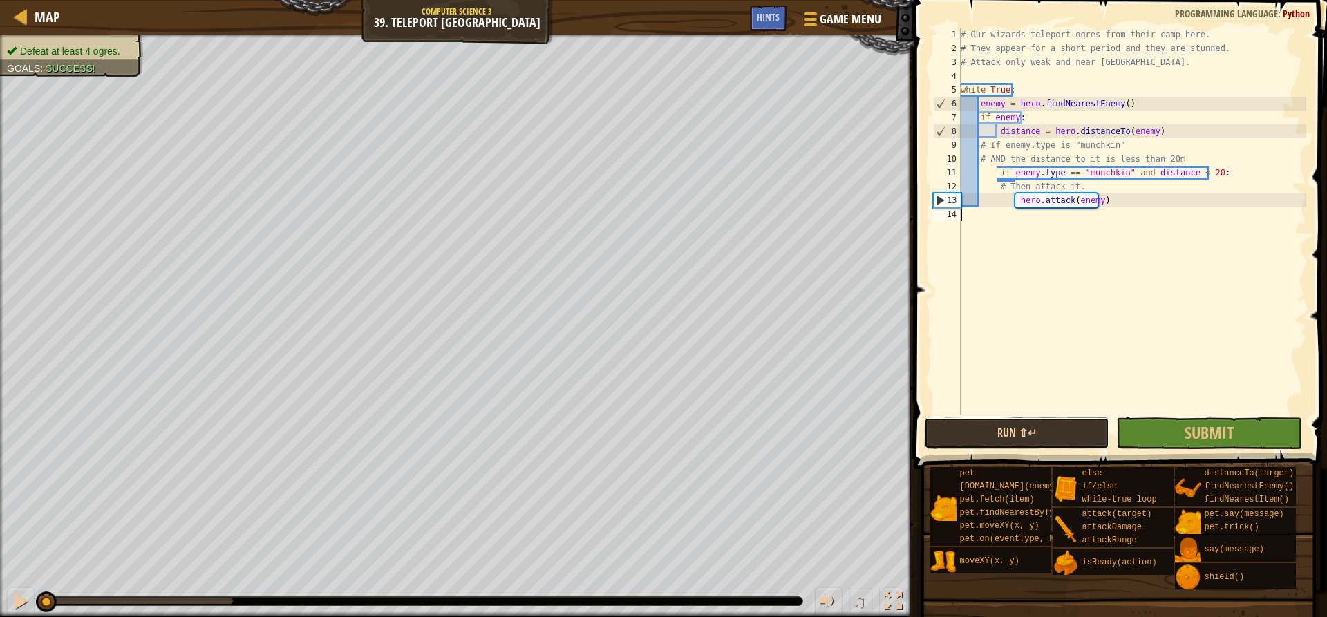
click at [986, 432] on button "Run ⇧↵" at bounding box center [1016, 433] width 185 height 32
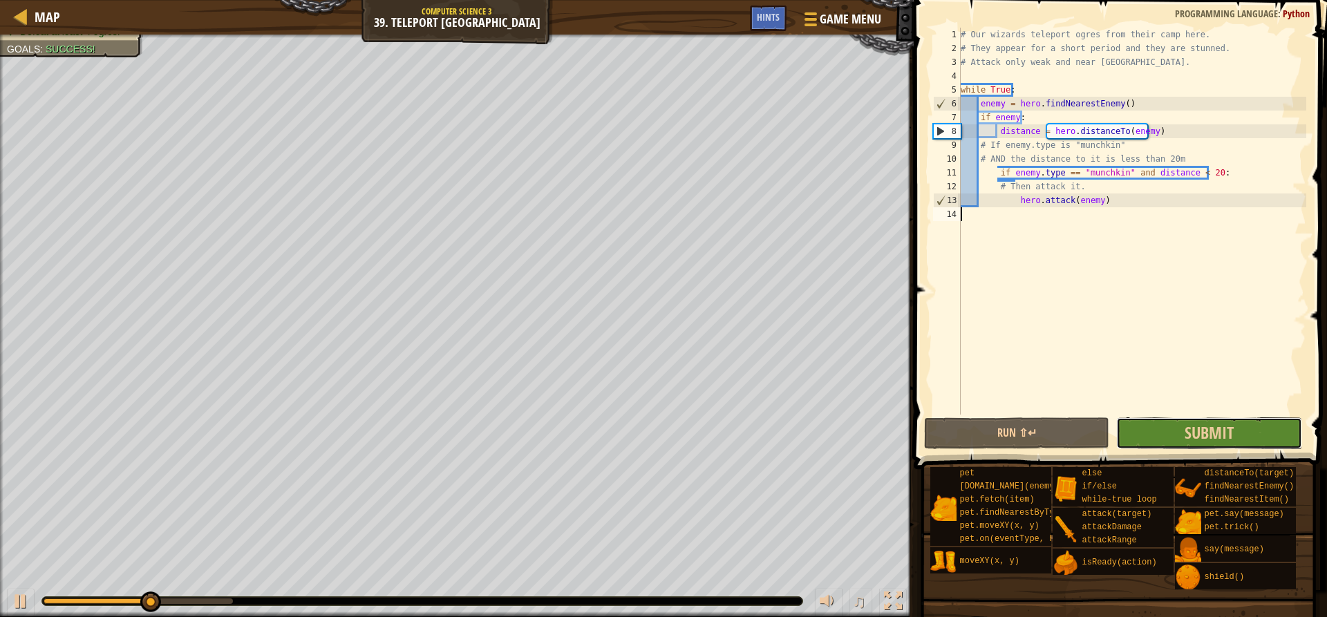
click at [1207, 420] on button "Submit" at bounding box center [1208, 433] width 185 height 32
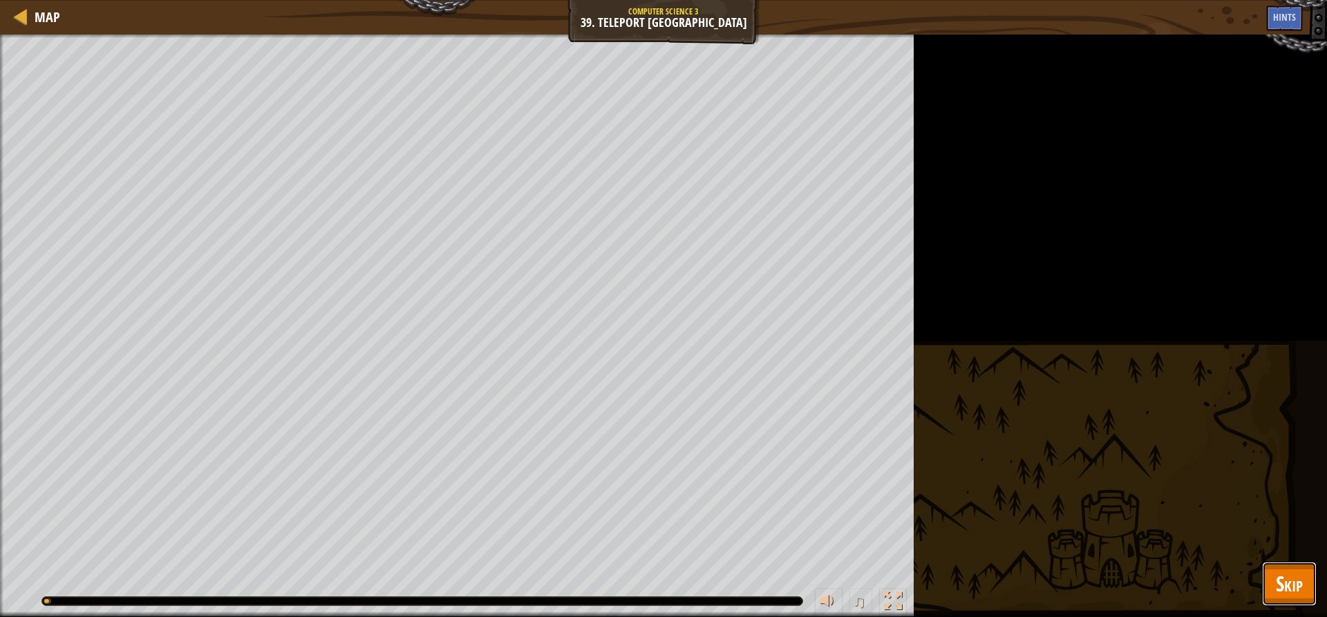
click at [1305, 576] on button "Skip" at bounding box center [1289, 584] width 55 height 44
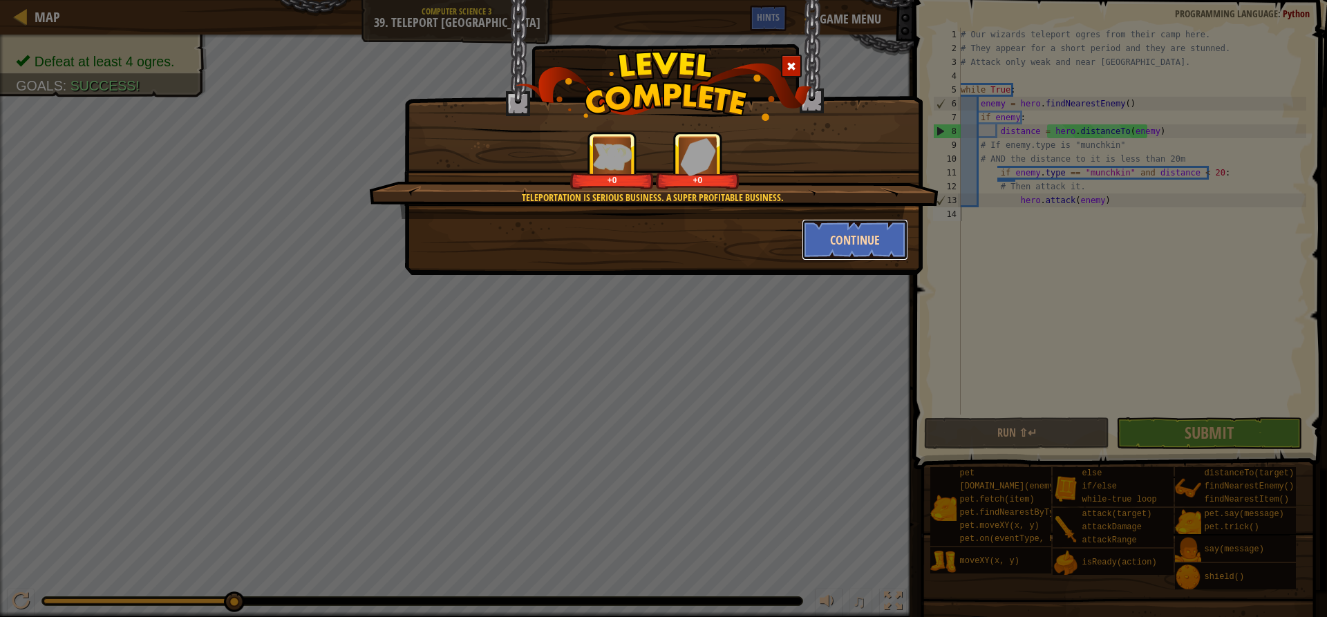
click at [854, 252] on button "Continue" at bounding box center [855, 239] width 107 height 41
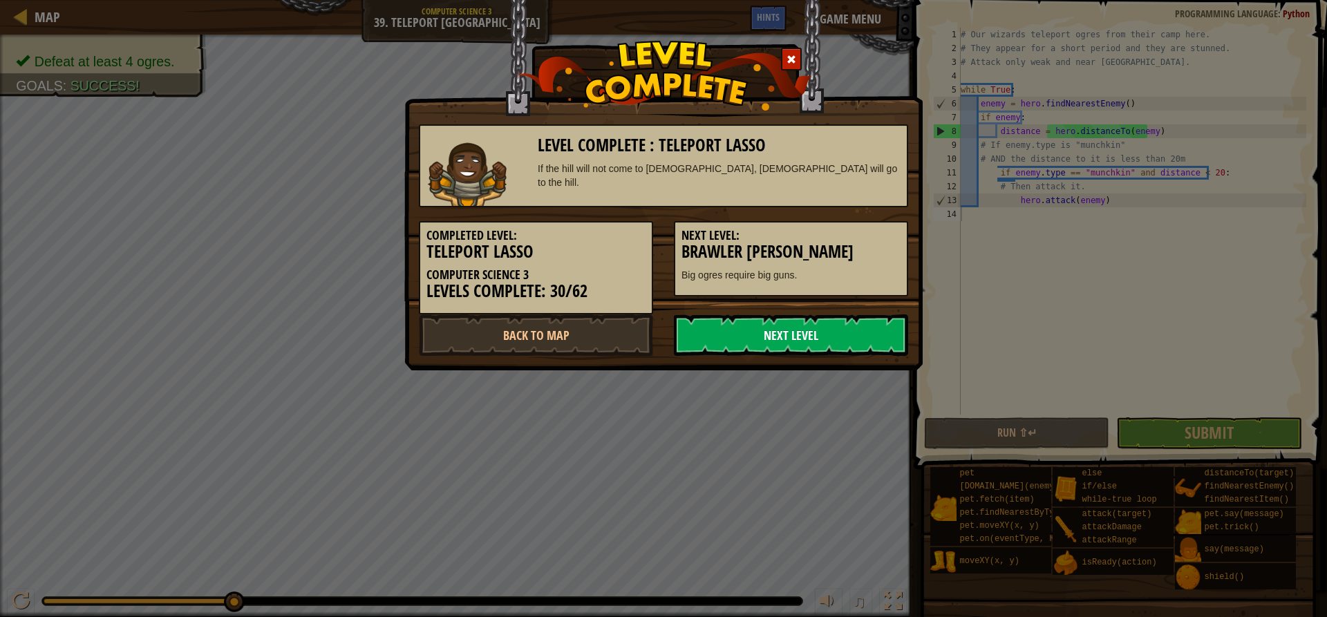
click at [841, 338] on link "Next Level" at bounding box center [791, 334] width 234 height 41
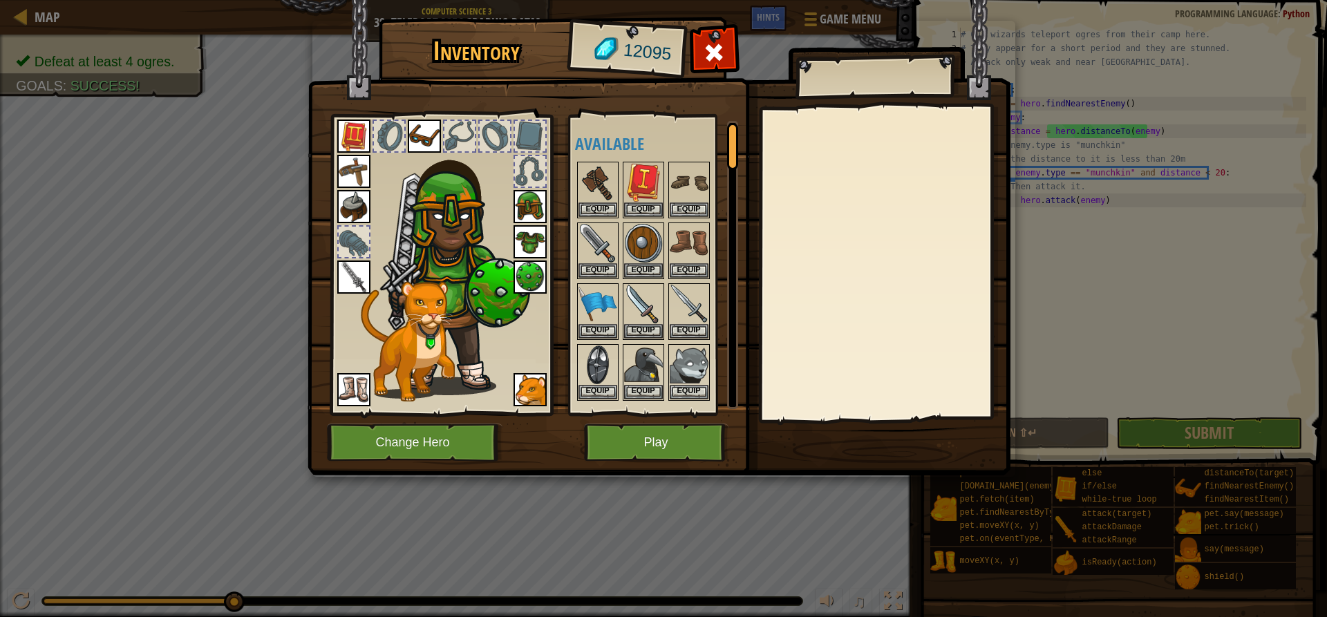
click at [540, 270] on img at bounding box center [530, 277] width 33 height 33
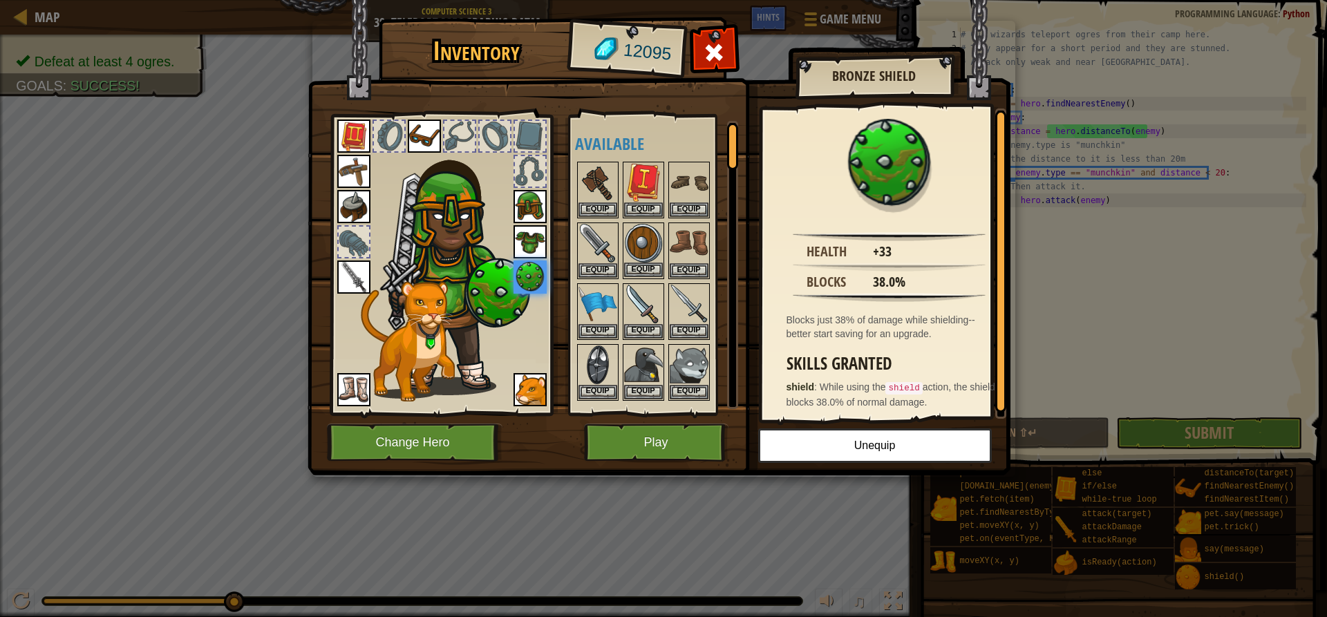
scroll to position [346, 0]
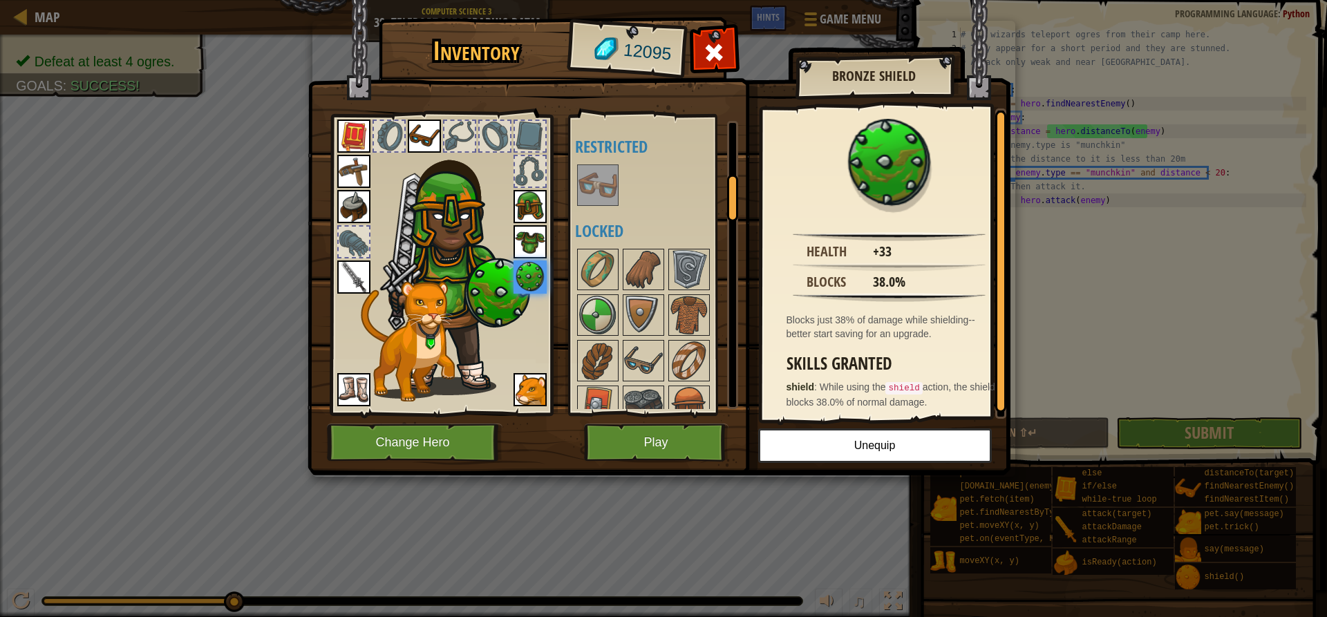
click at [446, 359] on img at bounding box center [408, 341] width 94 height 120
click at [347, 164] on img at bounding box center [353, 171] width 33 height 33
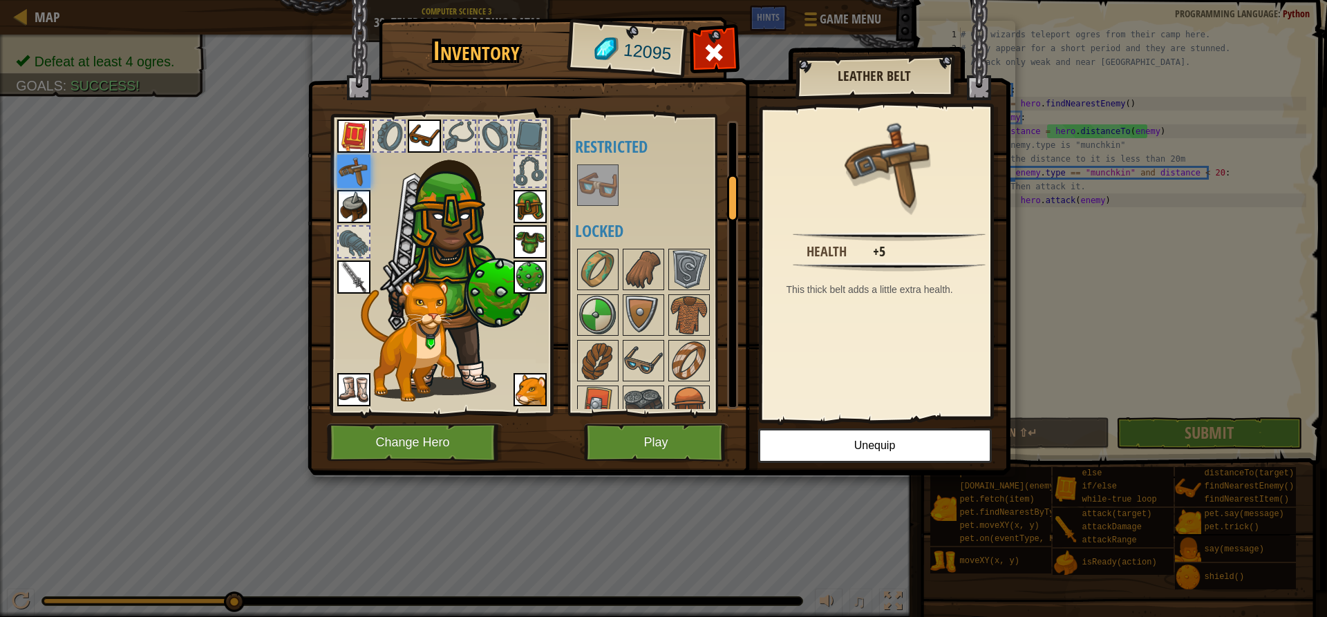
click at [354, 122] on img at bounding box center [353, 136] width 33 height 33
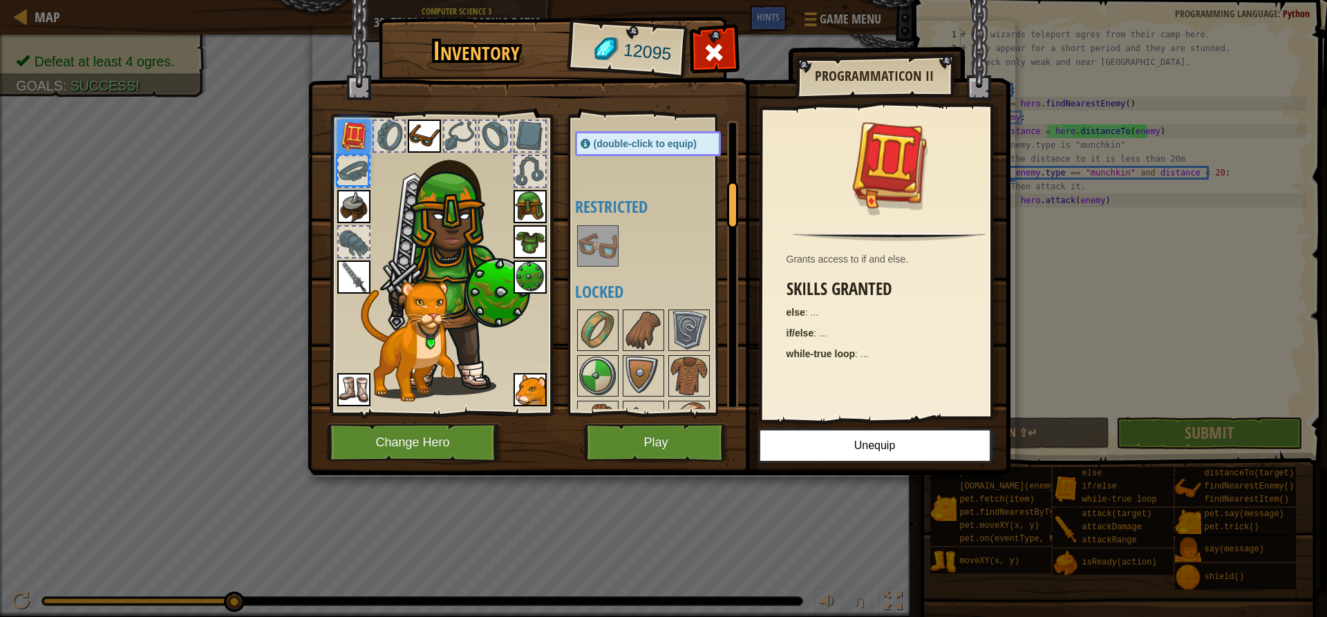
scroll to position [406, 0]
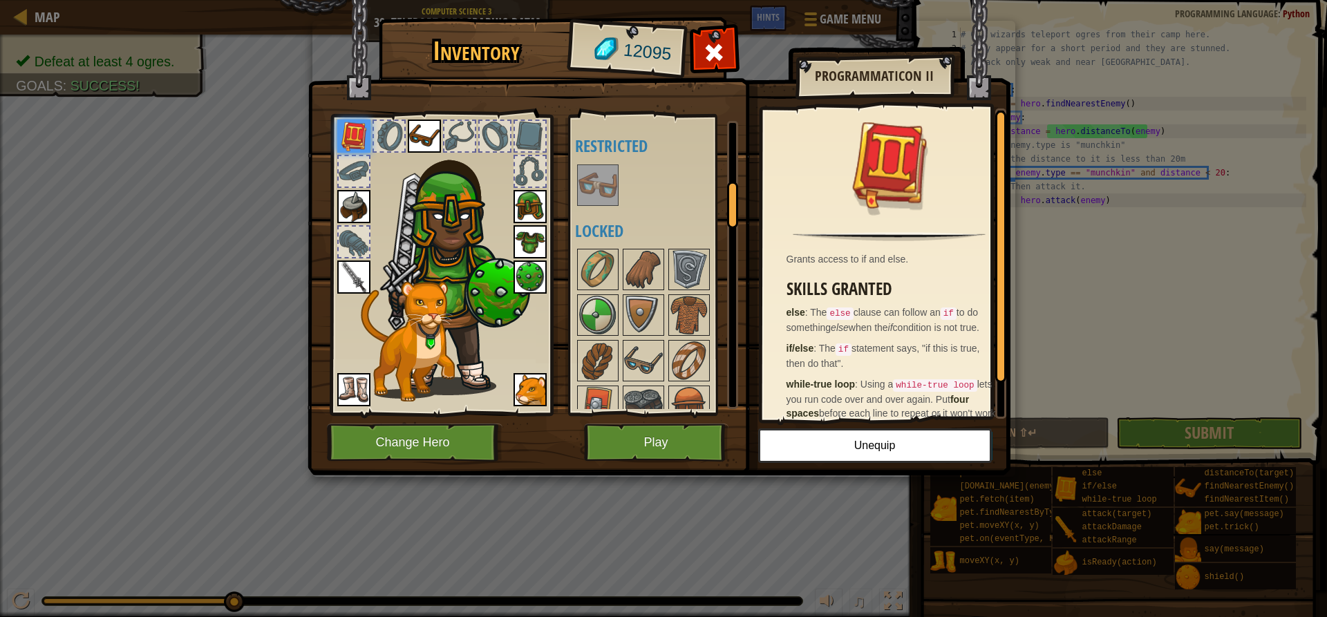
click at [531, 203] on img at bounding box center [530, 206] width 33 height 33
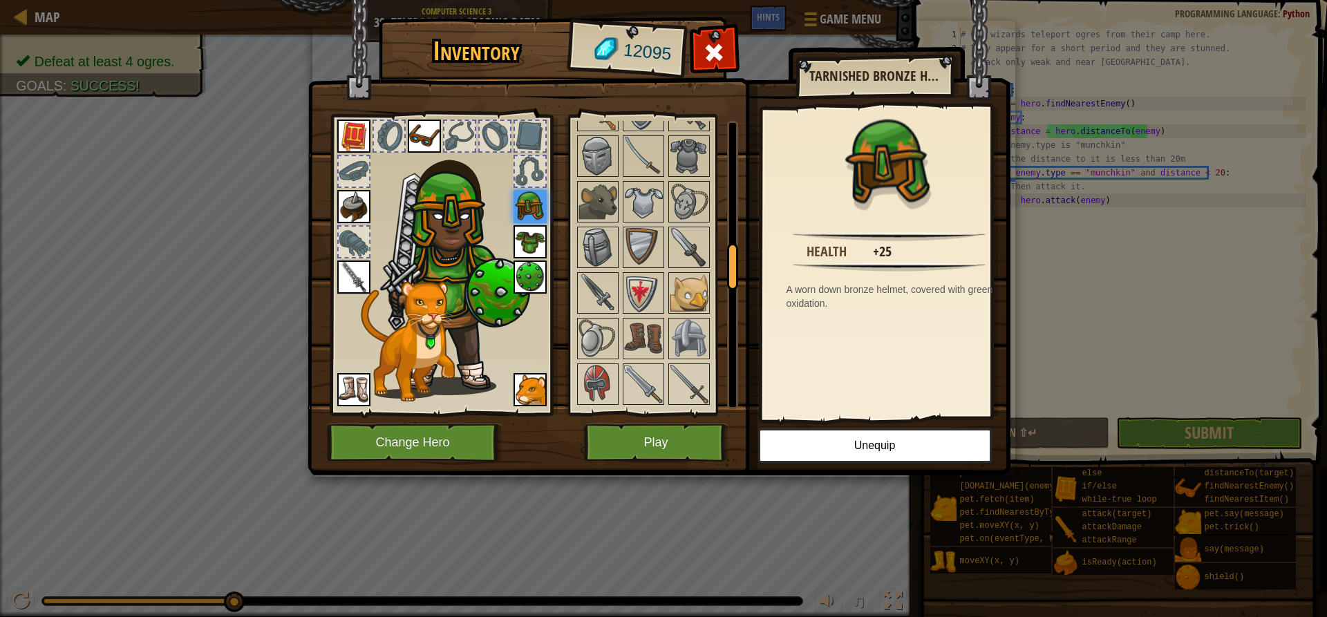
scroll to position [959, 0]
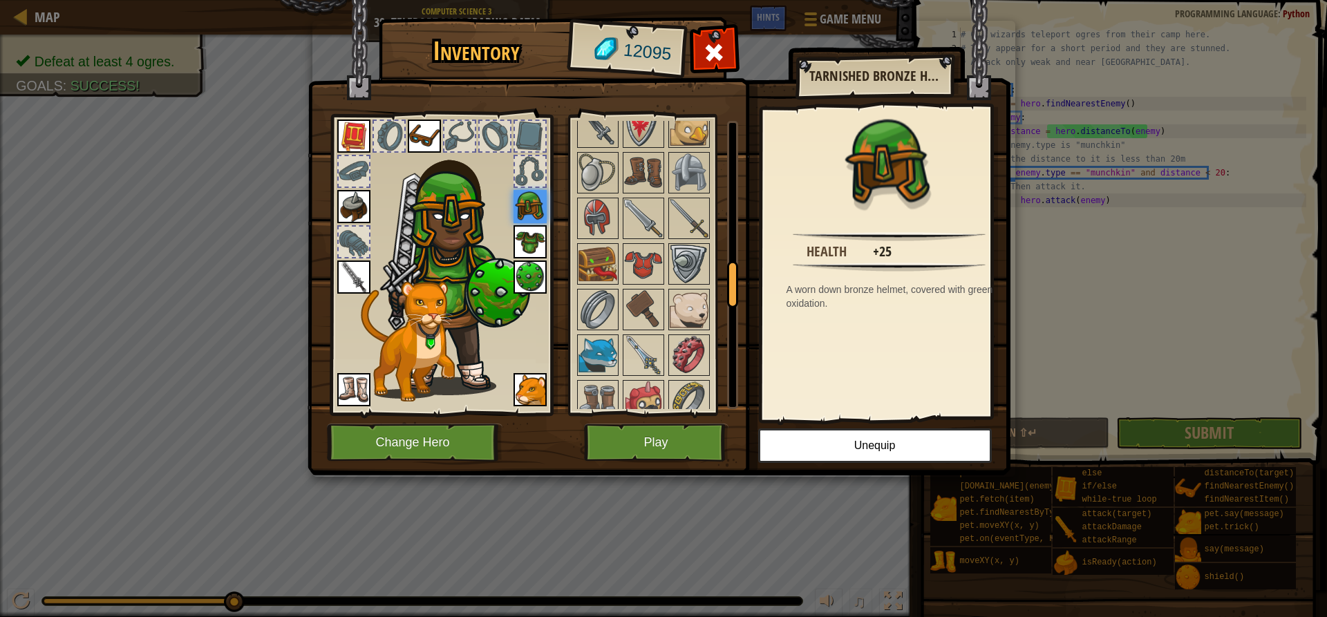
click at [348, 236] on div at bounding box center [354, 242] width 30 height 30
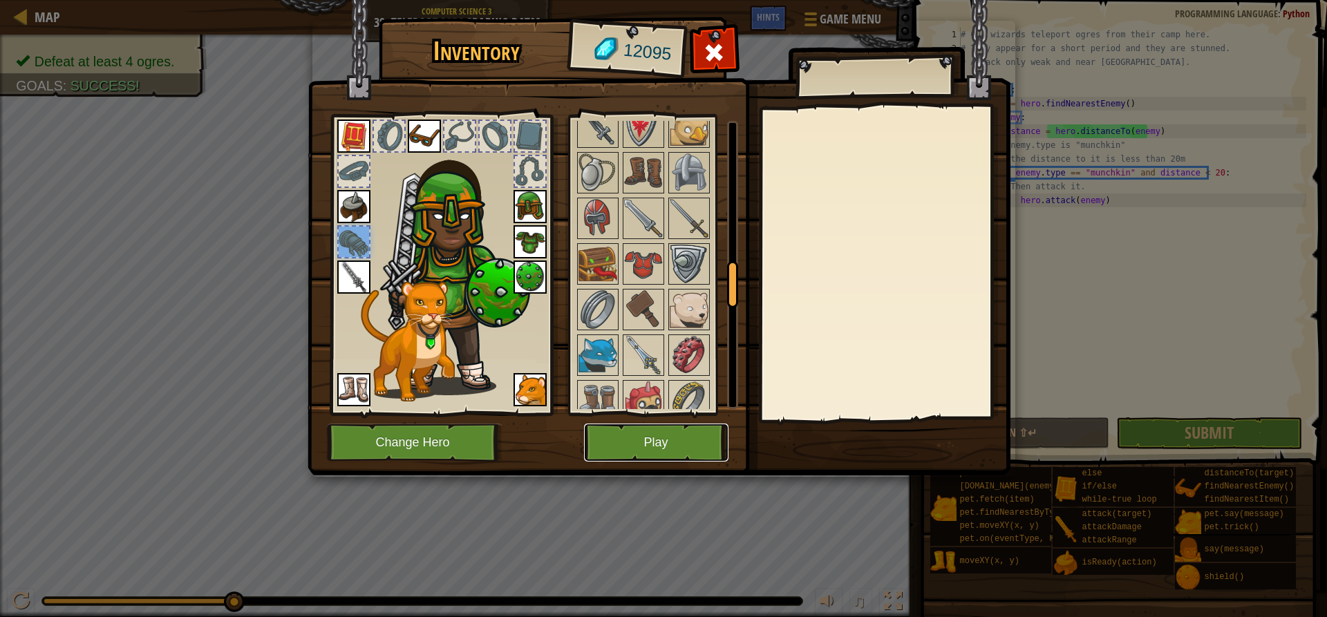
click at [654, 442] on button "Play" at bounding box center [656, 443] width 144 height 38
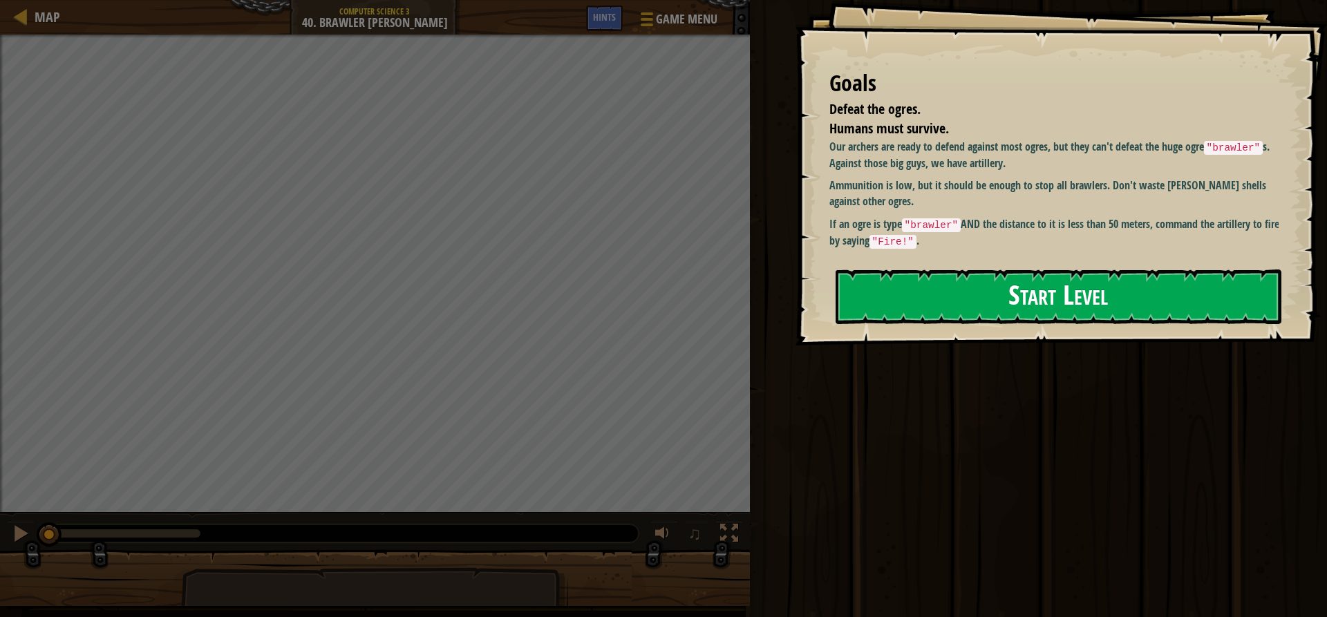
click at [969, 274] on button "Start Level" at bounding box center [1059, 297] width 446 height 55
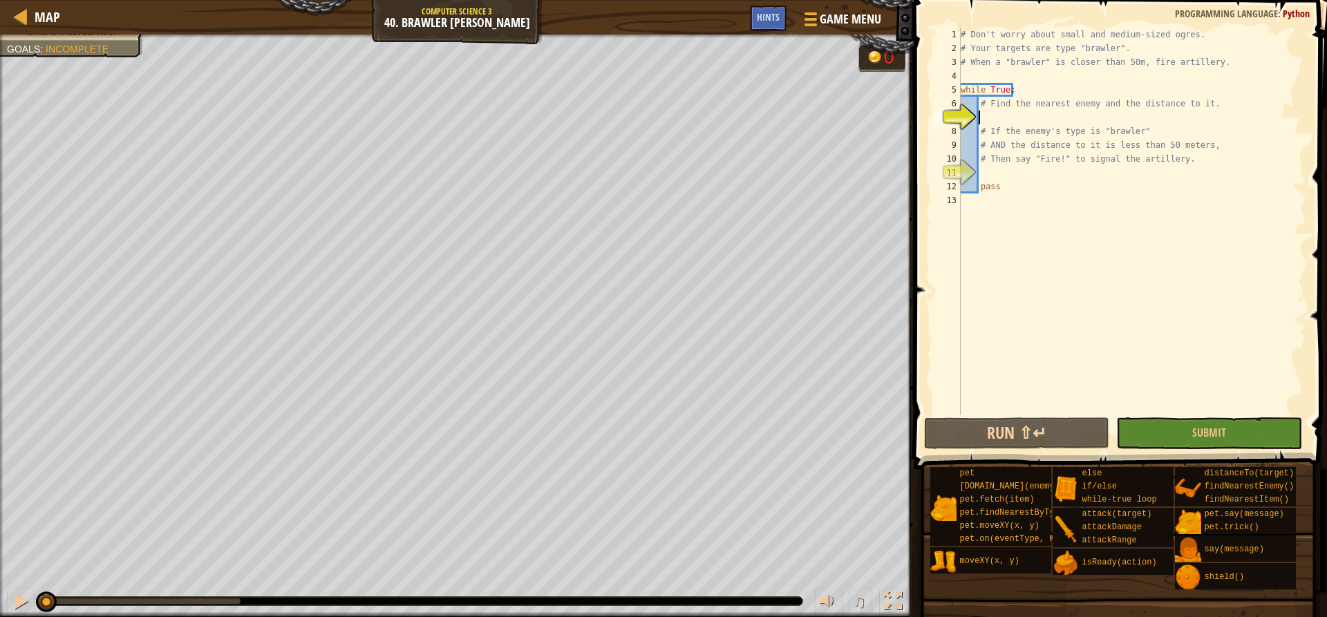
click at [1009, 112] on div "# Don't worry about small and medium-sized ogres. # Your targets are type "braw…" at bounding box center [1132, 235] width 348 height 415
type textarea "g"
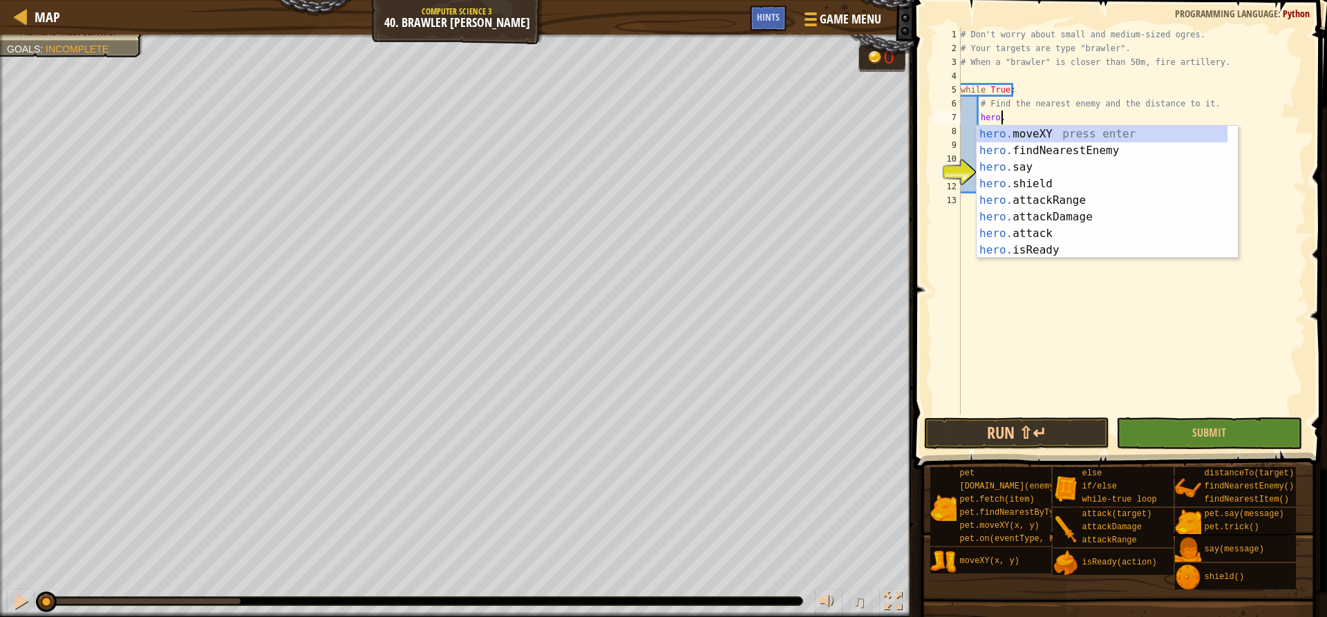
type textarea "hero.f"
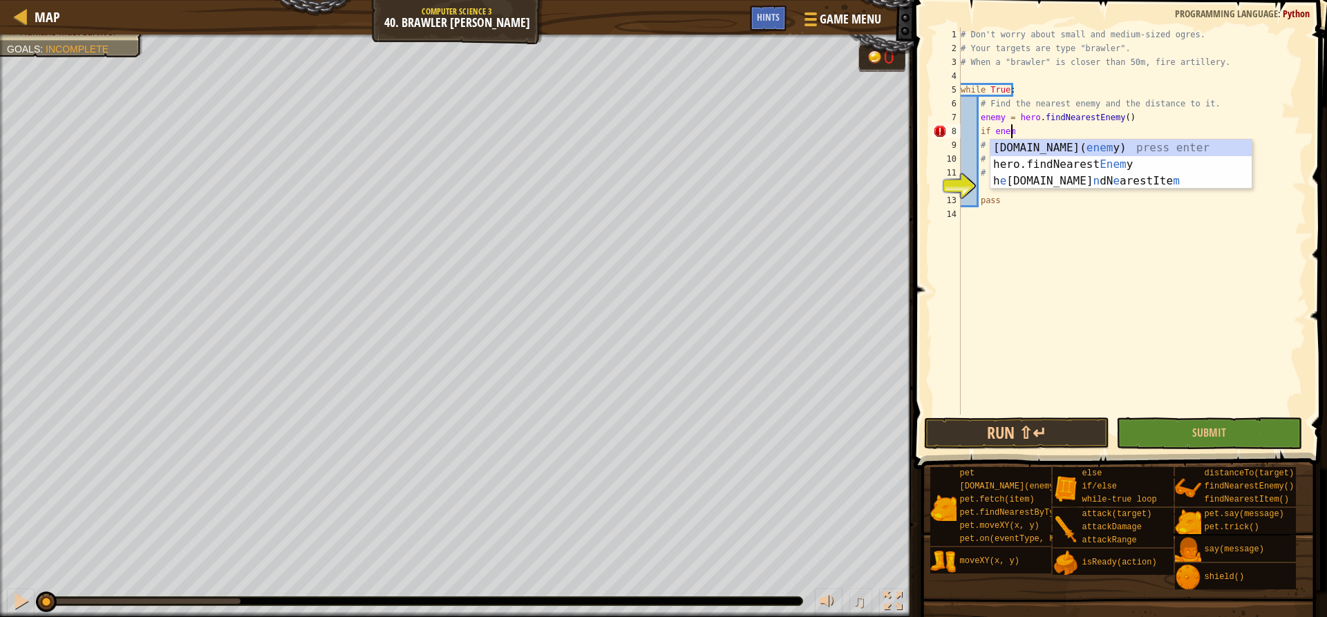
scroll to position [6, 4]
type textarea "if enemy:"
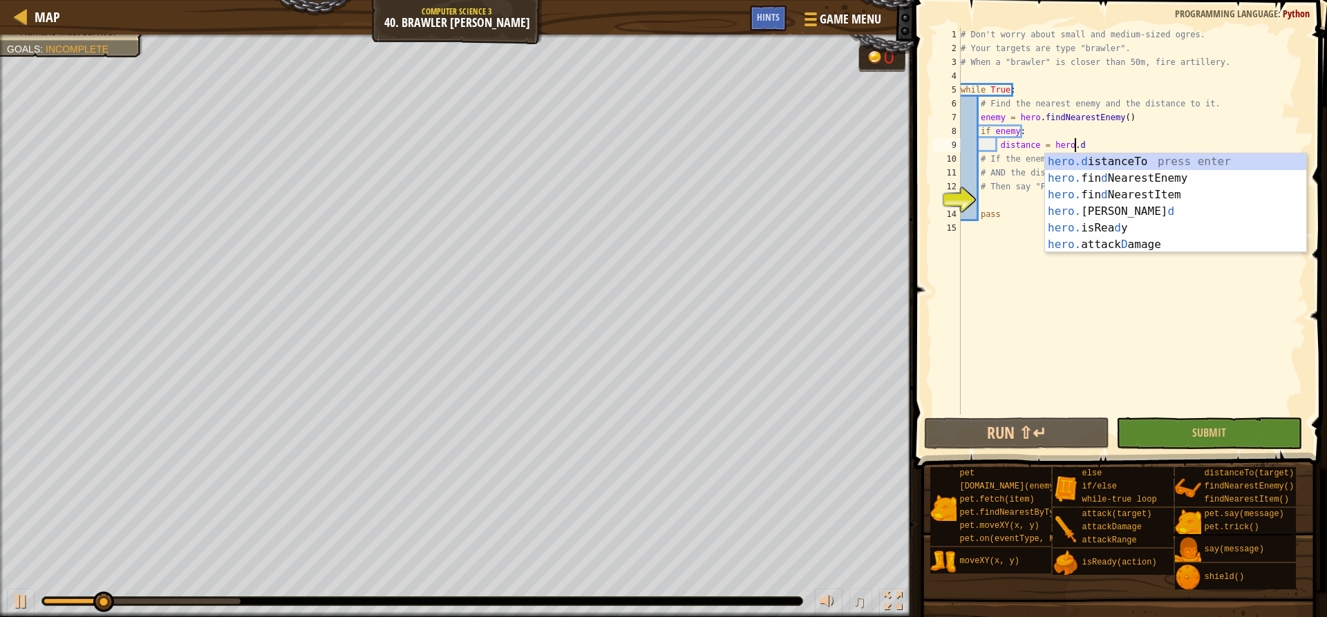
scroll to position [6, 9]
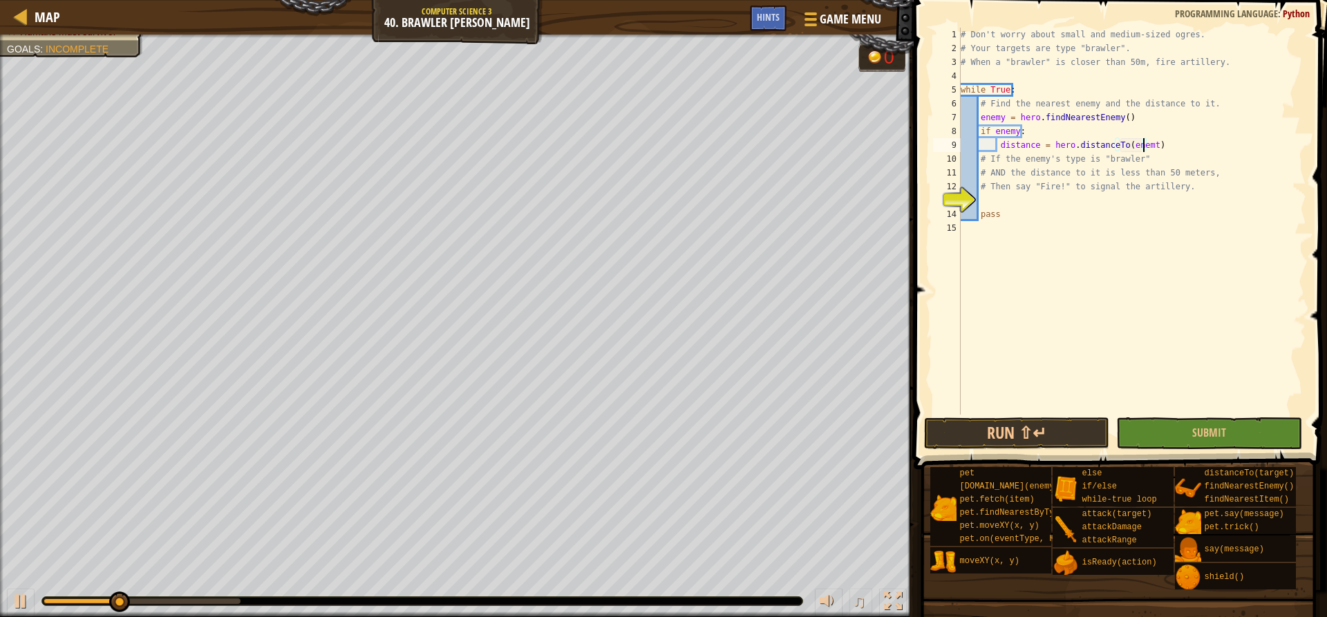
type textarea "distance = hero.distanceTo(enemy)"
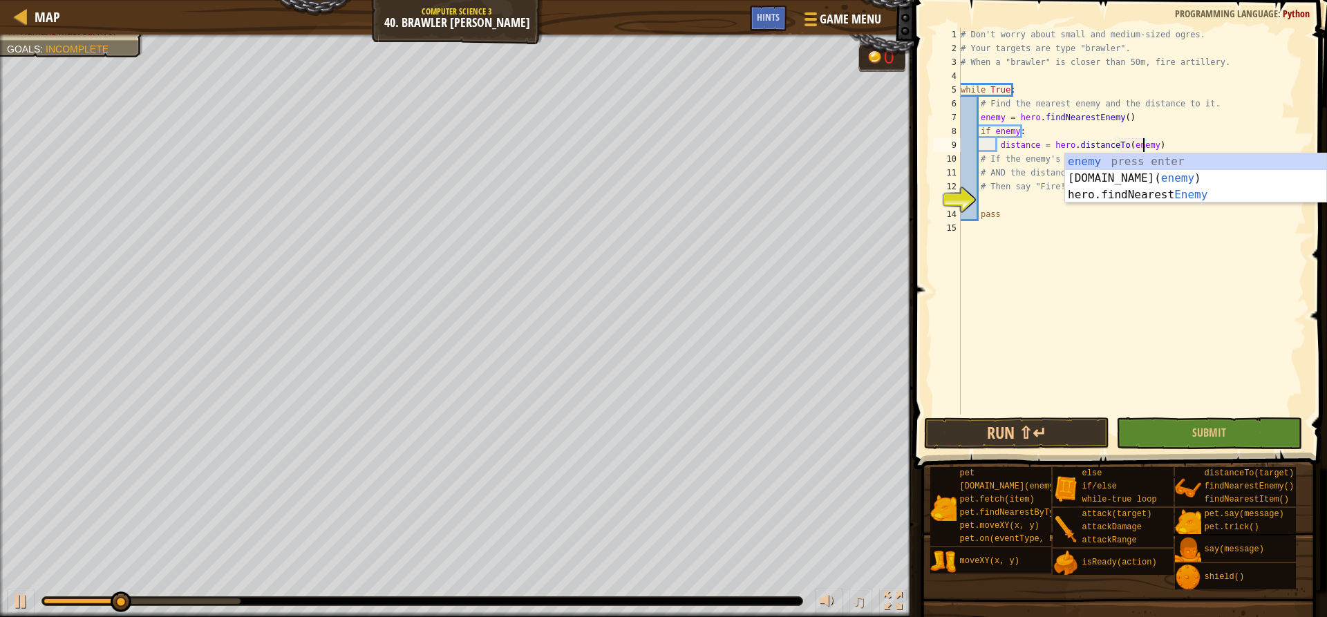
scroll to position [6, 15]
click at [1006, 203] on div "# Don't worry about small and medium-sized ogres. # Your targets are type "braw…" at bounding box center [1132, 235] width 348 height 415
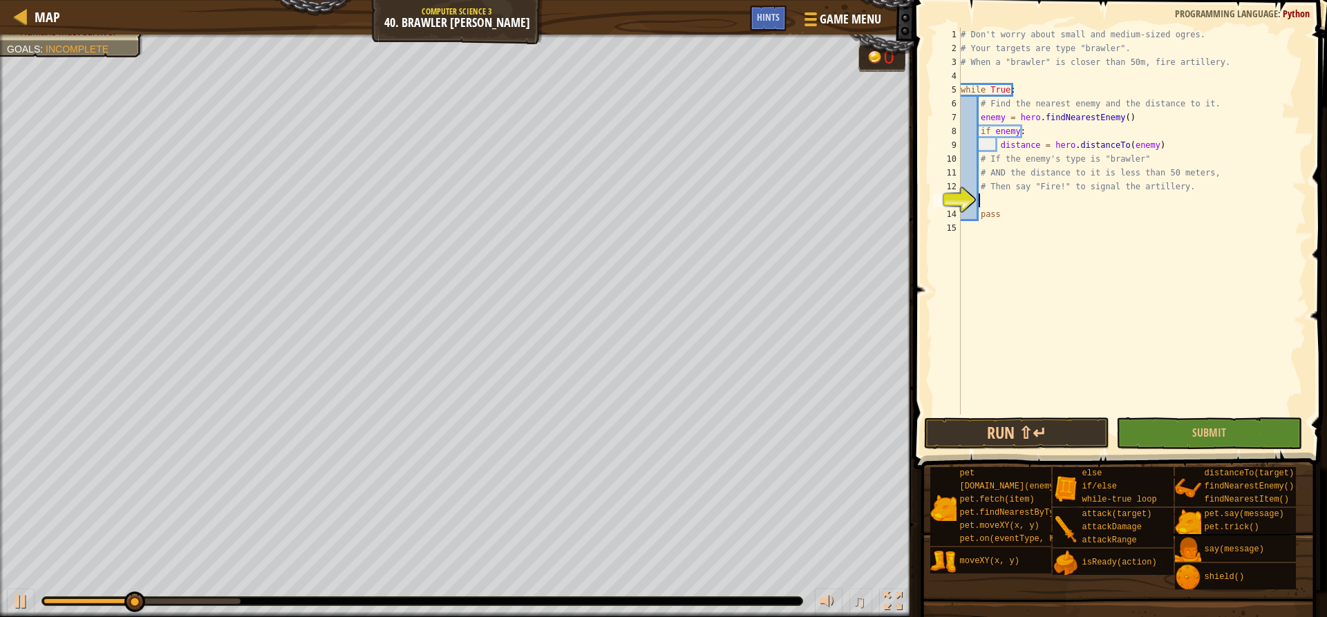
scroll to position [6, 1]
click at [990, 156] on div "# Don't worry about small and medium-sized ogres. # Your targets are type "braw…" at bounding box center [1132, 235] width 348 height 415
click at [1158, 147] on div "# Don't worry about small and medium-sized ogres. # Your targets are type "braw…" at bounding box center [1132, 235] width 348 height 415
type textarea "distance = hero.distanceTo(enemy)"
click at [1111, 205] on div "# Don't worry about small and medium-sized ogres. # Your targets are type "braw…" at bounding box center [1132, 235] width 348 height 415
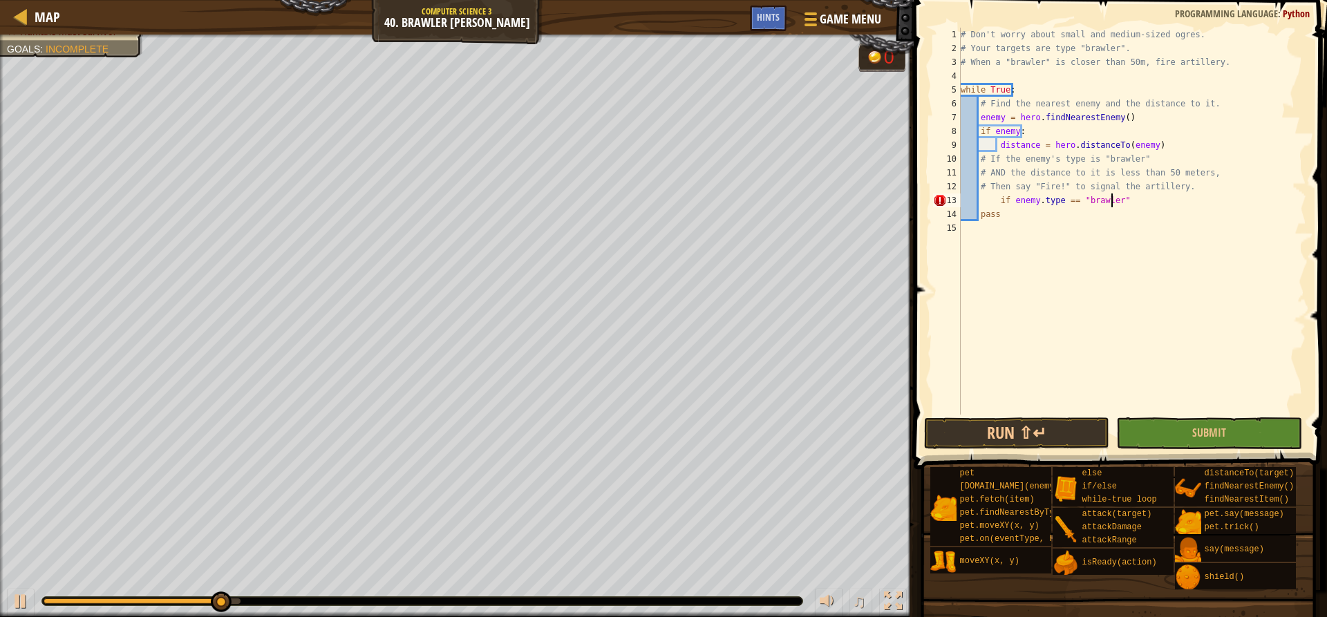
scroll to position [6, 12]
click at [1135, 205] on div "# Don't worry about small and medium-sized ogres. # Your targets are type "braw…" at bounding box center [1132, 235] width 348 height 415
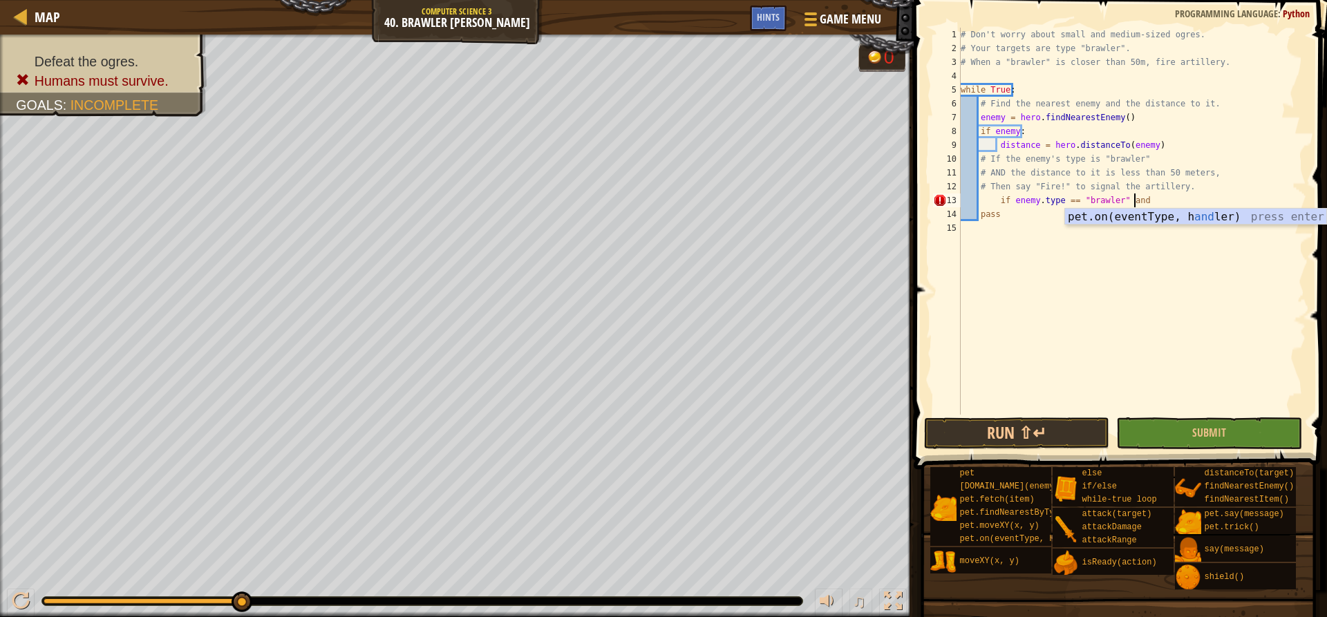
scroll to position [6, 14]
click at [1039, 169] on div "# Don't worry about small and medium-sized ogres. # Your targets are type "braw…" at bounding box center [1132, 235] width 348 height 415
click at [1157, 200] on div "# Don't worry about small and medium-sized ogres. # Your targets are type "braw…" at bounding box center [1132, 235] width 348 height 415
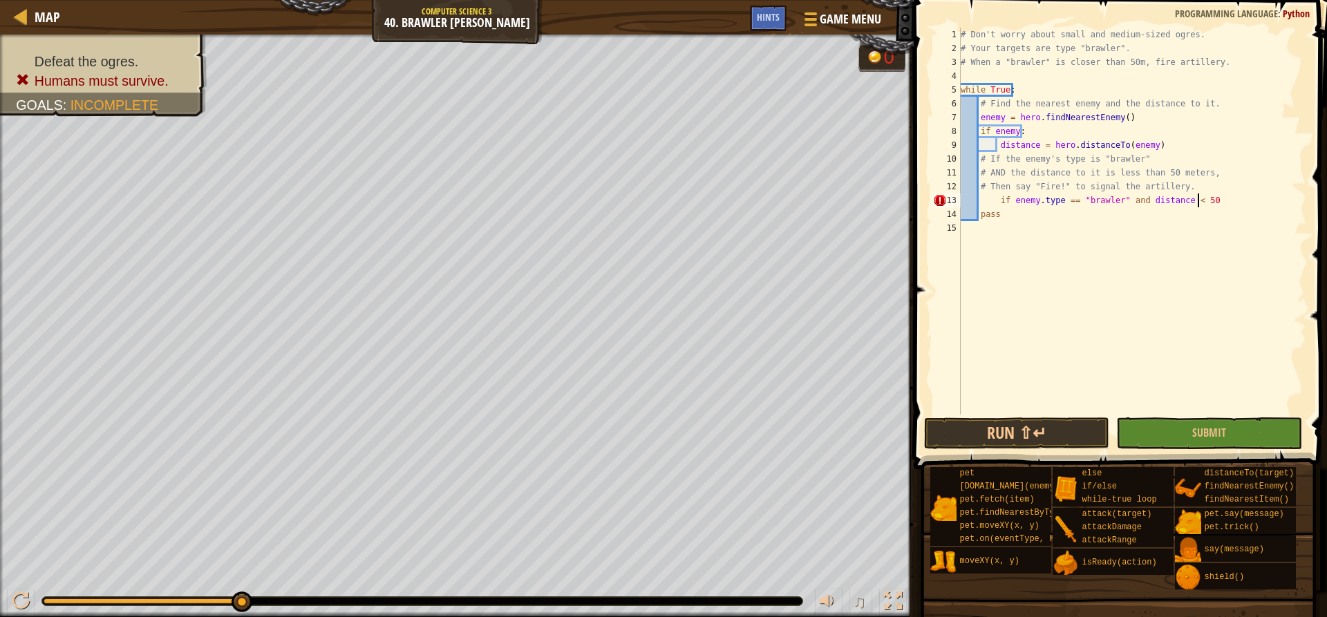
type textarea "if enemy.type == "brawler" and distance < 50:"
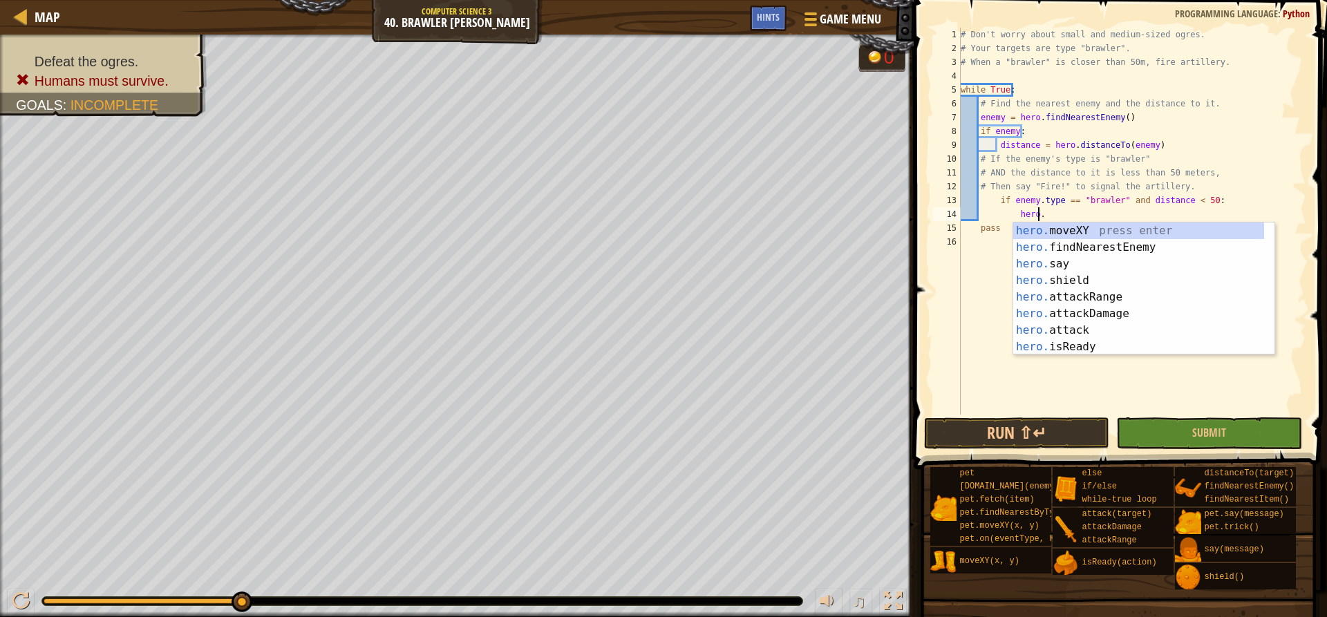
scroll to position [6, 6]
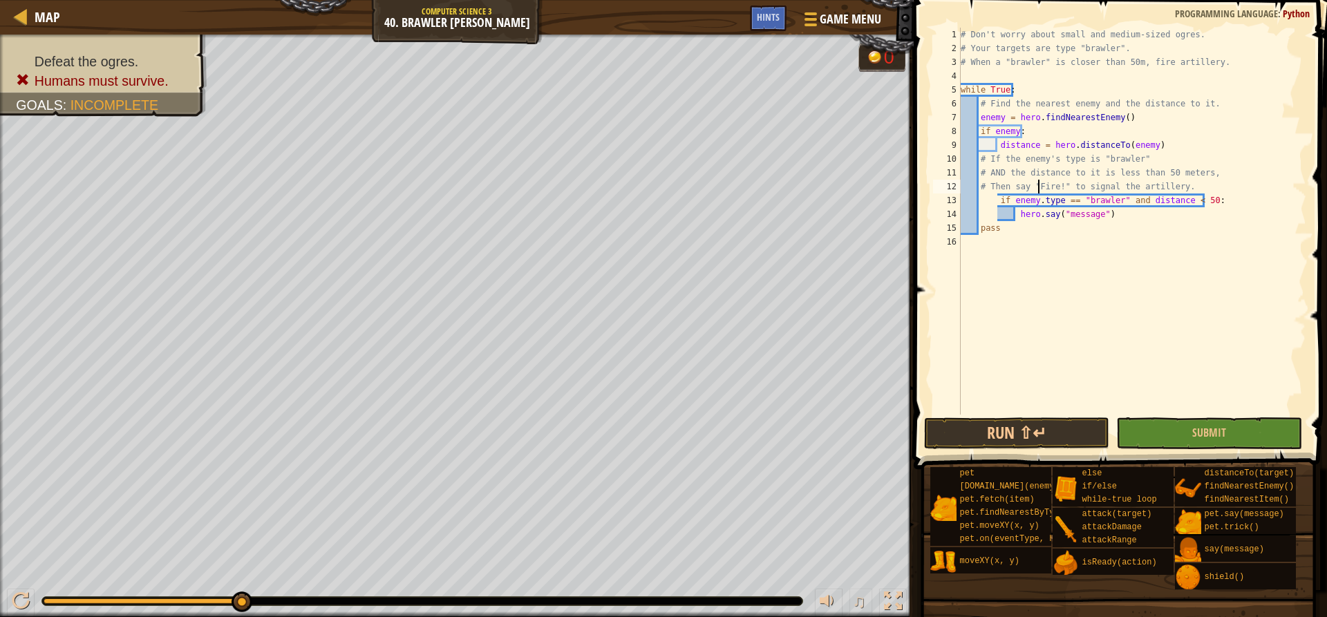
click at [1038, 183] on div "# Don't worry about small and medium-sized ogres. # Your targets are type "braw…" at bounding box center [1132, 235] width 348 height 415
click at [1080, 218] on div "# Don't worry about small and medium-sized ogres. # Your targets are type "braw…" at bounding box center [1132, 235] width 348 height 415
click at [1102, 216] on div "# Don't worry about small and medium-sized ogres. # Your targets are type "braw…" at bounding box center [1132, 235] width 348 height 415
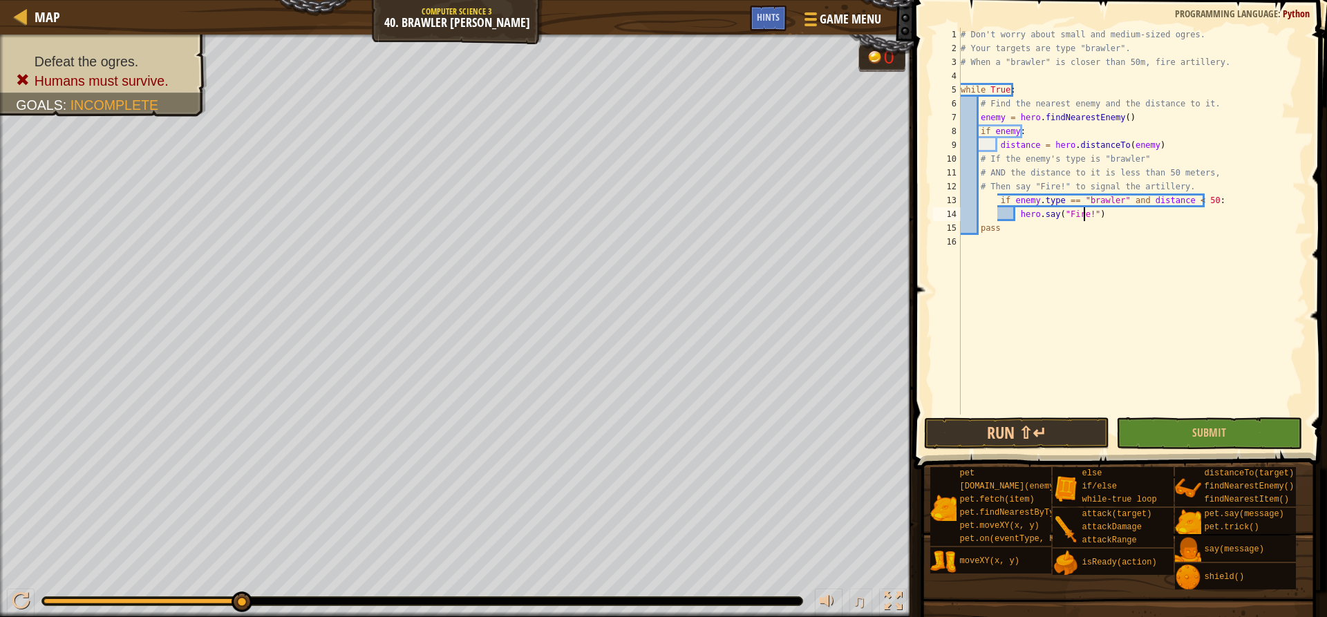
scroll to position [6, 10]
type textarea "hero.say("Fire!")"
click at [1039, 438] on button "Run ⇧↵" at bounding box center [1016, 433] width 185 height 32
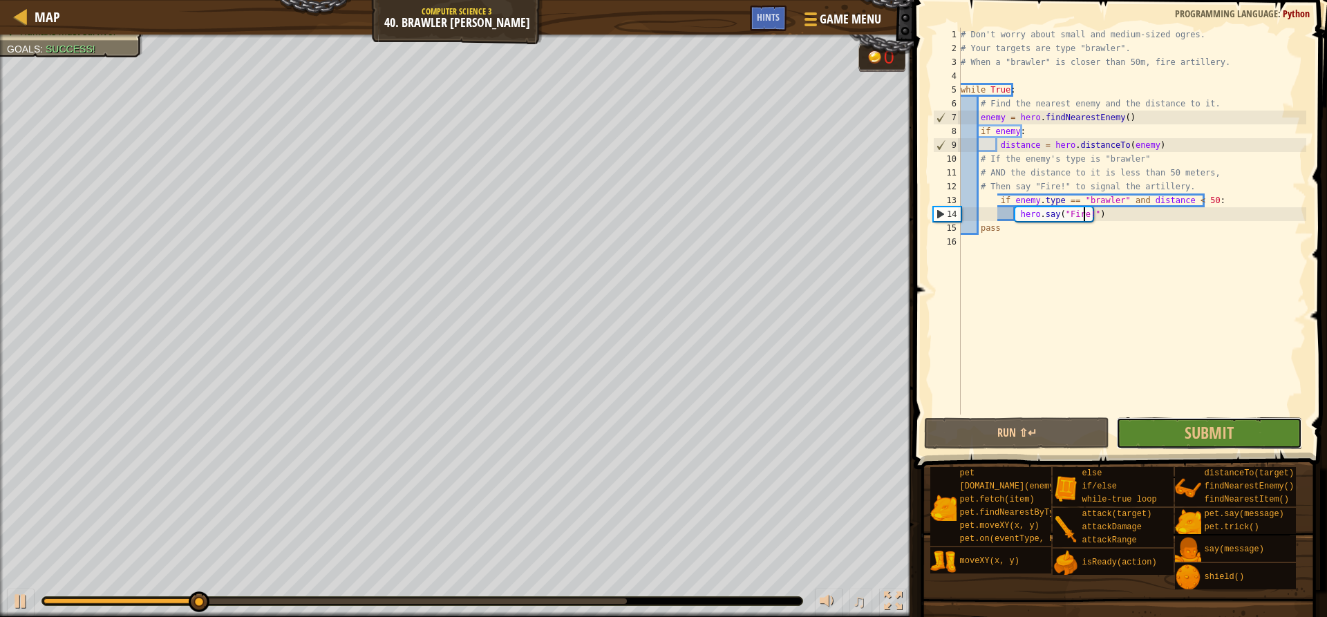
click at [1185, 438] on span "Submit" at bounding box center [1209, 433] width 49 height 22
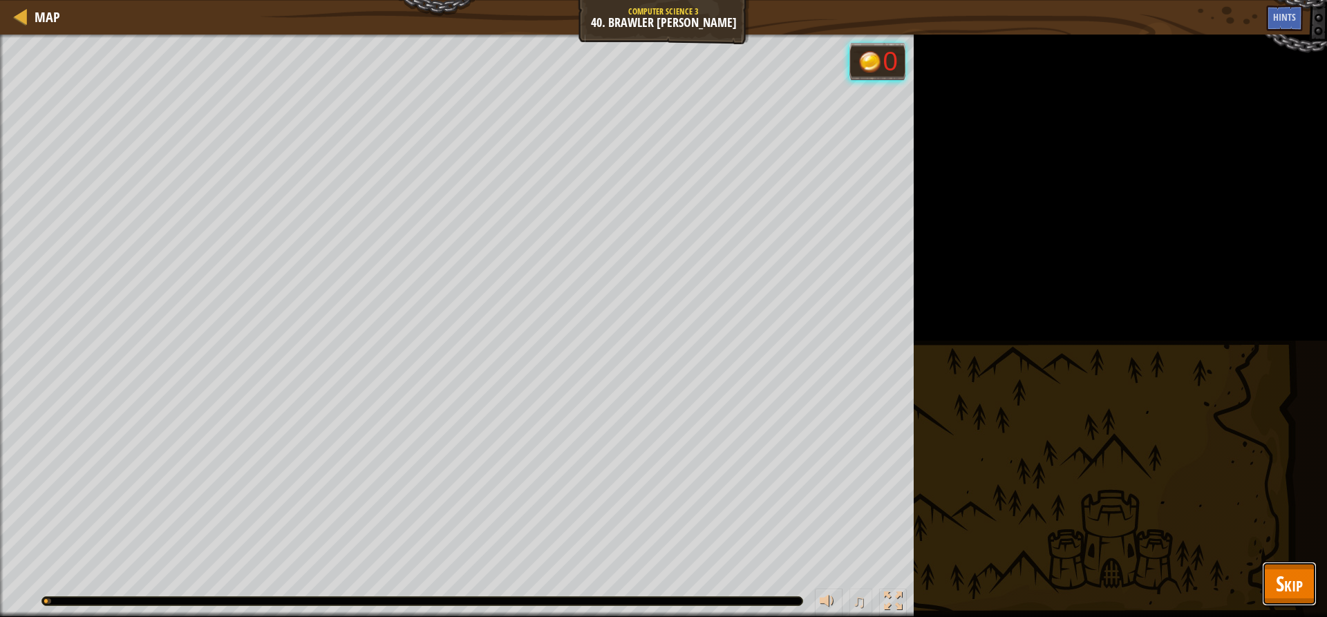
click at [1295, 576] on span "Skip" at bounding box center [1289, 583] width 27 height 28
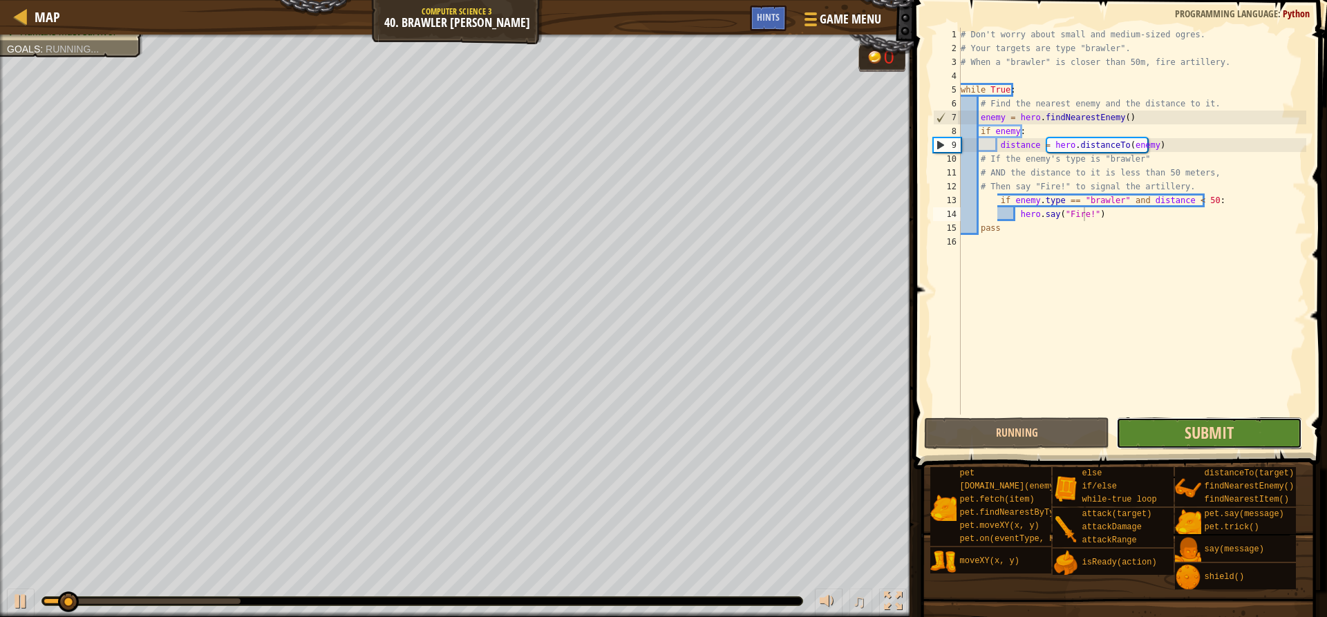
click at [1201, 431] on span "Submit" at bounding box center [1209, 433] width 49 height 22
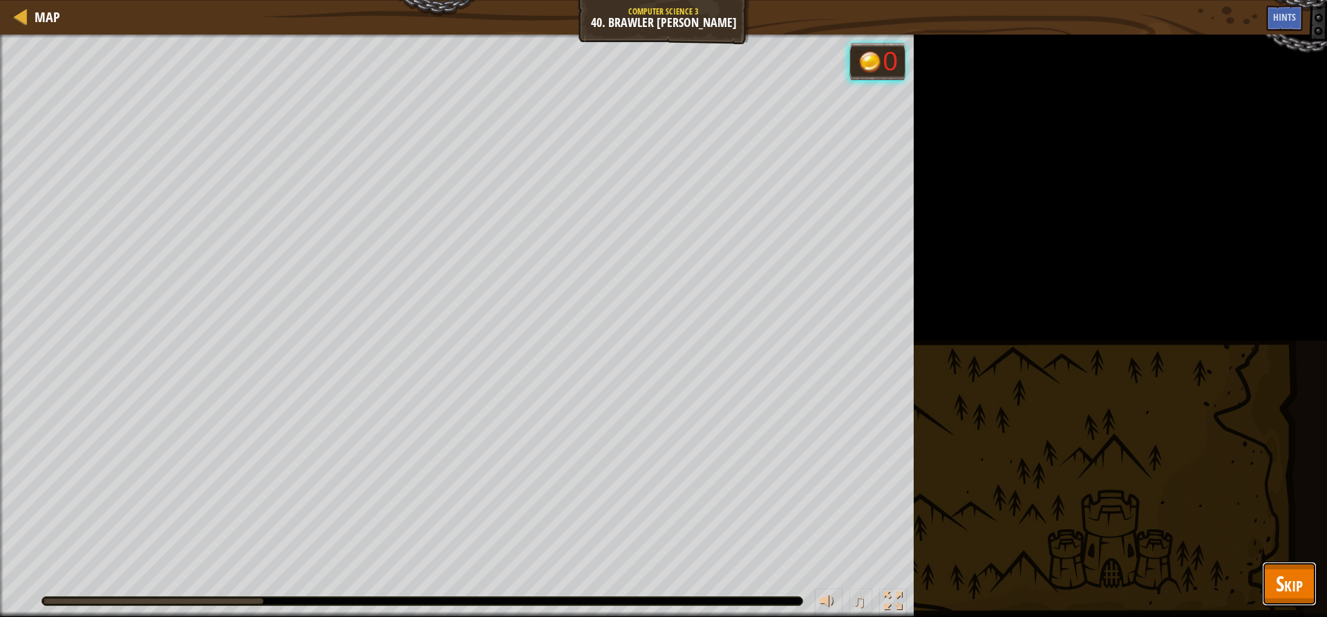
click at [1294, 599] on button "Skip" at bounding box center [1289, 584] width 55 height 44
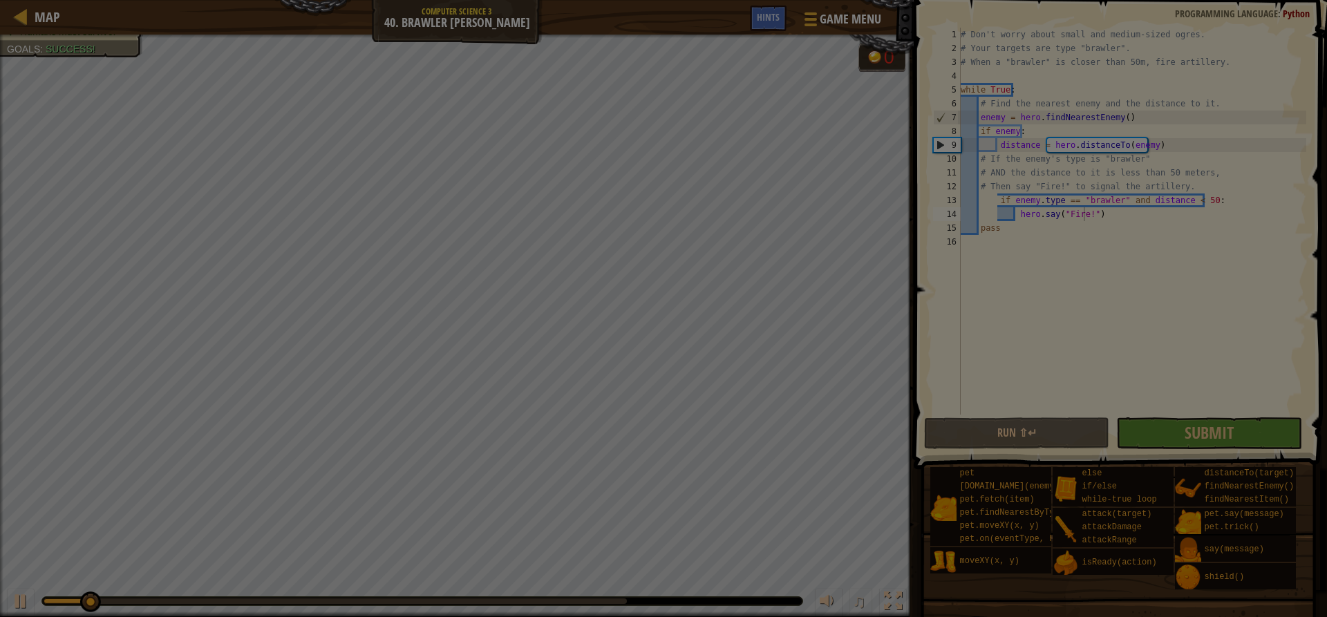
click at [1176, 425] on div at bounding box center [663, 308] width 1327 height 617
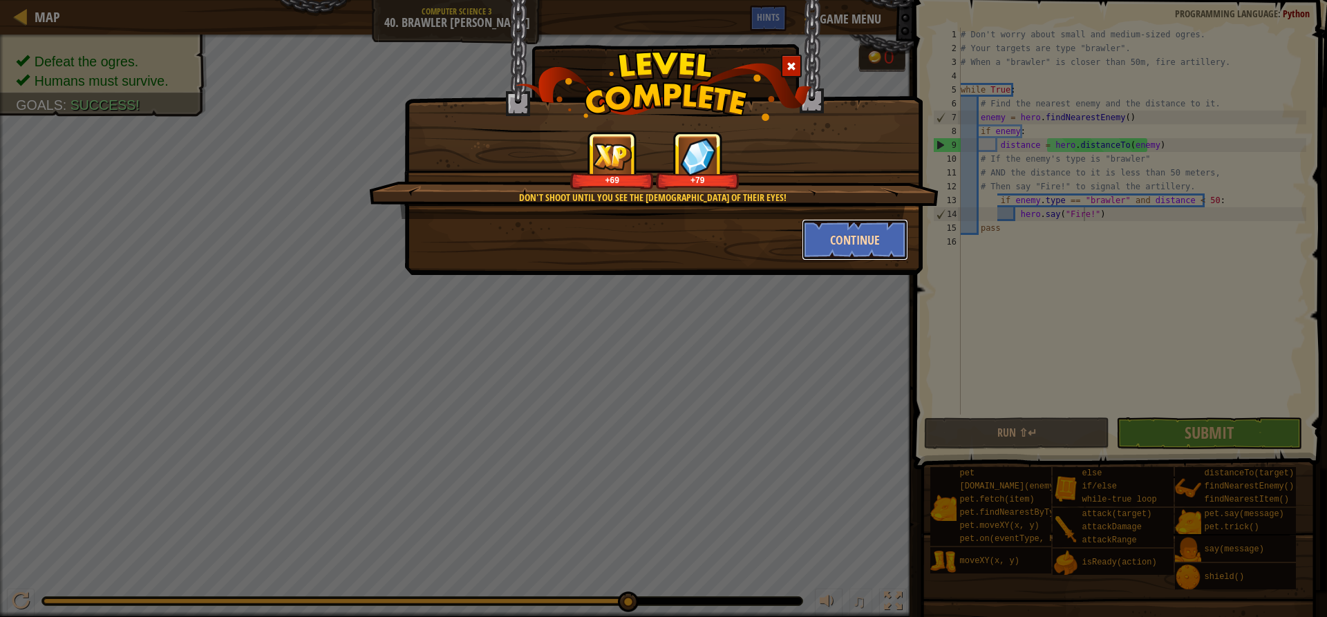
click at [863, 243] on button "Continue" at bounding box center [855, 239] width 107 height 41
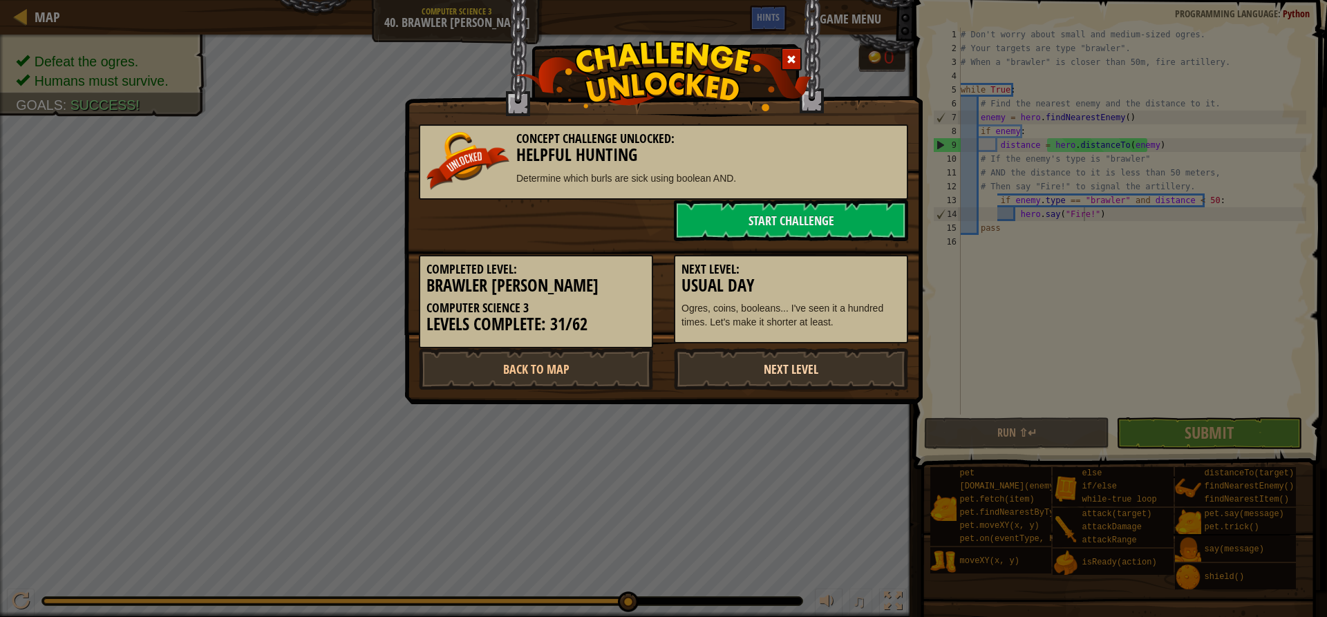
click at [779, 362] on link "Next Level" at bounding box center [791, 368] width 234 height 41
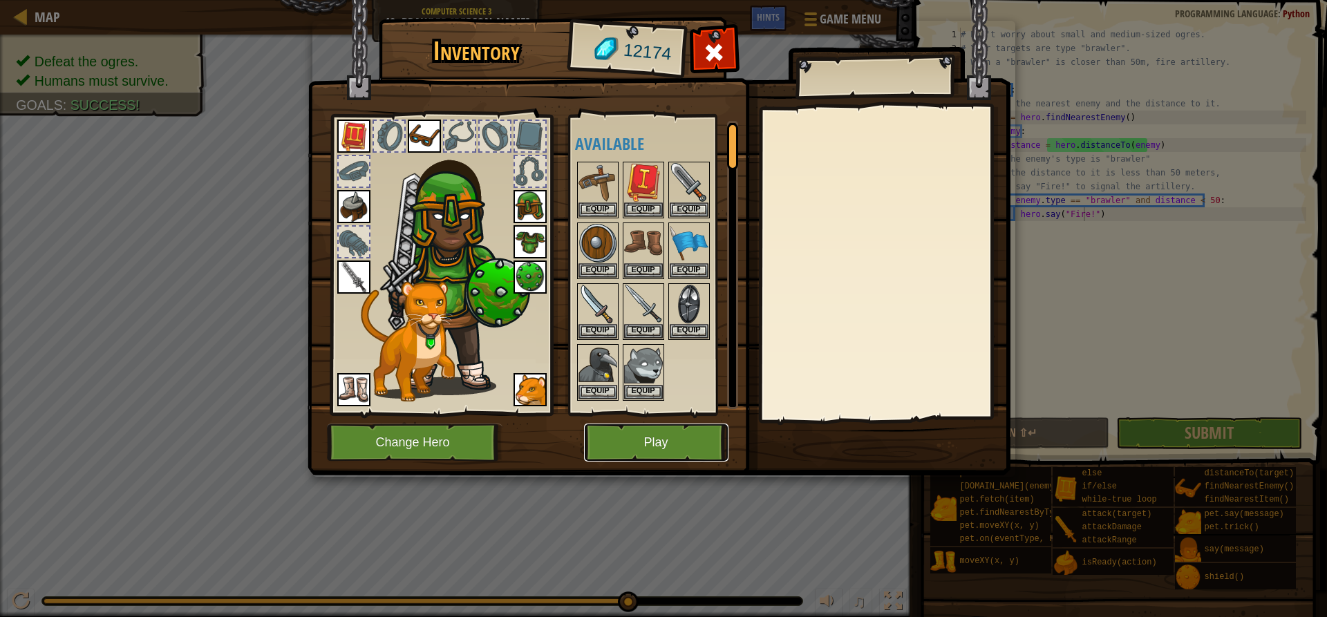
click at [662, 442] on button "Play" at bounding box center [656, 443] width 144 height 38
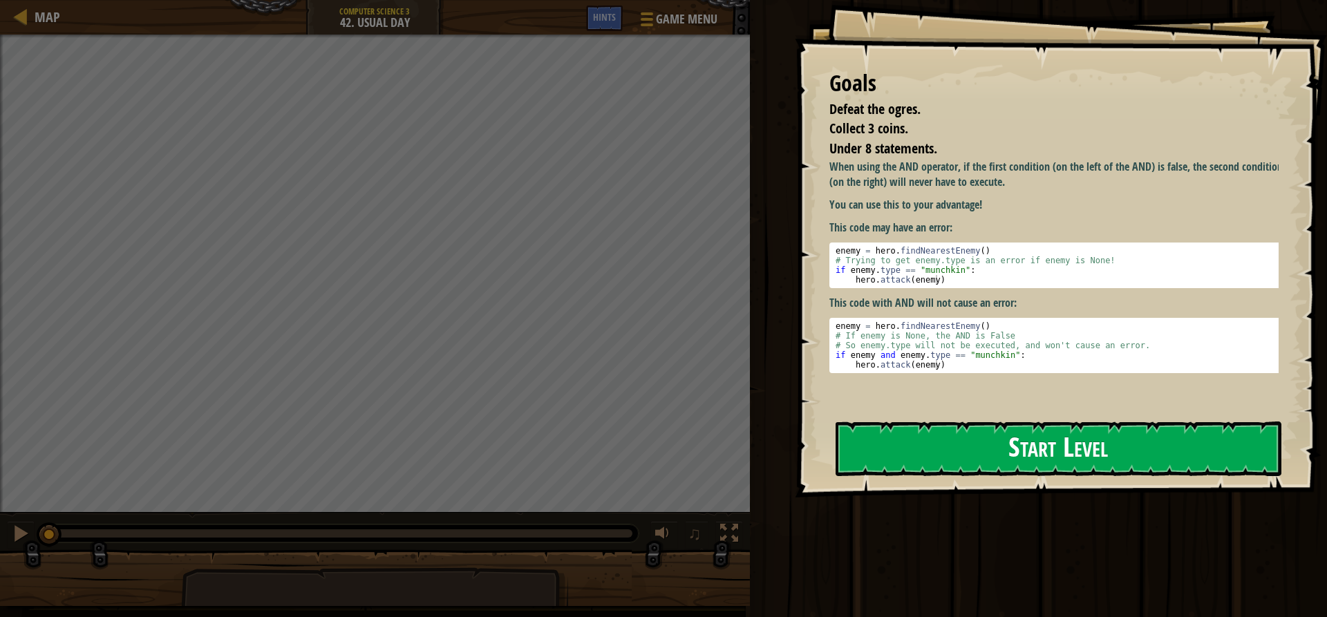
click at [982, 433] on button "Start Level" at bounding box center [1059, 449] width 446 height 55
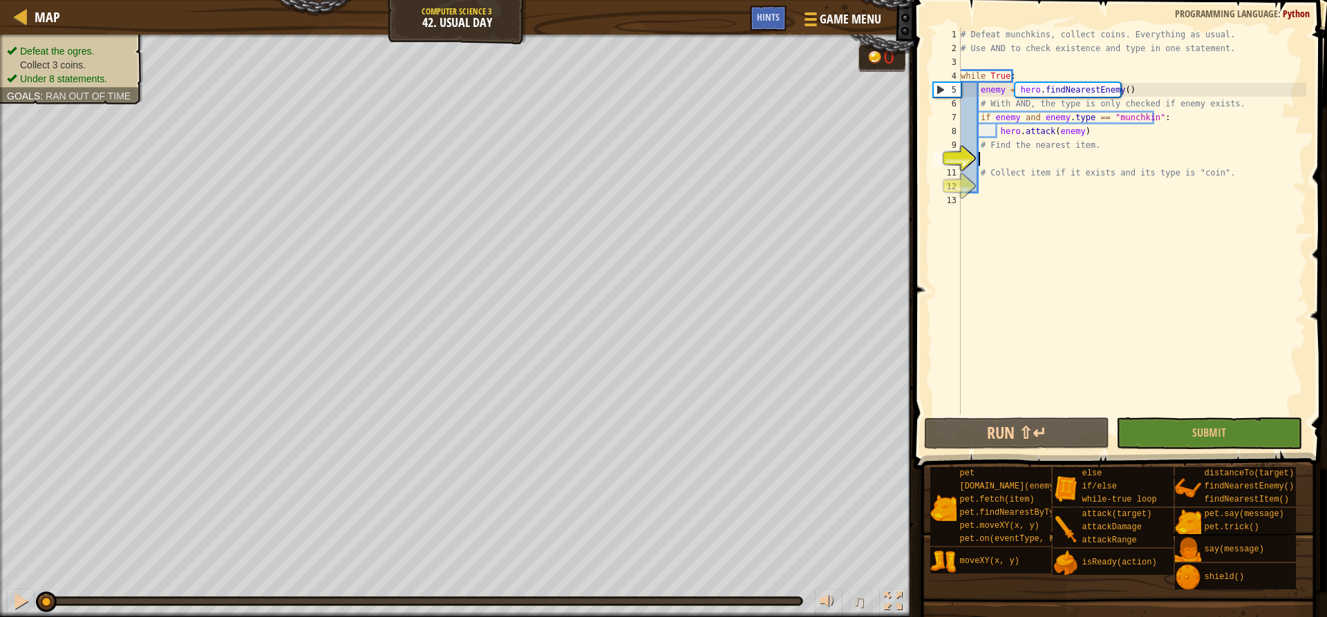
click at [1076, 155] on div "# Defeat munchkins, collect coins. Everything as usual. # Use AND to check exis…" at bounding box center [1132, 235] width 348 height 415
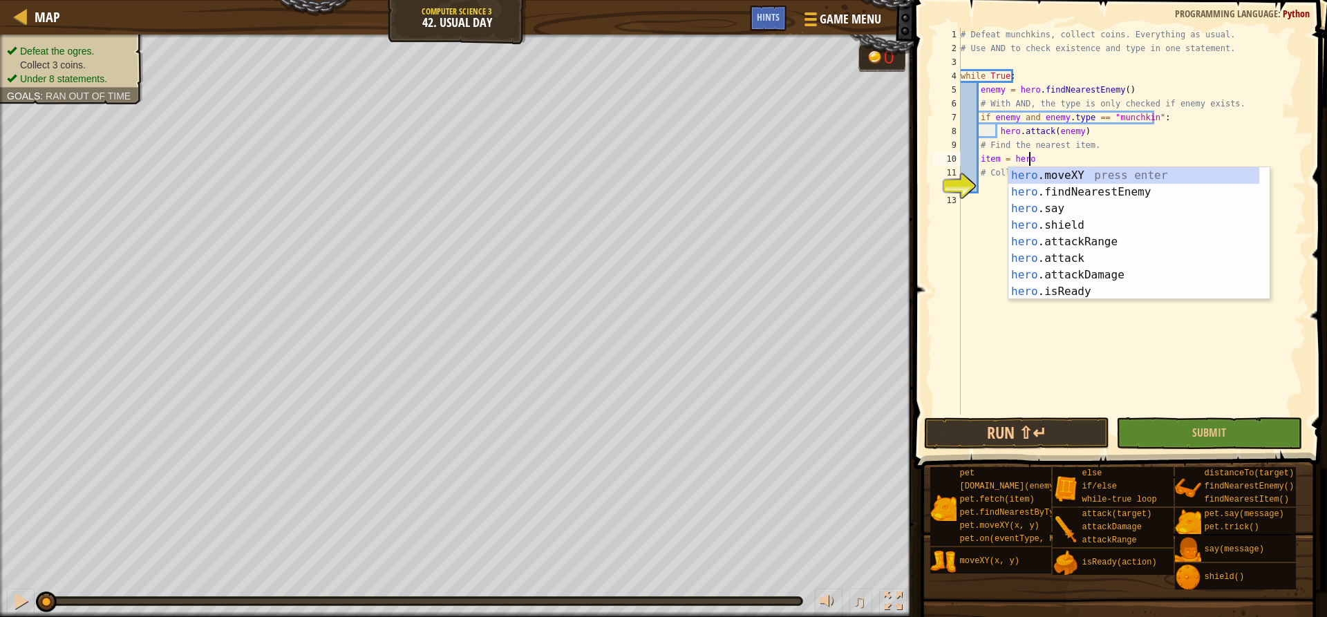
scroll to position [6, 6]
type textarea "item = hero.f"
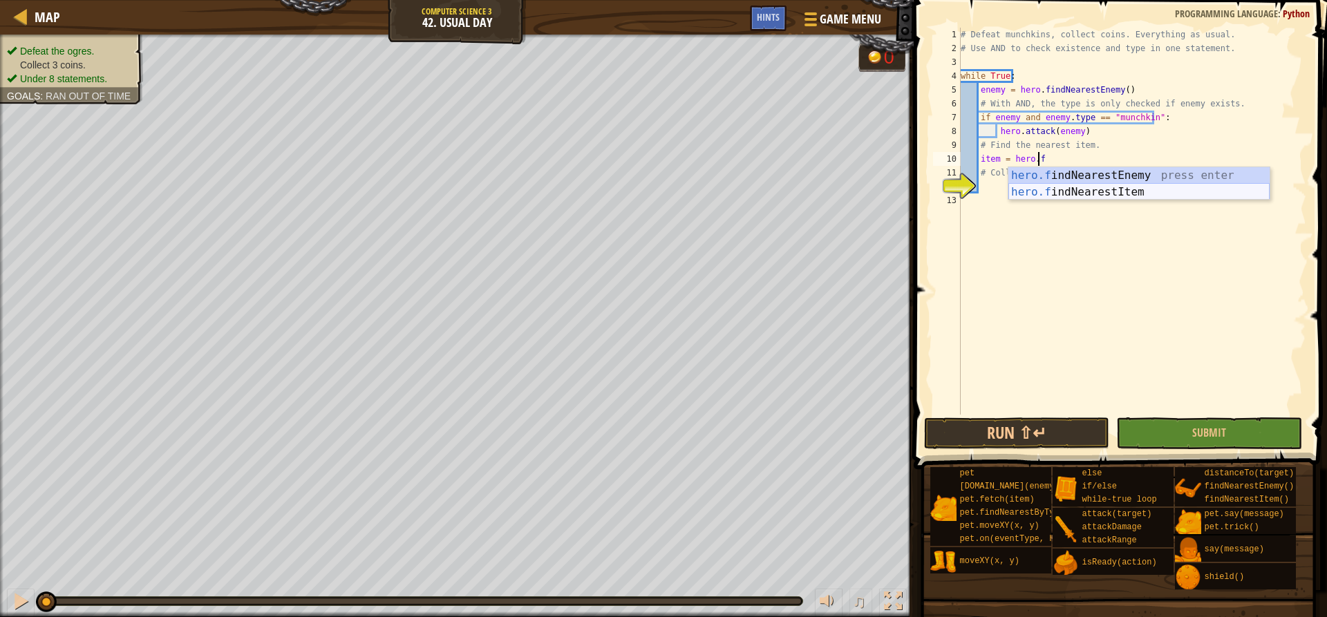
click at [1034, 198] on div "hero.f indNearestEnemy press enter hero.f indNearestItem press enter" at bounding box center [1138, 200] width 261 height 66
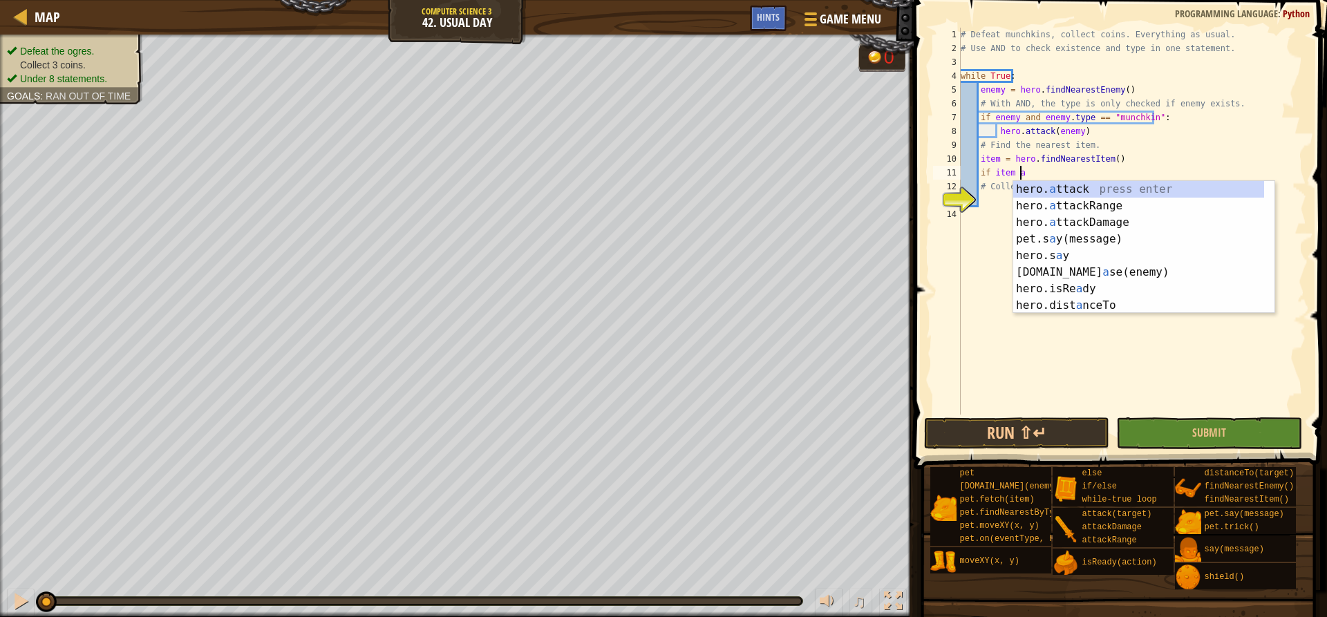
scroll to position [6, 5]
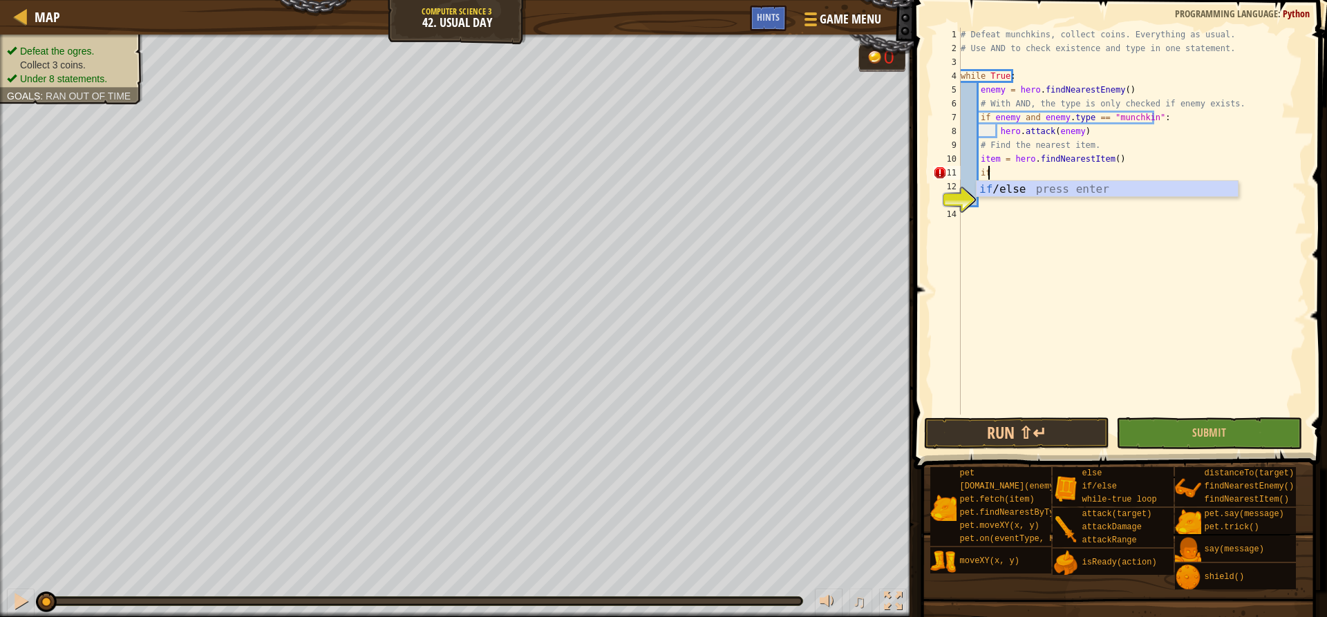
type textarea "i"
type textarea "item = hero.findNearestItem()"
click at [1014, 180] on div "# Defeat munchkins, collect coins. Everything as usual. # Use AND to check exis…" at bounding box center [1132, 235] width 348 height 415
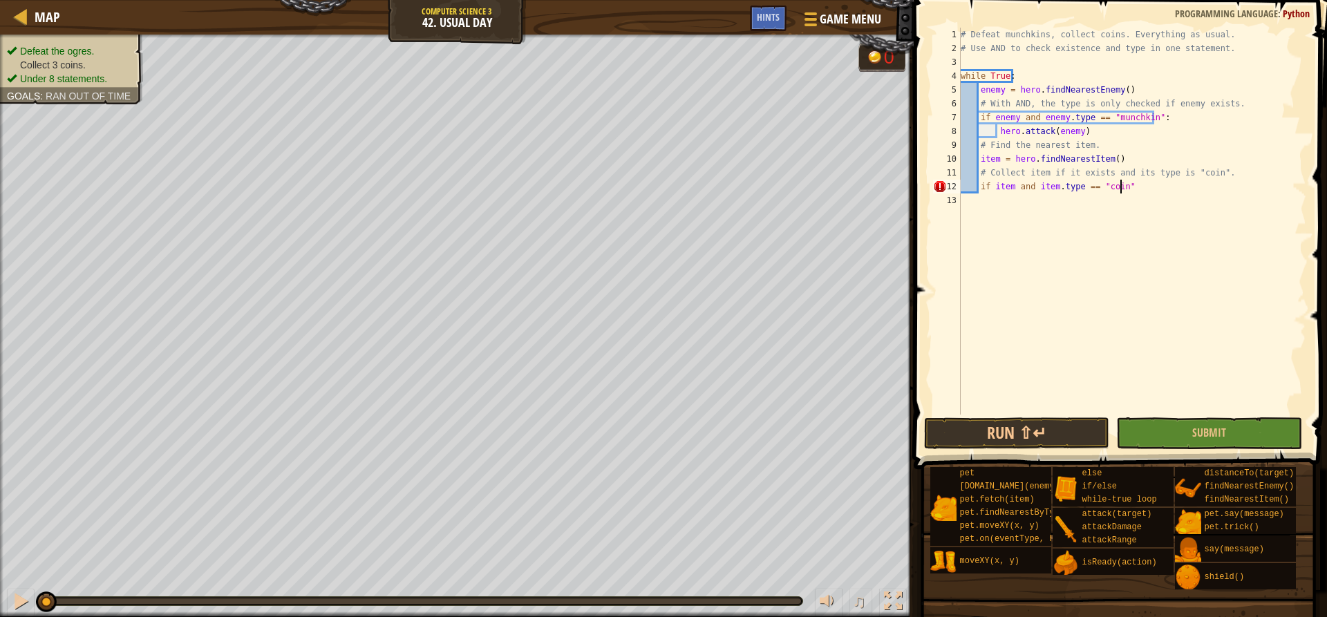
type textarea "if item and item.type == "coin":"
type textarea "j"
type textarea "g"
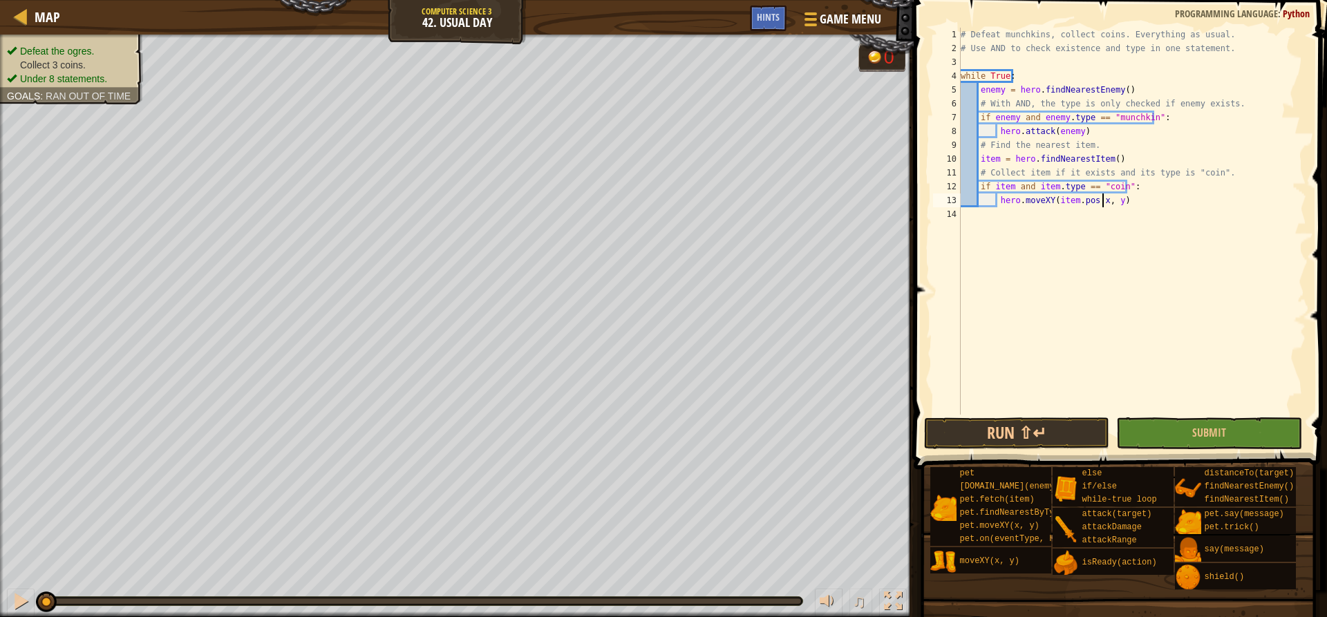
click at [1104, 198] on div "# Defeat munchkins, collect coins. Everything as usual. # Use AND to check exis…" at bounding box center [1132, 235] width 348 height 415
type textarea "hero.moveXY(item.pos.x, item.pos.y)"
click at [1019, 446] on button "Run ⇧↵" at bounding box center [1016, 433] width 185 height 32
click at [1022, 436] on button "Running" at bounding box center [1016, 433] width 185 height 32
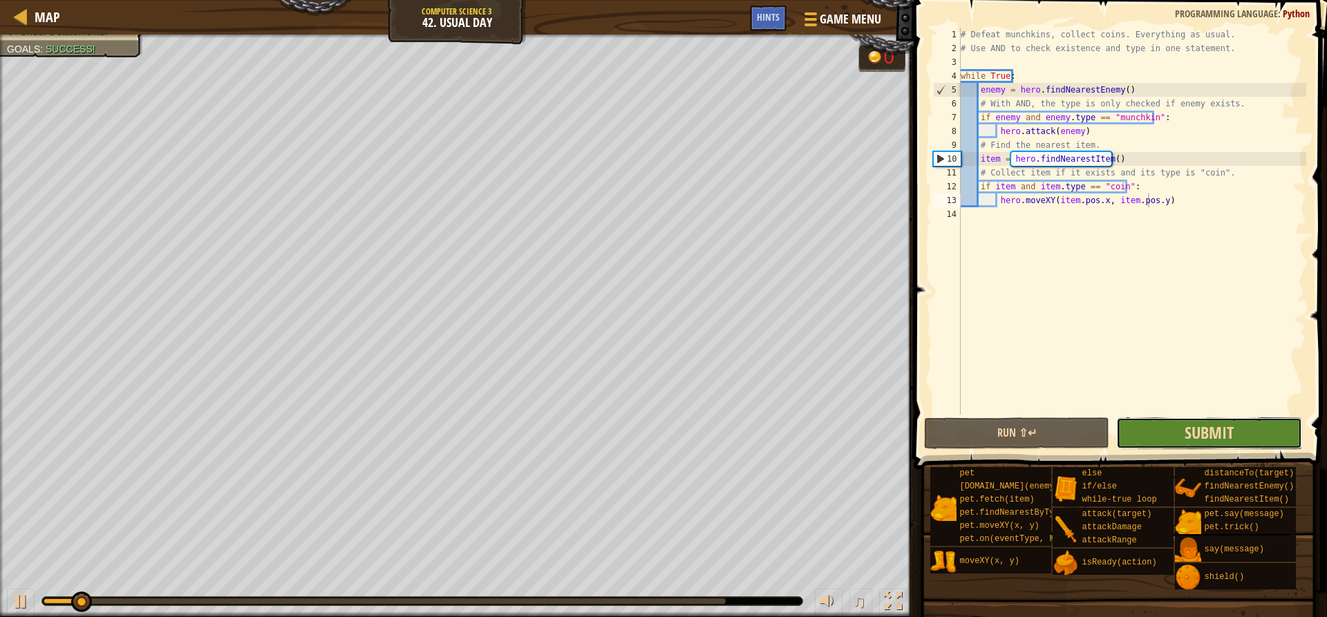
click at [1205, 425] on span "Submit" at bounding box center [1209, 433] width 49 height 22
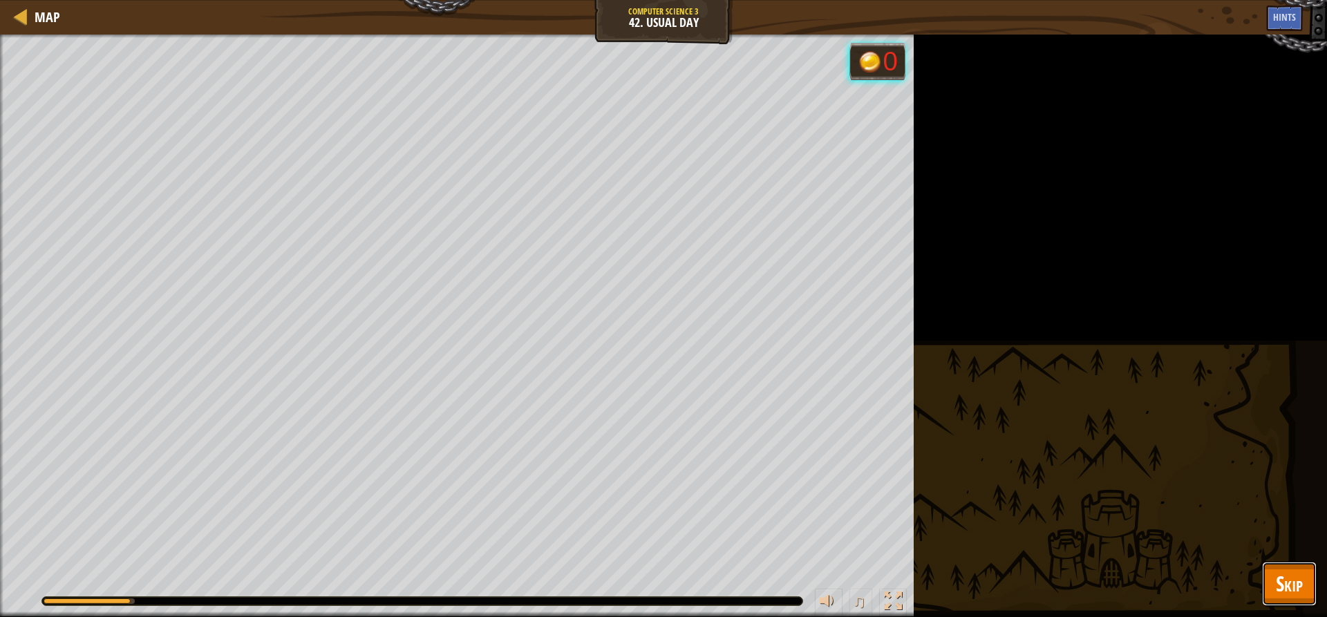
click at [1310, 574] on button "Skip" at bounding box center [1289, 584] width 55 height 44
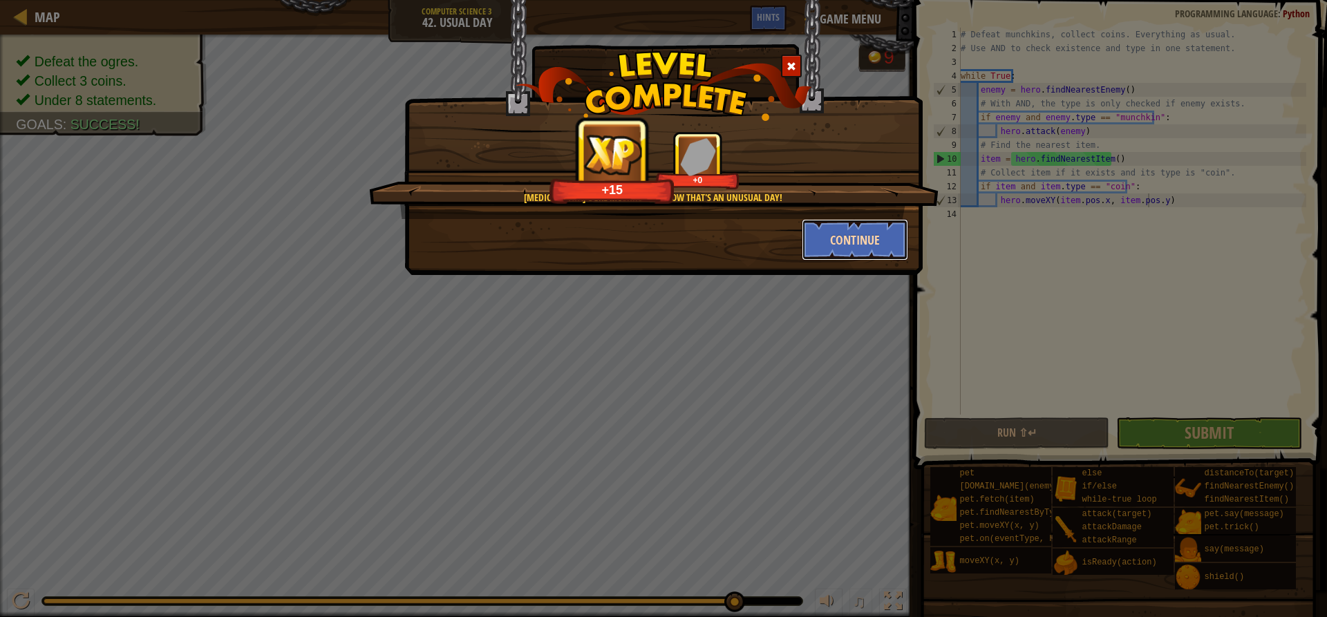
click at [882, 245] on button "Continue" at bounding box center [855, 239] width 107 height 41
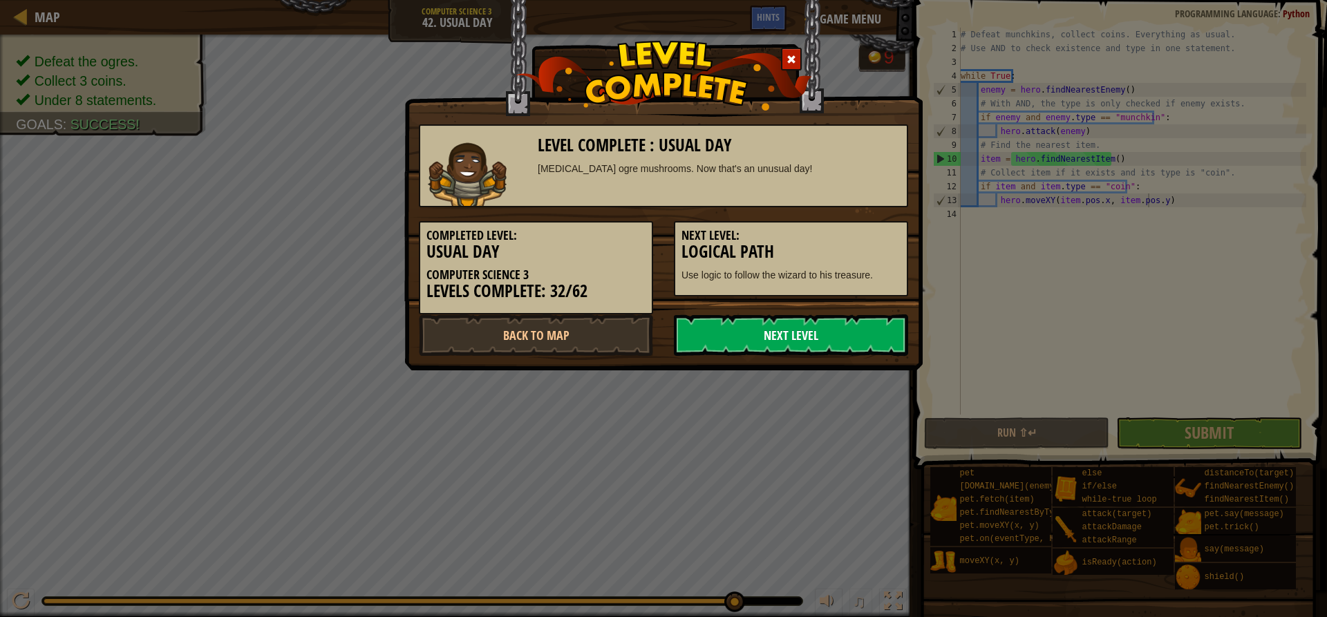
click at [828, 333] on link "Next Level" at bounding box center [791, 334] width 234 height 41
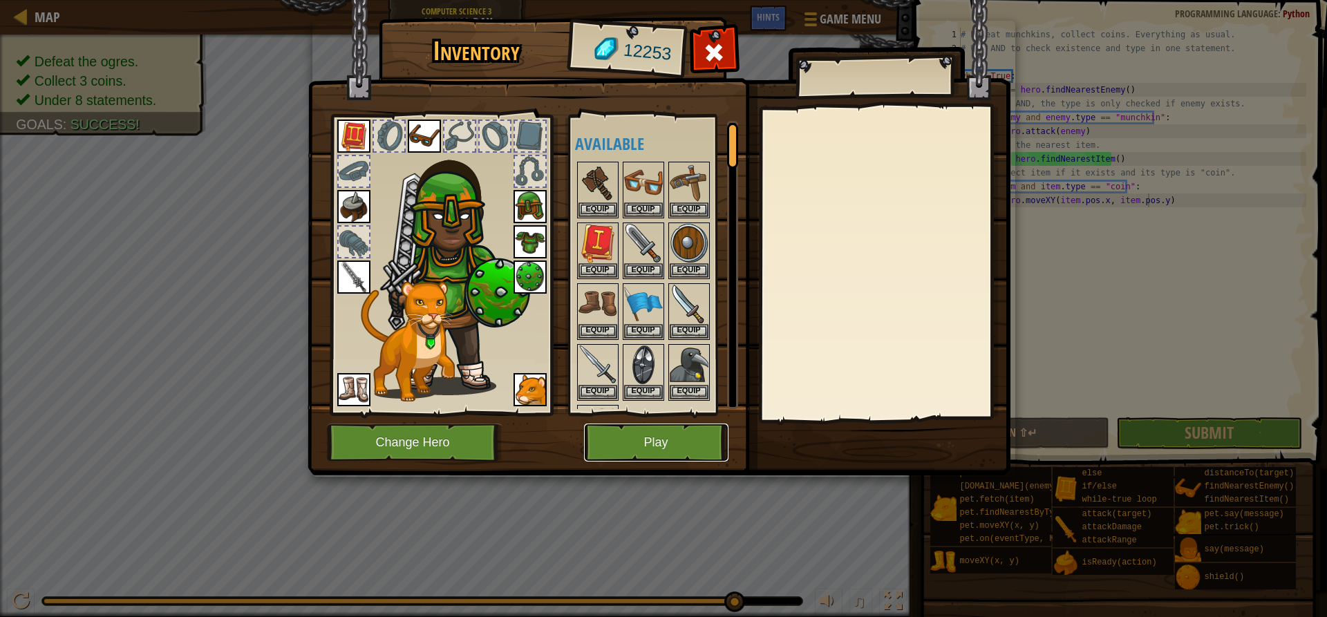
click at [680, 427] on button "Play" at bounding box center [656, 443] width 144 height 38
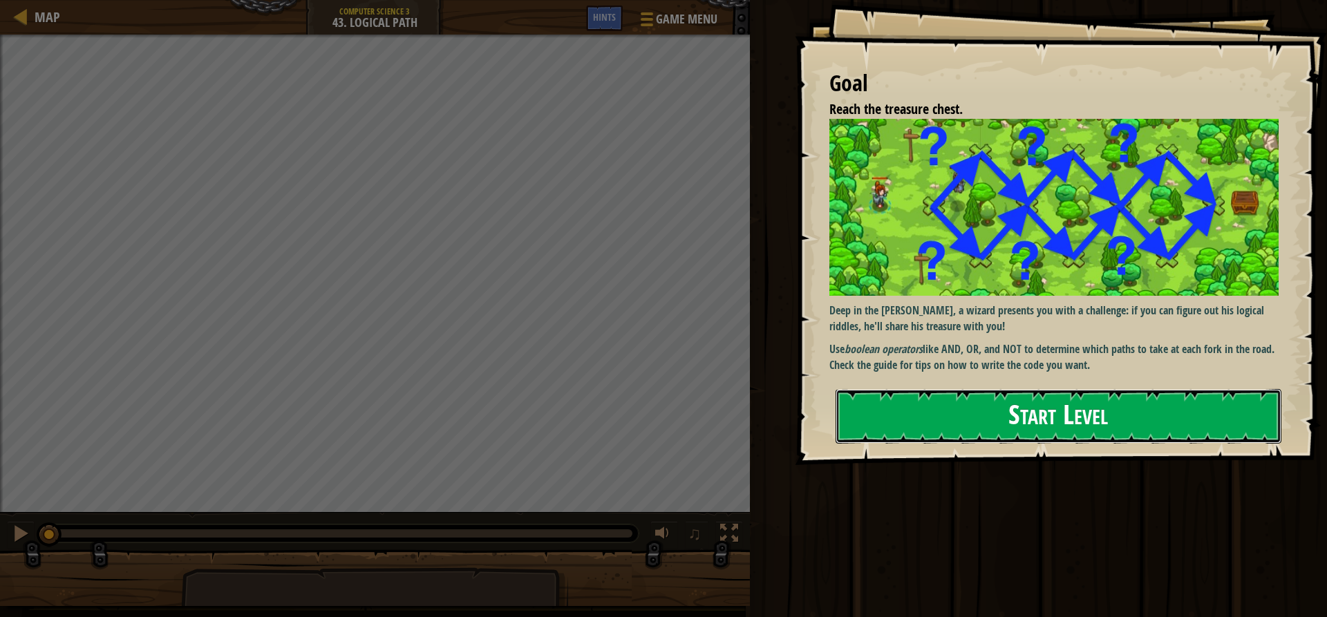
click at [1111, 415] on button "Start Level" at bounding box center [1059, 416] width 446 height 55
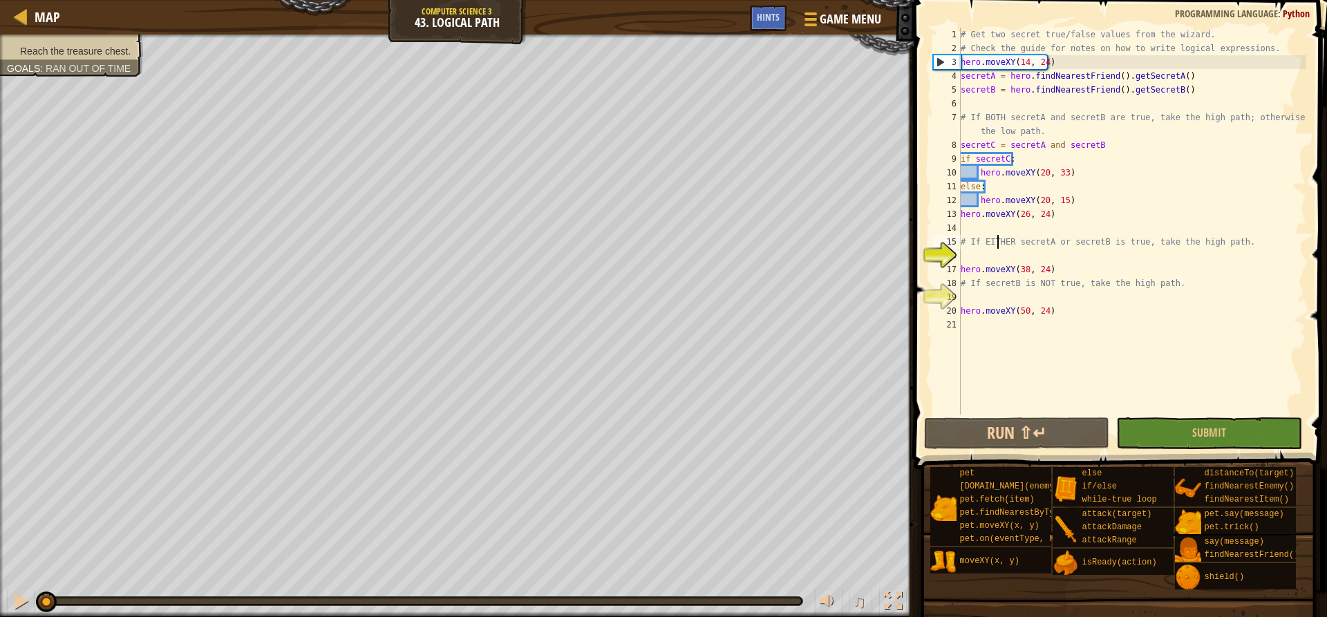
click at [997, 238] on div "# Get two secret true/false values from the wizard. # Check the guide for notes…" at bounding box center [1132, 235] width 348 height 415
type textarea "# If EITHER secretA or secretB is true, take the high path."
click at [997, 238] on div "# Get two secret true/false values from the wizard. # Check the guide for notes…" at bounding box center [1132, 235] width 348 height 415
click at [1017, 254] on div "# Get two secret true/false values from the wizard. # Check the guide for notes…" at bounding box center [1132, 235] width 348 height 415
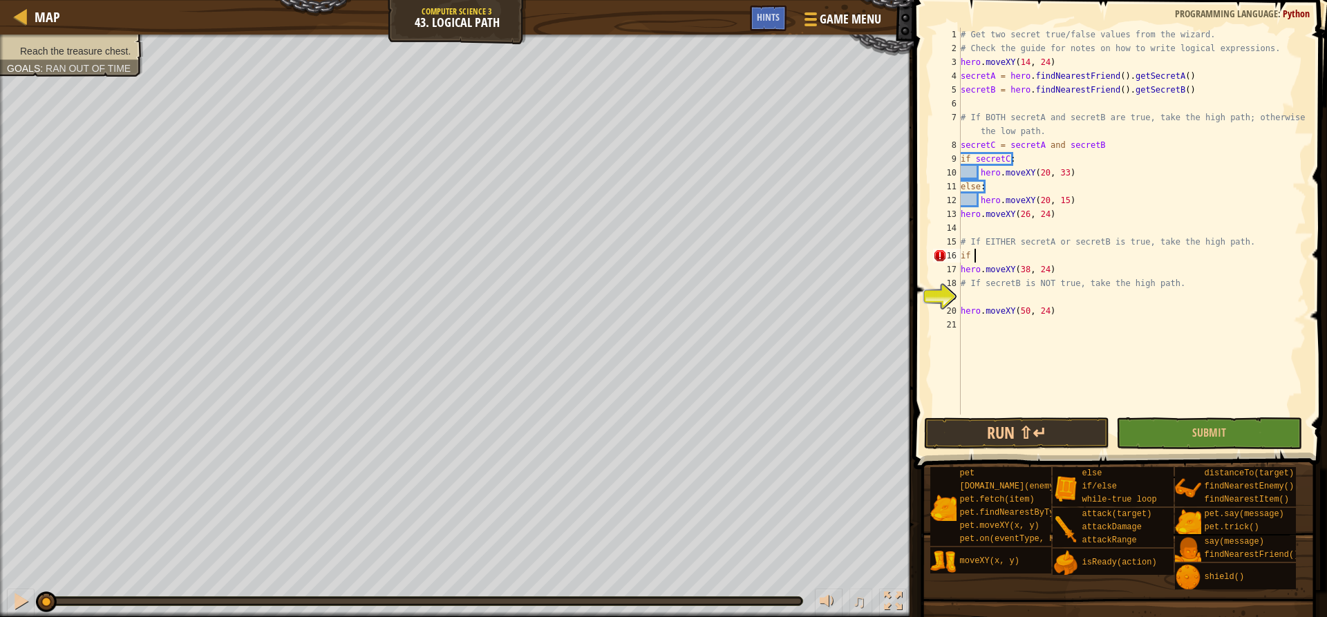
click at [1033, 244] on div "# Get two secret true/false values from the wizard. # Check the guide for notes…" at bounding box center [1132, 235] width 348 height 415
click at [1006, 255] on div "# Get two secret true/false values from the wizard. # Check the guide for notes…" at bounding box center [1132, 235] width 348 height 415
paste textarea "secretA"
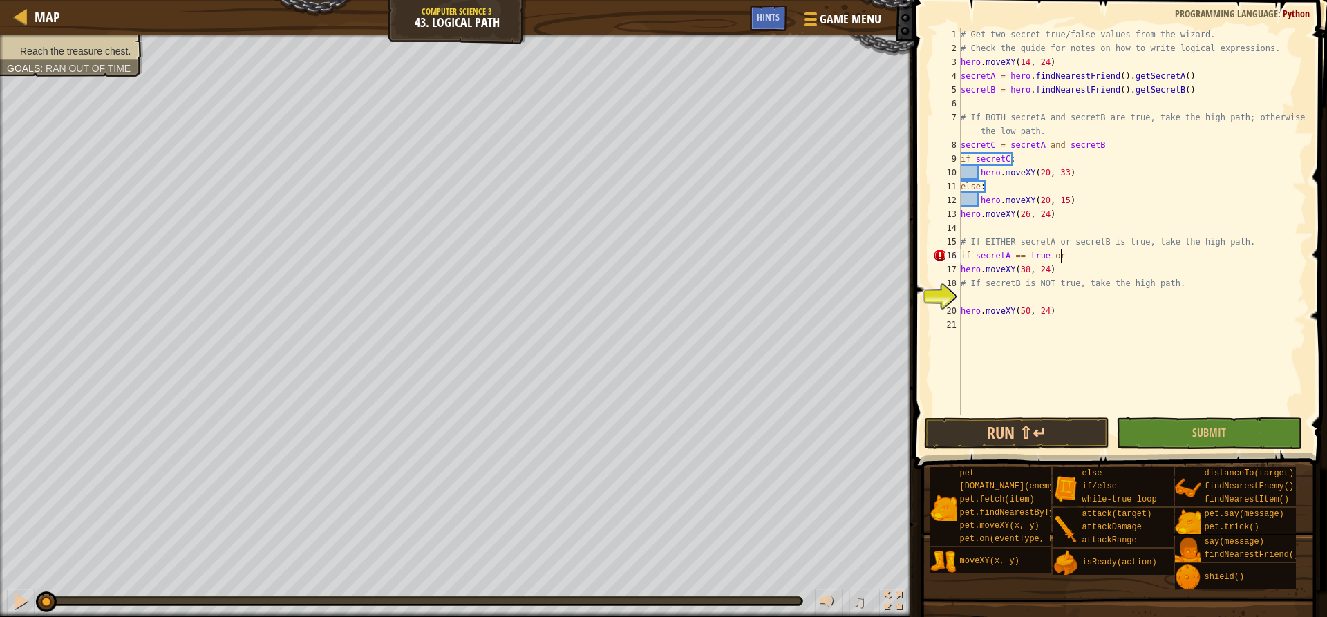
paste textarea "secretA"
type textarea "if secretA == true or secretB == true:"
click at [1015, 297] on div "# Get two secret true/false values from the wizard. # Check the guide for notes…" at bounding box center [1132, 235] width 348 height 415
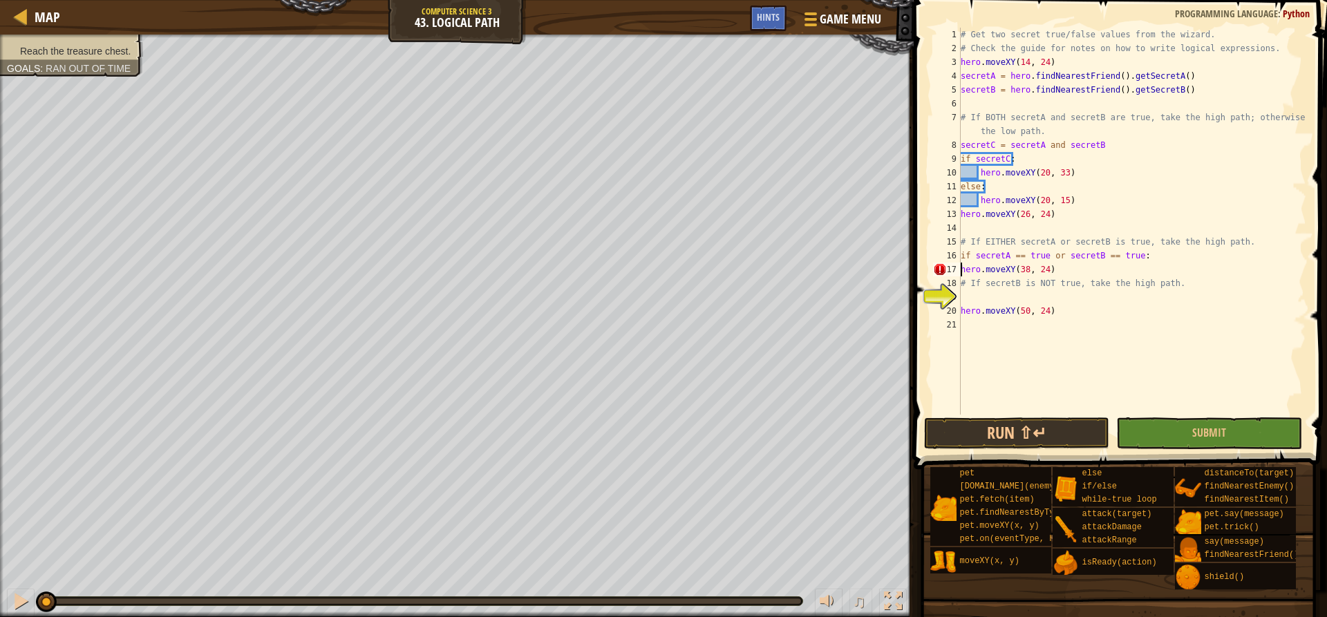
click at [961, 272] on div "# Get two secret true/false values from the wizard. # Check the guide for notes…" at bounding box center [1132, 235] width 348 height 415
click at [1169, 253] on div "# Get two secret true/false values from the wizard. # Check the guide for notes…" at bounding box center [1132, 235] width 348 height 415
type textarea "if secretA == true or secretB == true:"
click at [1221, 242] on div "# Get two secret true/false values from the wizard. # Check the guide for notes…" at bounding box center [1132, 235] width 348 height 415
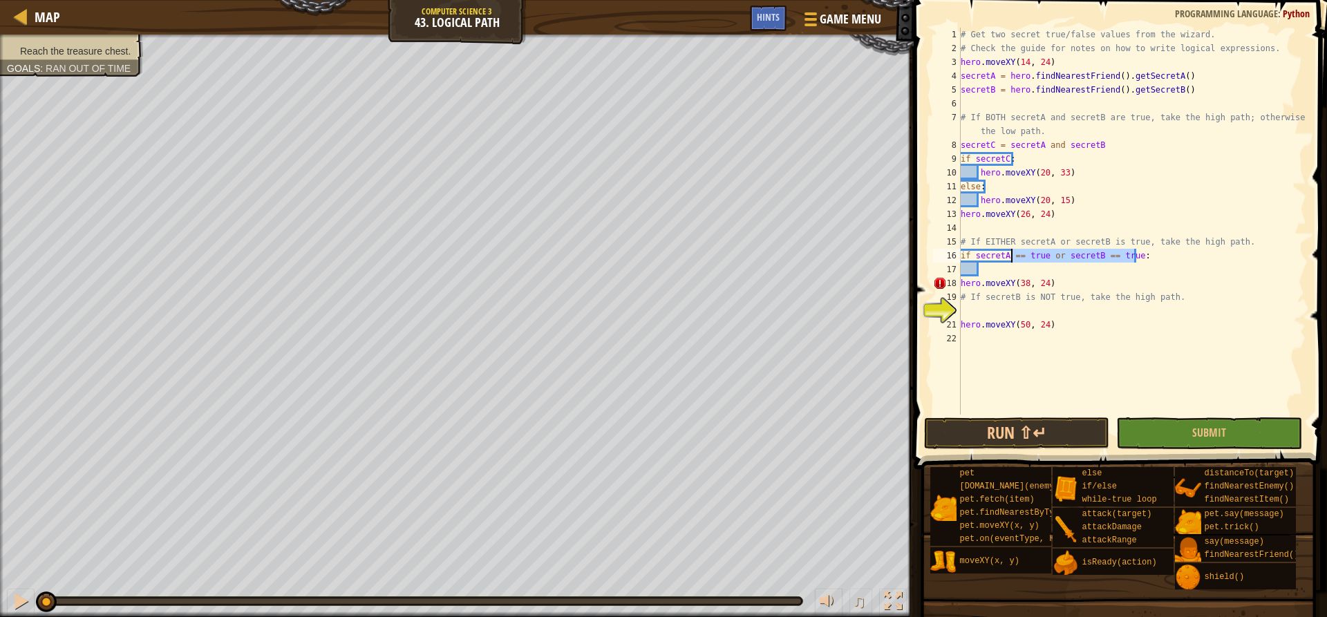
drag, startPoint x: 1142, startPoint y: 254, endPoint x: 1013, endPoint y: 256, distance: 129.3
click at [1013, 256] on div "# Get two secret true/false values from the wizard. # Check the guide for notes…" at bounding box center [1132, 235] width 348 height 415
click at [1010, 254] on div "# Get two secret true/false values from the wizard. # Check the guide for notes…" at bounding box center [1132, 235] width 348 height 415
type textarea "if secretA:"
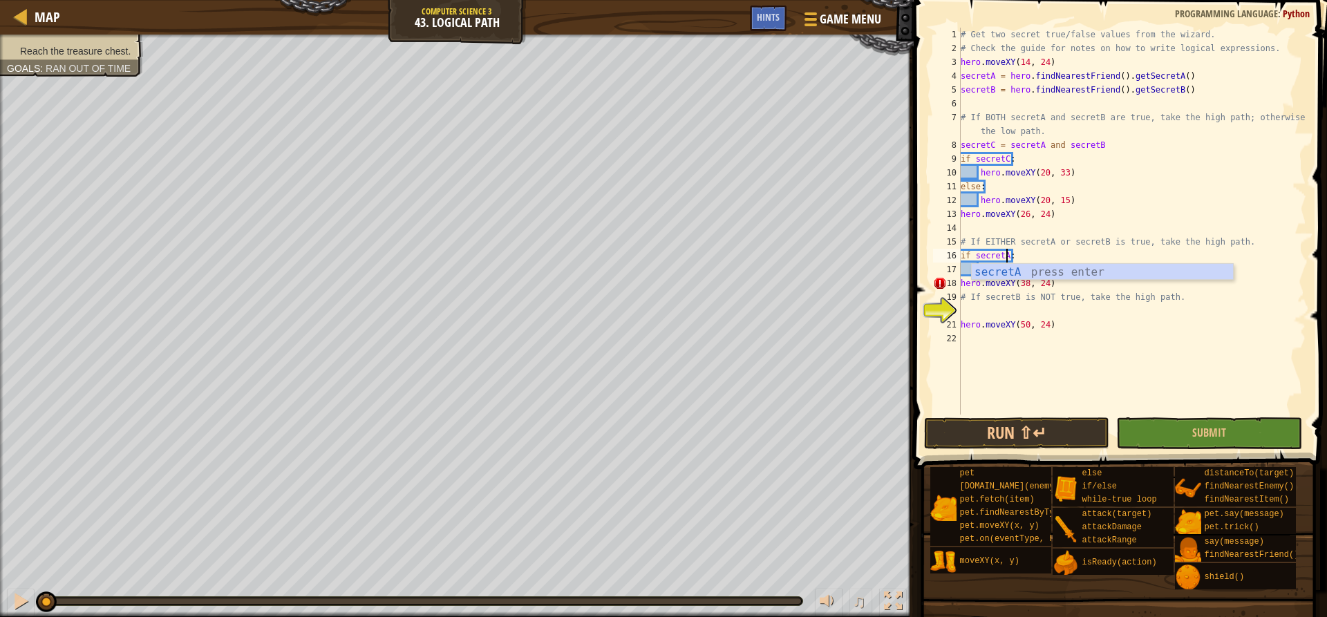
scroll to position [6, 3]
click at [999, 350] on div "# Get two secret true/false values from the wizard. # Check the guide for notes…" at bounding box center [1132, 235] width 348 height 415
click at [1028, 268] on div "# Get two secret true/false values from the wizard. # Check the guide for notes…" at bounding box center [1132, 235] width 348 height 415
click at [1028, 253] on div "# Get two secret true/false values from the wizard. # Check the guide for notes…" at bounding box center [1132, 235] width 348 height 415
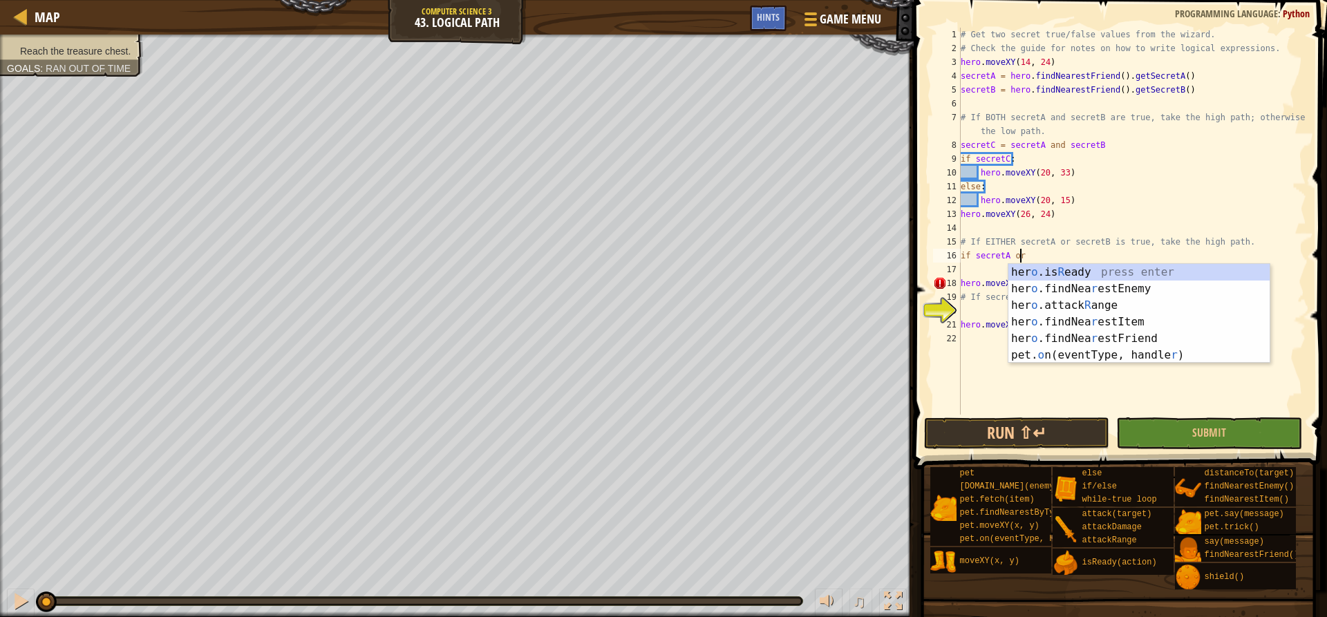
scroll to position [6, 4]
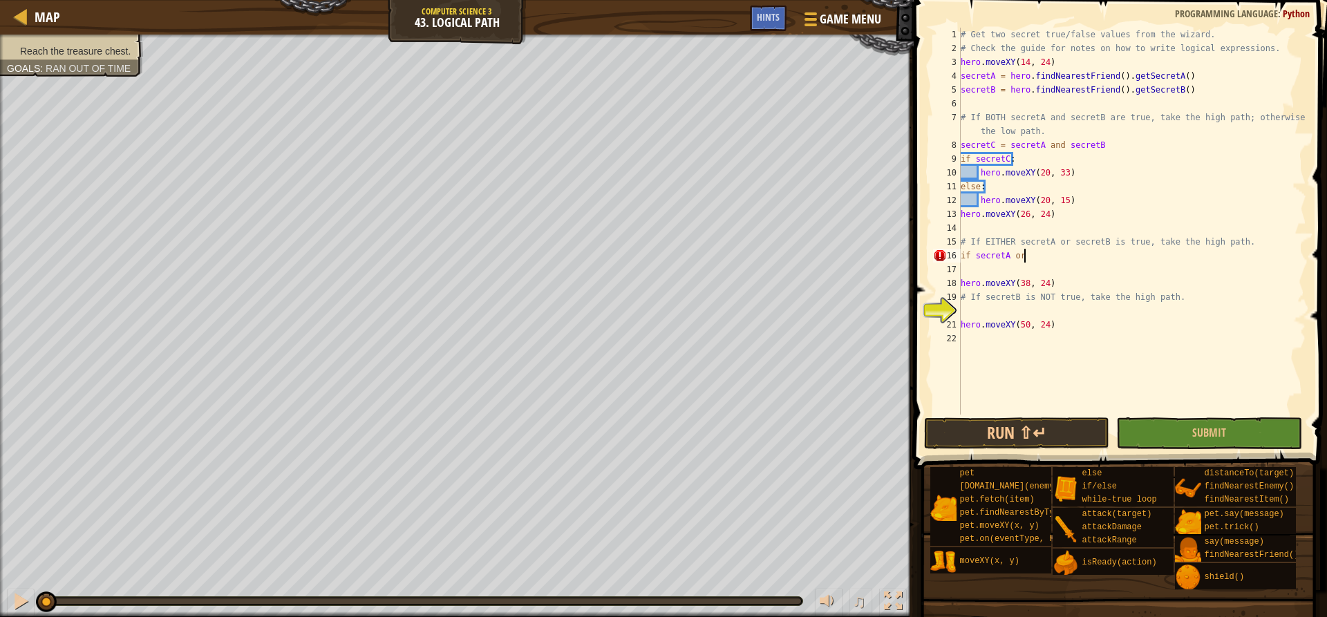
paste textarea "path"
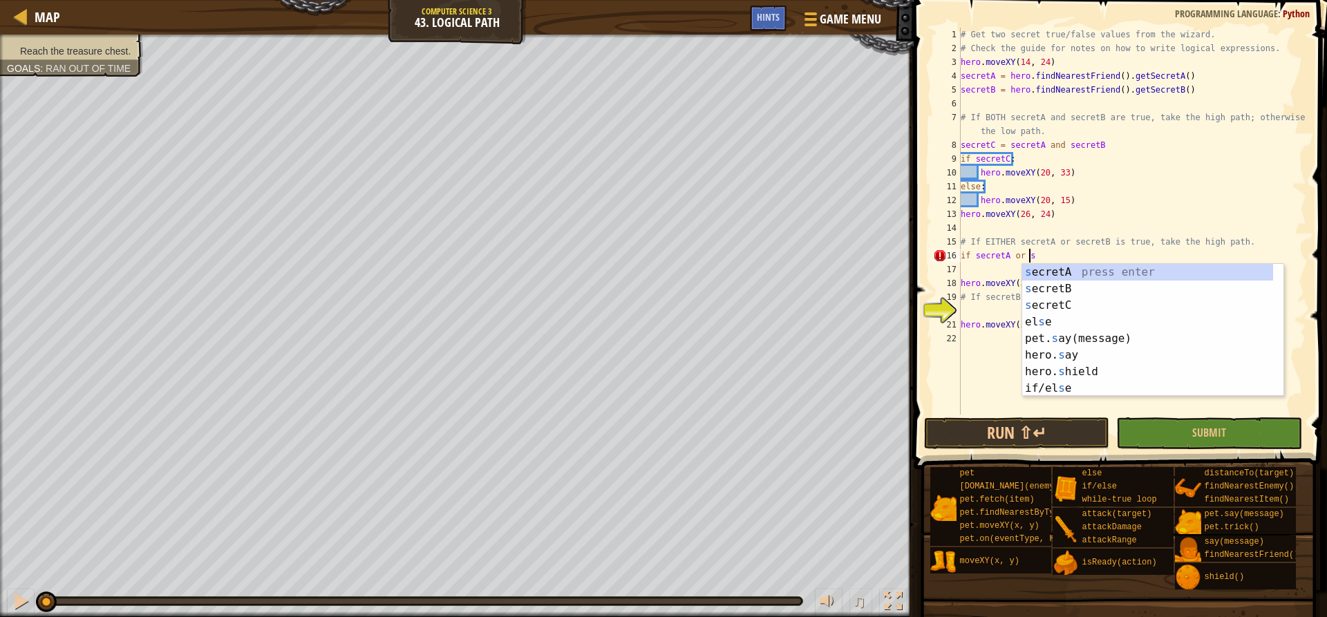
scroll to position [6, 5]
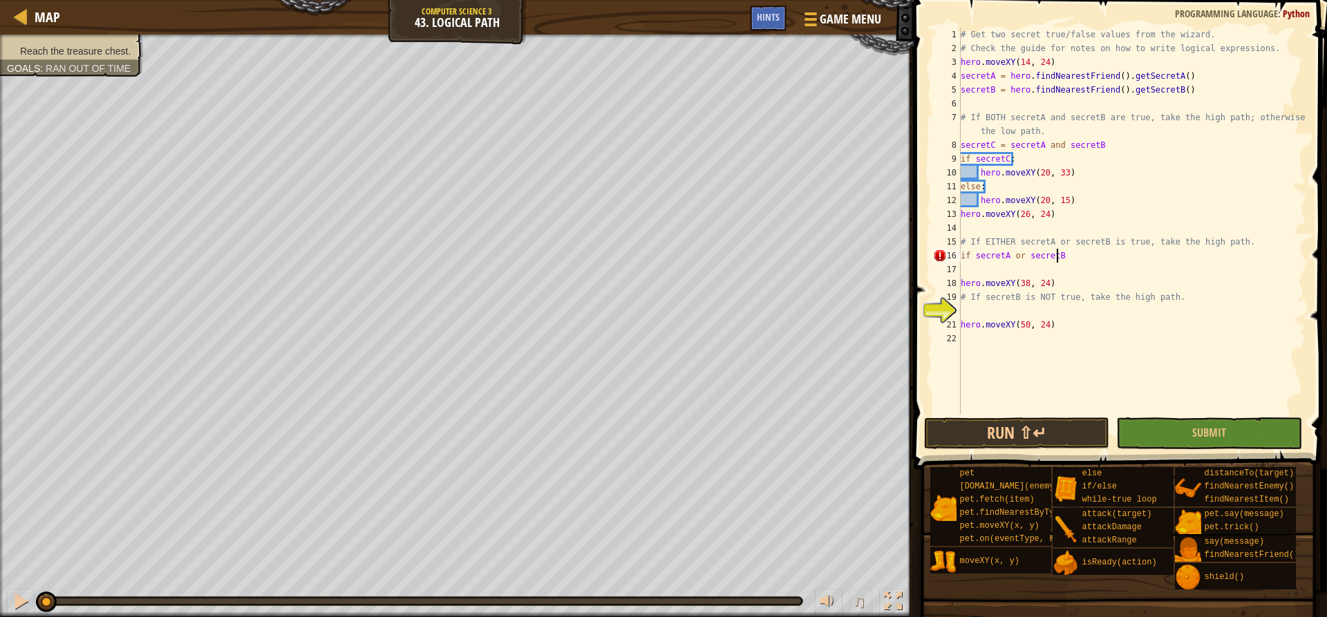
type textarea "if secretA or secretB:"
click at [1030, 267] on div "# Get two secret true/false values from the wizard. # Check the guide for notes…" at bounding box center [1132, 235] width 348 height 415
click at [1055, 270] on div "# Get two secret true/false values from the wizard. # Check the guide for notes…" at bounding box center [1132, 235] width 348 height 415
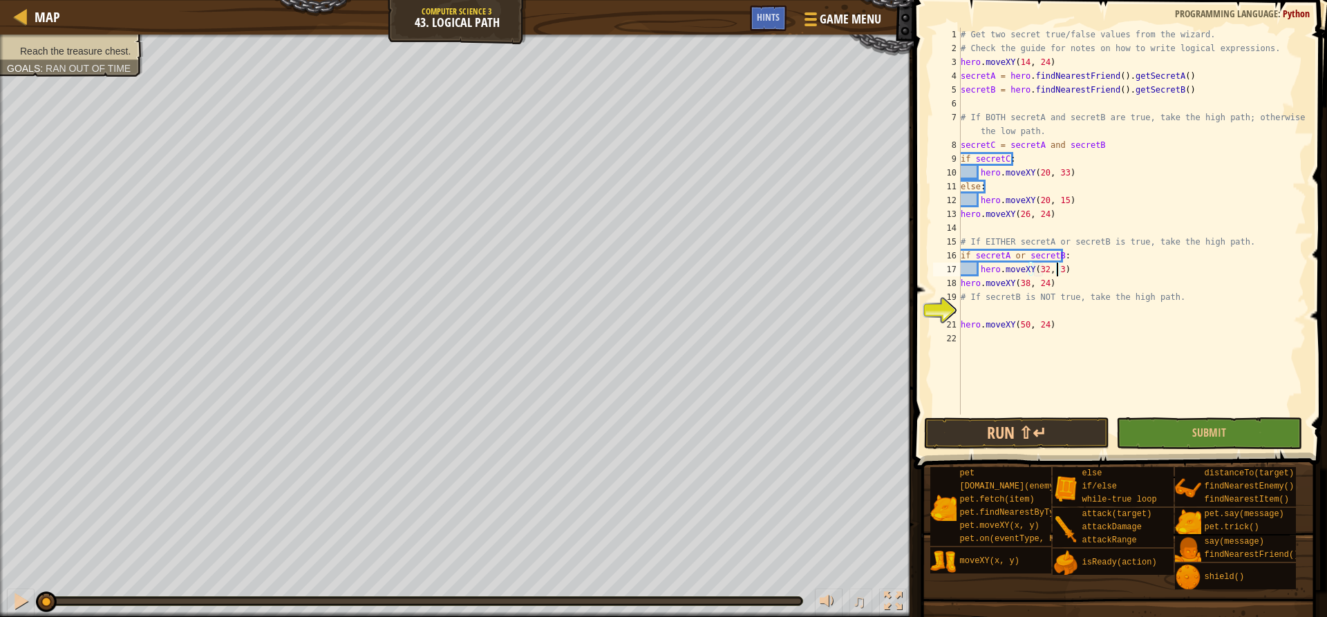
scroll to position [6, 8]
click at [1040, 303] on div "# Get two secret true/false values from the wizard. # Check the guide for notes…" at bounding box center [1132, 235] width 348 height 415
type textarea "# If secretB is NOT true, take the high path."
click at [1039, 315] on div "# Get two secret true/false values from the wizard. # Check the guide for notes…" at bounding box center [1132, 235] width 348 height 415
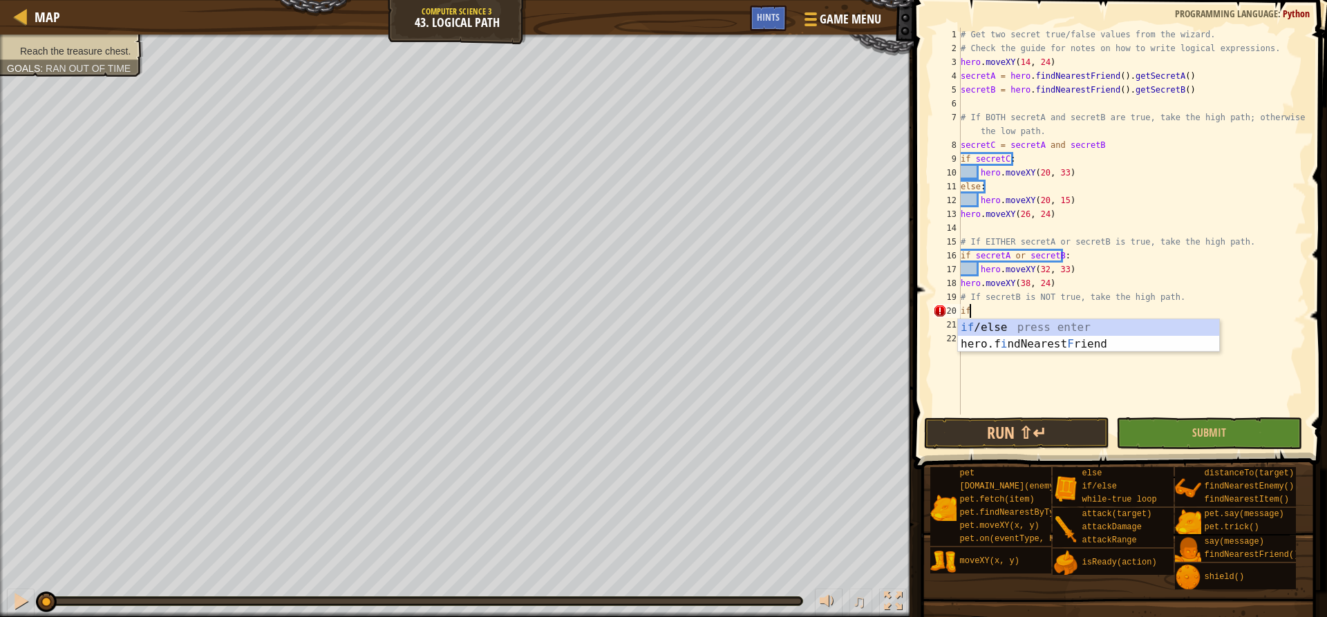
type textarea "i"
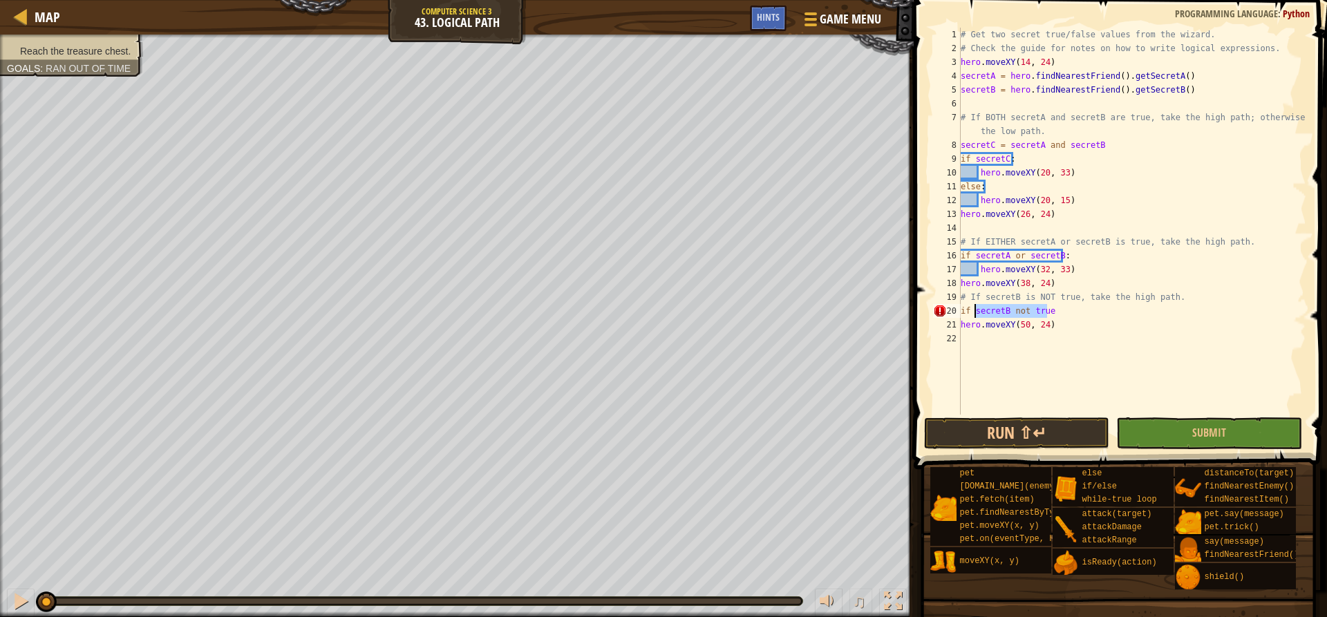
drag, startPoint x: 1062, startPoint y: 313, endPoint x: 976, endPoint y: 312, distance: 85.7
click at [976, 312] on div "# Get two secret true/false values from the wizard. # Check the guide for notes…" at bounding box center [1132, 235] width 348 height 415
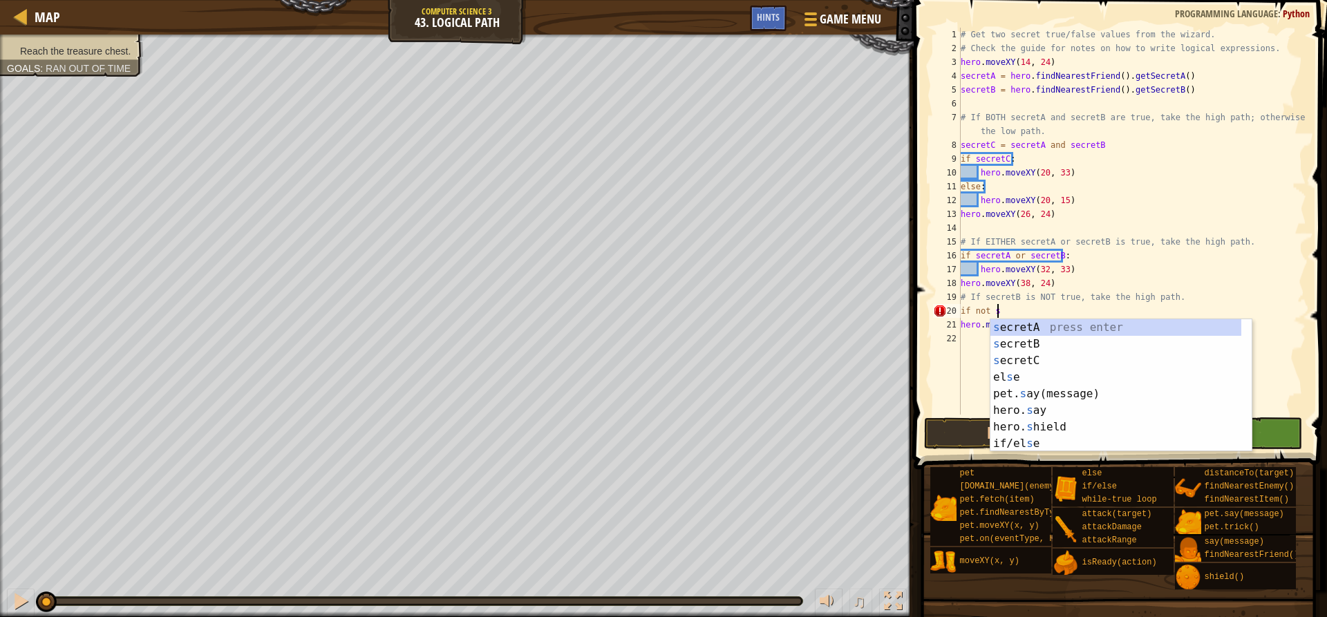
scroll to position [6, 2]
click at [1104, 345] on div "s ecretA press enter s ecretB press enter s ecretC press enter el s e press ent…" at bounding box center [1120, 402] width 261 height 166
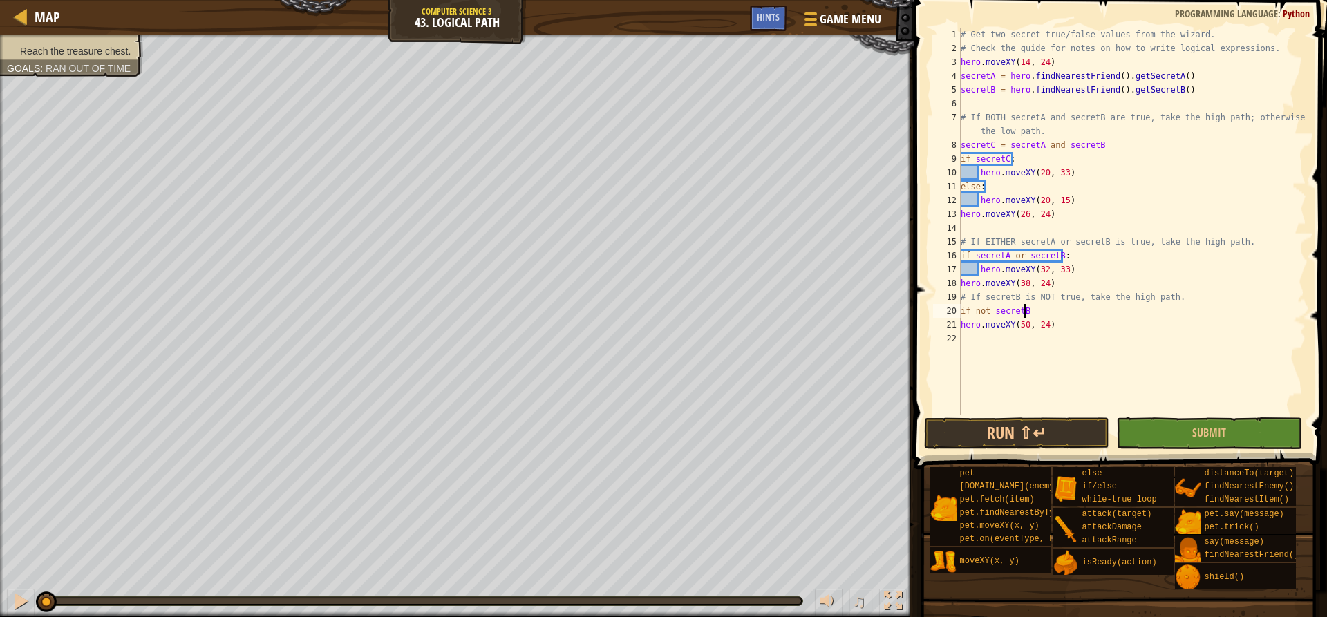
type textarea "if not secretB:"
click at [1055, 444] on button "Run ⇧↵" at bounding box center [1016, 433] width 185 height 32
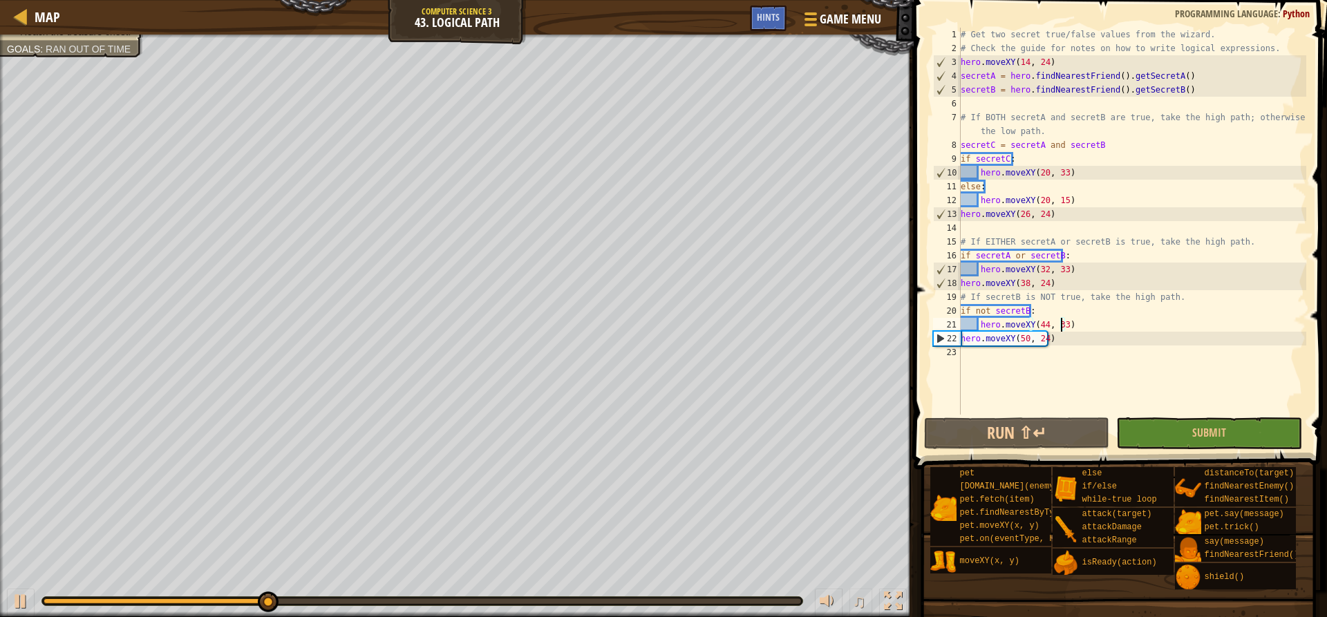
click at [961, 310] on div "# Get two secret true/false values from the wizard. # Check the guide for notes…" at bounding box center [1132, 235] width 348 height 415
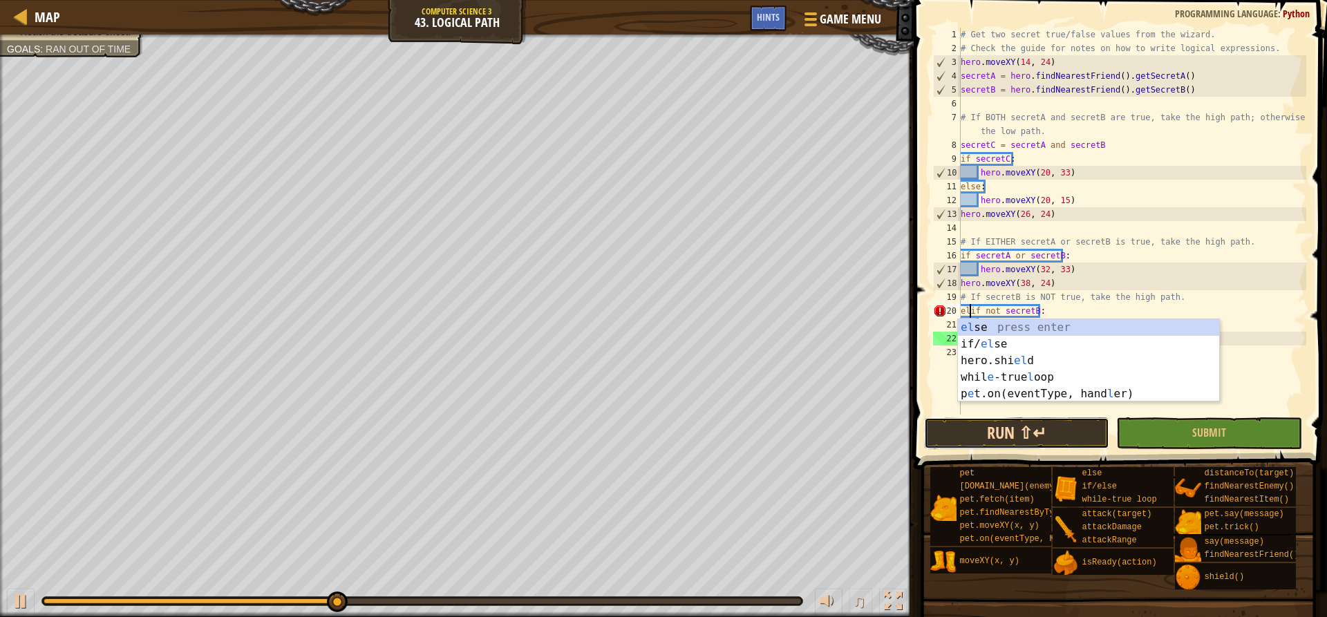
click at [1013, 429] on button "Run ⇧↵" at bounding box center [1016, 433] width 185 height 32
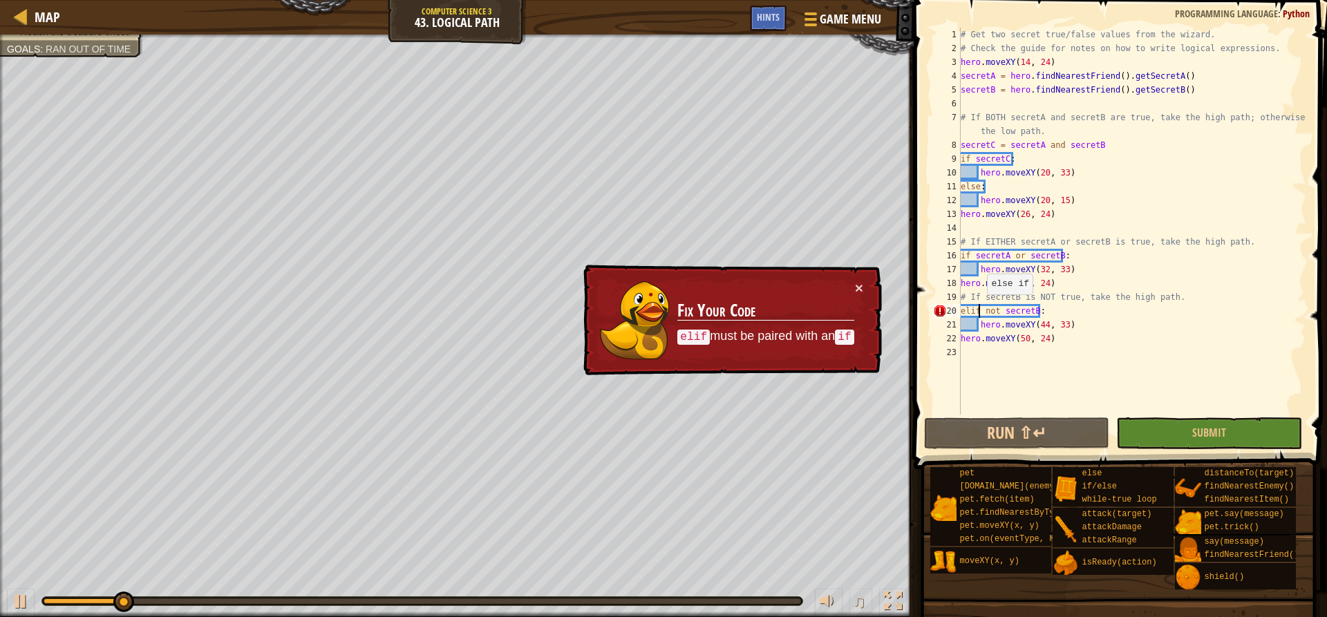
drag, startPoint x: 980, startPoint y: 308, endPoint x: 947, endPoint y: 308, distance: 33.2
click at [947, 308] on div "elif not secretB: 1 2 3 4 5 6 7 8 9 10 11 12 13 14 15 16 17 18 19 20 21 22 23 #…" at bounding box center [1118, 221] width 376 height 387
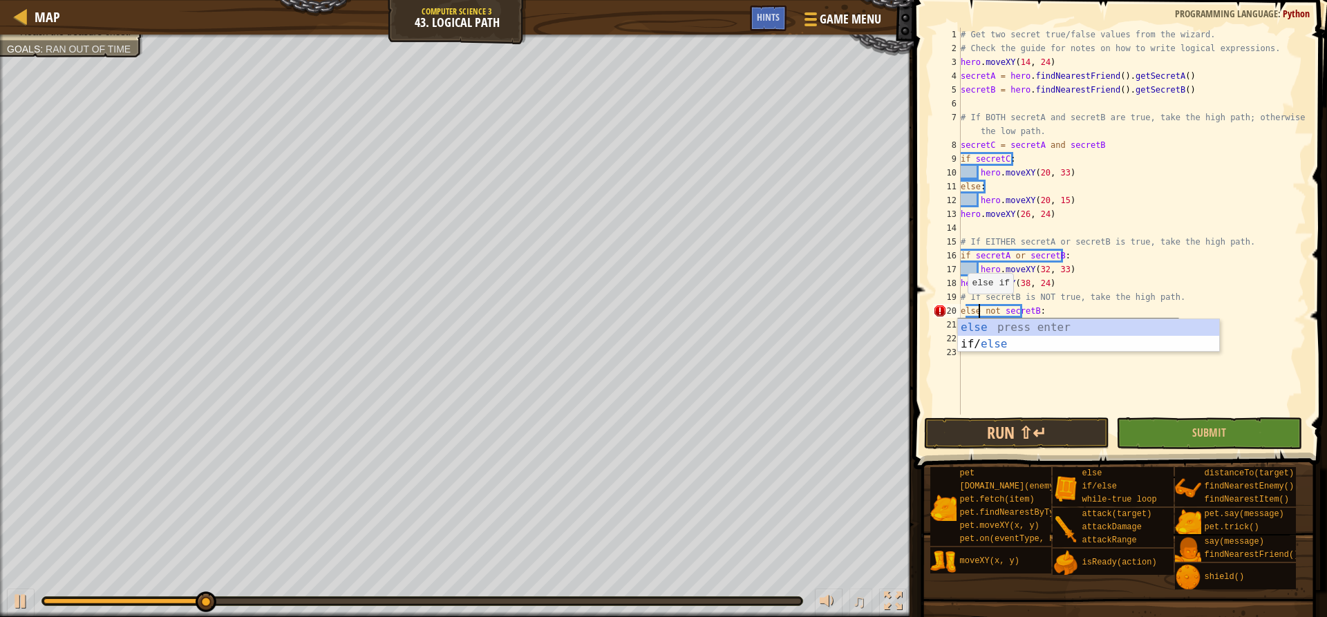
scroll to position [6, 2]
click at [1051, 310] on div "# Get two secret true/false values from the wizard. # Check the guide for notes…" at bounding box center [1132, 235] width 348 height 415
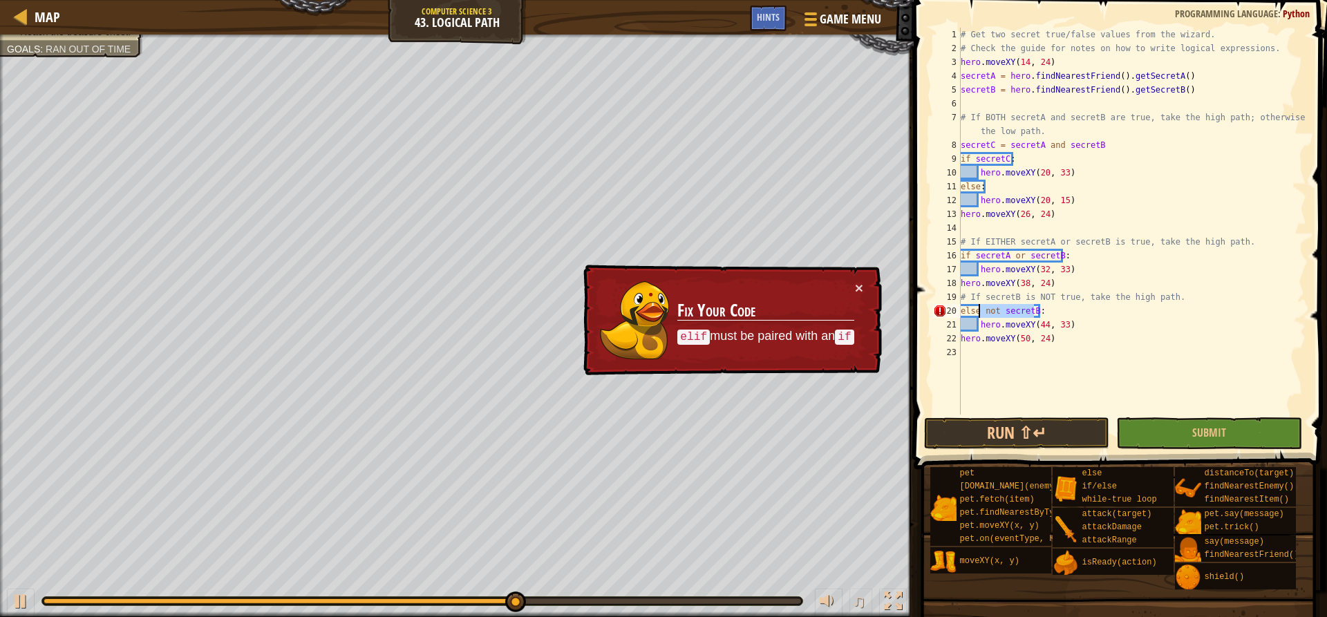
drag, startPoint x: 1033, startPoint y: 305, endPoint x: 980, endPoint y: 311, distance: 53.6
click at [980, 311] on div "# Get two secret true/false values from the wizard. # Check the guide for notes…" at bounding box center [1132, 235] width 348 height 415
type textarea "else:"
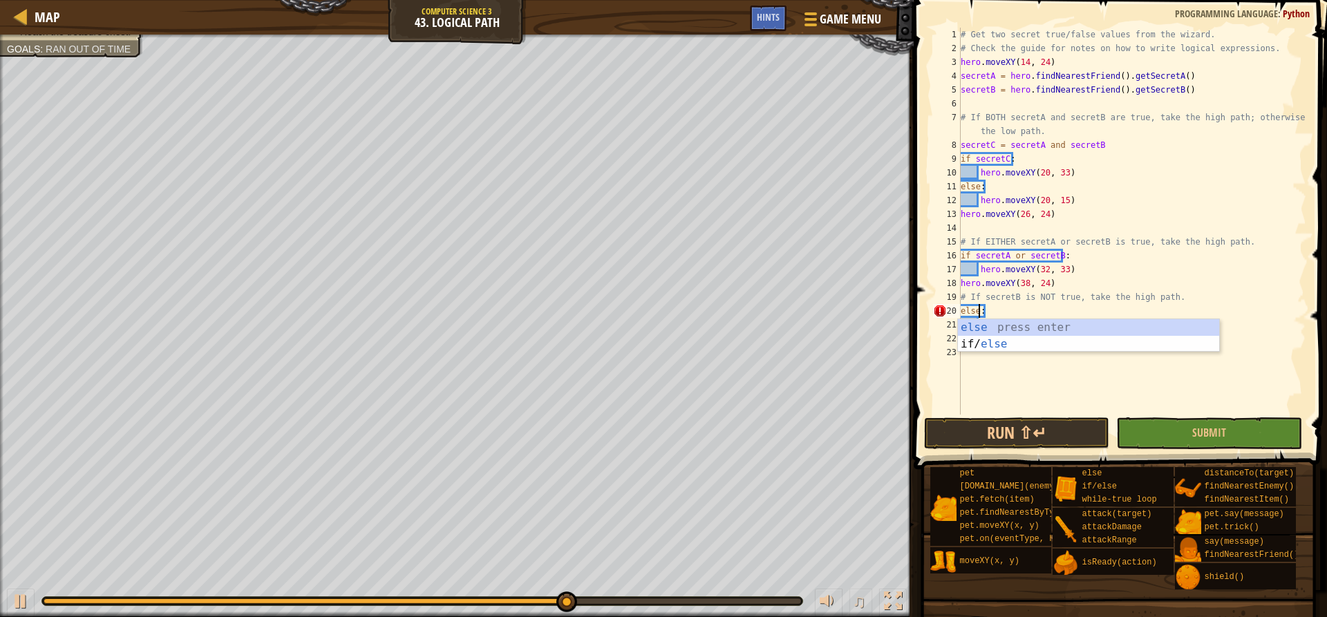
click at [1013, 388] on div "# Get two secret true/false values from the wizard. # Check the guide for notes…" at bounding box center [1132, 235] width 348 height 415
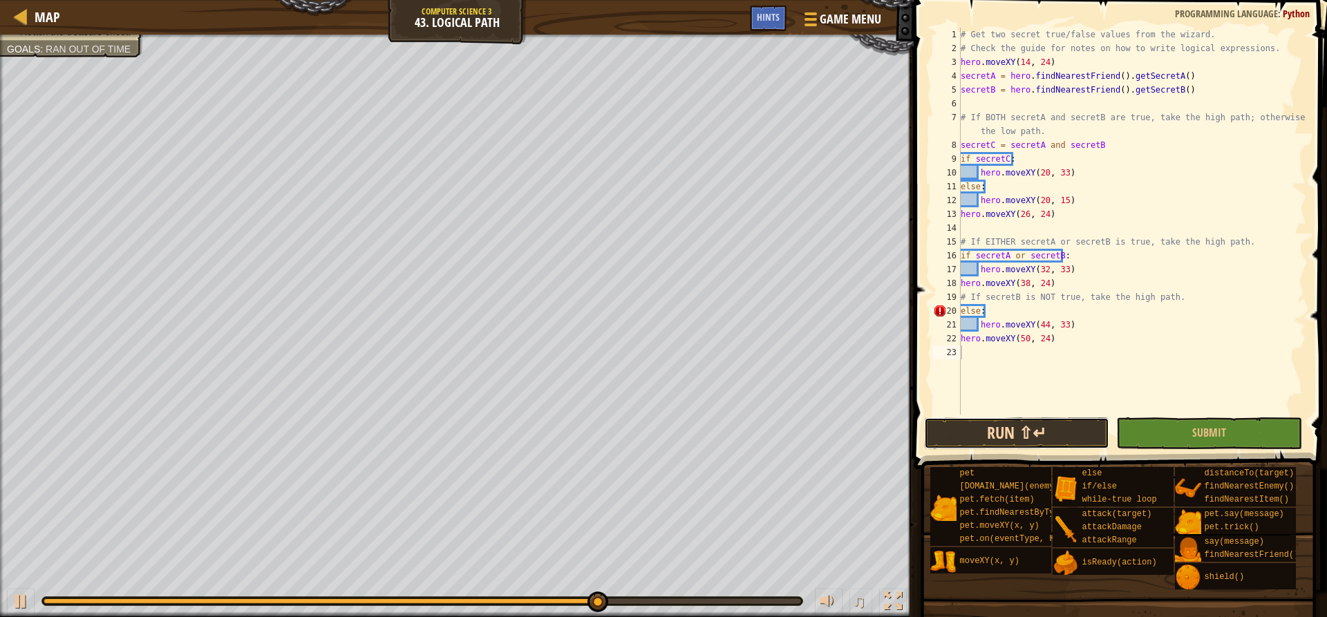
click at [1036, 429] on button "Run ⇧↵" at bounding box center [1016, 433] width 185 height 32
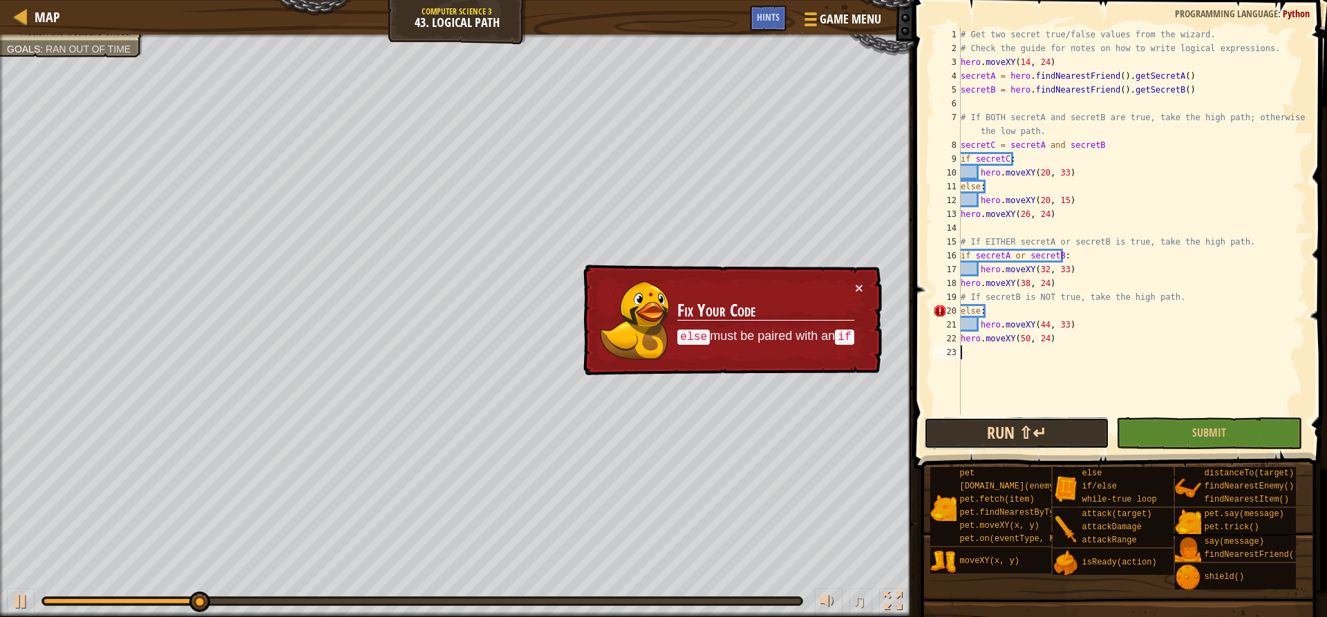
click at [1036, 429] on button "Run ⇧↵" at bounding box center [1016, 433] width 185 height 32
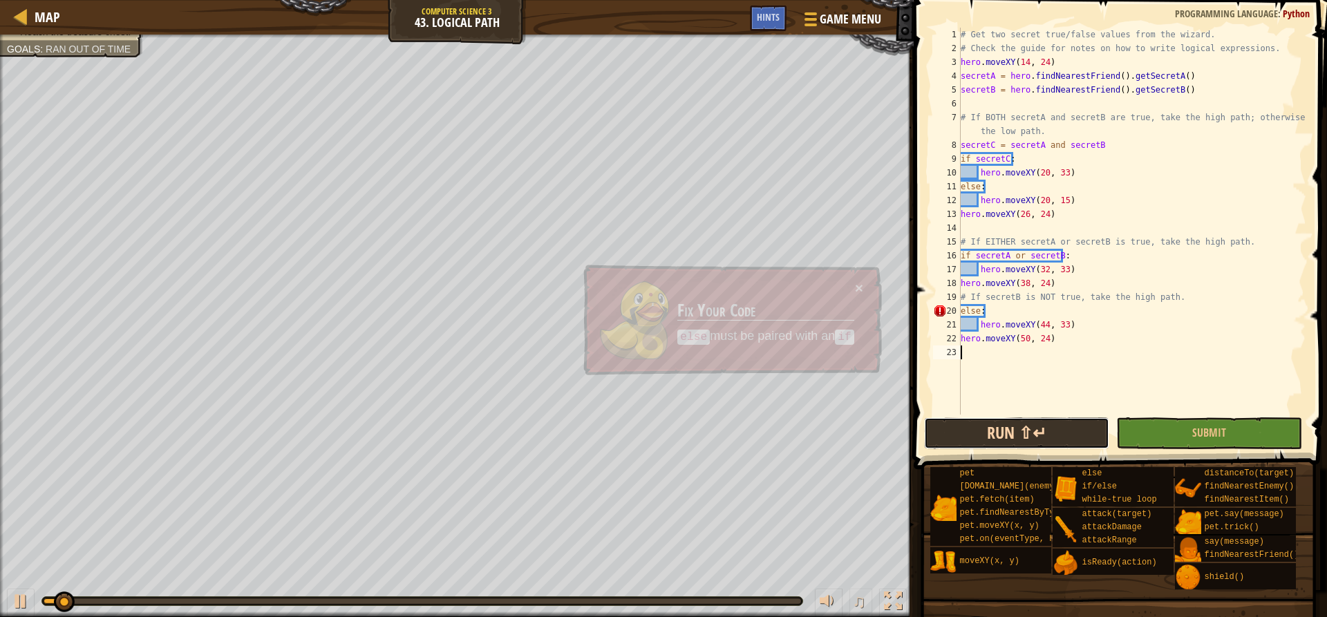
click at [1036, 429] on button "Run ⇧↵" at bounding box center [1016, 433] width 185 height 32
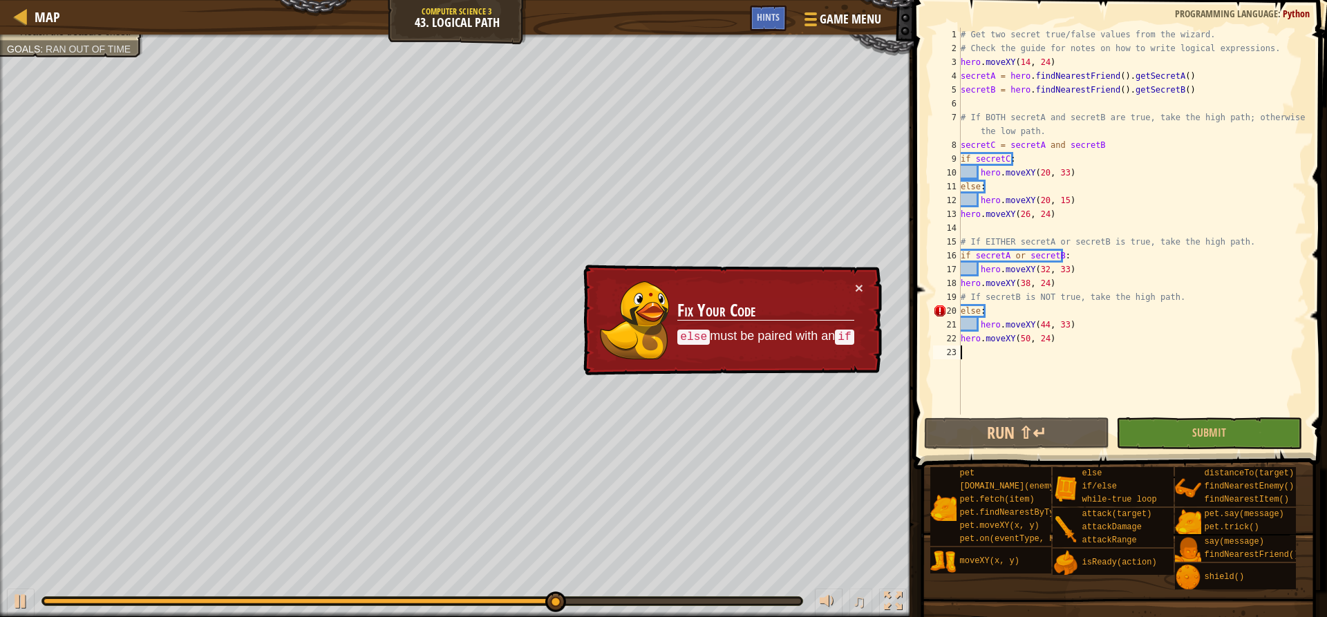
click at [1034, 241] on div "# Get two secret true/false values from the wizard. # Check the guide for notes…" at bounding box center [1132, 235] width 348 height 415
click at [1086, 238] on div "# Get two secret true/false values from the wizard. # Check the guide for notes…" at bounding box center [1132, 235] width 348 height 415
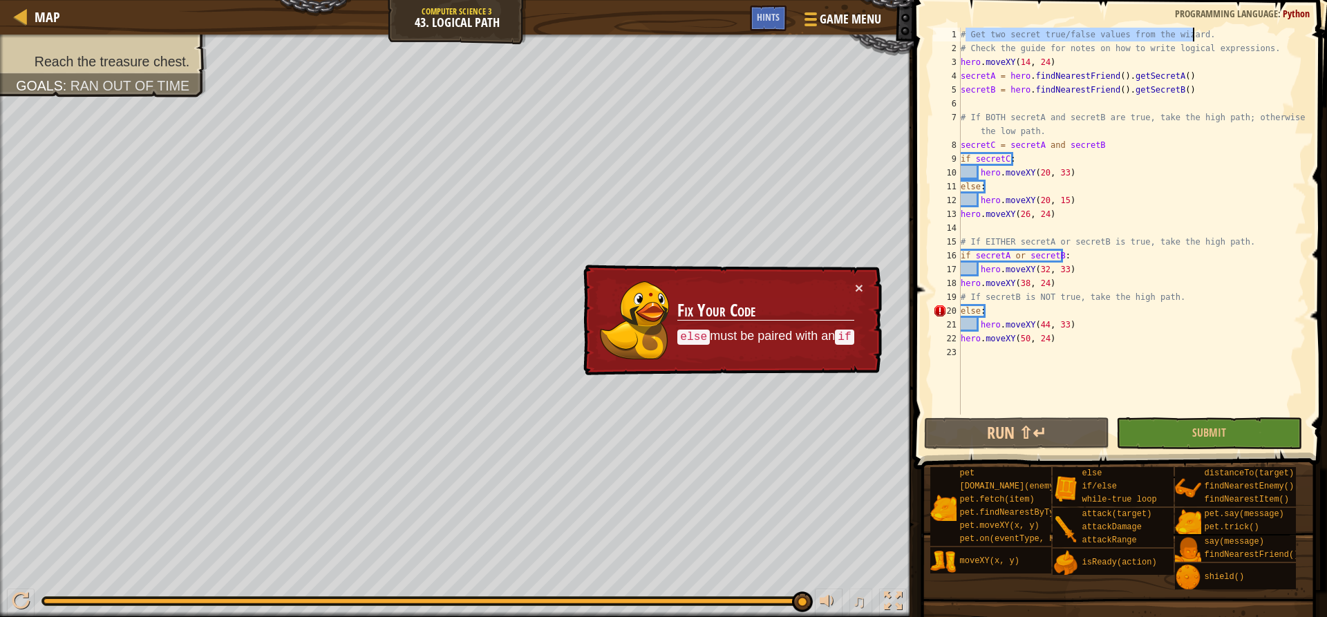
drag, startPoint x: 968, startPoint y: 30, endPoint x: 1207, endPoint y: 35, distance: 239.2
click at [1207, 35] on div "# Get two secret true/false values from the wizard. # Check the guide for notes…" at bounding box center [1132, 235] width 348 height 415
type textarea "# Get two secret true/false values from the wizard."
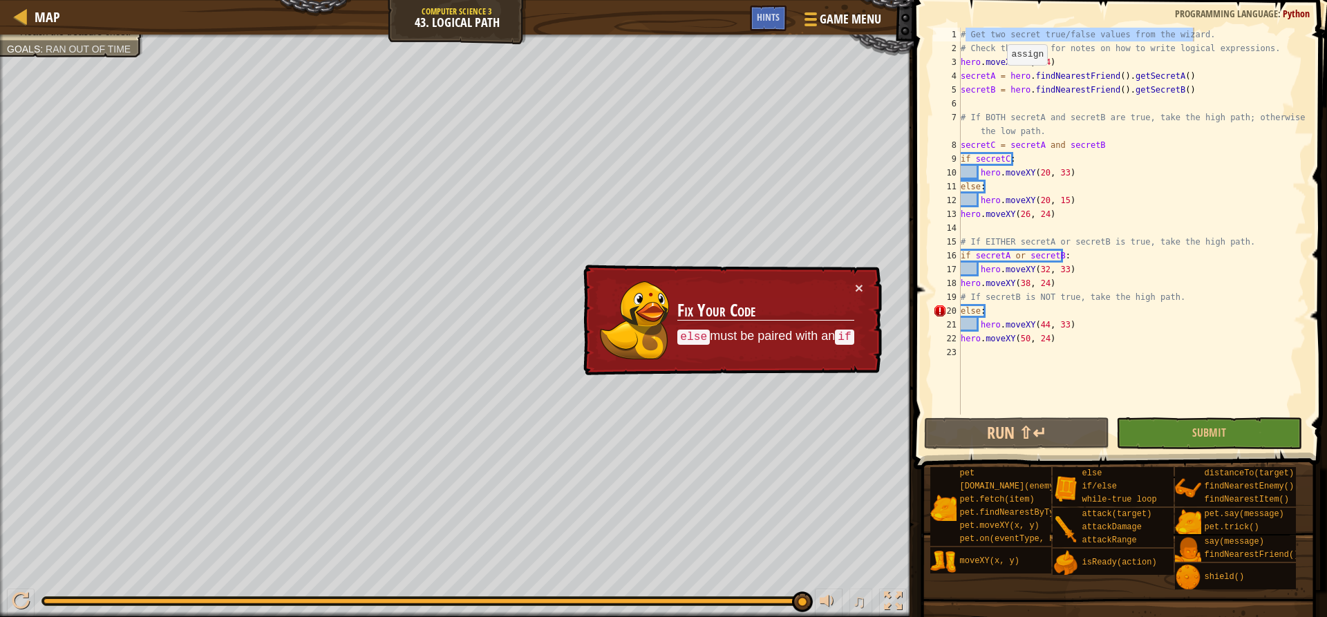
click at [863, 289] on div "× Fix Your Code else must be paired with an if" at bounding box center [732, 319] width 302 height 113
click at [859, 287] on button "×" at bounding box center [859, 288] width 8 height 15
click at [827, 26] on span "Game Menu" at bounding box center [851, 19] width 64 height 19
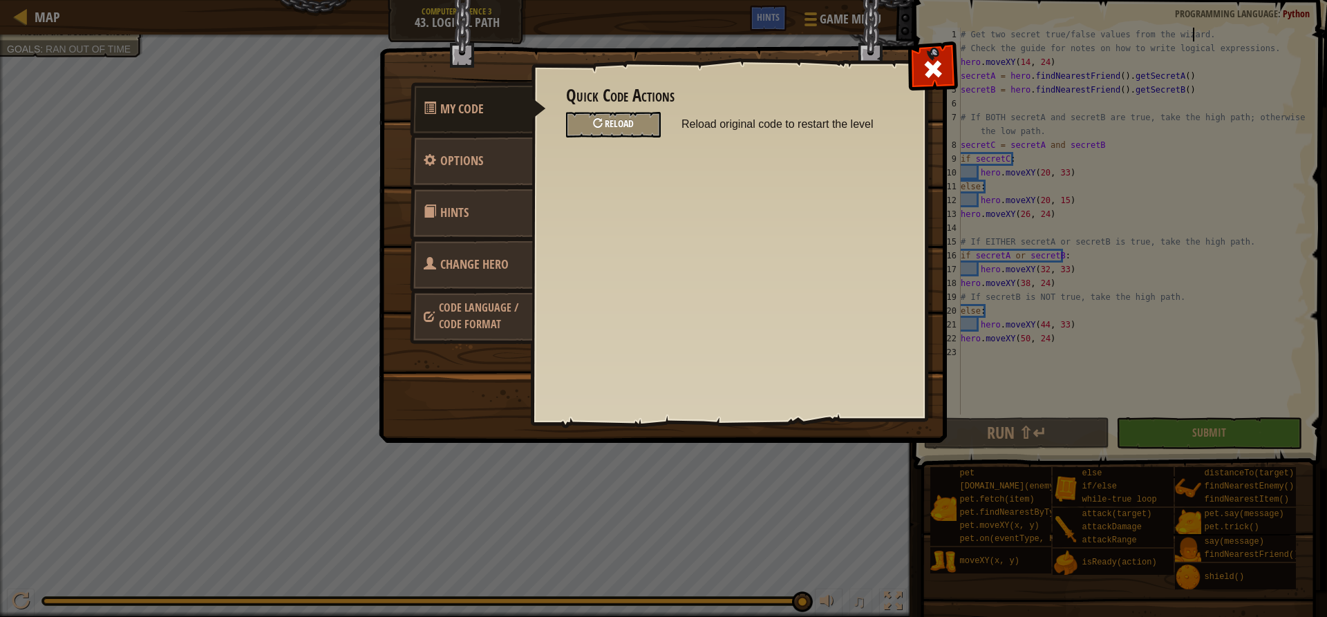
click at [633, 121] on span "Reload" at bounding box center [619, 123] width 29 height 13
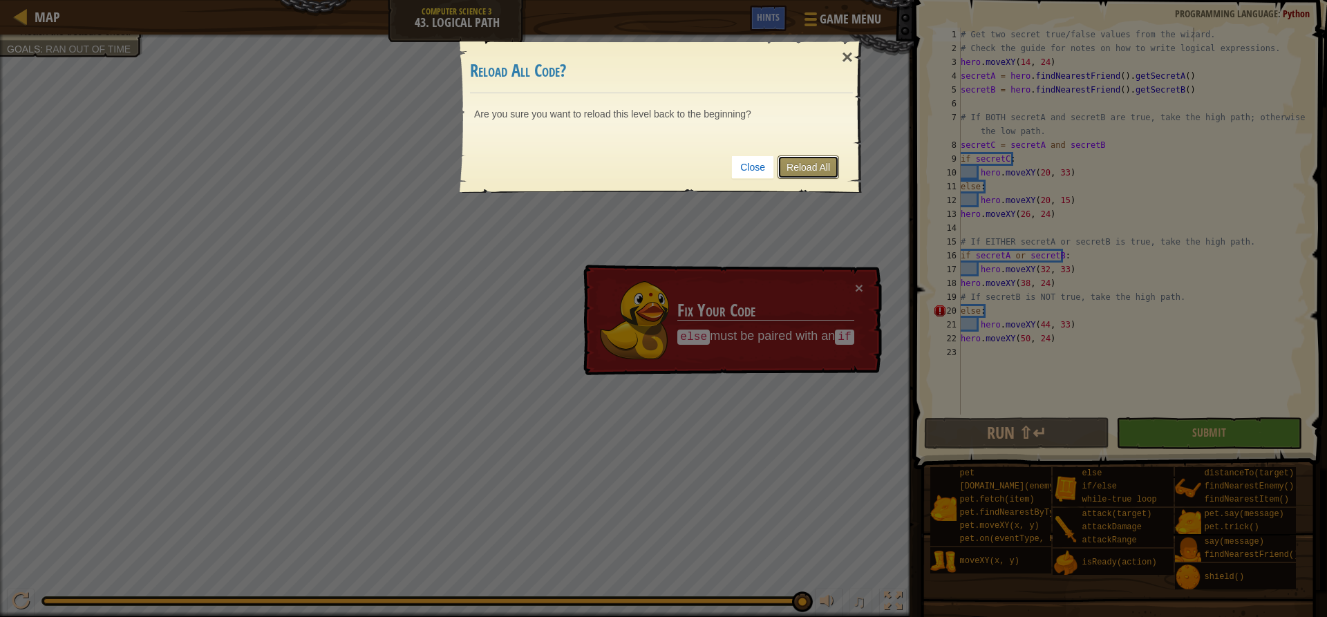
click at [807, 157] on link "Reload All" at bounding box center [809, 167] width 62 height 23
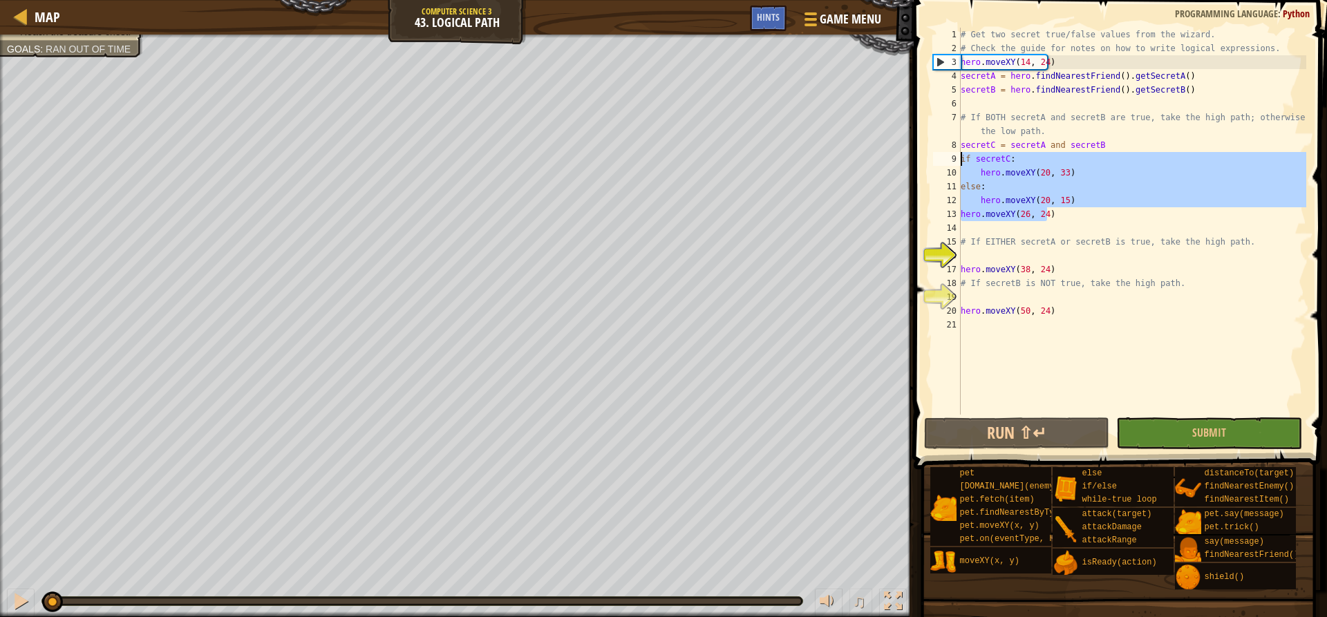
drag, startPoint x: 1055, startPoint y: 213, endPoint x: 950, endPoint y: 162, distance: 117.2
click at [950, 162] on div "1 2 3 4 5 6 7 8 9 10 11 12 13 14 15 16 17 18 19 20 21 # Get two secret true/fal…" at bounding box center [1118, 221] width 376 height 387
type textarea "if secretC: hero.moveXY(20, 33)"
click at [981, 252] on div "# Get two secret true/false values from the wizard. # Check the guide for notes…" at bounding box center [1132, 235] width 348 height 415
drag, startPoint x: 1091, startPoint y: 196, endPoint x: 933, endPoint y: 161, distance: 162.0
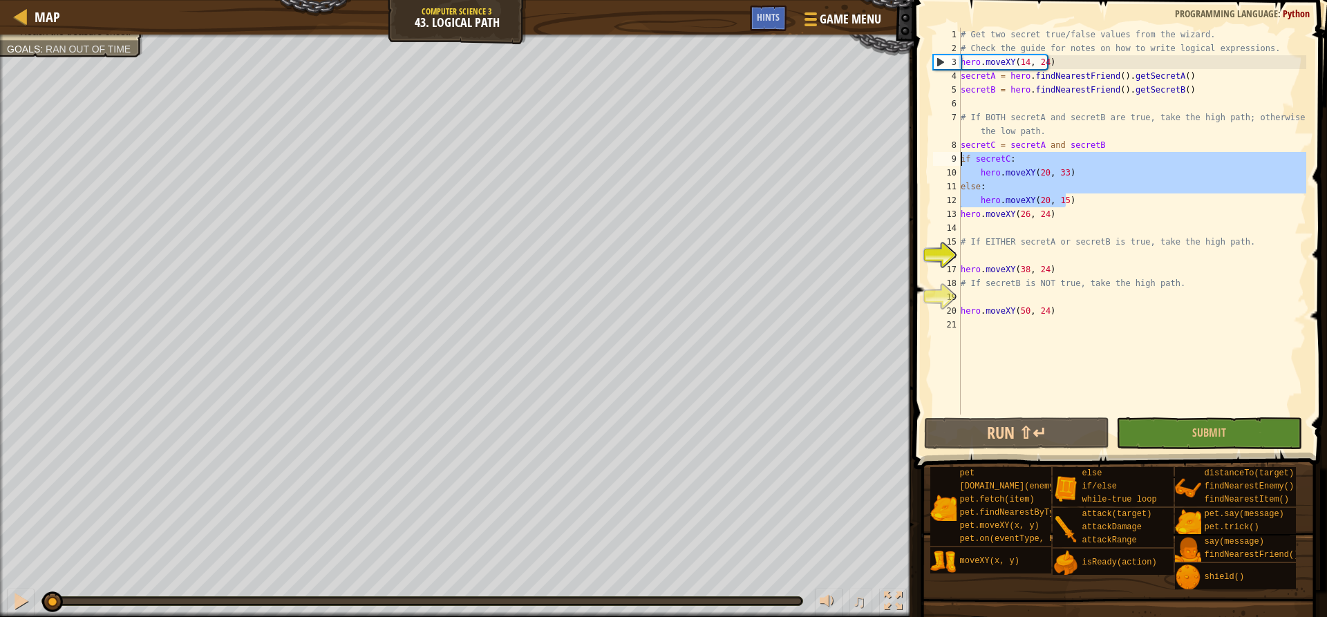
click at [933, 161] on div "1 2 3 4 5 6 7 8 9 10 11 12 13 14 15 16 17 18 19 20 21 # Get two secret true/fal…" at bounding box center [1118, 221] width 376 height 387
type textarea "if secretC: hero.moveXY(20, 33)"
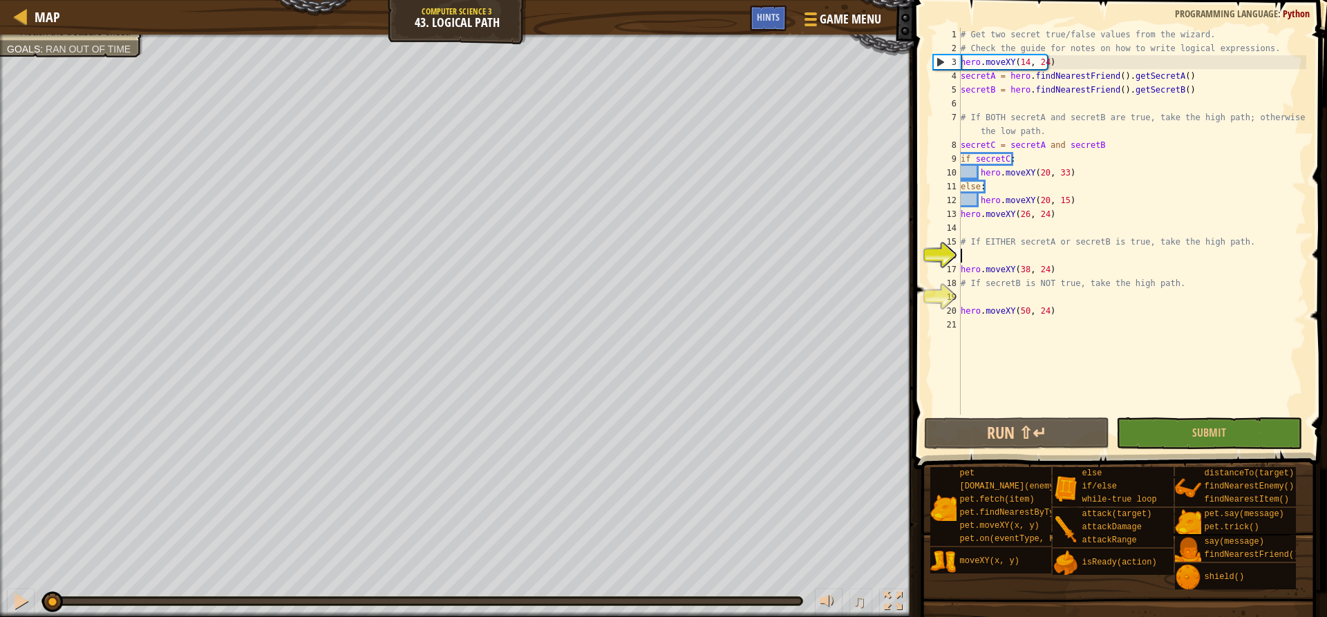
click at [964, 255] on div "# Get two secret true/false values from the wizard. # Check the guide for notes…" at bounding box center [1132, 235] width 348 height 415
paste textarea "hero.moveXY(20, 15)"
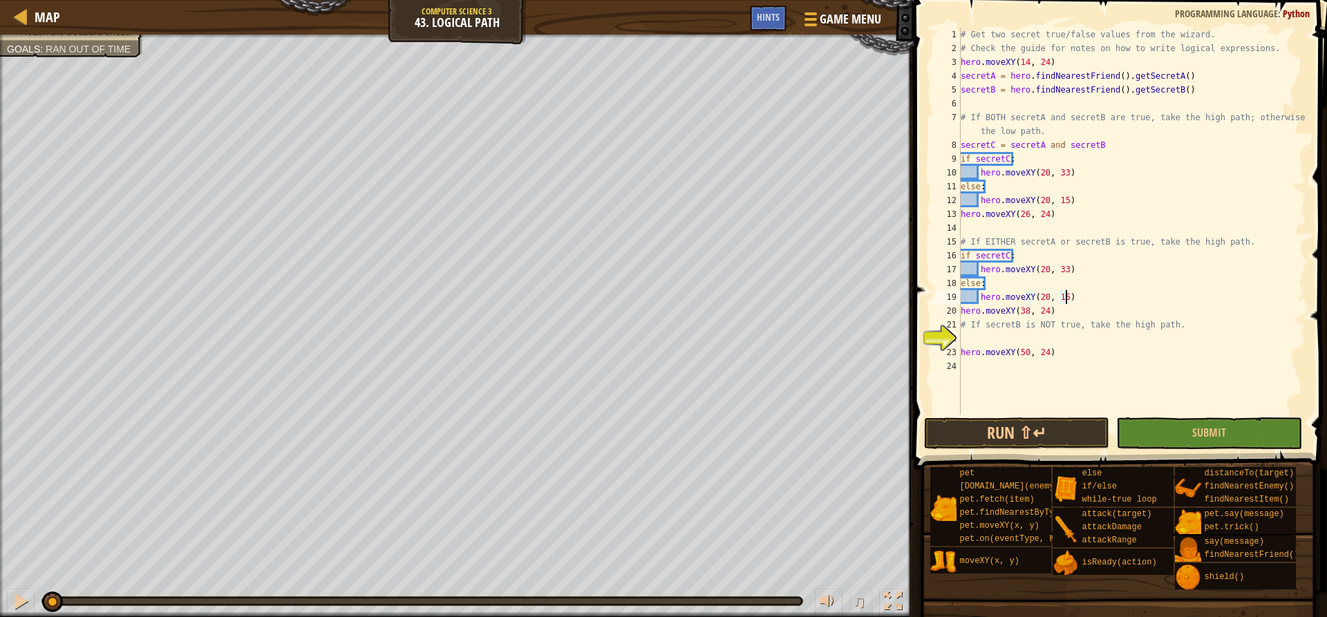
click at [1004, 254] on div "# Get two secret true/false values from the wizard. # Check the guide for notes…" at bounding box center [1132, 235] width 348 height 415
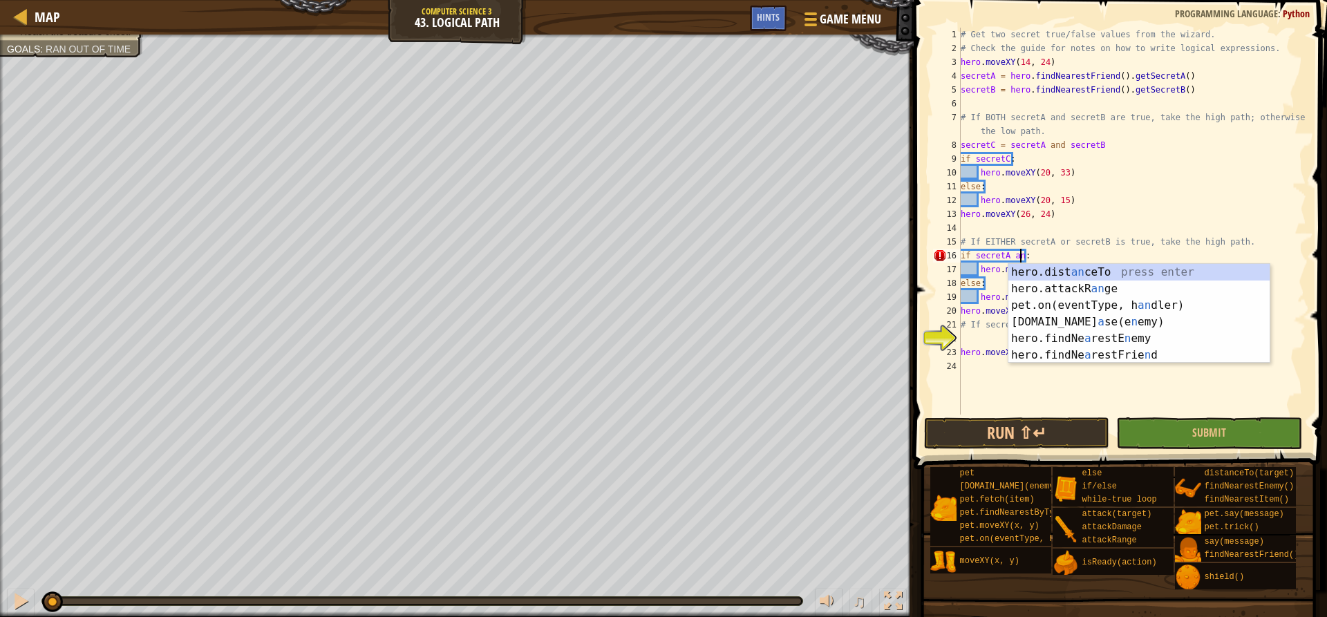
scroll to position [6, 4]
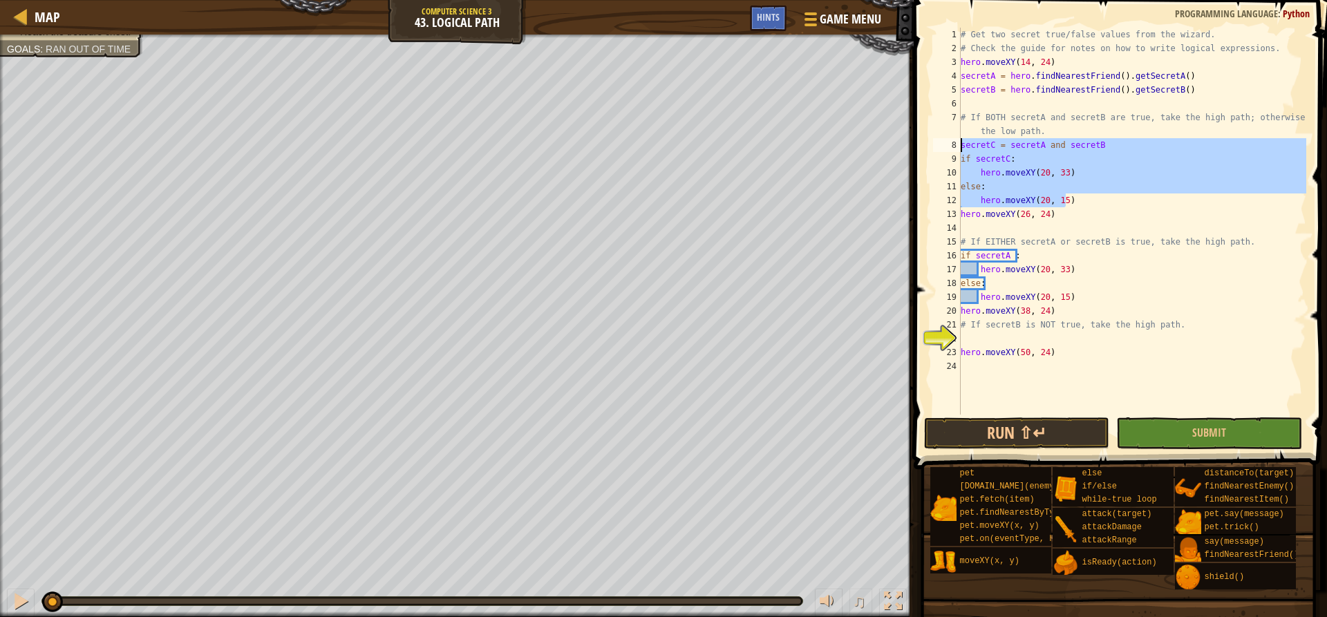
drag, startPoint x: 1080, startPoint y: 197, endPoint x: 958, endPoint y: 144, distance: 132.5
click at [958, 144] on div "if secretA : 1 2 3 4 5 6 7 8 9 10 11 12 13 14 15 16 17 18 19 20 21 22 23 24 # G…" at bounding box center [1118, 221] width 376 height 387
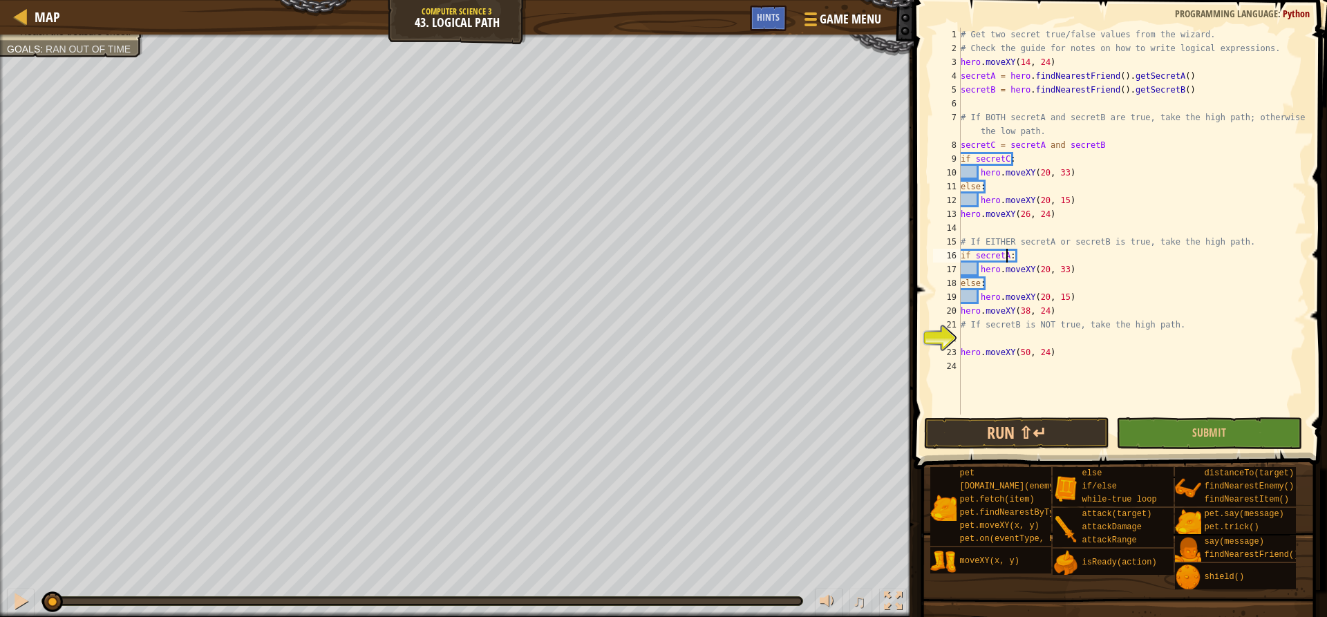
scroll to position [6, 3]
type textarea "if secretC:"
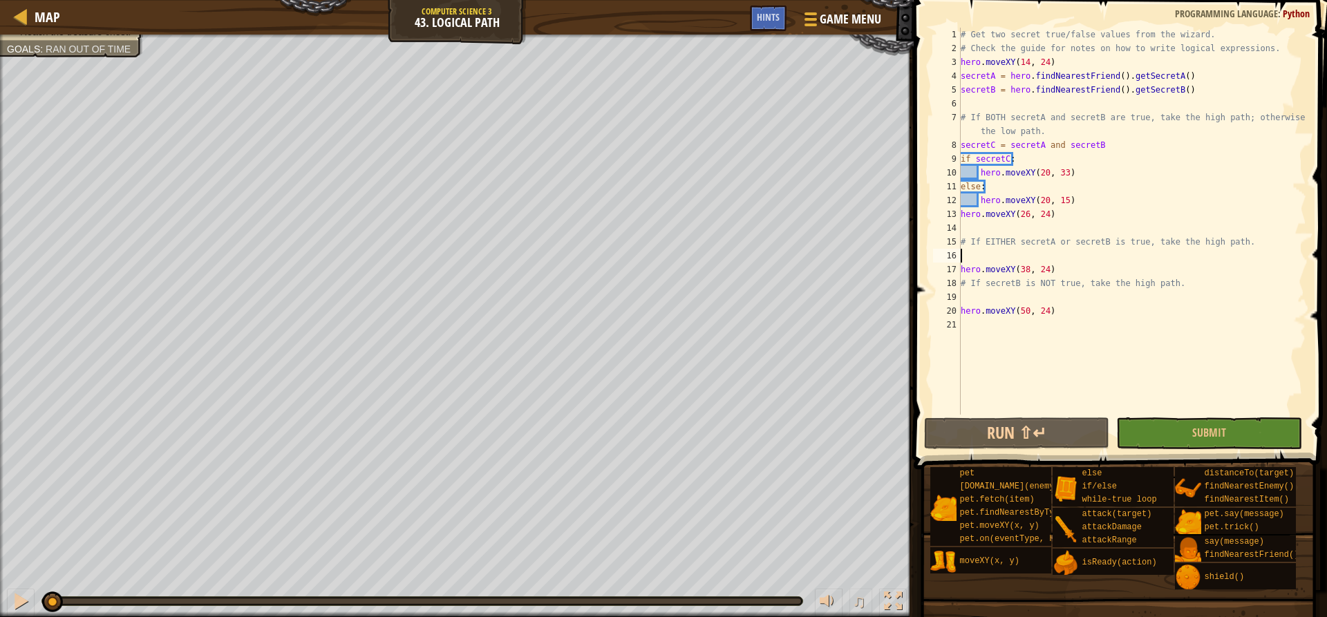
scroll to position [6, 0]
paste textarea "hero.moveXY(20, 15)"
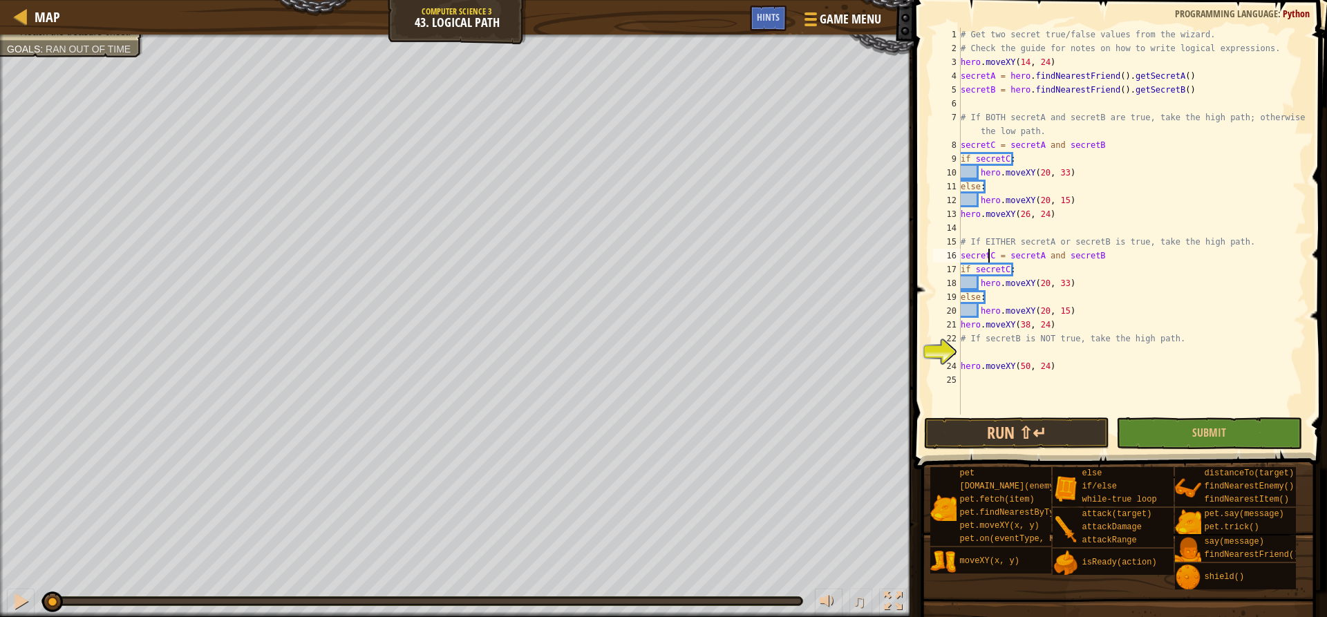
click at [990, 256] on div "# Get two secret true/false values from the wizard. # Check the guide for notes…" at bounding box center [1132, 235] width 348 height 415
click at [1024, 321] on div "# Get two secret true/false values from the wizard. # Check the guide for notes…" at bounding box center [1132, 235] width 348 height 415
click at [1006, 267] on div "# Get two secret true/false values from the wizard. # Check the guide for notes…" at bounding box center [1132, 235] width 348 height 415
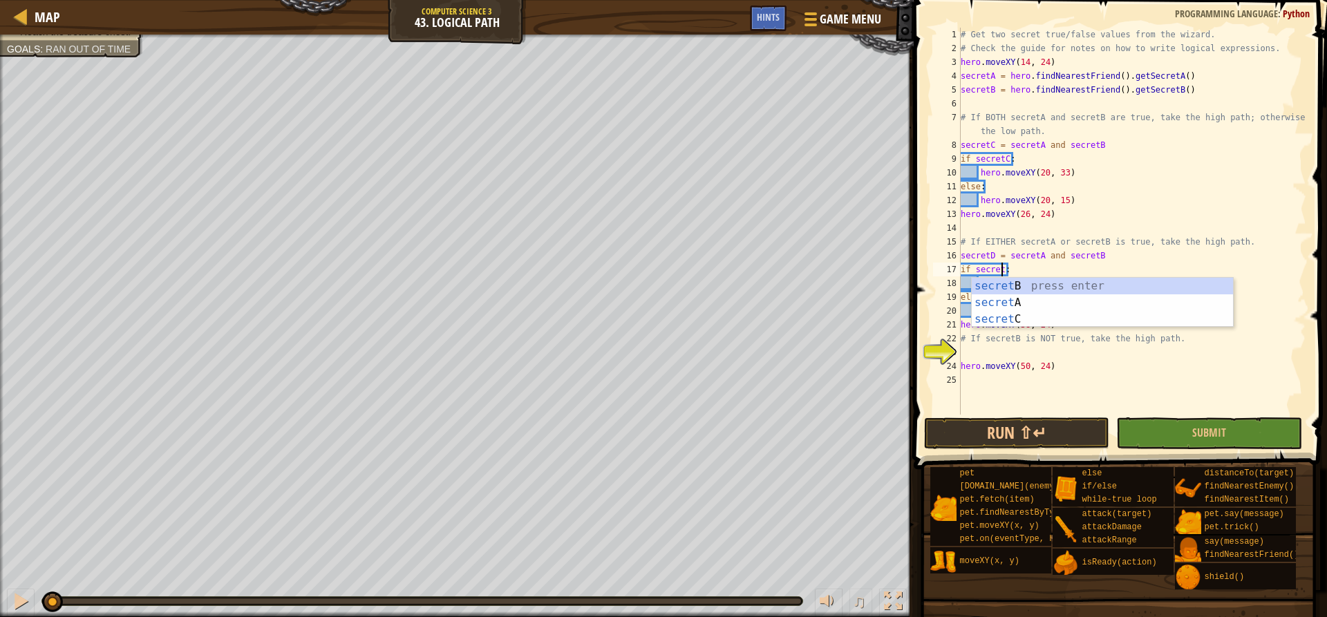
scroll to position [6, 3]
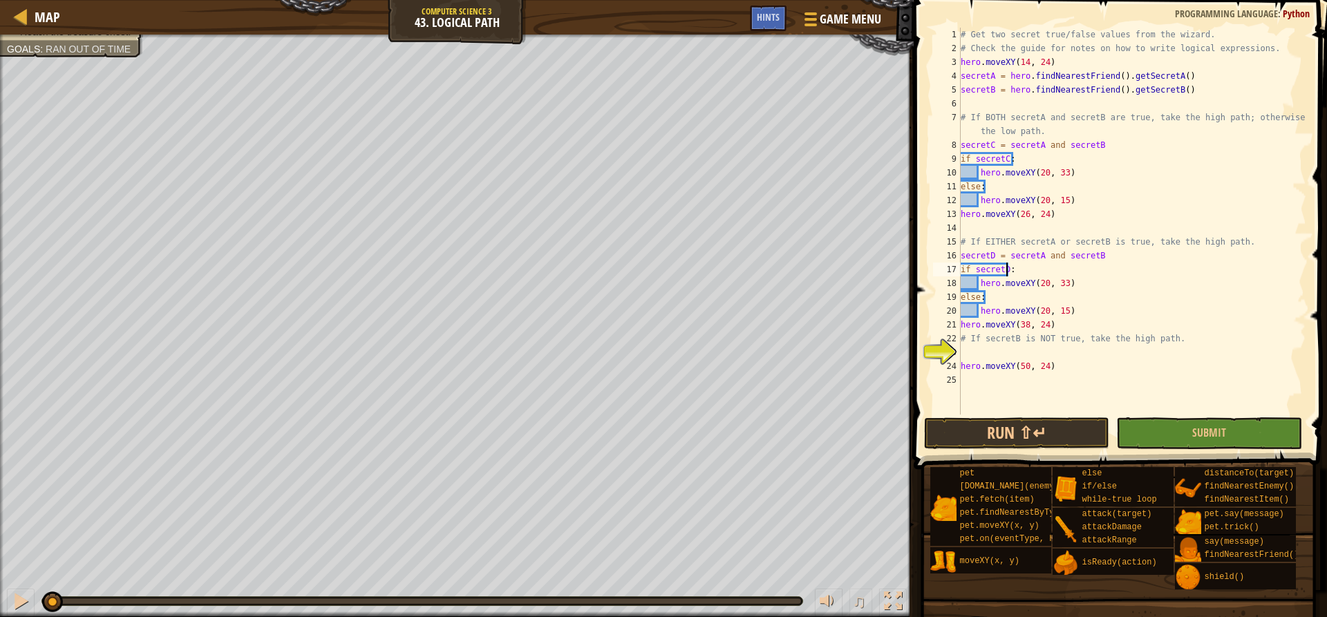
click at [1010, 303] on div "# Get two secret true/false values from the wizard. # Check the guide for notes…" at bounding box center [1132, 235] width 348 height 415
click at [1052, 256] on div "# Get two secret true/false values from the wizard. # Check the guide for notes…" at bounding box center [1132, 235] width 348 height 415
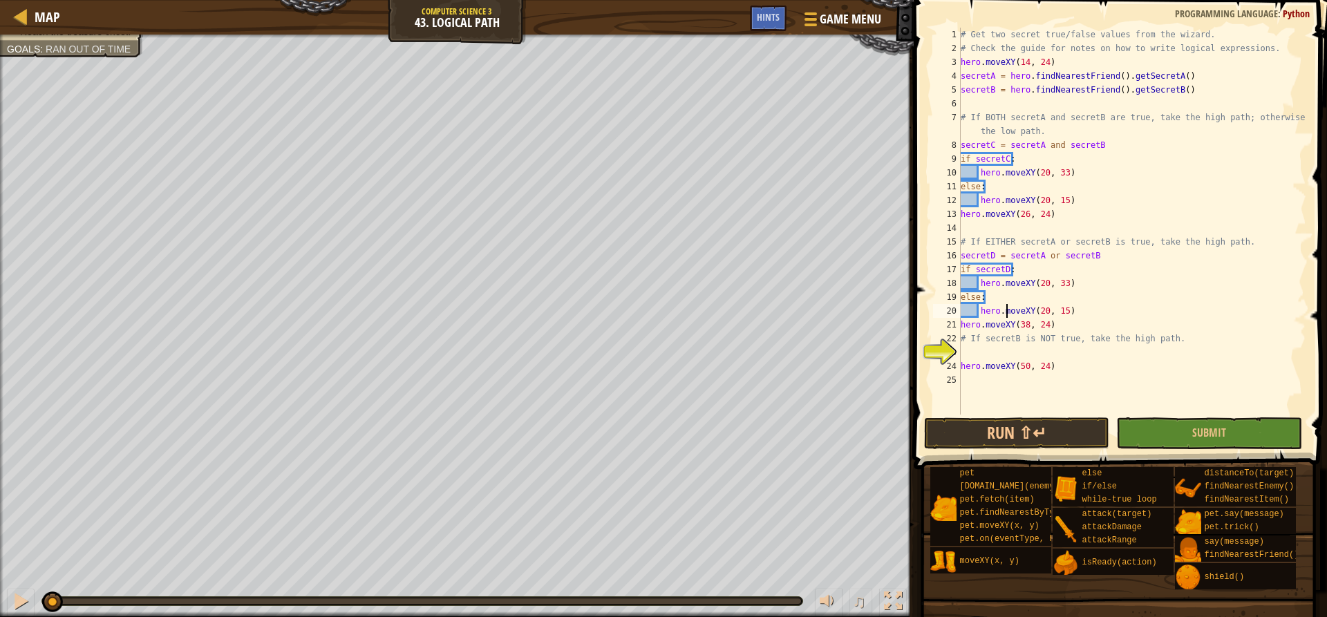
click at [1008, 306] on div "# Get two secret true/false values from the wizard. # Check the guide for notes…" at bounding box center [1132, 235] width 348 height 415
click at [1039, 280] on div "# Get two secret true/false values from the wizard. # Check the guide for notes…" at bounding box center [1132, 235] width 348 height 415
click at [1042, 280] on div "# Get two secret true/false values from the wizard. # Check the guide for notes…" at bounding box center [1132, 235] width 348 height 415
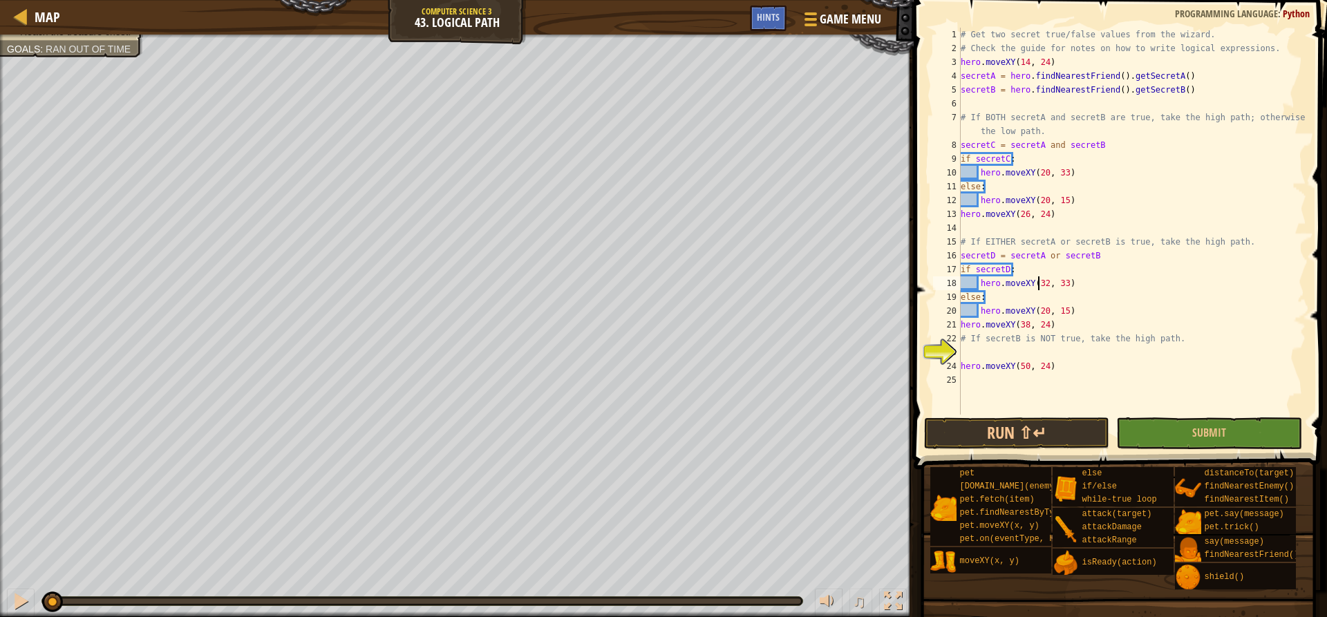
click at [1212, 245] on div "# Get two secret true/false values from the wizard. # Check the guide for notes…" at bounding box center [1132, 235] width 348 height 415
click at [1196, 243] on div "# Get two secret true/false values from the wizard. # Check the guide for notes…" at bounding box center [1132, 235] width 348 height 415
click at [1043, 312] on div "# Get two secret true/false values from the wizard. # Check the guide for notes…" at bounding box center [1132, 235] width 348 height 415
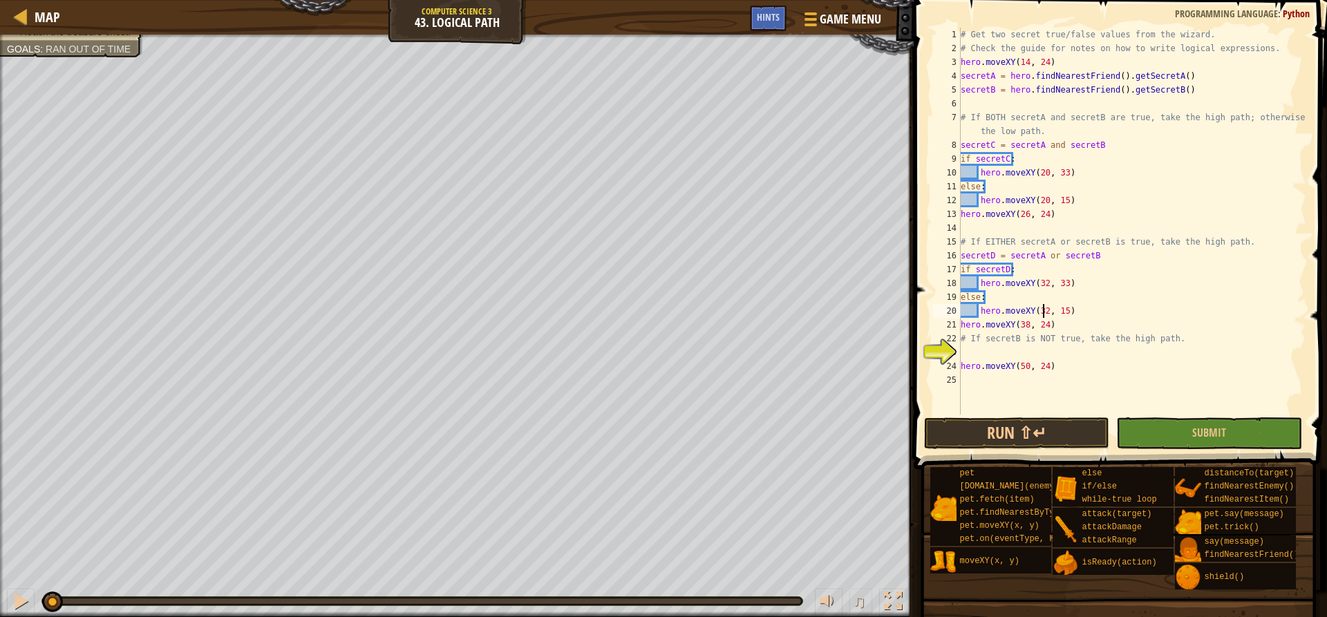
click at [1028, 323] on div "# Get two secret true/false values from the wizard. # Check the guide for notes…" at bounding box center [1132, 235] width 348 height 415
type textarea "hero.moveXY(38, 24)"
click at [1003, 352] on div "# Get two secret true/false values from the wizard. # Check the guide for notes…" at bounding box center [1132, 235] width 348 height 415
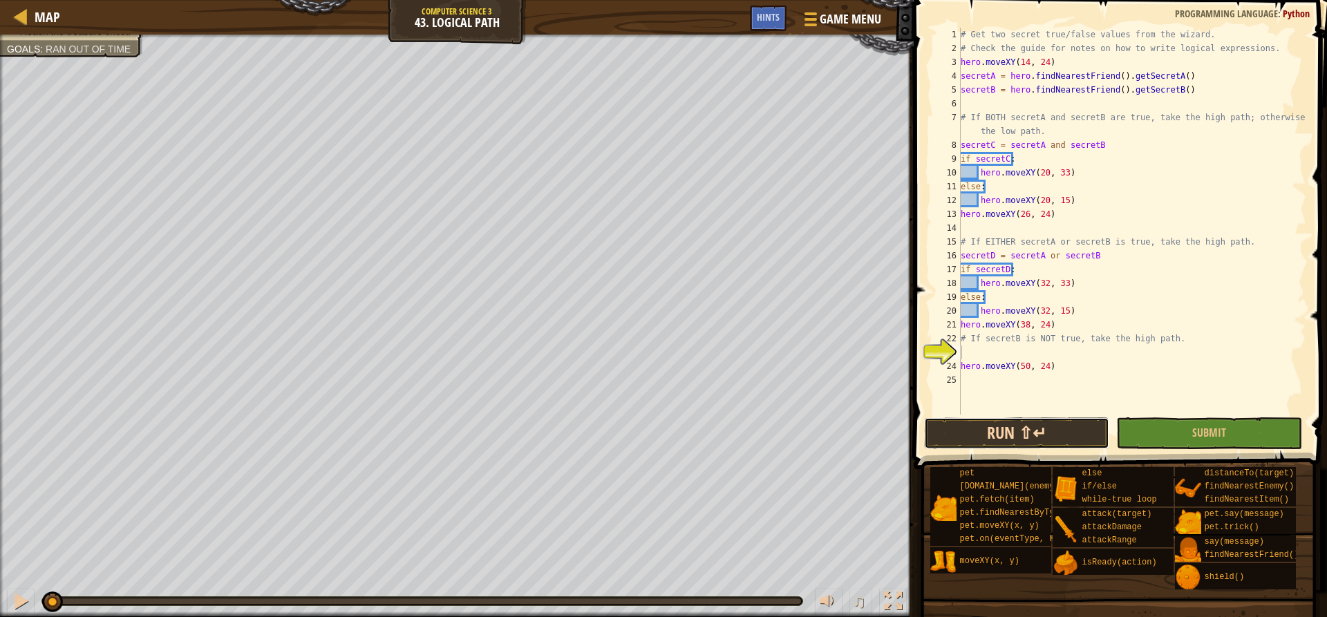
click at [957, 423] on button "Run ⇧↵" at bounding box center [1016, 433] width 185 height 32
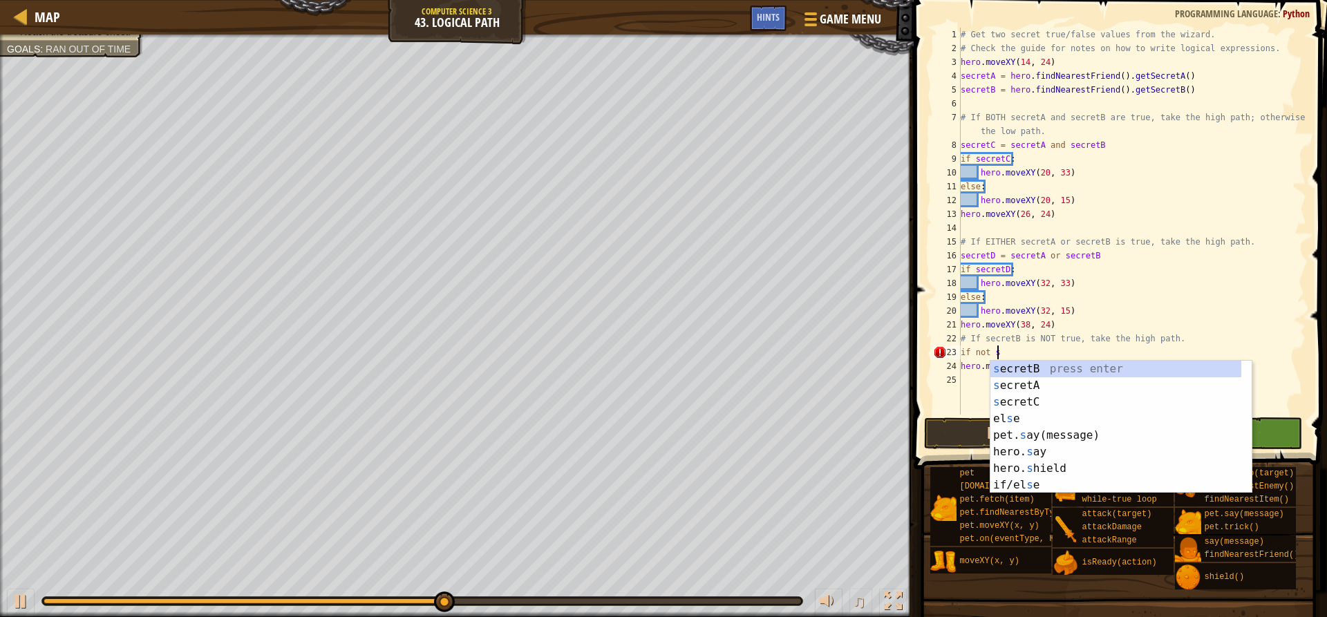
scroll to position [6, 2]
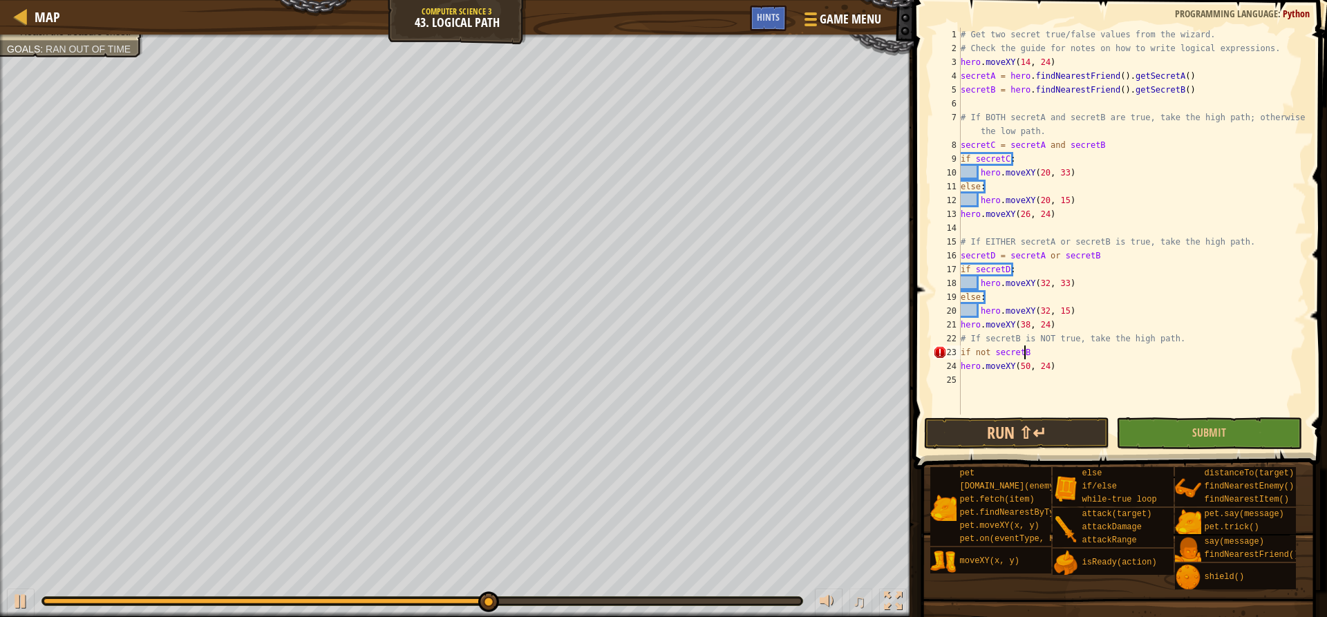
type textarea "if not secretB:"
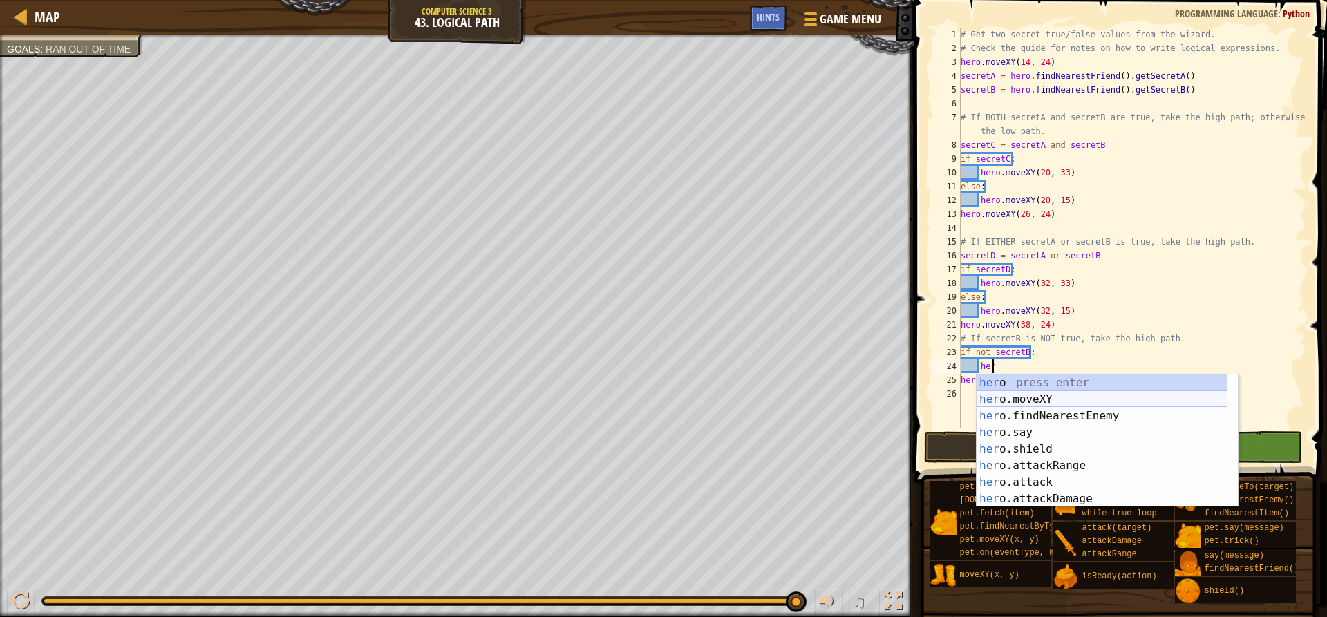
click at [1091, 401] on div "her o press enter her o.moveXY press enter her o.findNearestEnemy press enter h…" at bounding box center [1102, 458] width 251 height 166
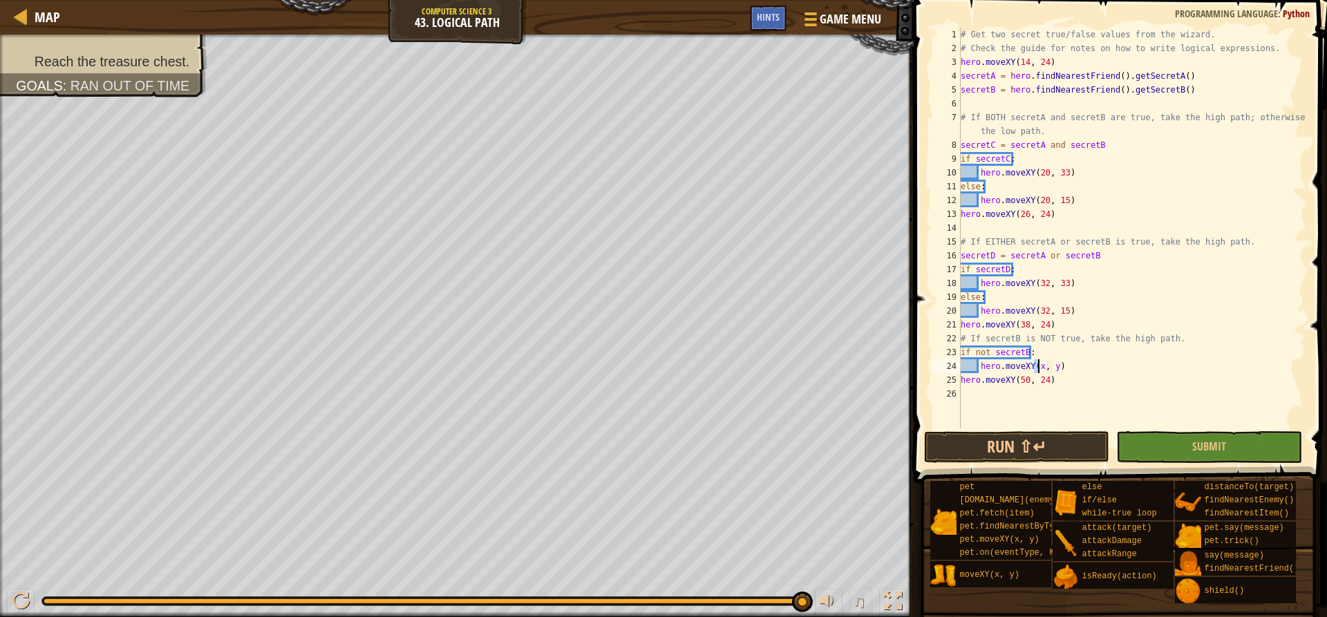
scroll to position [6, 7]
click at [1057, 368] on div "# Get two secret true/false values from the wizard. # Check the guide for notes…" at bounding box center [1132, 242] width 348 height 429
type textarea "hero.moveXY(44, 33)"
click at [1091, 368] on div "# Get two secret true/false values from the wizard. # Check the guide for notes…" at bounding box center [1132, 242] width 348 height 429
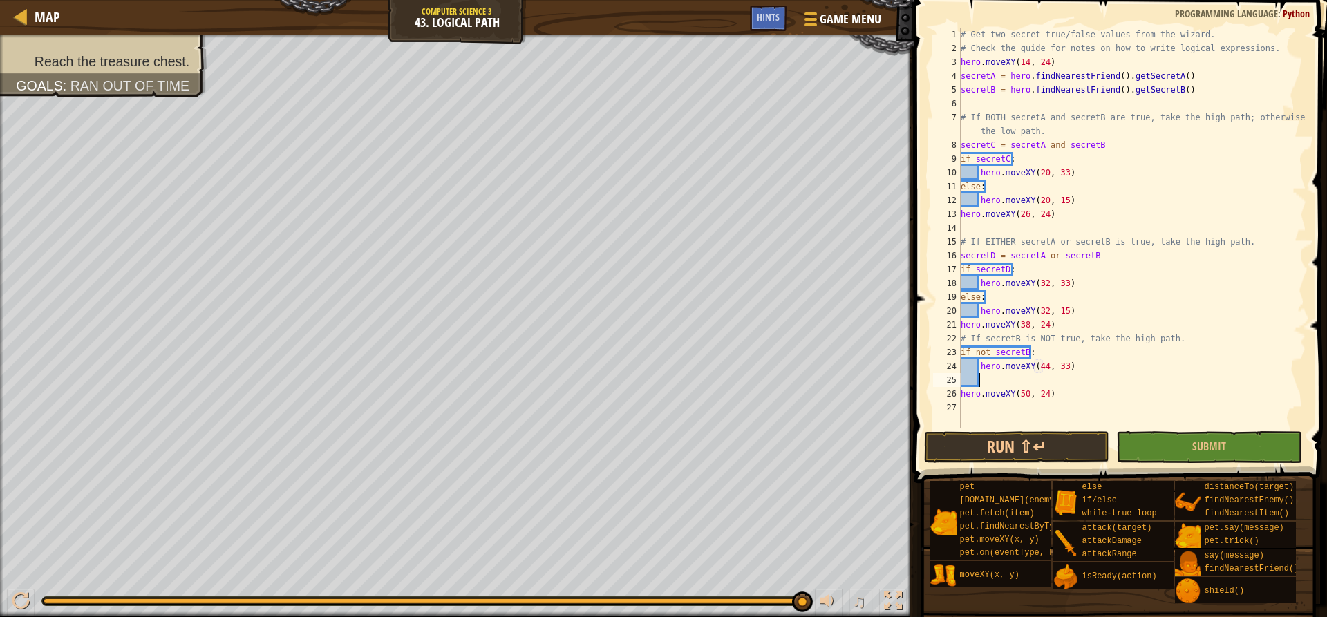
scroll to position [6, 0]
type textarea "else:"
type textarea "hero.moveXY(44, 15)"
click at [1028, 453] on button "Run ⇧↵" at bounding box center [1016, 447] width 185 height 32
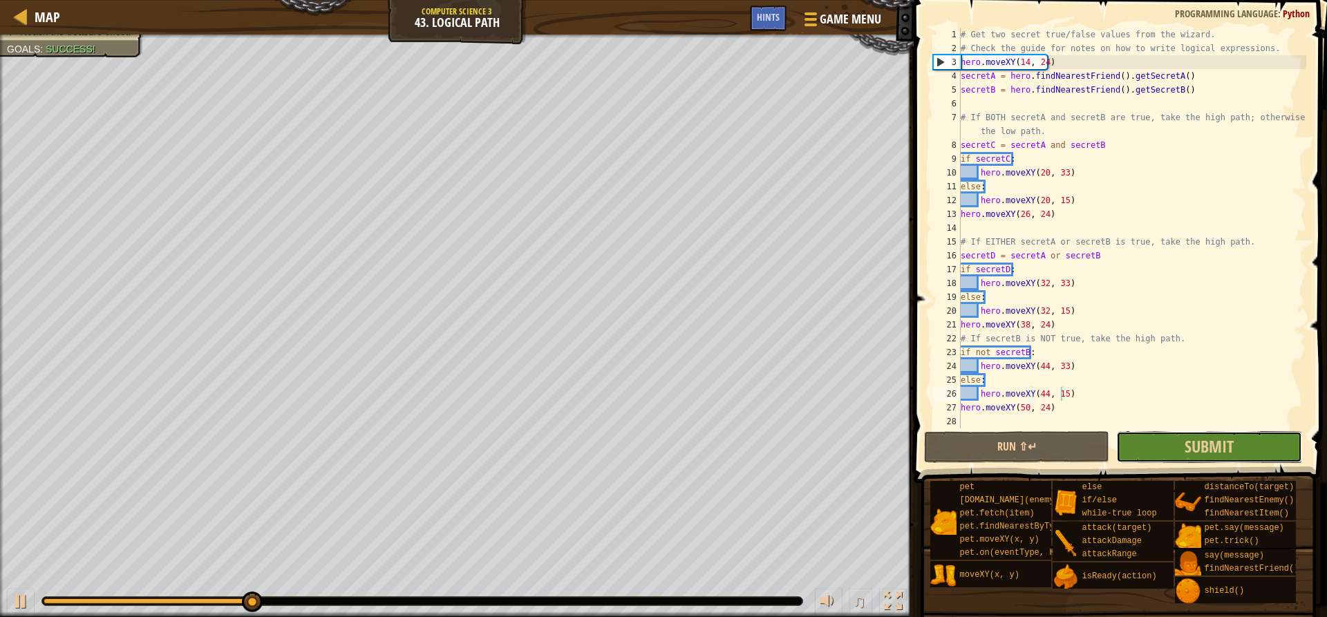
click at [1142, 437] on button "Submit" at bounding box center [1208, 447] width 185 height 32
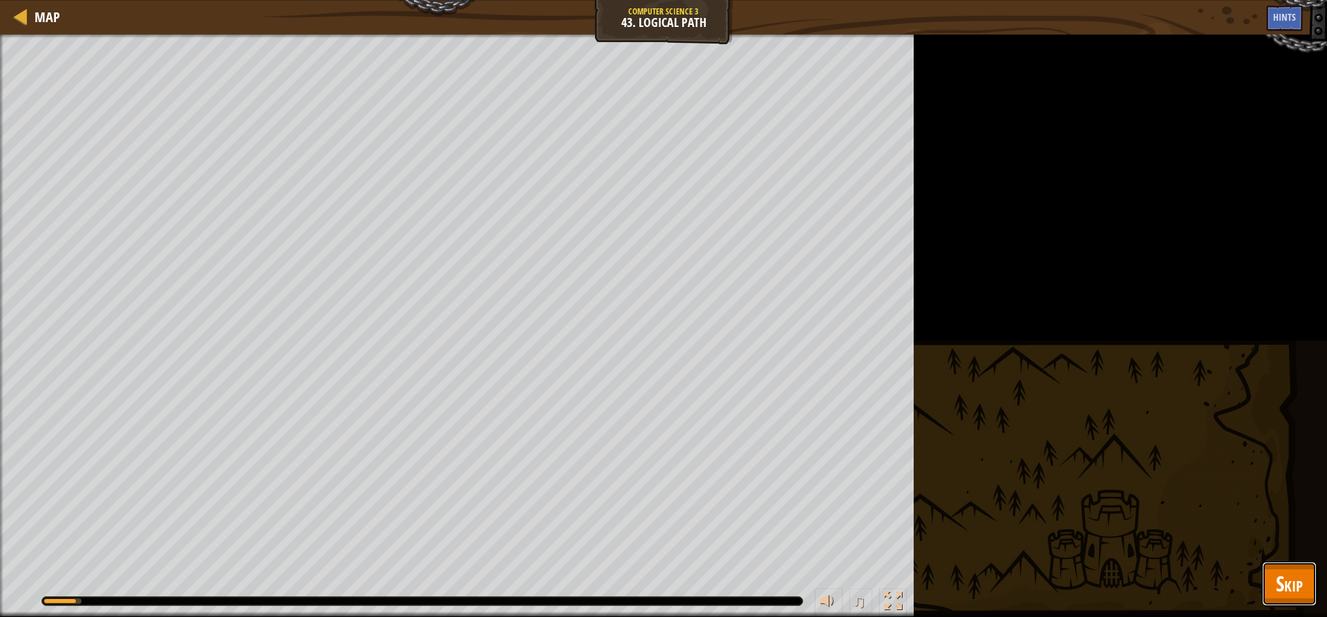
click at [1276, 569] on span "Skip" at bounding box center [1289, 583] width 27 height 28
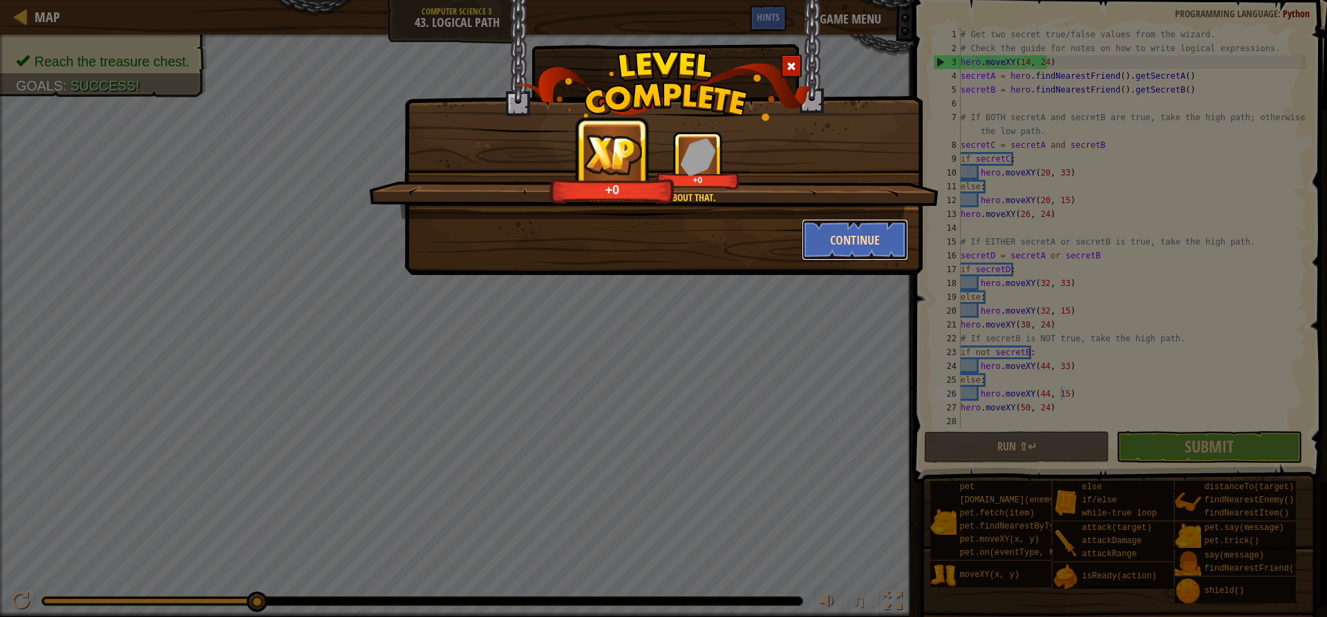
click at [892, 227] on button "Continue" at bounding box center [855, 239] width 107 height 41
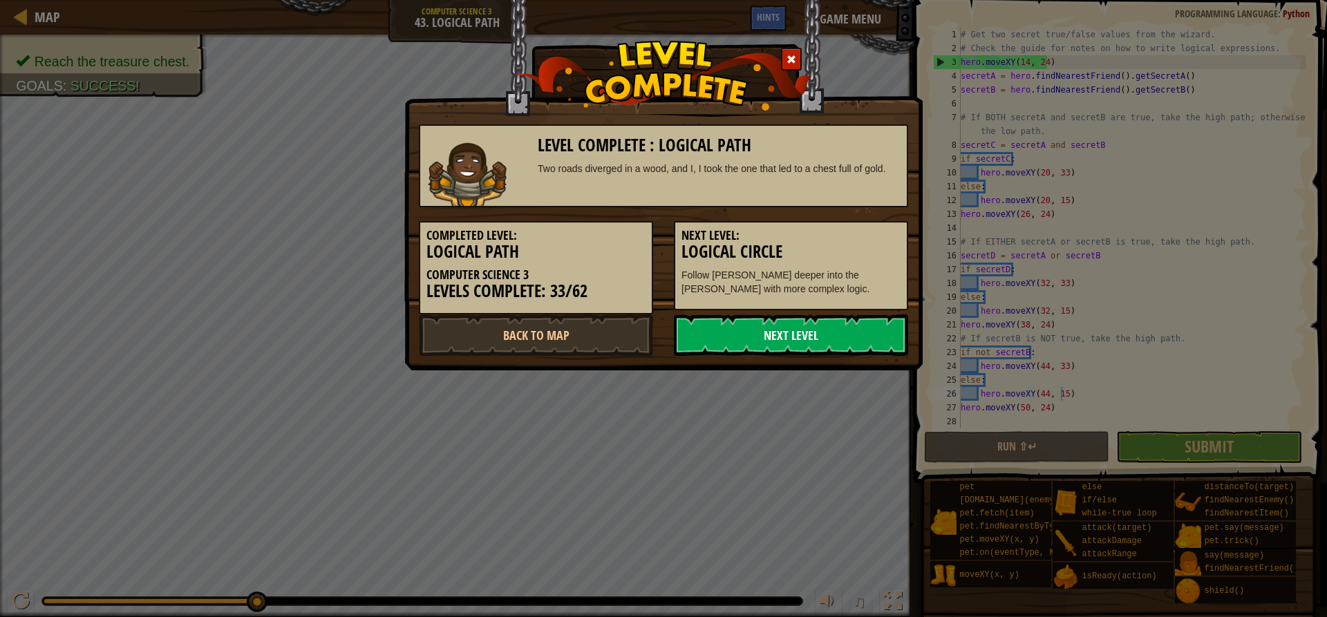
click at [735, 323] on link "Next Level" at bounding box center [791, 334] width 234 height 41
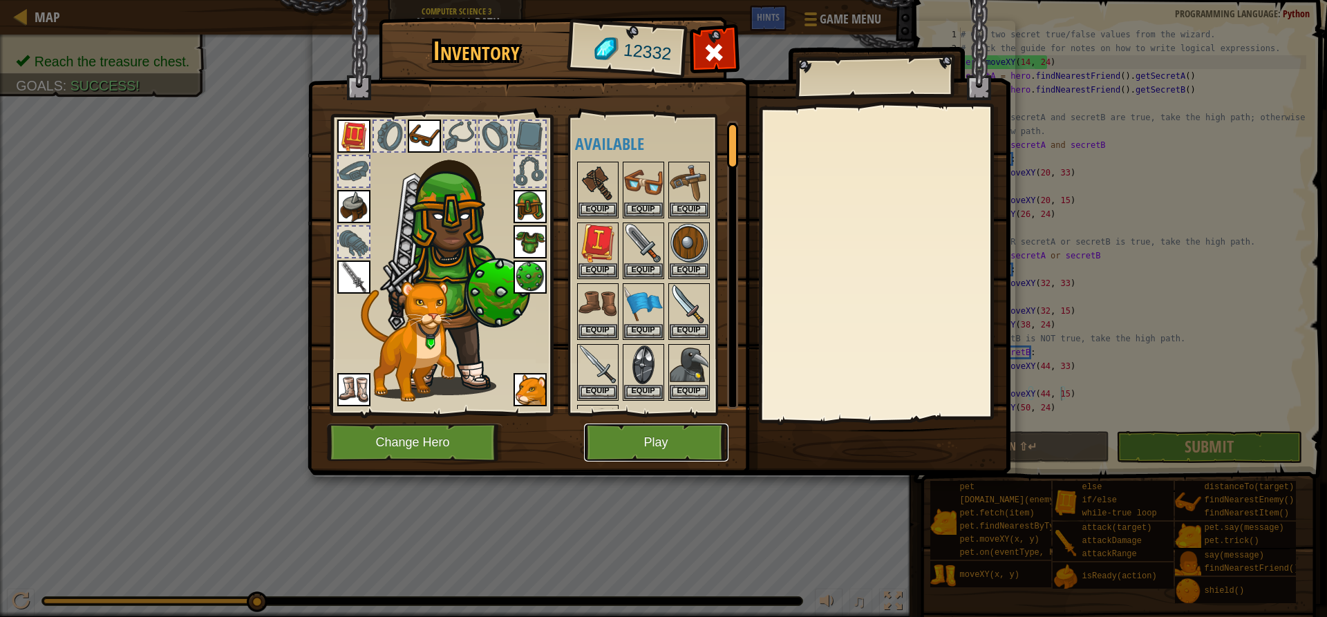
click at [661, 449] on button "Play" at bounding box center [656, 443] width 144 height 38
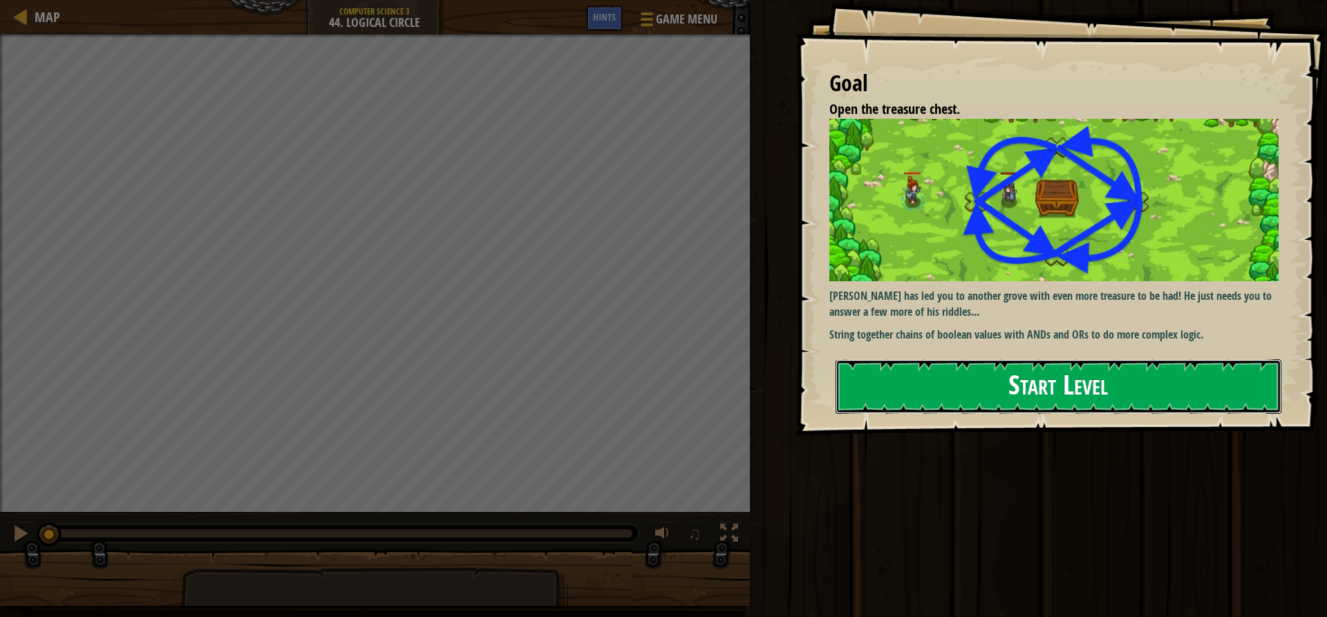
click at [905, 386] on button "Start Level" at bounding box center [1059, 386] width 446 height 55
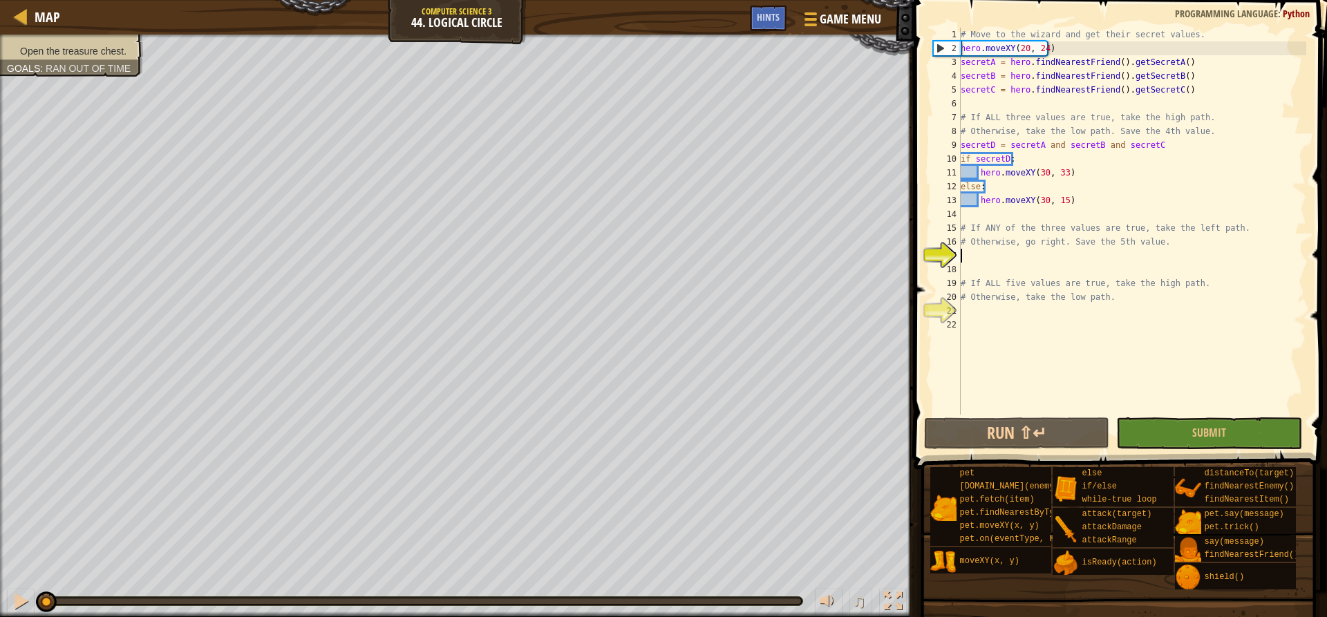
click at [987, 258] on div "# Move to the wizard and get their secret values. hero . moveXY ( 20 , 24 ) sec…" at bounding box center [1132, 235] width 348 height 415
click at [970, 275] on div "# Move to the wizard and get their secret values. hero . moveXY ( 20 , 24 ) sec…" at bounding box center [1132, 235] width 348 height 415
click at [972, 250] on div "# Move to the wizard and get their secret values. hero . moveXY ( 20 , 24 ) sec…" at bounding box center [1132, 235] width 348 height 415
click at [970, 265] on div "# Move to the wizard and get their secret values. hero . moveXY ( 20 , 24 ) sec…" at bounding box center [1132, 235] width 348 height 415
click at [972, 251] on div "# Move to the wizard and get their secret values. hero . moveXY ( 20 , 24 ) sec…" at bounding box center [1132, 235] width 348 height 415
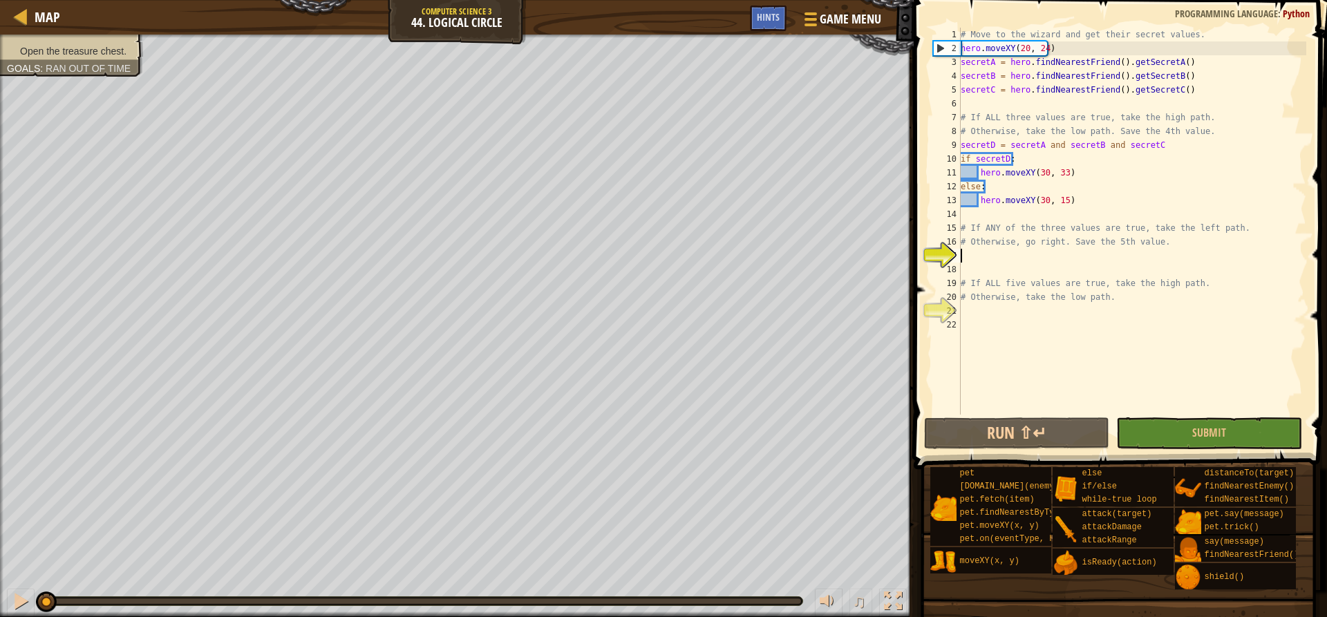
click at [1075, 243] on div "# Move to the wizard and get their secret values. hero . moveXY ( 20 , 24 ) sec…" at bounding box center [1132, 235] width 348 height 415
type textarea "# Otherwise, go right. Save the 5th value."
click at [1075, 243] on div "# Move to the wizard and get their secret values. hero . moveXY ( 20 , 24 ) sec…" at bounding box center [1132, 235] width 348 height 415
click at [1104, 241] on div "# Move to the wizard and get their secret values. hero . moveXY ( 20 , 24 ) sec…" at bounding box center [1132, 235] width 348 height 415
click at [1124, 241] on div "# Move to the wizard and get their secret values. hero . moveXY ( 20 , 24 ) sec…" at bounding box center [1132, 235] width 348 height 415
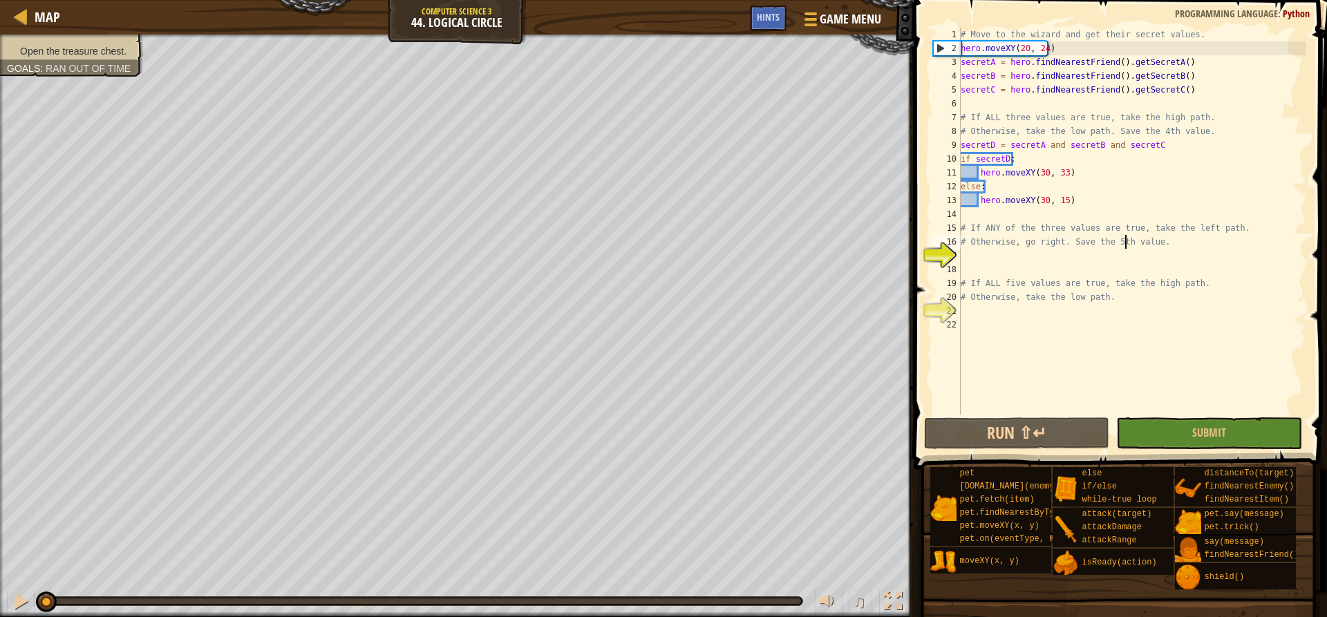
click at [1151, 241] on div "# Move to the wizard and get their secret values. hero . moveXY ( 20 , 24 ) sec…" at bounding box center [1132, 235] width 348 height 415
click at [1154, 218] on div "# Move to the wizard and get their secret values. hero . moveXY ( 20 , 24 ) sec…" at bounding box center [1132, 235] width 348 height 415
click at [1151, 223] on div "# Move to the wizard and get their secret values. hero . moveXY ( 20 , 24 ) sec…" at bounding box center [1132, 235] width 348 height 415
click at [1027, 229] on div "# Move to the wizard and get their secret values. hero . moveXY ( 20 , 24 ) sec…" at bounding box center [1132, 235] width 348 height 415
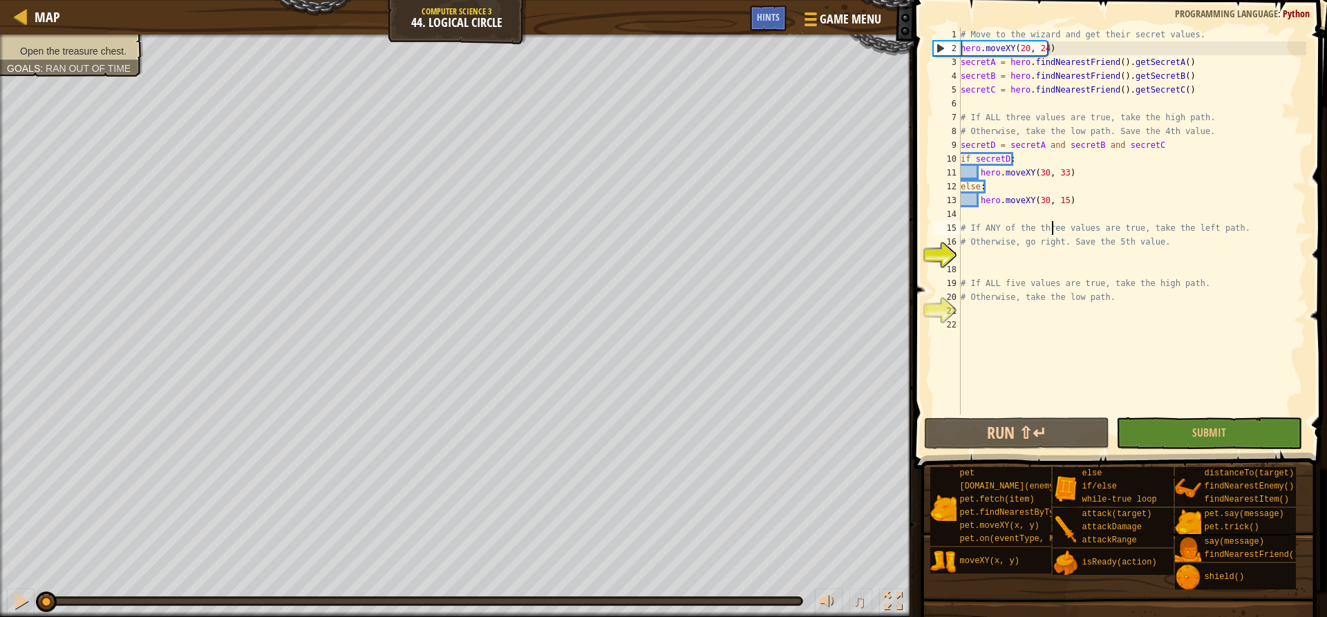
click at [1053, 229] on div "# Move to the wizard and get their secret values. hero . moveXY ( 20 , 24 ) sec…" at bounding box center [1132, 235] width 348 height 415
click at [1082, 227] on div "# Move to the wizard and get their secret values. hero . moveXY ( 20 , 24 ) sec…" at bounding box center [1132, 235] width 348 height 415
click at [999, 247] on div "# Move to the wizard and get their secret values. hero . moveXY ( 20 , 24 ) sec…" at bounding box center [1132, 235] width 348 height 415
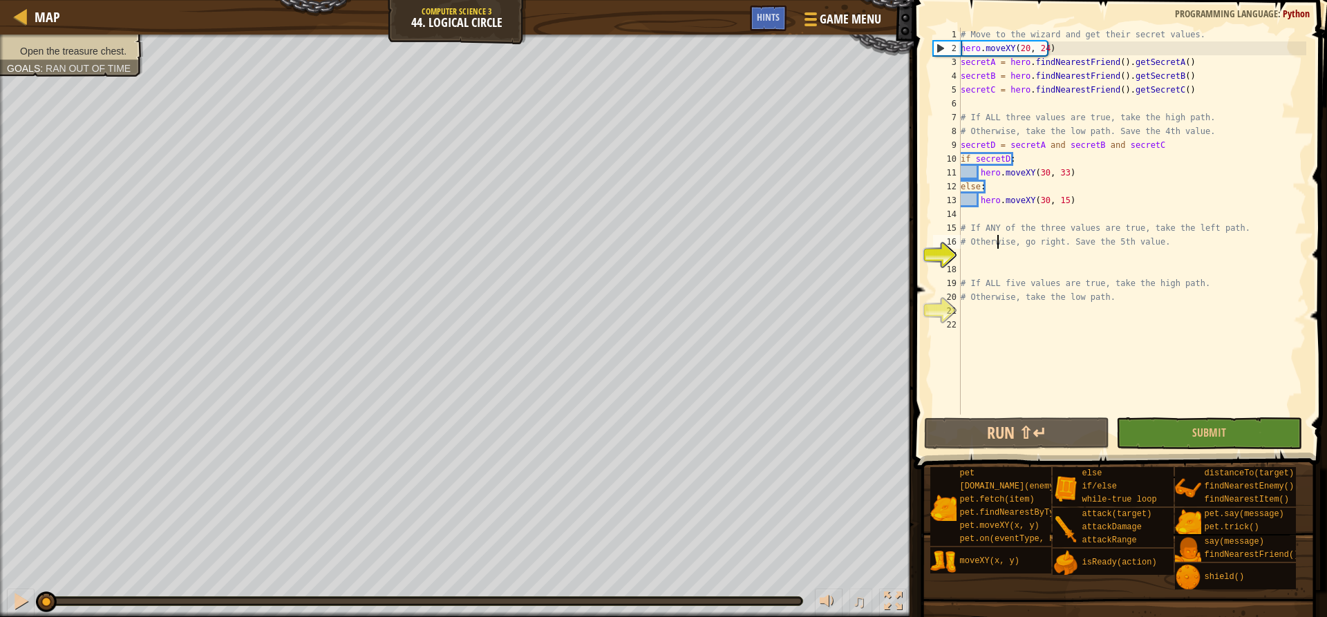
type textarea "# Otherwise, go right. Save the 5th value."
click at [983, 271] on div "# Move to the wizard and get their secret values. hero . moveXY ( 20 , 24 ) sec…" at bounding box center [1132, 235] width 348 height 415
click at [1004, 261] on div "# Move to the wizard and get their secret values. hero . moveXY ( 20 , 24 ) sec…" at bounding box center [1132, 235] width 348 height 415
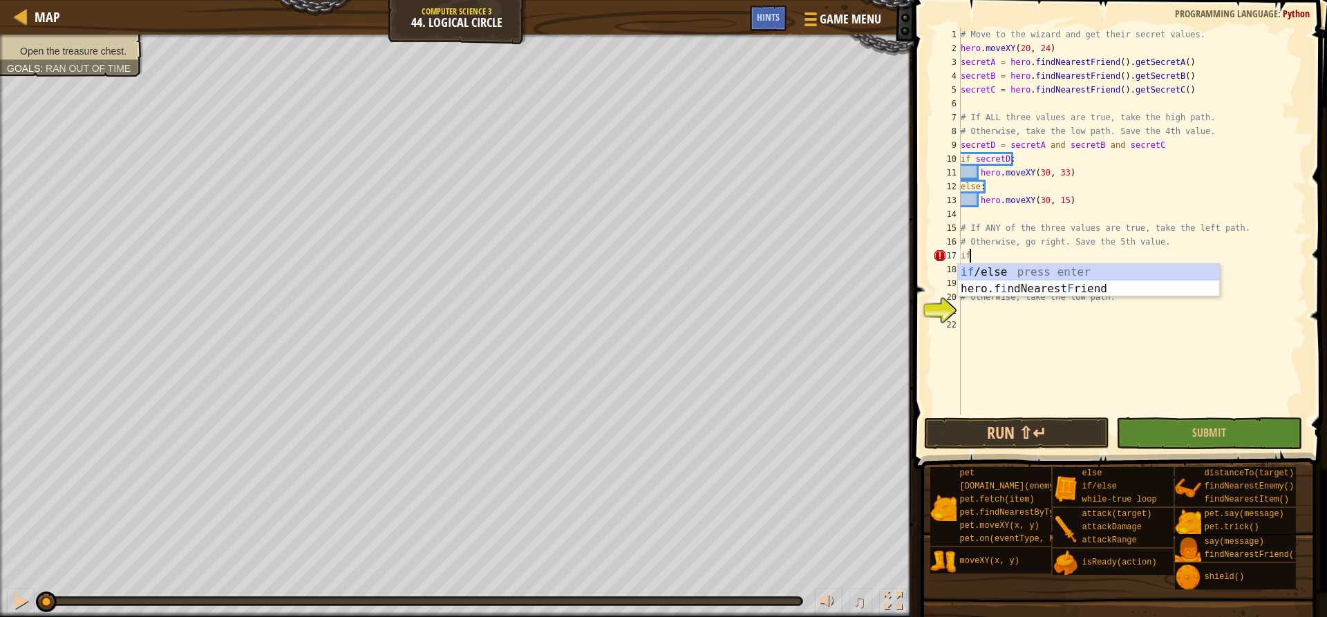
type textarea "i"
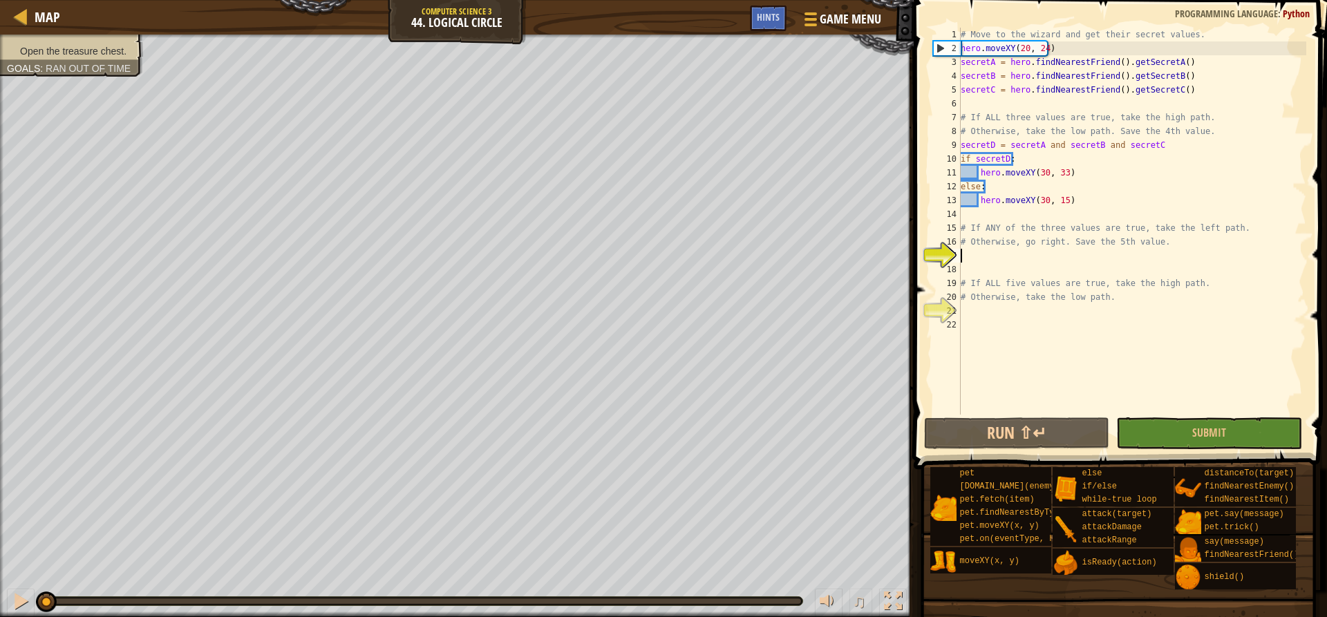
type textarea "# Otherwise, go right. Save the 5th value."
click at [976, 142] on div "# Move to the wizard and get their secret values. hero . moveXY ( 20 , 24 ) sec…" at bounding box center [1132, 235] width 348 height 415
type textarea "secretD = secretA and secretB and secretC"
click at [976, 142] on div "# Move to the wizard and get their secret values. hero . moveXY ( 20 , 24 ) sec…" at bounding box center [1132, 235] width 348 height 415
click at [999, 250] on div "# Move to the wizard and get their secret values. hero . moveXY ( 20 , 24 ) sec…" at bounding box center [1132, 235] width 348 height 415
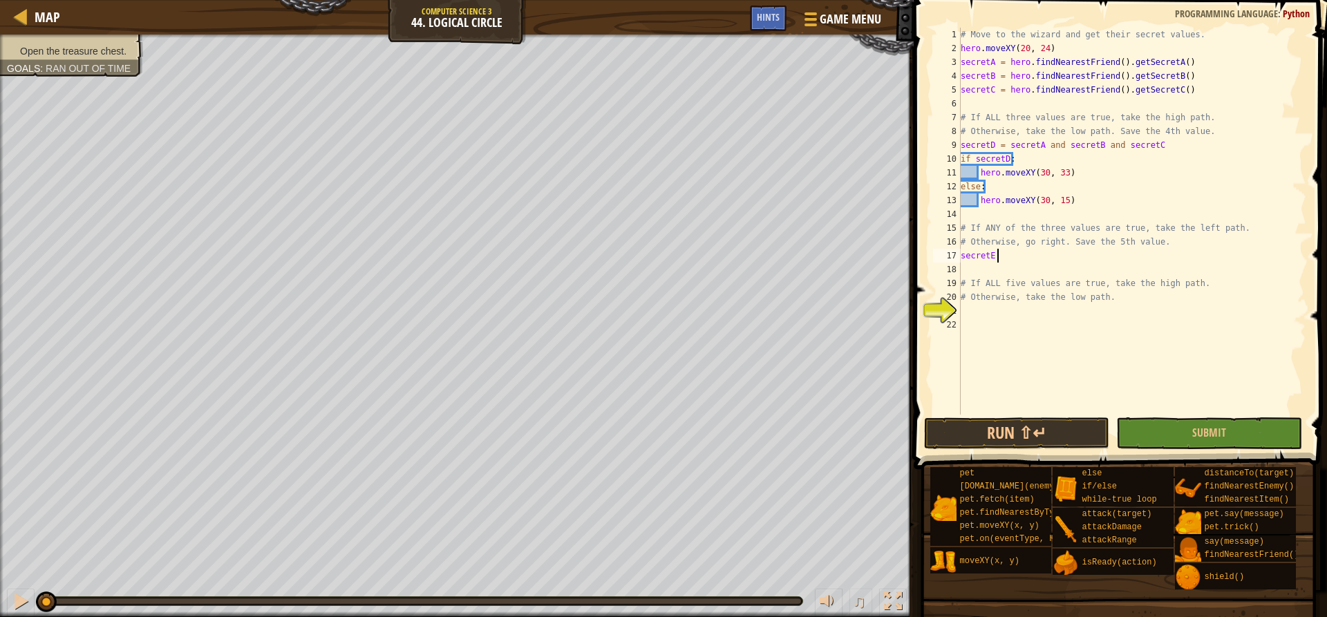
scroll to position [6, 3]
drag, startPoint x: 1156, startPoint y: 151, endPoint x: 1008, endPoint y: 149, distance: 148.6
click at [1008, 149] on div "# Move to the wizard and get their secret values. hero . moveXY ( 20 , 24 ) sec…" at bounding box center [1132, 235] width 348 height 415
click at [1033, 261] on div "# Move to the wizard and get their secret values. hero . moveXY ( 20 , 24 ) sec…" at bounding box center [1132, 235] width 348 height 415
type textarea "secretE = secretA and secretB and secretC"
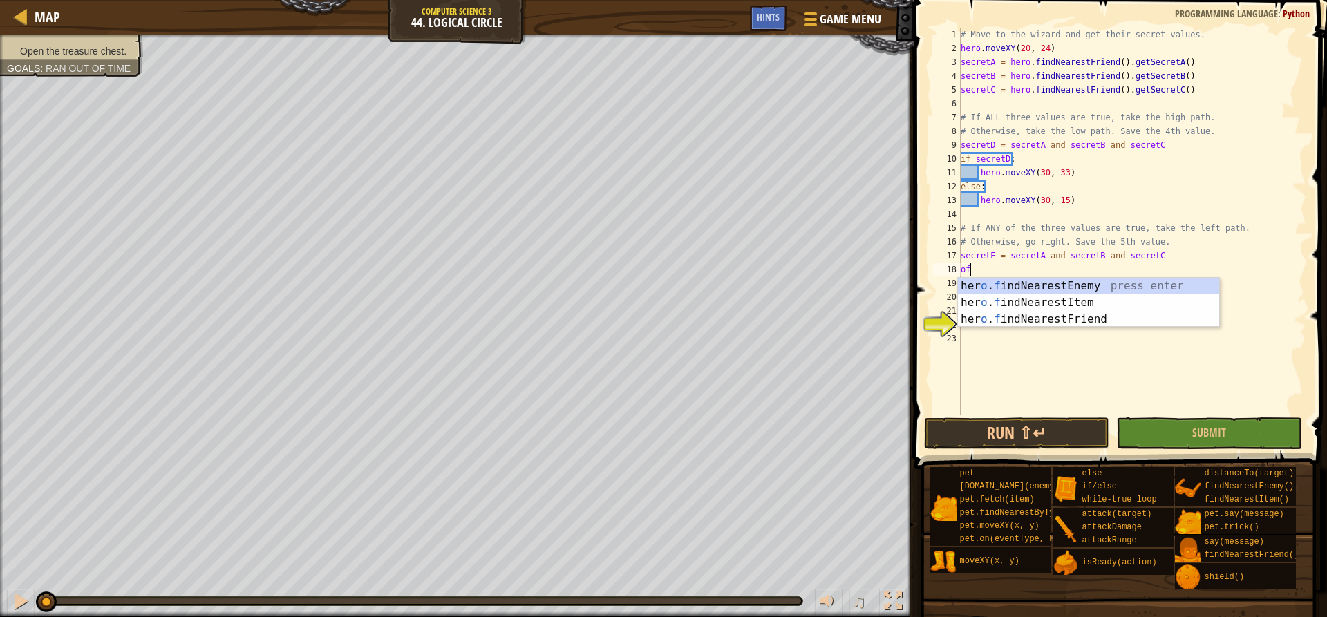
scroll to position [6, 0]
type textarea "o"
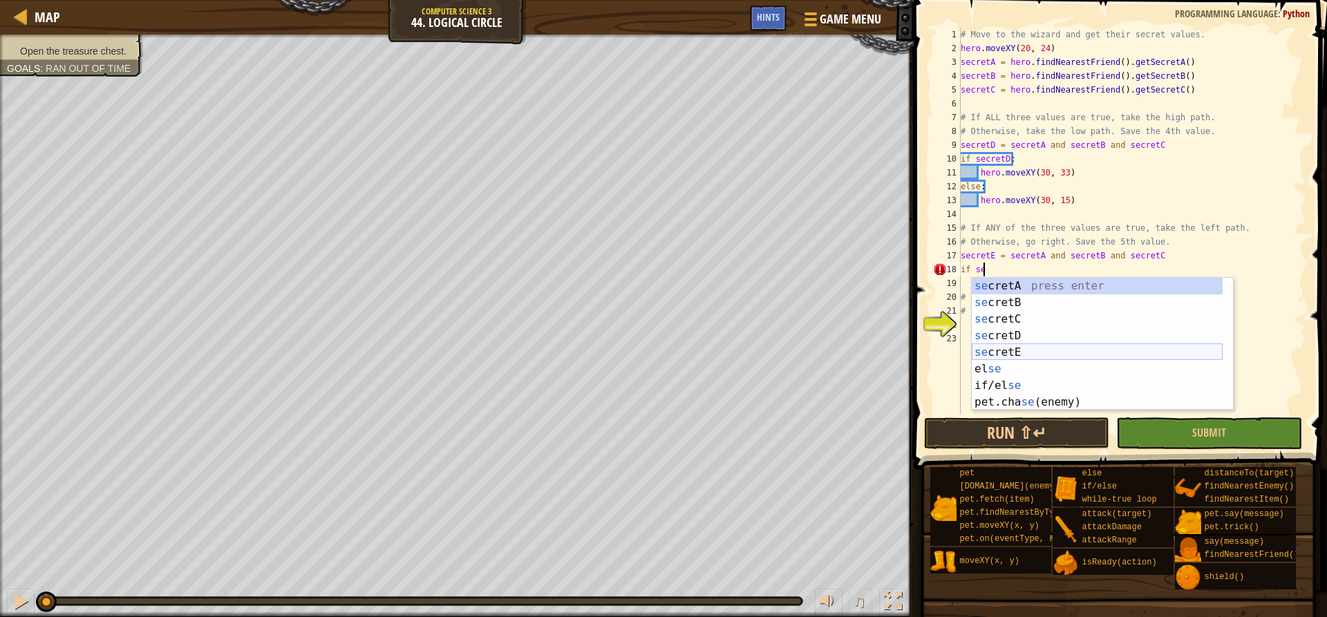
click at [1015, 349] on div "se cretA press enter se cretB press enter se cretC press enter se cretD press e…" at bounding box center [1097, 361] width 251 height 166
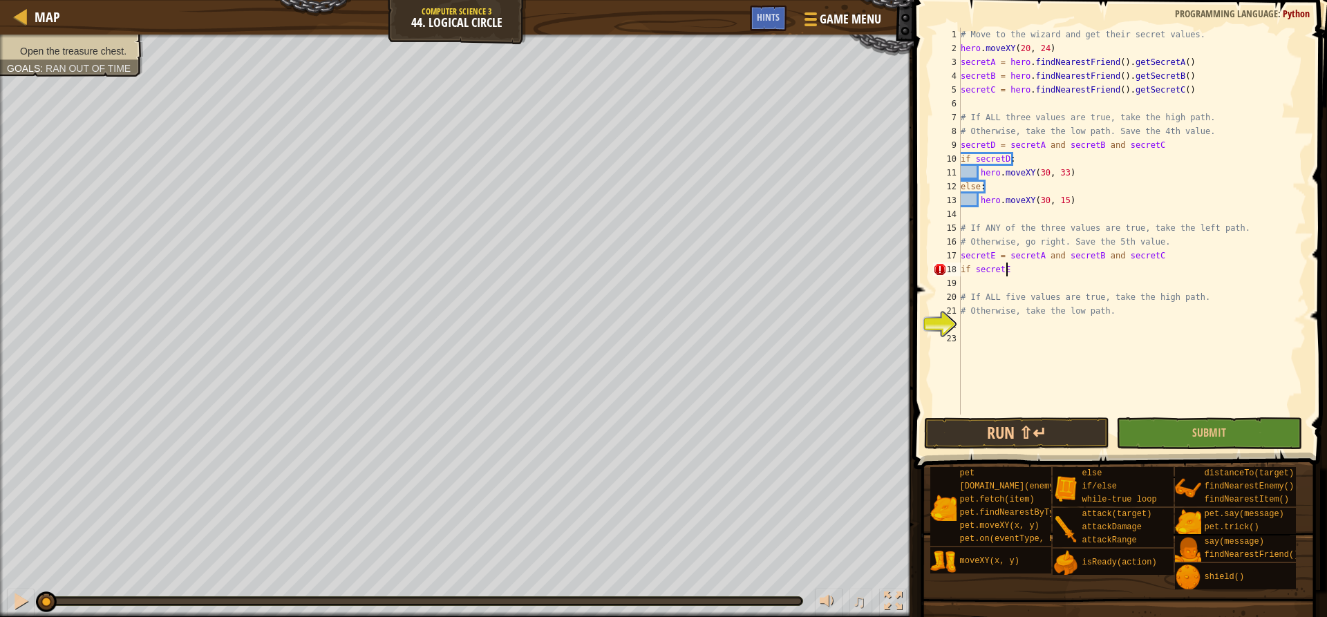
type textarea "if secretE:"
type textarea "g"
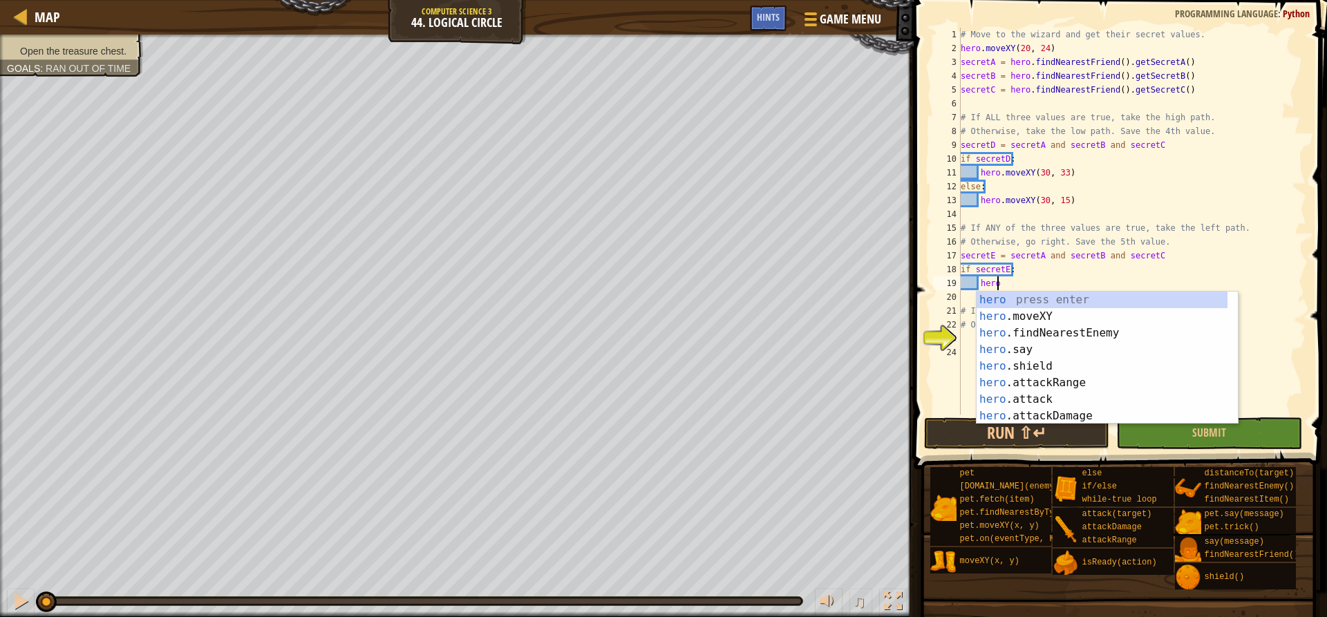
scroll to position [6, 3]
type textarea "hero.moveXY(x, y)"
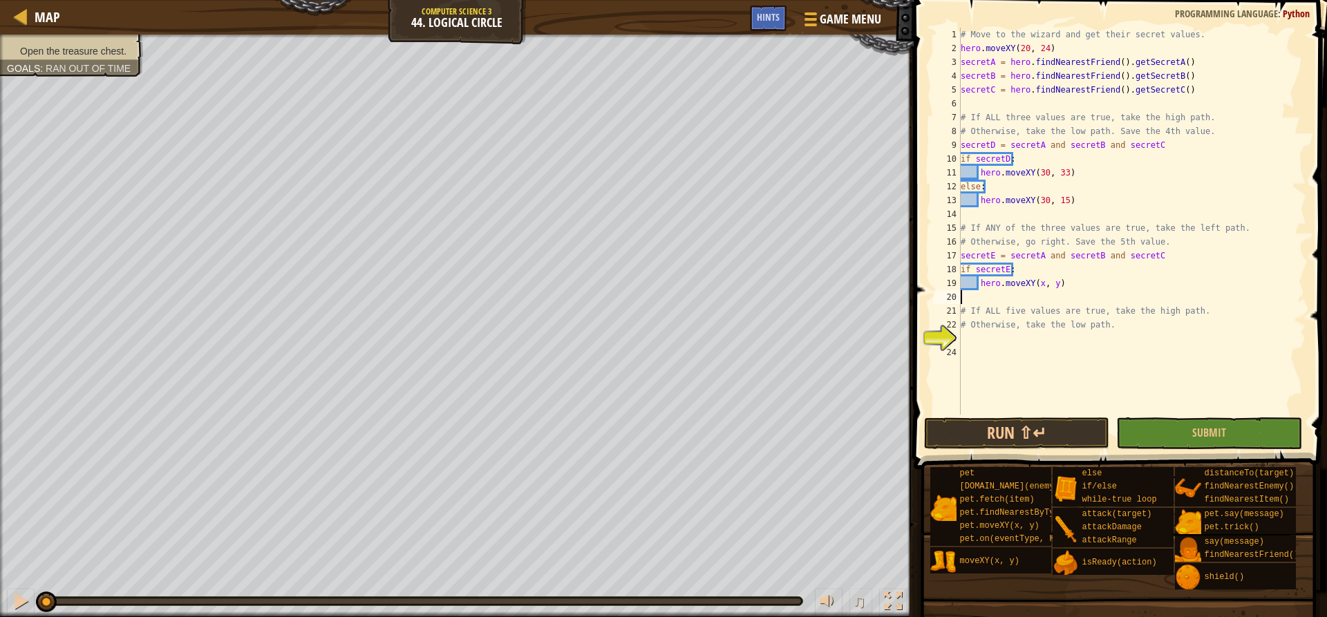
click at [1054, 298] on div "# Move to the wizard and get their secret values. hero . moveXY ( 20 , 24 ) sec…" at bounding box center [1132, 235] width 348 height 415
type textarea "else:"
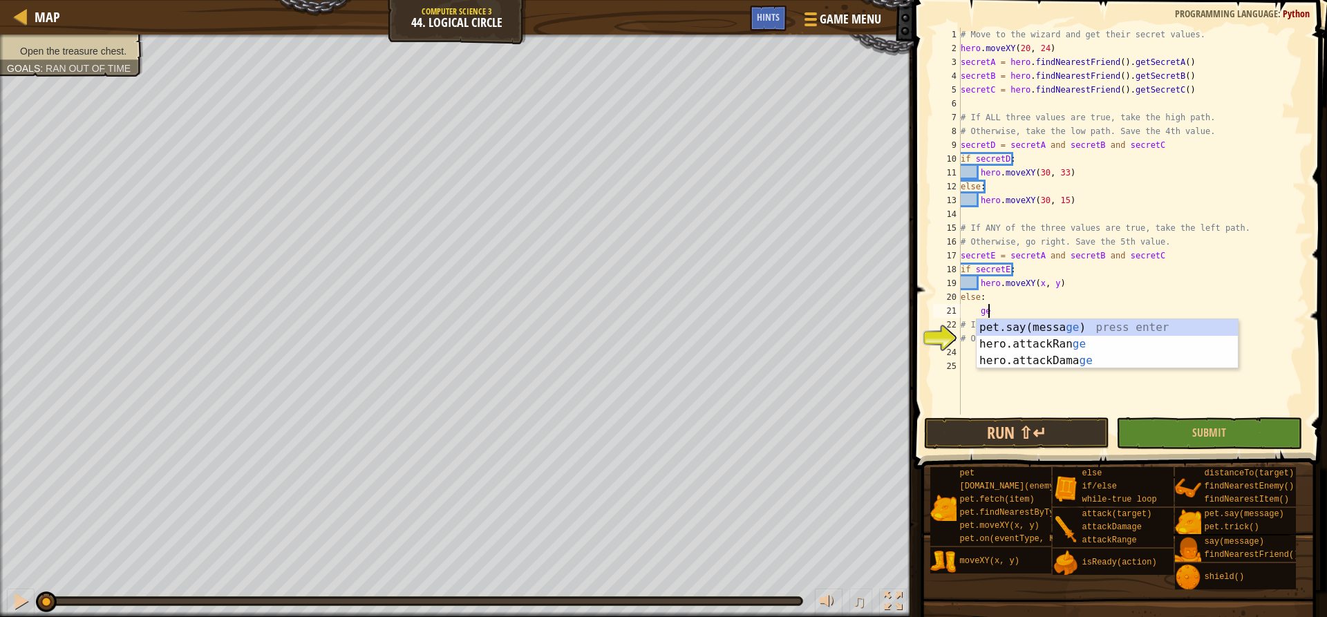
type textarea "g"
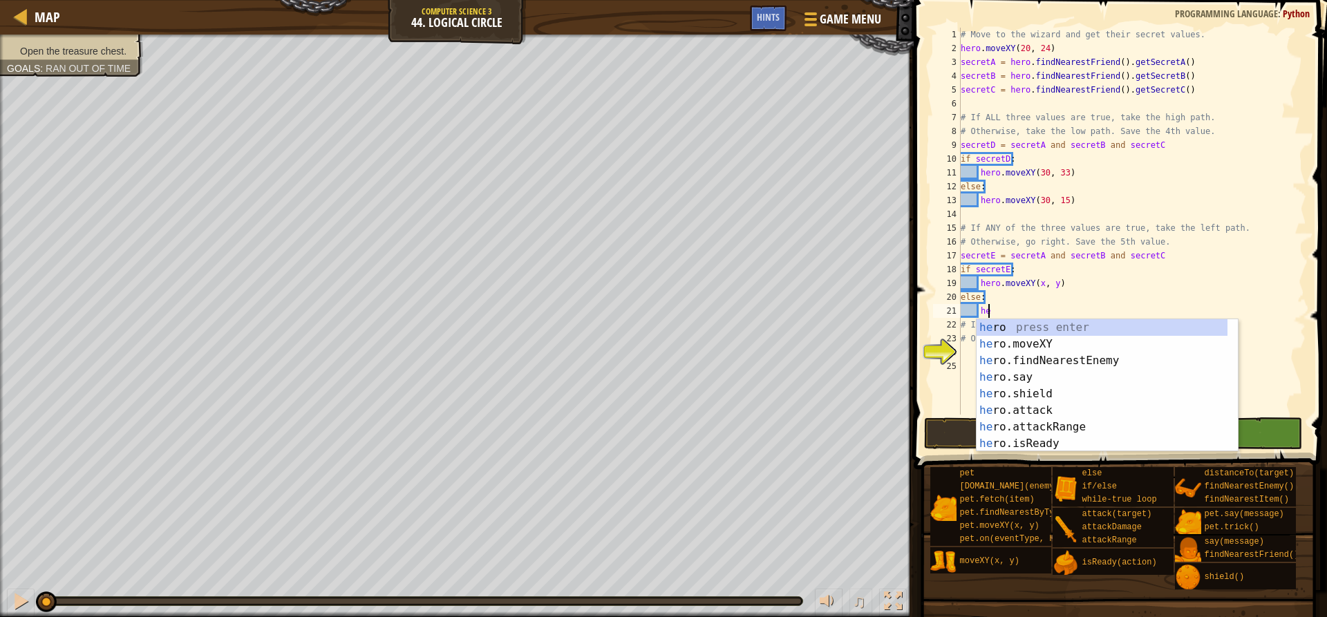
click at [1011, 346] on div "he ro press enter he ro.moveXY press enter he ro.findNearestEnemy press enter h…" at bounding box center [1102, 402] width 251 height 166
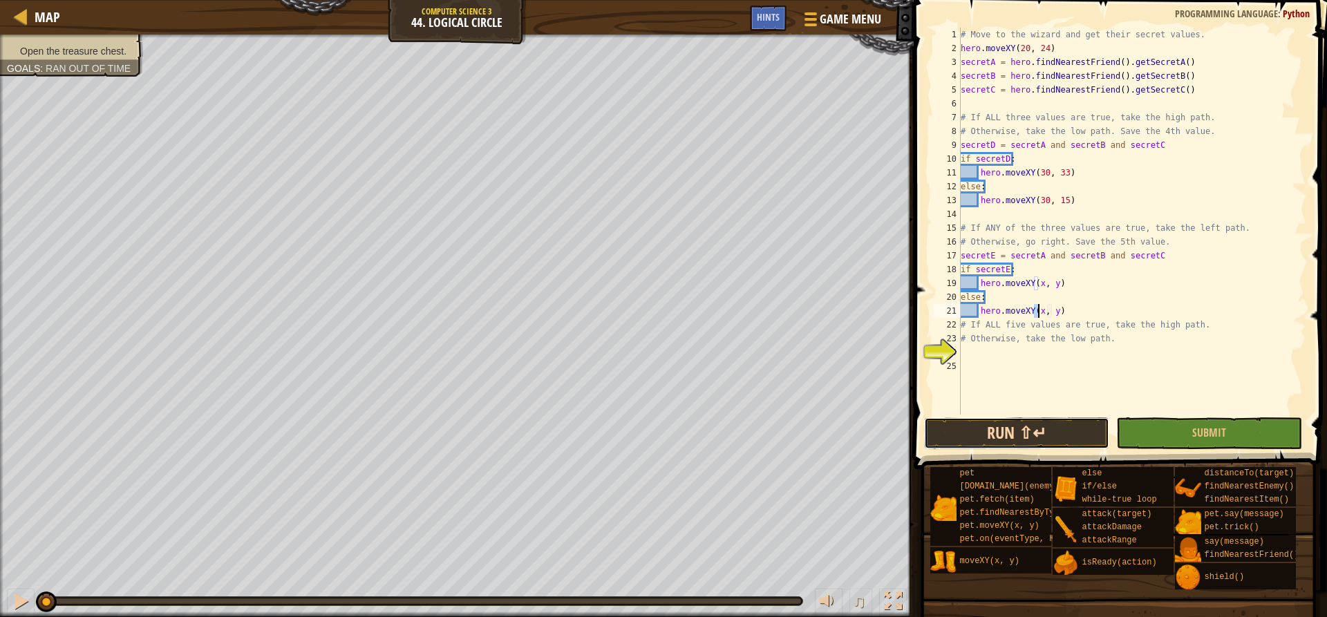
click at [1030, 445] on button "Run ⇧↵" at bounding box center [1016, 433] width 185 height 32
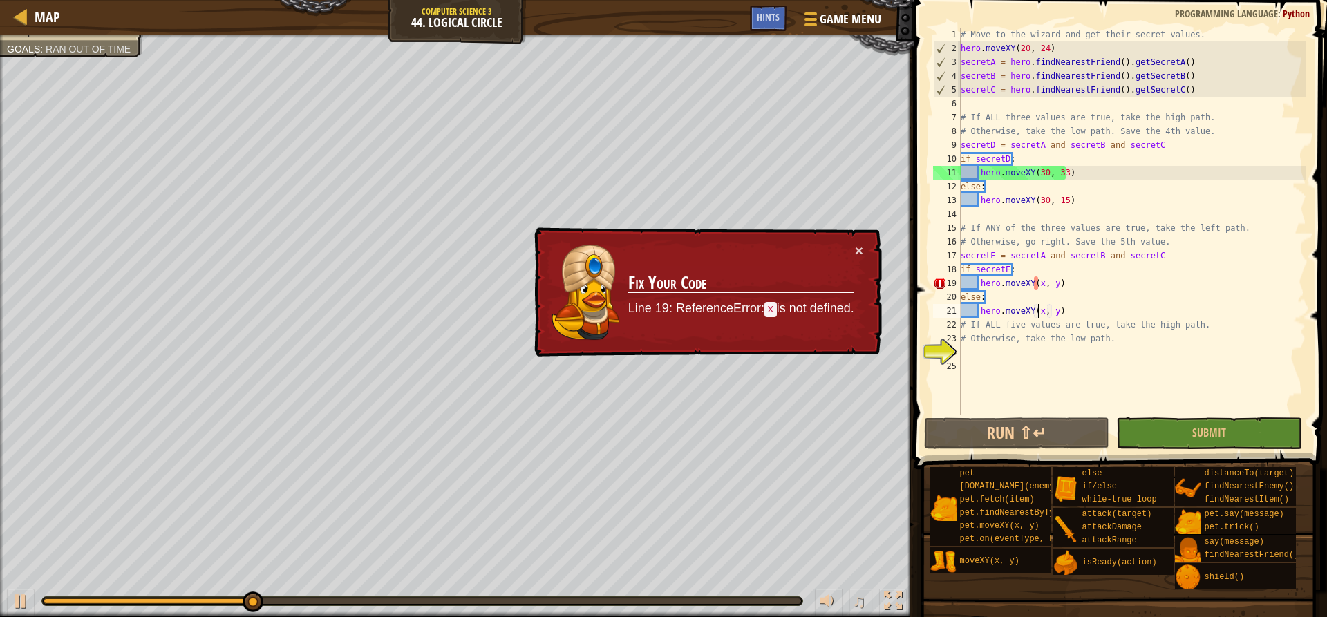
click at [1035, 285] on div "# Move to the wizard and get their secret values. hero . moveXY ( 20 , 24 ) sec…" at bounding box center [1132, 235] width 348 height 415
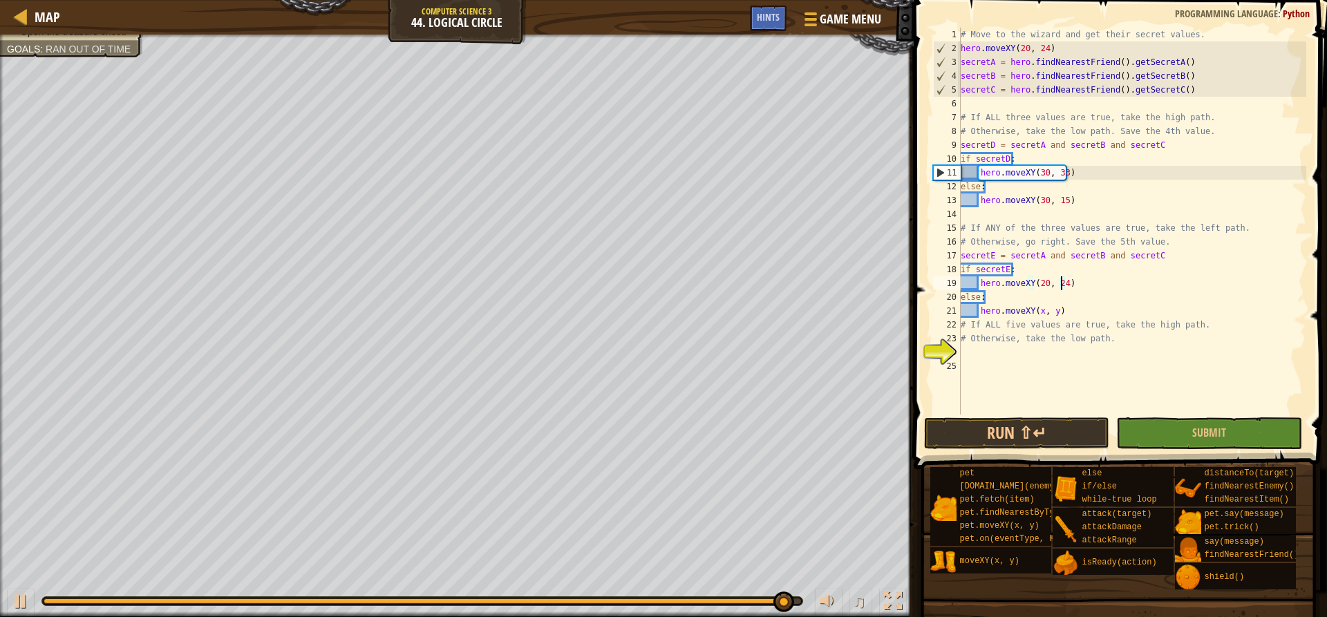
scroll to position [6, 8]
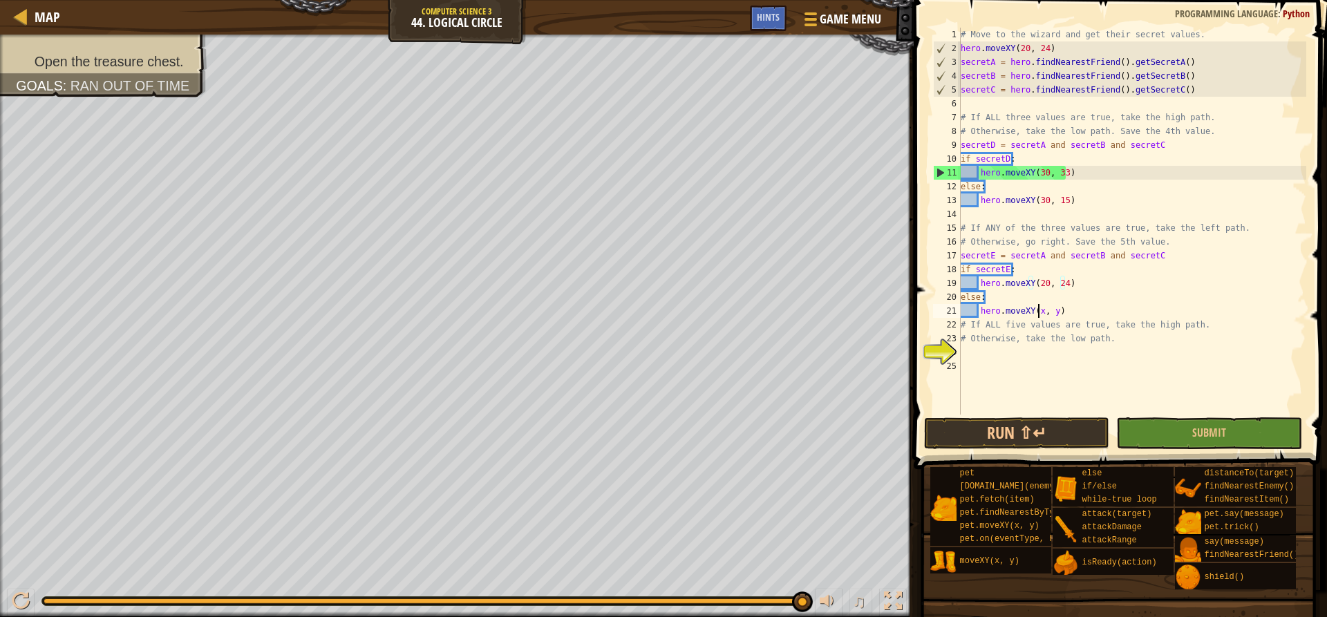
click at [1039, 309] on div "# Move to the wizard and get their secret values. hero . moveXY ( 20 , 24 ) sec…" at bounding box center [1132, 235] width 348 height 415
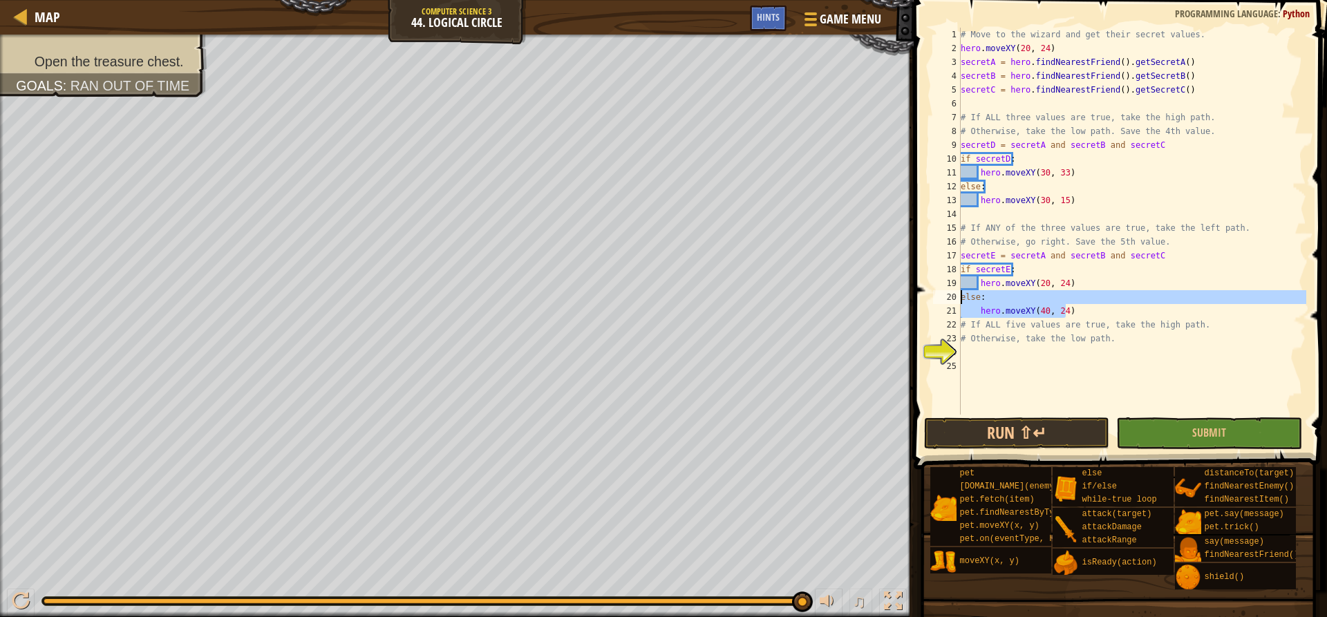
drag, startPoint x: 1091, startPoint y: 312, endPoint x: 957, endPoint y: 300, distance: 134.0
click at [957, 300] on div "hero.moveXY(40, 24) 1 2 3 4 5 6 7 8 9 10 11 12 13 14 15 16 17 18 19 20 21 22 23…" at bounding box center [1118, 221] width 376 height 387
type textarea "else: hero.moveXY(40, 24)"
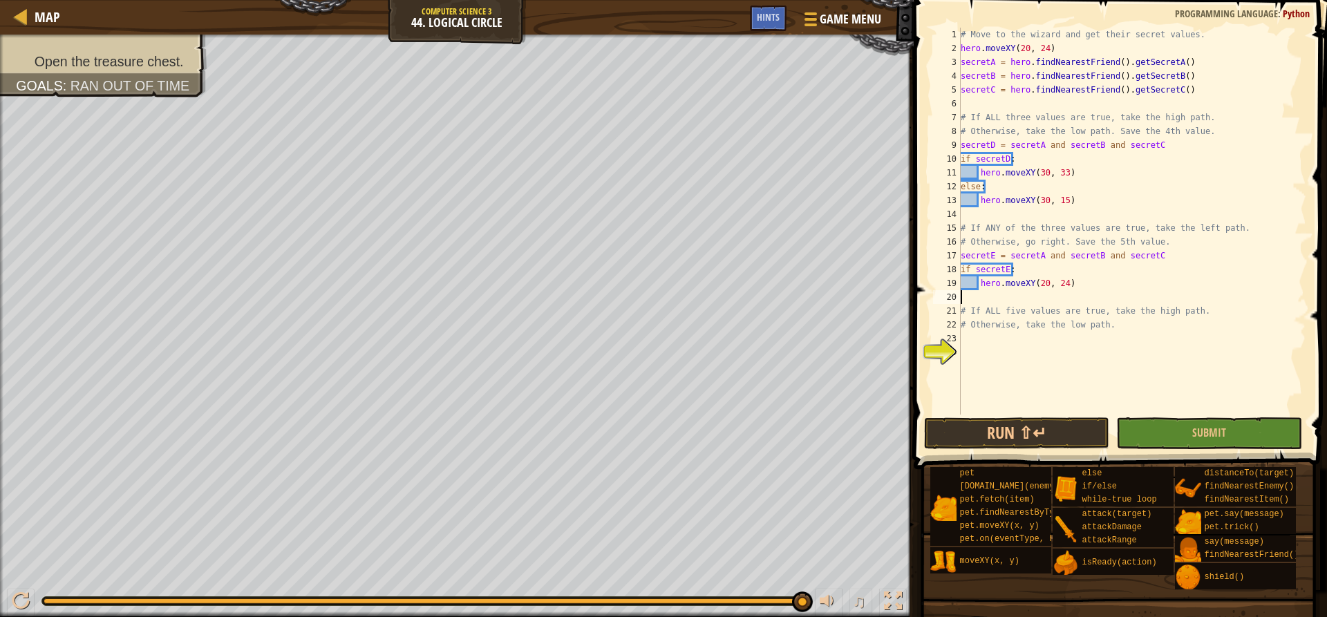
type textarea "hero.moveXY(20, 24)"
click at [1010, 323] on div "# Move to the wizard and get their secret values. hero . moveXY ( 20 , 24 ) sec…" at bounding box center [1132, 235] width 348 height 415
paste textarea "hero.moveXY(40, 24)"
click at [1026, 429] on button "Run ⇧↵" at bounding box center [1016, 433] width 185 height 32
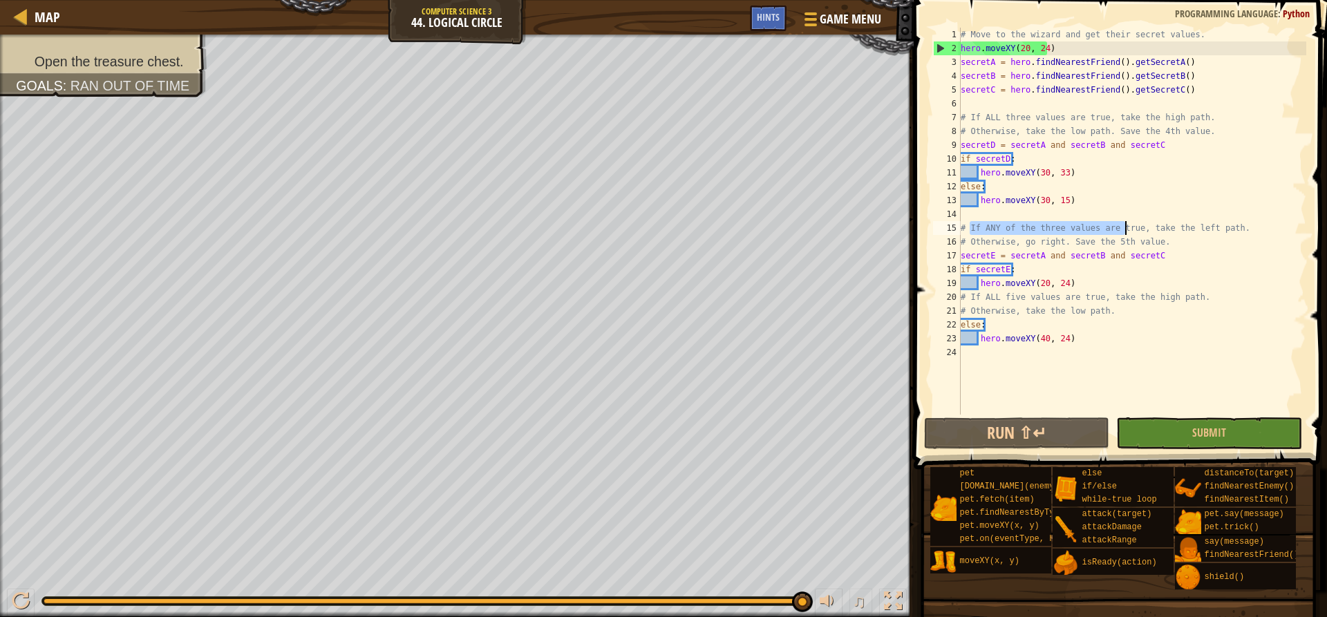
drag, startPoint x: 968, startPoint y: 227, endPoint x: 1127, endPoint y: 226, distance: 158.3
click at [1127, 226] on div "# Move to the wizard and get their secret values. hero . moveXY ( 20 , 24 ) sec…" at bounding box center [1132, 235] width 348 height 415
type textarea "# If ANY of the three values are true, take the left path."
click at [1192, 227] on div "# Move to the wizard and get their secret values. hero . moveXY ( 20 , 24 ) sec…" at bounding box center [1132, 235] width 348 height 415
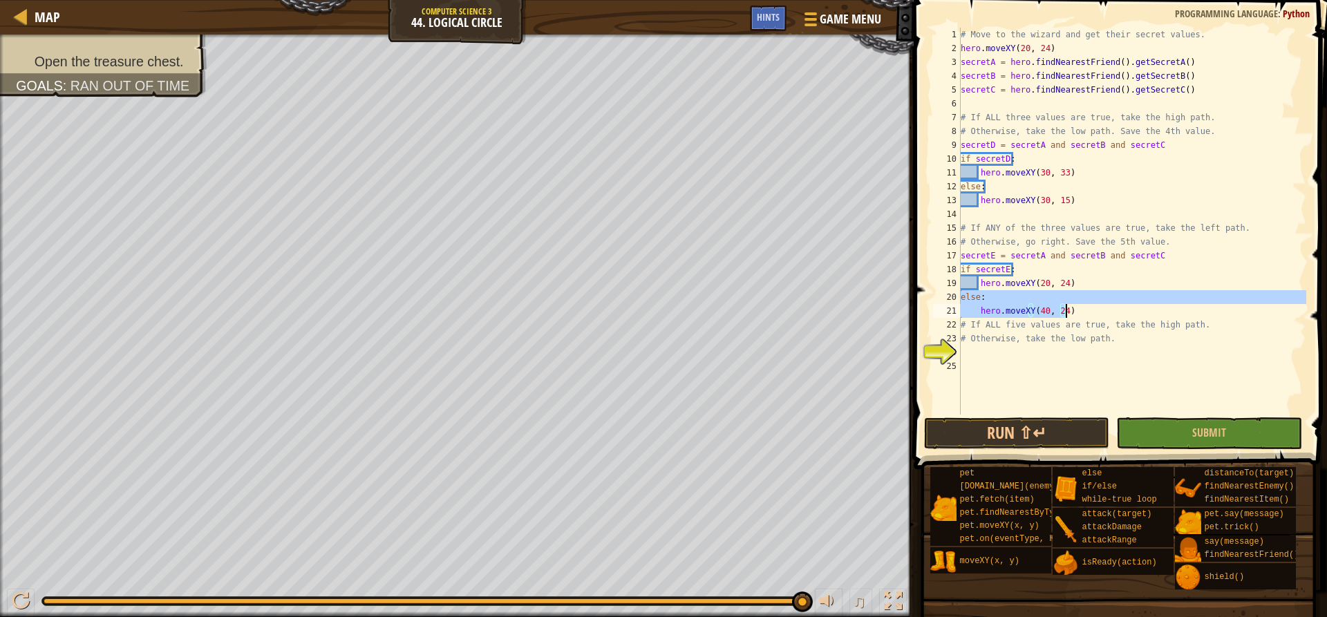
click at [1158, 311] on div "# Move to the wizard and get their secret values. hero . moveXY ( 20 , 24 ) sec…" at bounding box center [1132, 221] width 348 height 387
type textarea "hero.moveXY(40, 24)"
click at [1044, 355] on div "# Move to the wizard and get their secret values. hero . moveXY ( 20 , 24 ) sec…" at bounding box center [1132, 235] width 348 height 415
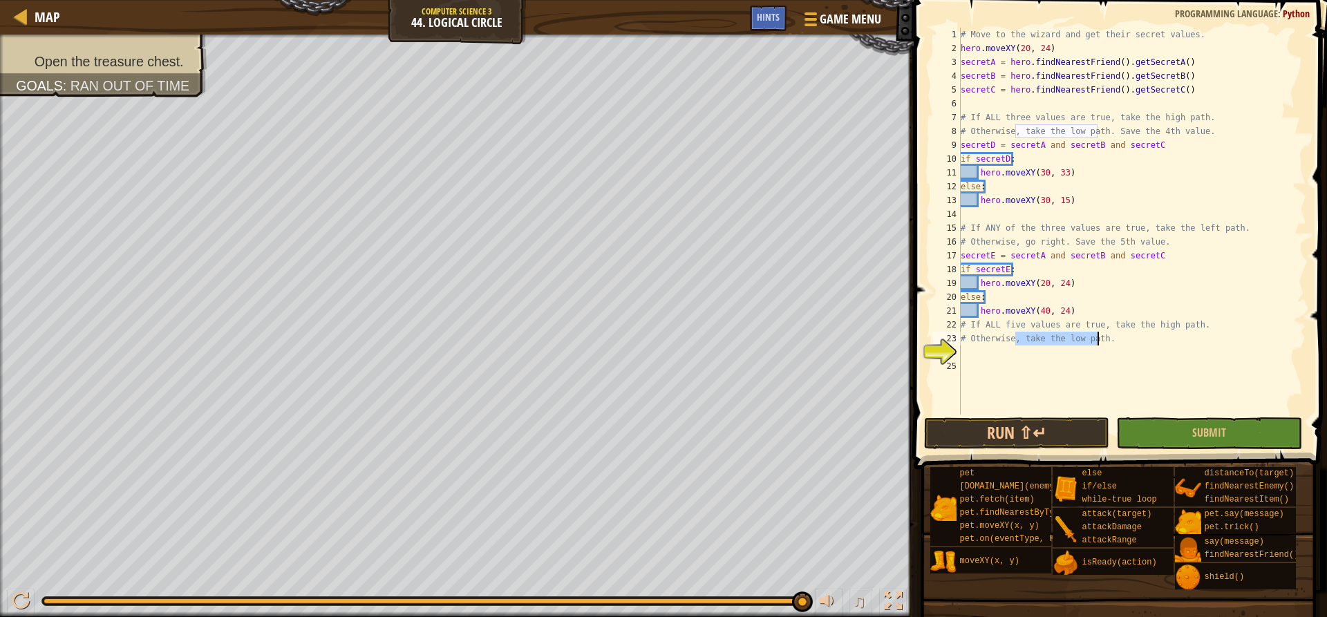
drag, startPoint x: 1017, startPoint y: 341, endPoint x: 1099, endPoint y: 341, distance: 81.6
click at [1099, 341] on div "# Move to the wizard and get their secret values. hero . moveXY ( 20 , 24 ) sec…" at bounding box center [1132, 235] width 348 height 415
click at [1099, 341] on div "# Move to the wizard and get their secret values. hero . moveXY ( 20 , 24 ) sec…" at bounding box center [1132, 221] width 348 height 387
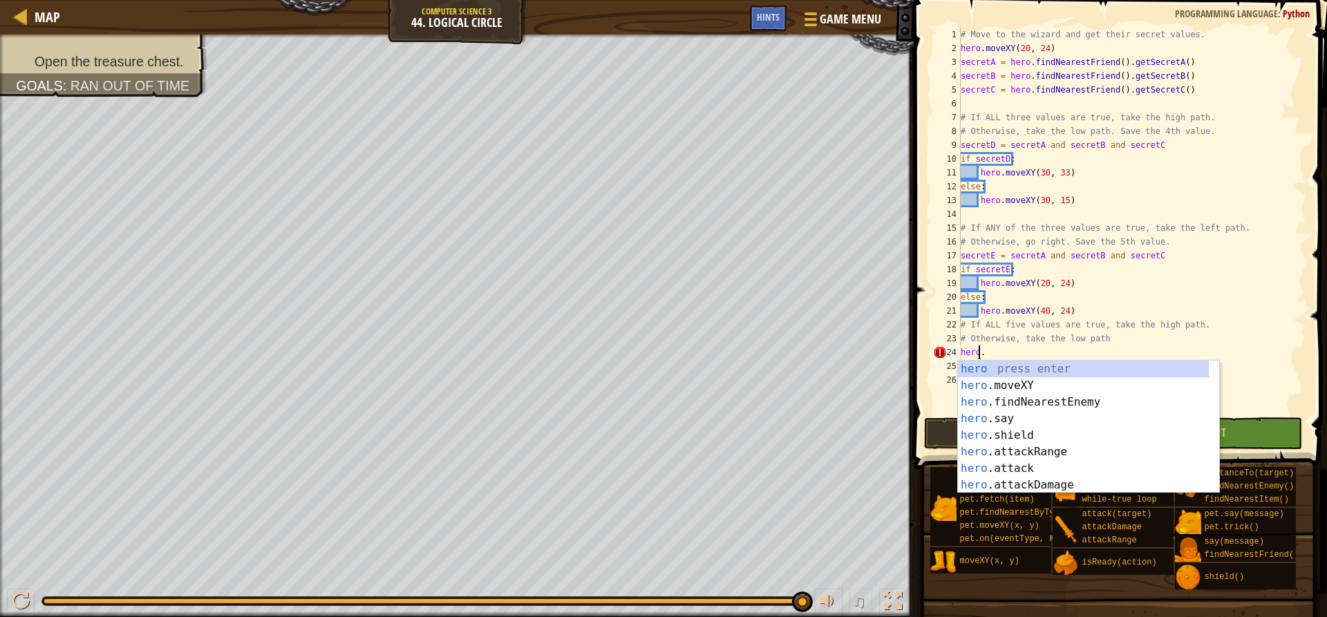
scroll to position [6, 1]
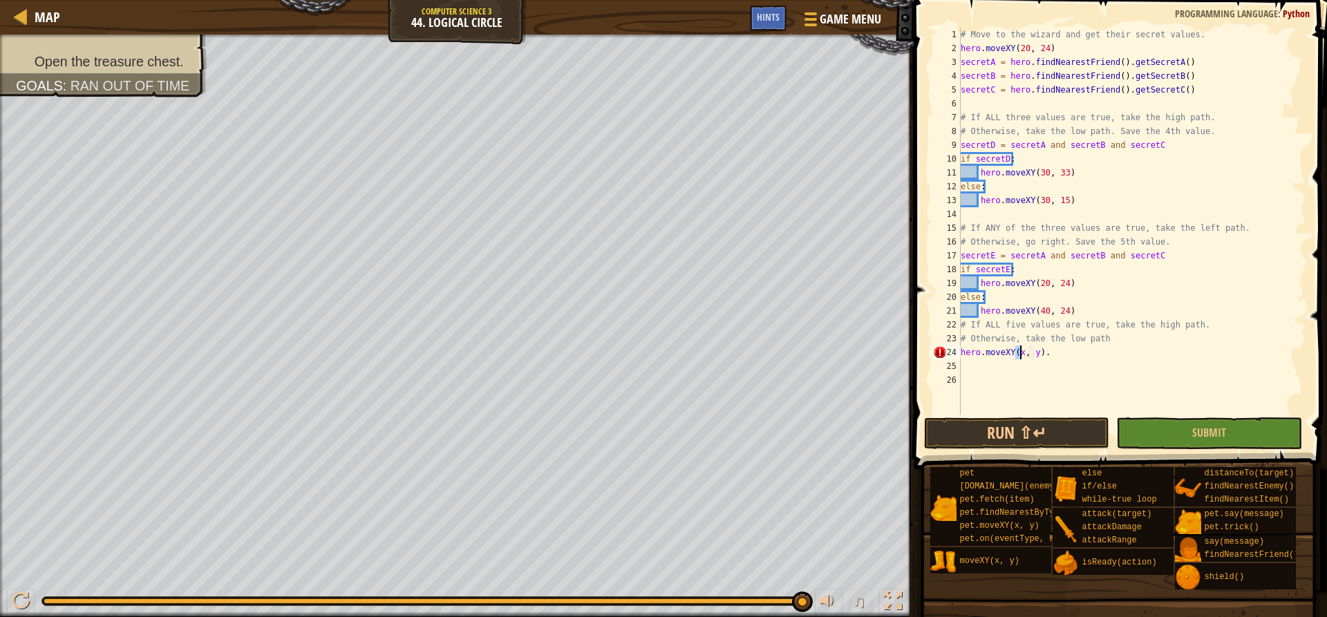
click at [1017, 350] on div "# Move to the wizard and get their secret values. hero . moveXY ( 20 , 24 ) sec…" at bounding box center [1132, 221] width 348 height 387
click at [1018, 352] on div "# Move to the wizard and get their secret values. hero . moveXY ( 20 , 24 ) sec…" at bounding box center [1132, 235] width 348 height 415
click at [1054, 437] on button "Run ⇧↵" at bounding box center [1016, 433] width 185 height 32
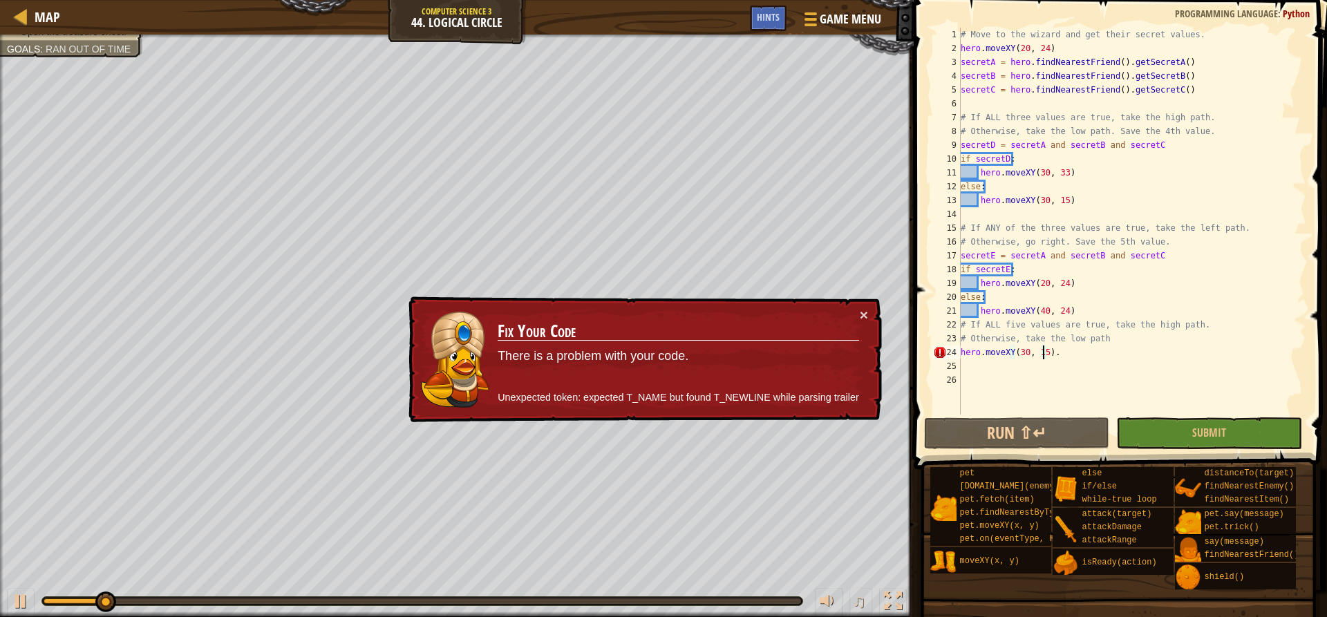
click at [1060, 348] on div "# Move to the wizard and get their secret values. hero . moveXY ( 20 , 24 ) sec…" at bounding box center [1132, 235] width 348 height 415
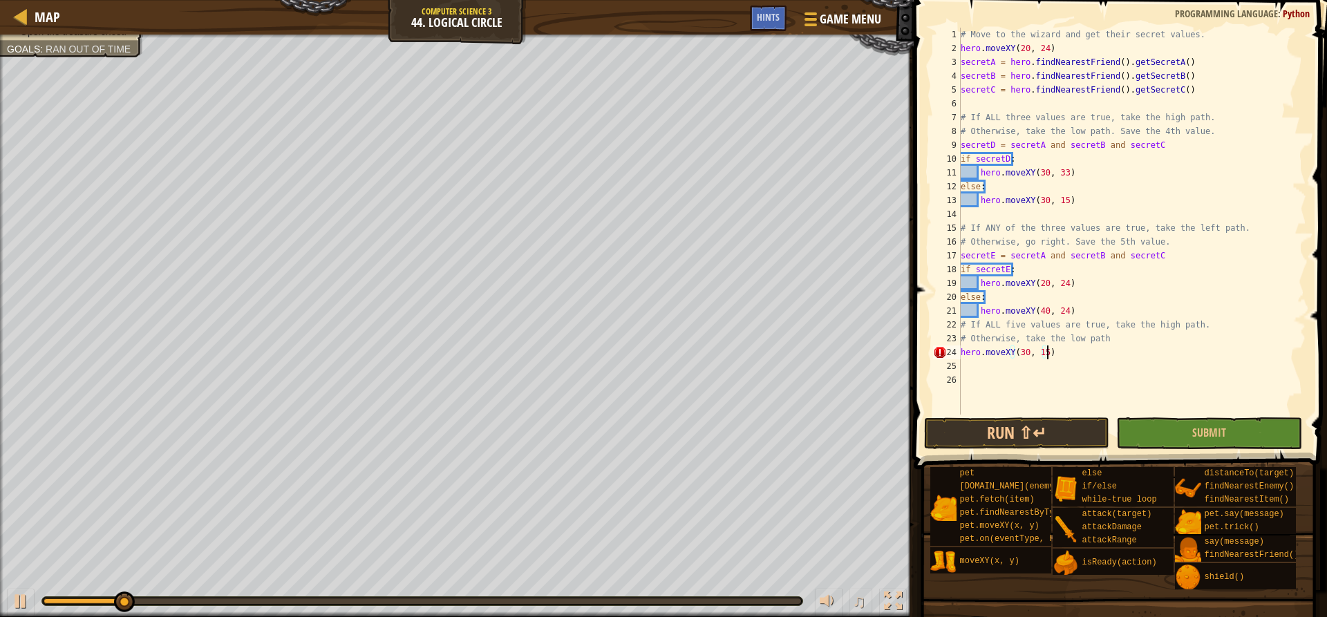
scroll to position [6, 6]
drag, startPoint x: 970, startPoint y: 336, endPoint x: 1097, endPoint y: 341, distance: 126.6
click at [1097, 341] on div "# Move to the wizard and get their secret values. hero . moveXY ( 20 , 24 ) sec…" at bounding box center [1132, 235] width 348 height 415
click at [1097, 341] on div "# Move to the wizard and get their secret values. hero . moveXY ( 20 , 24 ) sec…" at bounding box center [1132, 221] width 348 height 387
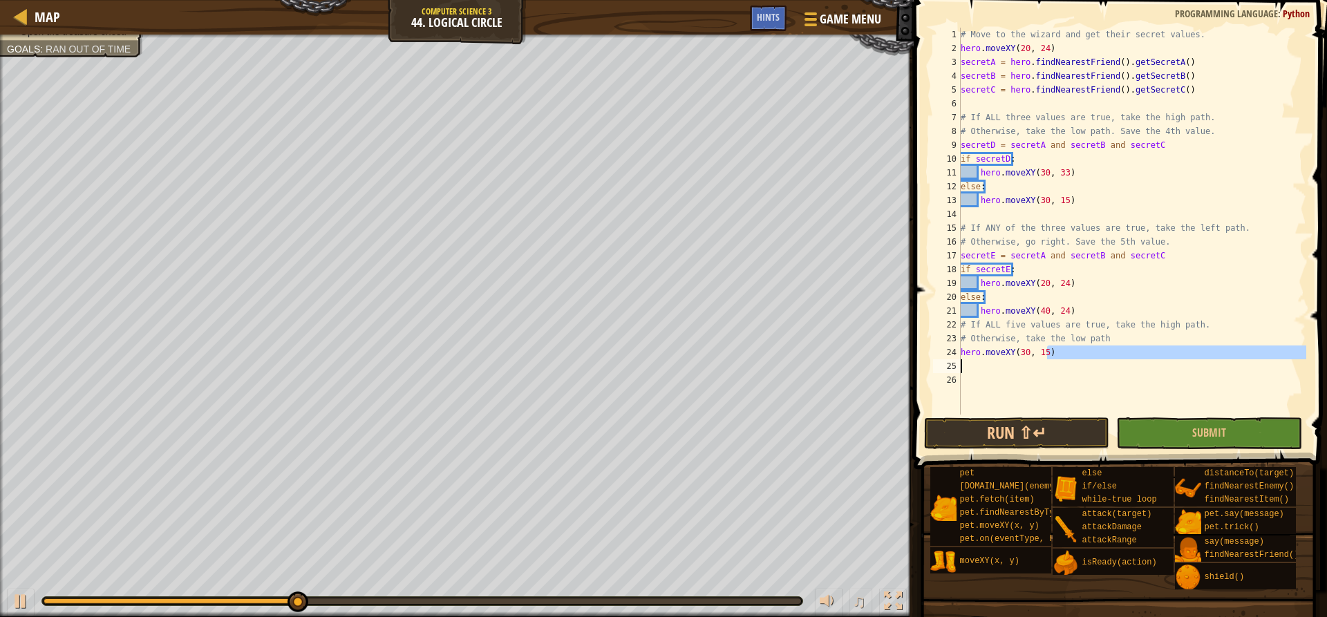
drag, startPoint x: 1077, startPoint y: 356, endPoint x: 933, endPoint y: 359, distance: 143.8
click at [933, 359] on div "# Otherwise, take the low path 1 2 3 4 5 6 7 8 9 10 11 12 13 14 15 16 17 18 19 …" at bounding box center [1118, 221] width 376 height 387
click at [1086, 352] on div "# Move to the wizard and get their secret values. hero . moveXY ( 20 , 24 ) sec…" at bounding box center [1132, 221] width 348 height 387
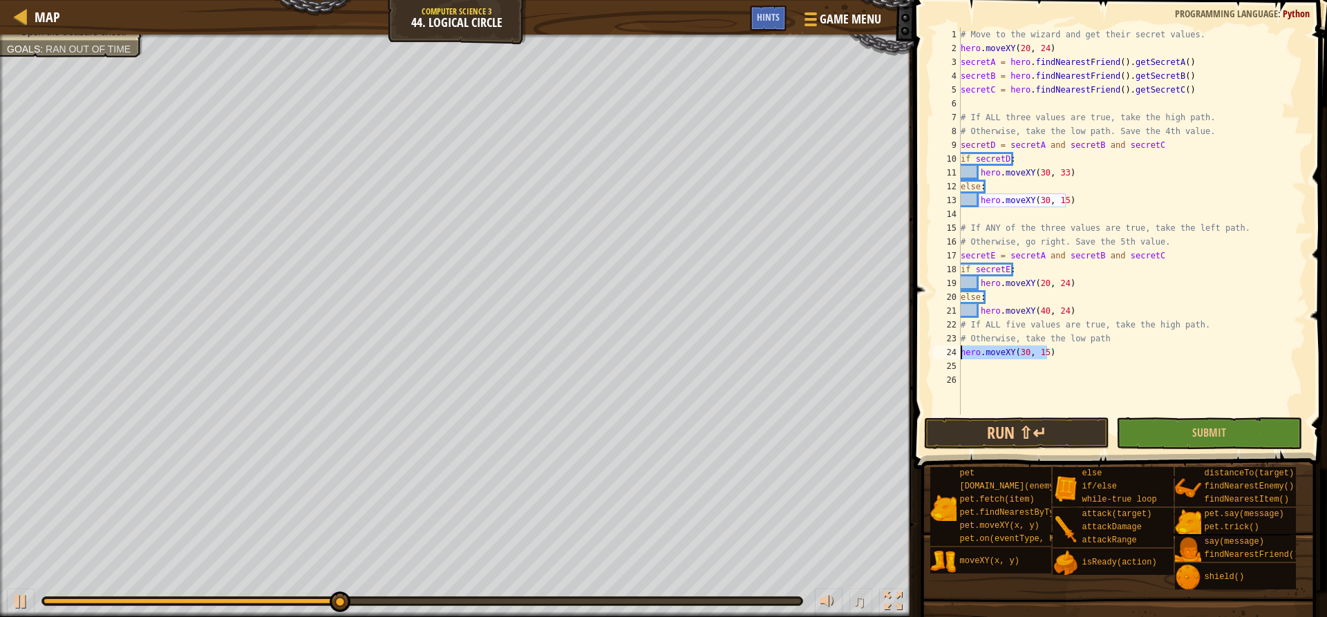
drag, startPoint x: 1073, startPoint y: 348, endPoint x: 950, endPoint y: 344, distance: 123.1
click at [951, 347] on div "hero.moveXY(30, 15) 1 2 3 4 5 6 7 8 9 10 11 12 13 14 15 16 17 18 19 20 21 22 23…" at bounding box center [1118, 221] width 376 height 387
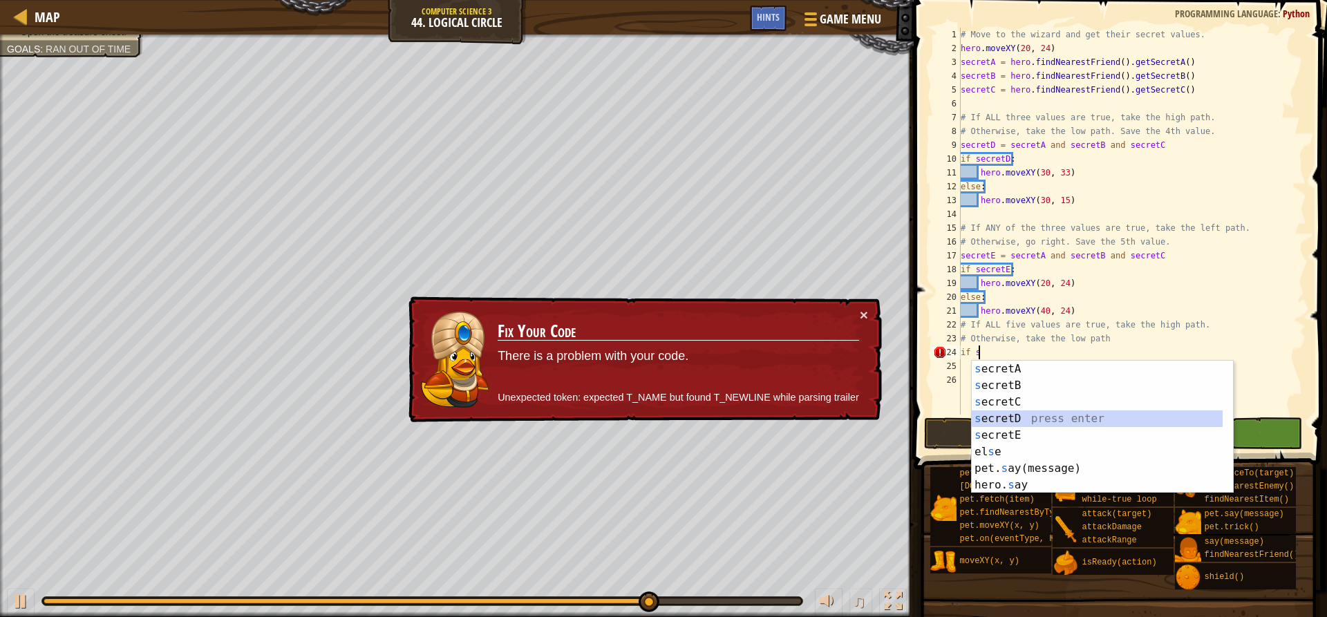
click at [1059, 420] on div "s ecretA press enter s ecretB press enter s ecretC press enter s ecretD press e…" at bounding box center [1102, 444] width 261 height 166
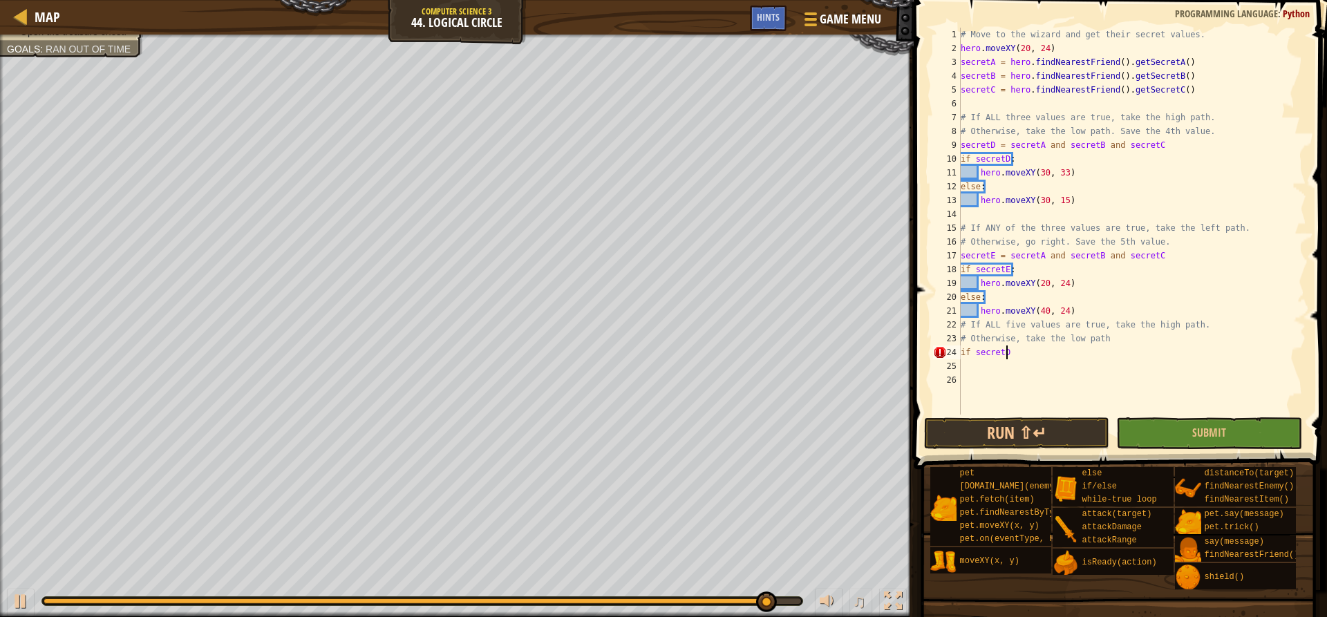
type textarea "if secretD:"
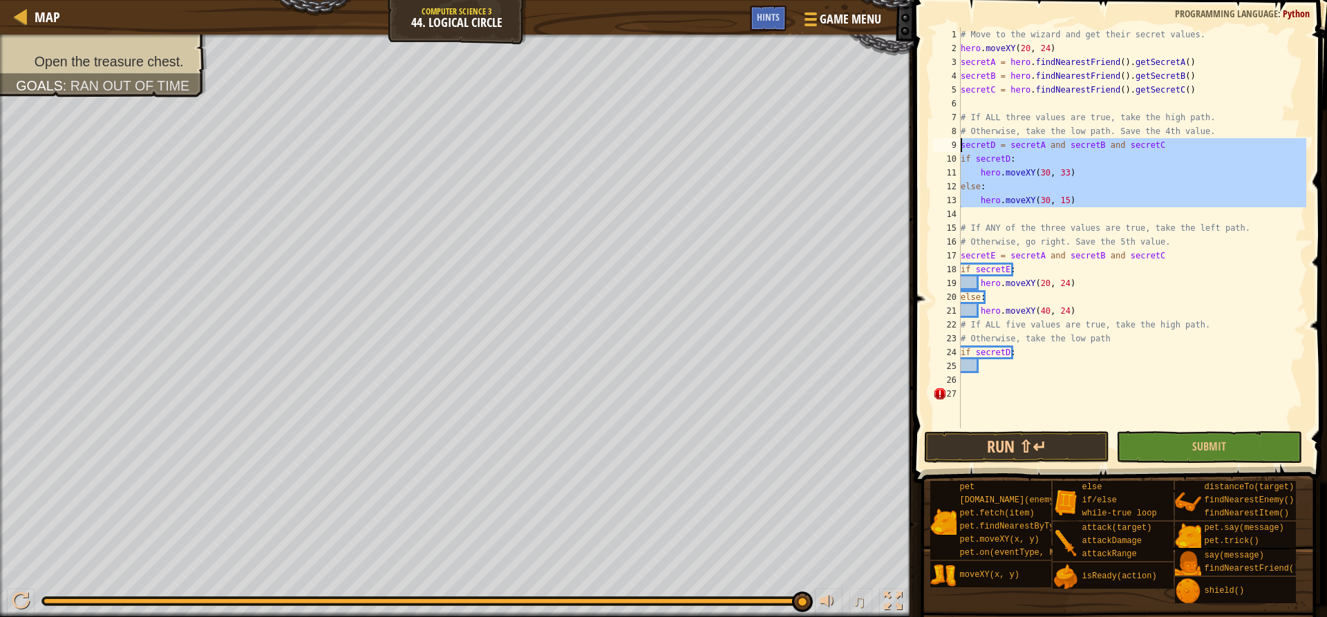
drag, startPoint x: 1095, startPoint y: 209, endPoint x: 942, endPoint y: 149, distance: 164.8
click at [942, 149] on div "1 2 3 4 5 6 7 8 9 10 11 12 13 14 15 16 17 18 19 20 21 22 23 24 25 26 27 # Move …" at bounding box center [1118, 228] width 376 height 401
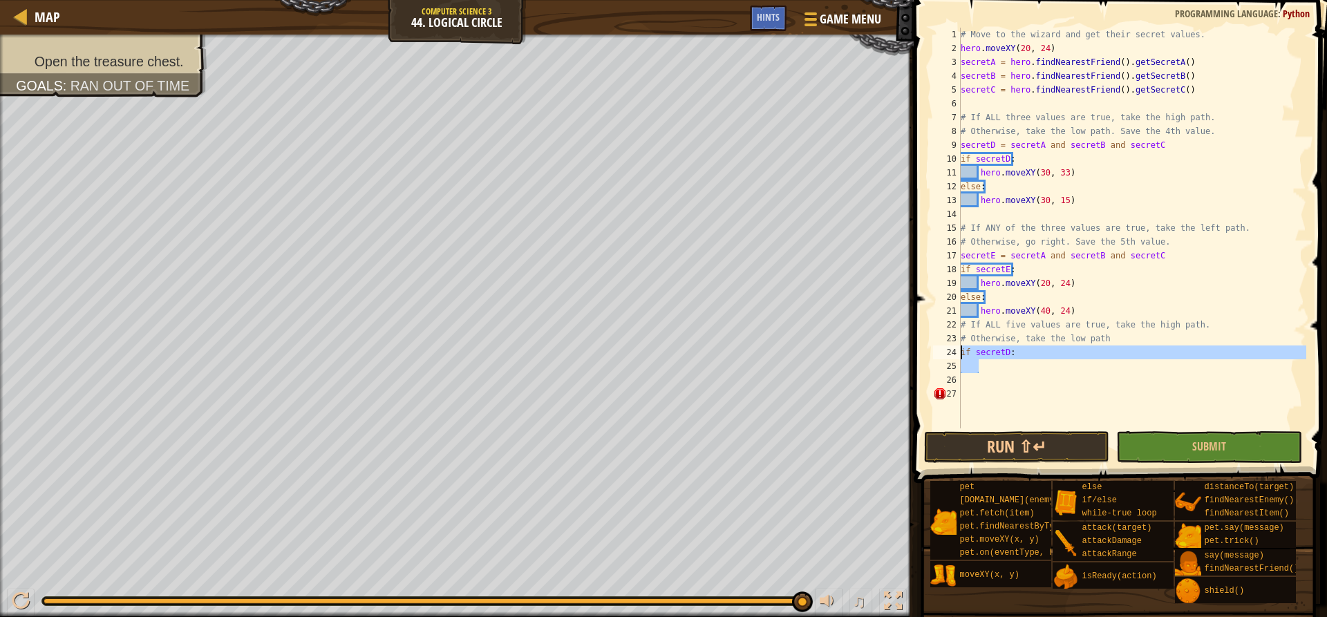
drag, startPoint x: 981, startPoint y: 364, endPoint x: 957, endPoint y: 347, distance: 29.7
click at [957, 347] on div "secretD = secretA and secretB and secretC if secretD: 1 2 3 4 5 6 7 8 9 10 11 1…" at bounding box center [1118, 228] width 376 height 401
type textarea "if secretD:"
paste textarea
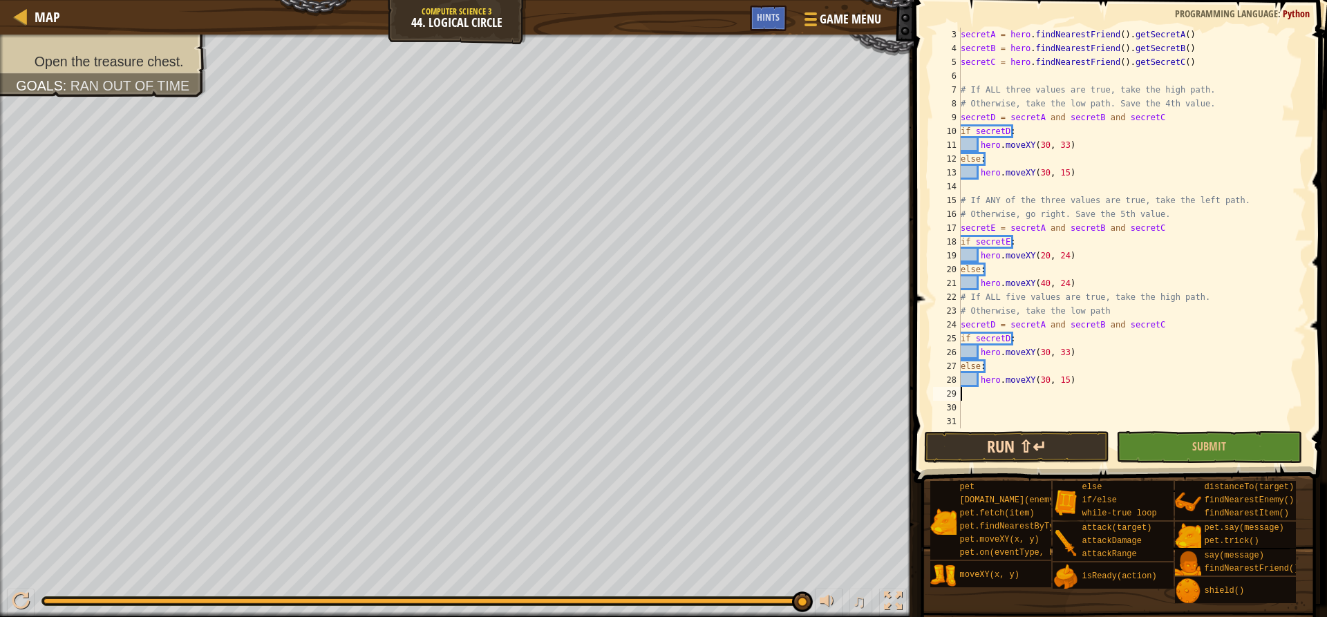
scroll to position [14, 0]
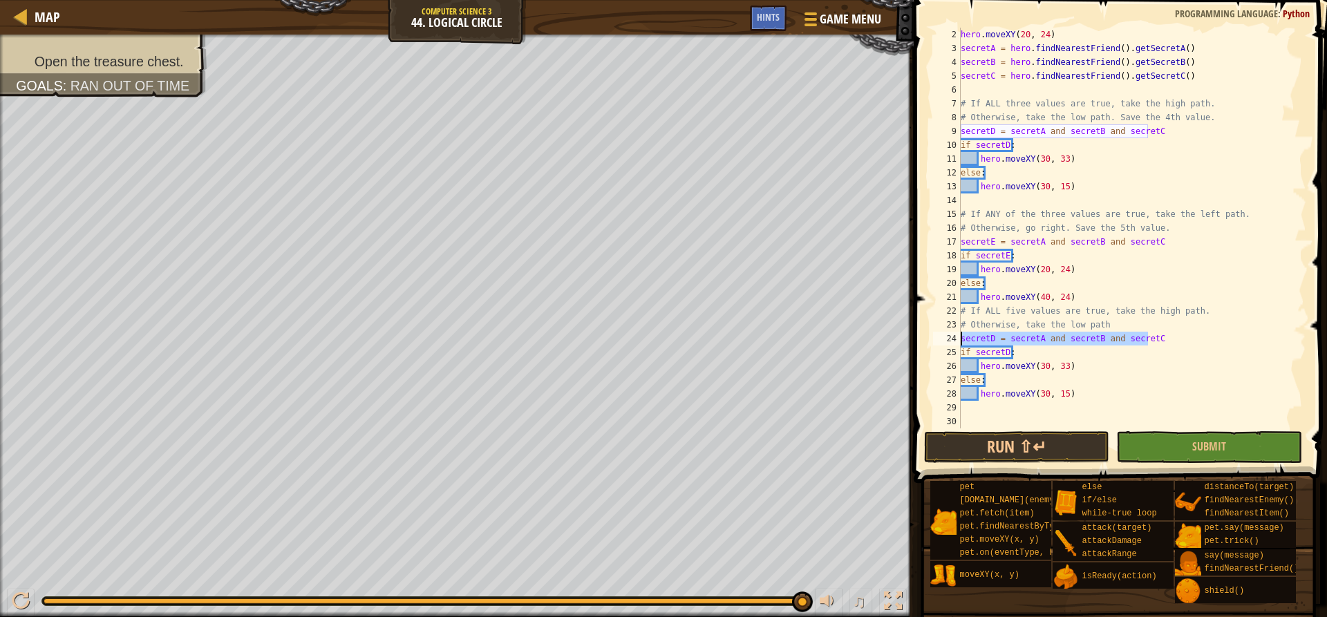
drag, startPoint x: 1179, startPoint y: 339, endPoint x: 921, endPoint y: 339, distance: 257.8
click at [921, 339] on div "hero.moveXY(30, 15) 2 3 4 5 6 7 8 9 10 11 12 13 14 15 16 17 18 19 20 21 22 23 2…" at bounding box center [1118, 269] width 417 height 524
type textarea "secretD = secretA and secretB and secretC"
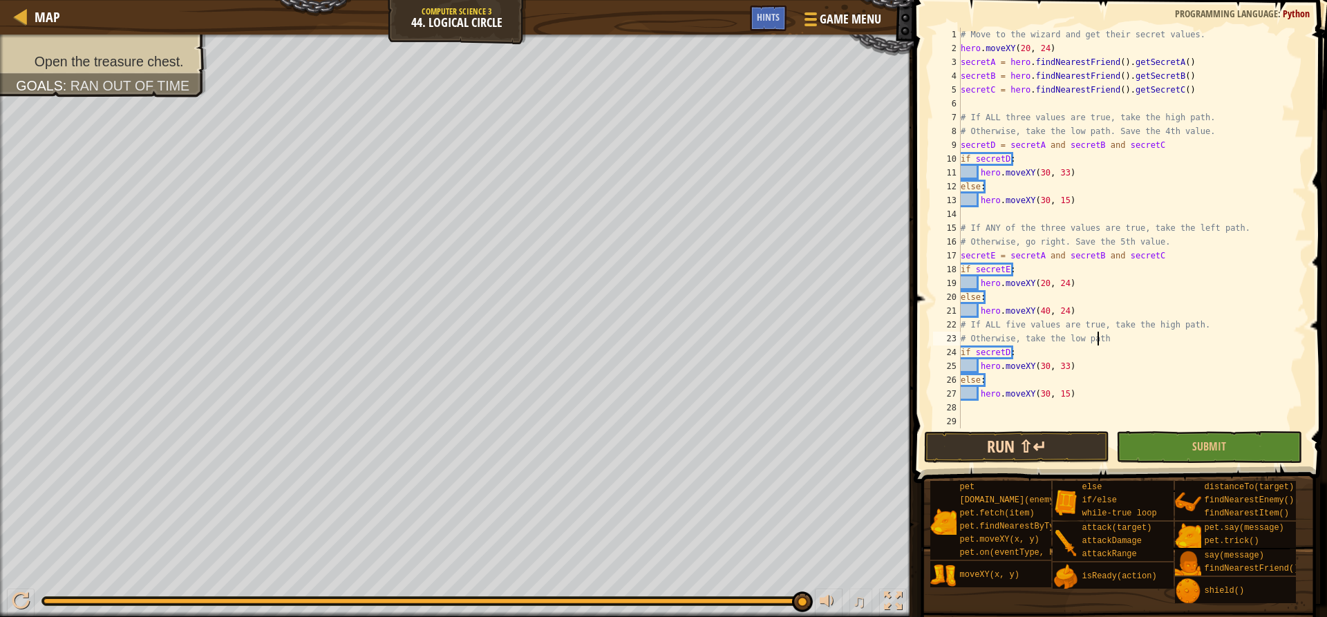
type textarea "# Otherwise, take the low path"
click at [1039, 443] on button "Run ⇧↵" at bounding box center [1016, 447] width 185 height 32
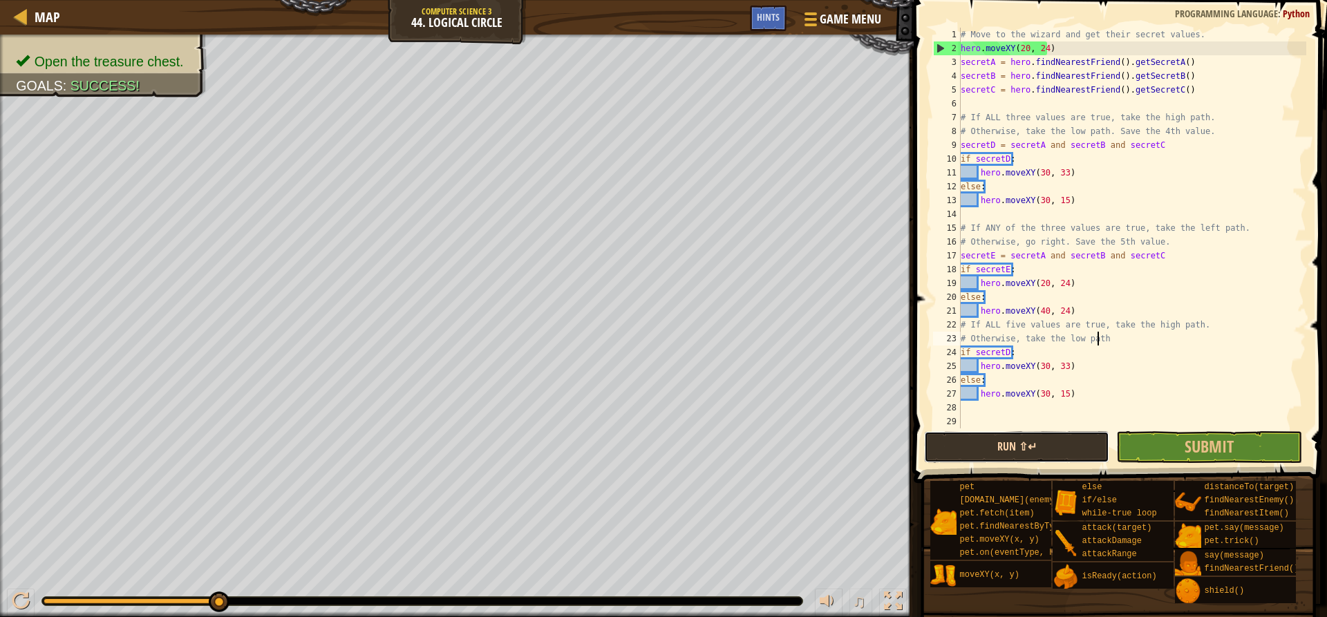
click at [1024, 442] on button "Run ⇧↵" at bounding box center [1016, 447] width 185 height 32
click at [1248, 449] on button "Submit" at bounding box center [1208, 447] width 185 height 32
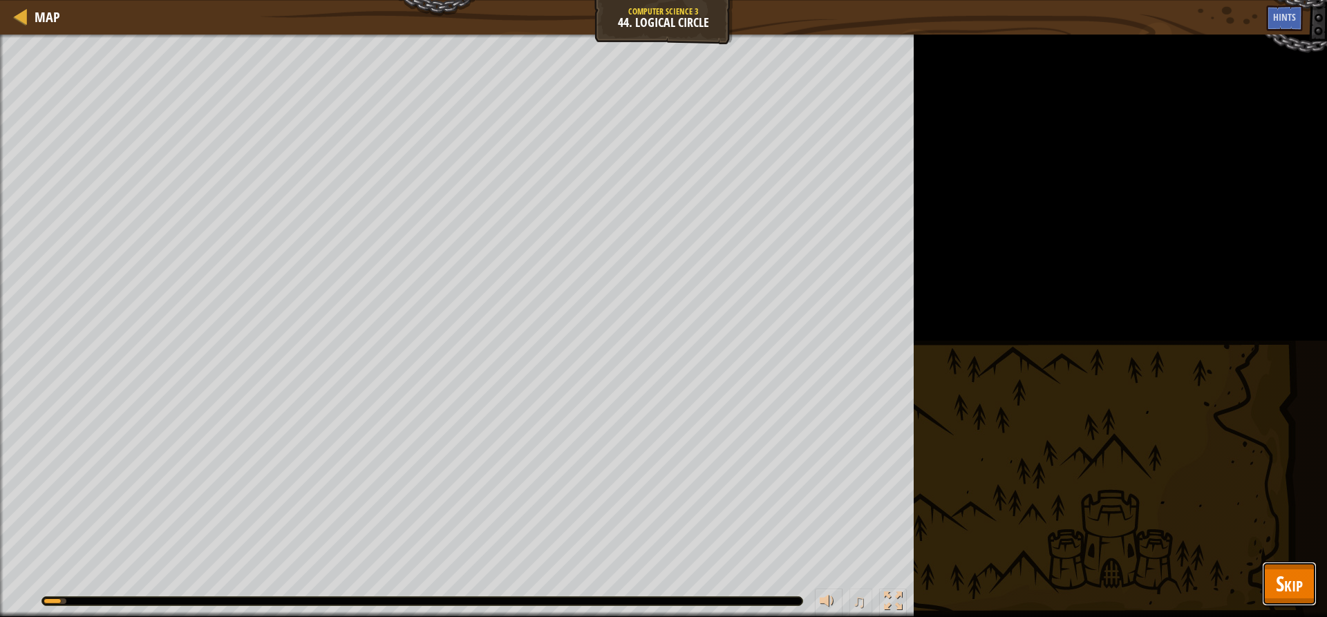
click at [1294, 578] on span "Skip" at bounding box center [1289, 583] width 27 height 28
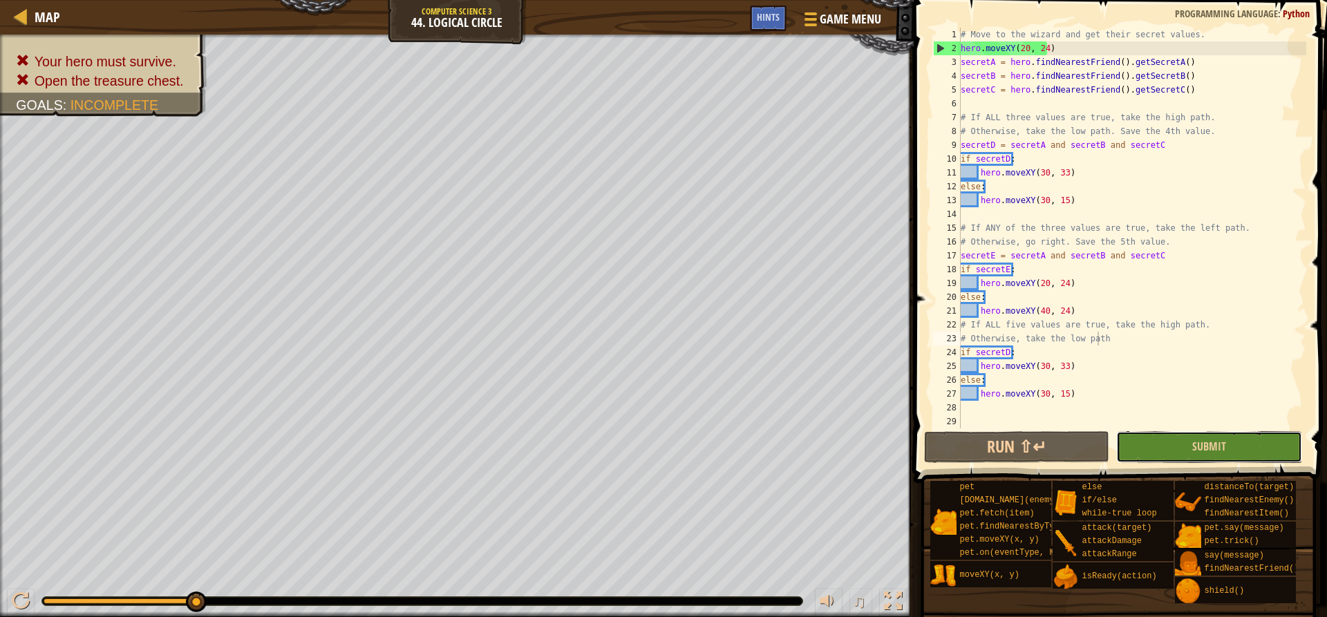
click at [1138, 451] on button "Submit" at bounding box center [1208, 447] width 185 height 32
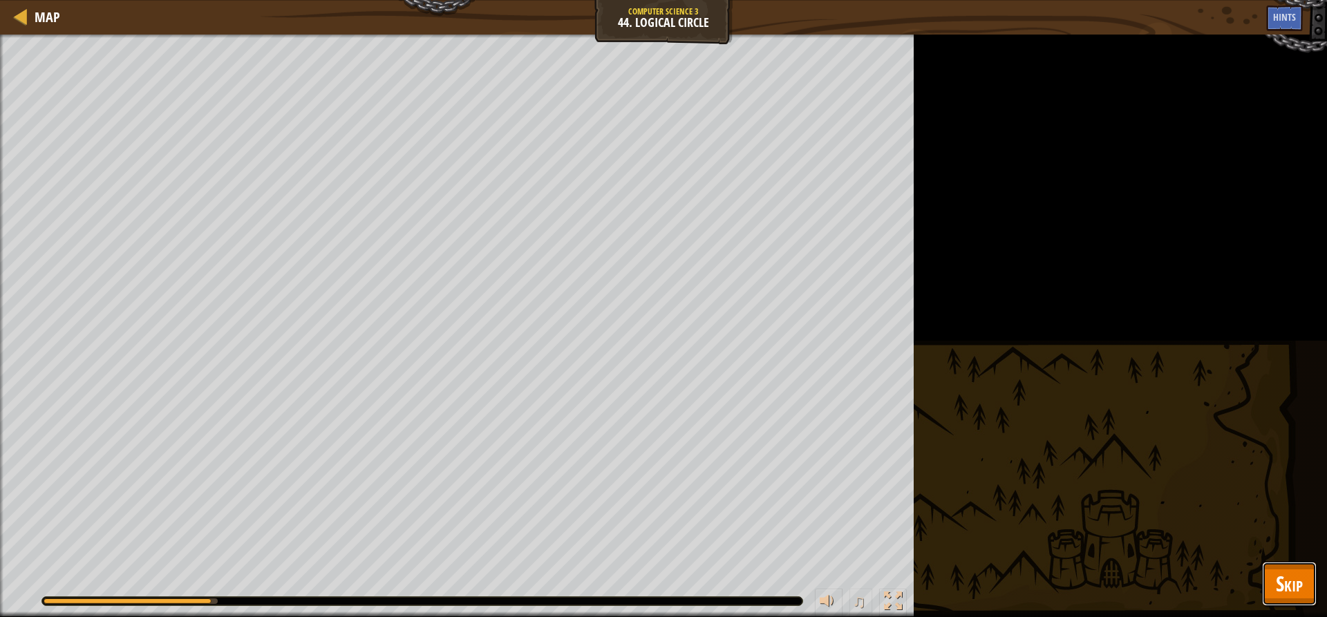
click at [1281, 577] on div "Map Computer Science 3 44. Logical Circle Game Menu Done Hints 1 הההההההההההההה…" at bounding box center [663, 308] width 1327 height 617
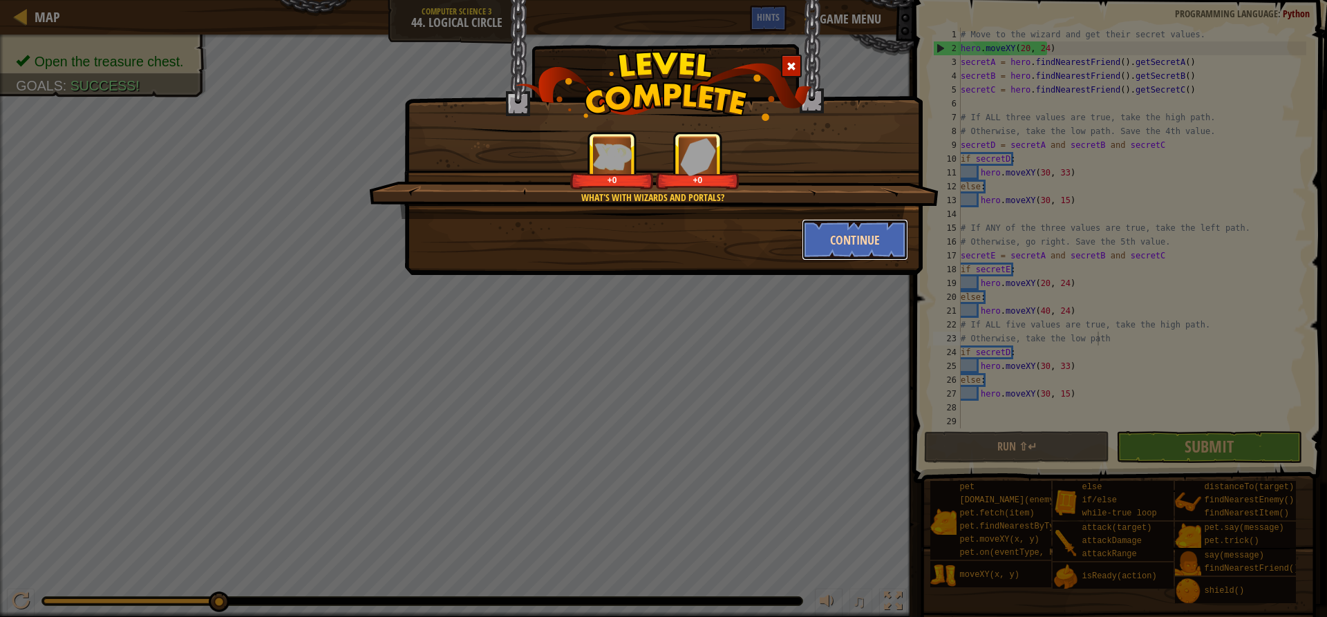
click at [885, 247] on button "Continue" at bounding box center [855, 239] width 107 height 41
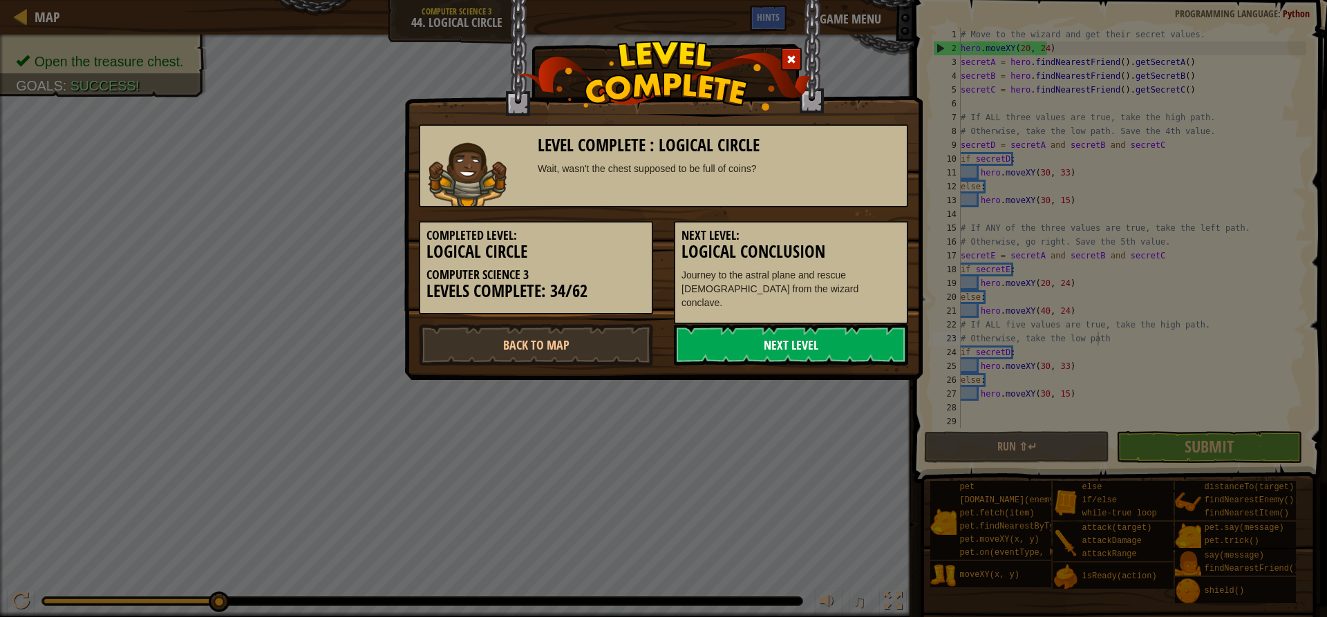
click at [854, 337] on link "Next Level" at bounding box center [791, 344] width 234 height 41
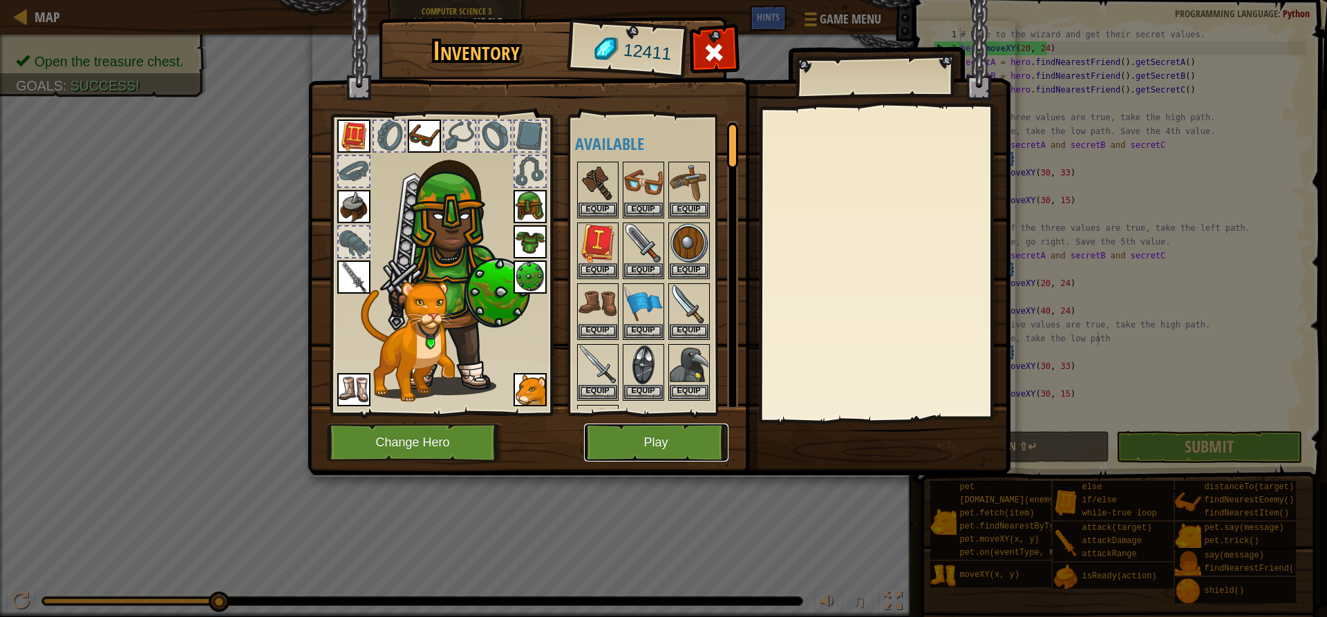
click at [683, 442] on button "Play" at bounding box center [656, 443] width 144 height 38
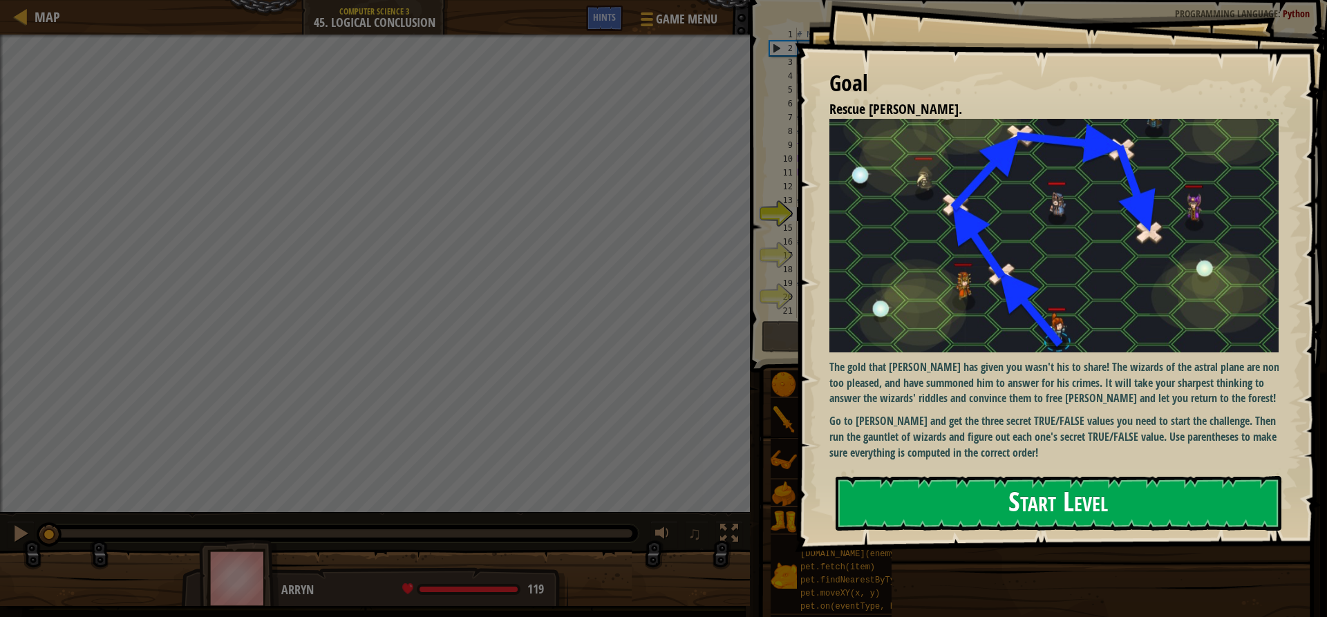
click at [936, 502] on button "Start Level" at bounding box center [1059, 503] width 446 height 55
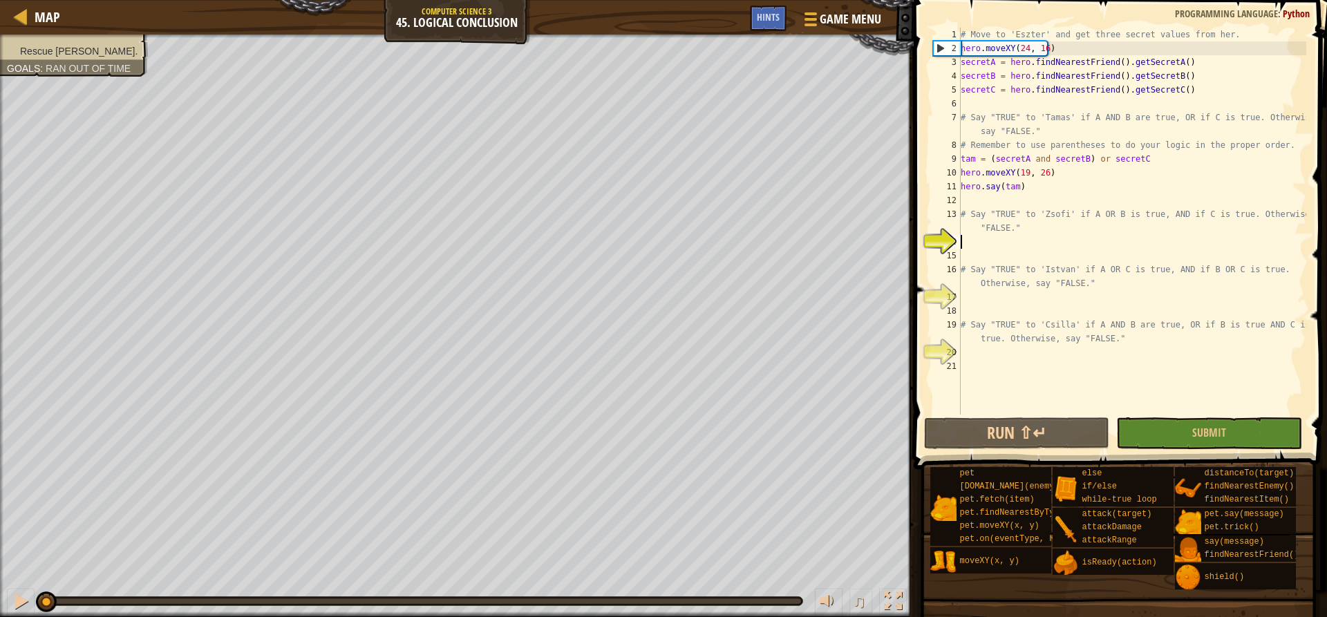
click at [983, 236] on div "# Move to 'Eszter' and get three secret values from her. hero . moveXY ( 24 , 1…" at bounding box center [1132, 235] width 348 height 415
drag, startPoint x: 1001, startPoint y: 220, endPoint x: 950, endPoint y: 221, distance: 50.5
click at [953, 224] on div "1 2 3 4 5 6 7 8 9 10 11 12 13 14 15 16 17 18 19 20 21 # Move to 'Eszter' and ge…" at bounding box center [1118, 221] width 376 height 387
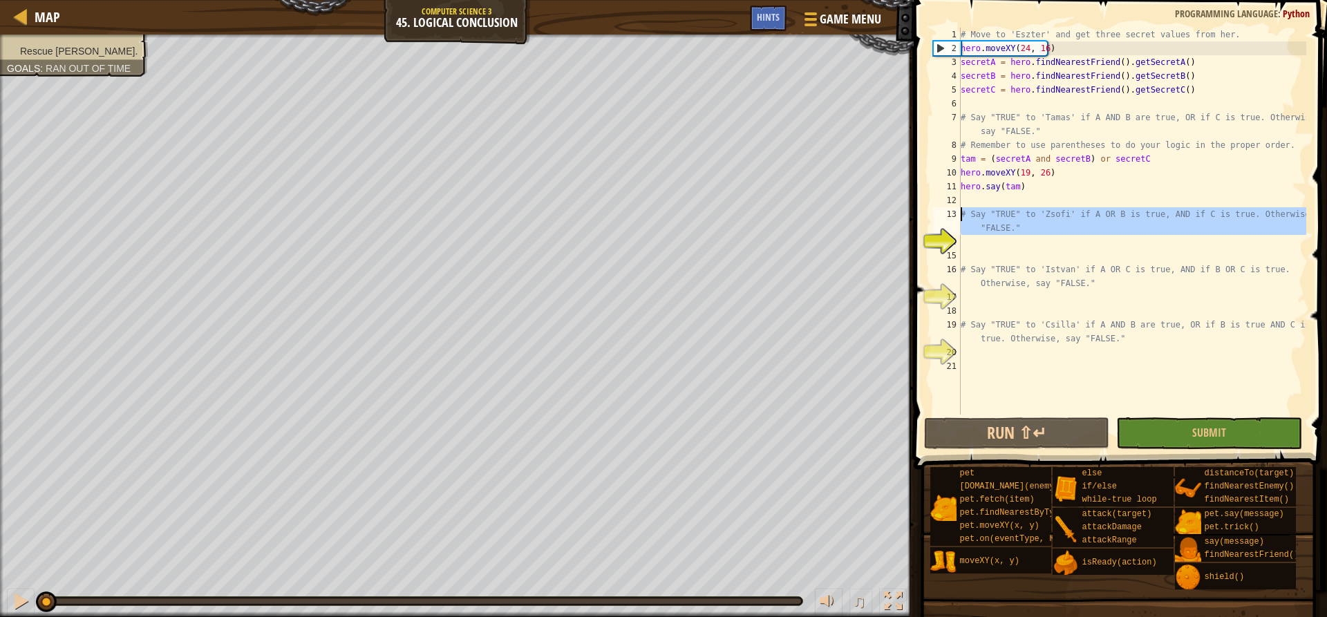
drag, startPoint x: 950, startPoint y: 221, endPoint x: 916, endPoint y: 208, distance: 36.3
click at [916, 208] on div "# Say "TRUE" to 'Zsofi' if A OR B is true, AND if C is true. Otherwise, say "FA…" at bounding box center [1118, 262] width 417 height 510
click at [1030, 211] on div "# Move to 'Eszter' and get three secret values from her. hero . moveXY ( 24 , 1…" at bounding box center [1132, 221] width 348 height 387
type textarea "# Say "TRUE" to 'Zsofi' if A OR B is true, AND if C is true. Otherwise, say "FA…"
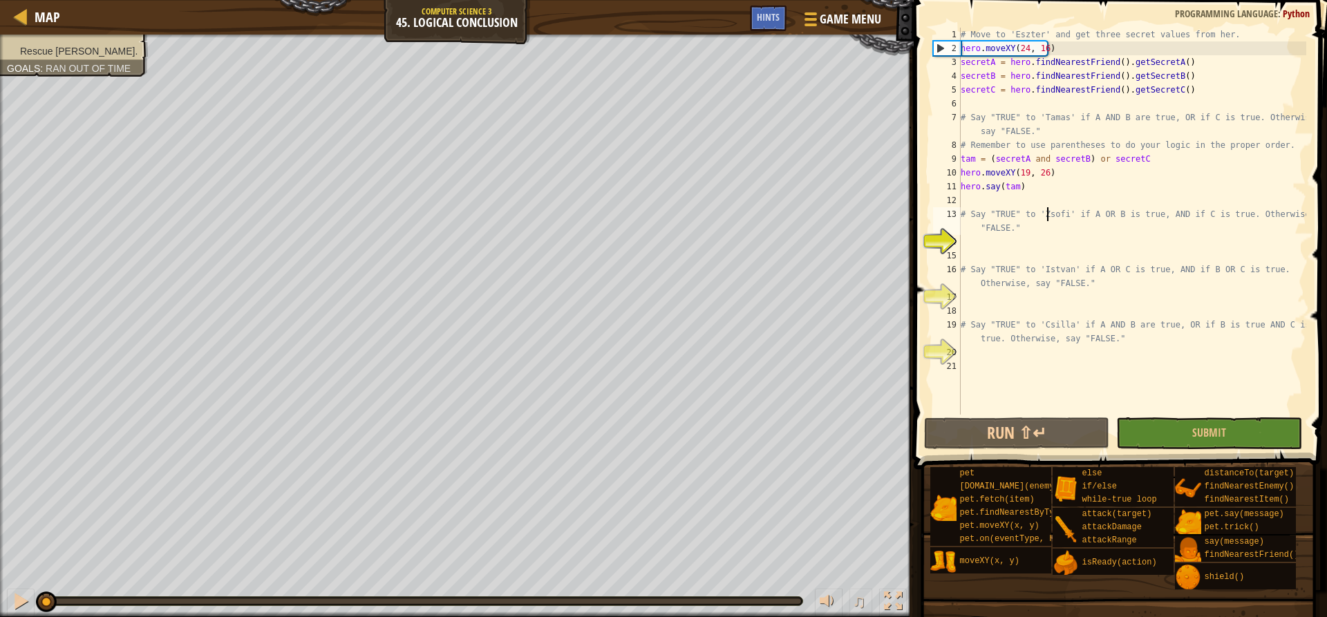
click at [1048, 211] on div "# Move to 'Eszter' and get three secret values from her. hero . moveXY ( 24 , 1…" at bounding box center [1132, 235] width 348 height 415
click at [1065, 213] on div "# Move to 'Eszter' and get three secret values from her. hero . moveXY ( 24 , 1…" at bounding box center [1132, 235] width 348 height 415
click at [1080, 214] on div "# Move to 'Eszter' and get three secret values from her. hero . moveXY ( 24 , 1…" at bounding box center [1132, 235] width 348 height 415
click at [1086, 217] on div "# Move to 'Eszter' and get three secret values from her. hero . moveXY ( 24 , 1…" at bounding box center [1132, 235] width 348 height 415
click at [1098, 216] on div "# Move to 'Eszter' and get three secret values from her. hero . moveXY ( 24 , 1…" at bounding box center [1132, 235] width 348 height 415
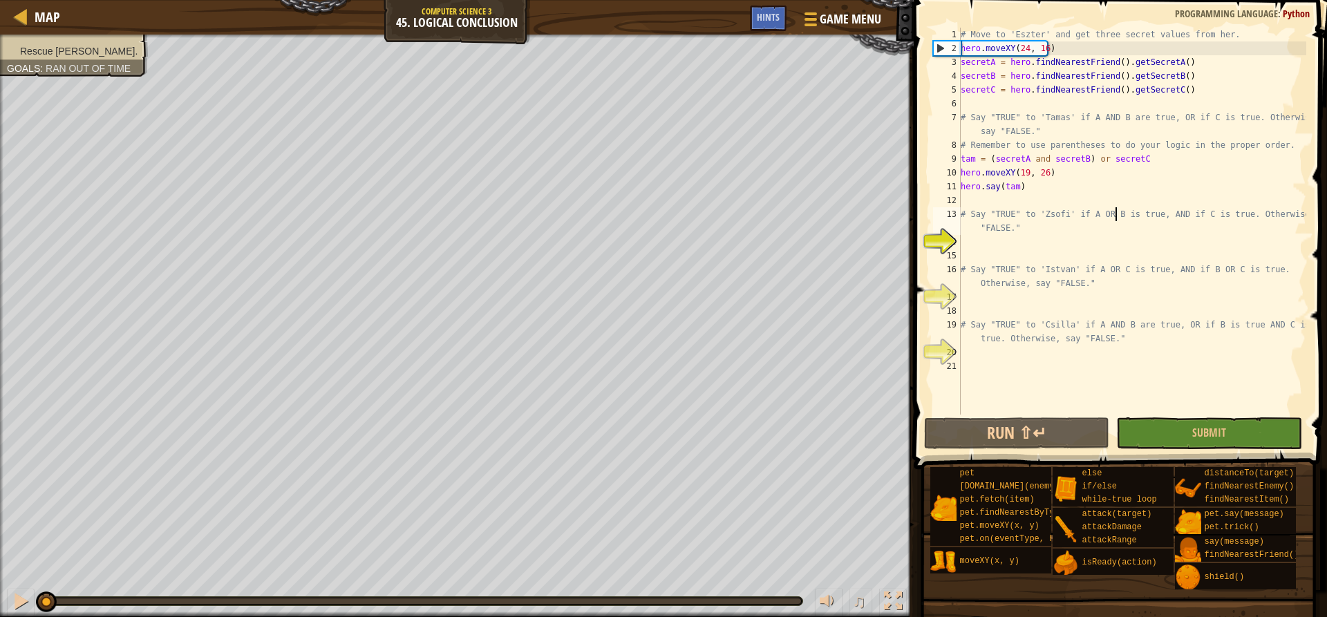
click at [1115, 215] on div "# Move to 'Eszter' and get three secret values from her. hero . moveXY ( 24 , 1…" at bounding box center [1132, 235] width 348 height 415
click at [1136, 215] on div "# Move to 'Eszter' and get three secret values from her. hero . moveXY ( 24 , 1…" at bounding box center [1132, 235] width 348 height 415
click at [1168, 216] on div "# Move to 'Eszter' and get three secret values from her. hero . moveXY ( 24 , 1…" at bounding box center [1132, 235] width 348 height 415
click at [1203, 216] on div "# Move to 'Eszter' and get three secret values from her. hero . moveXY ( 24 , 1…" at bounding box center [1132, 235] width 348 height 415
click at [1086, 205] on div "# Move to 'Eszter' and get three secret values from her. hero . moveXY ( 24 , 1…" at bounding box center [1132, 235] width 348 height 415
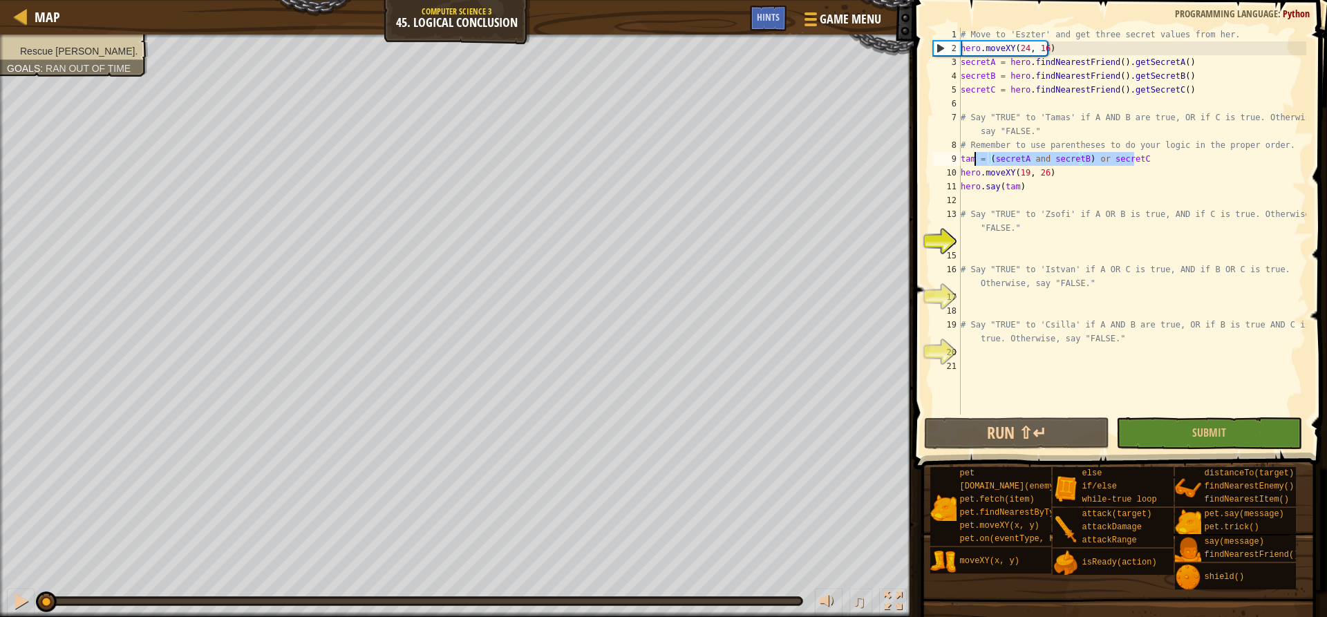
drag, startPoint x: 1149, startPoint y: 155, endPoint x: 949, endPoint y: 153, distance: 199.7
click at [949, 153] on div "1 2 3 4 5 6 7 8 9 10 11 12 13 14 15 16 17 18 19 20 21 # Move to 'Eszter' and ge…" at bounding box center [1118, 221] width 376 height 387
type textarea "tam = (secretA and secretB) or secretC"
click at [986, 236] on div "# Move to 'Eszter' and get three secret values from her. hero . moveXY ( 24 , 1…" at bounding box center [1132, 235] width 348 height 415
paste textarea "tam = (secretA and secretB) or secretC"
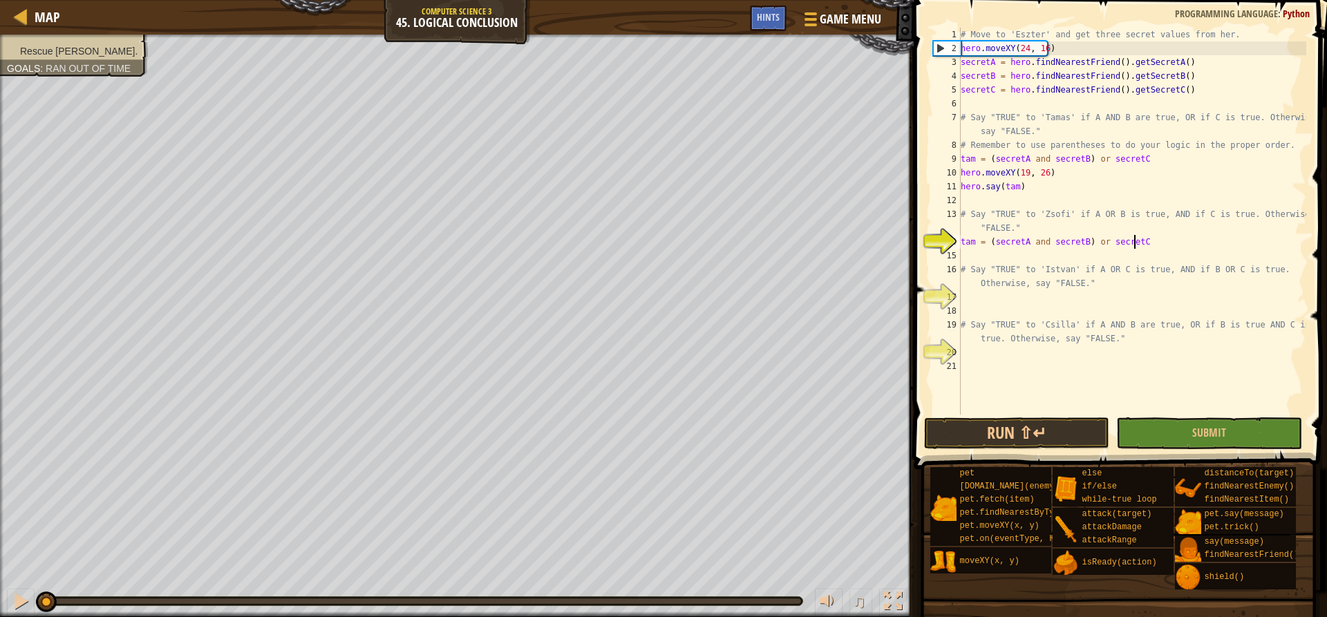
click at [1050, 211] on div "# Move to 'Eszter' and get three secret values from her. hero . moveXY ( 24 , 1…" at bounding box center [1132, 235] width 348 height 415
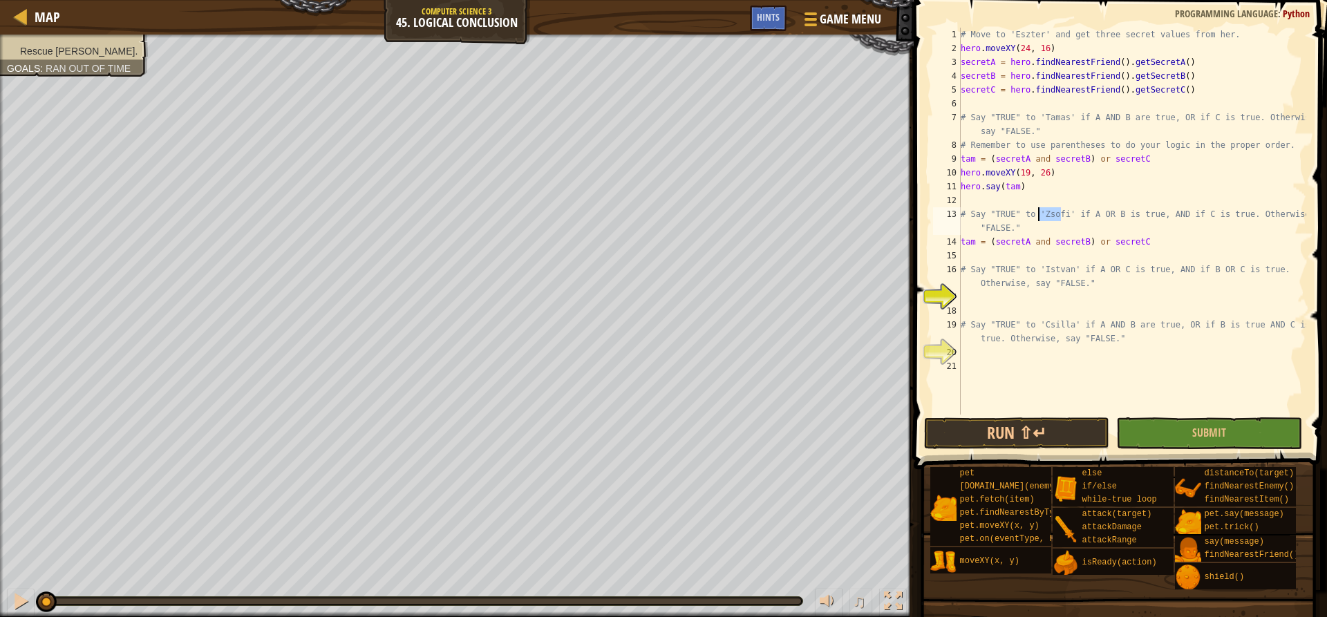
click at [966, 244] on div "# Move to 'Eszter' and get three secret values from her. hero . moveXY ( 24 , 1…" at bounding box center [1132, 235] width 348 height 415
paste textarea "Zsofi"
click at [1042, 239] on div "# Move to 'Eszter' and get three secret values from her. hero . moveXY ( 24 , 1…" at bounding box center [1132, 235] width 348 height 415
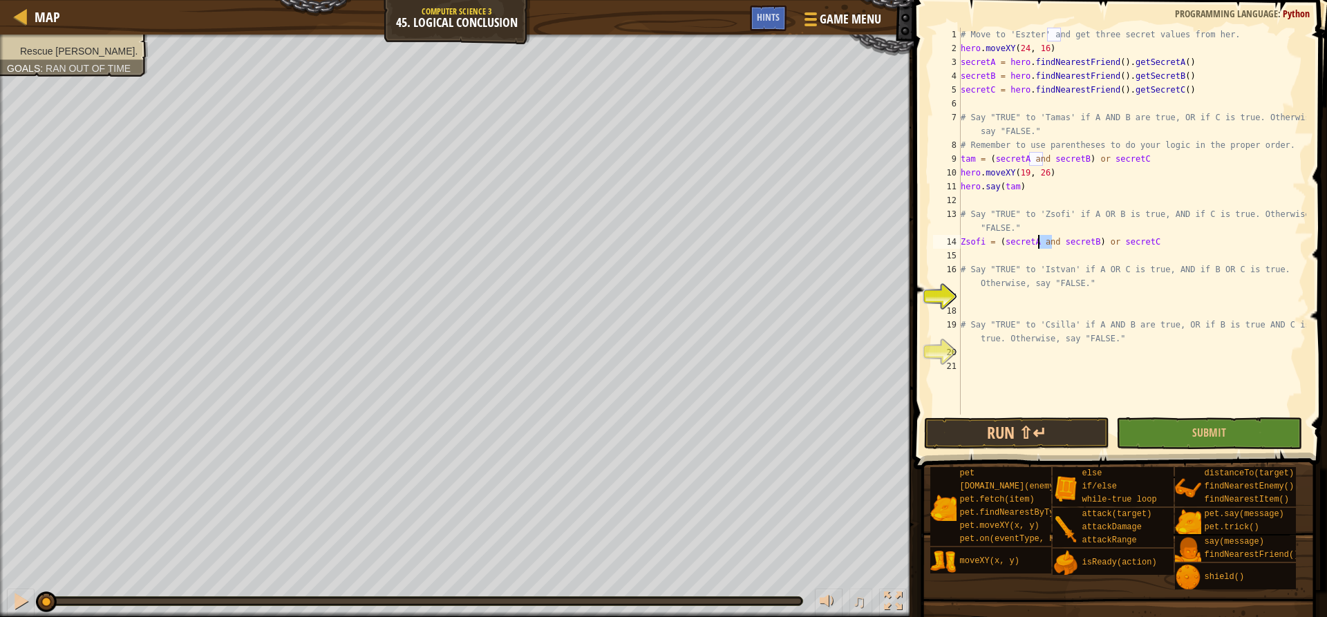
scroll to position [6, 8]
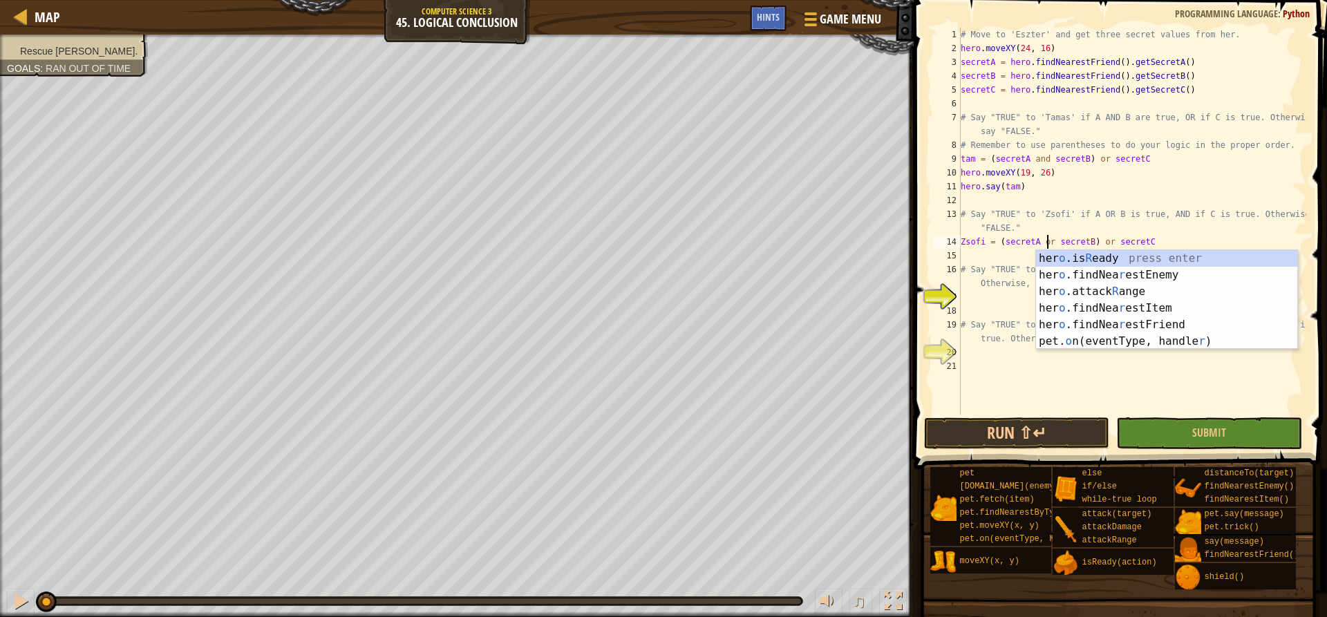
click at [1095, 239] on div "# Move to 'Eszter' and get three secret values from her. hero . moveXY ( 24 , 1…" at bounding box center [1132, 235] width 348 height 415
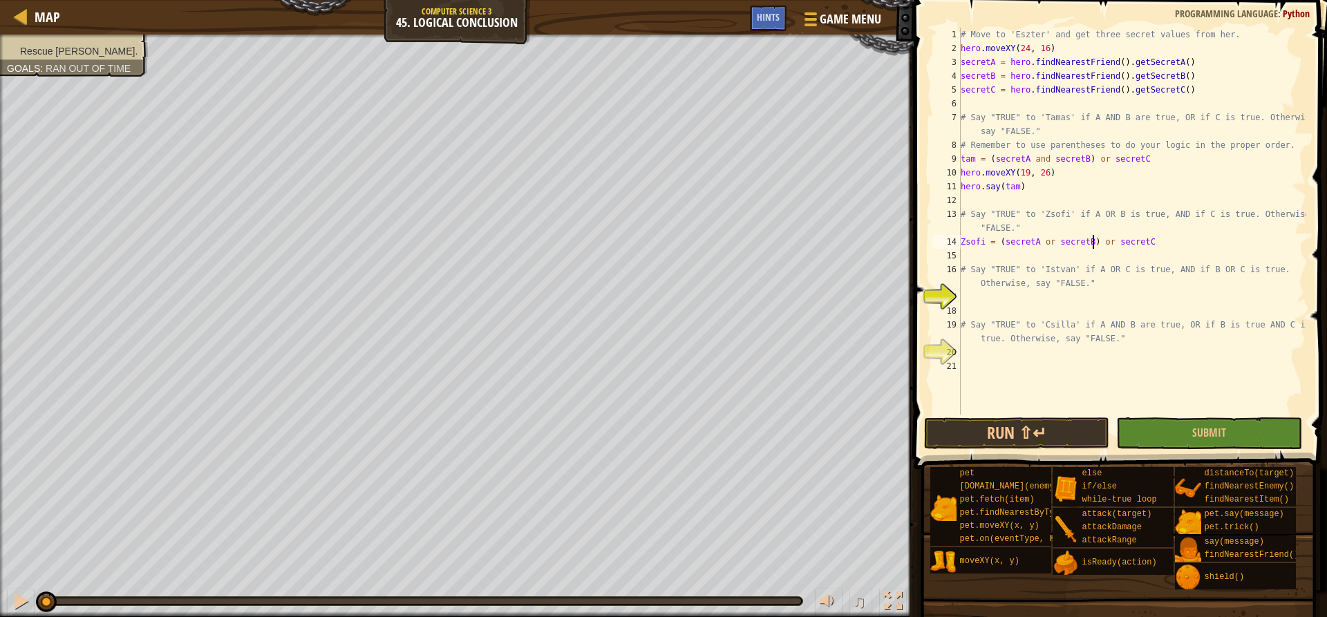
click at [1095, 239] on div "# Move to 'Eszter' and get three secret values from her. hero . moveXY ( 24 , 1…" at bounding box center [1132, 235] width 348 height 415
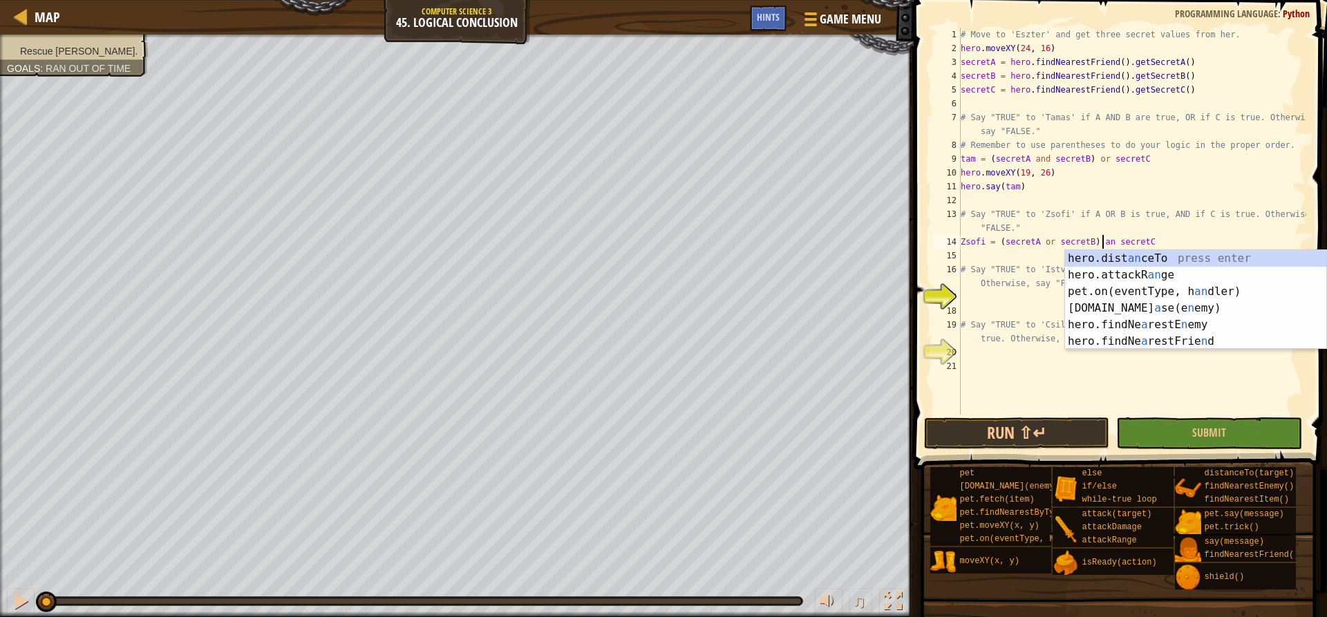
scroll to position [6, 12]
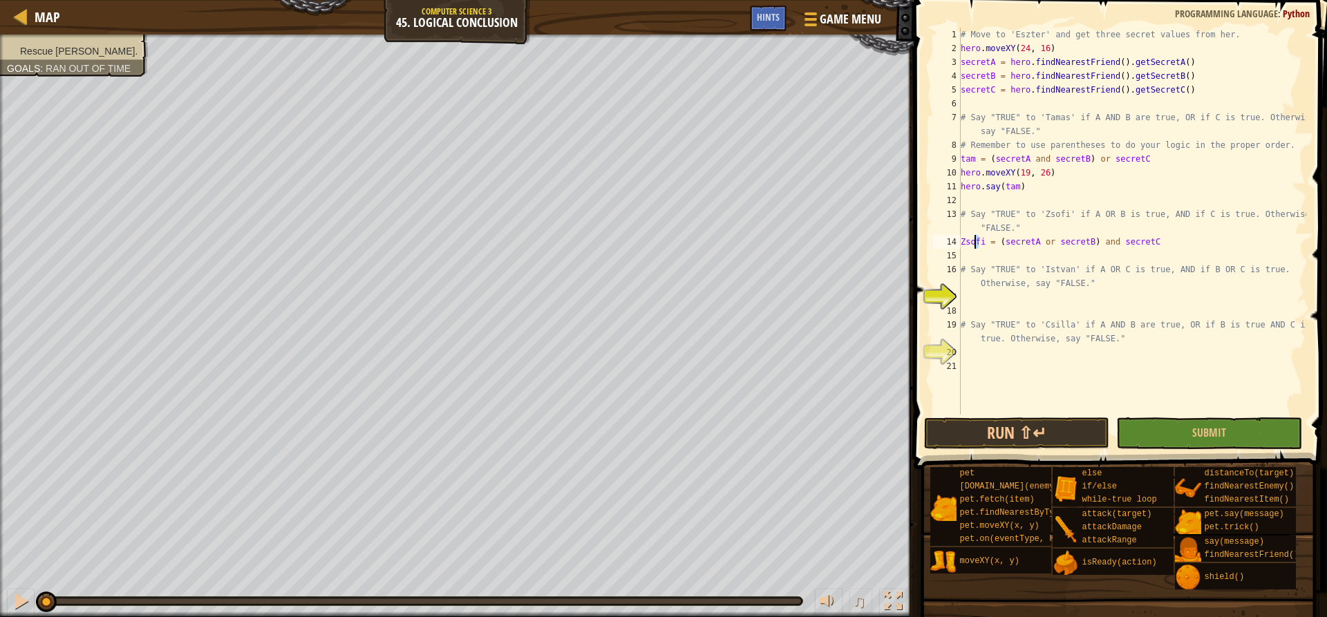
drag, startPoint x: 981, startPoint y: 241, endPoint x: 973, endPoint y: 240, distance: 7.7
click at [973, 240] on div "# Move to 'Eszter' and get three secret values from her. hero . moveXY ( 24 , 1…" at bounding box center [1132, 235] width 348 height 415
type textarea "Zso = (secretA or secretB) and secretC"
click at [988, 259] on div "# Move to 'Eszter' and get three secret values from her. hero . moveXY ( 24 , 1…" at bounding box center [1132, 235] width 348 height 415
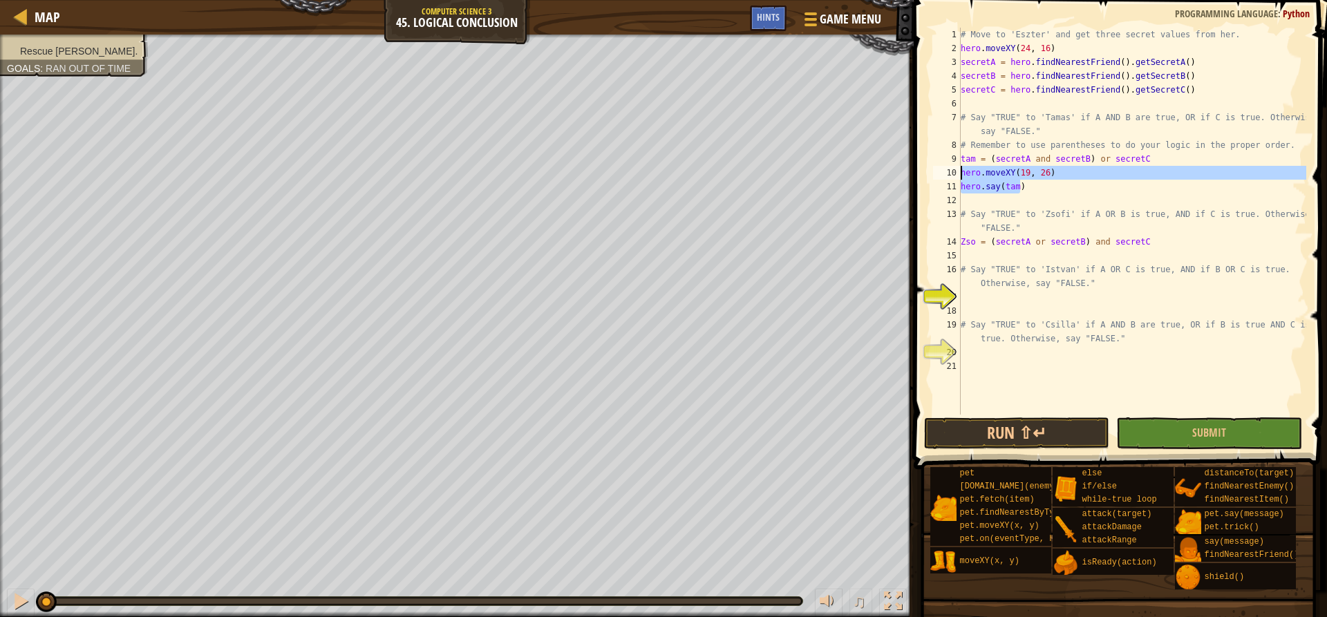
drag, startPoint x: 1029, startPoint y: 185, endPoint x: 952, endPoint y: 169, distance: 78.5
click at [952, 169] on div "1 2 3 4 5 6 7 8 9 10 11 12 13 14 15 16 17 18 19 20 21 # Move to 'Eszter' and ge…" at bounding box center [1118, 221] width 376 height 387
type textarea "hero.moveXY(19, 26) hero.say(tam)"
click at [984, 253] on div "# Move to 'Eszter' and get three secret values from her. hero . moveXY ( 24 , 1…" at bounding box center [1132, 235] width 348 height 415
paste textarea "hero.say(tam)"
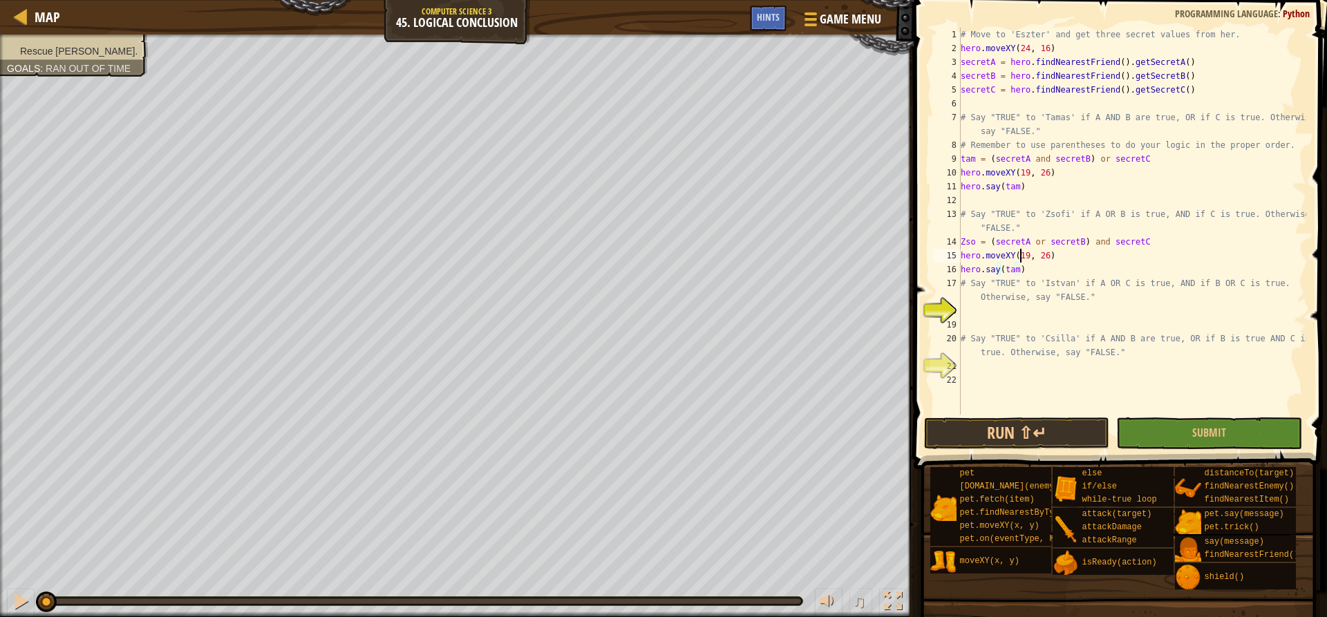
click at [1019, 258] on div "# Move to 'Eszter' and get three secret values from her. hero . moveXY ( 24 , 1…" at bounding box center [1132, 235] width 348 height 415
click at [1039, 257] on div "# Move to 'Eszter' and get three secret values from her. hero . moveXY ( 24 , 1…" at bounding box center [1132, 235] width 348 height 415
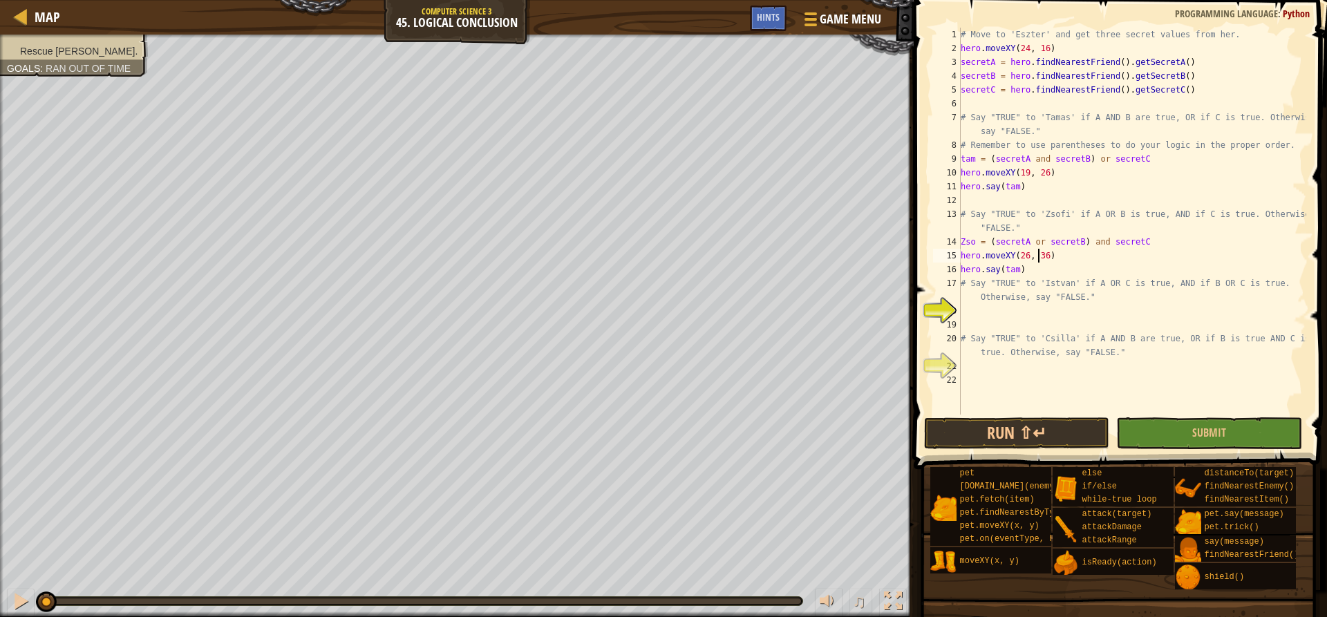
click at [1007, 273] on div "# Move to 'Eszter' and get three secret values from her. hero . moveXY ( 24 , 1…" at bounding box center [1132, 235] width 348 height 415
type textarea "hero.say(Zso)"
click at [1003, 309] on div "# Move to 'Eszter' and get three secret values from her. hero . moveXY ( 24 , 1…" at bounding box center [1132, 235] width 348 height 415
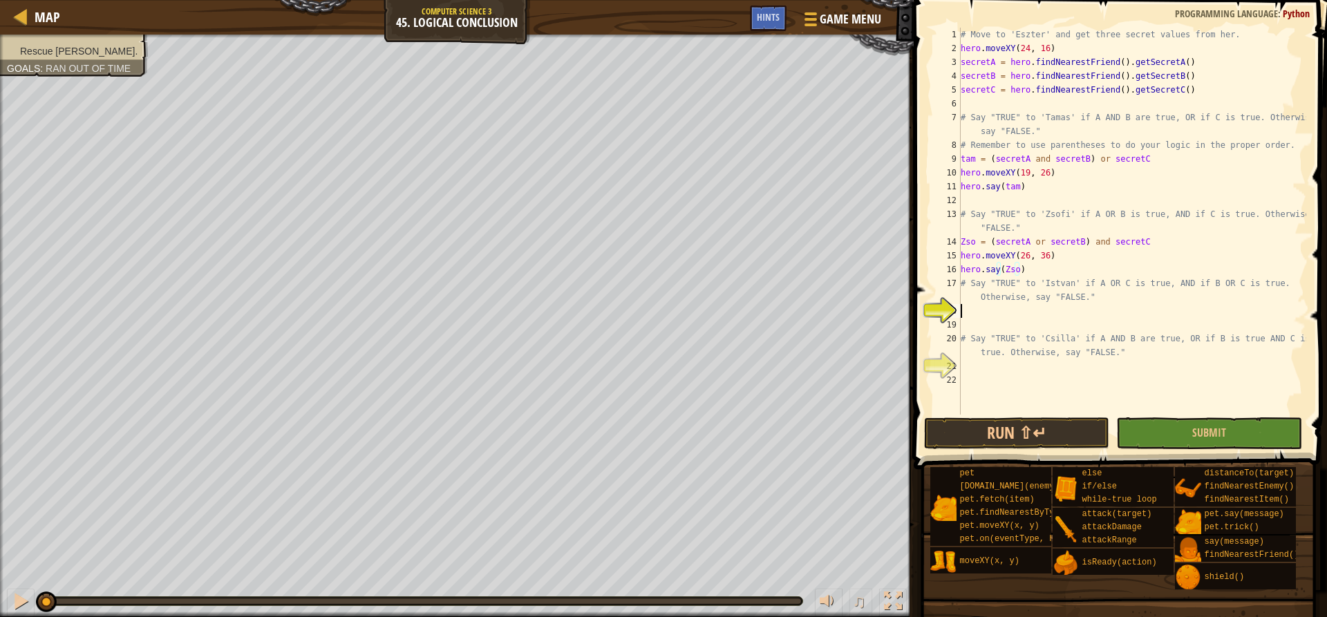
scroll to position [6, 0]
click at [1033, 267] on div "# Move to 'Eszter' and get three secret values from her. hero . moveXY ( 24 , 1…" at bounding box center [1132, 235] width 348 height 415
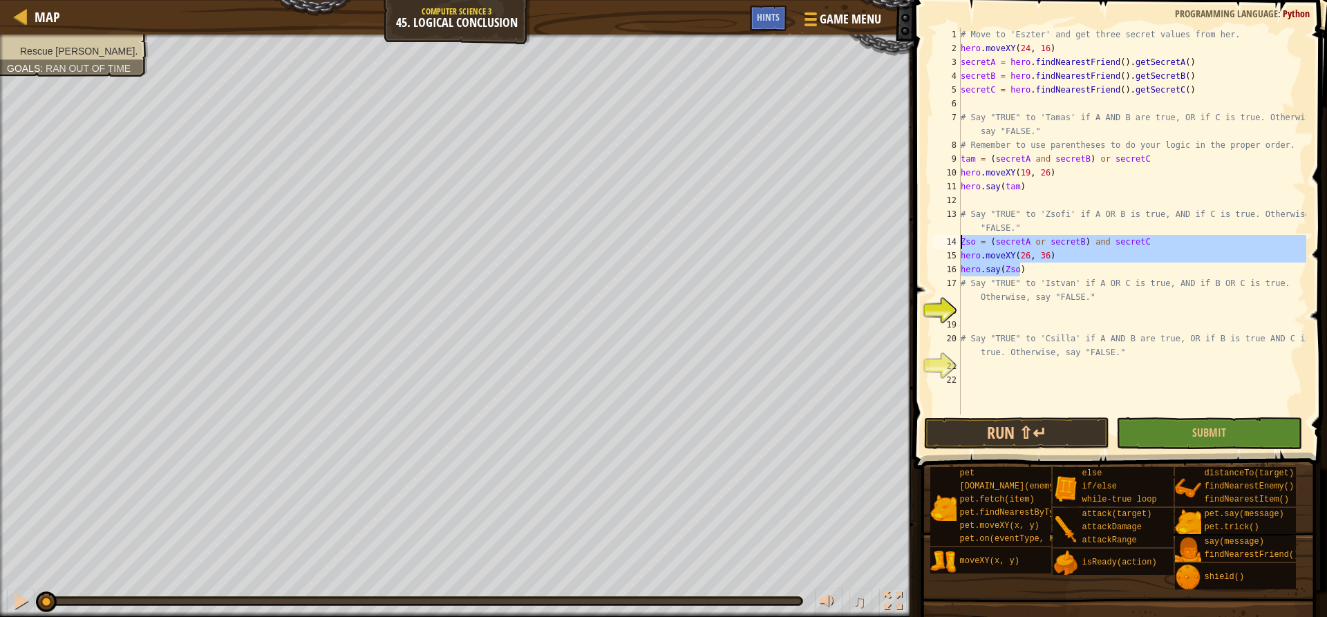
drag, startPoint x: 1023, startPoint y: 272, endPoint x: 946, endPoint y: 241, distance: 82.8
click at [946, 241] on div "hero.say(Zso) 1 2 3 4 5 6 7 8 9 10 11 12 13 14 15 16 17 18 19 20 21 22 # Move t…" at bounding box center [1118, 221] width 376 height 387
type textarea "Zso = (secretA or secretB) and secretC hero.moveXY(26, 36)"
click at [991, 313] on div "# Move to 'Eszter' and get three secret values from her. hero . moveXY ( 24 , 1…" at bounding box center [1132, 235] width 348 height 415
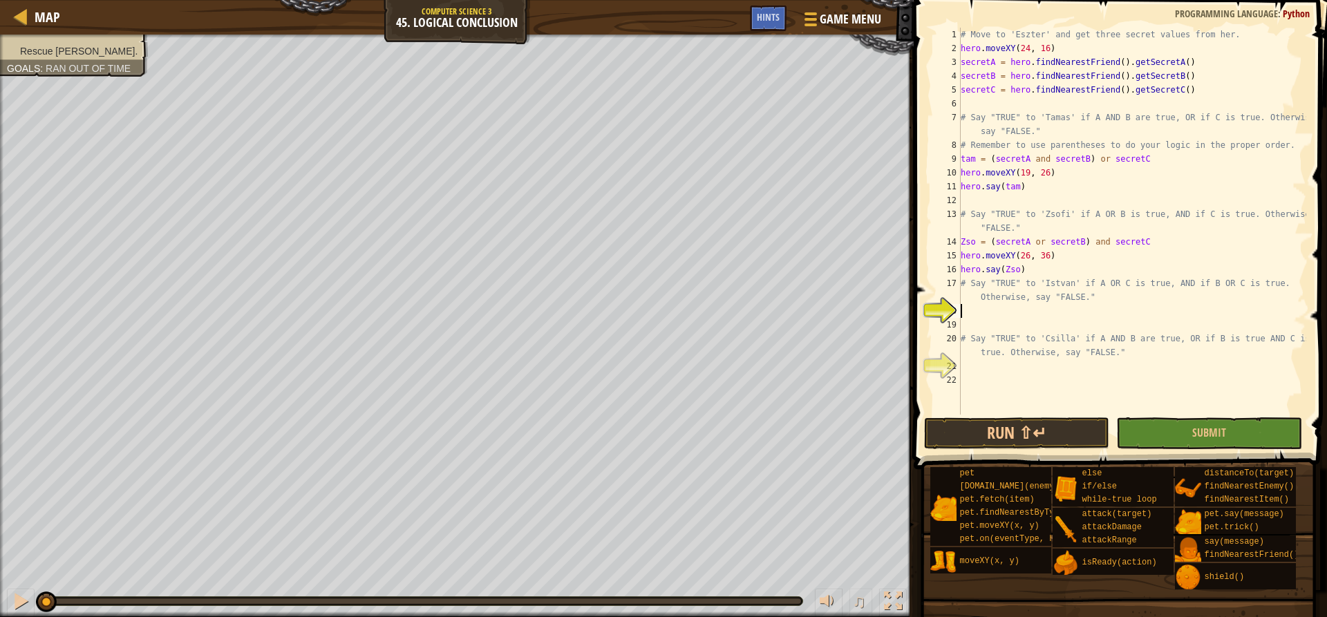
paste textarea "hero.say(Zso)"
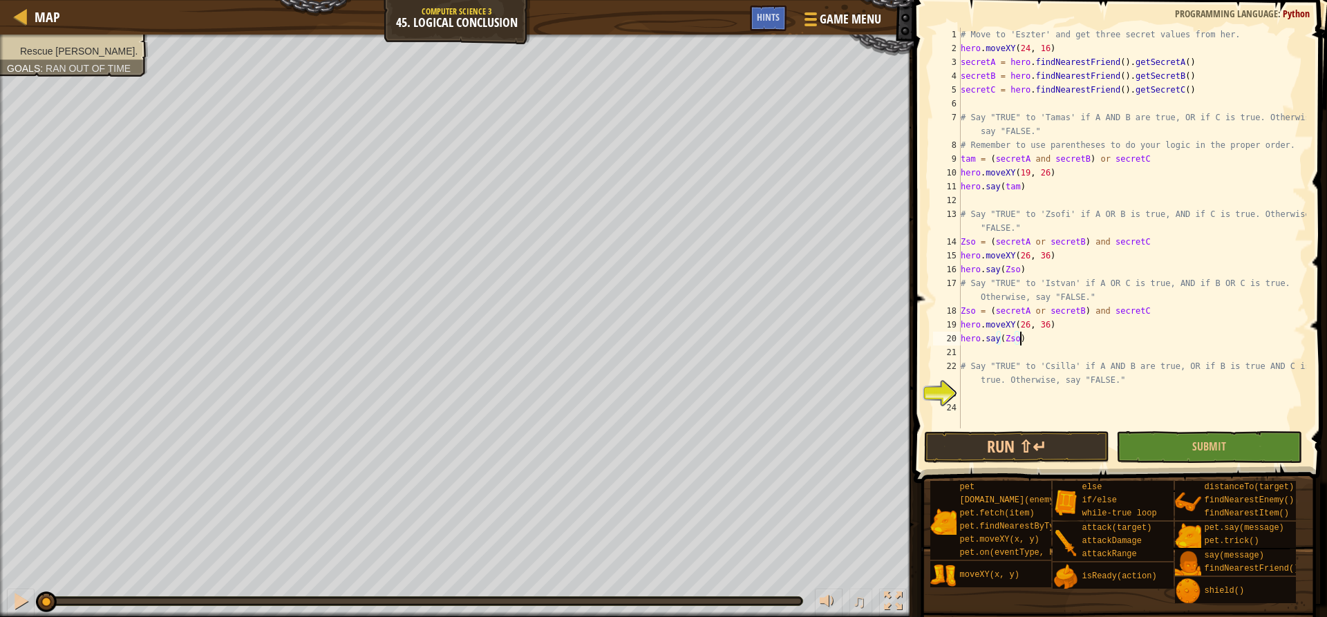
click at [1124, 310] on div "# Move to 'Eszter' and get three secret values from her. hero . moveXY ( 24 , 1…" at bounding box center [1132, 242] width 348 height 429
click at [1050, 310] on div "# Move to 'Eszter' and get three secret values from her. hero . moveXY ( 24 , 1…" at bounding box center [1132, 242] width 348 height 429
paste textarea "C"
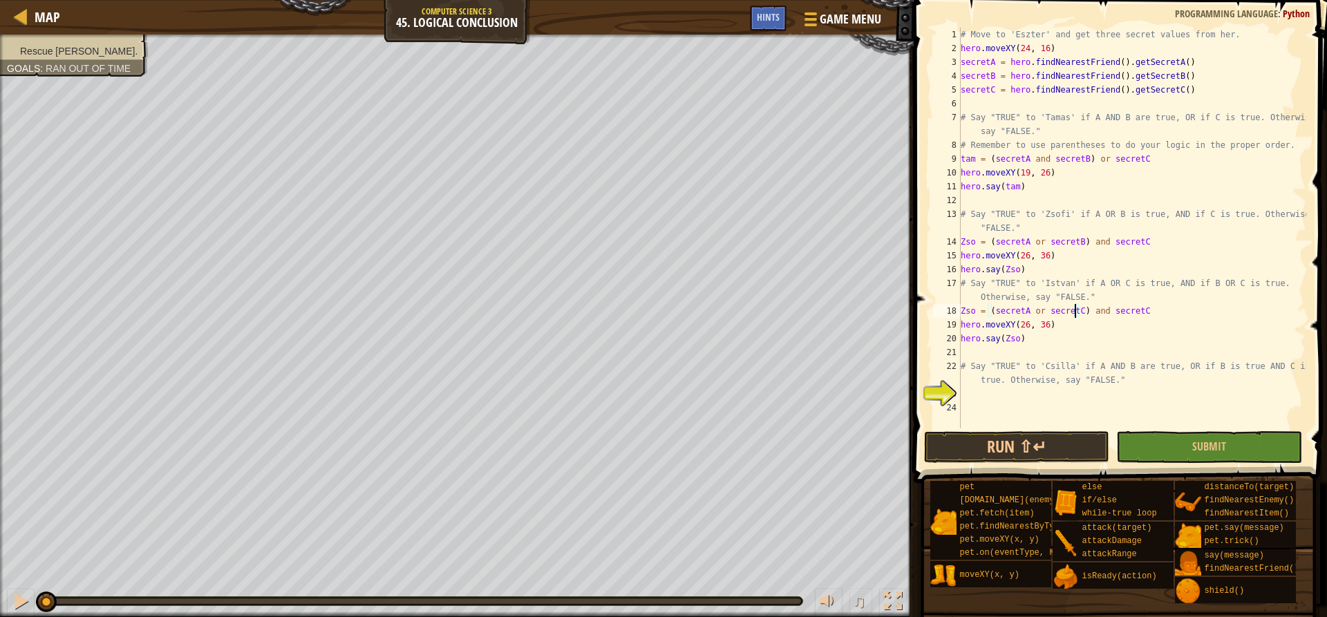
click at [1143, 312] on div "# Move to 'Eszter' and get three secret values from her. hero . moveXY ( 24 , 1…" at bounding box center [1132, 242] width 348 height 429
click at [1102, 312] on div "# Move to 'Eszter' and get three secret values from her. hero . moveXY ( 24 , 1…" at bounding box center [1132, 242] width 348 height 429
click at [1154, 312] on div "# Move to 'Eszter' and get three secret values from her. hero . moveXY ( 24 , 1…" at bounding box center [1132, 242] width 348 height 429
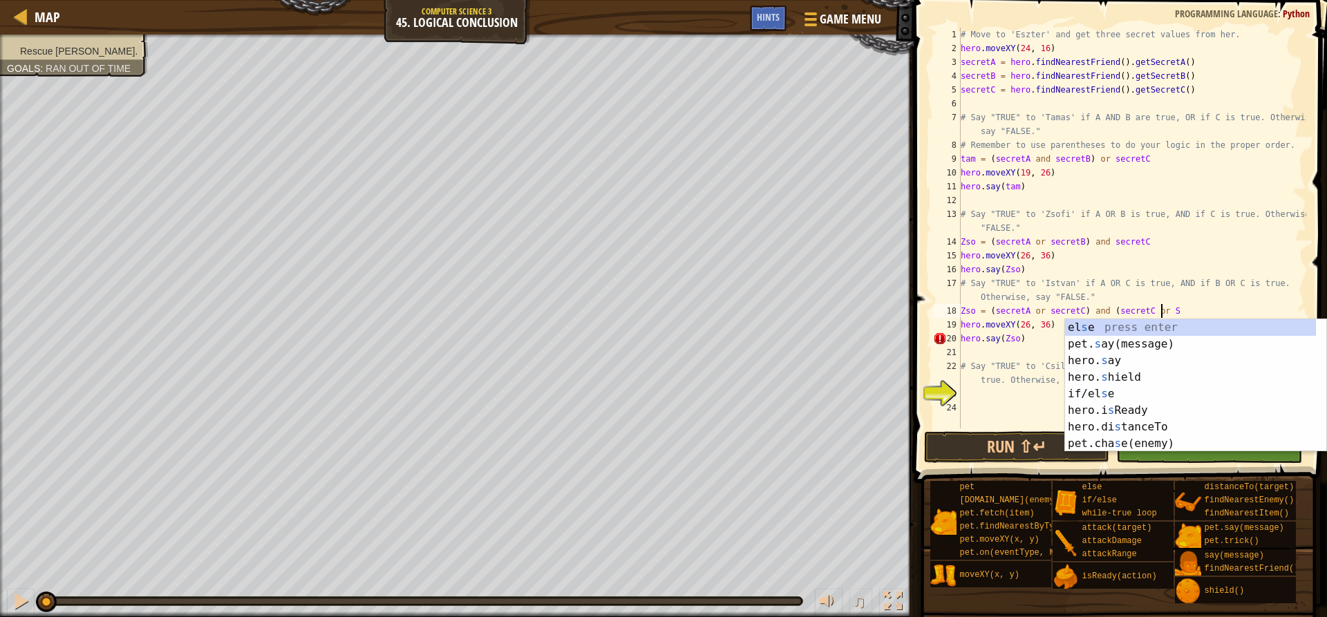
scroll to position [6, 16]
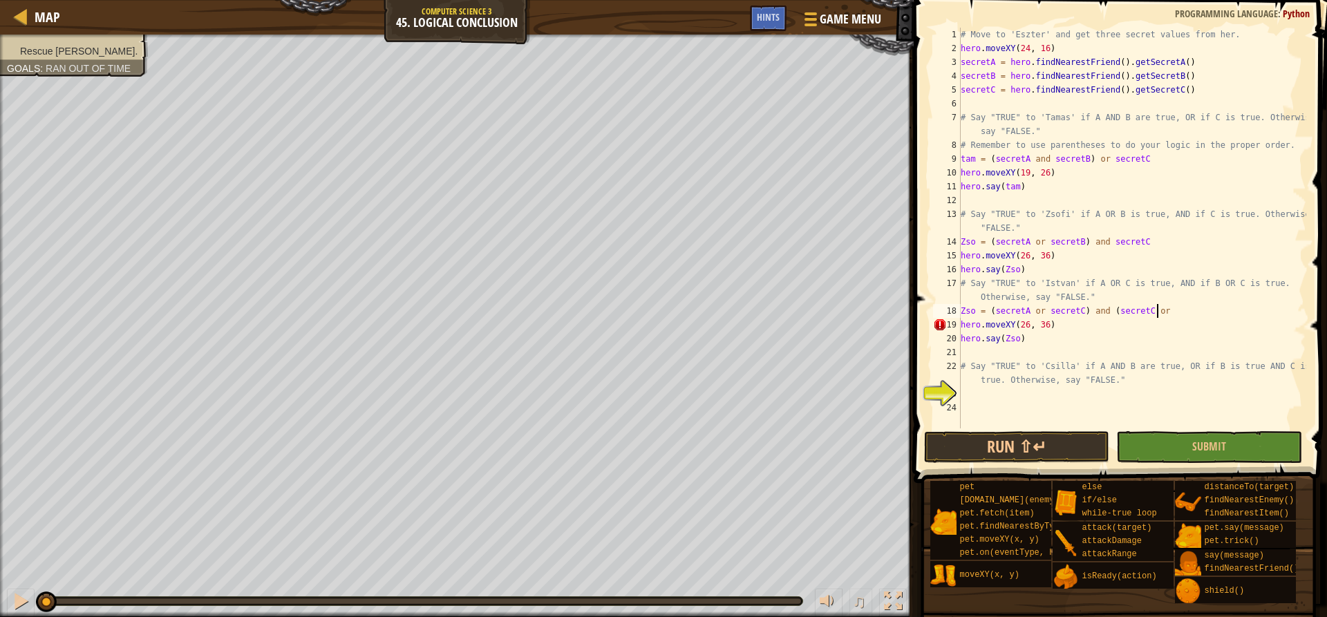
paste textarea "secretC"
click at [1024, 324] on div "# Move to 'Eszter' and get three secret values from her. hero . moveXY ( 24 , 1…" at bounding box center [1132, 242] width 348 height 429
click at [1042, 323] on div "# Move to 'Eszter' and get three secret values from her. hero . moveXY ( 24 , 1…" at bounding box center [1132, 242] width 348 height 429
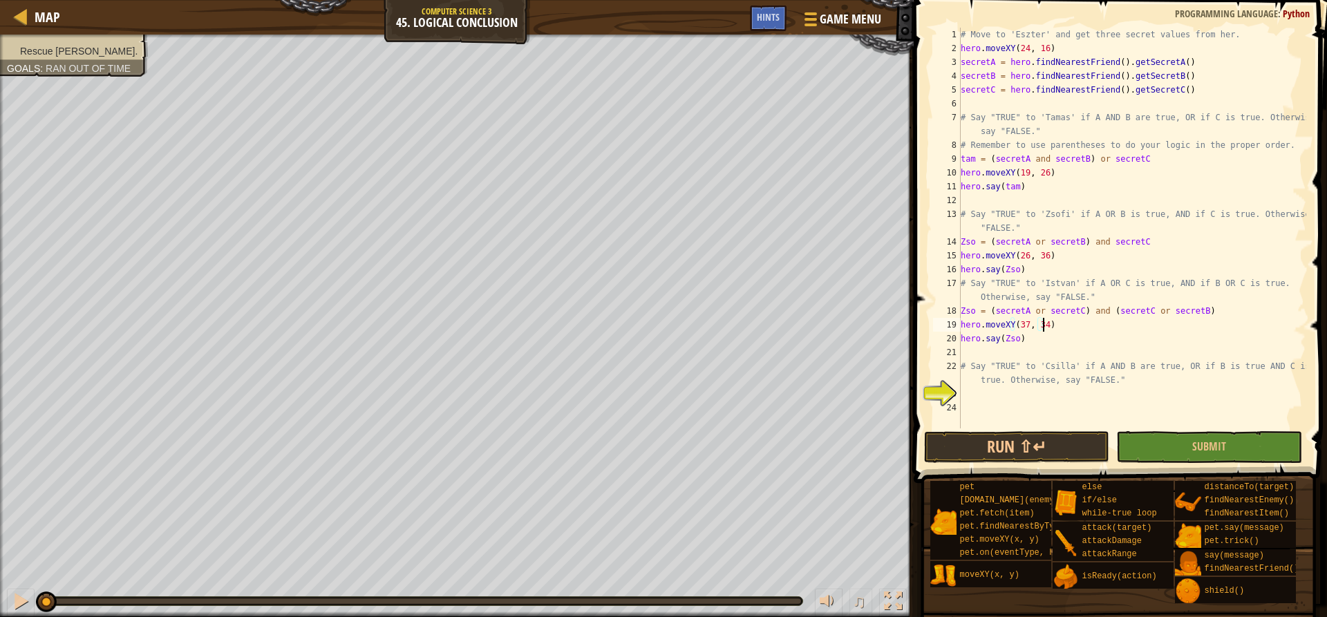
scroll to position [6, 6]
click at [968, 310] on div "# Move to 'Eszter' and get three secret values from her. hero . moveXY ( 24 , 1…" at bounding box center [1132, 242] width 348 height 429
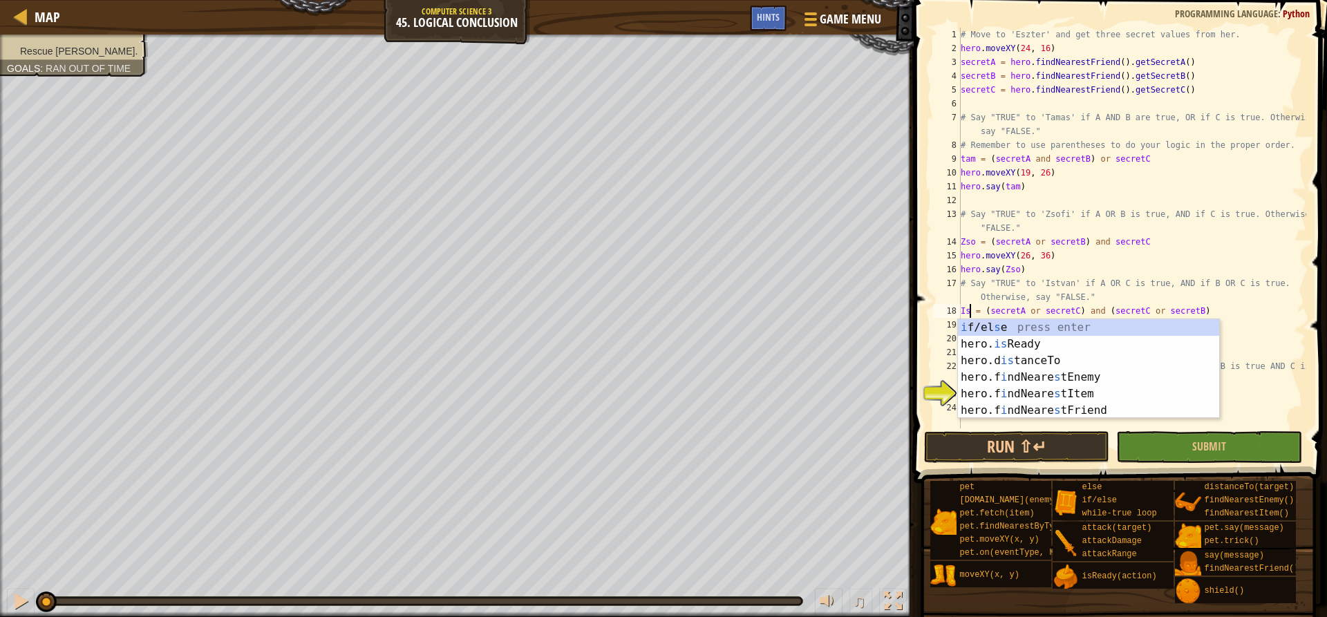
scroll to position [6, 1]
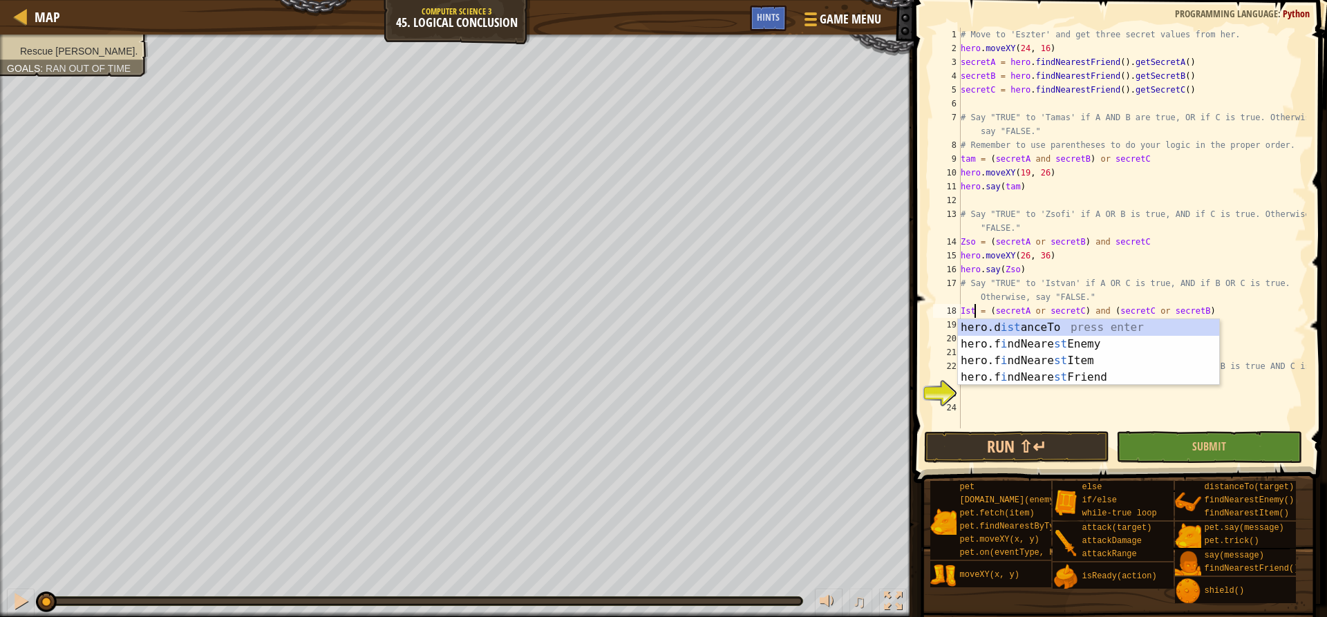
click at [963, 312] on div "# Move to 'Eszter' and get three secret values from her. hero . moveXY ( 24 , 1…" at bounding box center [1132, 242] width 348 height 429
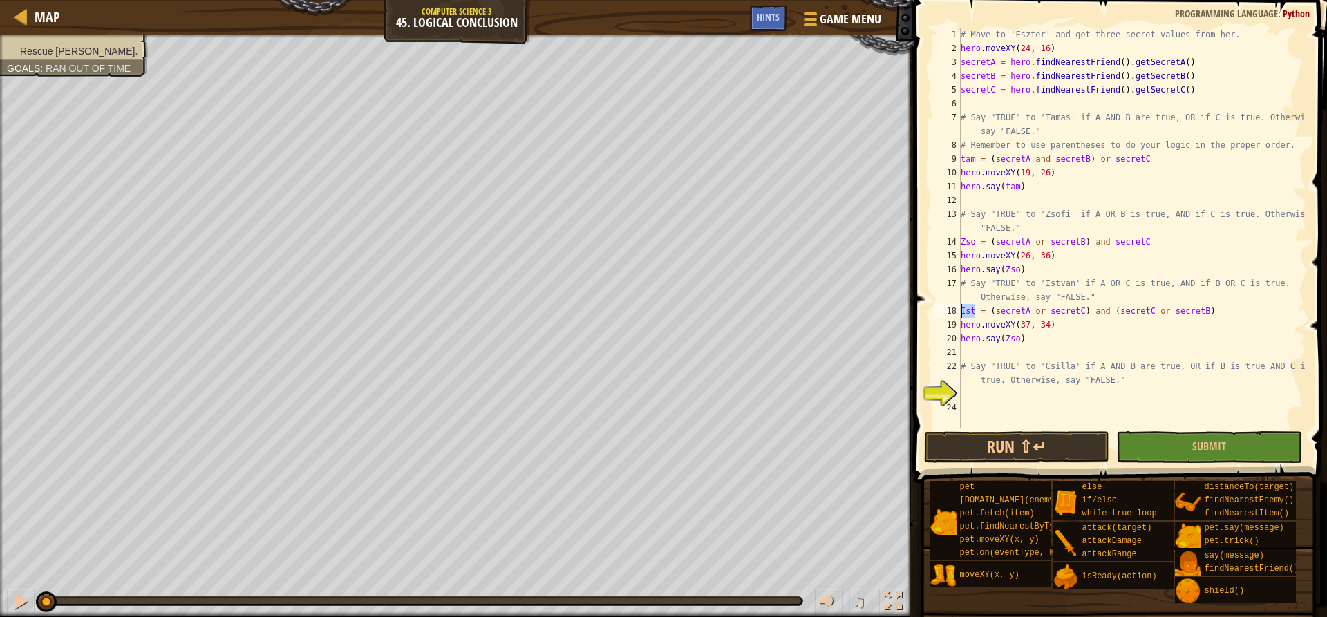
click at [963, 312] on div "# Move to 'Eszter' and get three secret values from her. hero . moveXY ( 24 , 1…" at bounding box center [1132, 242] width 348 height 429
click at [1007, 341] on div "# Move to 'Eszter' and get three secret values from her. hero . moveXY ( 24 , 1…" at bounding box center [1132, 242] width 348 height 429
paste textarea "Ist"
type textarea "hero.say(Ist)"
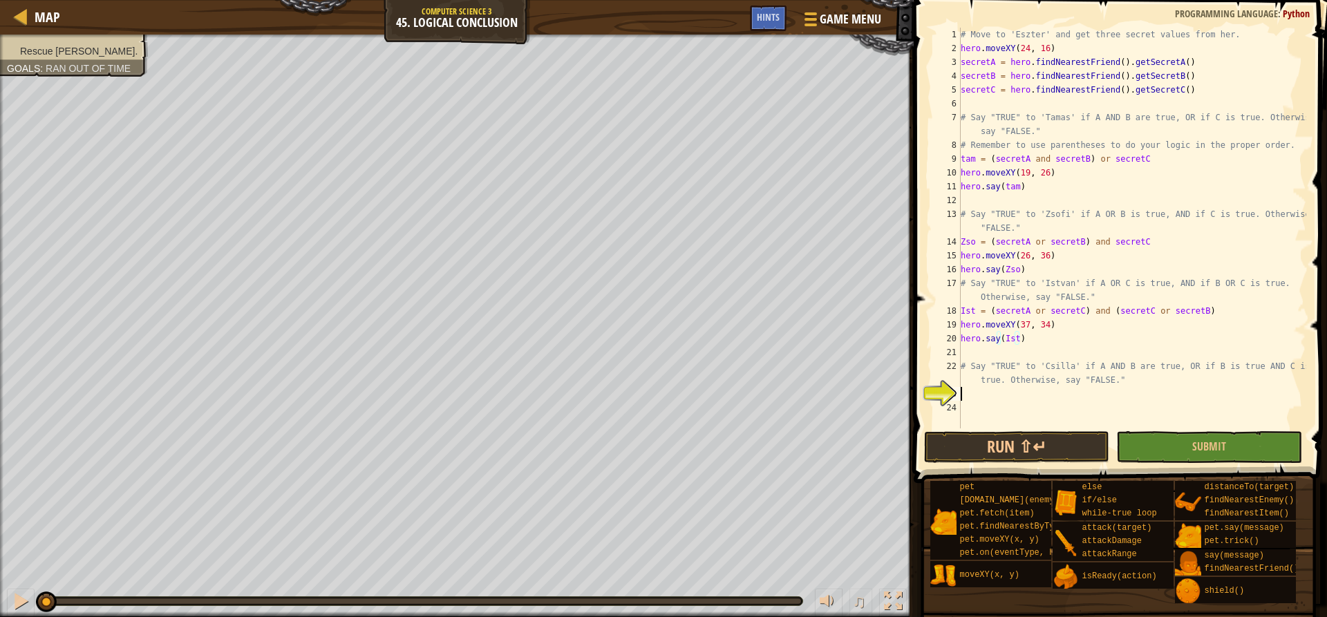
click at [988, 398] on div "# Move to 'Eszter' and get three secret values from her. hero . moveXY ( 24 , 1…" at bounding box center [1132, 242] width 348 height 429
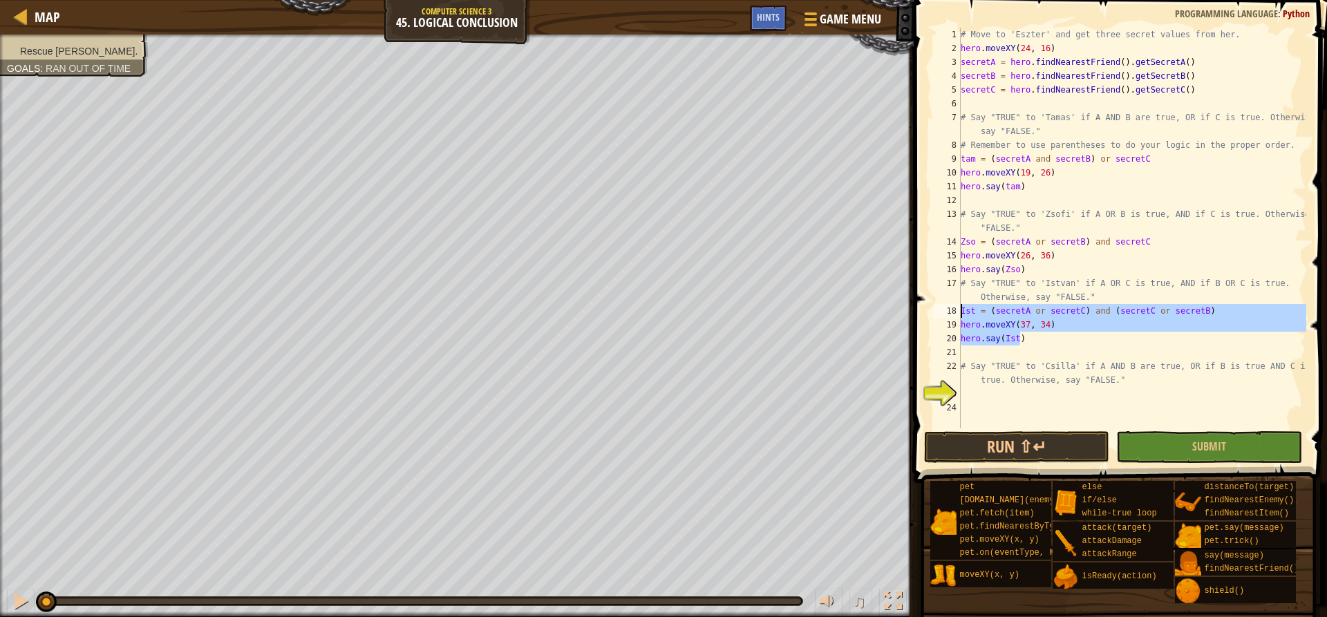
drag, startPoint x: 1035, startPoint y: 337, endPoint x: 954, endPoint y: 314, distance: 84.0
click at [954, 314] on div "1 2 3 4 5 6 7 8 9 10 11 12 13 14 15 16 17 18 19 20 21 22 23 24 # Move to 'Eszte…" at bounding box center [1118, 228] width 376 height 401
type textarea "Ist = (secretA or secretC) and (secretC or secretB) hero.moveXY(37, 34)"
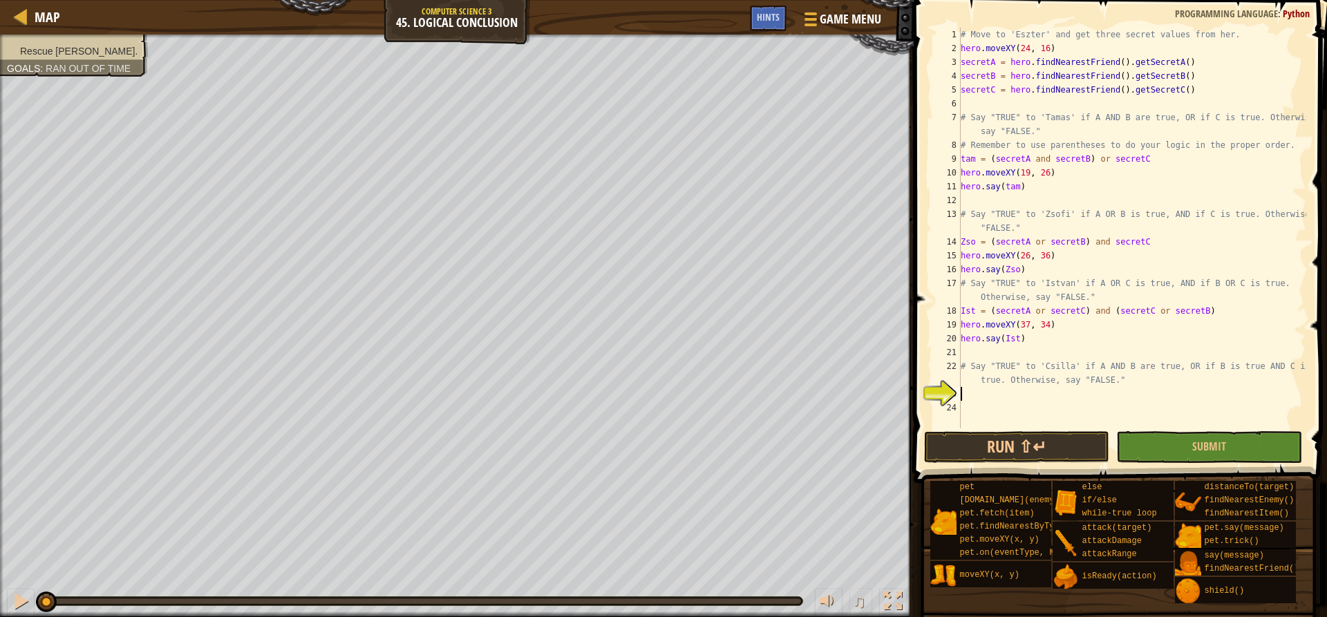
click at [992, 400] on div "# Move to 'Eszter' and get three secret values from her. hero . moveXY ( 24 , 1…" at bounding box center [1132, 242] width 348 height 429
paste textarea "hero.say(Ist)"
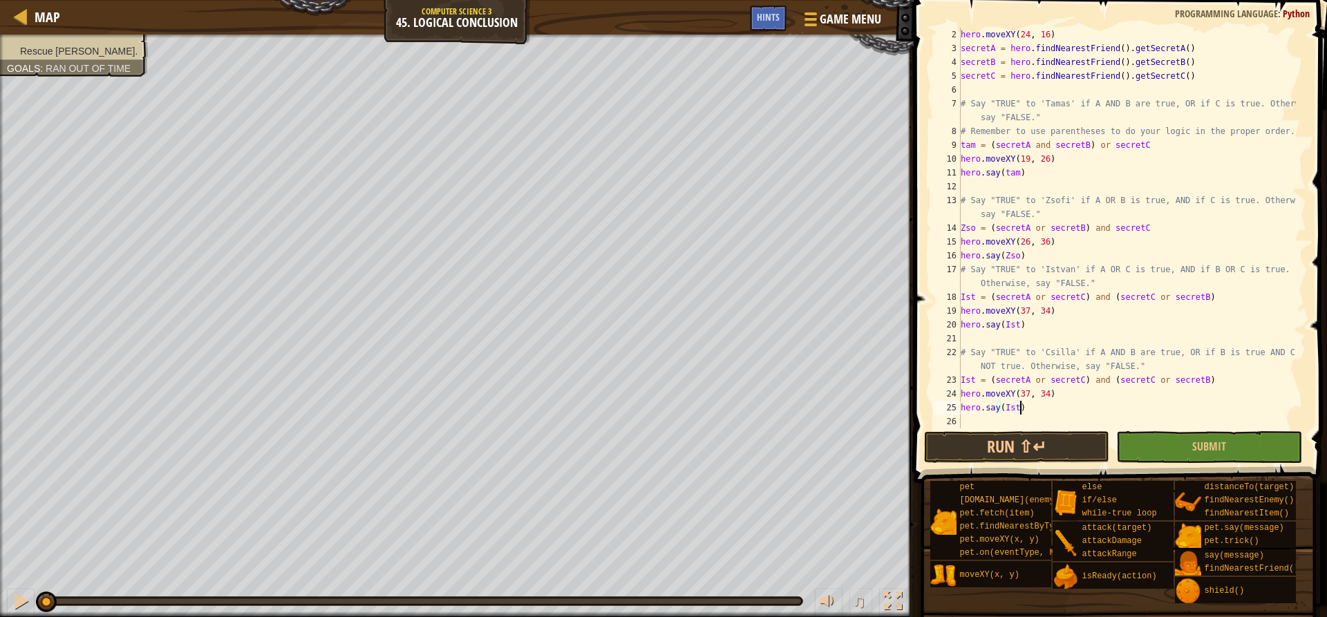
click at [965, 380] on div "hero . moveXY ( 24 , 16 ) secretA = hero . findNearestFriend ( ) . getSecretA (…" at bounding box center [1127, 242] width 338 height 429
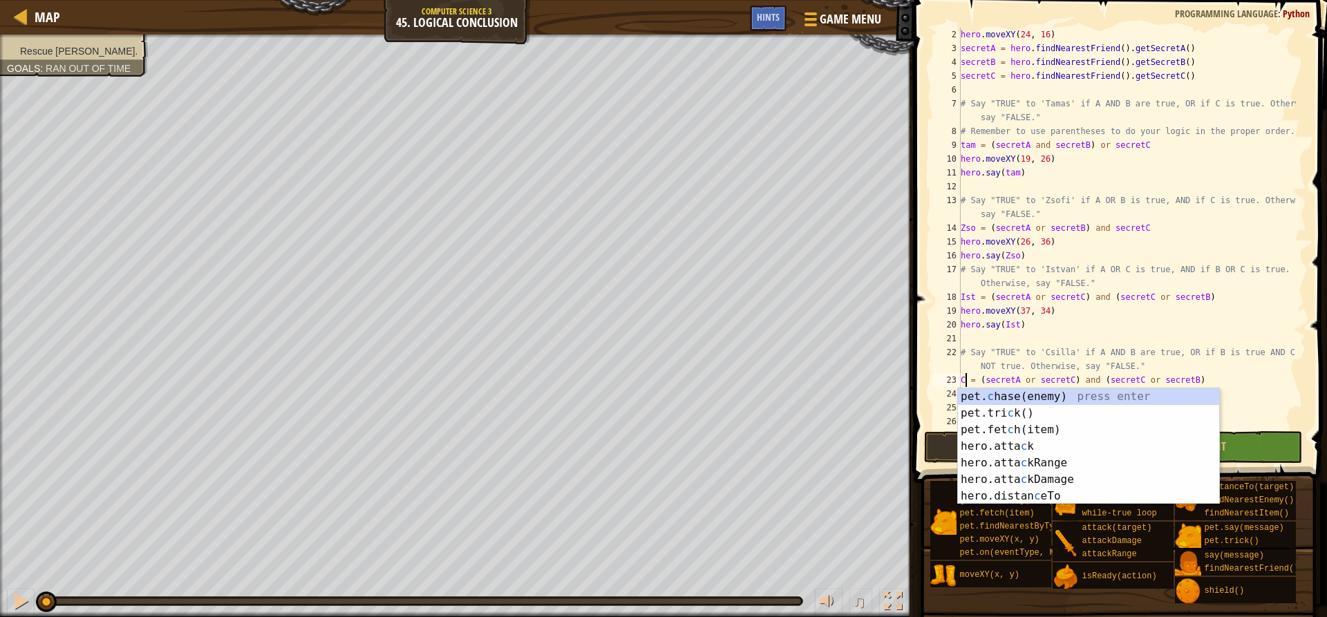
scroll to position [6, 1]
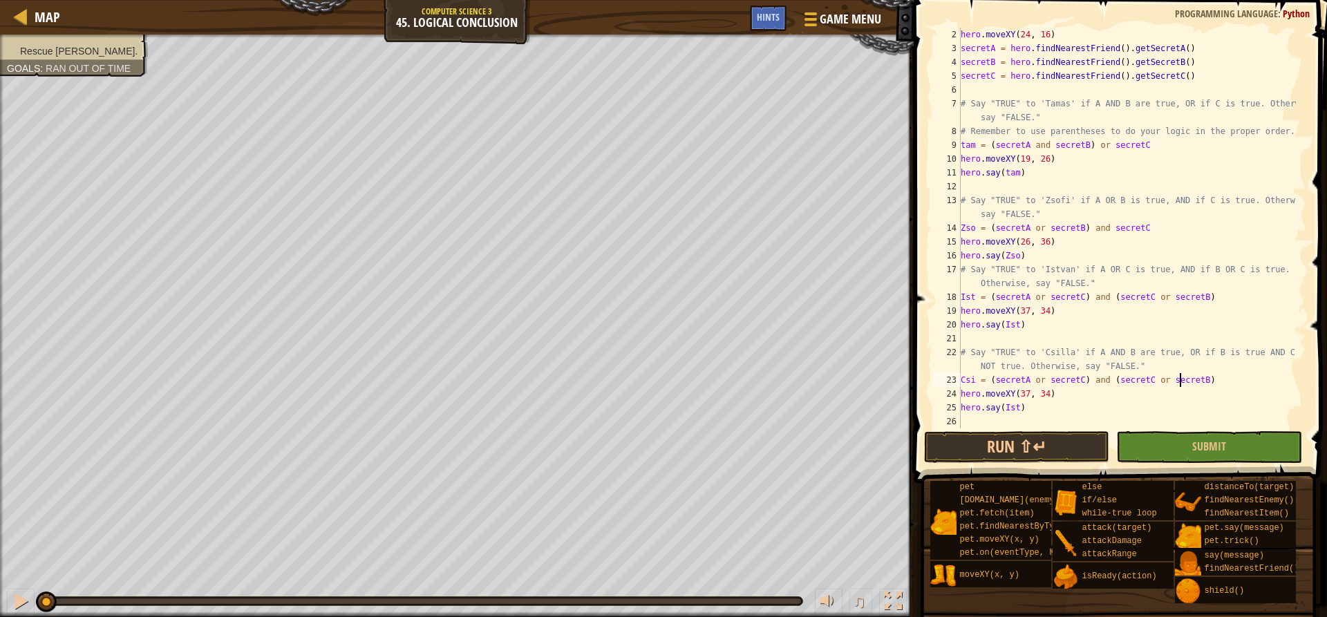
click at [1180, 381] on div "hero . moveXY ( 24 , 16 ) secretA = hero . findNearestFriend ( ) . getSecretA (…" at bounding box center [1127, 242] width 338 height 429
click at [1059, 378] on div "hero . moveXY ( 24 , 16 ) secretA = hero . findNearestFriend ( ) . getSecretA (…" at bounding box center [1127, 242] width 338 height 429
paste textarea "B"
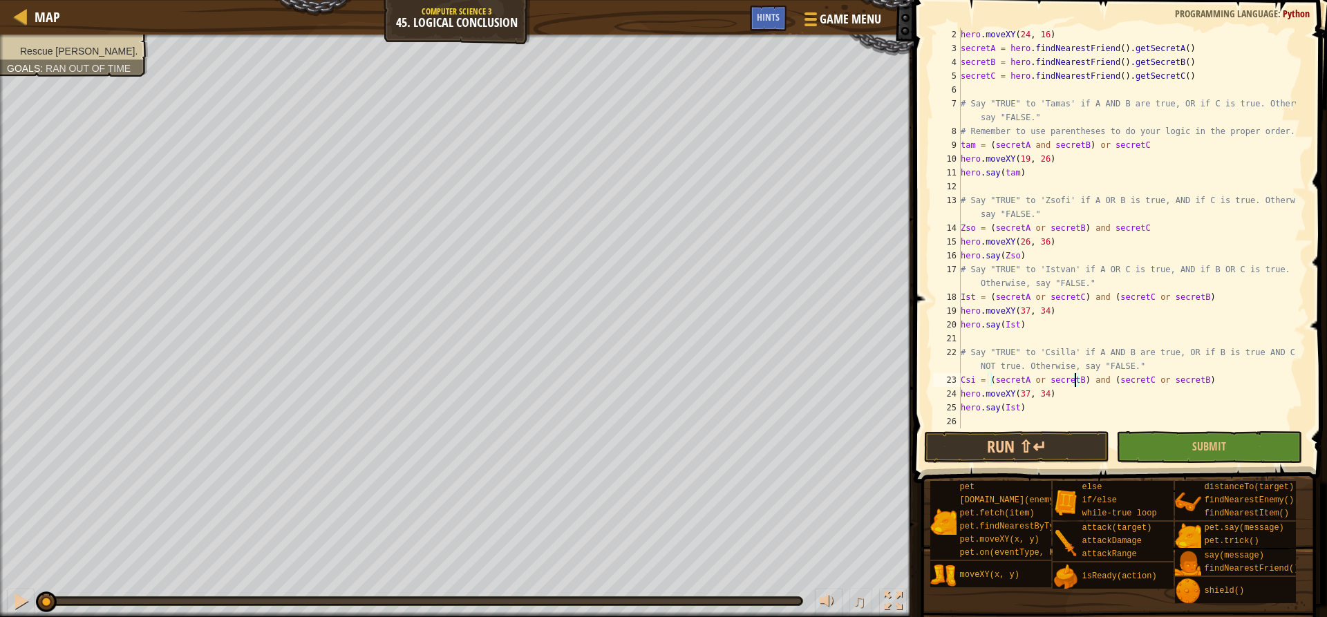
click at [1033, 382] on div "hero . moveXY ( 24 , 16 ) secretA = hero . findNearestFriend ( ) . getSecretA (…" at bounding box center [1127, 242] width 338 height 429
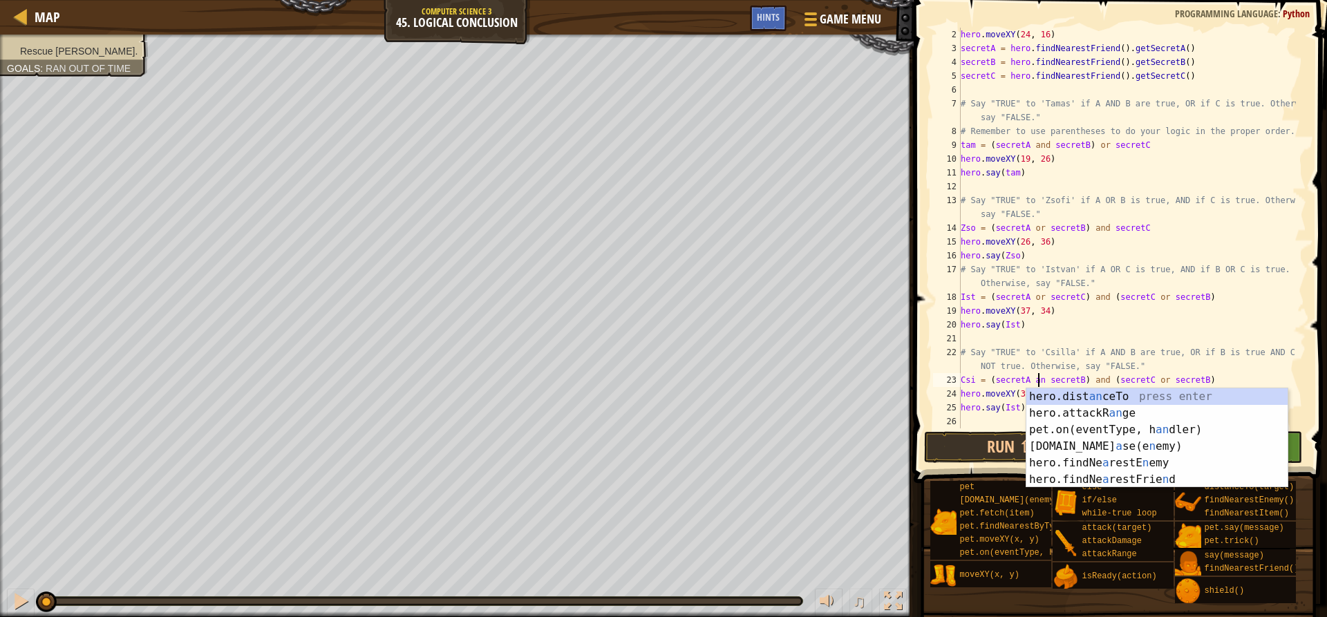
scroll to position [6, 7]
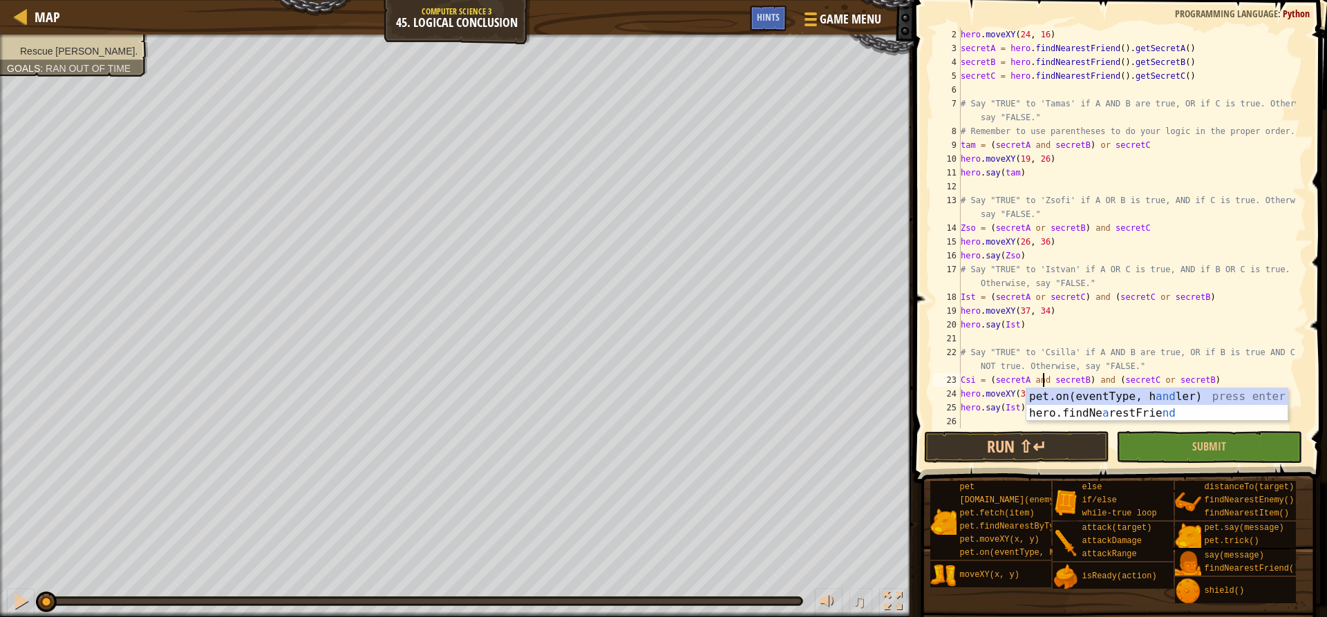
click at [1092, 381] on div "hero . moveXY ( 24 , 16 ) secretA = hero . findNearestFriend ( ) . getSecretA (…" at bounding box center [1127, 242] width 338 height 429
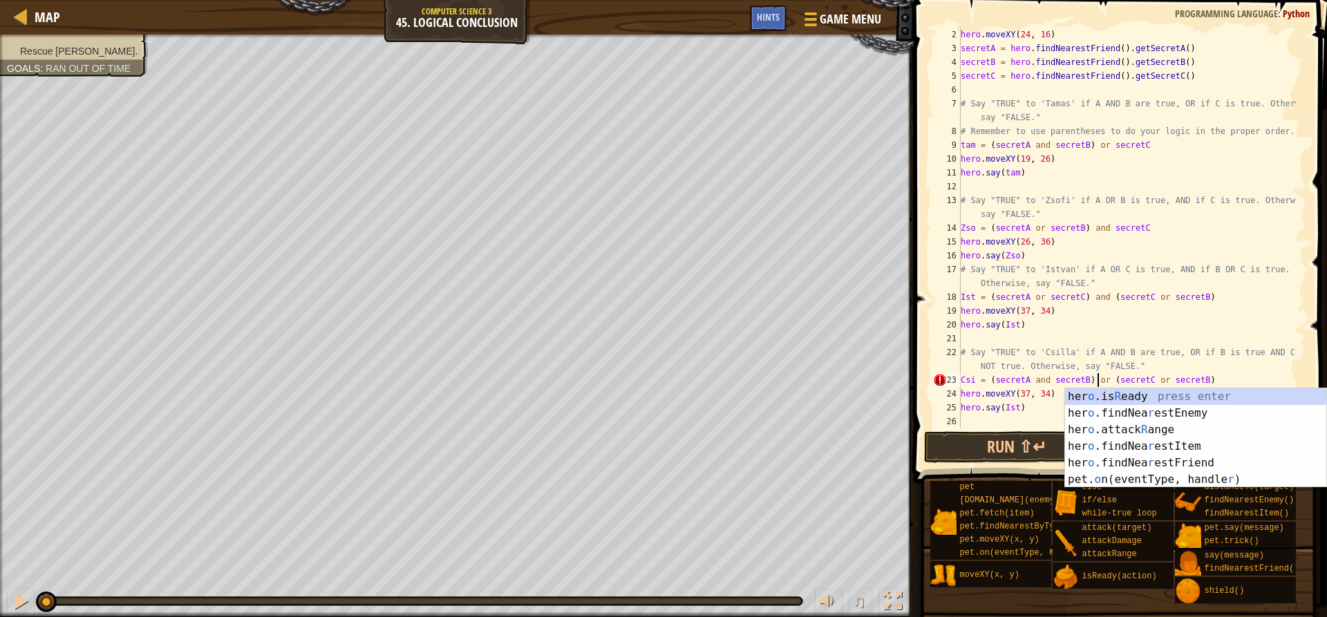
scroll to position [6, 12]
click at [1215, 329] on div "hero . moveXY ( 24 , 16 ) secretA = hero . findNearestFriend ( ) . getSecretA (…" at bounding box center [1127, 242] width 338 height 429
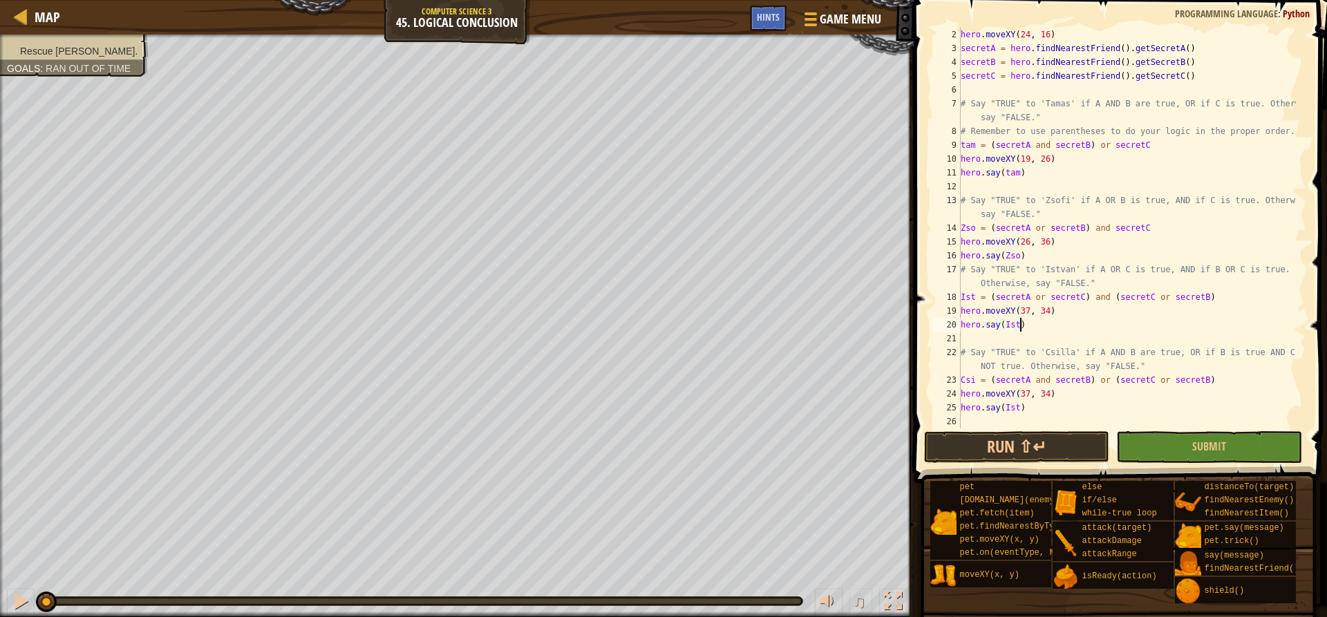
scroll to position [6, 4]
click at [1104, 379] on div "hero . moveXY ( 24 , 16 ) secretA = hero . findNearestFriend ( ) . getSecretA (…" at bounding box center [1127, 242] width 338 height 429
click at [1108, 377] on div "hero . moveXY ( 24 , 16 ) secretA = hero . findNearestFriend ( ) . getSecretA (…" at bounding box center [1127, 242] width 338 height 429
click at [1020, 396] on div "hero . moveXY ( 24 , 16 ) secretA = hero . findNearestFriend ( ) . getSecretA (…" at bounding box center [1127, 242] width 338 height 429
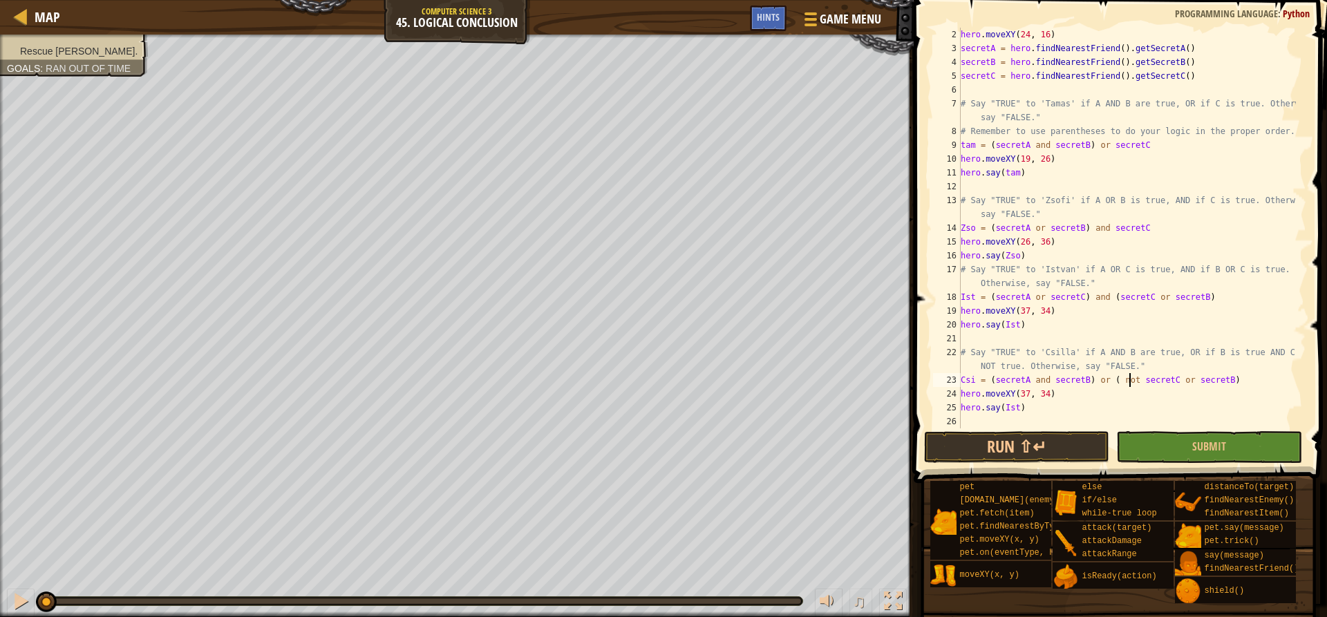
scroll to position [6, 6]
click at [1020, 396] on div "hero . moveXY ( 24 , 16 ) secretA = hero . findNearestFriend ( ) . getSecretA (…" at bounding box center [1127, 242] width 338 height 429
click at [1039, 396] on div "hero . moveXY ( 24 , 16 ) secretA = hero . findNearestFriend ( ) . getSecretA (…" at bounding box center [1127, 242] width 338 height 429
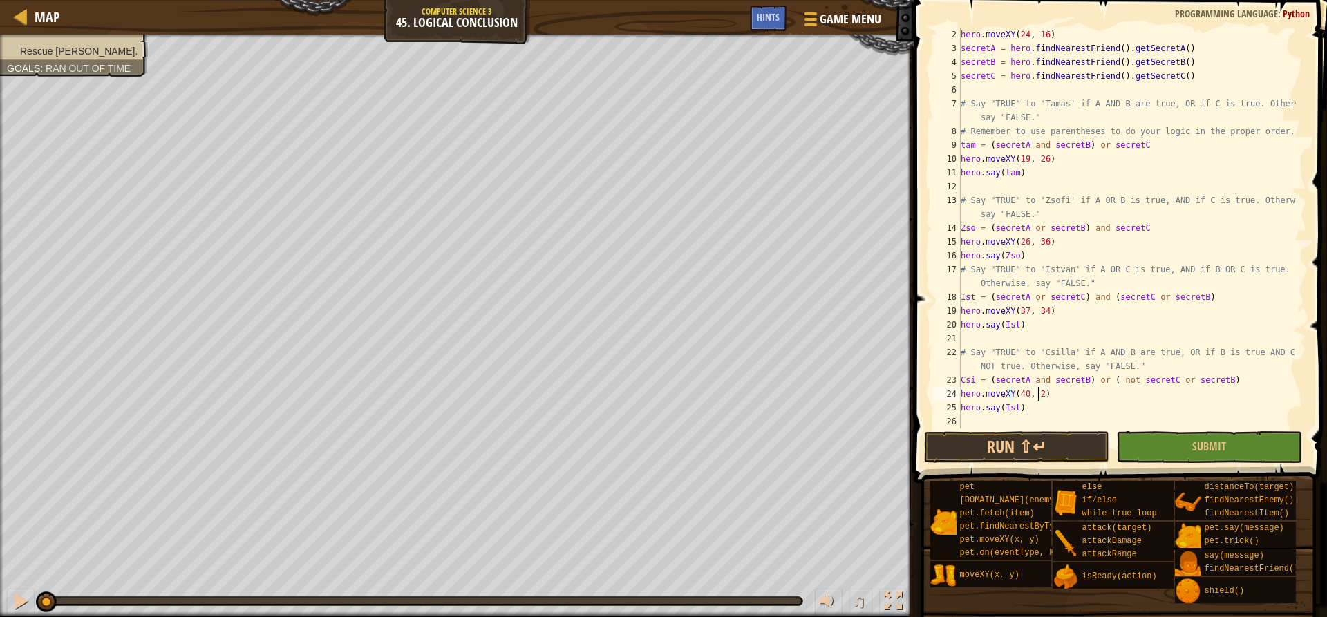
scroll to position [6, 6]
click at [963, 377] on div "hero . moveXY ( 24 , 16 ) secretA = hero . findNearestFriend ( ) . getSecretA (…" at bounding box center [1127, 242] width 338 height 429
click at [1010, 403] on div "hero . moveXY ( 24 , 16 ) secretA = hero . findNearestFriend ( ) . getSecretA (…" at bounding box center [1127, 242] width 338 height 429
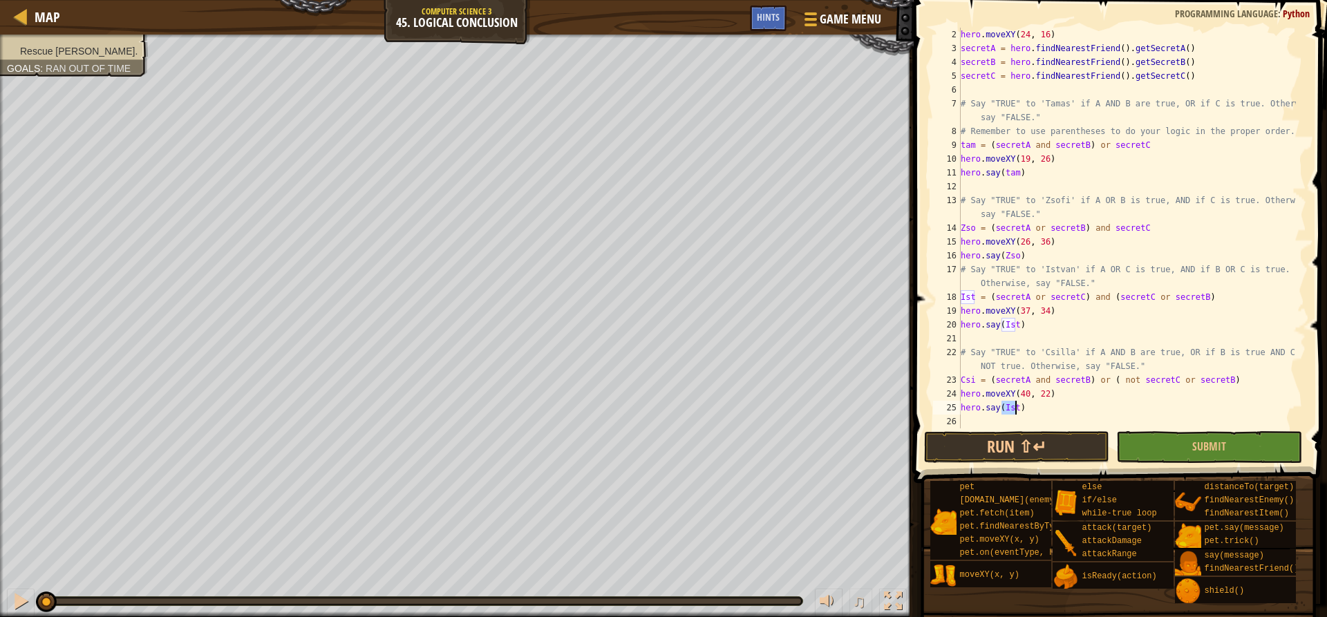
scroll to position [6, 4]
paste textarea "Csi"
type textarea "hero.say(Csi)"
click at [1016, 442] on button "Run ⇧↵" at bounding box center [1016, 447] width 185 height 32
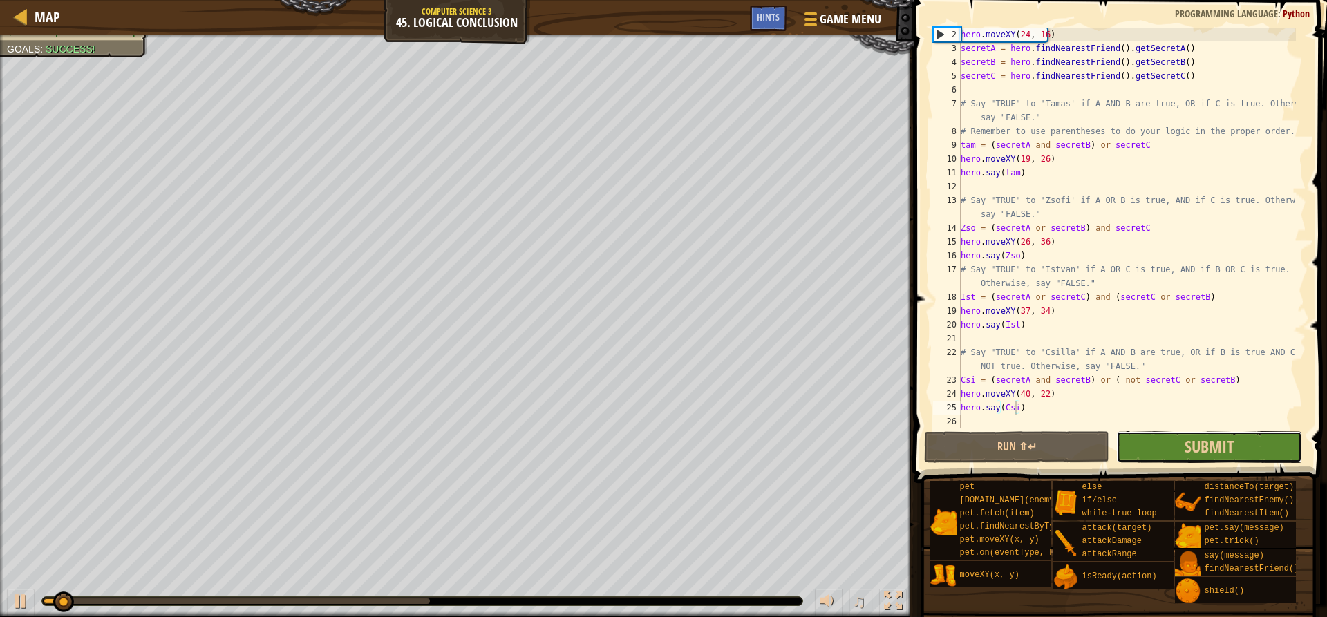
click at [1160, 440] on button "Submit" at bounding box center [1208, 447] width 185 height 32
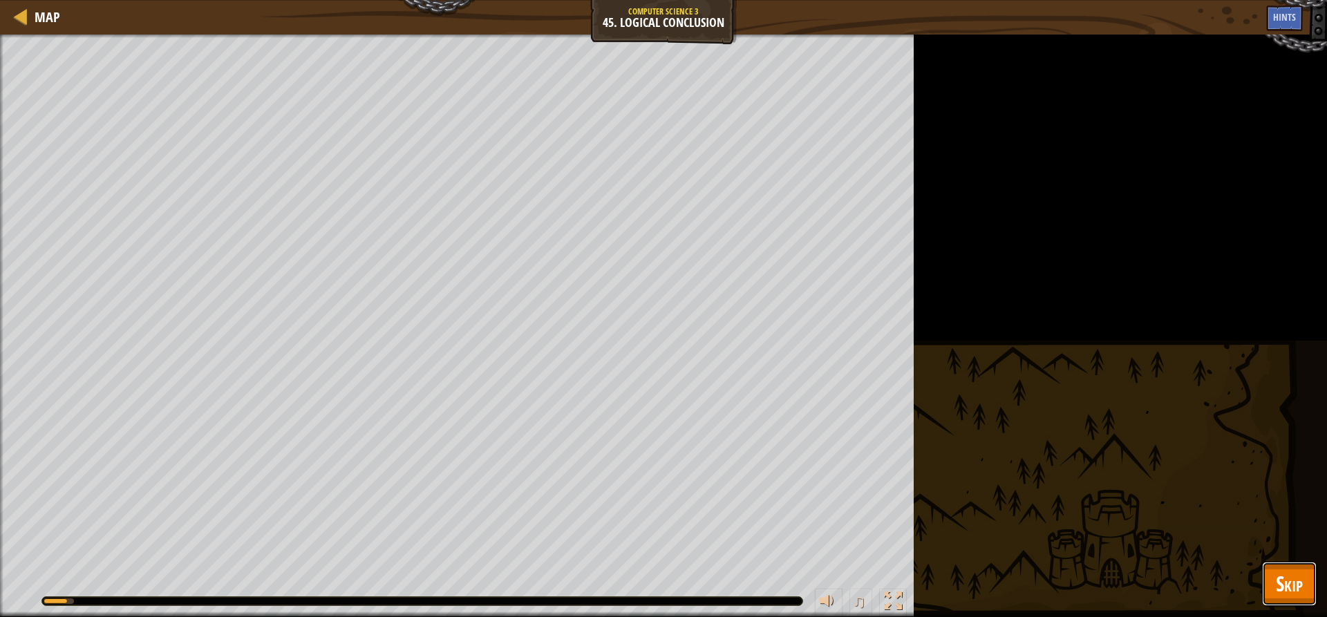
click at [1286, 566] on button "Skip" at bounding box center [1289, 584] width 55 height 44
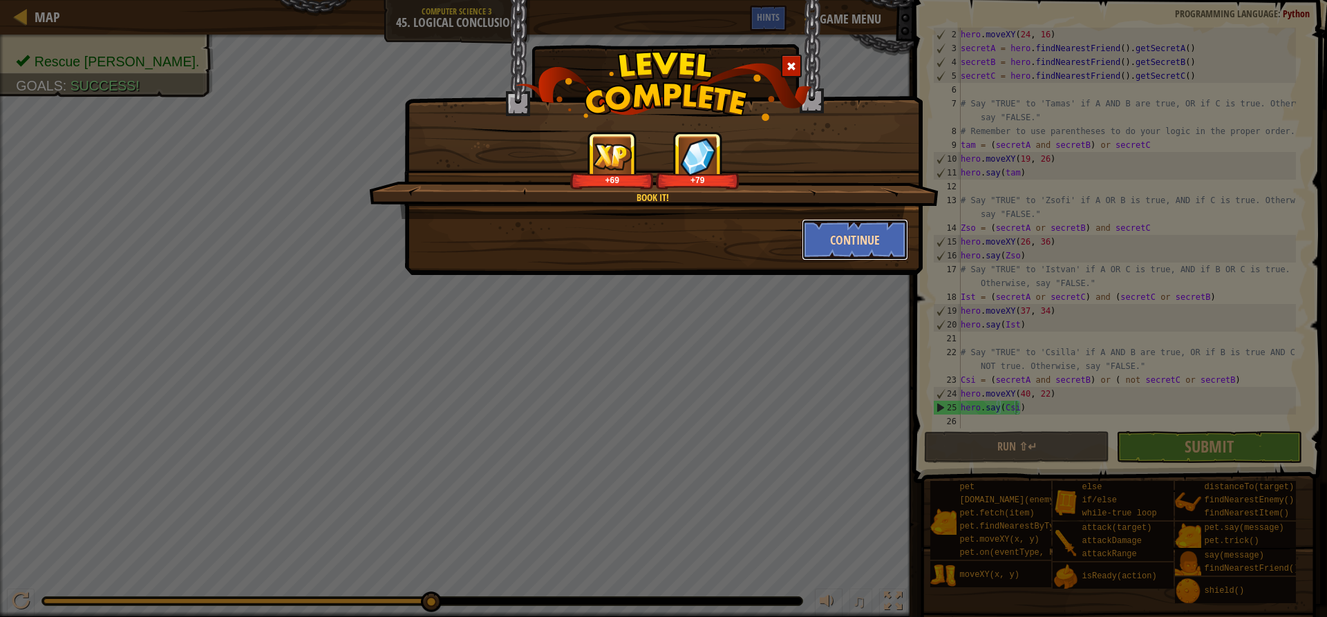
click at [840, 243] on button "Continue" at bounding box center [855, 239] width 107 height 41
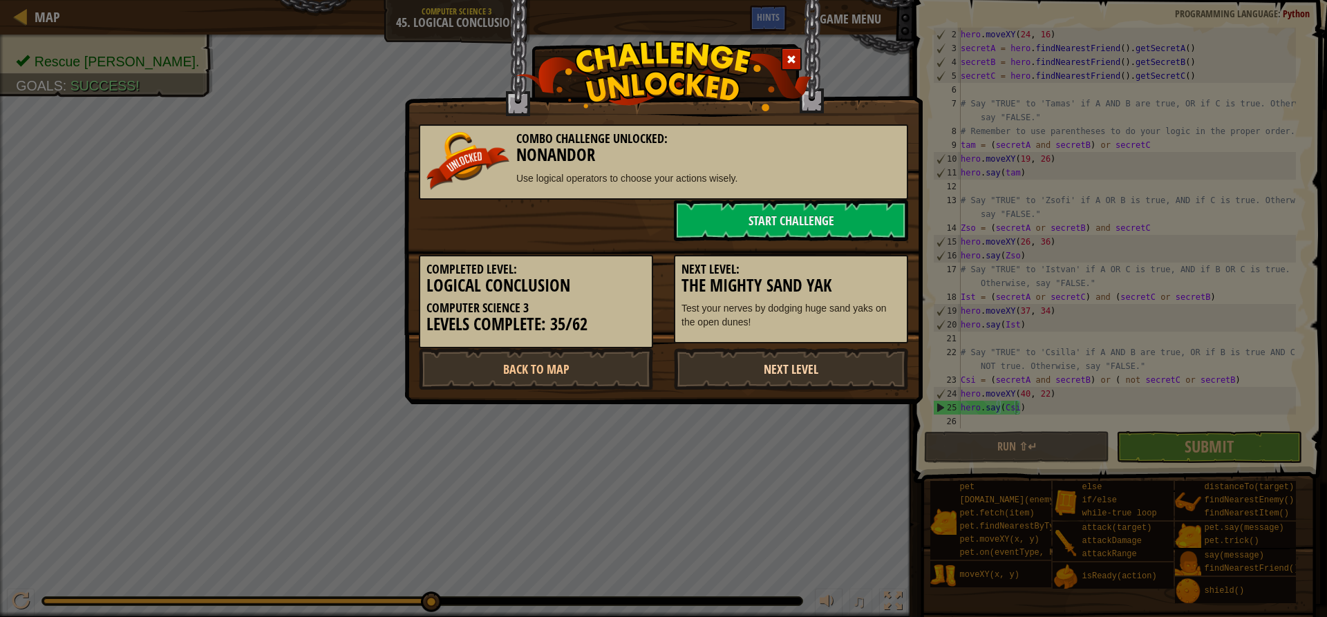
click at [786, 357] on link "Next Level" at bounding box center [791, 368] width 234 height 41
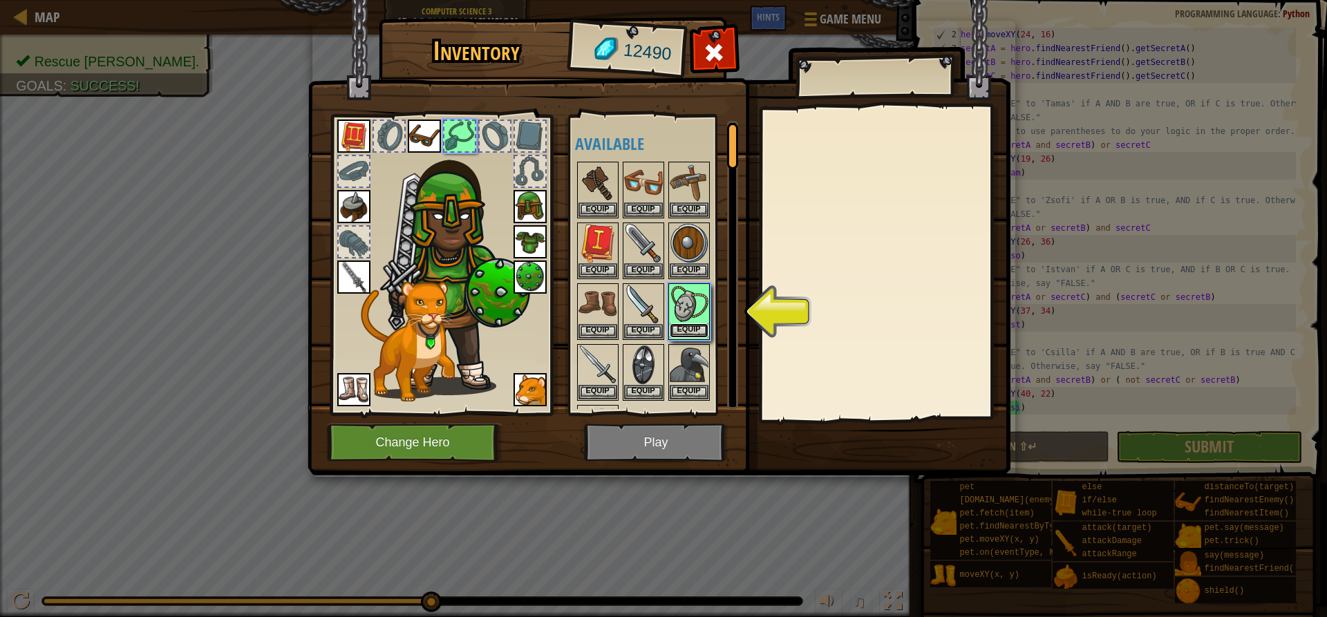
click at [702, 325] on button "Equip" at bounding box center [689, 330] width 39 height 15
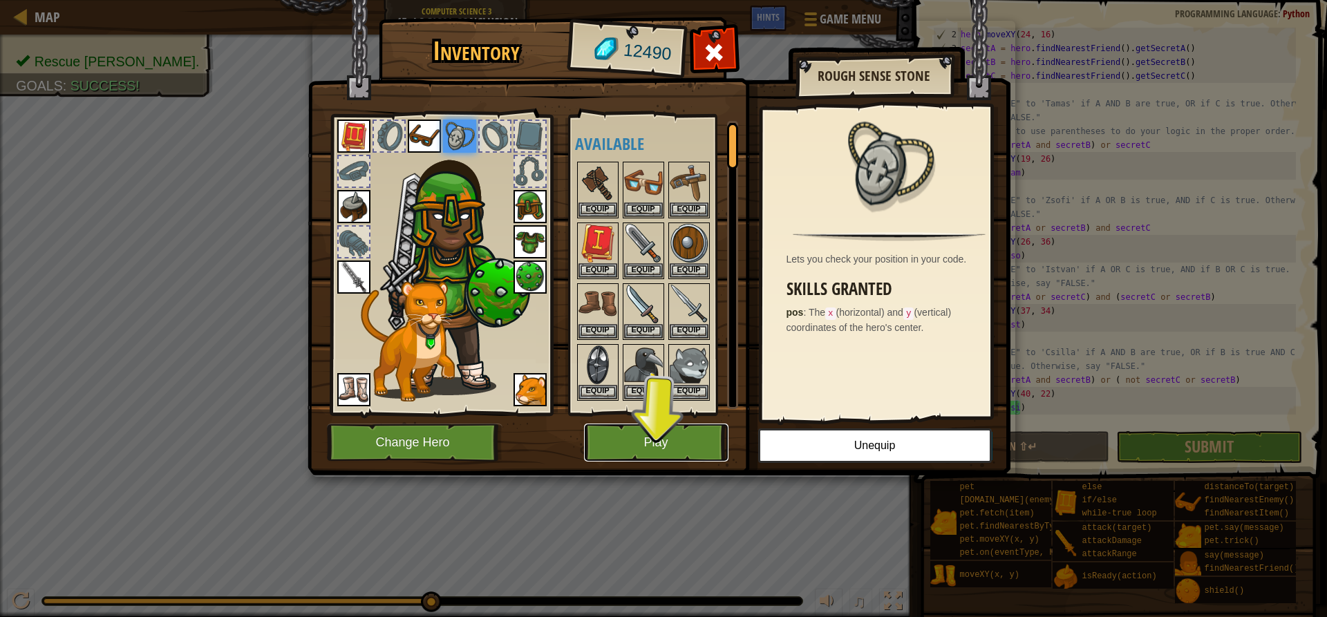
click at [675, 431] on button "Play" at bounding box center [656, 443] width 144 height 38
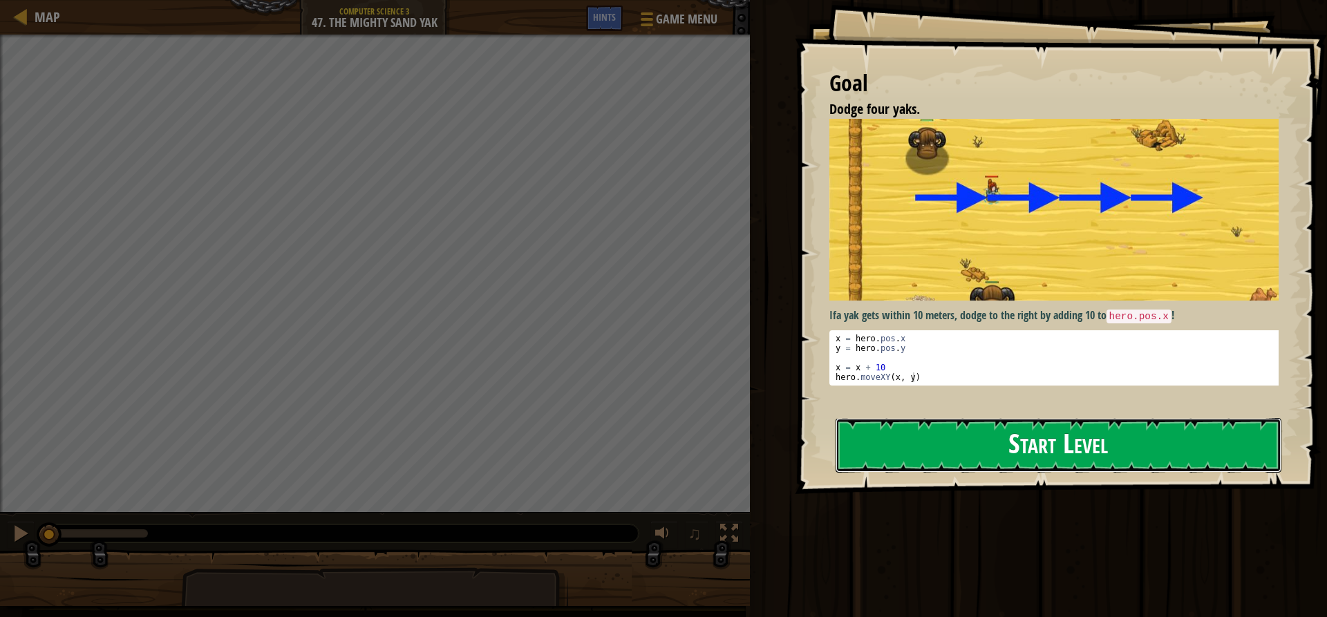
click at [947, 446] on button "Start Level" at bounding box center [1059, 445] width 446 height 55
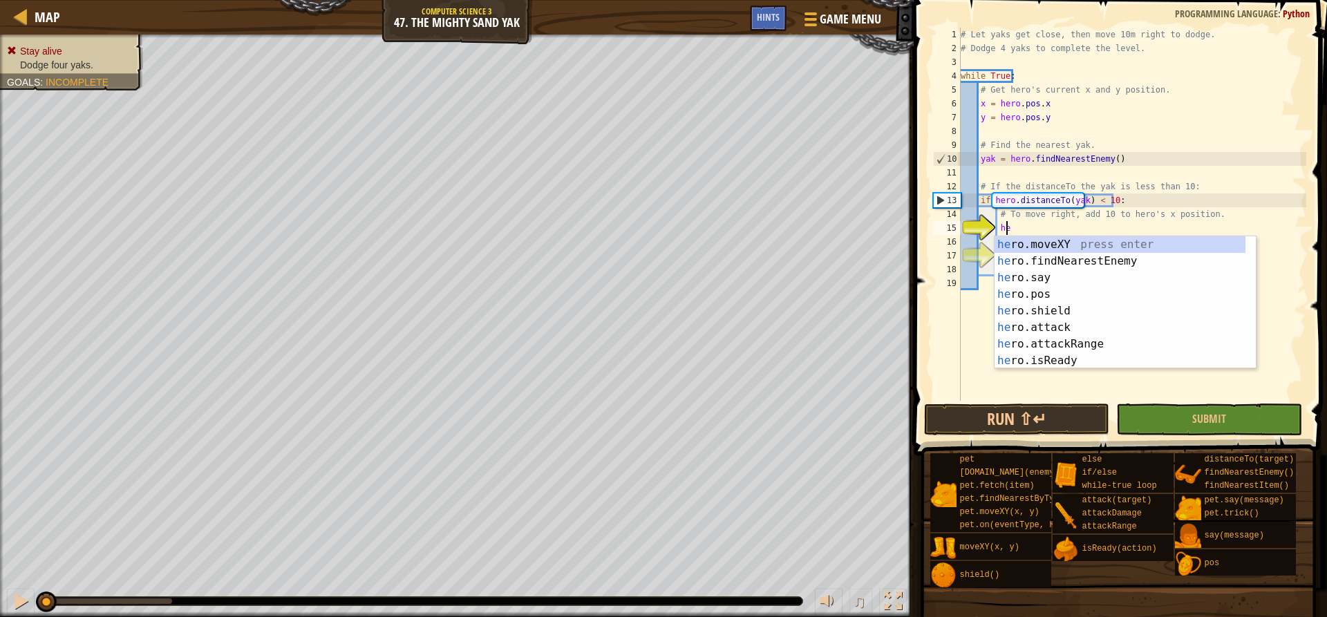
scroll to position [6, 4]
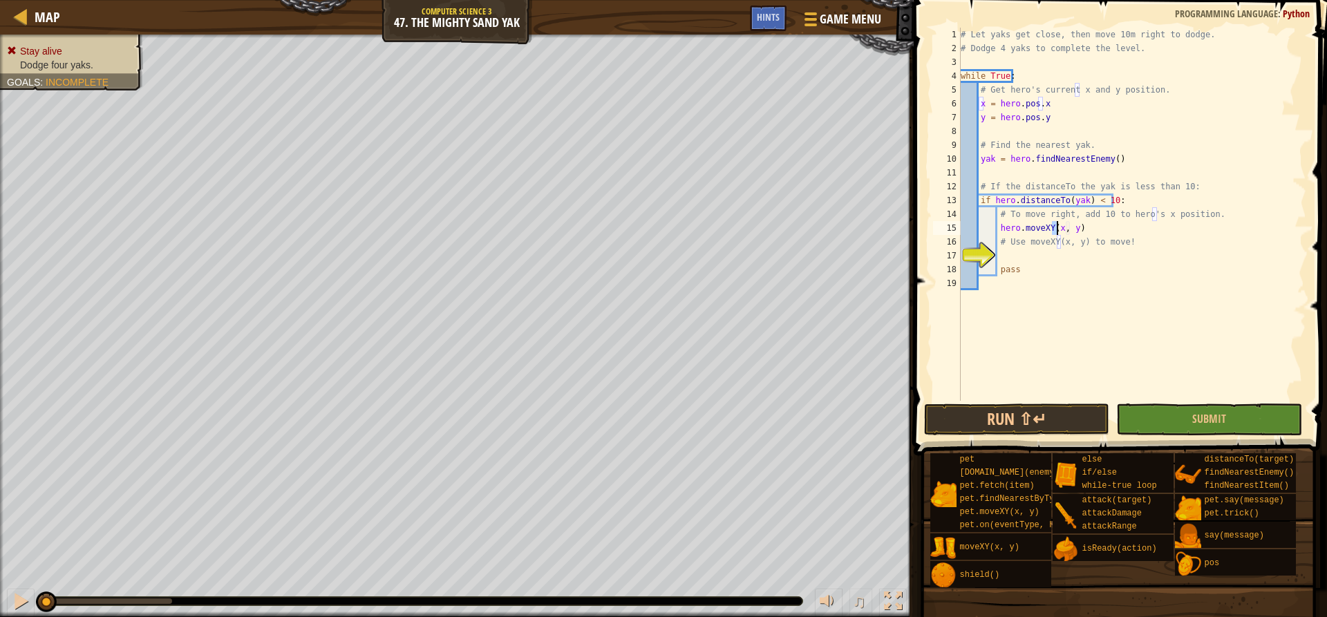
click at [1055, 229] on div "# Let yaks get close, then move 10m right to dodge. # Dodge 4 yaks to complete …" at bounding box center [1132, 214] width 348 height 373
drag, startPoint x: 1112, startPoint y: 227, endPoint x: 996, endPoint y: 225, distance: 116.1
click at [996, 225] on div "# Let yaks get close, then move 10m right to dodge. # Dodge 4 yaks to complete …" at bounding box center [1132, 228] width 348 height 401
drag, startPoint x: 1078, startPoint y: 241, endPoint x: 1027, endPoint y: 243, distance: 51.2
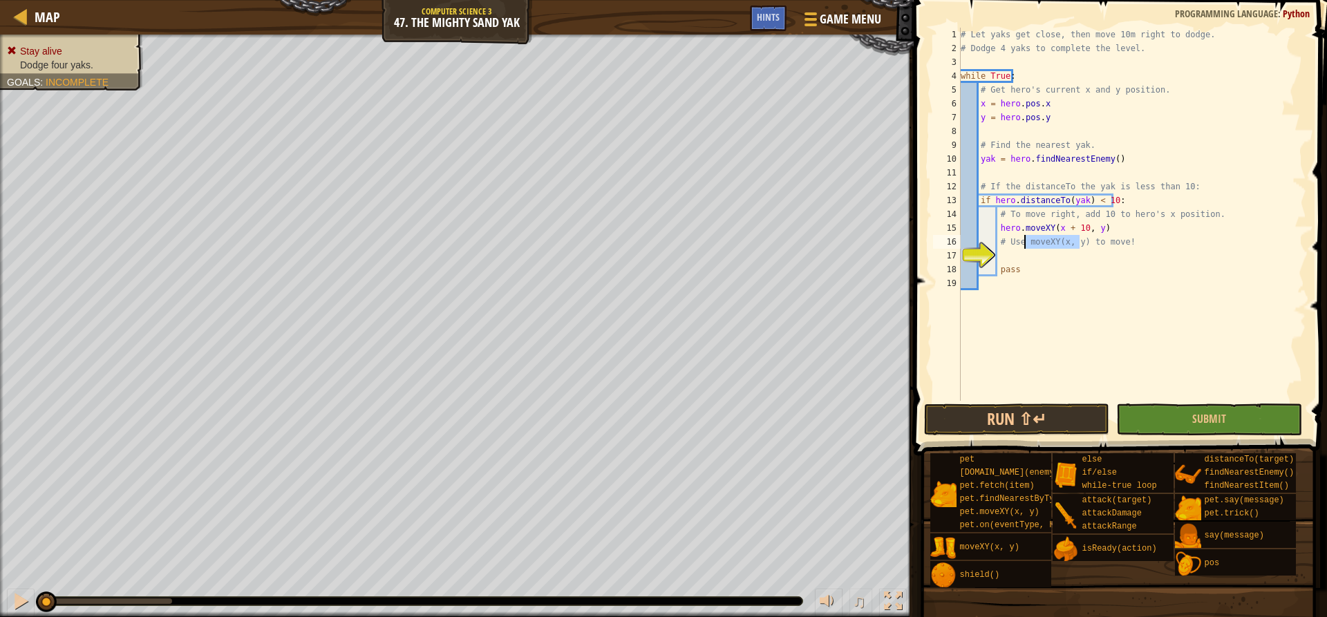
click at [1027, 243] on div "# Let yaks get close, then move 10m right to dodge. # Dodge 4 yaks to complete …" at bounding box center [1132, 228] width 348 height 401
type textarea "# Use moveXY(x, y) to move!"
click at [1029, 257] on div "# Let yaks get close, then move 10m right to dodge. # Dodge 4 yaks to complete …" at bounding box center [1132, 228] width 348 height 401
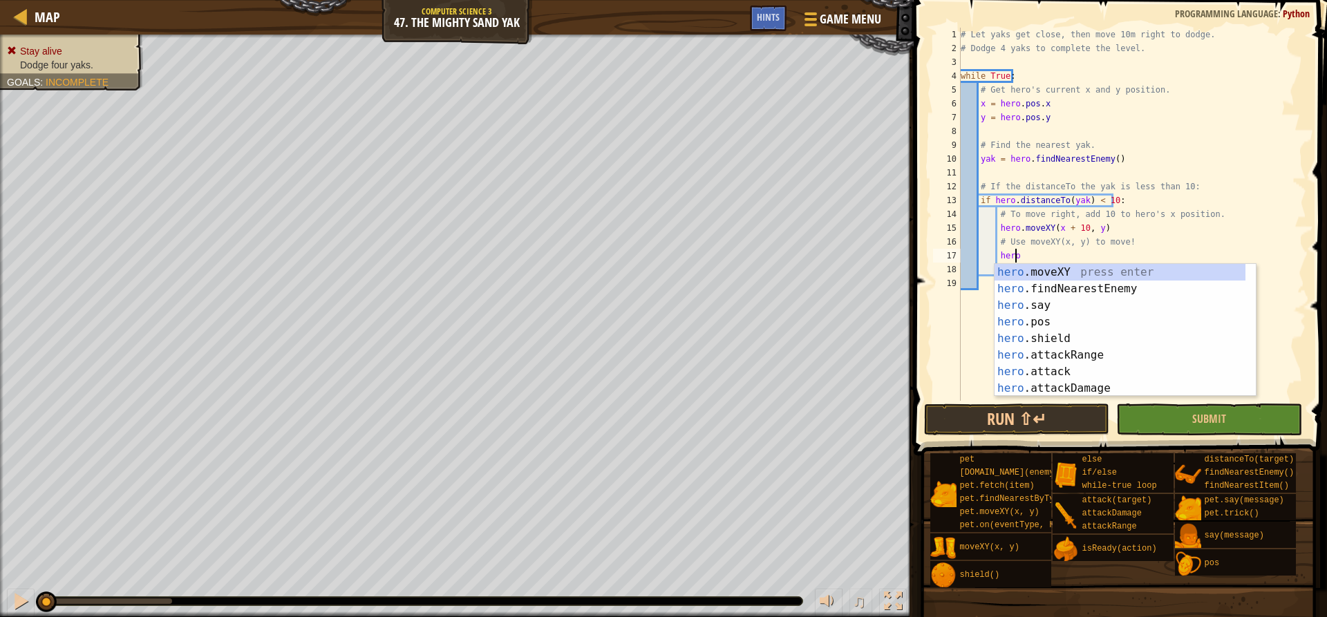
scroll to position [6, 4]
paste textarea "moveXY(x, y)"
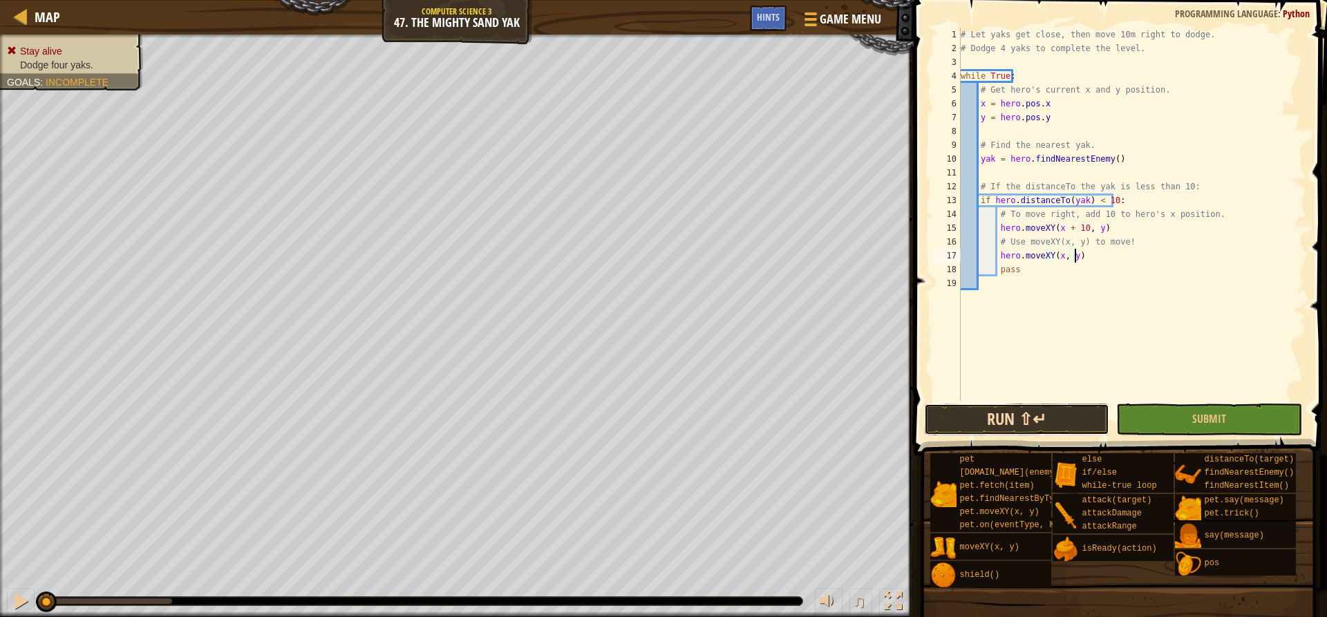
click at [1062, 420] on button "Run ⇧↵" at bounding box center [1016, 420] width 185 height 32
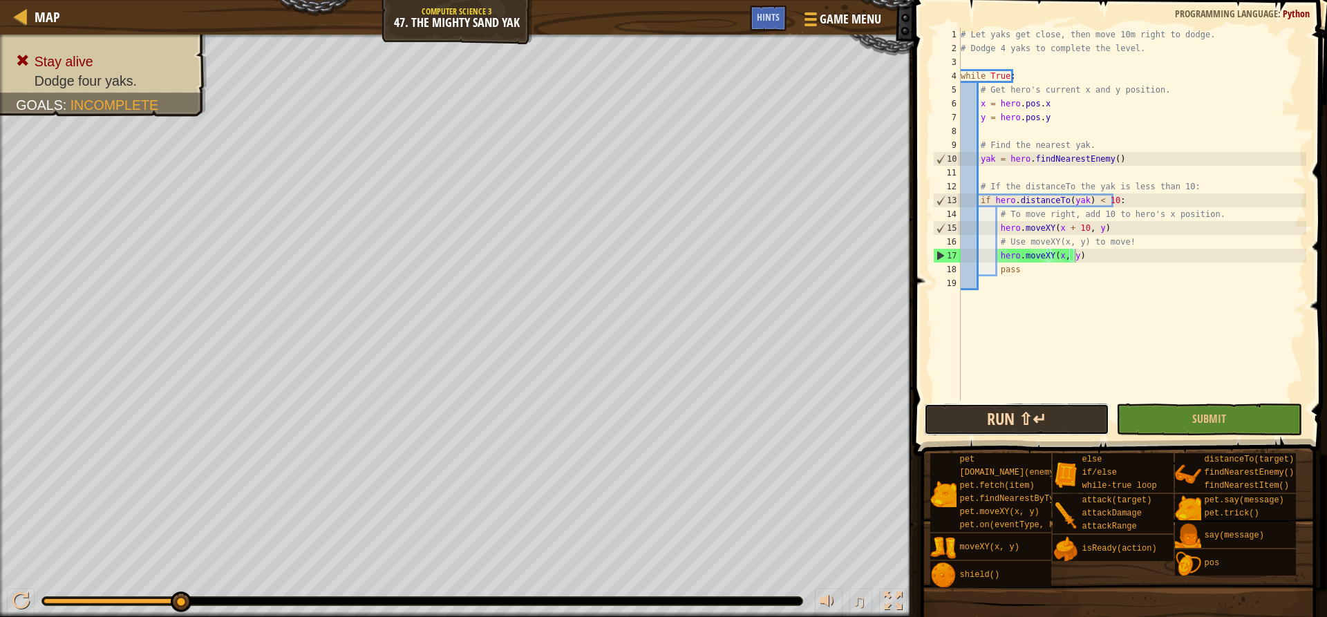
click at [1064, 424] on button "Run ⇧↵" at bounding box center [1016, 420] width 185 height 32
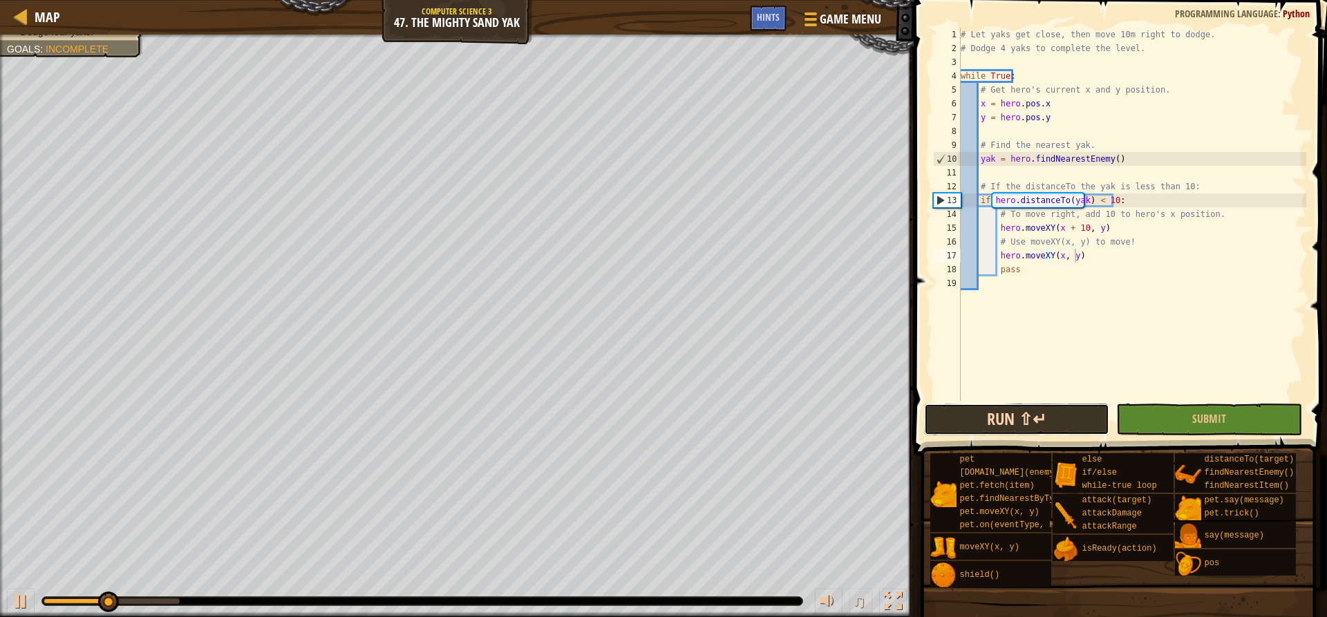
click at [1064, 422] on button "Run ⇧↵" at bounding box center [1016, 420] width 185 height 32
click at [1051, 414] on button "Run ⇧↵" at bounding box center [1016, 420] width 185 height 32
click at [1051, 414] on button "Running" at bounding box center [1016, 420] width 185 height 32
click at [1051, 414] on button "Run ⇧↵" at bounding box center [1016, 420] width 185 height 32
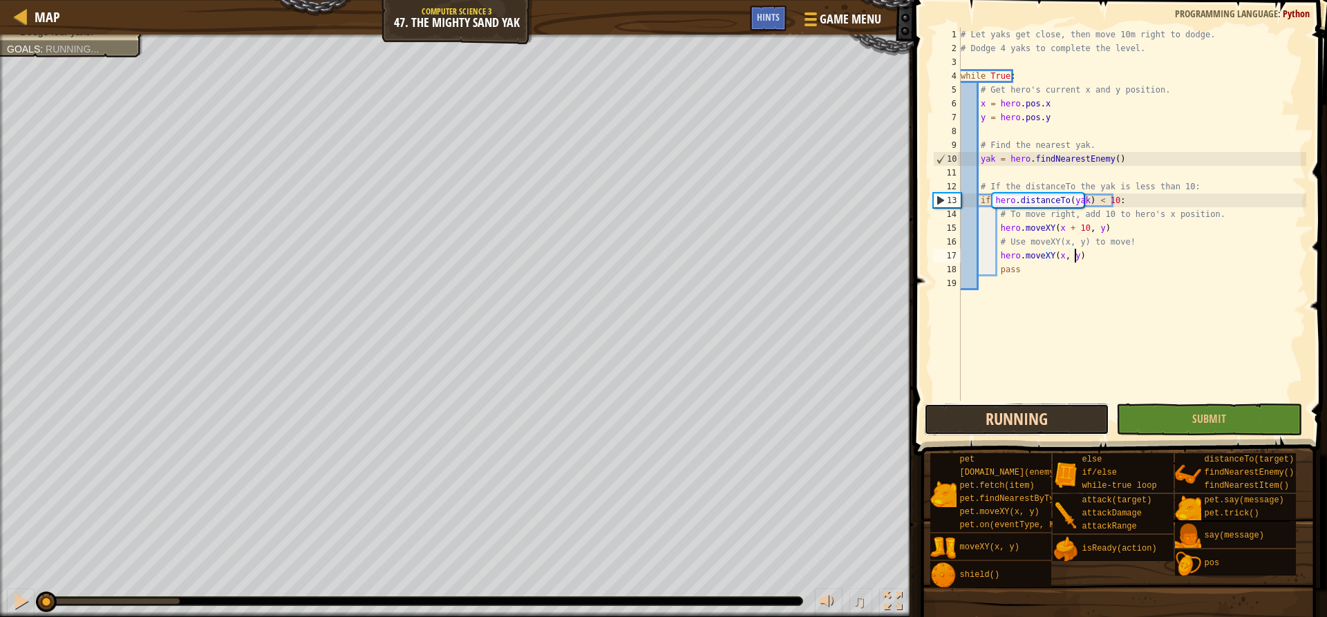
click at [1051, 414] on button "Running" at bounding box center [1016, 420] width 185 height 32
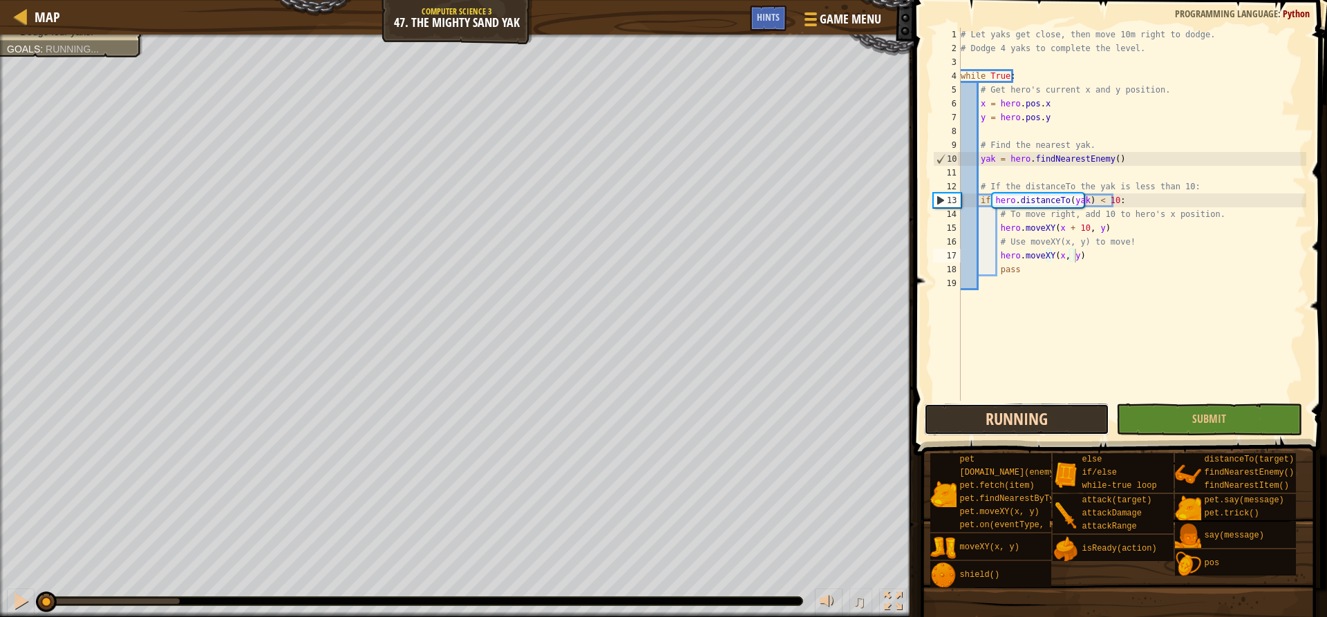
click at [1051, 414] on button "Running" at bounding box center [1016, 420] width 185 height 32
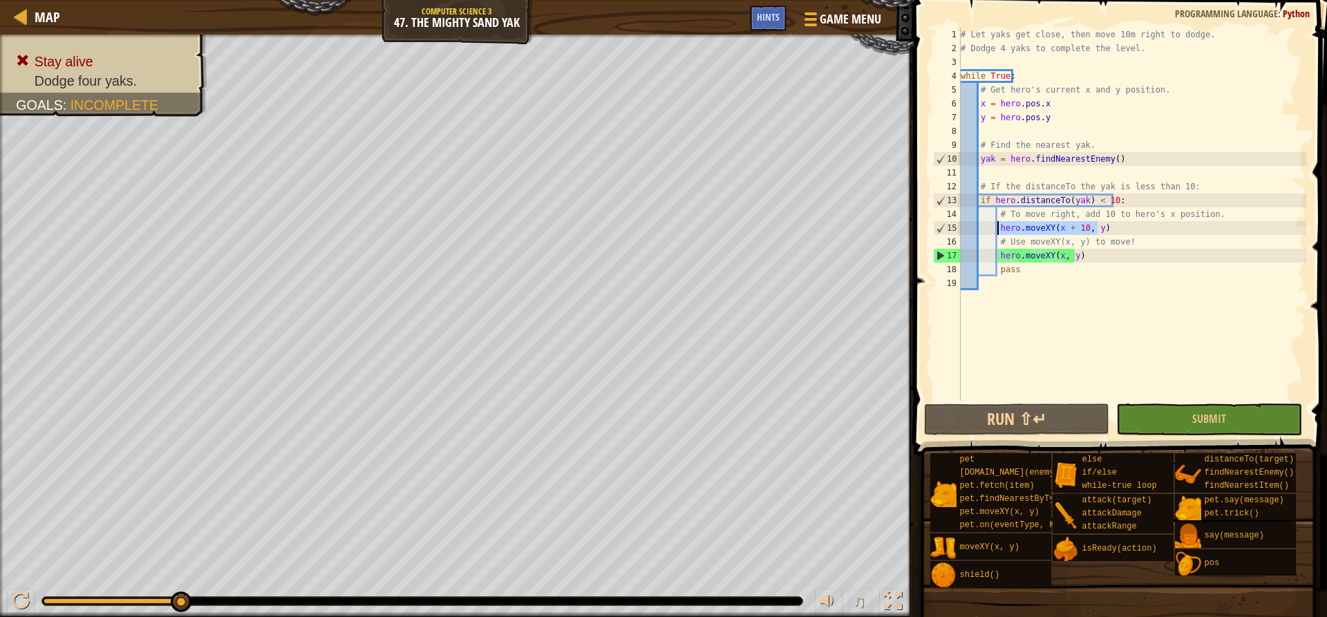
drag, startPoint x: 1120, startPoint y: 224, endPoint x: 995, endPoint y: 233, distance: 124.7
click at [995, 233] on div "# Let yaks get close, then move 10m right to dodge. # Dodge 4 yaks to complete …" at bounding box center [1132, 228] width 348 height 401
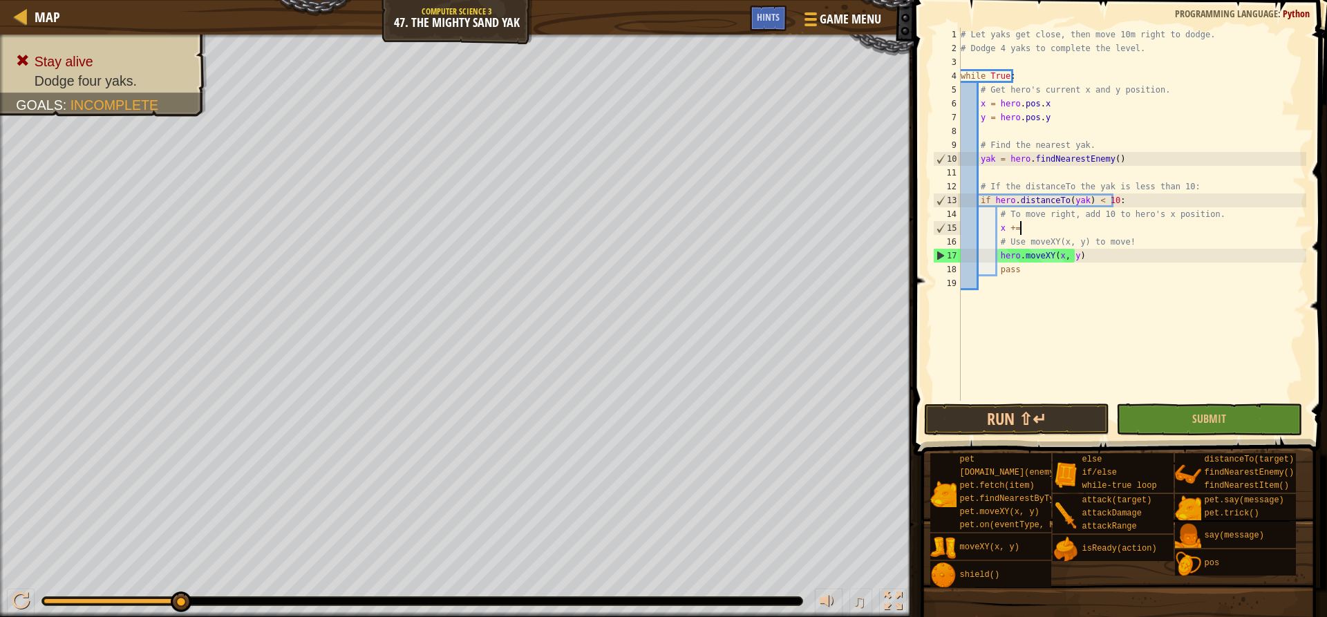
scroll to position [6, 5]
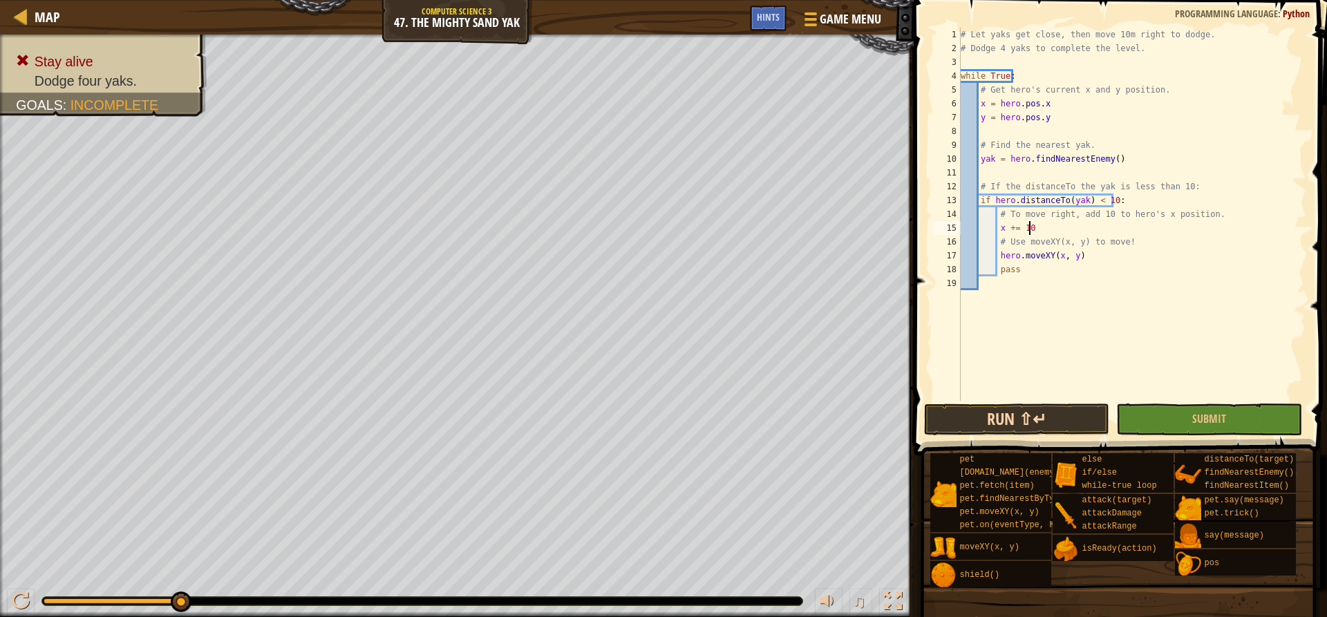
type textarea "x += 10"
click at [1065, 420] on button "Run ⇧↵" at bounding box center [1016, 420] width 185 height 32
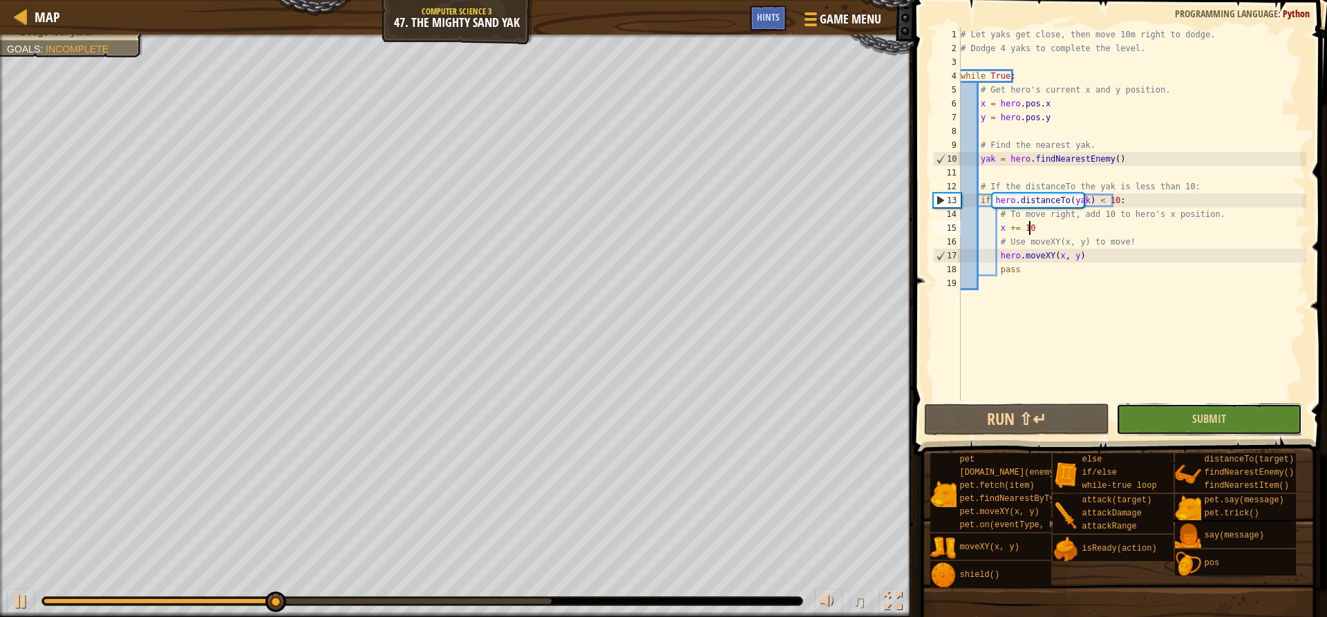
click at [1168, 421] on button "Submit" at bounding box center [1208, 420] width 185 height 32
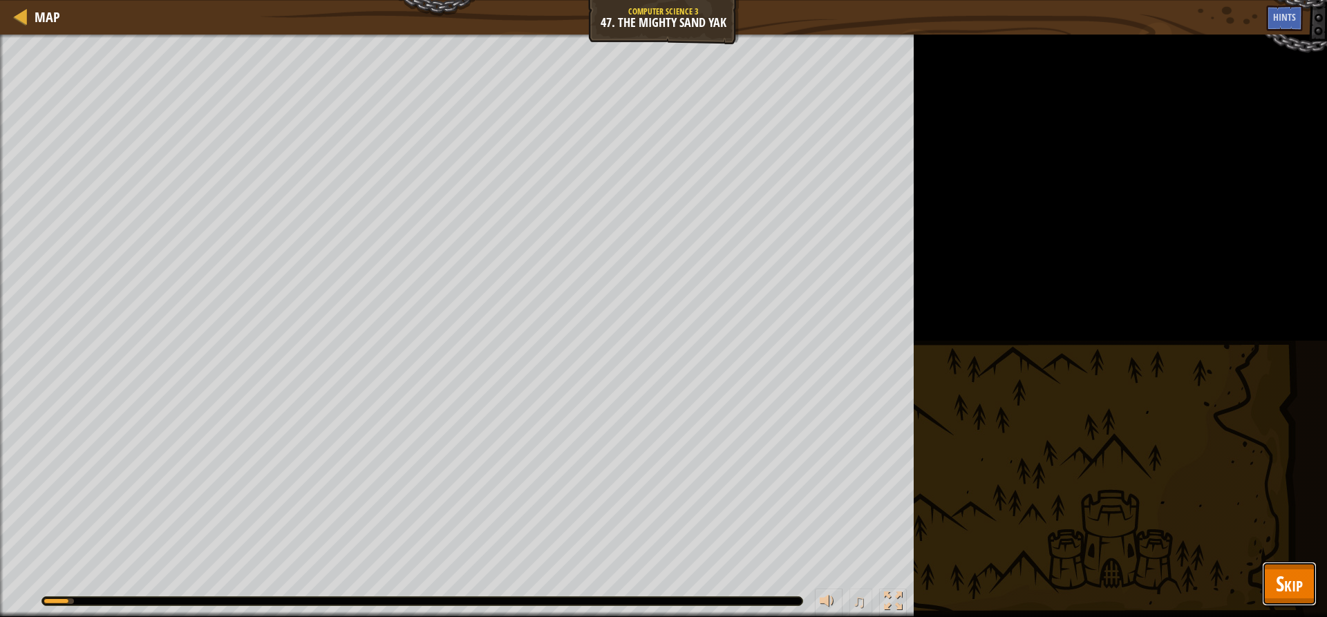
click at [1310, 581] on button "Skip" at bounding box center [1289, 584] width 55 height 44
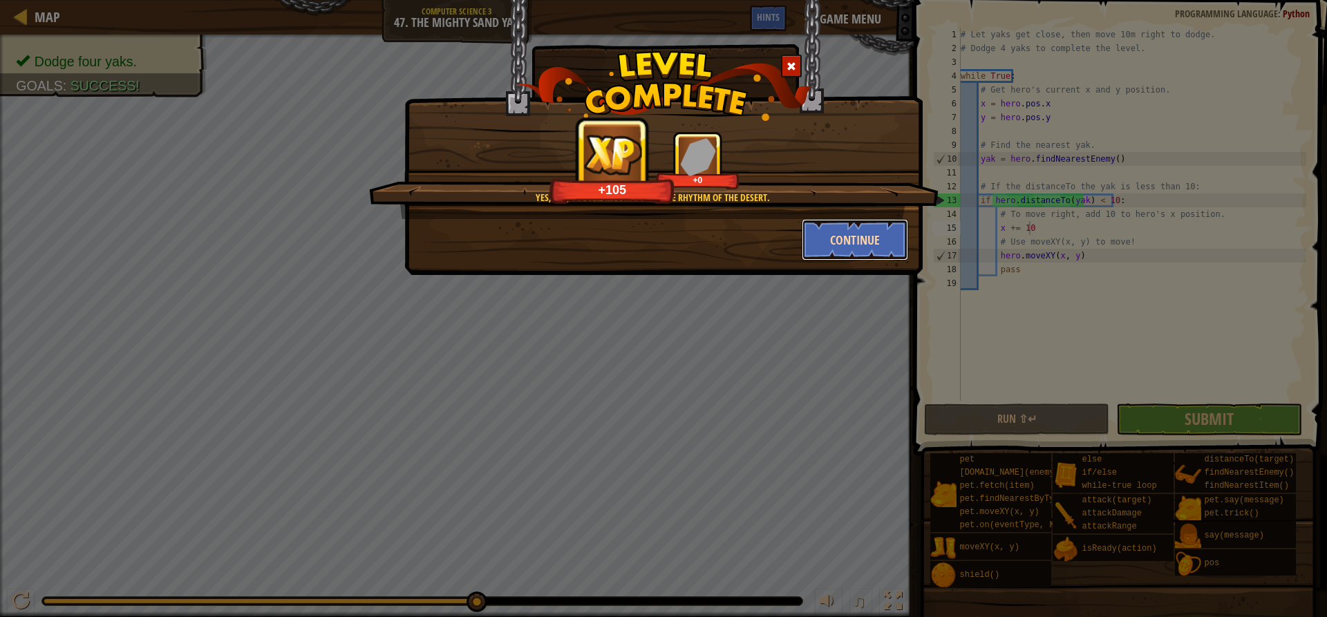
click at [885, 239] on button "Continue" at bounding box center [855, 239] width 107 height 41
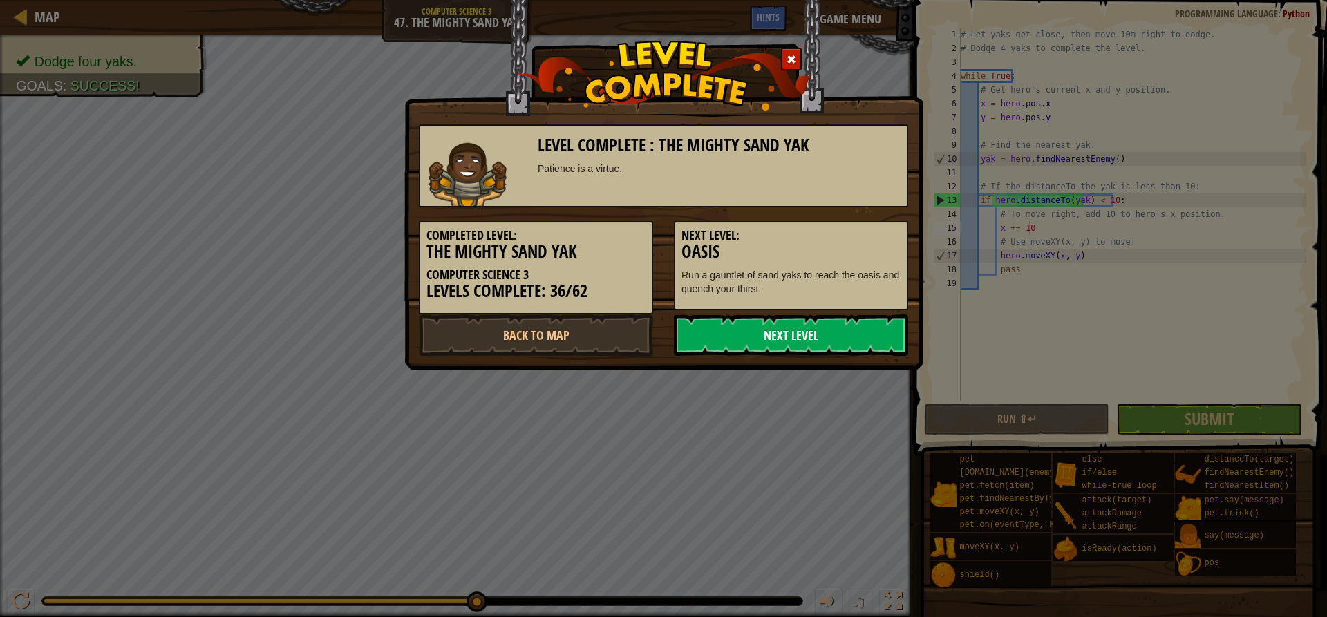
click at [862, 326] on link "Next Level" at bounding box center [791, 334] width 234 height 41
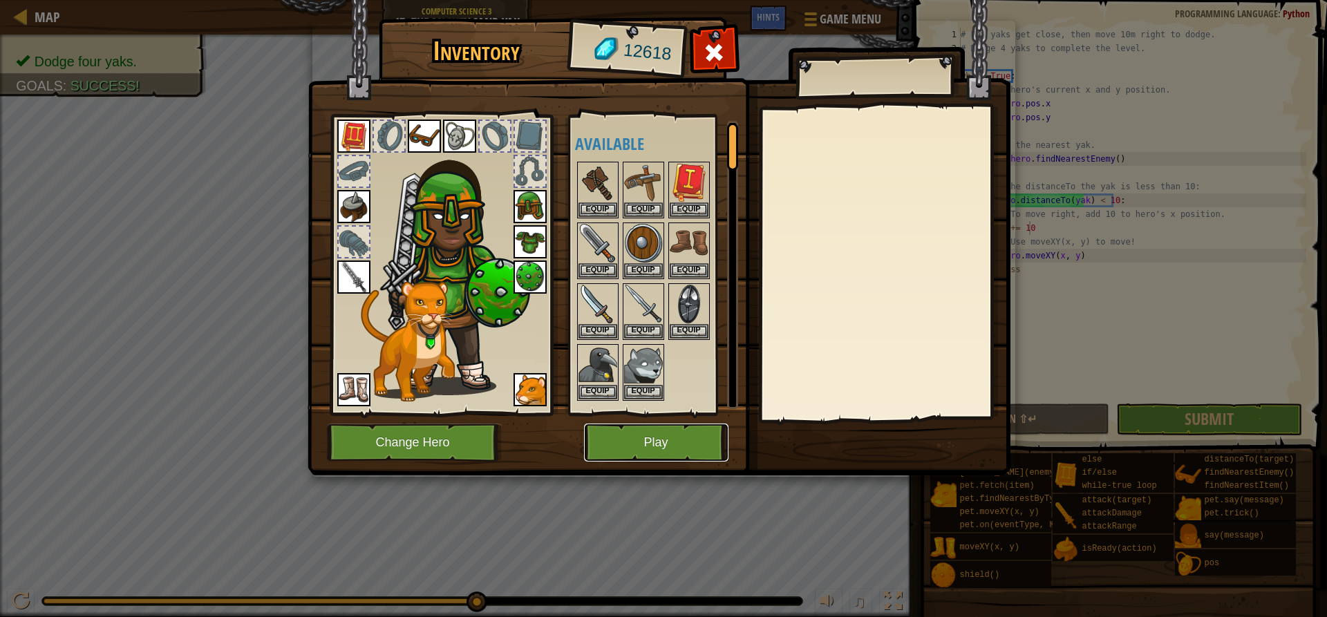
click at [640, 439] on button "Play" at bounding box center [656, 443] width 144 height 38
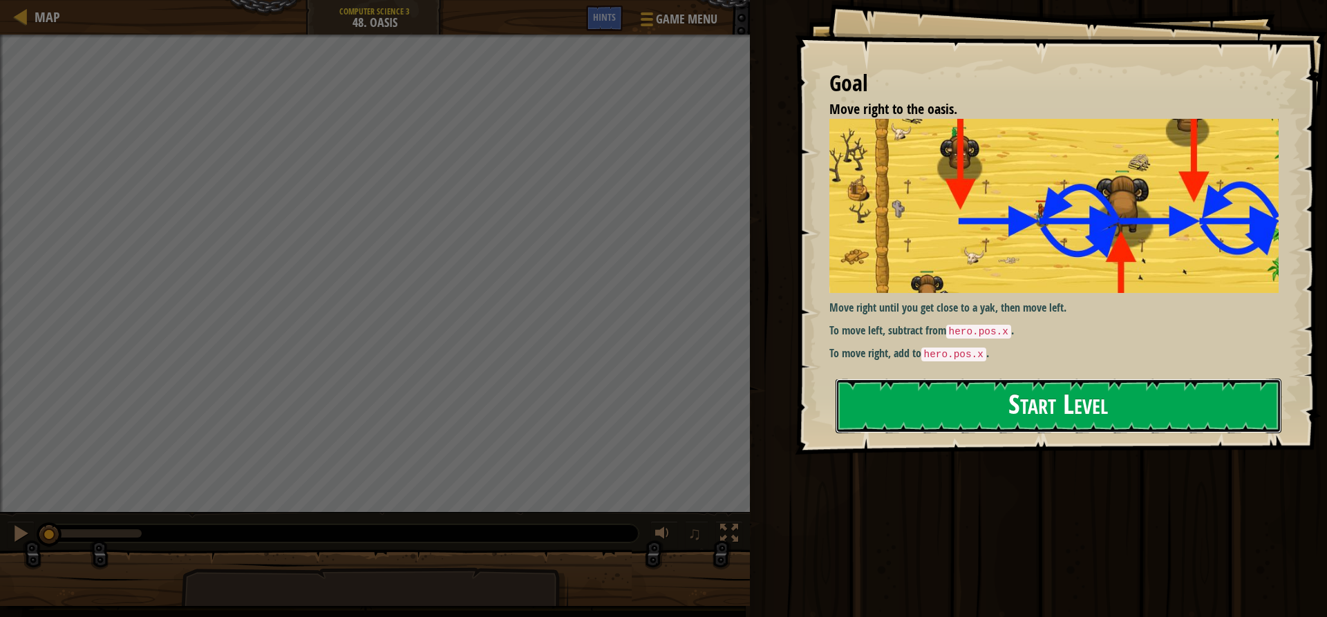
click at [890, 411] on button "Start Level" at bounding box center [1059, 406] width 446 height 55
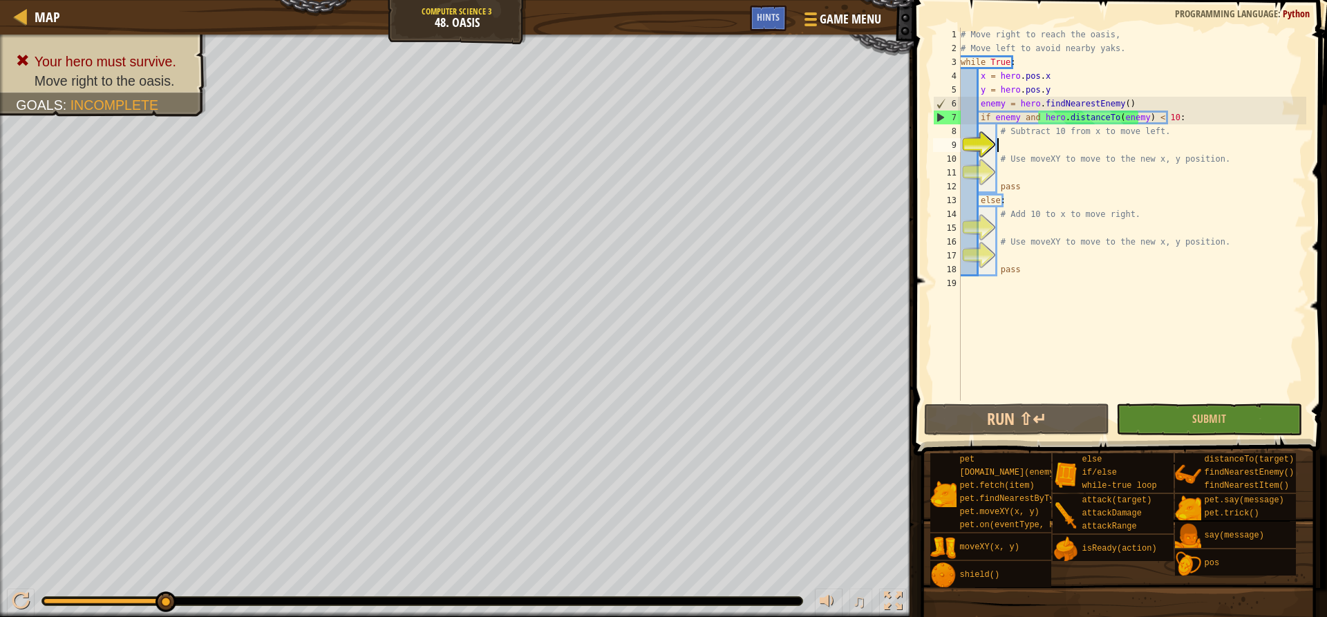
click at [1026, 129] on div "# Move right to reach the oasis, # Move left to avoid nearby yaks. while True :…" at bounding box center [1132, 228] width 348 height 401
type textarea "# Subtract 10 from x to move left."
click at [1026, 129] on div "# Move right to reach the oasis, # Move left to avoid nearby yaks. while True :…" at bounding box center [1132, 228] width 348 height 401
click at [1066, 140] on div "# Move right to reach the oasis, # Move left to avoid nearby yaks. while True :…" at bounding box center [1132, 228] width 348 height 401
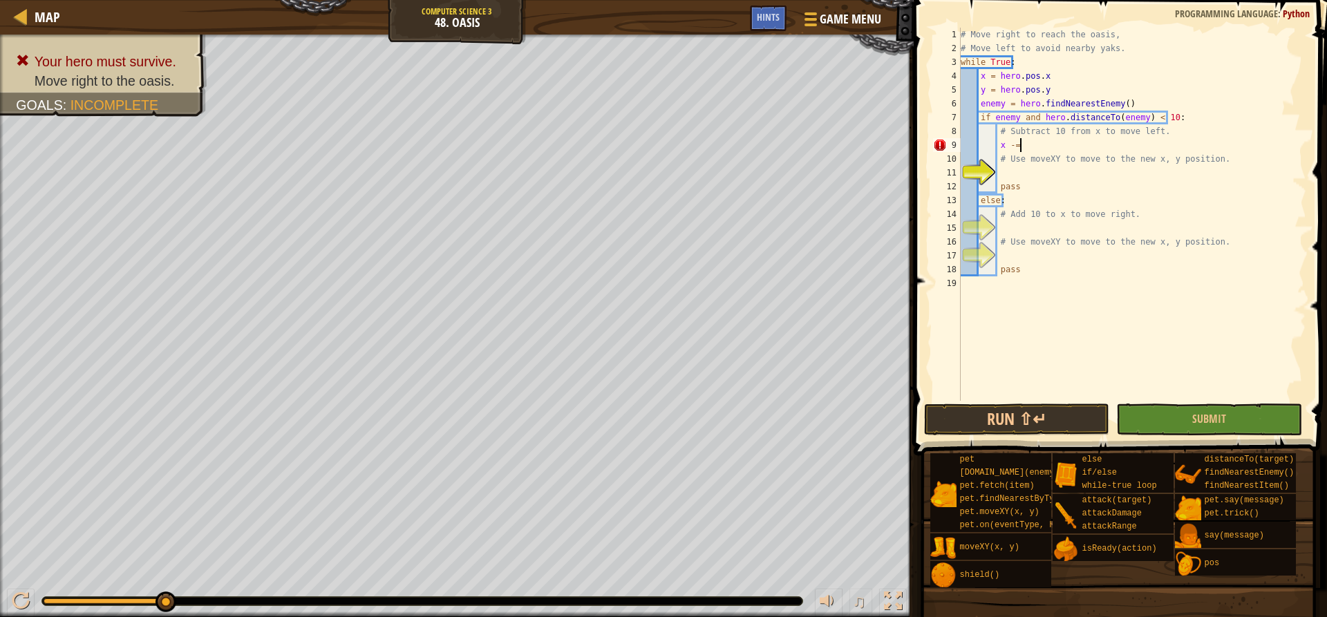
type textarea "x -= 10"
click at [1071, 176] on div "# Move right to reach the oasis, # Move left to avoid nearby yaks. while True :…" at bounding box center [1132, 228] width 348 height 401
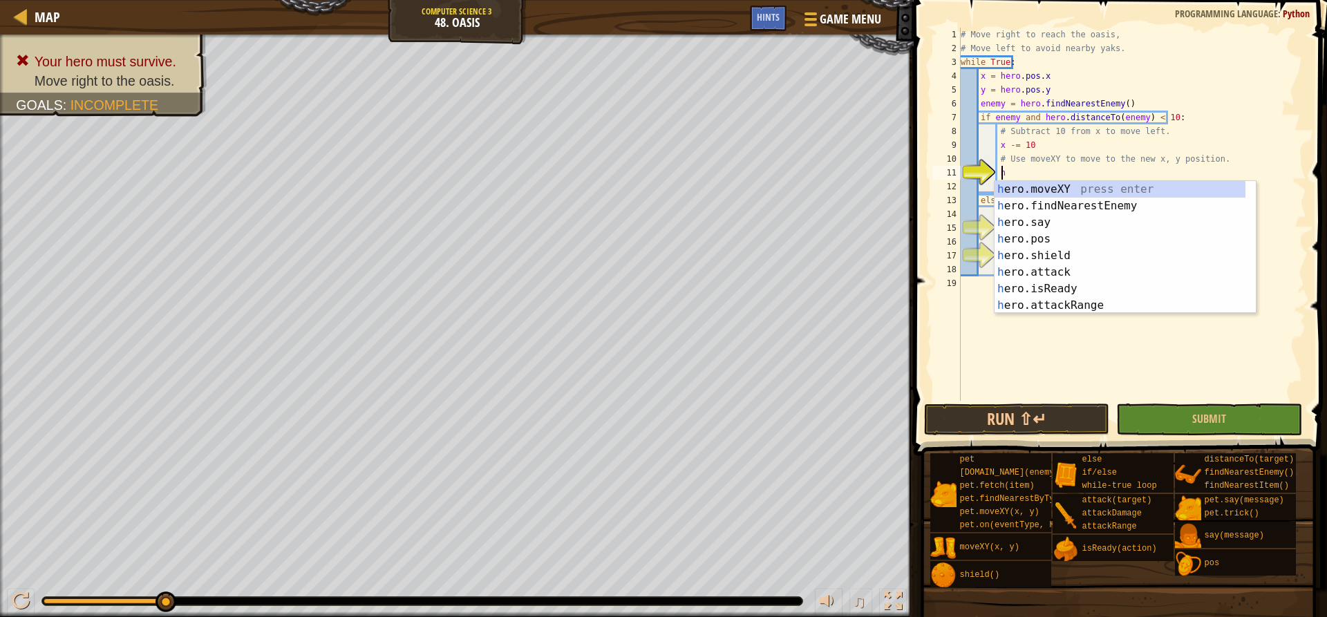
scroll to position [6, 4]
type textarea "hero.moveXY(x, y)"
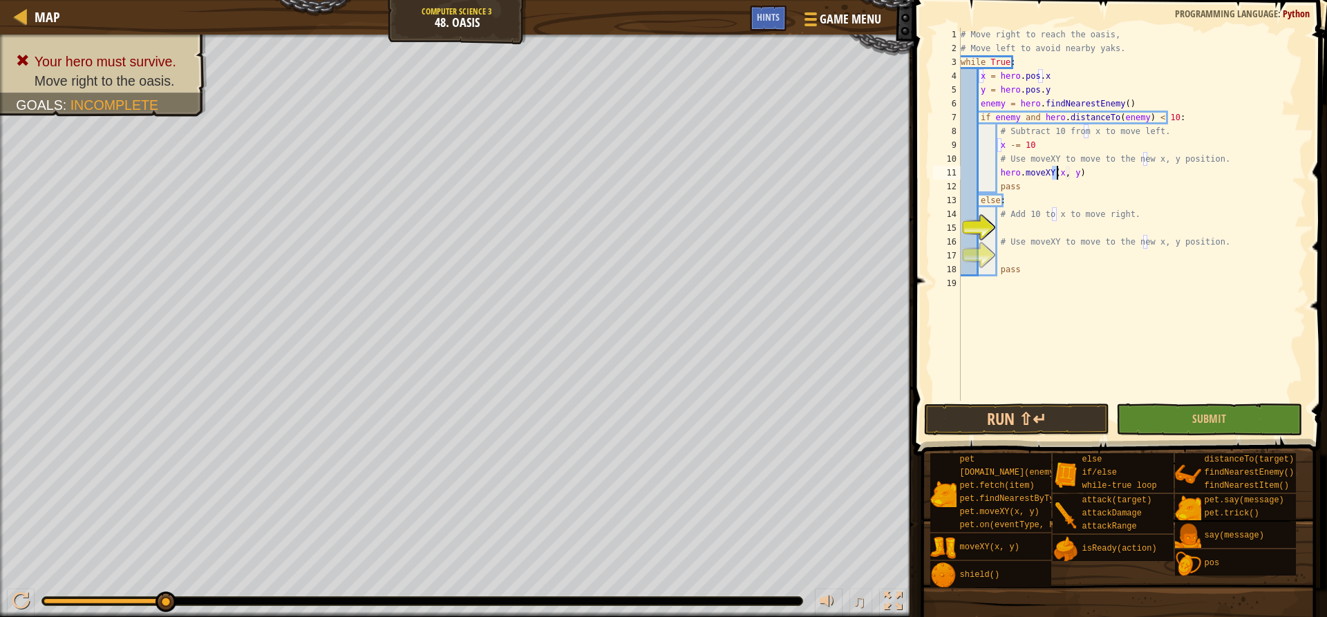
click at [1053, 224] on div "# Move right to reach the oasis, # Move left to avoid nearby yaks. while True :…" at bounding box center [1132, 228] width 348 height 401
type textarea "x += 10"
click at [1030, 255] on div "# Move right to reach the oasis, # Move left to avoid nearby yaks. while True :…" at bounding box center [1132, 228] width 348 height 401
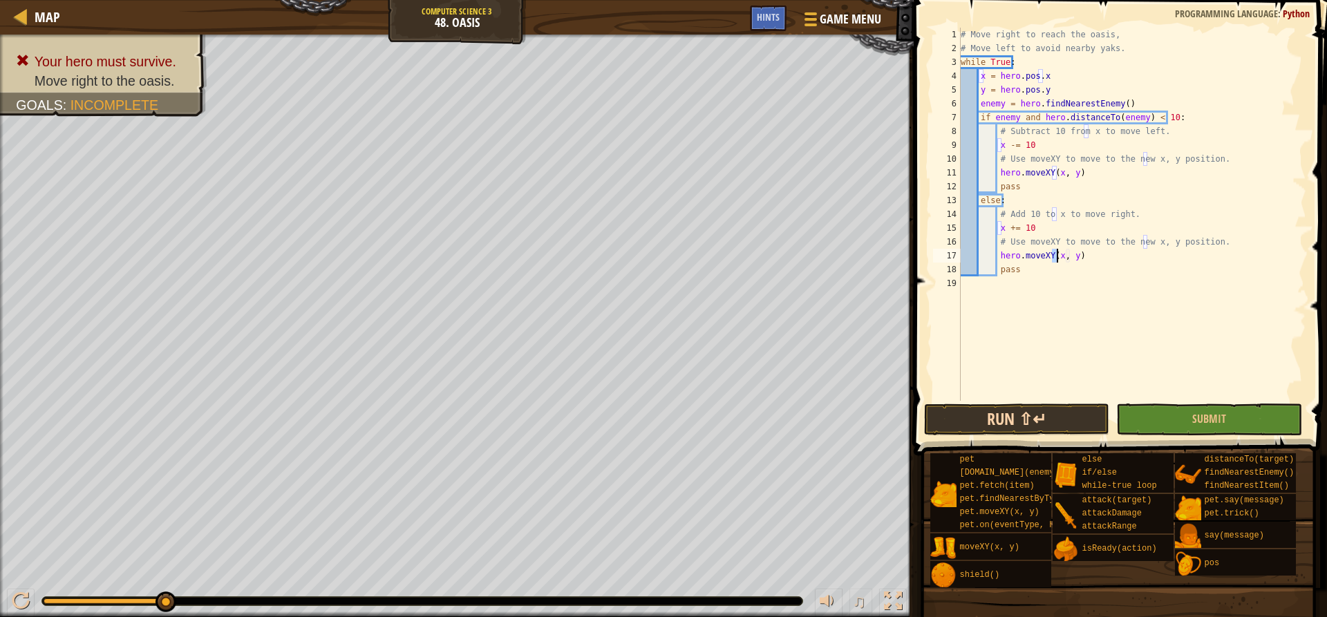
type textarea "hero.moveXY(x, y)"
click at [1035, 421] on button "Run ⇧↵" at bounding box center [1016, 420] width 185 height 32
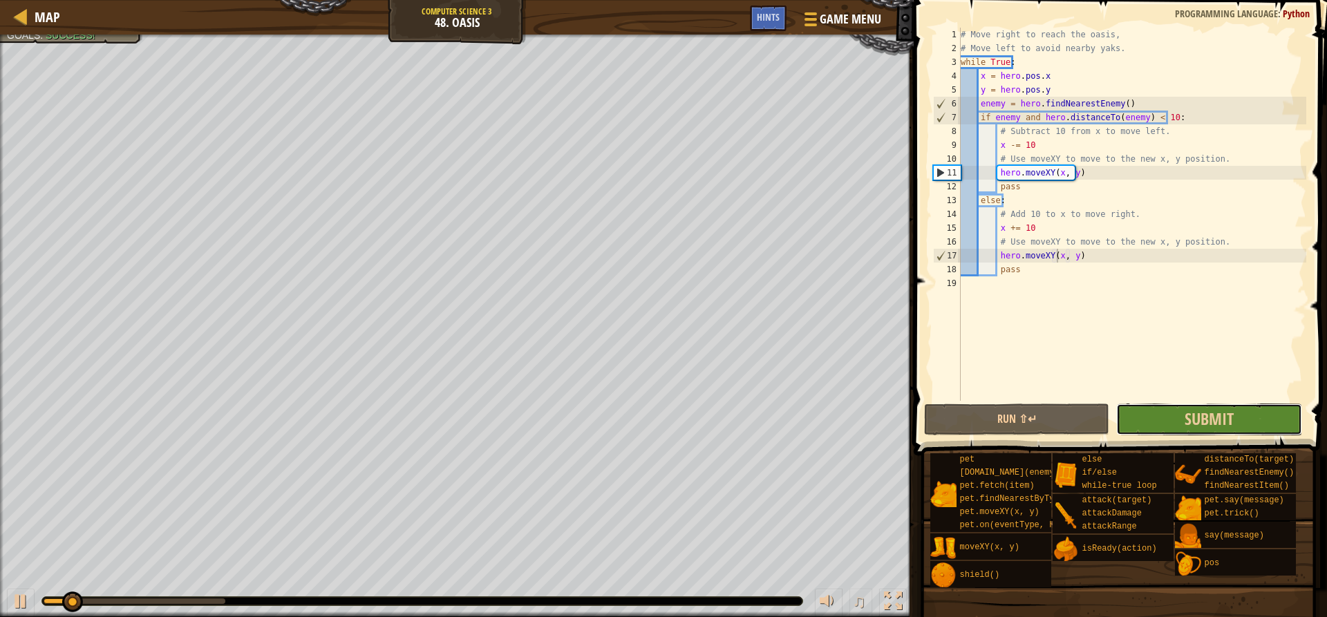
click at [1250, 417] on button "Submit" at bounding box center [1208, 420] width 185 height 32
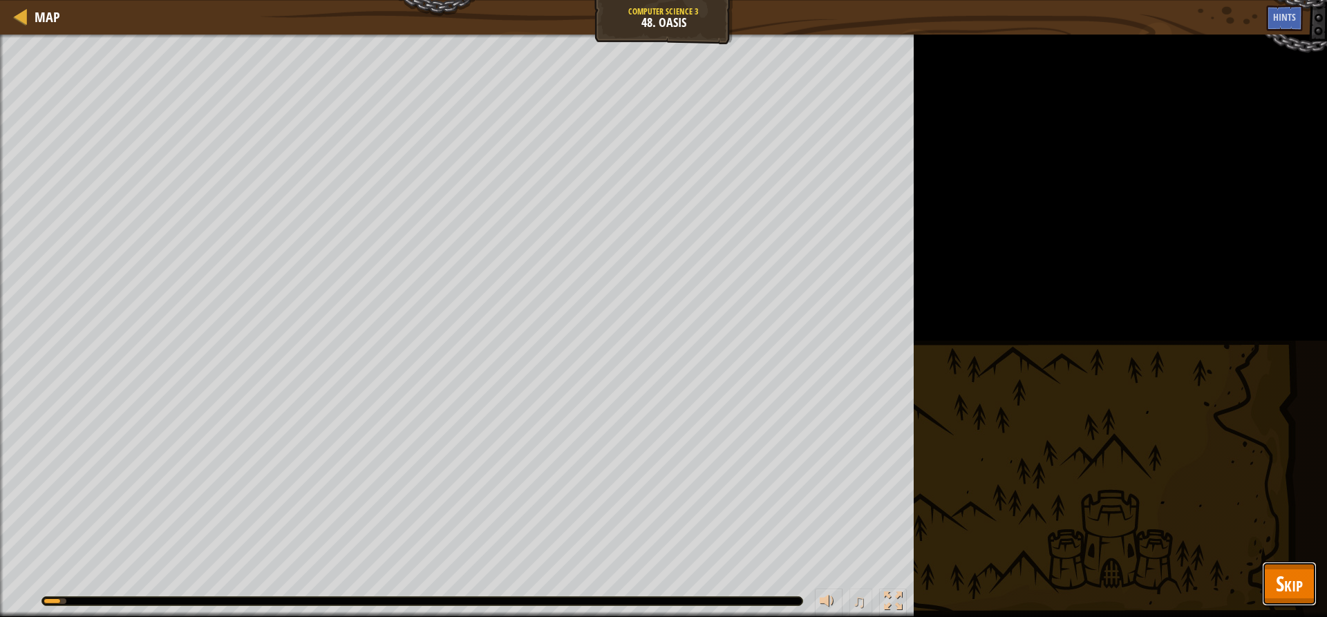
click at [1268, 571] on button "Skip" at bounding box center [1289, 584] width 55 height 44
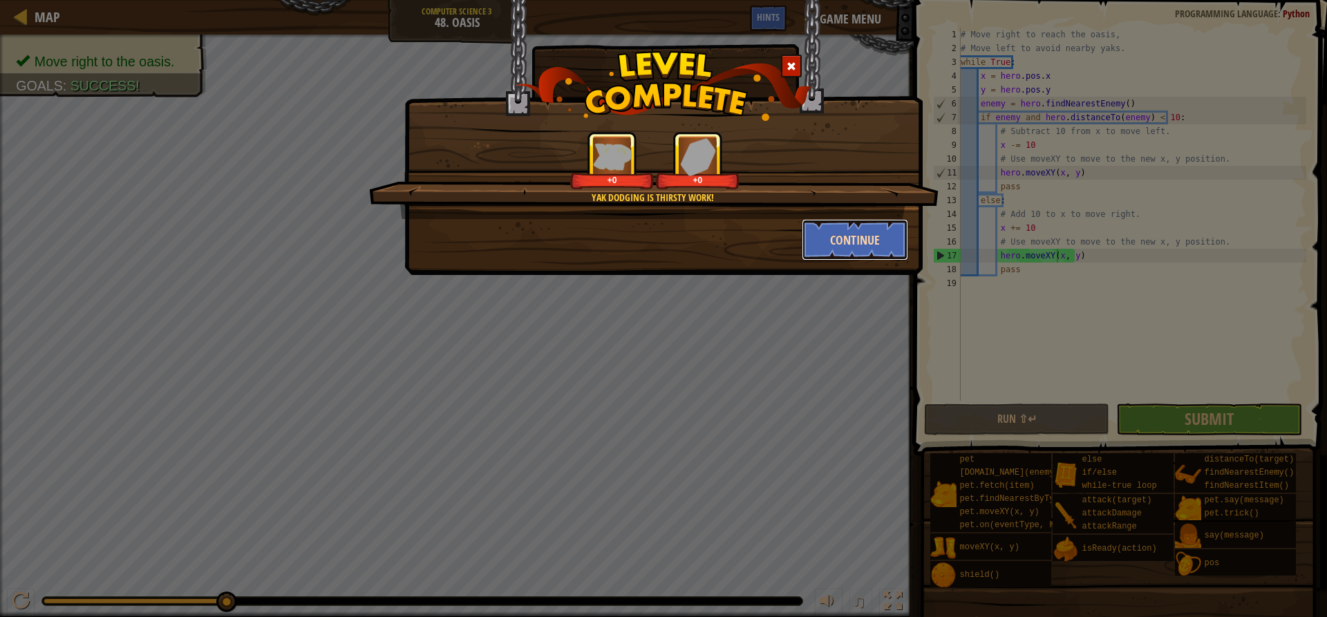
click at [858, 244] on button "Continue" at bounding box center [855, 239] width 107 height 41
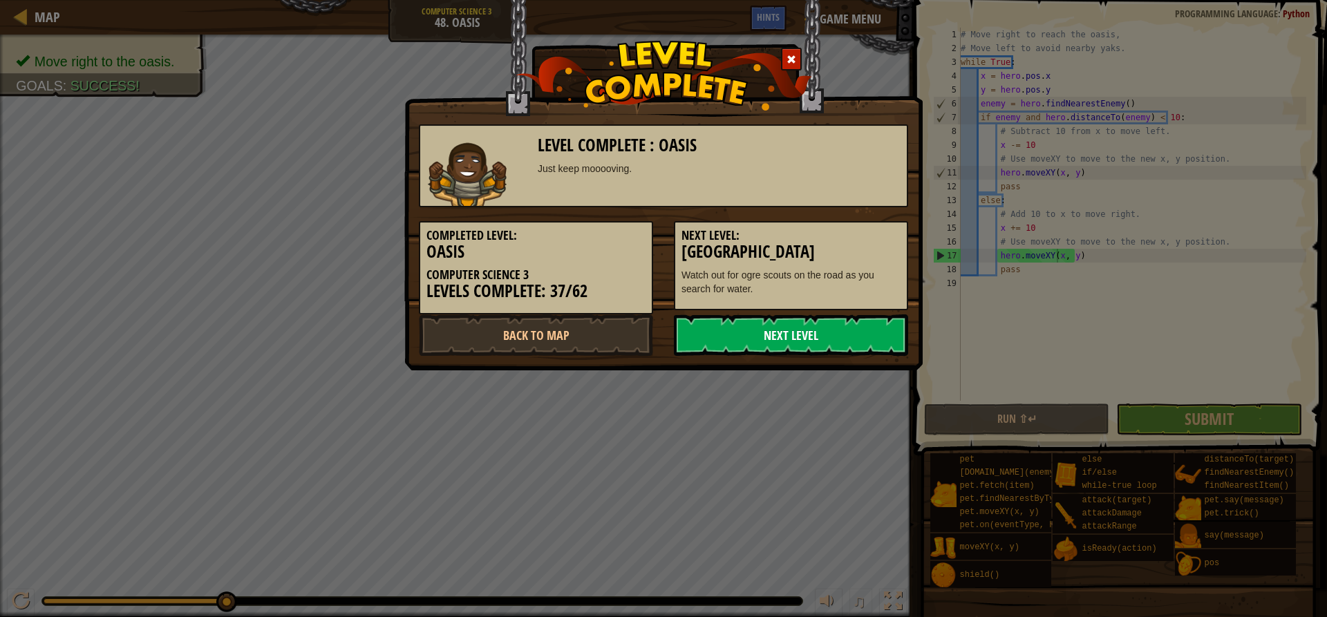
click at [852, 341] on link "Next Level" at bounding box center [791, 334] width 234 height 41
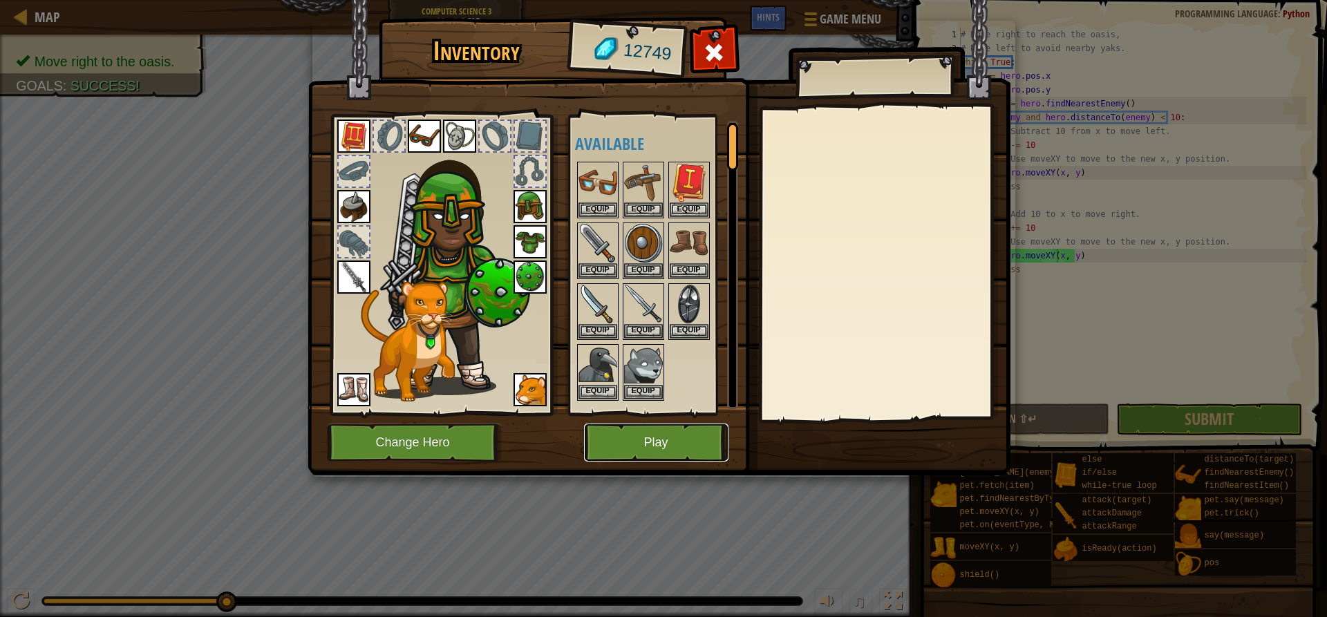
click at [694, 426] on button "Play" at bounding box center [656, 443] width 144 height 38
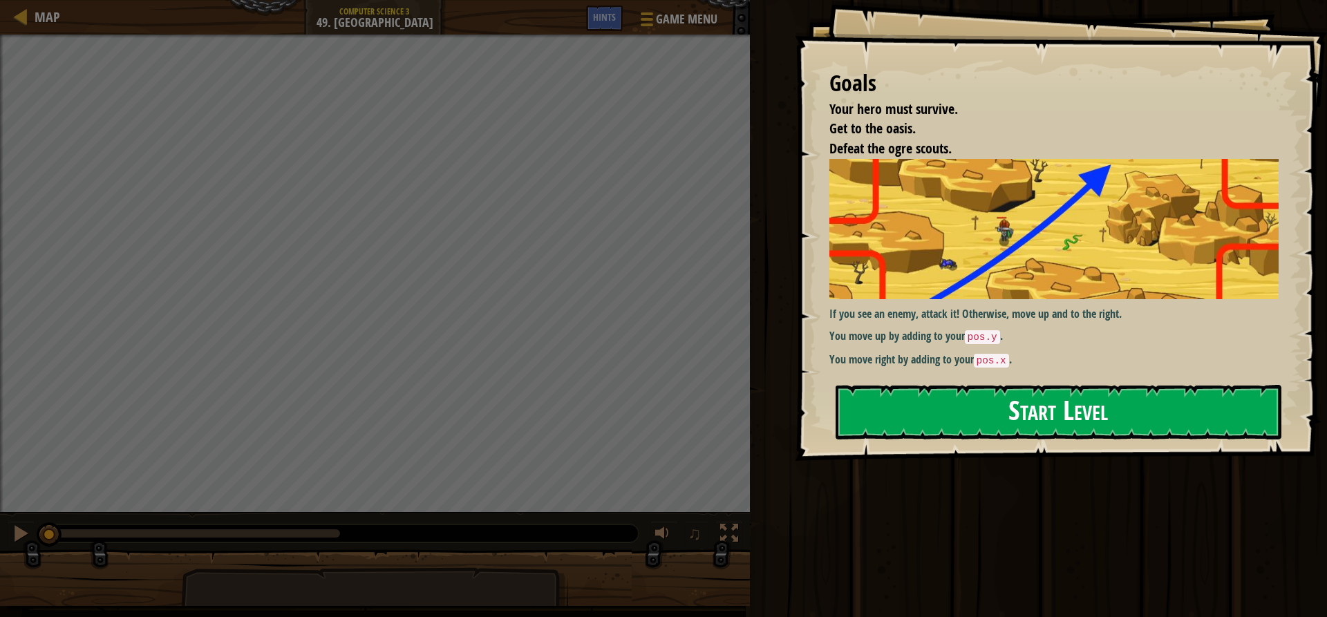
click at [946, 401] on button "Start Level" at bounding box center [1059, 412] width 446 height 55
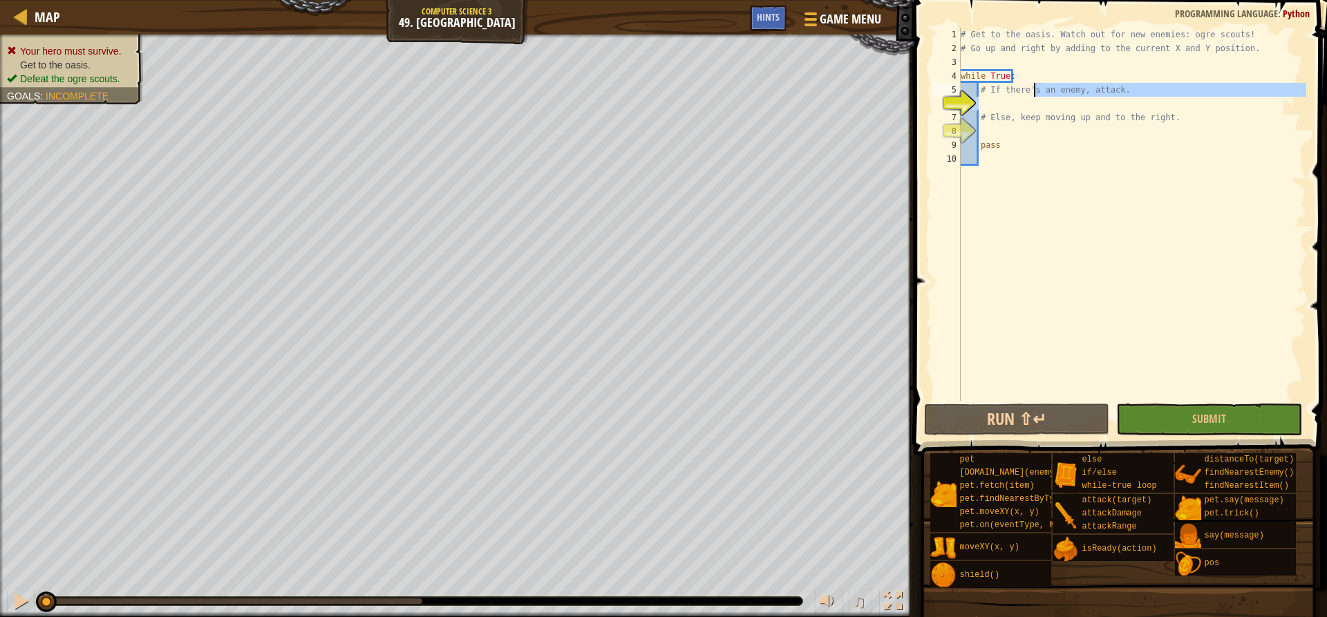
click at [1036, 106] on div "# Get to the oasis. Watch out for new enemies: ogre scouts! # Go up and right b…" at bounding box center [1132, 228] width 348 height 401
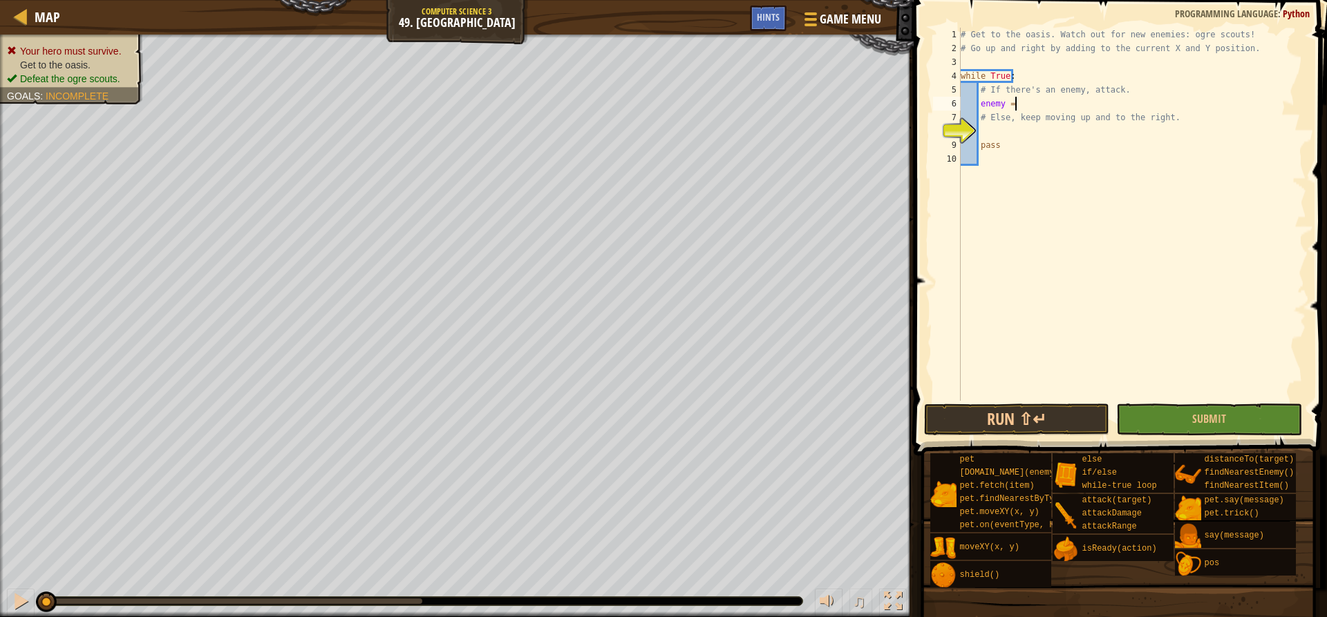
scroll to position [6, 5]
type textarea "enemy = her"
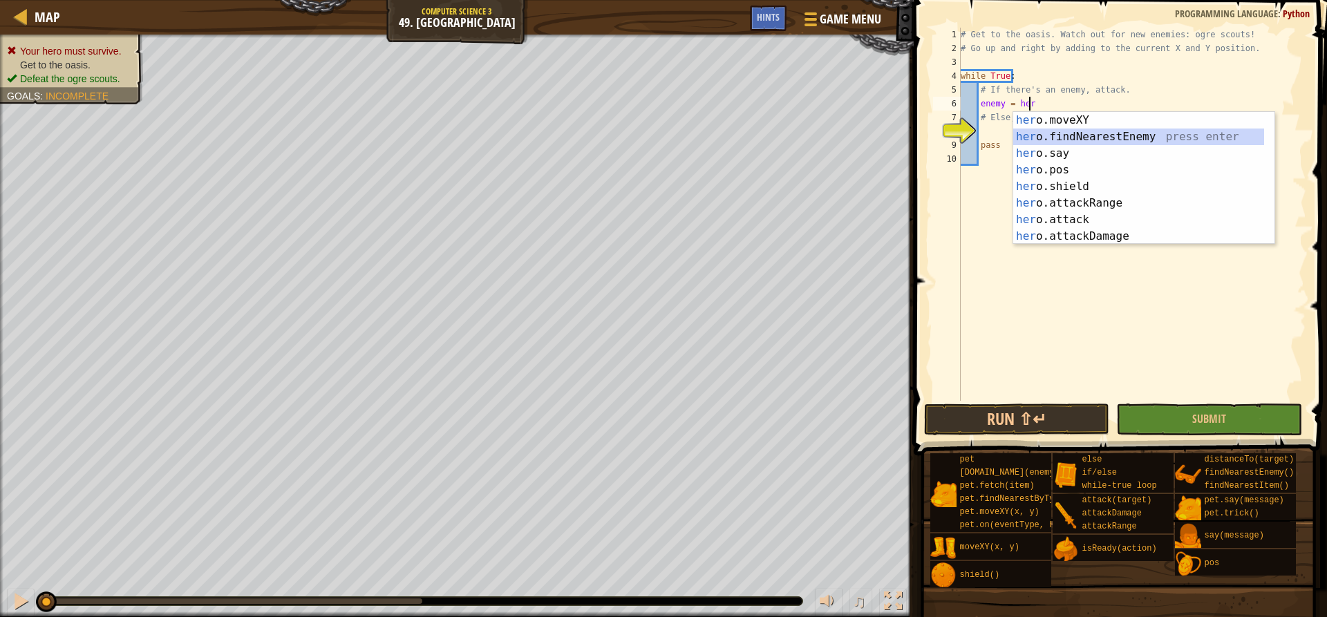
click at [1155, 140] on div "her o.moveXY press enter her o.findNearestEnemy press enter her o.say press ent…" at bounding box center [1138, 195] width 251 height 166
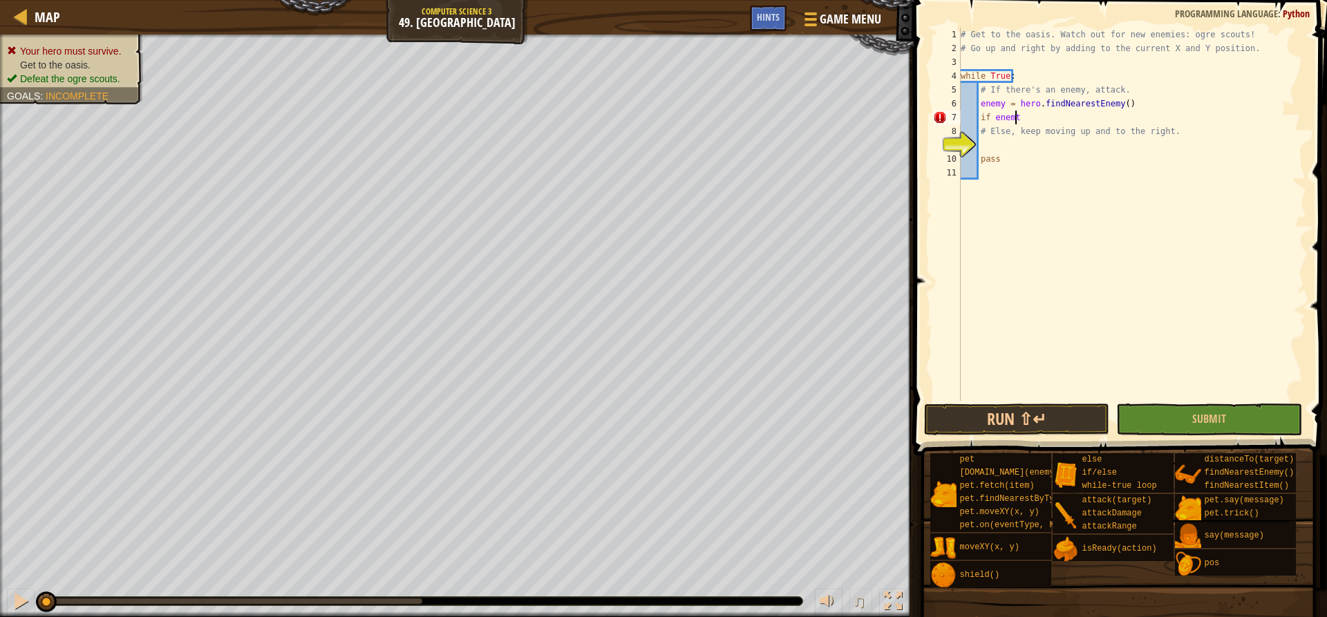
scroll to position [6, 4]
type textarea "if enemy:"
type textarea "j"
type textarea "hero.attack(enemy)"
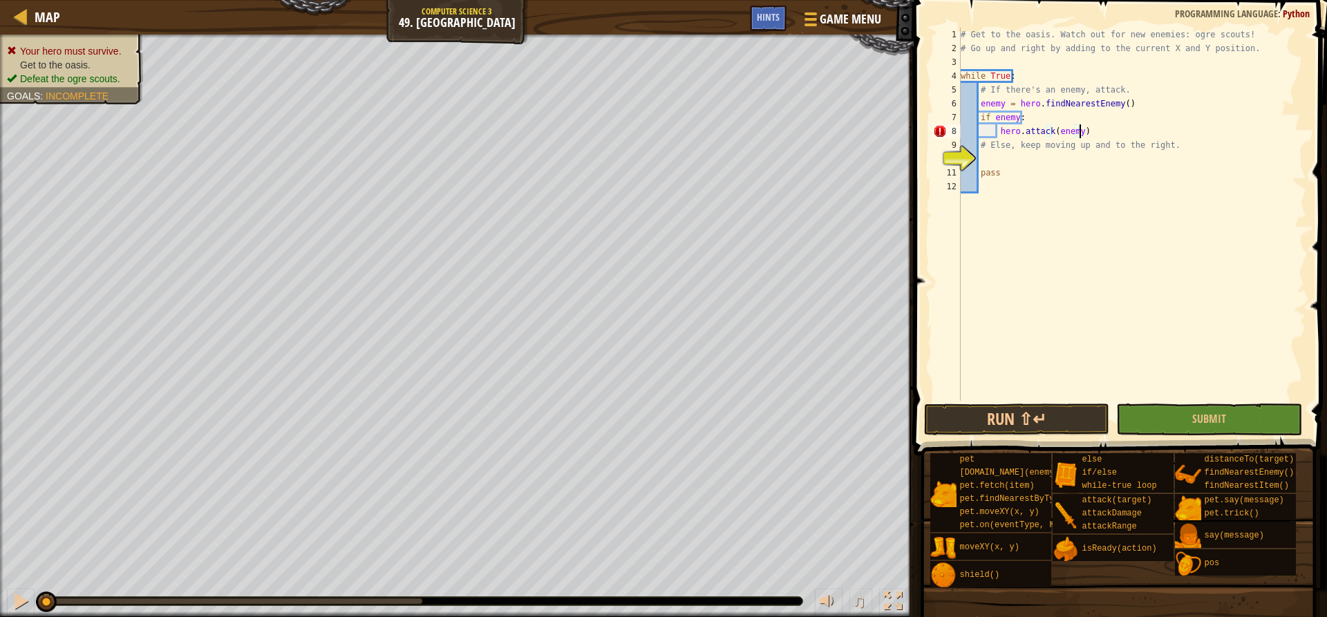
scroll to position [6, 9]
click at [1021, 156] on div "# Get to the oasis. Watch out for new enemies: ogre scouts! # Go up and right b…" at bounding box center [1132, 228] width 348 height 401
type textarea "else:"
type textarea "g"
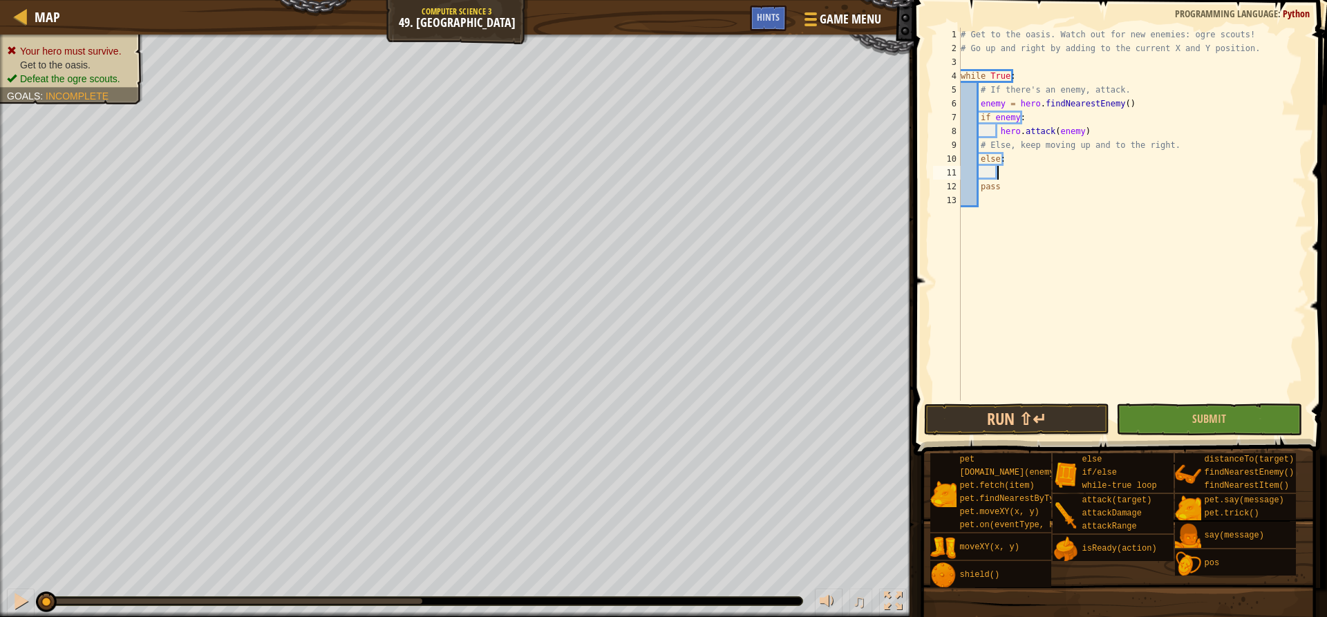
scroll to position [6, 3]
click at [999, 412] on button "Run ⇧↵" at bounding box center [1016, 420] width 185 height 32
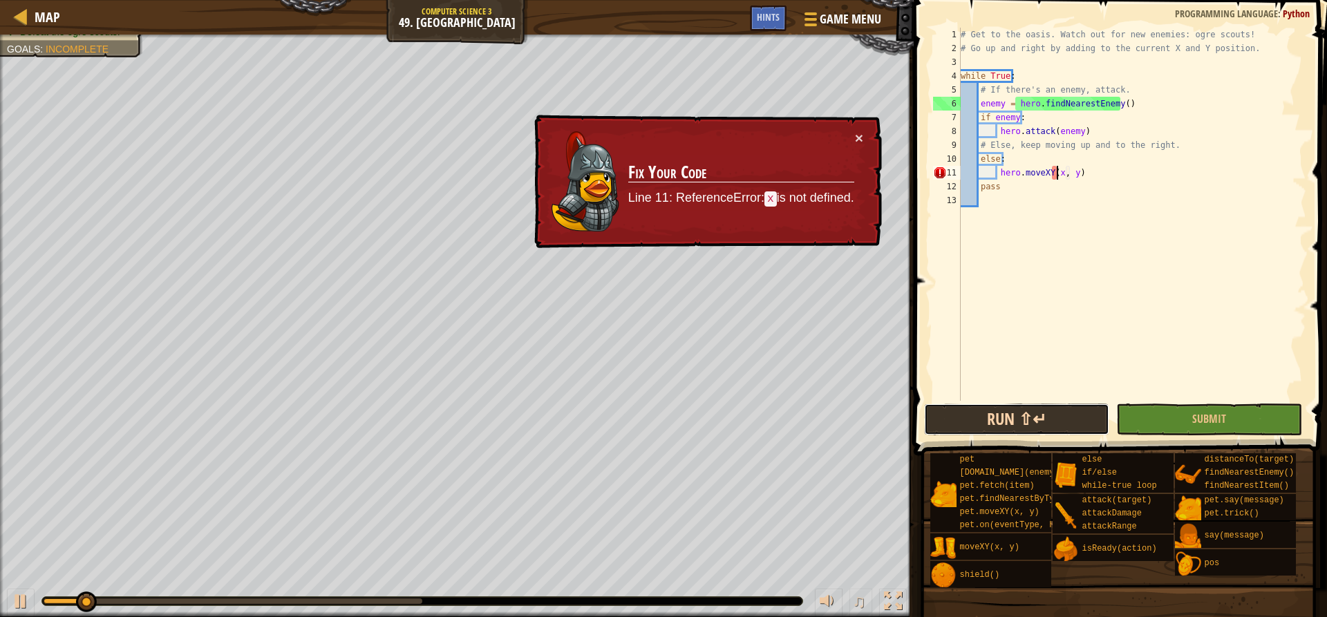
click at [999, 412] on button "Run ⇧↵" at bounding box center [1016, 420] width 185 height 32
click at [1026, 72] on div "# Get to the oasis. Watch out for new enemies: ogre scouts! # Go up and right b…" at bounding box center [1132, 228] width 348 height 401
click at [1030, 157] on div "# Get to the oasis. Watch out for new enemies: ogre scouts! # Go up and right b…" at bounding box center [1132, 228] width 348 height 401
click at [1187, 144] on div "# Get to the oasis. Watch out for new enemies: ogre scouts! # Go up and right b…" at bounding box center [1132, 228] width 348 height 401
type textarea "# Else, keep moving up and to the right."
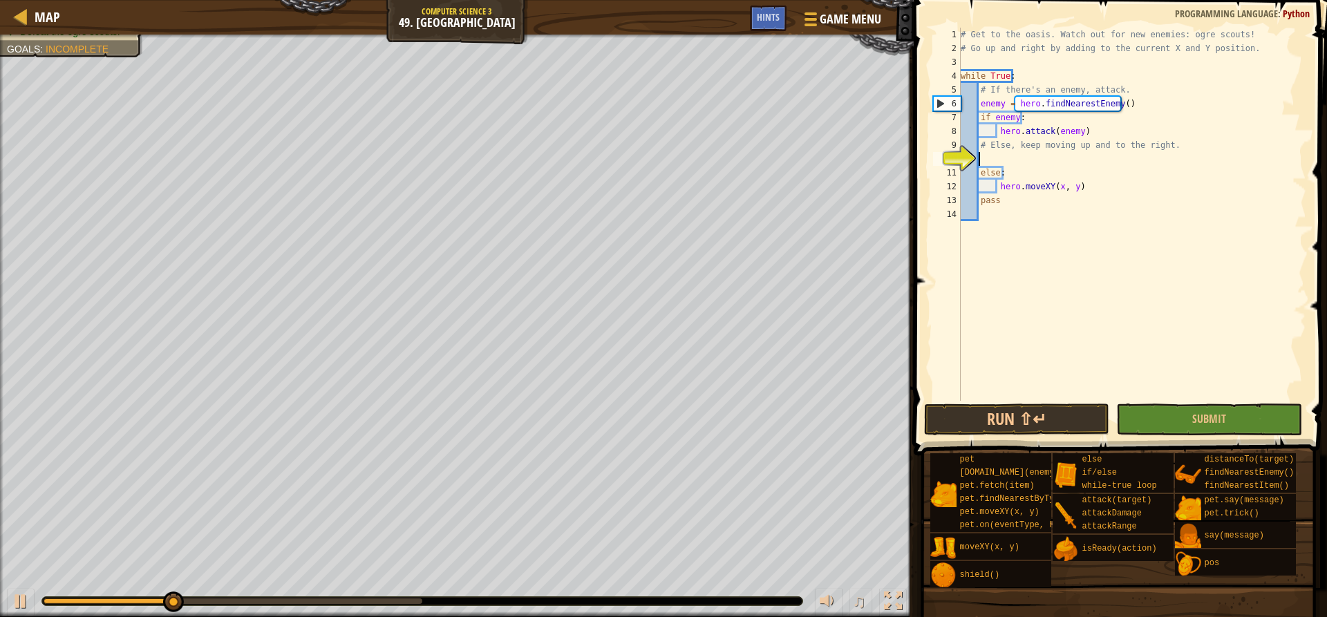
scroll to position [6, 0]
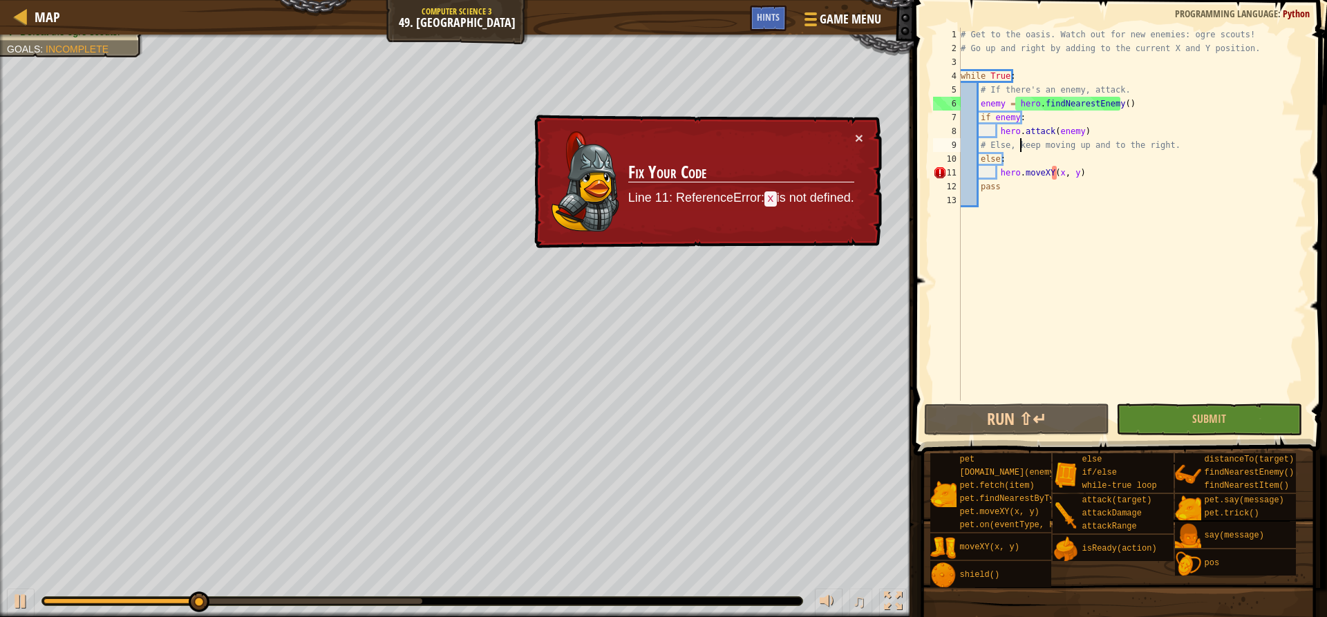
click at [1018, 149] on div "# Get to the oasis. Watch out for new enemies: ogre scouts! # Go up and right b…" at bounding box center [1132, 228] width 348 height 401
click at [1028, 154] on div "# Get to the oasis. Watch out for new enemies: ogre scouts! # Go up and right b…" at bounding box center [1132, 228] width 348 height 401
type textarea "else:"
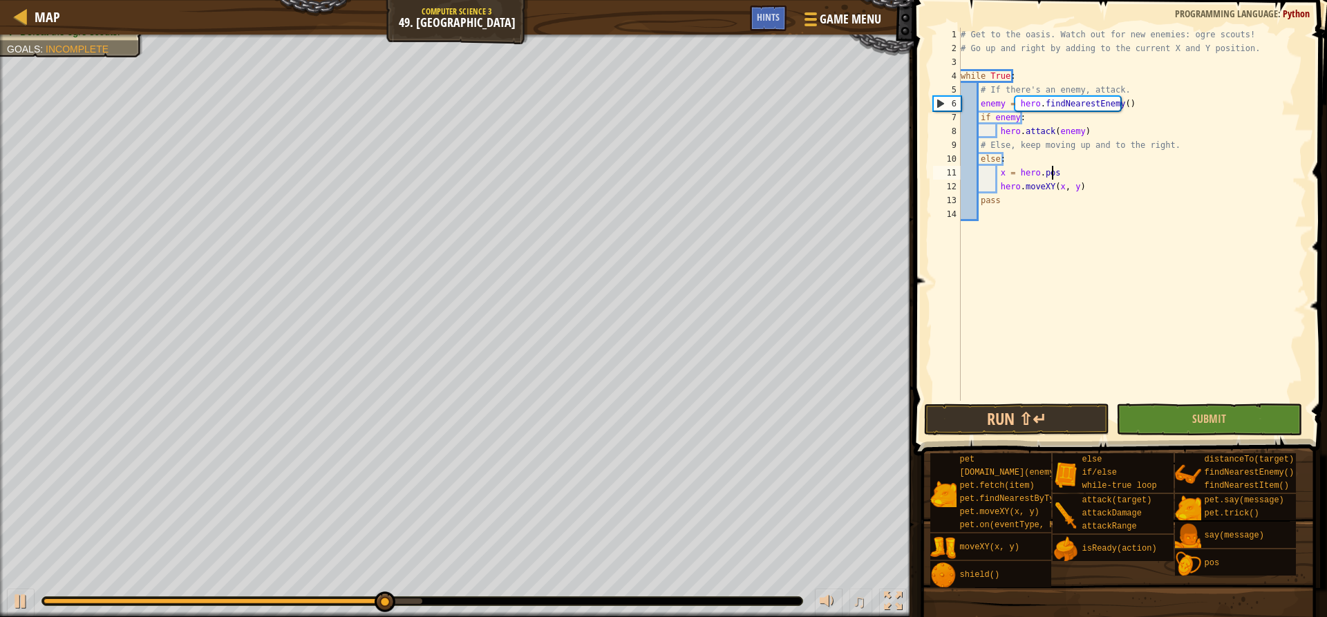
scroll to position [6, 8]
type textarea "x = hero.pos.x"
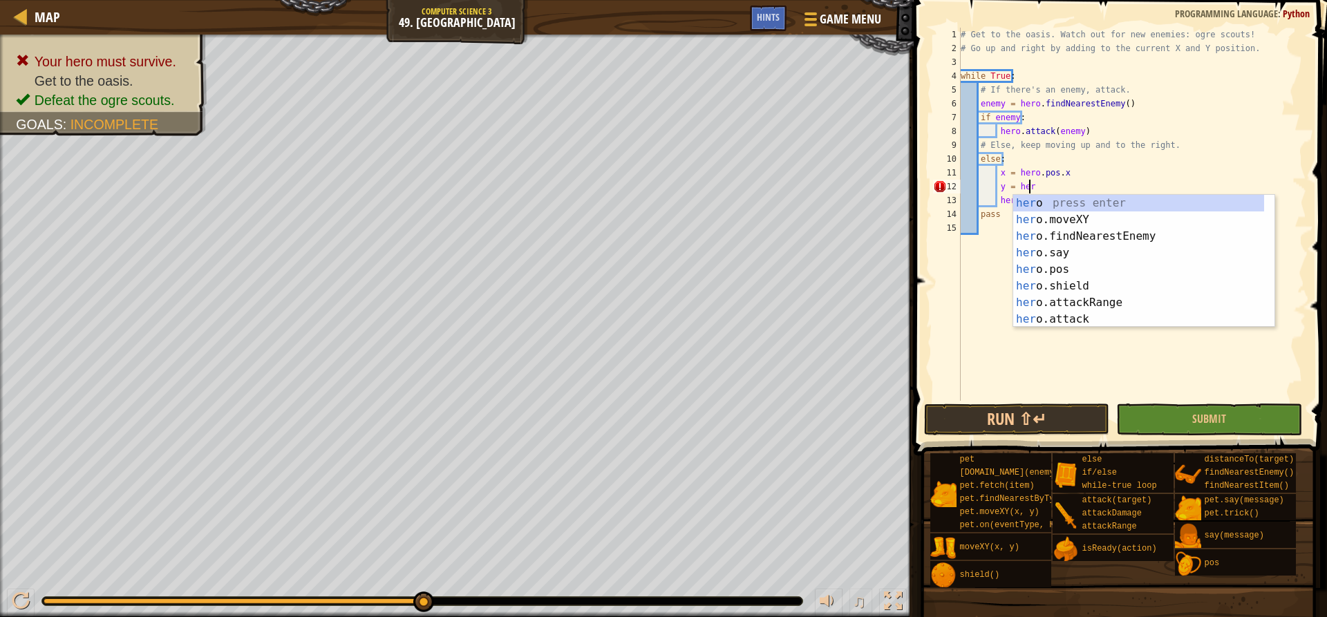
scroll to position [6, 6]
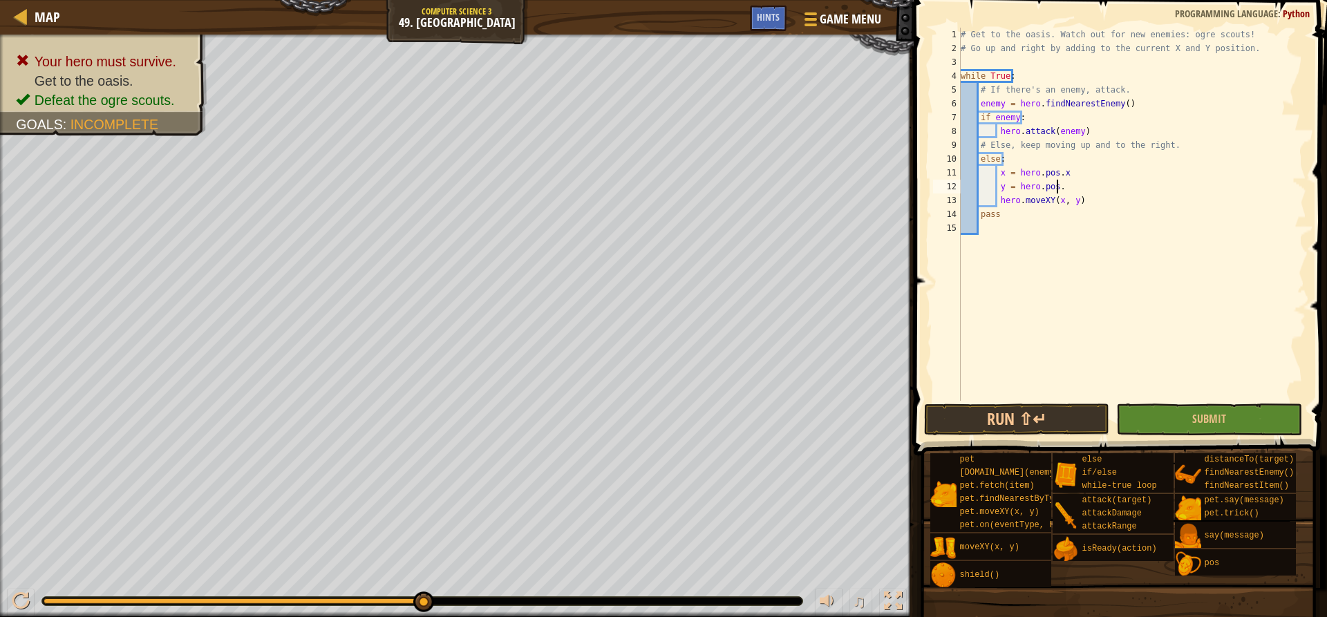
type textarea "y = hero.pos.y"
type textarea "x += 1"
type textarea "t"
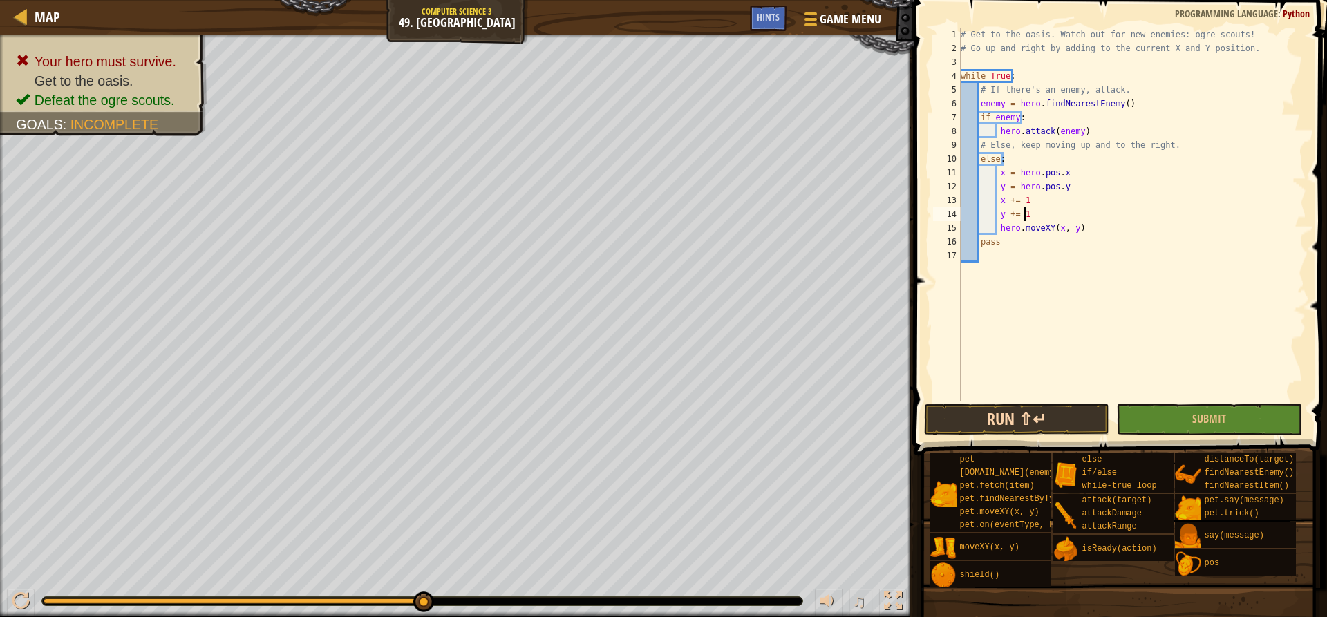
type textarea "y += 1"
click at [1019, 418] on button "Run ⇧↵" at bounding box center [1016, 420] width 185 height 32
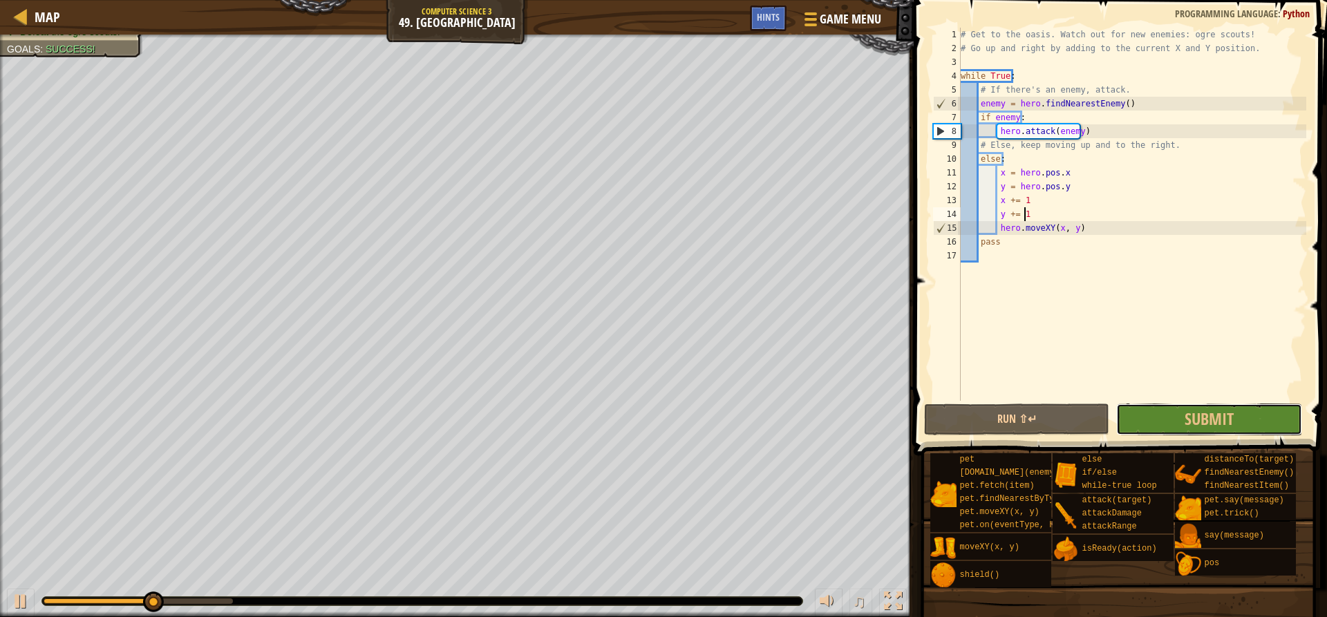
click at [1274, 420] on button "Submit" at bounding box center [1208, 420] width 185 height 32
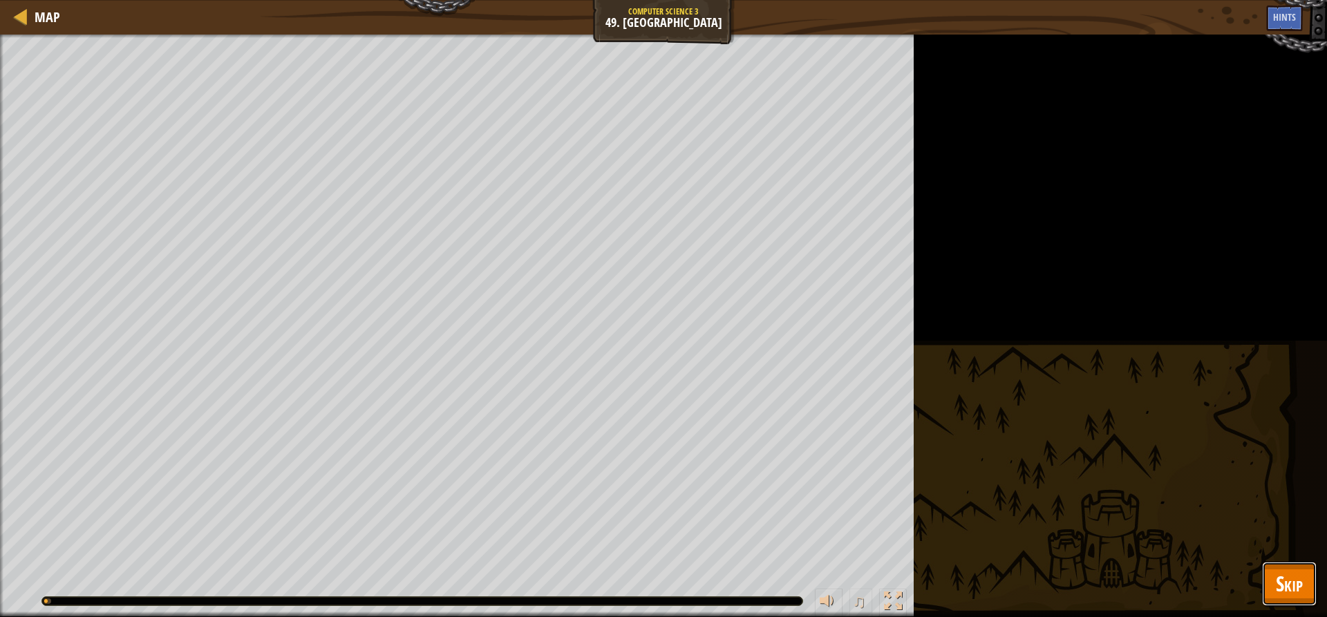
click at [1289, 582] on span "Skip" at bounding box center [1289, 583] width 27 height 28
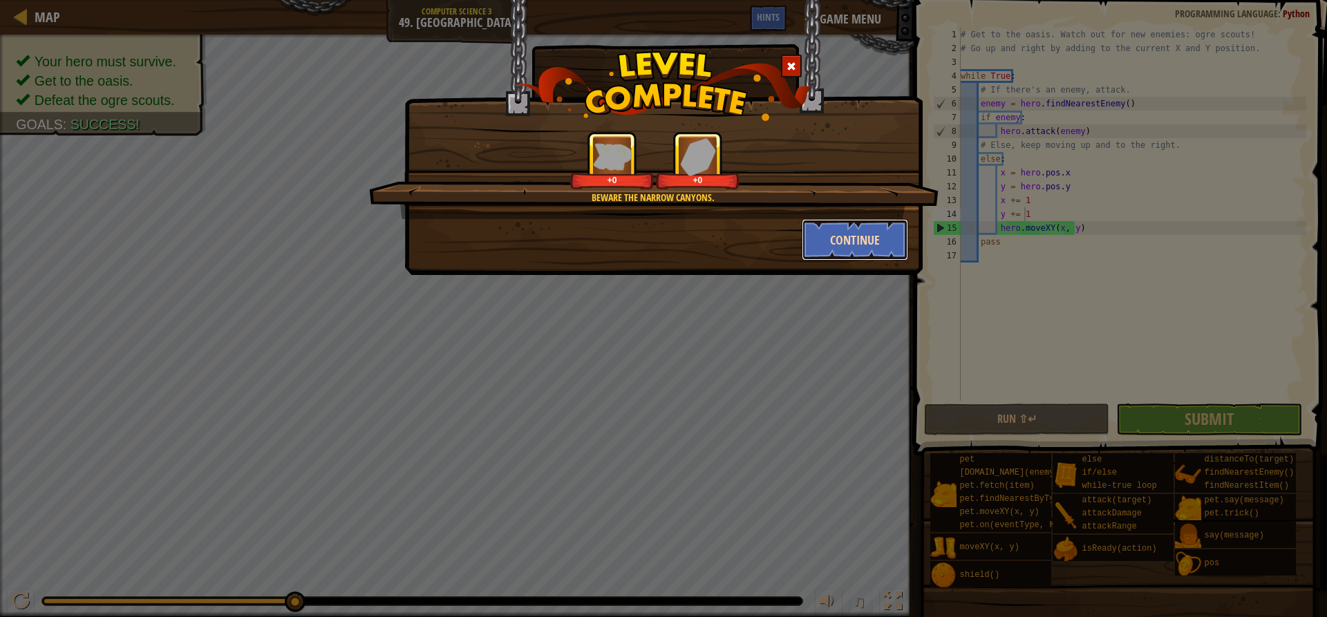
click at [875, 244] on button "Continue" at bounding box center [855, 239] width 107 height 41
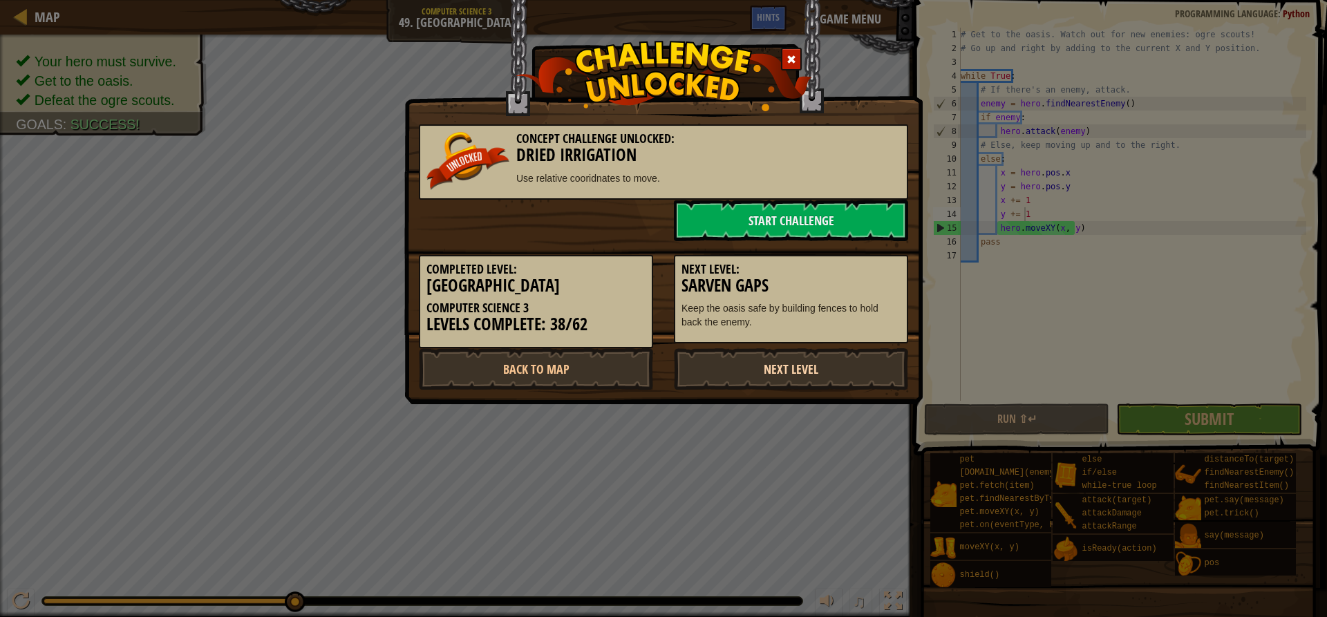
click at [834, 367] on link "Next Level" at bounding box center [791, 368] width 234 height 41
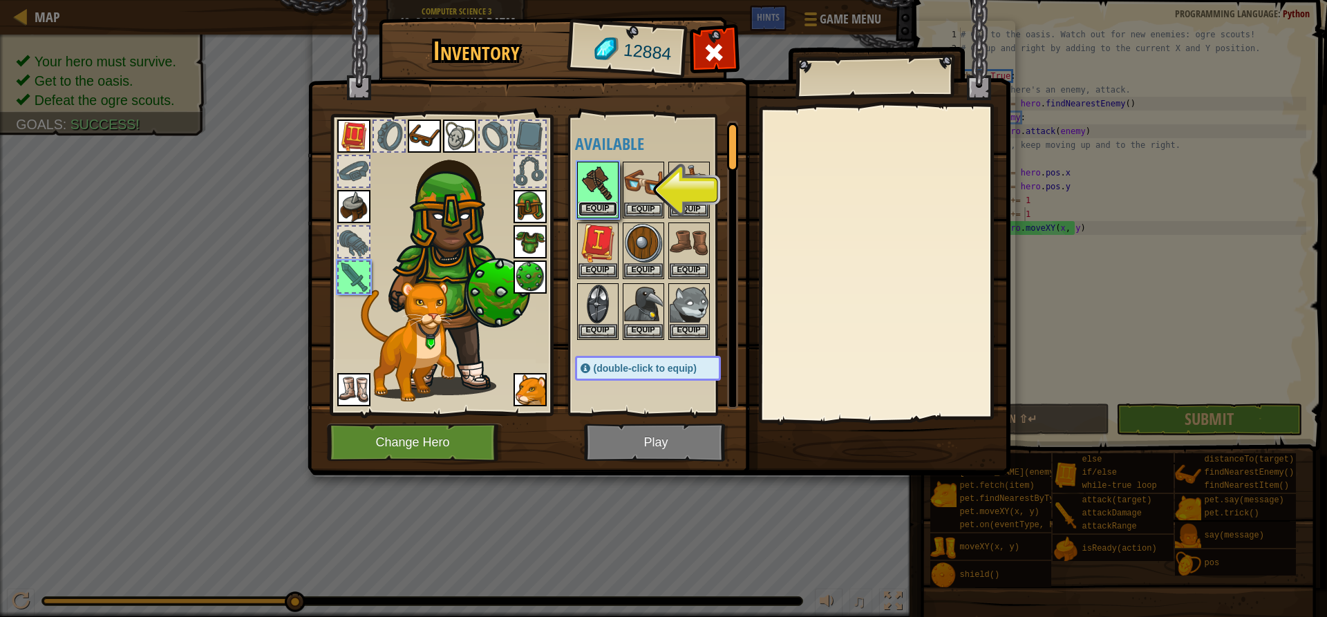
click at [614, 205] on button "Equip" at bounding box center [597, 209] width 39 height 15
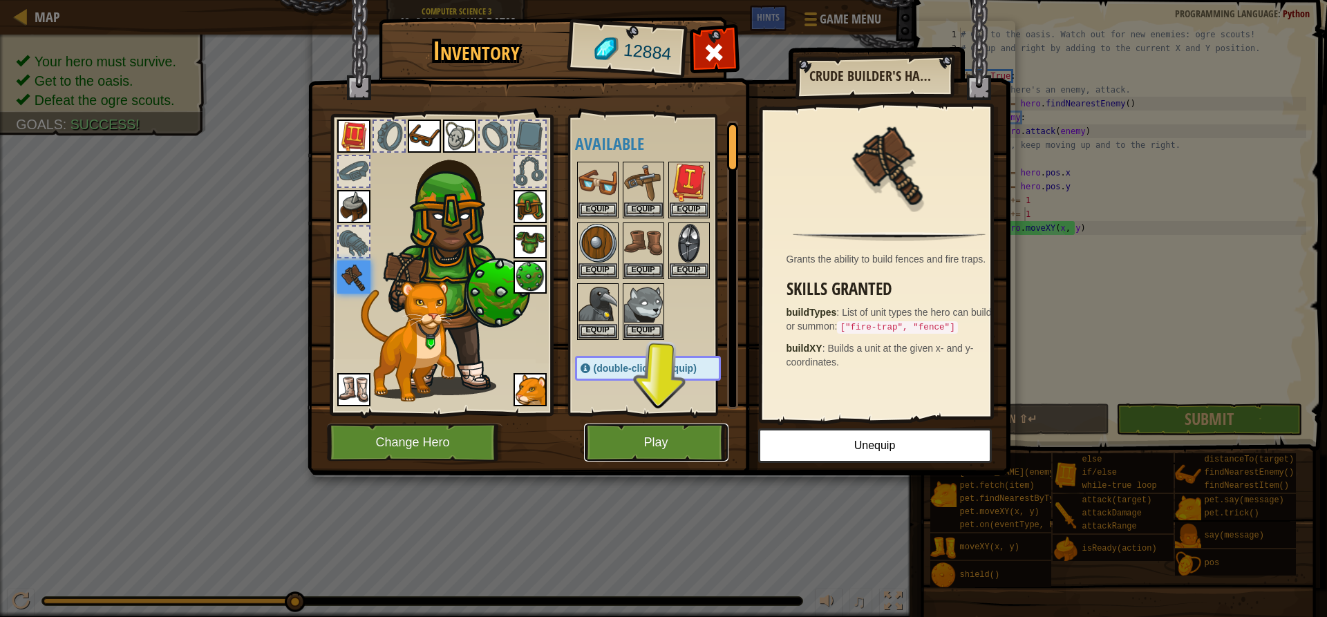
click at [637, 444] on button "Play" at bounding box center [656, 443] width 144 height 38
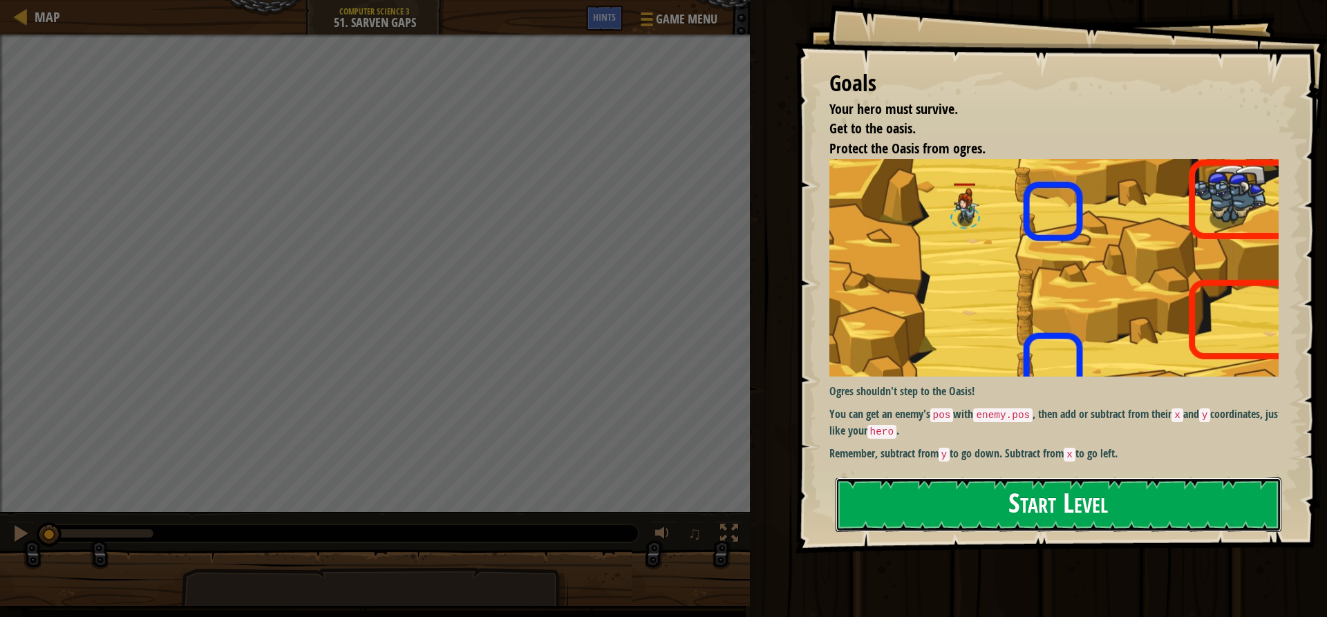
click at [1001, 500] on button "Start Level" at bounding box center [1059, 505] width 446 height 55
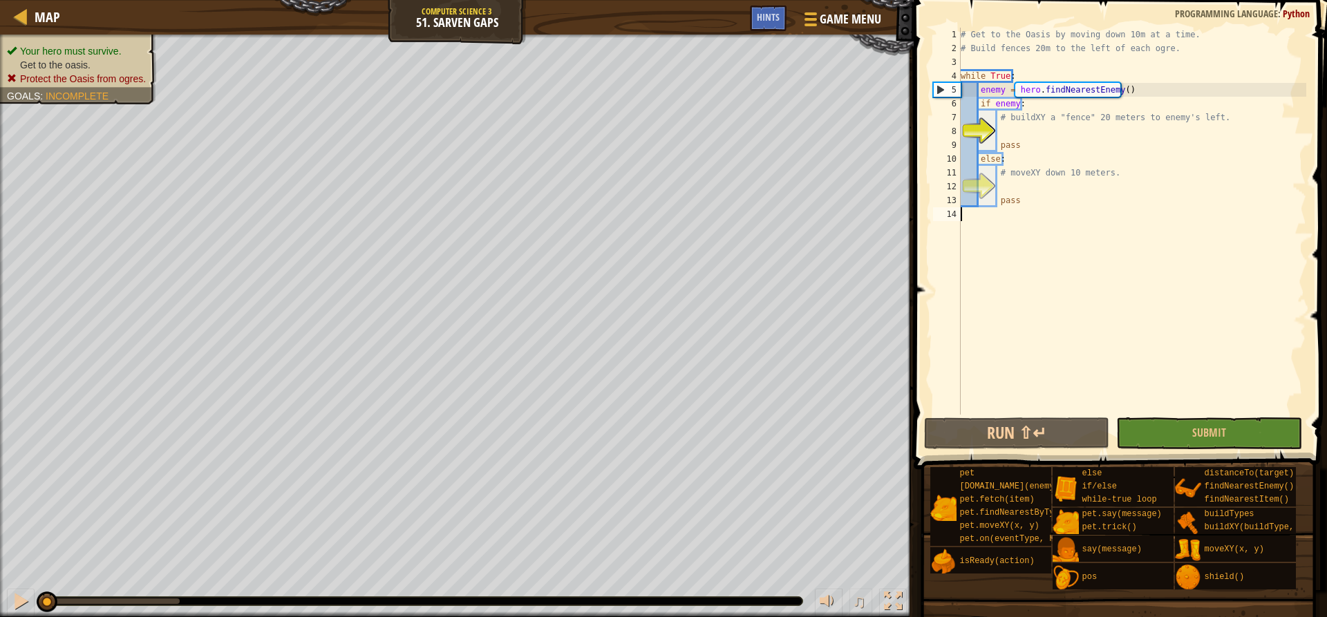
click at [1078, 316] on div "# Get to the Oasis by moving down 10m at a time. # Build fences 20m to the left…" at bounding box center [1132, 235] width 348 height 415
click at [1033, 126] on div "# Get to the Oasis by moving down 10m at a time. # Build fences 20m to the left…" at bounding box center [1132, 235] width 348 height 415
click at [1020, 119] on div "# Get to the Oasis by moving down 10m at a time. # Build fences 20m to the left…" at bounding box center [1132, 235] width 348 height 415
click at [1020, 139] on div "# Get to the Oasis by moving down 10m at a time. # Build fences 20m to the left…" at bounding box center [1132, 235] width 348 height 415
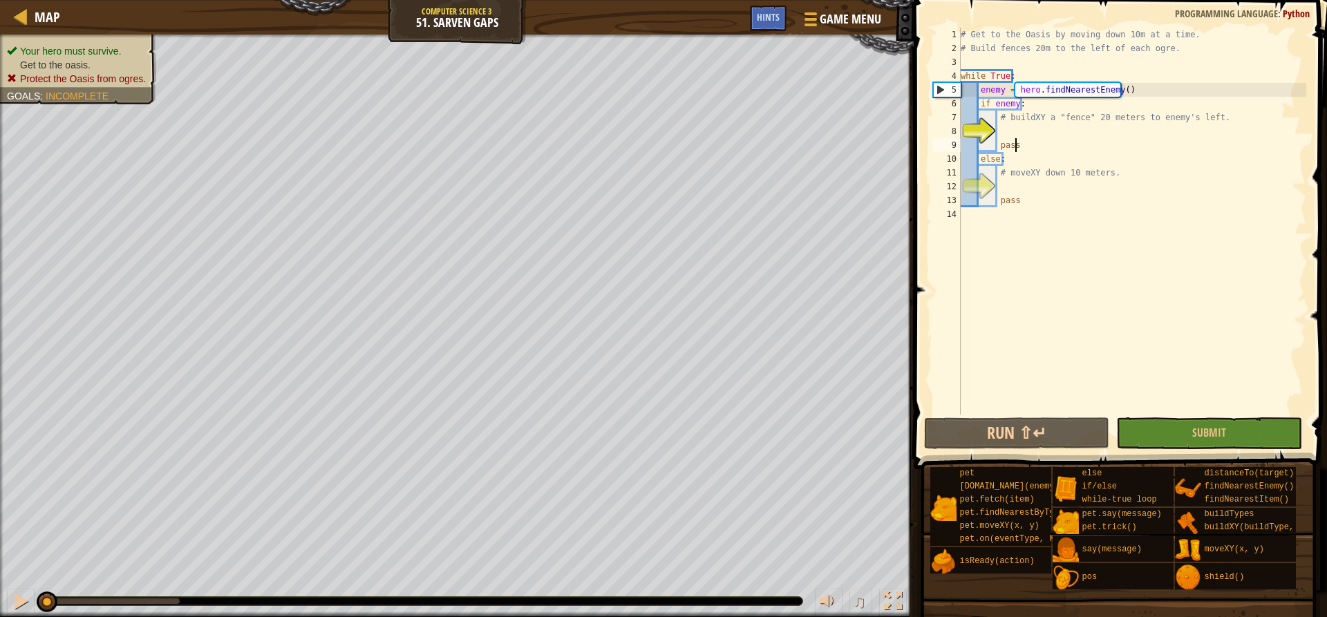
type textarea "pass"
click at [1019, 131] on div "# Get to the Oasis by moving down 10m at a time. # Build fences 20m to the left…" at bounding box center [1132, 235] width 348 height 415
paste textarea "buildXY"
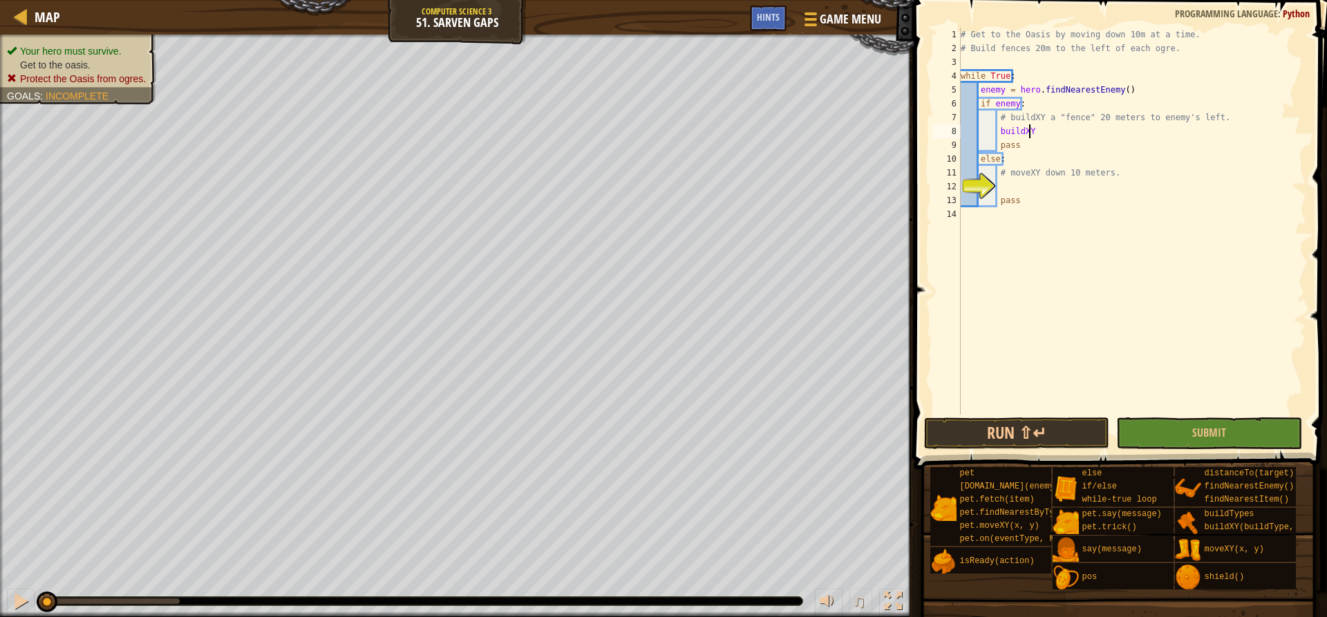
click at [1019, 131] on div "# Get to the Oasis by moving down 10m at a time. # Build fences 20m to the left…" at bounding box center [1132, 235] width 348 height 415
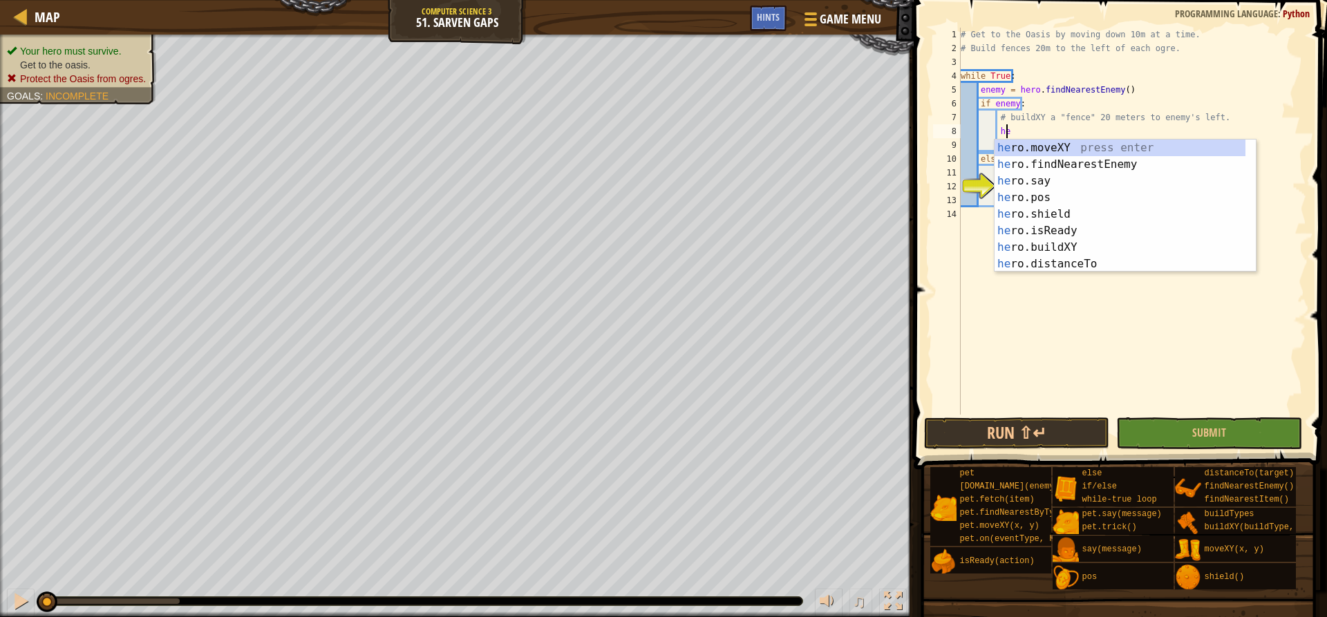
scroll to position [6, 4]
paste textarea "buildXY"
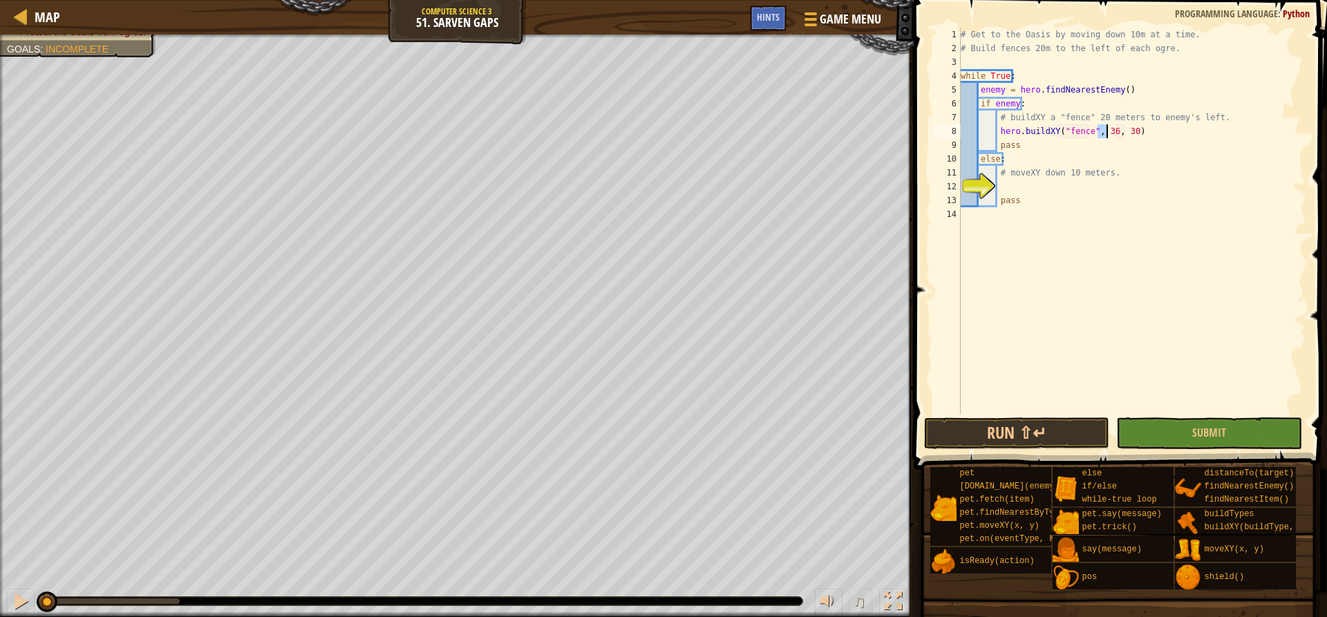
click at [1054, 104] on div "# Get to the Oasis by moving down 10m at a time. # Build fences 20m to the left…" at bounding box center [1132, 235] width 348 height 415
click at [1128, 108] on div "# Get to the Oasis by moving down 10m at a time. # Build fences 20m to the left…" at bounding box center [1132, 235] width 348 height 415
click at [1221, 114] on div "# Get to the Oasis by moving down 10m at a time. # Build fences 20m to the left…" at bounding box center [1132, 235] width 348 height 415
type textarea "# buildXY a "fence" 20 meters to enemy's left."
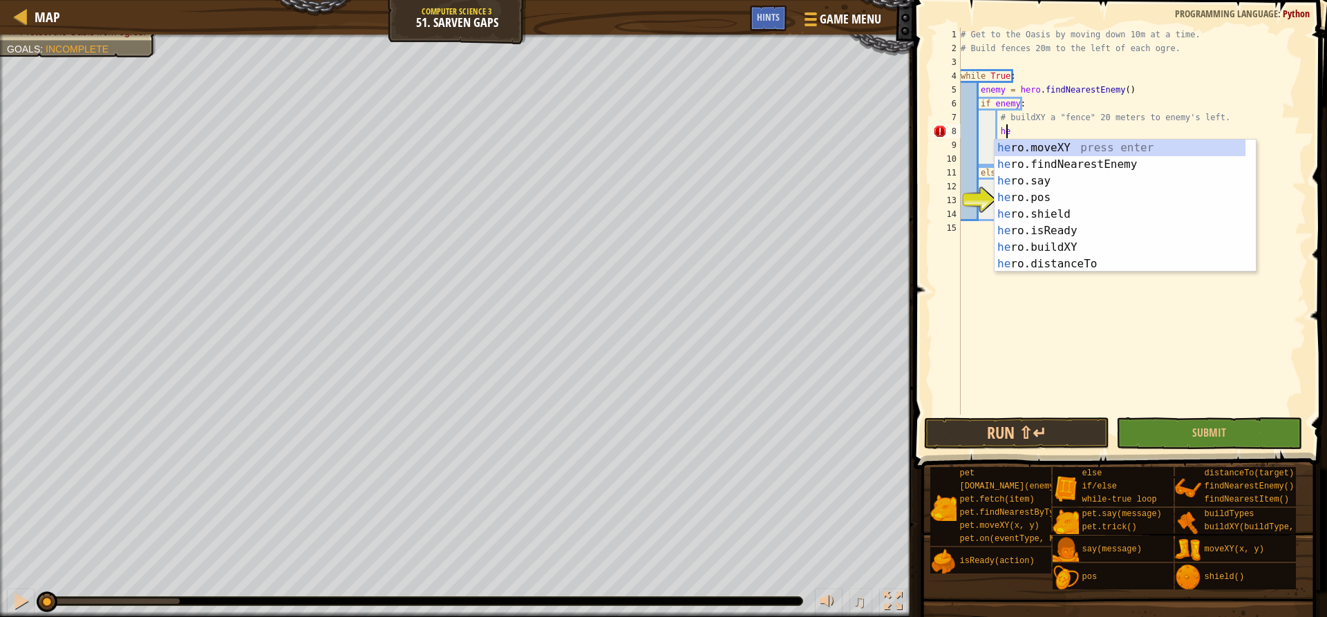
type textarea "h"
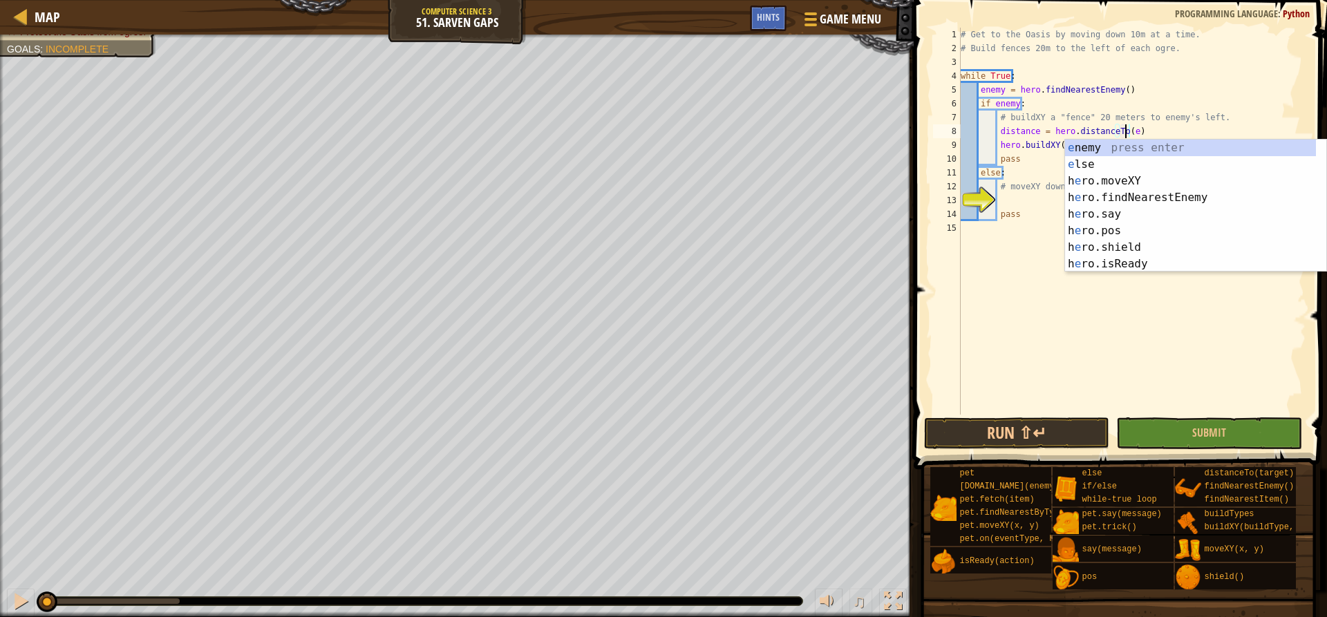
scroll to position [6, 14]
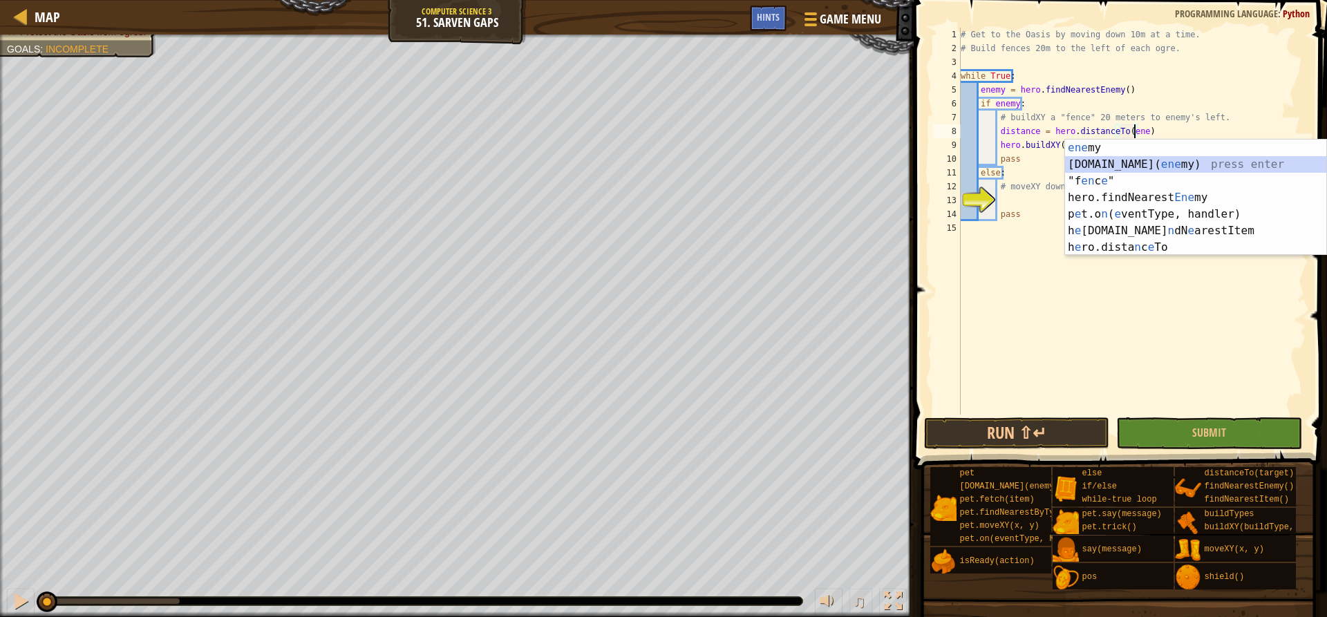
click at [1184, 157] on div "ene my press enter pet.chase( ene my) press enter "f en c e " press enter hero.…" at bounding box center [1195, 214] width 261 height 149
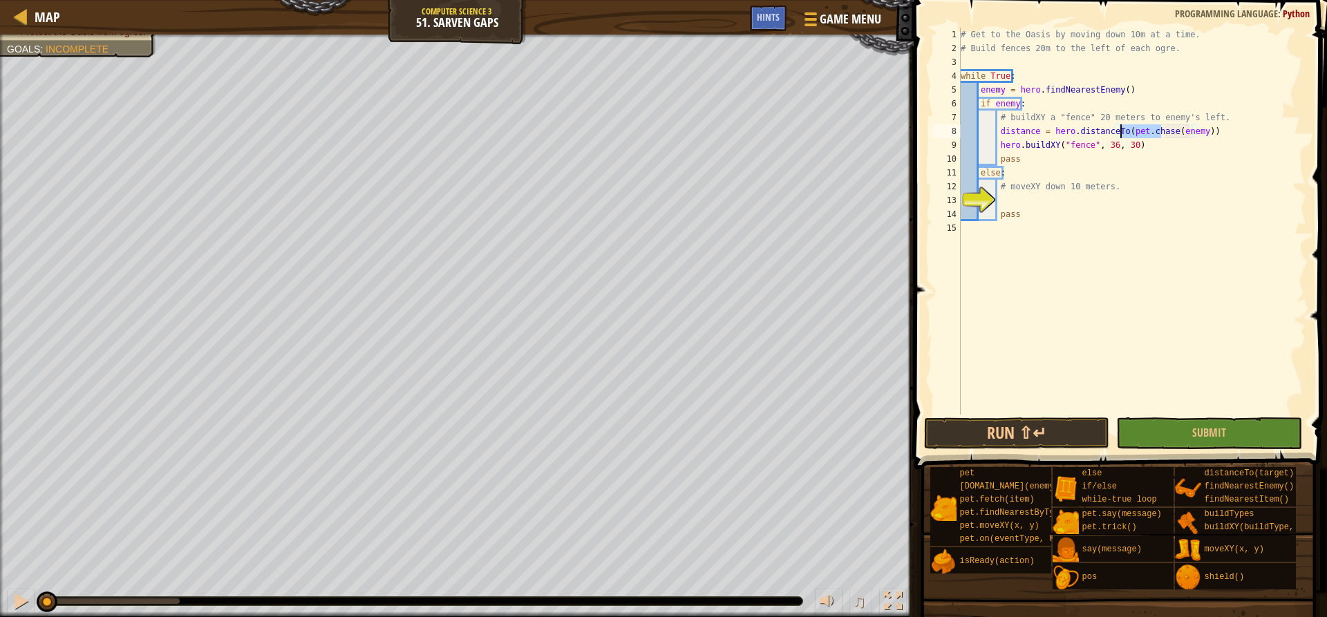
drag, startPoint x: 1163, startPoint y: 131, endPoint x: 1122, endPoint y: 131, distance: 41.5
click at [1122, 131] on div "# Get to the Oasis by moving down 10m at a time. # Build fences 20m to the left…" at bounding box center [1132, 235] width 348 height 415
click at [1153, 130] on div "# Get to the Oasis by moving down 10m at a time. # Build fences 20m to the left…" at bounding box center [1132, 235] width 348 height 415
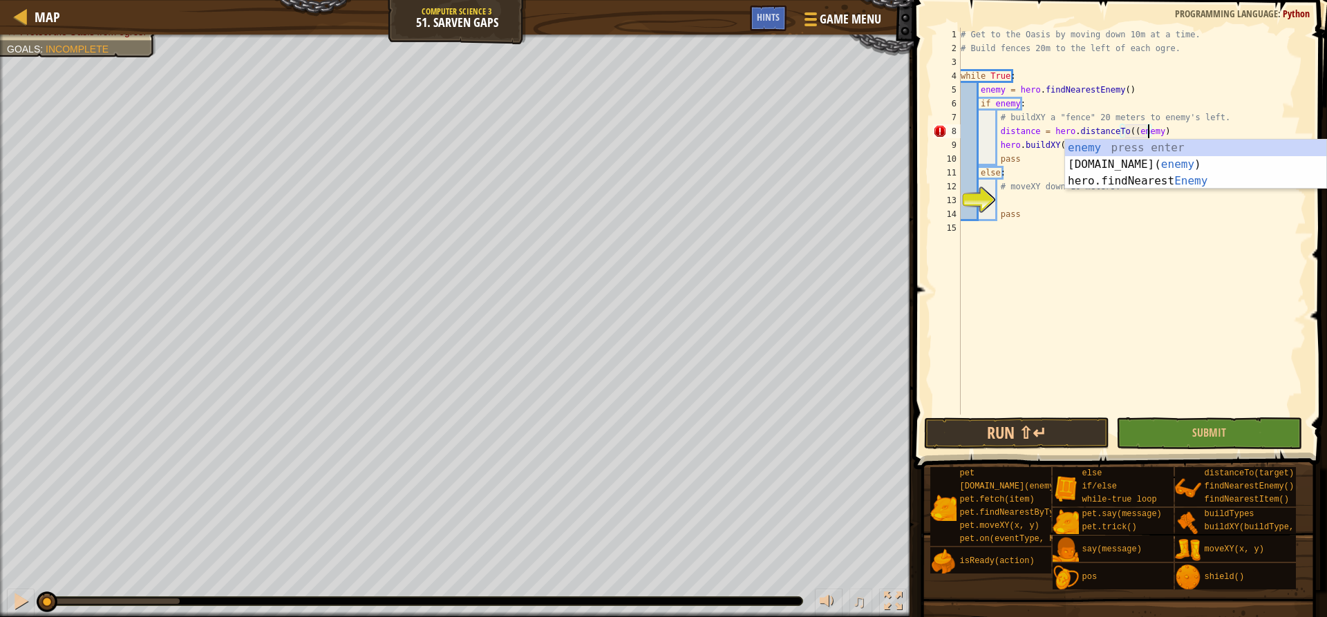
click at [1123, 128] on div "# Get to the Oasis by moving down 10m at a time. # Build fences 20m to the left…" at bounding box center [1132, 235] width 348 height 415
type textarea "distance = hero.distanceTo(enemy)"
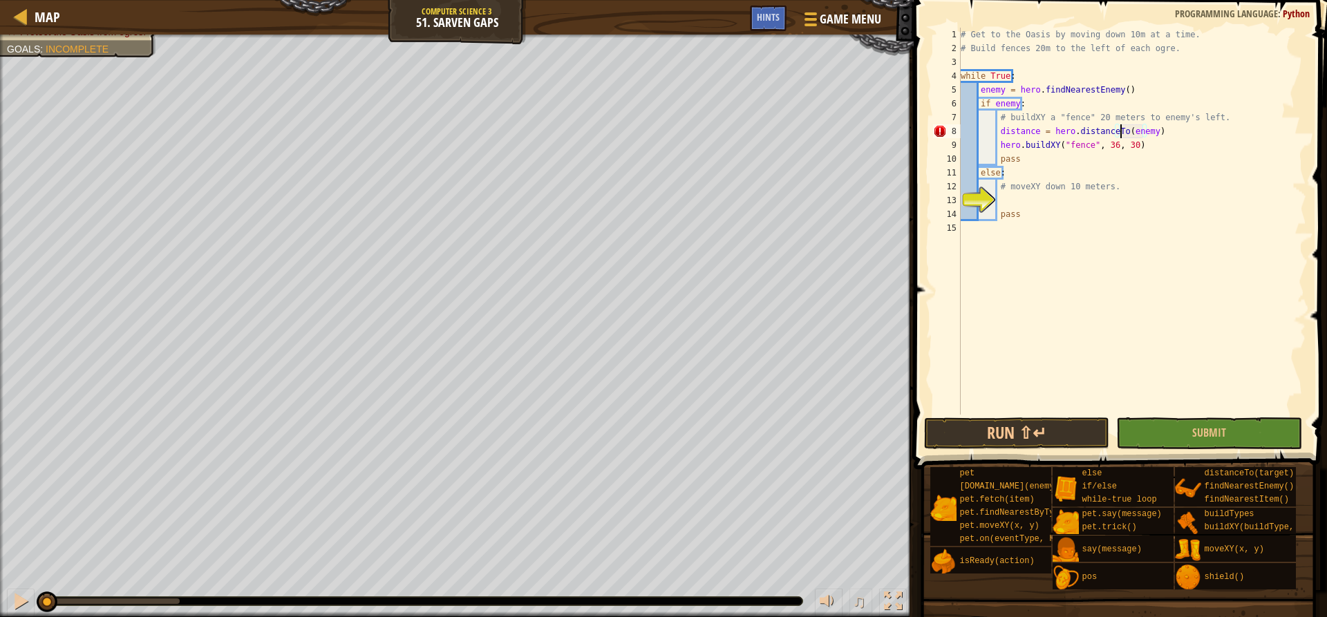
click at [1181, 133] on div "# Get to the Oasis by moving down 10m at a time. # Build fences 20m to the left…" at bounding box center [1132, 235] width 348 height 415
click at [1024, 127] on div "# Get to the Oasis by moving down 10m at a time. # Build fences 20m to the left…" at bounding box center [1132, 235] width 348 height 415
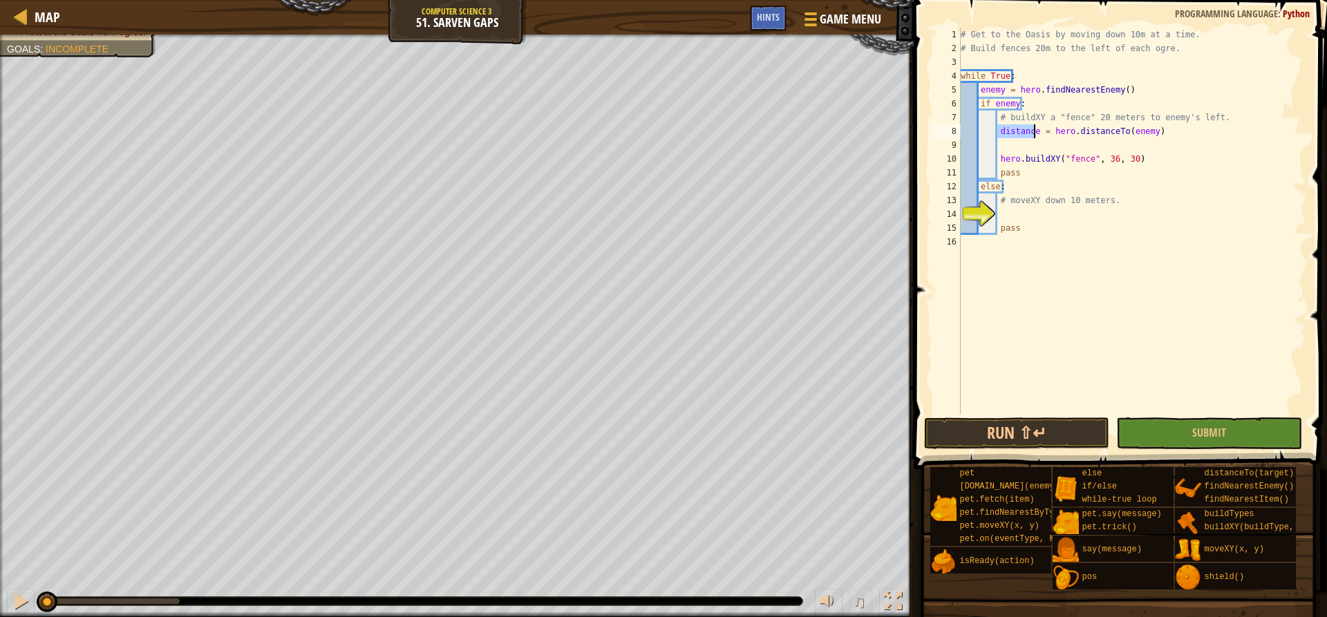
click at [1024, 127] on div "# Get to the Oasis by moving down 10m at a time. # Build fences 20m to the left…" at bounding box center [1132, 235] width 348 height 415
click at [1212, 121] on div "# Get to the Oasis by moving down 10m at a time. # Build fences 20m to the left…" at bounding box center [1132, 235] width 348 height 415
type textarea "# buildXY a "fence" 20 meters to enemy's left."
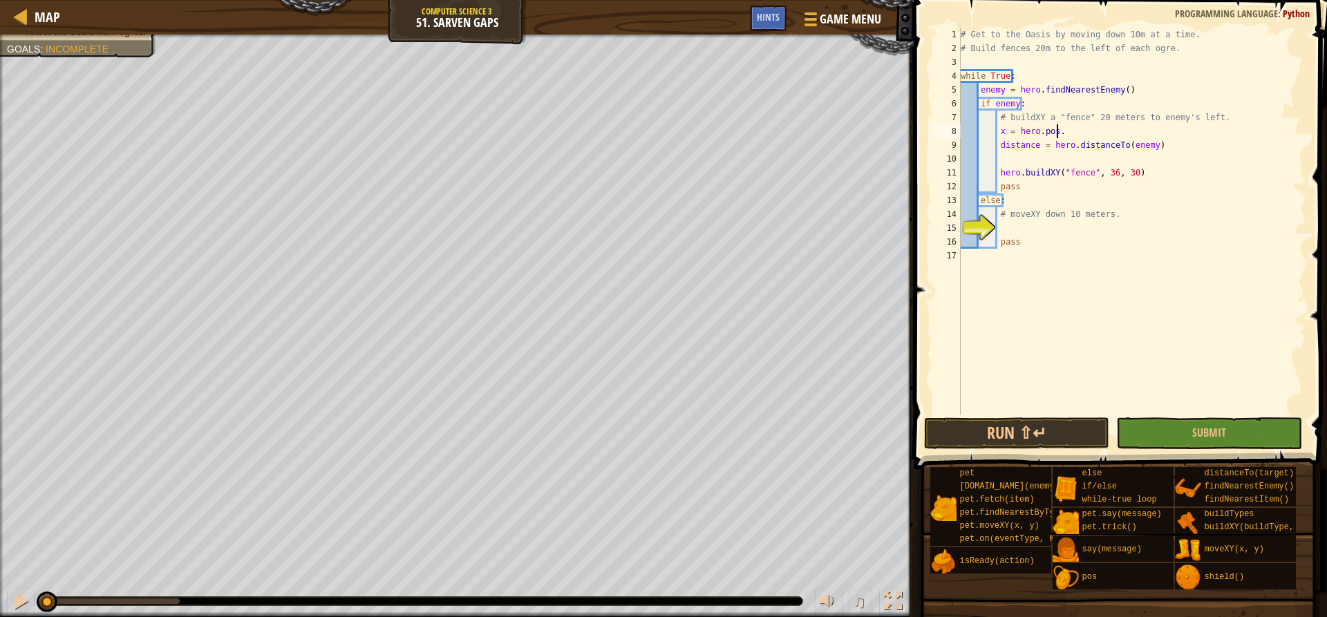
scroll to position [6, 8]
click at [999, 129] on div "# Get to the Oasis by moving down 10m at a time. # Build fences 20m to the left…" at bounding box center [1132, 235] width 348 height 415
click at [1024, 133] on div "# Get to the Oasis by moving down 10m at a time. # Build fences 20m to the left…" at bounding box center [1132, 235] width 348 height 415
type textarea "x"
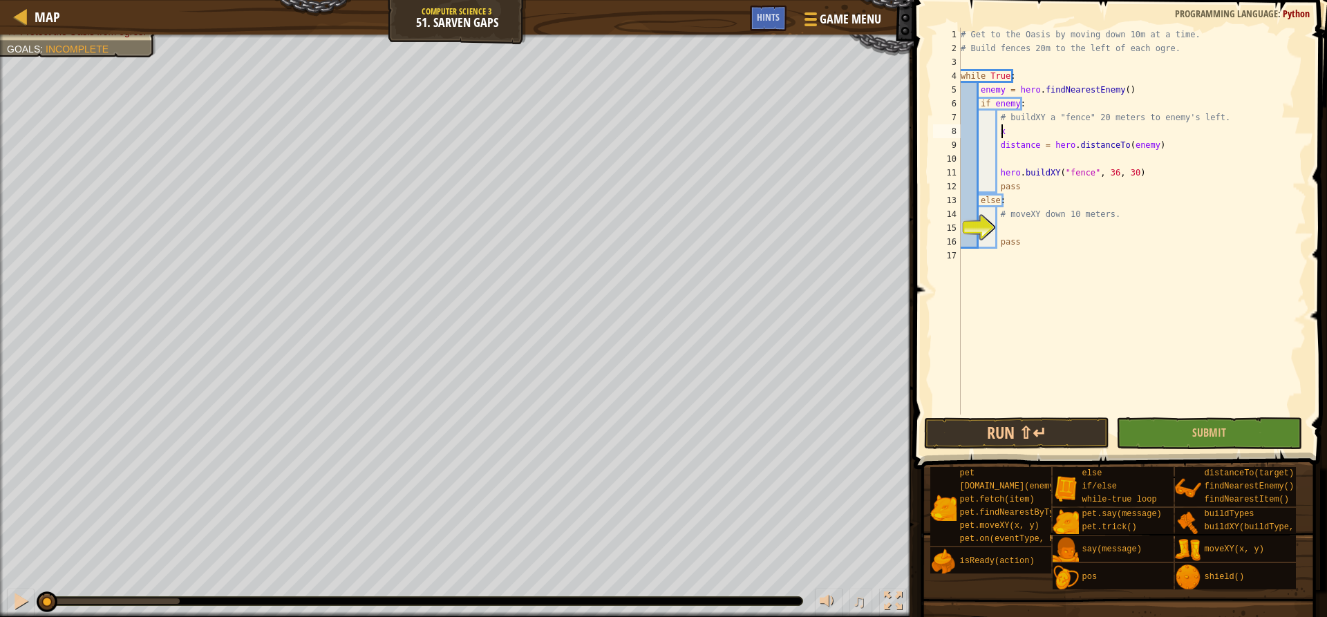
scroll to position [6, 2]
type textarea "dis"
type textarea "hero."
type textarea "buildXY"
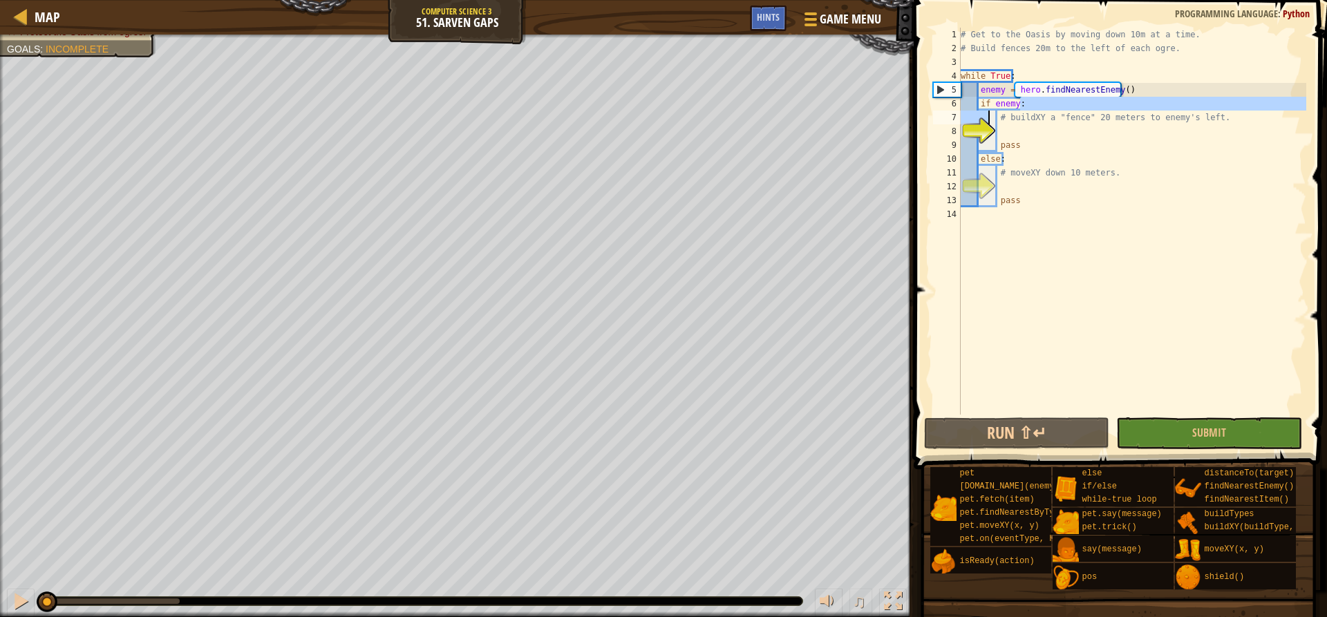
drag, startPoint x: 1231, startPoint y: 109, endPoint x: 1022, endPoint y: 120, distance: 209.0
click at [986, 114] on div "# Get to the Oasis by moving down 10m at a time. # Build fences 20m to the left…" at bounding box center [1132, 235] width 348 height 415
click at [1174, 122] on div "# Get to the Oasis by moving down 10m at a time. # Build fences 20m to the left…" at bounding box center [1132, 235] width 348 height 415
drag, startPoint x: 1214, startPoint y: 121, endPoint x: 1022, endPoint y: 126, distance: 192.2
click at [1022, 126] on div "# Get to the Oasis by moving down 10m at a time. # Build fences 20m to the left…" at bounding box center [1132, 235] width 348 height 415
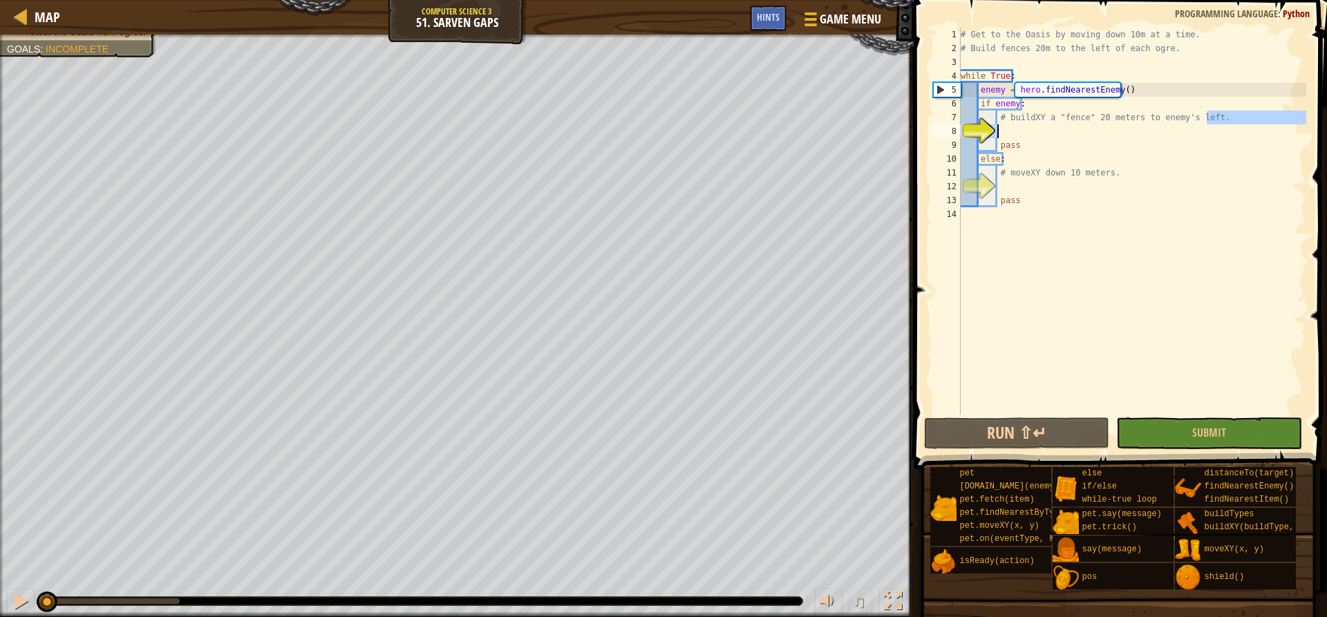
type textarea "# buildXY a "fence" 20 meters to enemy's left."
click at [1044, 138] on div "# Get to the Oasis by moving down 10m at a time. # Build fences 20m to the left…" at bounding box center [1132, 221] width 348 height 387
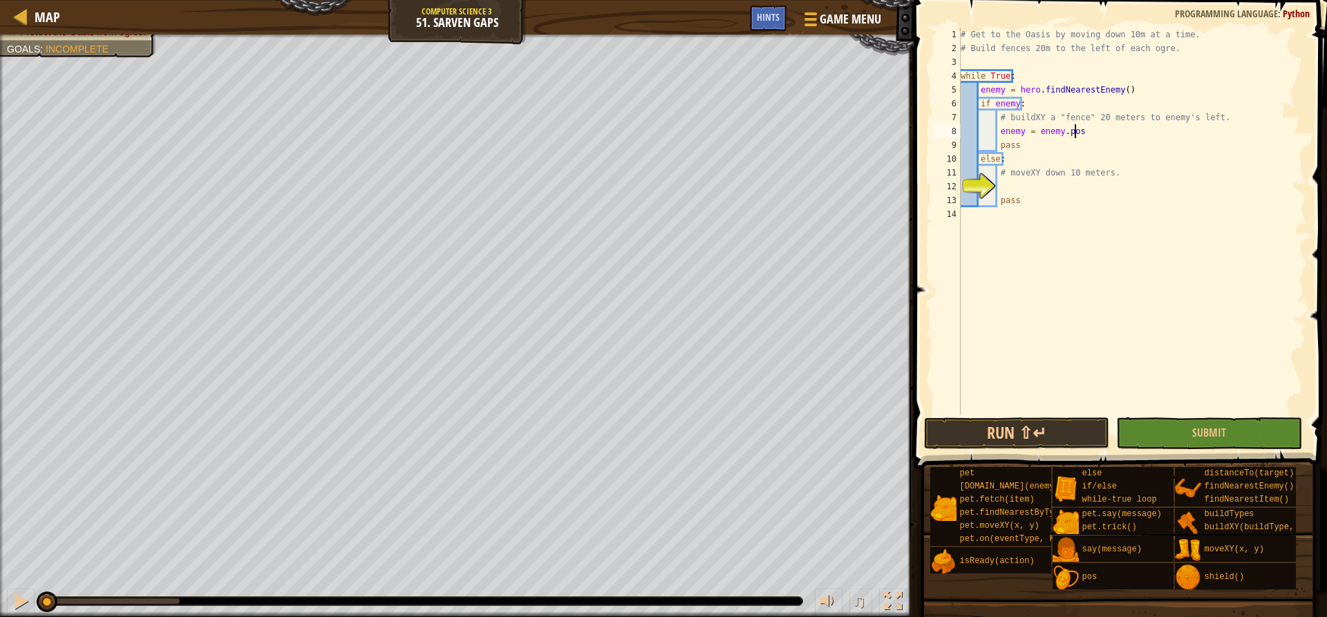
scroll to position [6, 10]
click at [1003, 133] on div "# Get to the Oasis by moving down 10m at a time. # Build fences 20m to the left…" at bounding box center [1132, 235] width 348 height 415
click at [1112, 127] on div "# Get to the Oasis by moving down 10m at a time. # Build fences 20m to the left…" at bounding box center [1132, 235] width 348 height 415
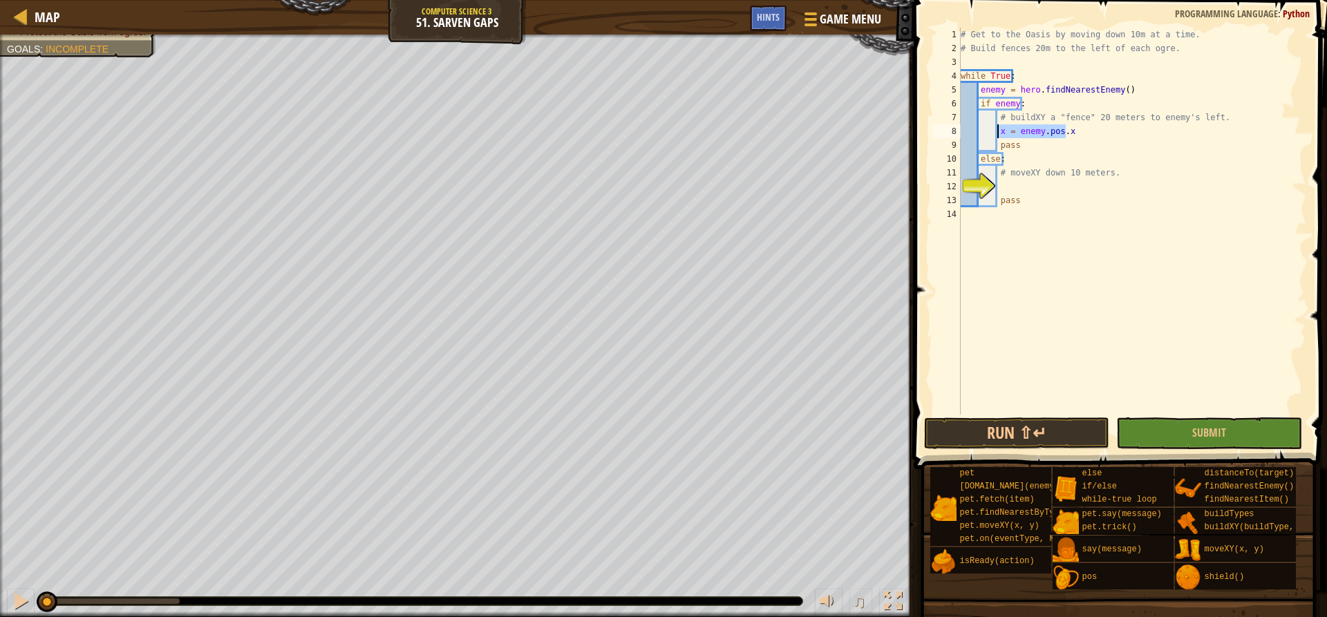
drag, startPoint x: 1100, startPoint y: 130, endPoint x: 998, endPoint y: 135, distance: 101.7
click at [998, 135] on div "# Get to the Oasis by moving down 10m at a time. # Build fences 20m to the left…" at bounding box center [1132, 235] width 348 height 415
type textarea "x = enemy.pos.x"
click at [1094, 124] on div "# Get to the Oasis by moving down 10m at a time. # Build fences 20m to the left…" at bounding box center [1132, 221] width 348 height 387
type textarea "x -= 20"
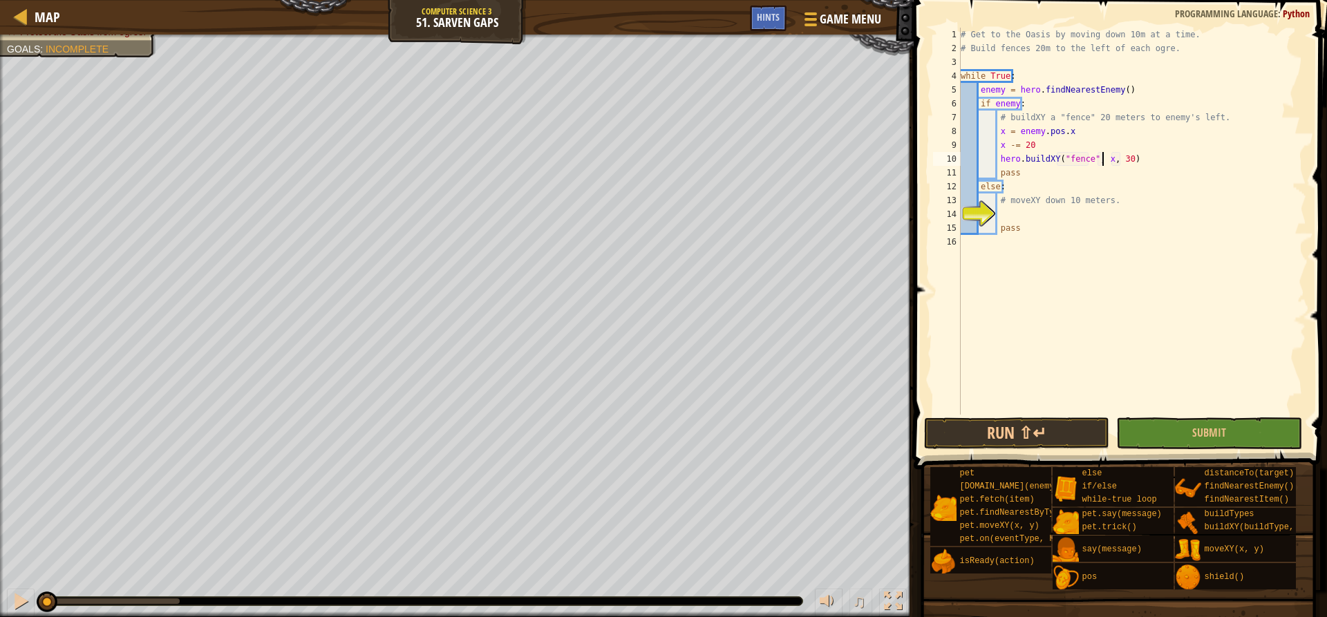
scroll to position [6, 12]
click at [1115, 154] on div "# Get to the Oasis by moving down 10m at a time. # Build fences 20m to the left…" at bounding box center [1132, 235] width 348 height 415
type textarea "hero.buildXY("fence", x, 51)"
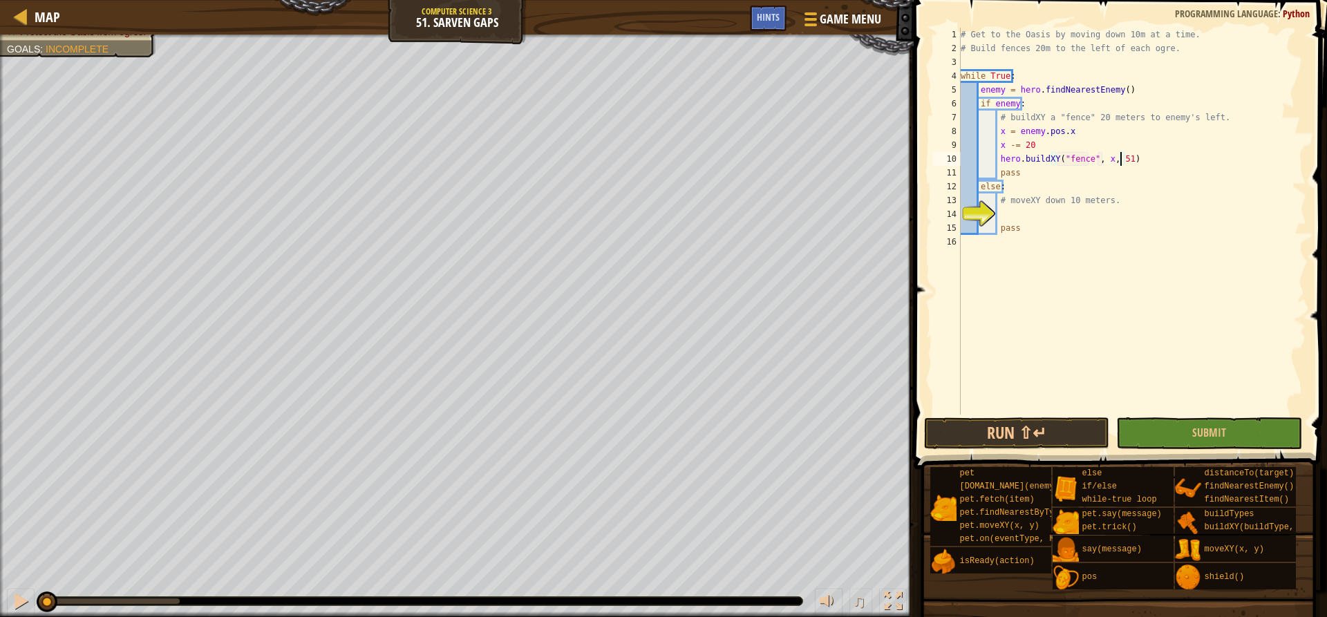
click at [1039, 214] on div "# Get to the Oasis by moving down 10m at a time. # Build fences 20m to the left…" at bounding box center [1132, 235] width 348 height 415
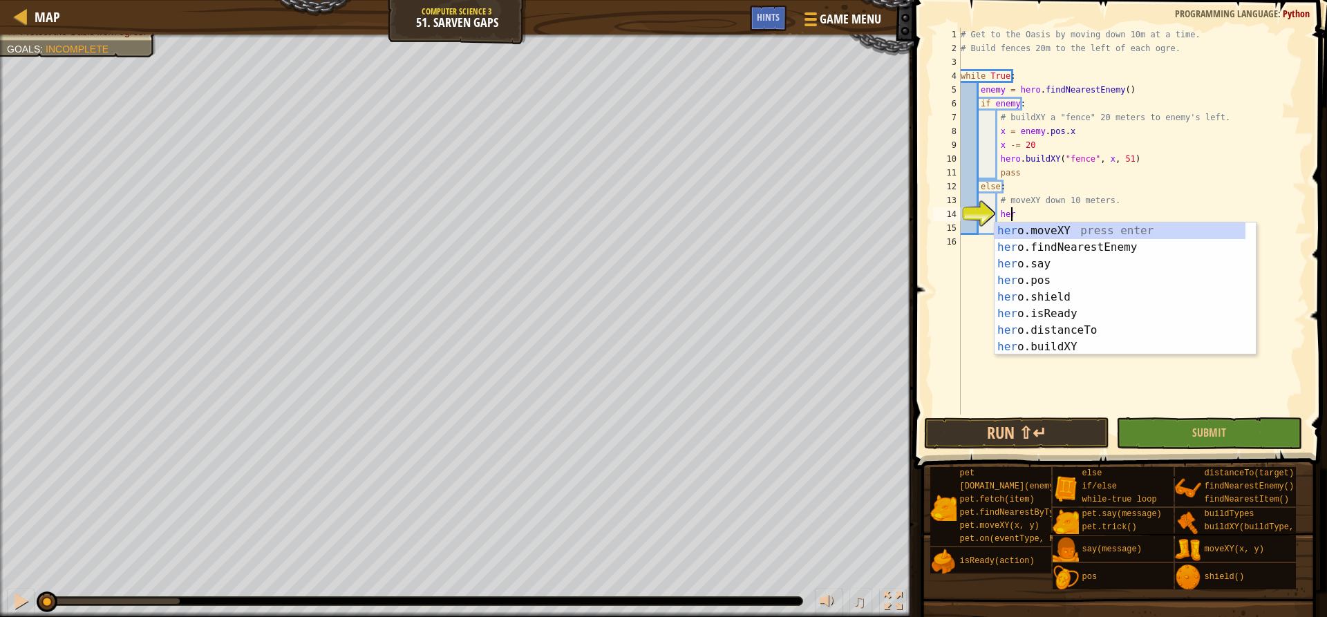
scroll to position [6, 4]
click at [1117, 157] on div "# Get to the Oasis by moving down 10m at a time. # Build fences 20m to the left…" at bounding box center [1132, 235] width 348 height 415
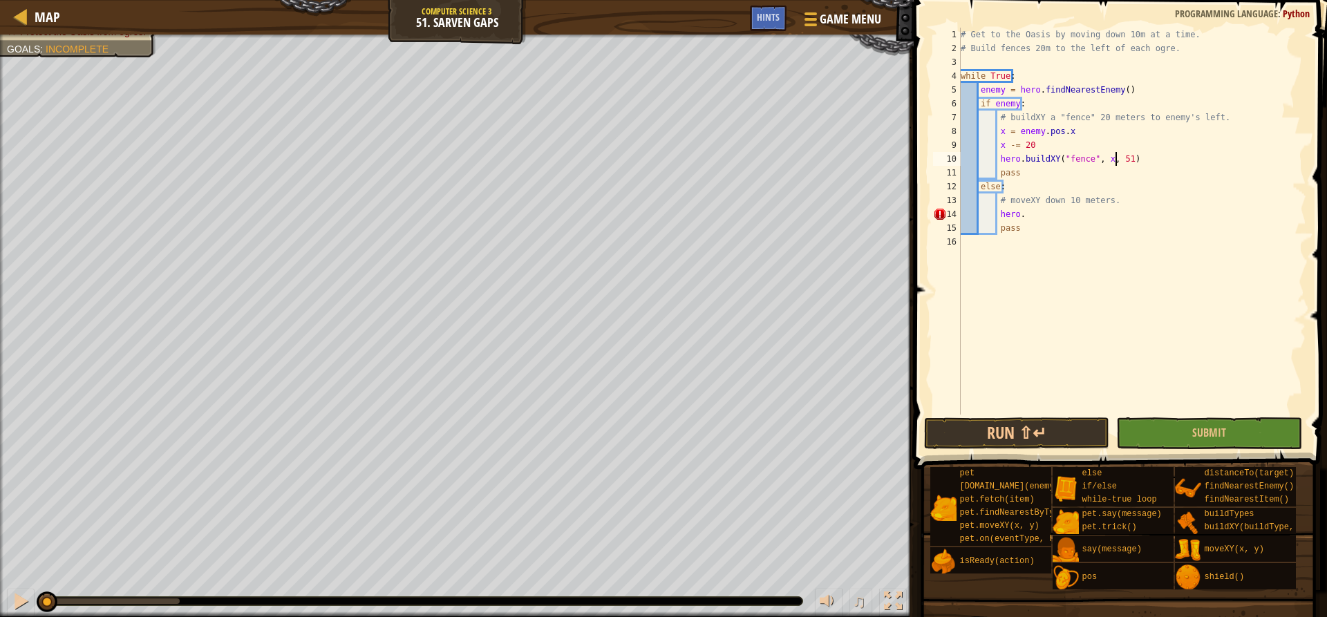
click at [1117, 157] on div "# Get to the Oasis by moving down 10m at a time. # Build fences 20m to the left…" at bounding box center [1132, 235] width 348 height 415
click at [1201, 113] on div "# Get to the Oasis by moving down 10m at a time. # Build fences 20m to the left…" at bounding box center [1132, 235] width 348 height 415
click at [1222, 116] on div "# Get to the Oasis by moving down 10m at a time. # Build fences 20m to the left…" at bounding box center [1132, 235] width 348 height 415
drag, startPoint x: 1069, startPoint y: 126, endPoint x: 999, endPoint y: 128, distance: 70.5
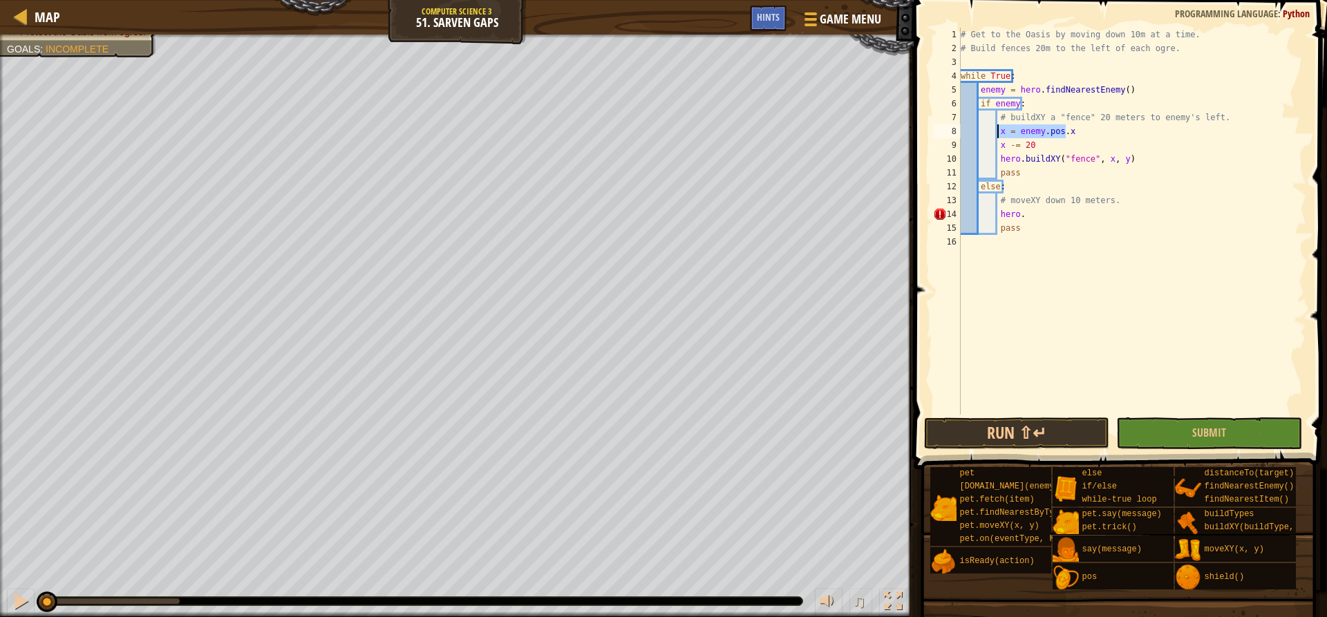
click at [999, 128] on div "# Get to the Oasis by moving down 10m at a time. # Build fences 20m to the left…" at bounding box center [1132, 235] width 348 height 415
type textarea "x = enemy.pos.x"
click at [1083, 132] on div "# Get to the Oasis by moving down 10m at a time. # Build fences 20m to the left…" at bounding box center [1132, 221] width 348 height 387
paste textarea "x = enemy.pos.x"
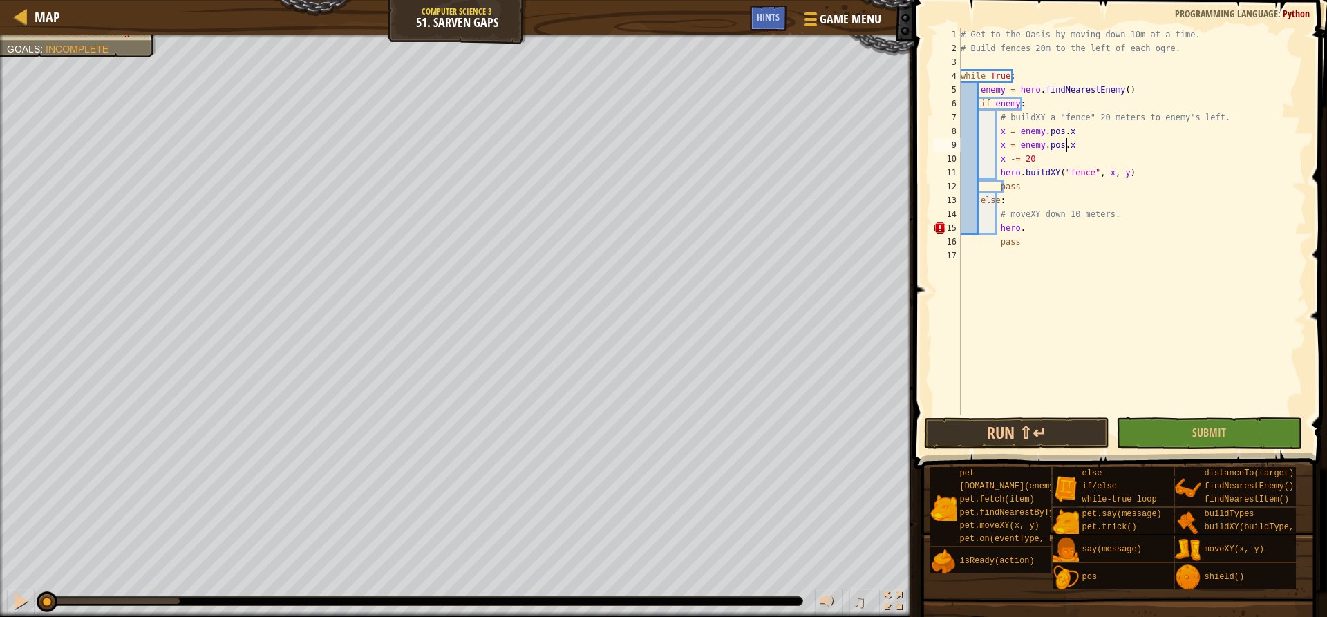
scroll to position [6, 8]
click at [1001, 149] on div "# Get to the Oasis by moving down 10m at a time. # Build fences 20m to the left…" at bounding box center [1132, 235] width 348 height 415
click at [1080, 210] on div "# Get to the Oasis by moving down 10m at a time. # Build fences 20m to the left…" at bounding box center [1132, 235] width 348 height 415
click at [1037, 192] on div "# Get to the Oasis by moving down 10m at a time. # Build fences 20m to the left…" at bounding box center [1132, 235] width 348 height 415
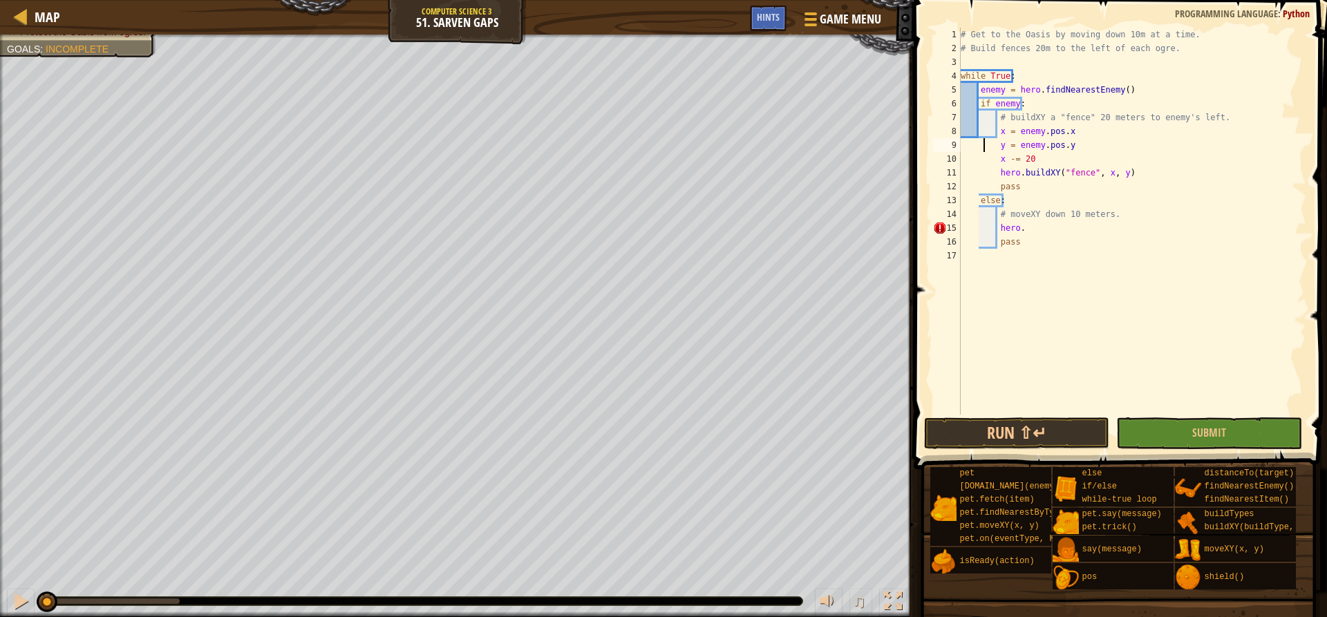
click at [982, 146] on div "# Get to the Oasis by moving down 10m at a time. # Build fences 20m to the left…" at bounding box center [1132, 235] width 348 height 415
click at [1039, 225] on div "# Get to the Oasis by moving down 10m at a time. # Build fences 20m to the left…" at bounding box center [1132, 235] width 348 height 415
click at [1024, 214] on div "# Get to the Oasis by moving down 10m at a time. # Build fences 20m to the left…" at bounding box center [1132, 235] width 348 height 415
click at [1039, 229] on div "# Get to the Oasis by moving down 10m at a time. # Build fences 20m to the left…" at bounding box center [1132, 235] width 348 height 415
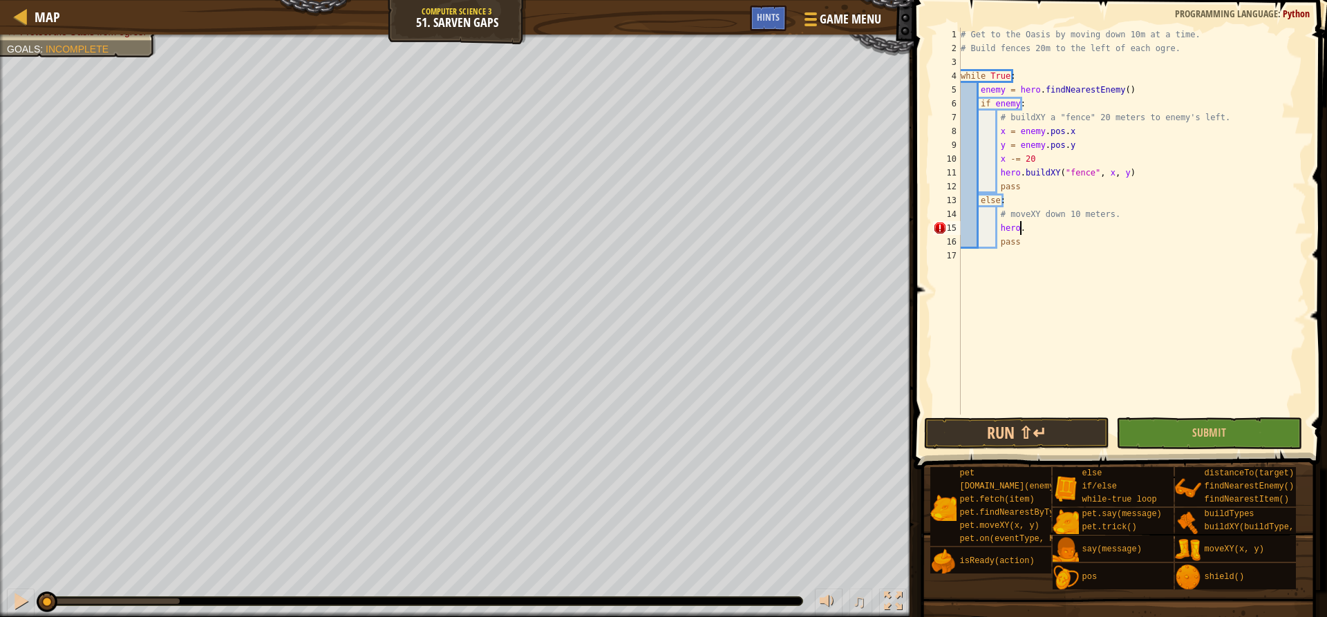
paste textarea "moveXY"
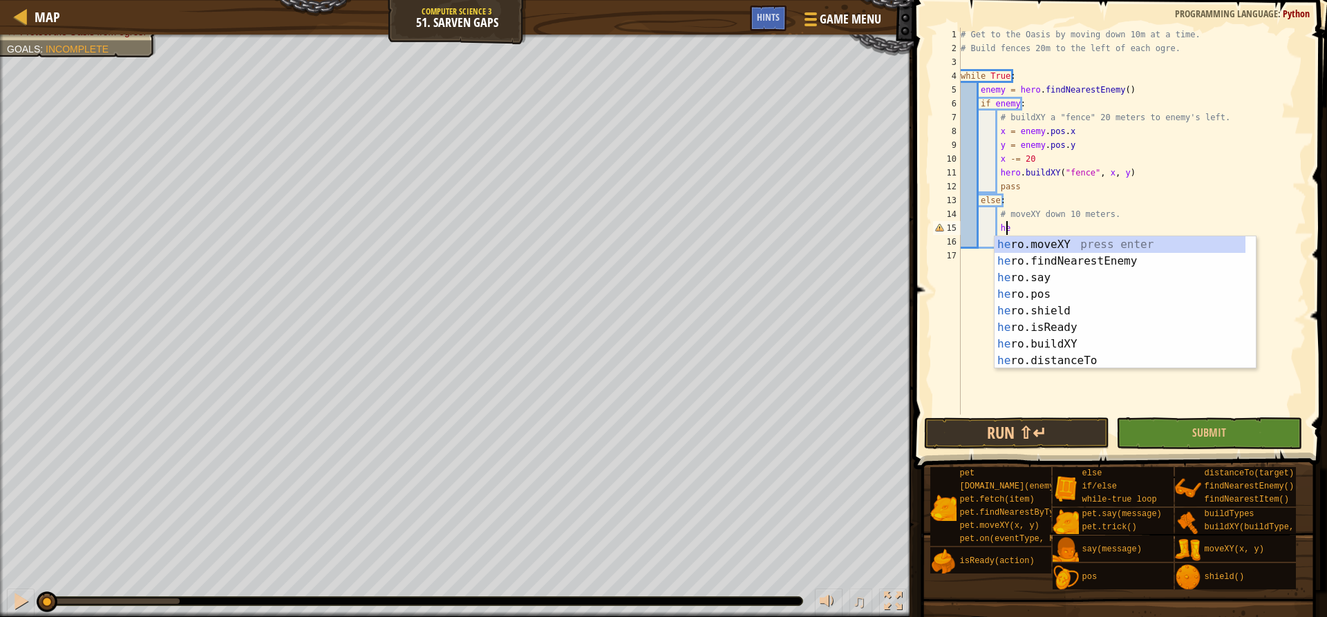
type textarea "h"
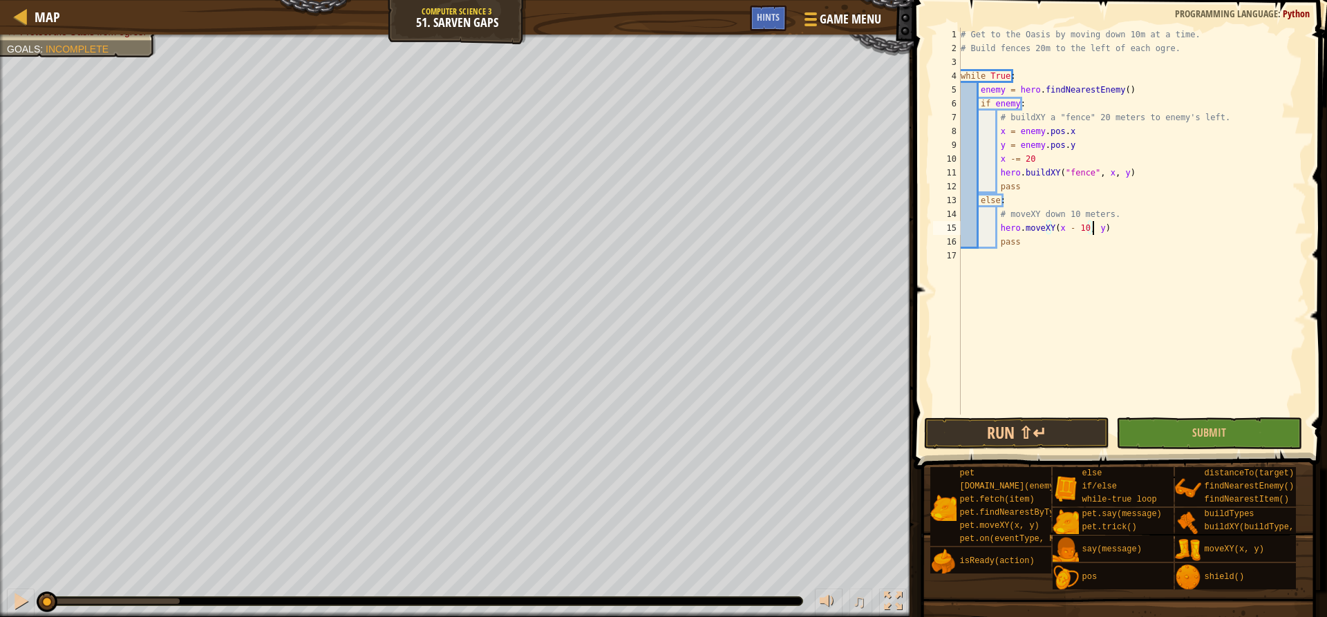
scroll to position [6, 11]
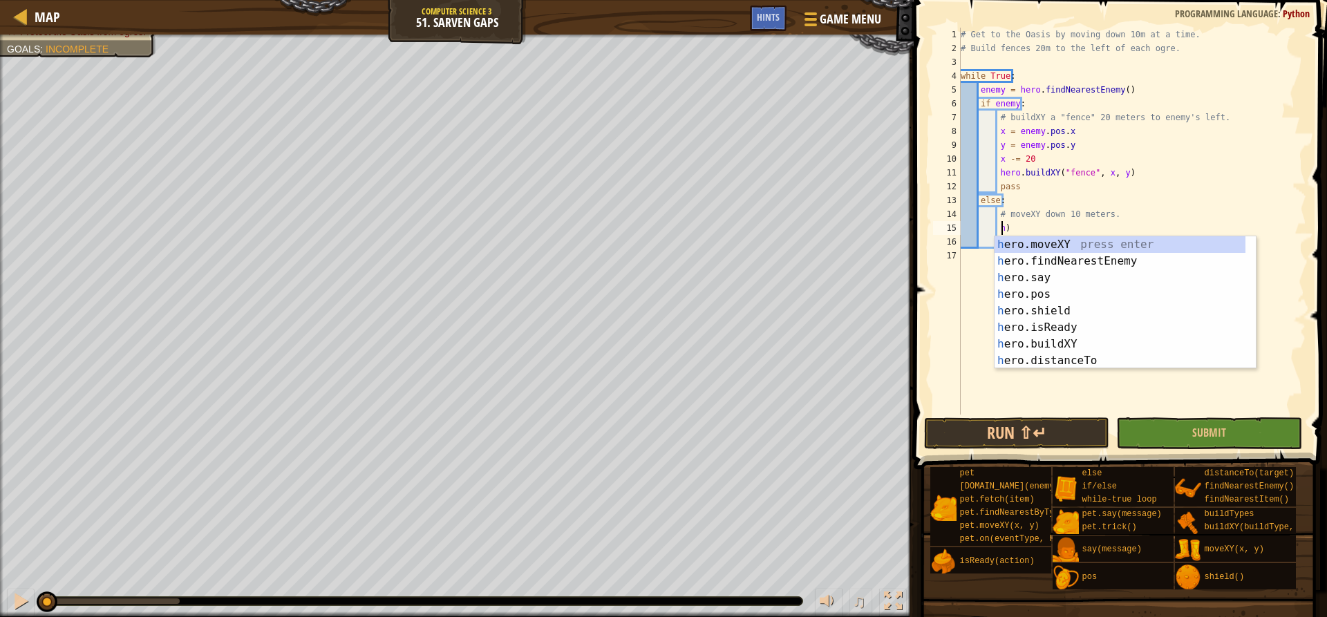
type textarea ")"
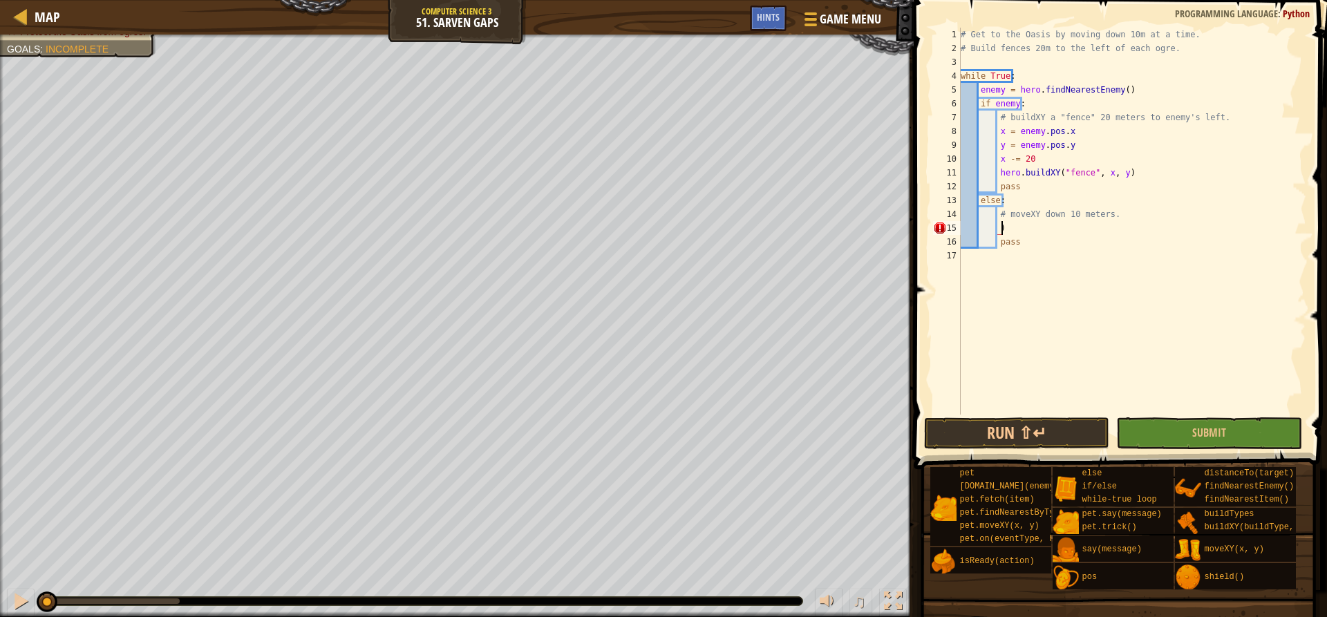
scroll to position [6, 2]
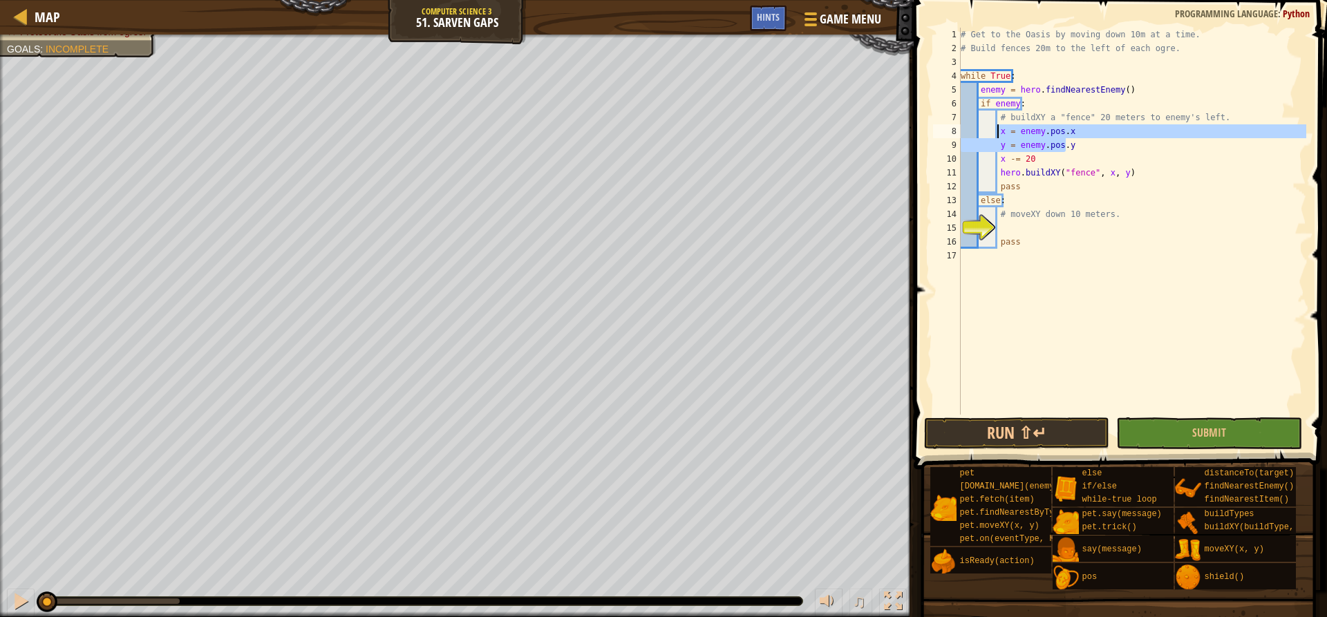
drag, startPoint x: 1080, startPoint y: 143, endPoint x: 996, endPoint y: 133, distance: 84.3
click at [996, 133] on div "# Get to the Oasis by moving down 10m at a time. # Build fences 20m to the left…" at bounding box center [1132, 235] width 348 height 415
type textarea "x = enemy.pos.x y = enemy.pos.y"
click at [1010, 229] on div "# Get to the Oasis by moving down 10m at a time. # Build fences 20m to the left…" at bounding box center [1132, 235] width 348 height 415
paste textarea "y = enemy.pos.y"
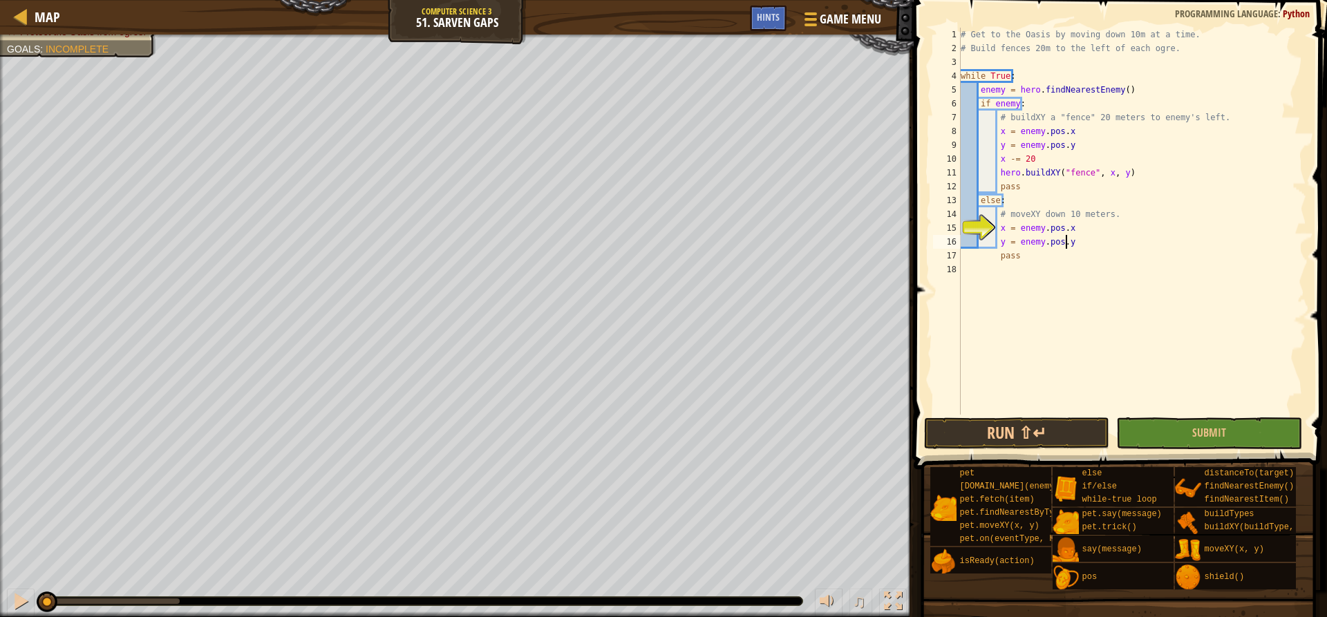
click at [1029, 229] on div "# Get to the Oasis by moving down 10m at a time. # Build fences 20m to the left…" at bounding box center [1132, 235] width 348 height 415
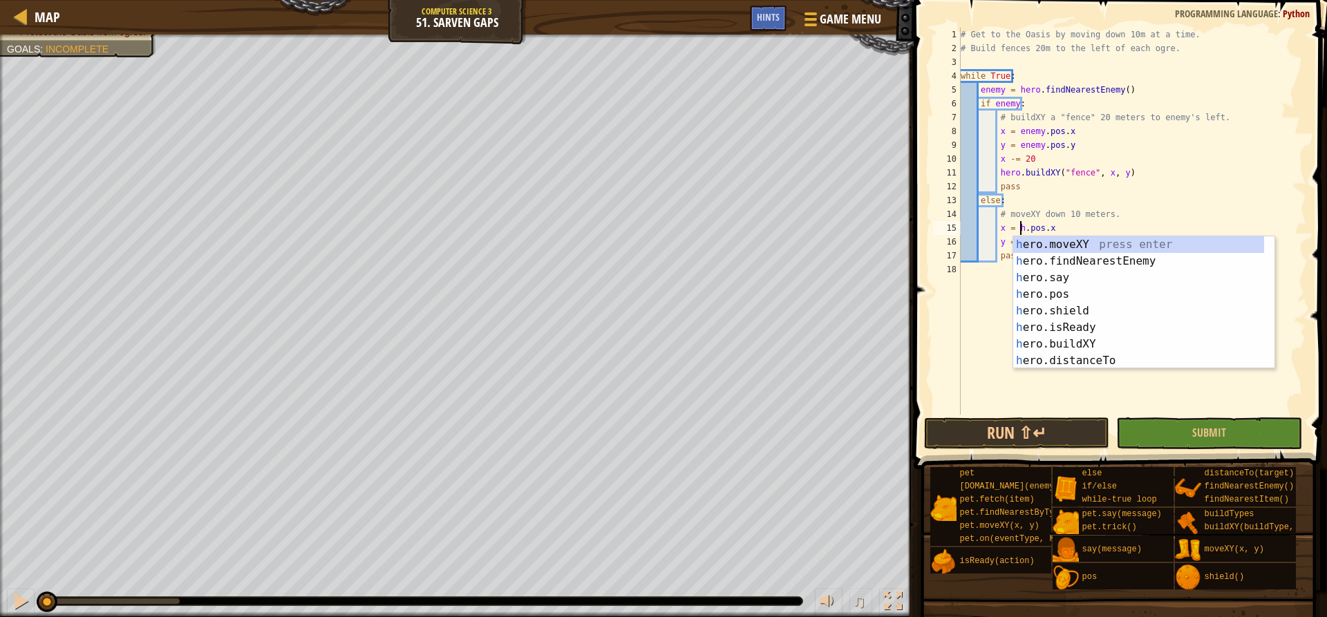
scroll to position [6, 6]
type textarea "x = hero.pos.x"
click at [983, 299] on div "# Get to the Oasis by moving down 10m at a time. # Build fences 20m to the left…" at bounding box center [1132, 235] width 348 height 415
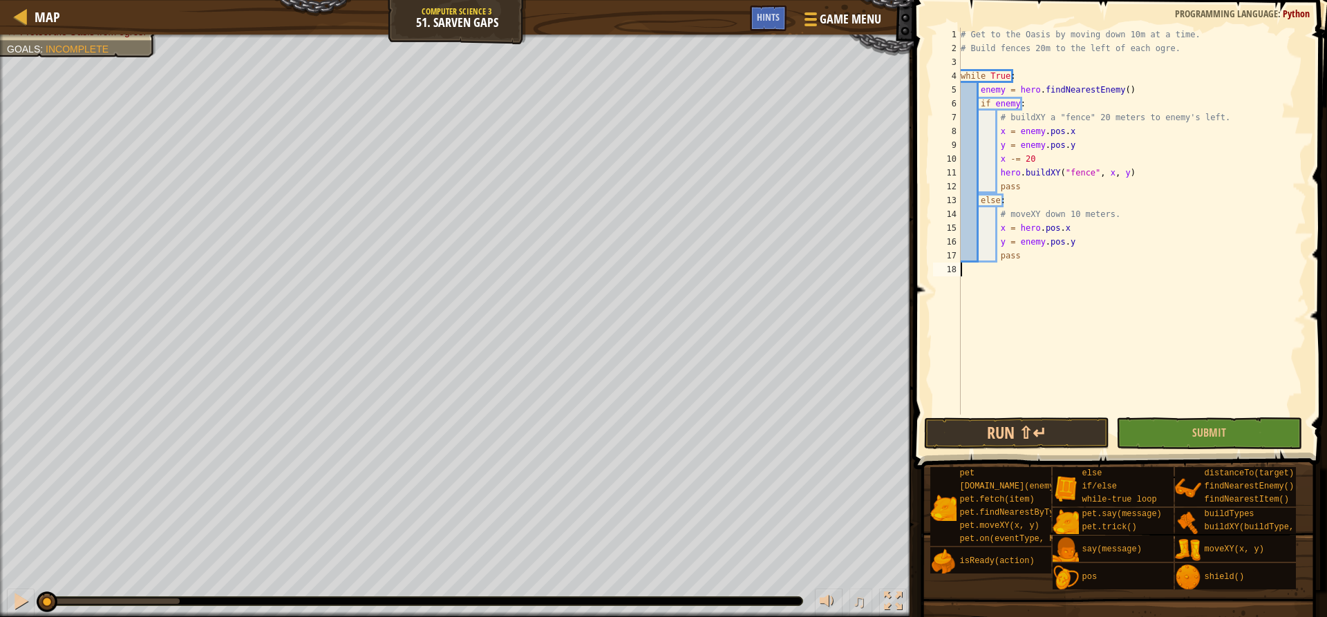
click at [1019, 236] on div "# Get to the Oasis by moving down 10m at a time. # Build fences 20m to the left…" at bounding box center [1132, 235] width 348 height 415
type textarea "y = hero.pos.y"
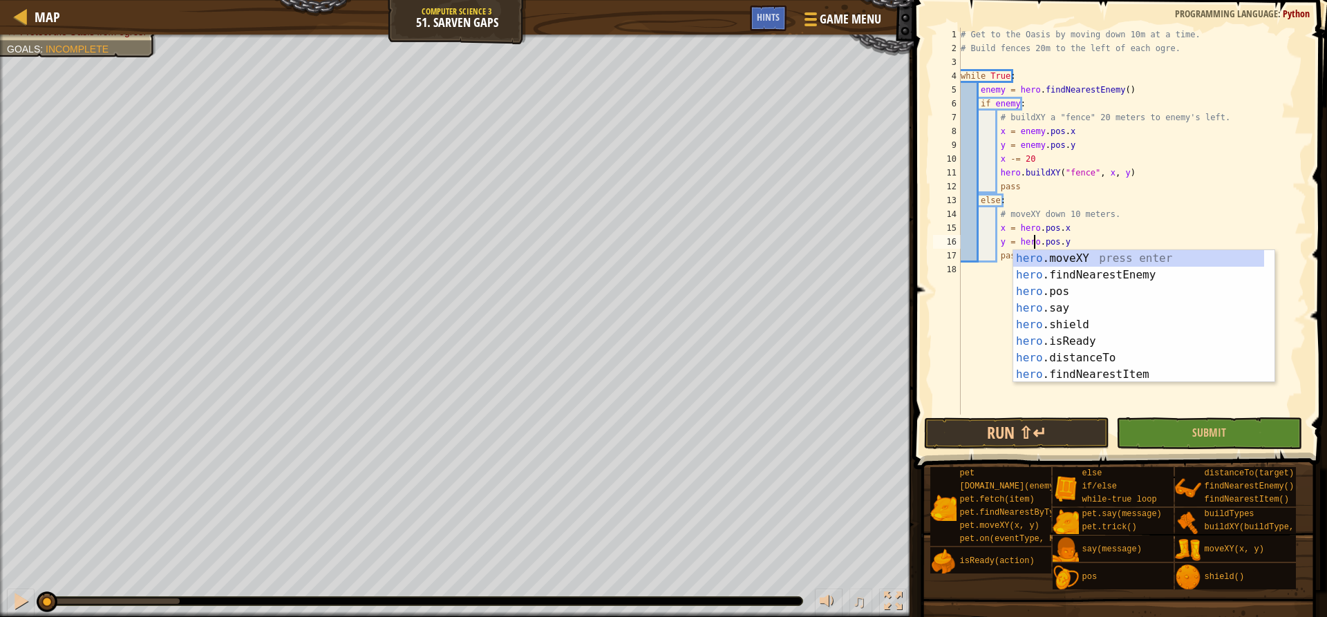
click at [1113, 238] on div "# Get to the Oasis by moving down 10m at a time. # Build fences 20m to the left…" at bounding box center [1132, 235] width 348 height 415
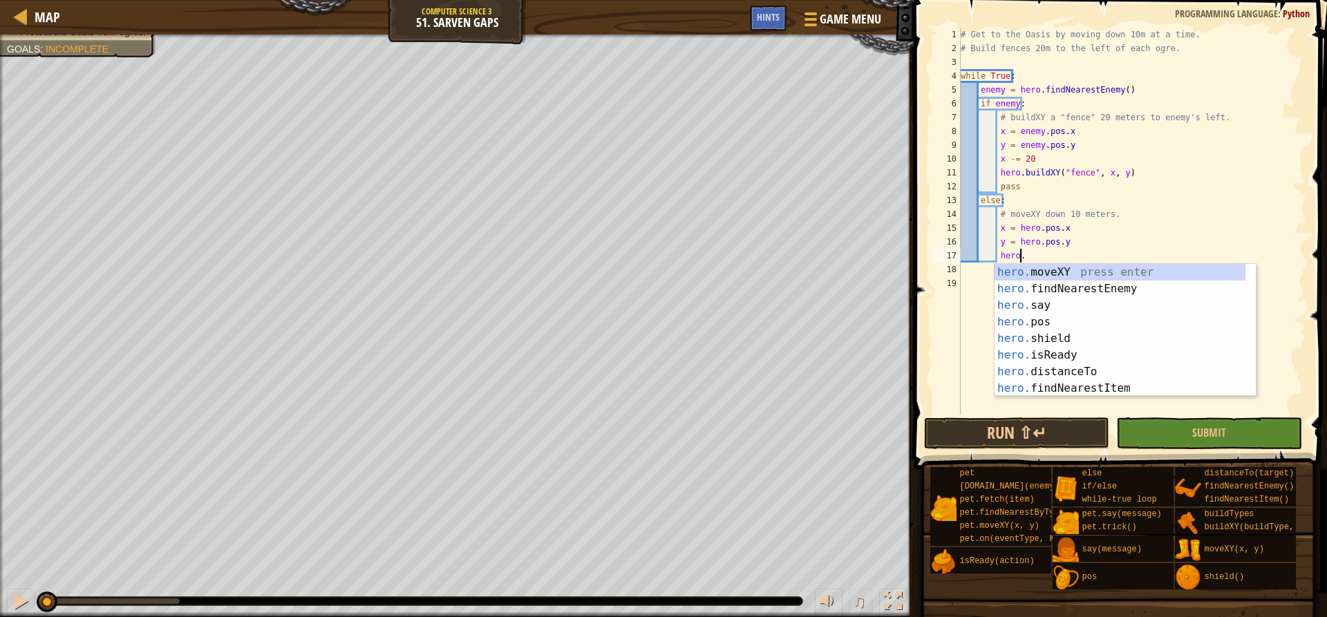
scroll to position [6, 5]
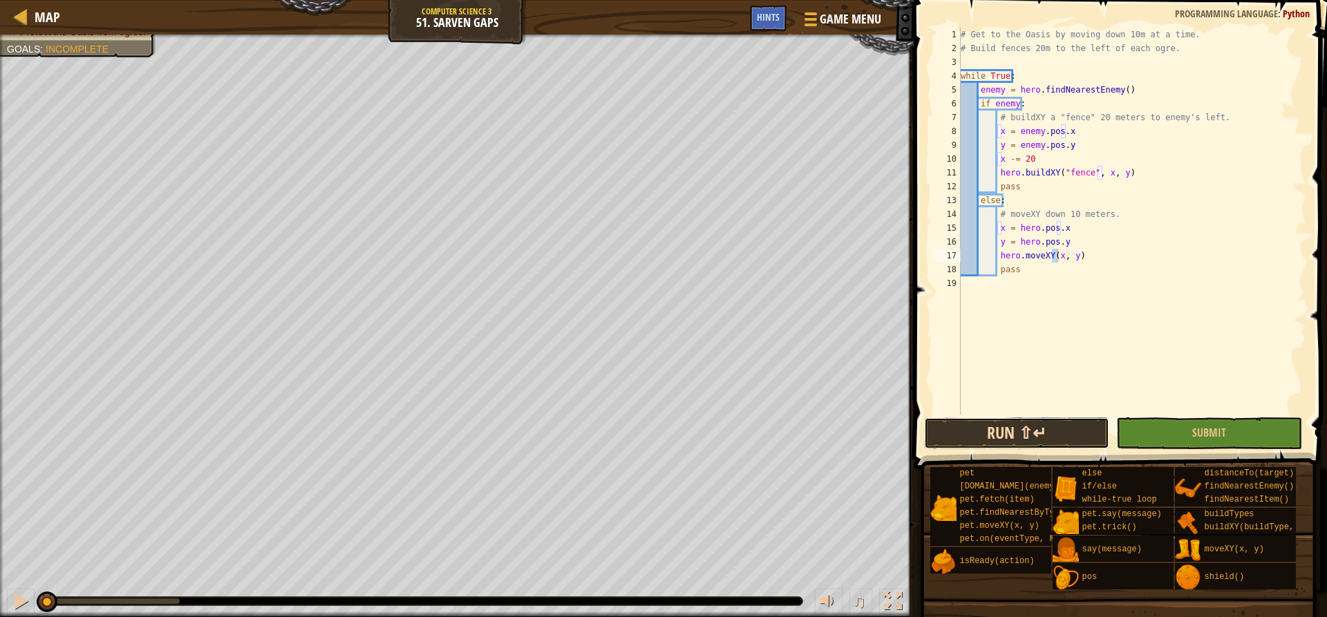
click at [1043, 442] on button "Run ⇧↵" at bounding box center [1016, 433] width 185 height 32
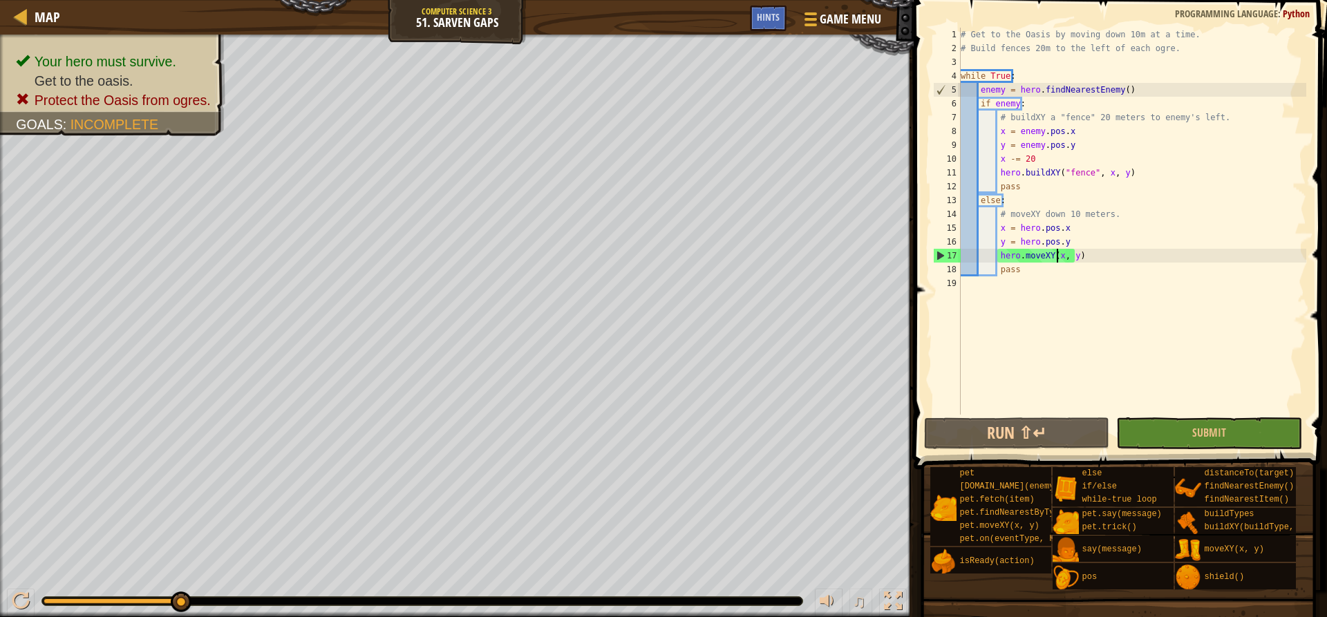
click at [1080, 232] on div "# Get to the Oasis by moving down 10m at a time. # Build fences 20m to the left…" at bounding box center [1132, 235] width 348 height 415
click at [1098, 245] on div "# Get to the Oasis by moving down 10m at a time. # Build fences 20m to the left…" at bounding box center [1132, 235] width 348 height 415
type textarea "y = hero.pos.y"
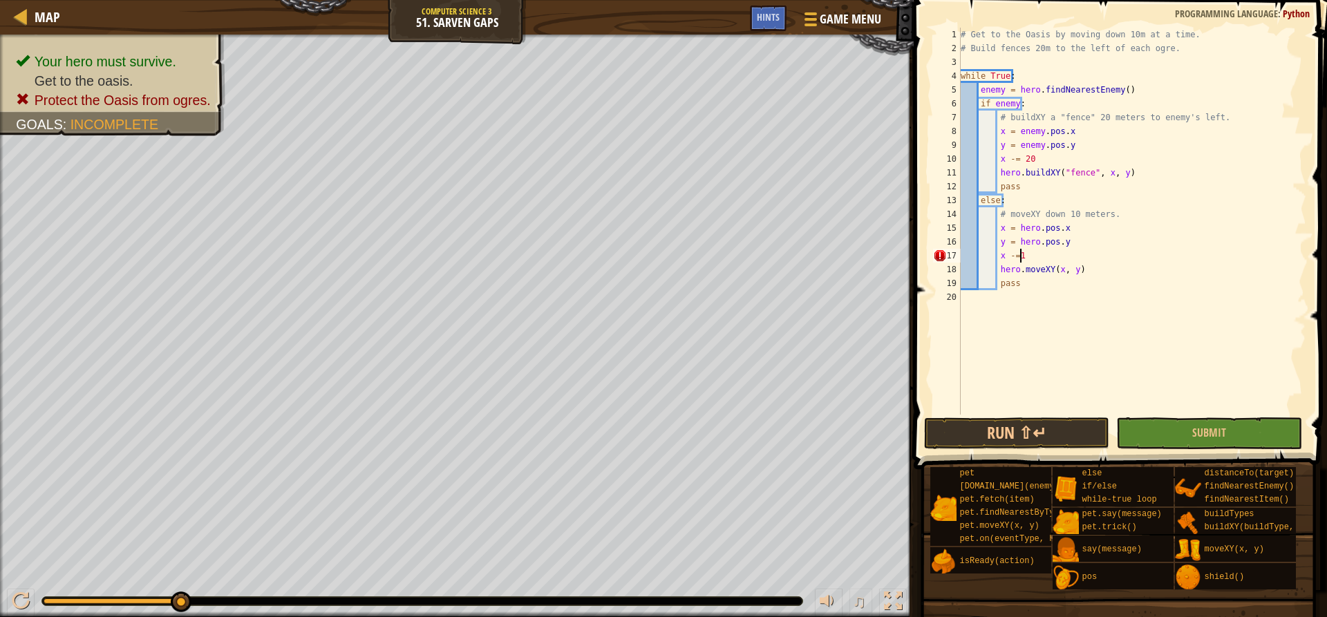
type textarea "x -=10"
type textarea "y"
type textarea "x"
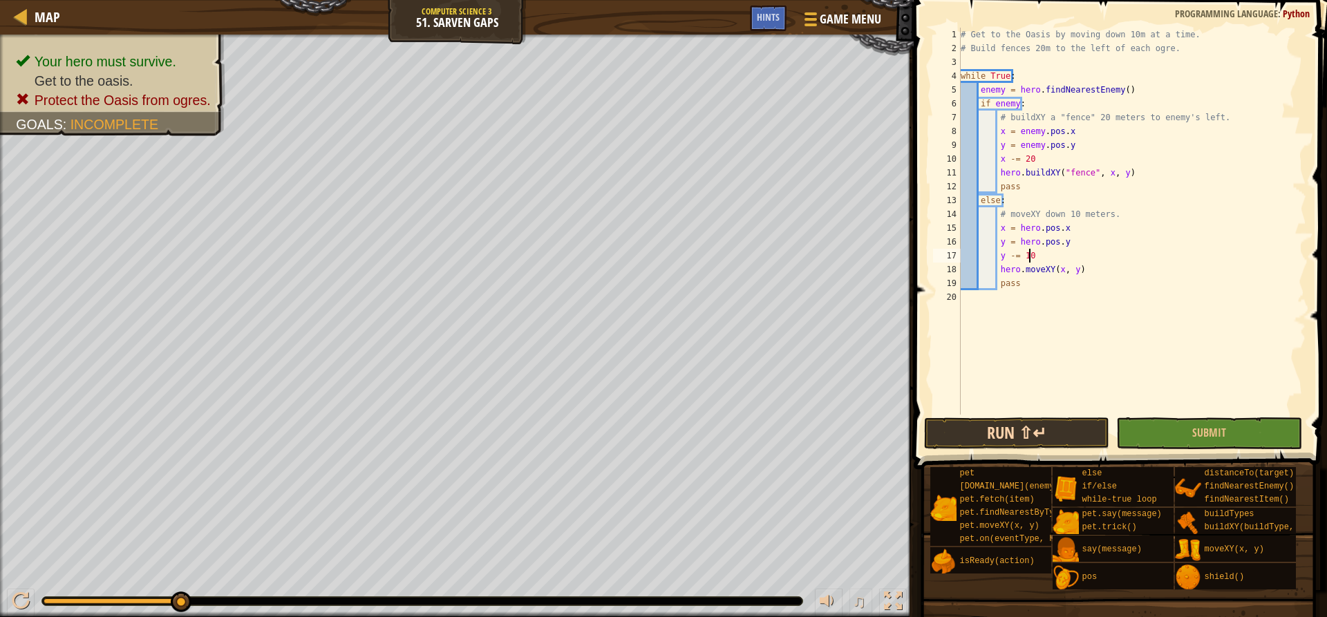
type textarea "y -= 10"
click at [1039, 439] on button "Run ⇧↵" at bounding box center [1016, 433] width 185 height 32
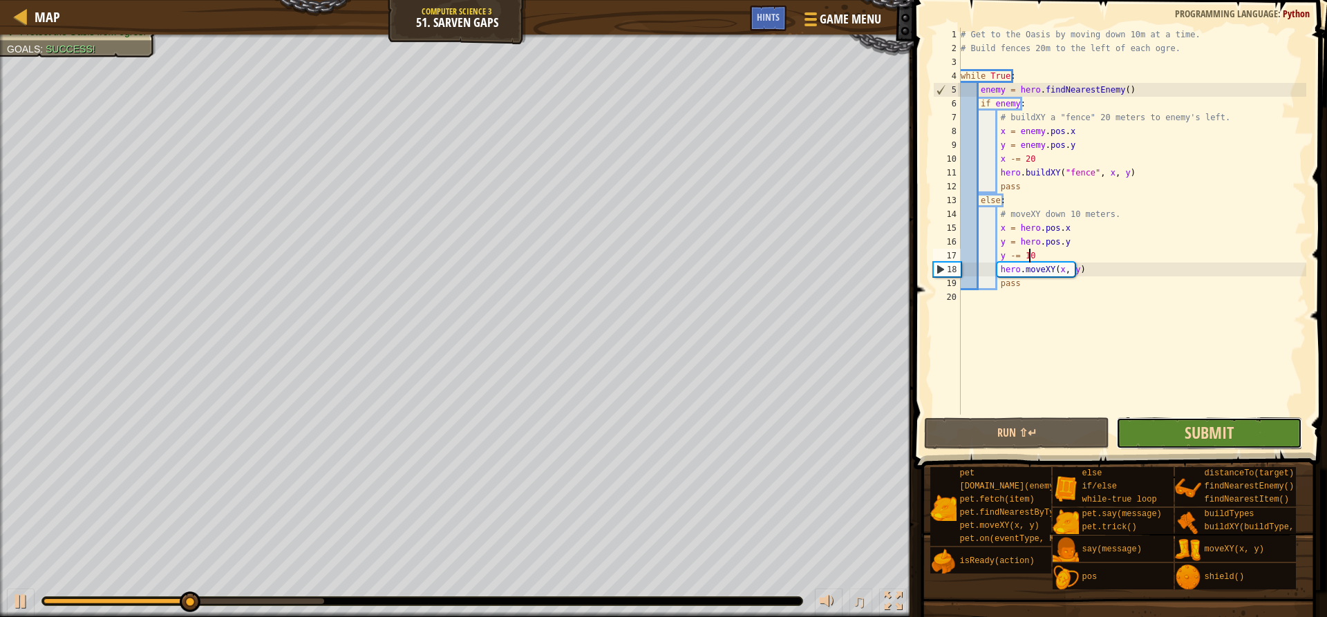
click at [1199, 435] on span "Submit" at bounding box center [1209, 433] width 49 height 22
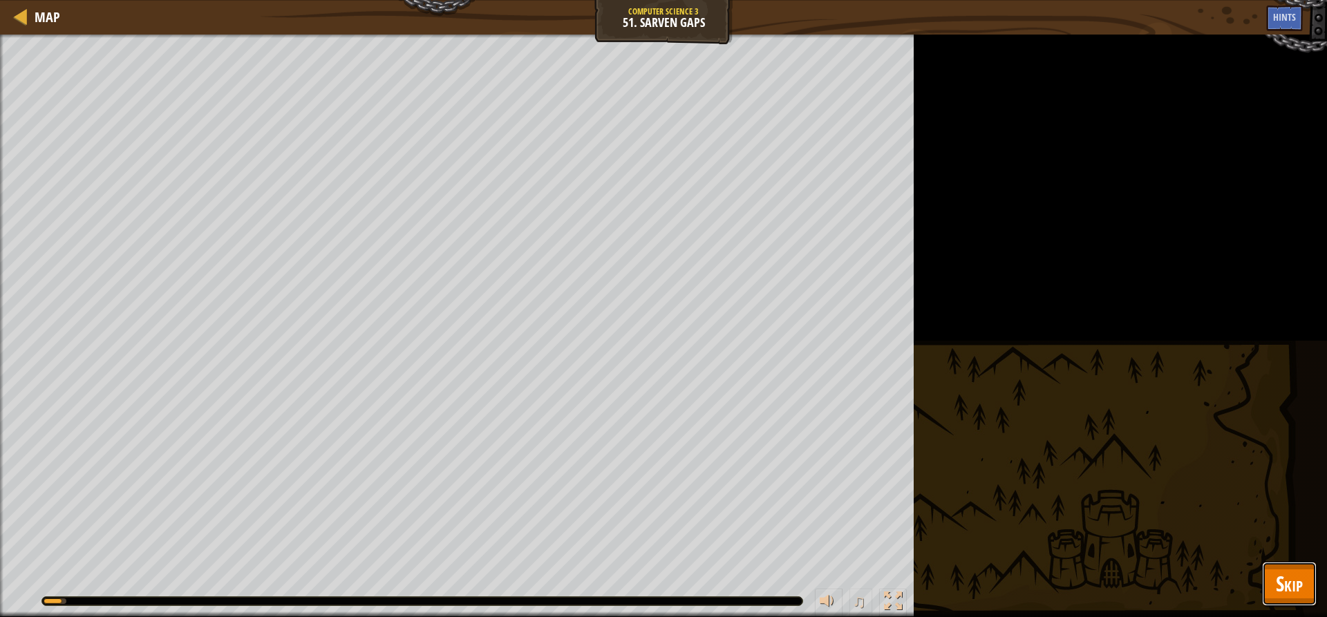
click at [1270, 575] on button "Skip" at bounding box center [1289, 584] width 55 height 44
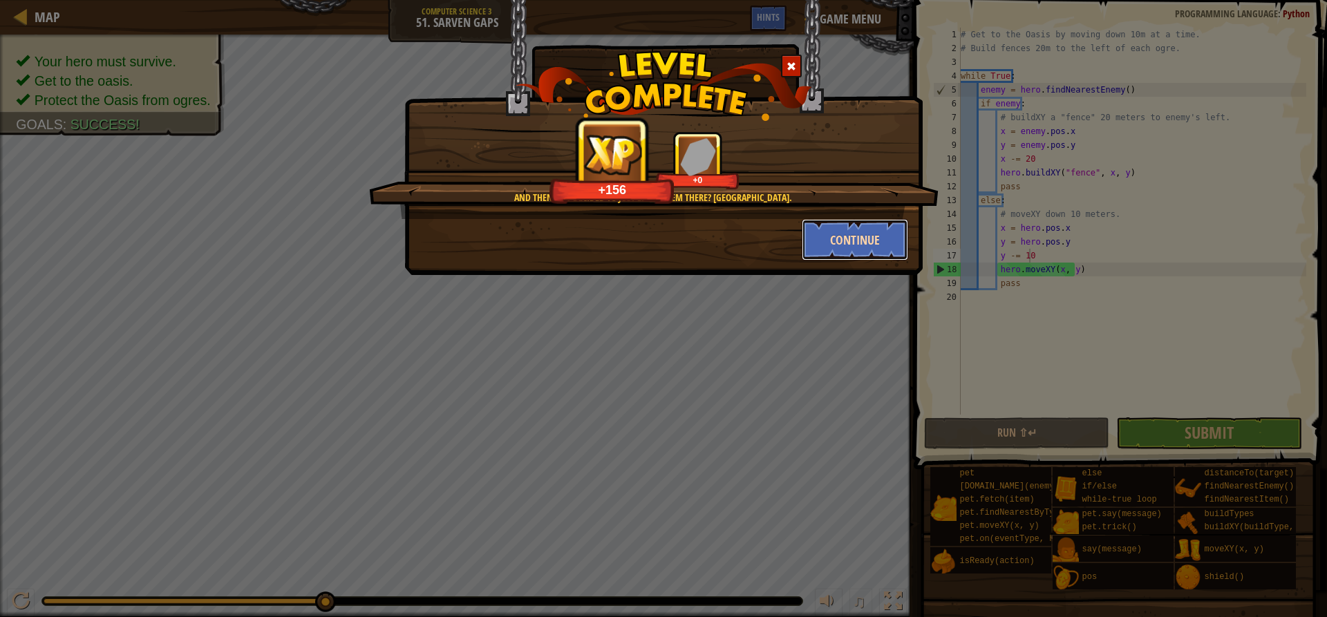
click at [878, 238] on button "Continue" at bounding box center [855, 239] width 107 height 41
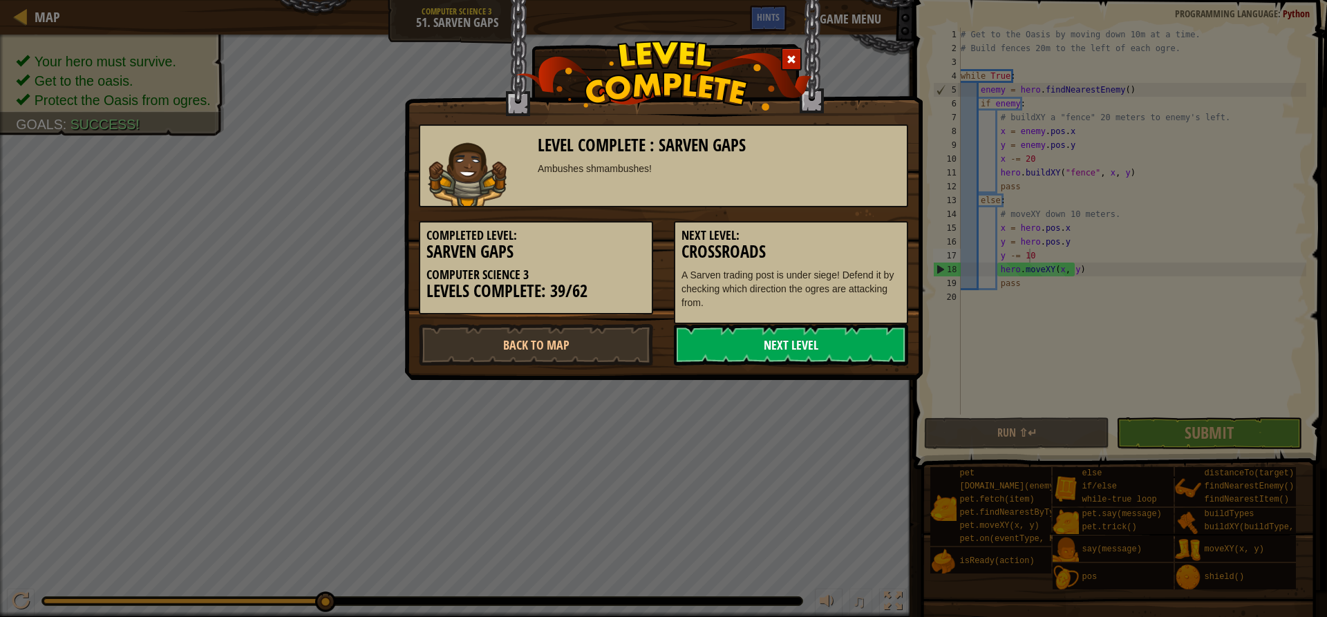
click at [820, 355] on link "Next Level" at bounding box center [791, 344] width 234 height 41
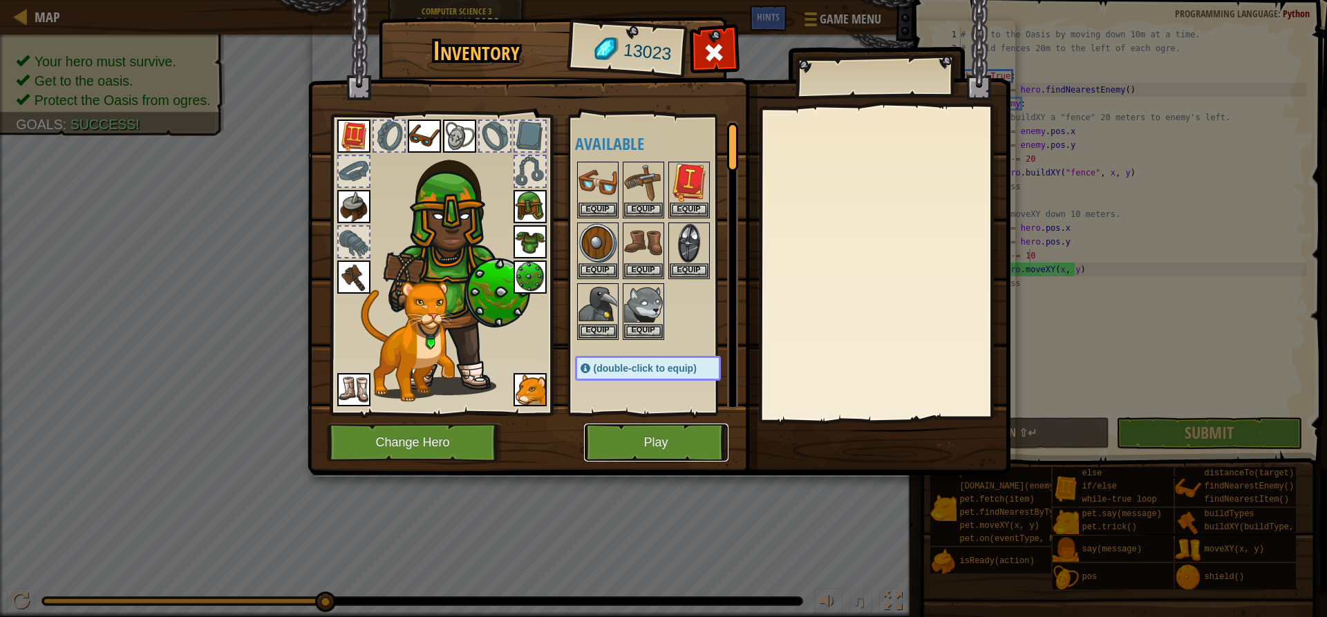
click at [634, 437] on button "Play" at bounding box center [656, 443] width 144 height 38
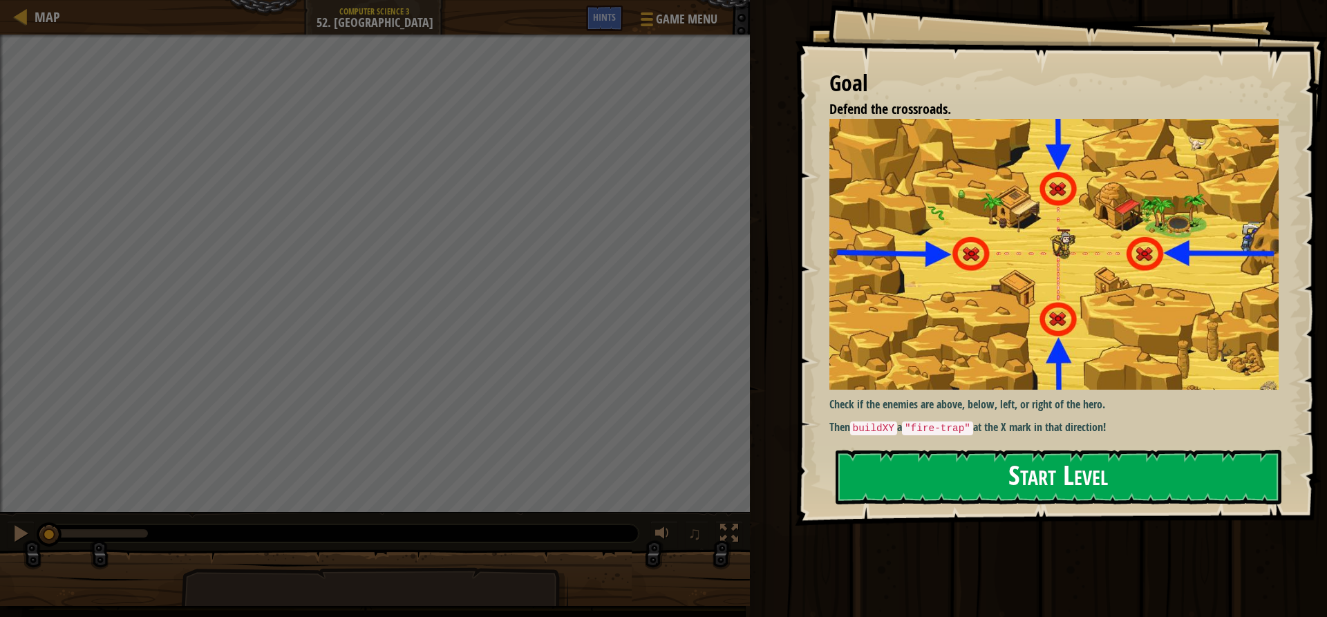
click at [929, 469] on button "Start Level" at bounding box center [1059, 477] width 446 height 55
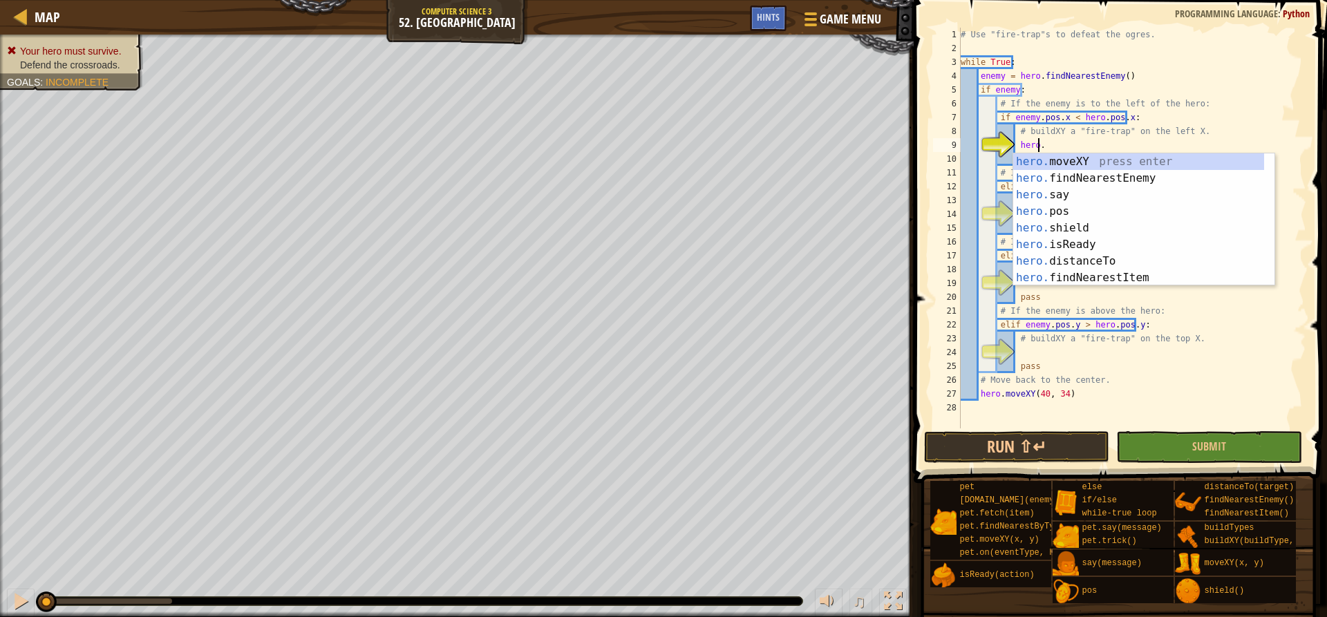
scroll to position [6, 6]
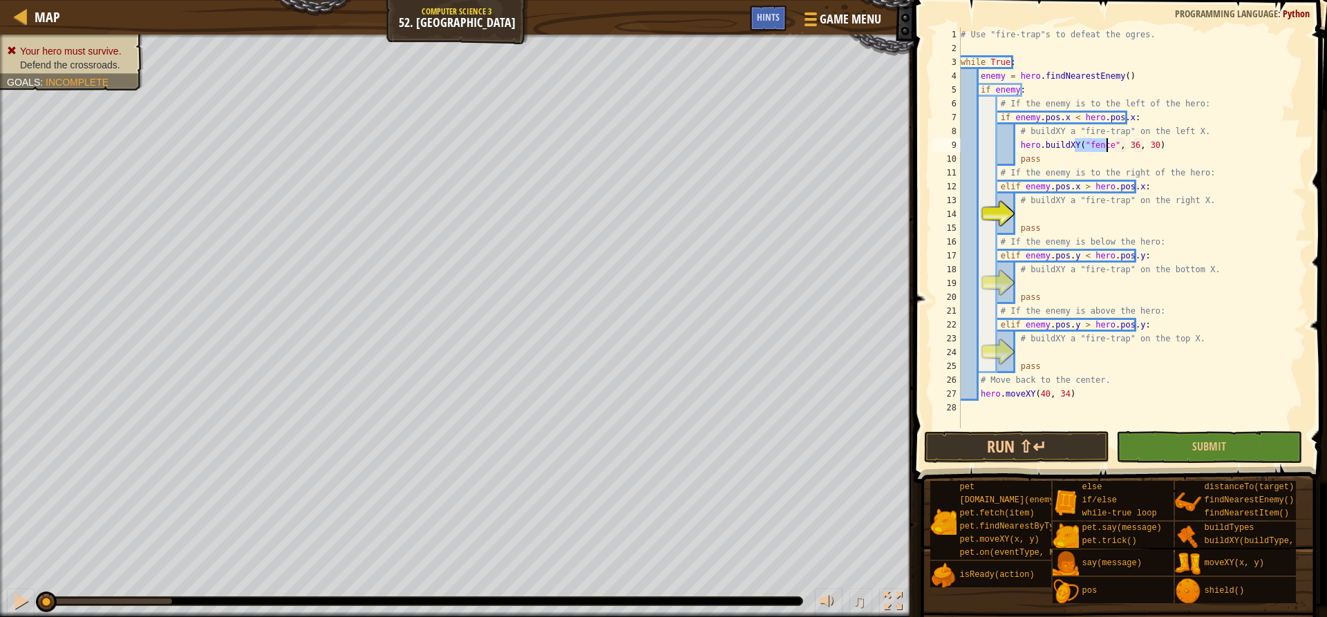
click at [1102, 129] on div "# Use "fire-trap"s to defeat the ogres. while True : enemy = hero . findNearest…" at bounding box center [1132, 242] width 348 height 429
click at [1076, 129] on div "# Use "fire-trap"s to defeat the ogres. while True : enemy = hero . findNearest…" at bounding box center [1132, 228] width 348 height 401
drag, startPoint x: 1074, startPoint y: 127, endPoint x: 1116, endPoint y: 127, distance: 42.2
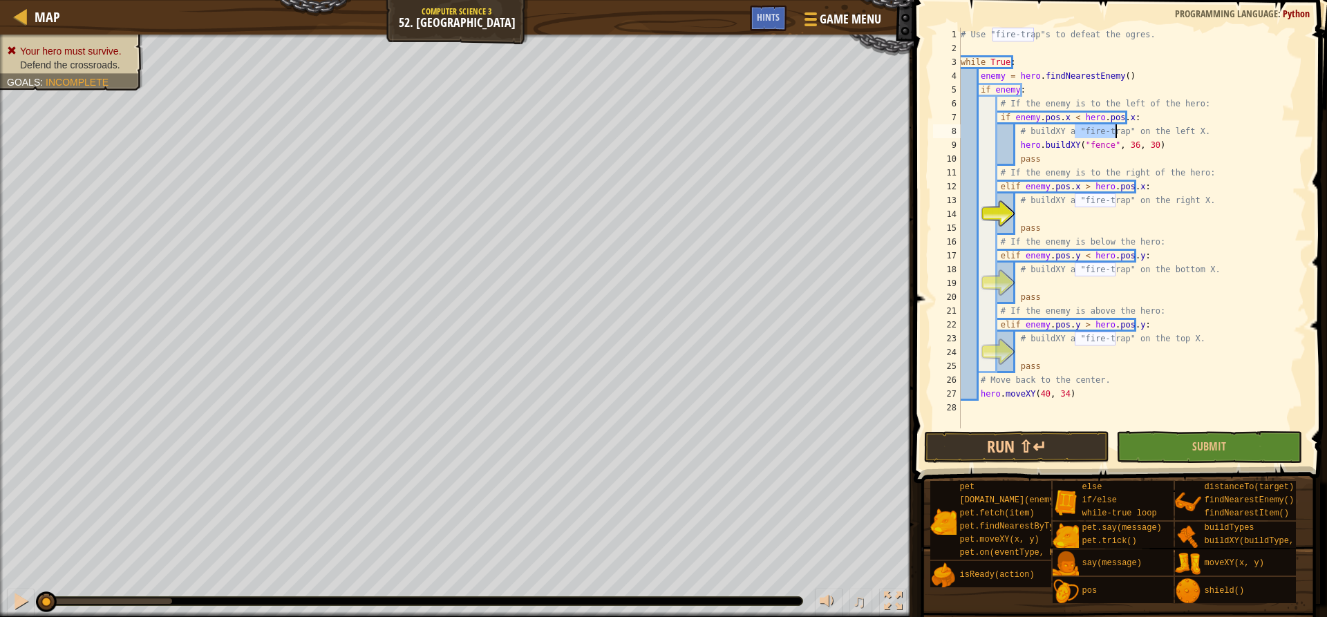
click at [1116, 127] on div "# Use "fire-trap"s to defeat the ogres. while True : enemy = hero . findNearest…" at bounding box center [1132, 242] width 348 height 429
click at [1091, 147] on div "# Use "fire-trap"s to defeat the ogres. while True : enemy = hero . findNearest…" at bounding box center [1132, 242] width 348 height 429
paste textarea "ire-trap"
click at [1035, 134] on div "# Use "fire-trap"s to defeat the ogres. while True : enemy = hero . findNearest…" at bounding box center [1132, 242] width 348 height 429
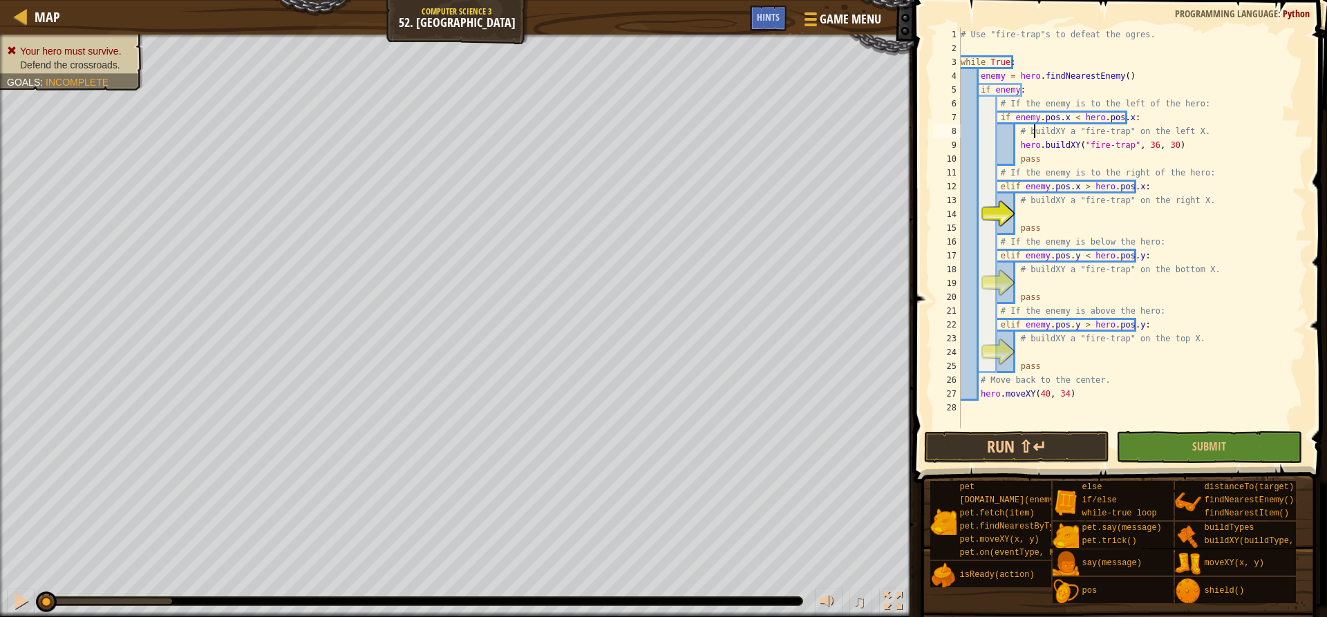
click at [1035, 134] on div "# Use "fire-trap"s to defeat the ogres. while True : enemy = hero . findNearest…" at bounding box center [1132, 242] width 348 height 429
click at [1052, 131] on div "# Use "fire-trap"s to defeat the ogres. while True : enemy = hero . findNearest…" at bounding box center [1132, 228] width 348 height 401
drag, startPoint x: 1052, startPoint y: 131, endPoint x: 1064, endPoint y: 131, distance: 12.4
click at [1064, 131] on div "# Use "fire-trap"s to defeat the ogres. while True : enemy = hero . findNearest…" at bounding box center [1132, 242] width 348 height 429
click at [1064, 131] on div "# Use "fire-trap"s to defeat the ogres. while True : enemy = hero . findNearest…" at bounding box center [1132, 228] width 348 height 401
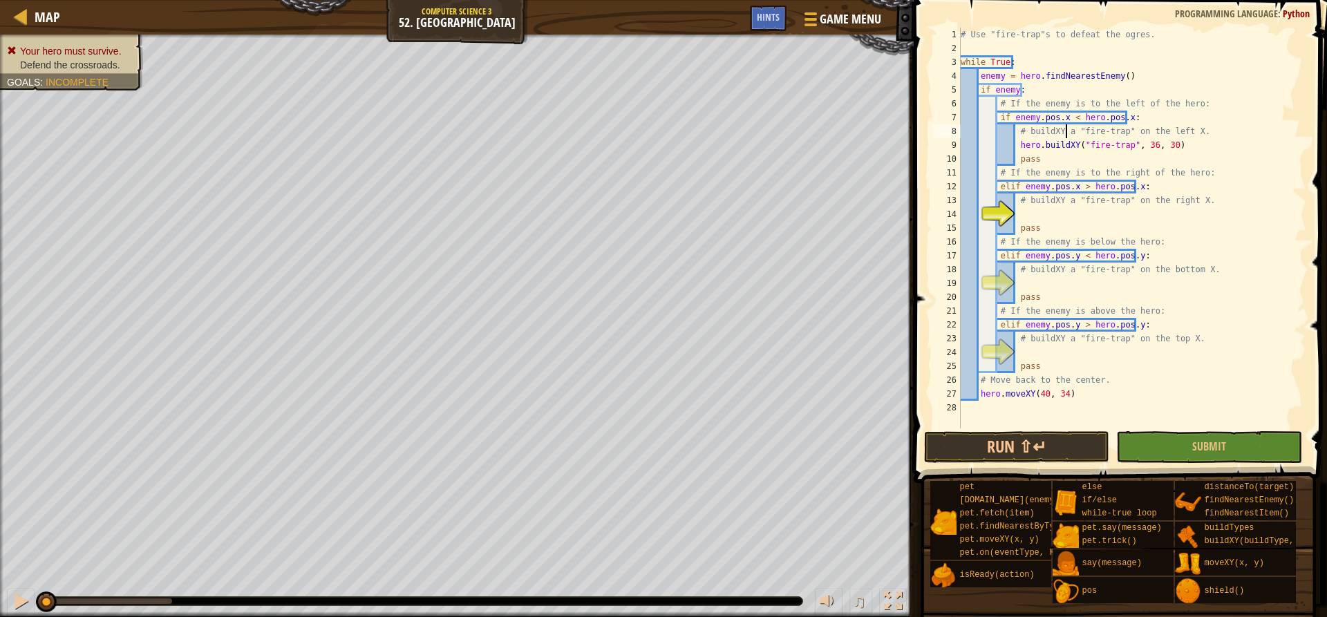
click at [1064, 131] on div "# Use "fire-trap"s to defeat the ogres. while True : enemy = hero . findNearest…" at bounding box center [1132, 242] width 348 height 429
click at [1067, 133] on div "# Use "fire-trap"s to defeat the ogres. while True : enemy = hero . findNearest…" at bounding box center [1132, 228] width 348 height 401
click at [1034, 133] on div "# Use "fire-trap"s to defeat the ogres. while True : enemy = hero . findNearest…" at bounding box center [1132, 242] width 348 height 429
click at [1072, 126] on div "# Use "fire-trap"s to defeat the ogres. while True : enemy = hero . findNearest…" at bounding box center [1132, 242] width 348 height 429
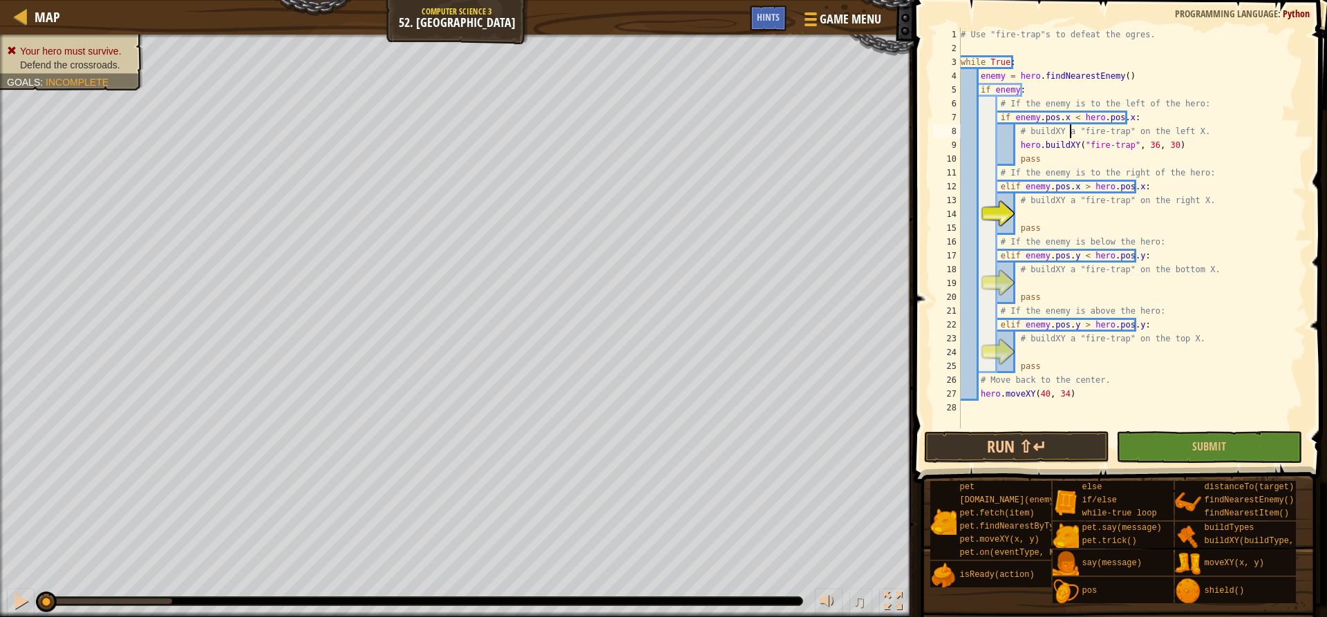
click at [1072, 126] on div "# Use "fire-trap"s to defeat the ogres. while True : enemy = hero . findNearest…" at bounding box center [1132, 242] width 348 height 429
click at [1095, 133] on div "# Use "fire-trap"s to defeat the ogres. while True : enemy = hero . findNearest…" at bounding box center [1132, 242] width 348 height 429
click at [1109, 133] on div "# Use "fire-trap"s to defeat the ogres. while True : enemy = hero . findNearest…" at bounding box center [1132, 242] width 348 height 429
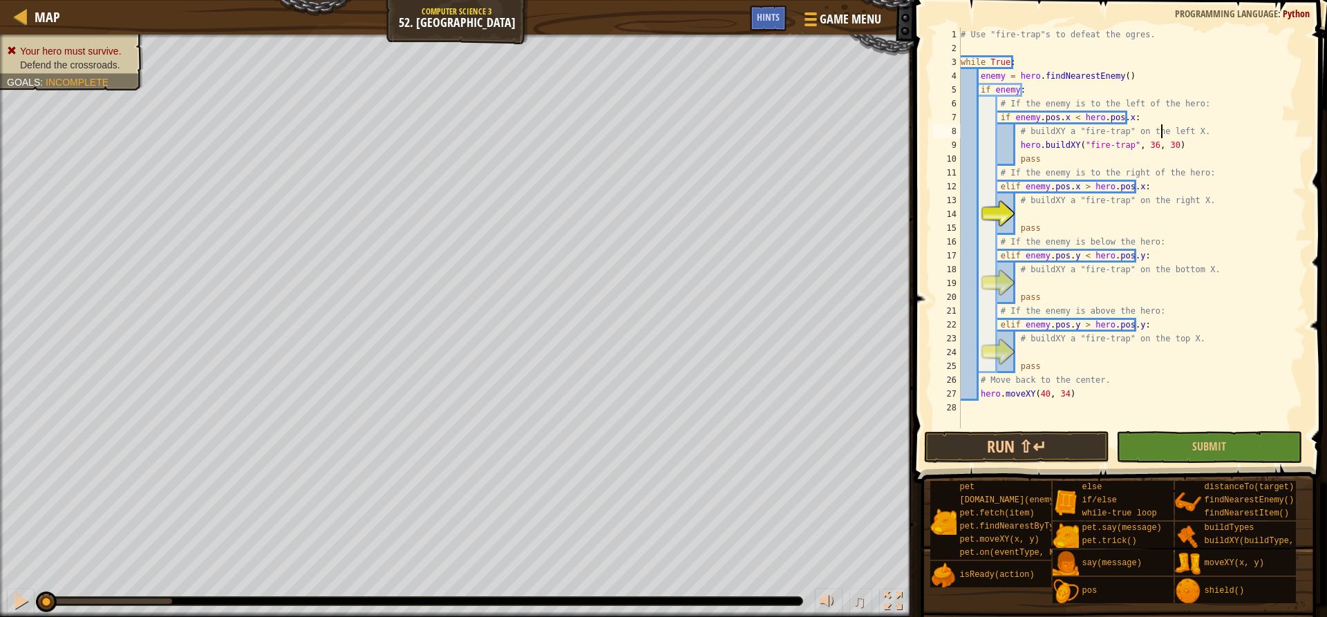
click at [1162, 132] on div "# Use "fire-trap"s to defeat the ogres. while True : enemy = hero . findNearest…" at bounding box center [1132, 242] width 348 height 429
click at [1175, 130] on div "# Use "fire-trap"s to defeat the ogres. while True : enemy = hero . findNearest…" at bounding box center [1132, 228] width 348 height 401
click at [1175, 130] on div "# Use "fire-trap"s to defeat the ogres. while True : enemy = hero . findNearest…" at bounding box center [1132, 242] width 348 height 429
click at [1138, 144] on div "# Use "fire-trap"s to defeat the ogres. while True : enemy = hero . findNearest…" at bounding box center [1132, 242] width 348 height 429
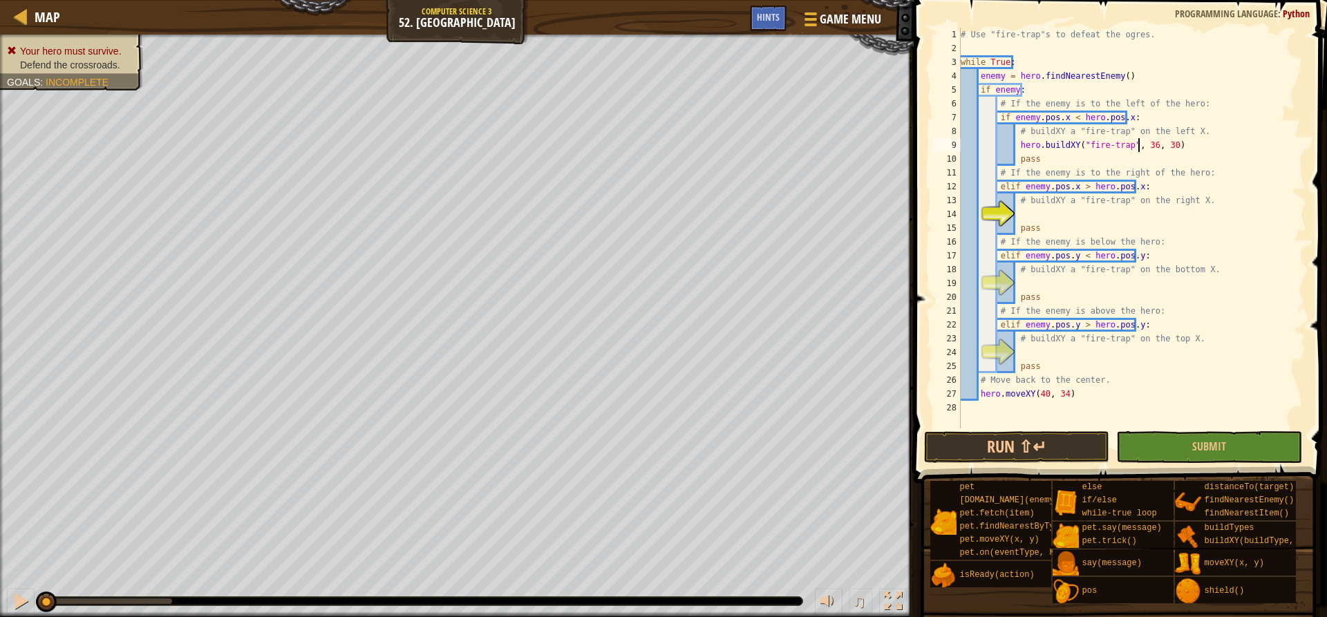
click at [1138, 144] on div "# Use "fire-trap"s to defeat the ogres. while True : enemy = hero . findNearest…" at bounding box center [1132, 242] width 348 height 429
click at [1160, 141] on div "# Use "fire-trap"s to defeat the ogres. while True : enemy = hero . findNearest…" at bounding box center [1132, 242] width 348 height 429
type textarea "hero.buildXY("fire-trap", 25, 34)"
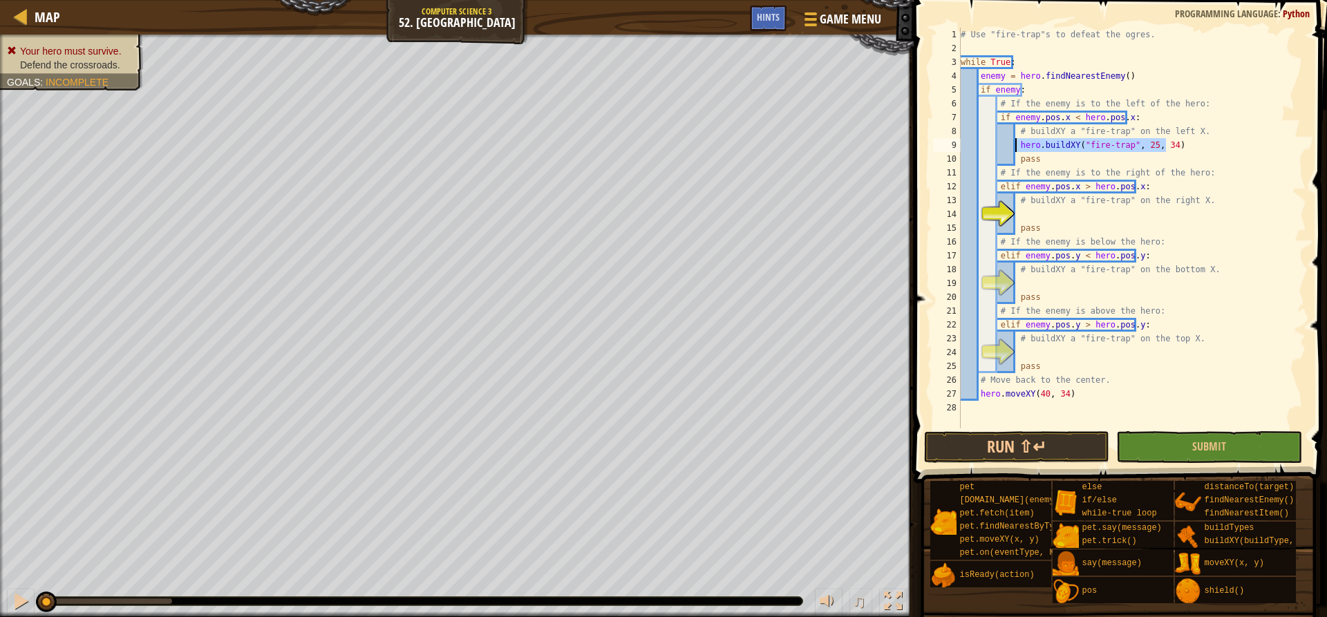
drag, startPoint x: 1189, startPoint y: 145, endPoint x: 1017, endPoint y: 149, distance: 172.8
click at [1017, 149] on div "# Use "fire-trap"s to defeat the ogres. while True : enemy = hero . findNearest…" at bounding box center [1132, 242] width 348 height 429
click at [1049, 214] on div "# Use "fire-trap"s to defeat the ogres. while True : enemy = hero . findNearest…" at bounding box center [1132, 242] width 348 height 429
paste textarea "hero.buildXY("fire-trap", 25, 34)"
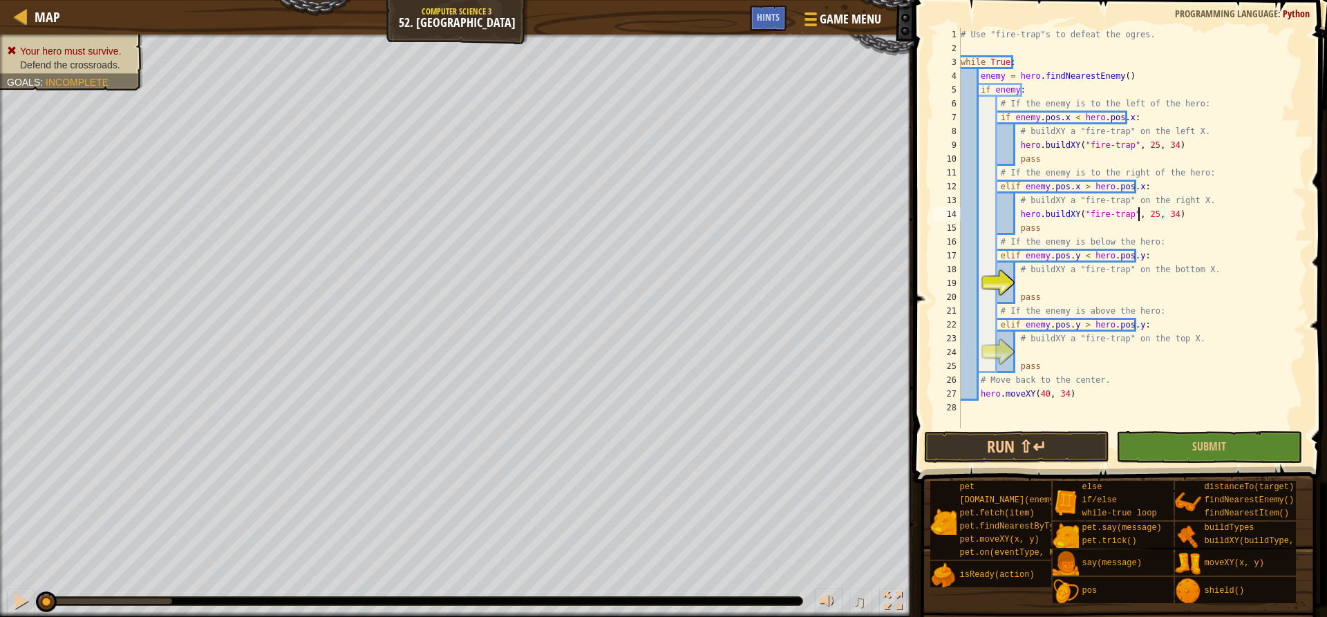
click at [1138, 214] on div "# Use "fire-trap"s to defeat the ogres. while True : enemy = hero . findNearest…" at bounding box center [1132, 242] width 348 height 429
type textarea "hero.buildXY("fire-trap", 55, 34)"
click at [1054, 281] on div "# Use "fire-trap"s to defeat the ogres. while True : enemy = hero . findNearest…" at bounding box center [1132, 242] width 348 height 429
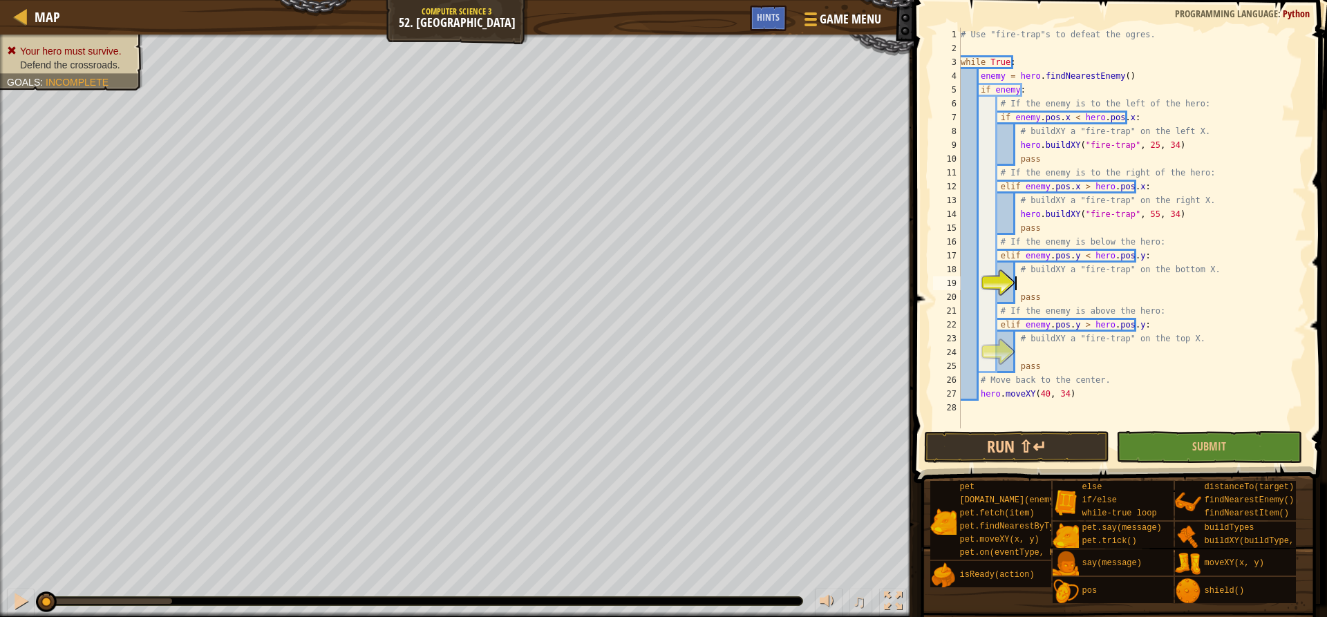
scroll to position [6, 4]
paste textarea "hero.buildXY("fire-trap", 25, 34)"
click at [1138, 288] on div "# Use "fire-trap"s to defeat the ogres. while True : enemy = hero . findNearest…" at bounding box center [1132, 242] width 348 height 429
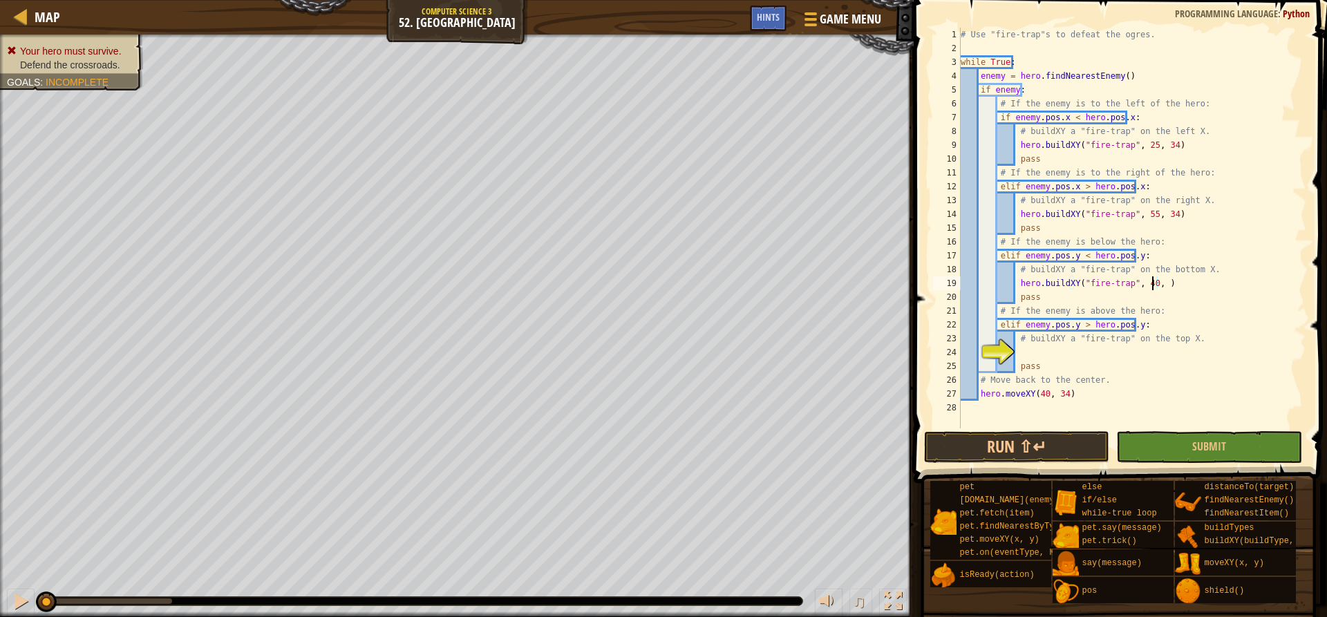
type textarea "hero.buildXY("fire-trap", 40, 19)"
click at [1075, 355] on div "# Use "fire-trap"s to defeat the ogres. while True : enemy = hero . findNearest…" at bounding box center [1132, 242] width 348 height 429
paste textarea "hero.buildXY("fire-trap", 25, 34)"
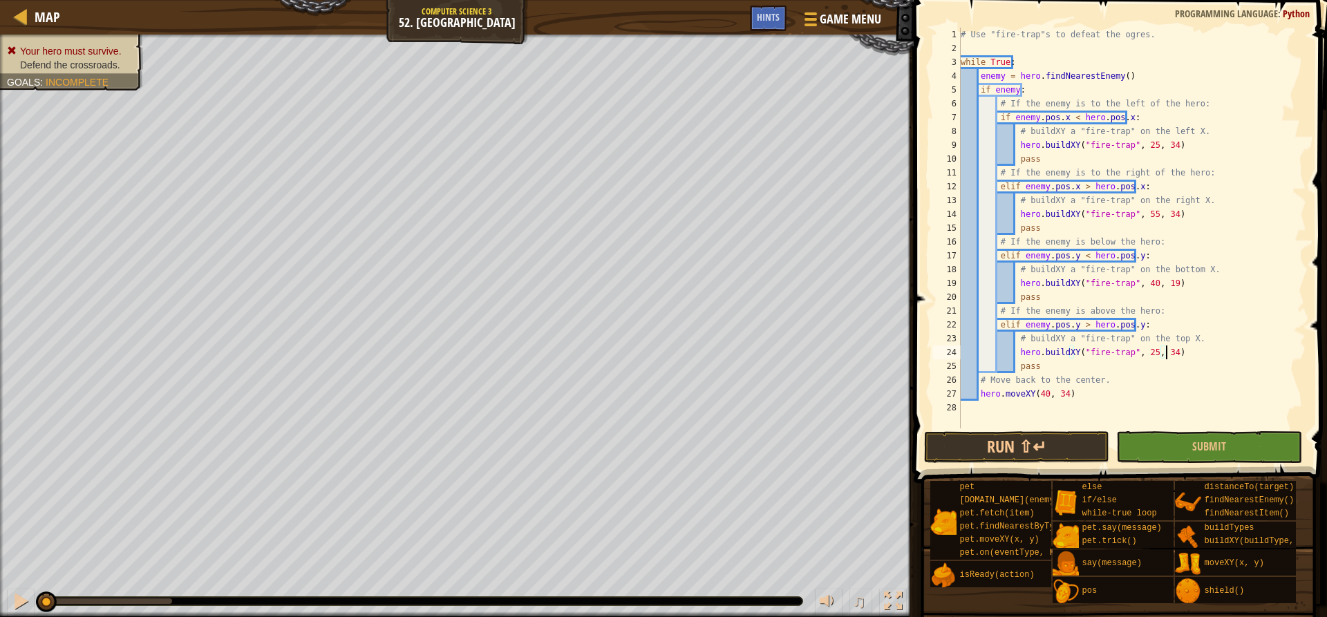
click at [1137, 351] on div "# Use "fire-trap"s to defeat the ogres. while True : enemy = hero . findNearest…" at bounding box center [1132, 242] width 348 height 429
type textarea "hero.buildXY("fire-trap", 40, 49)"
click at [1077, 446] on button "Run ⇧↵" at bounding box center [1016, 447] width 185 height 32
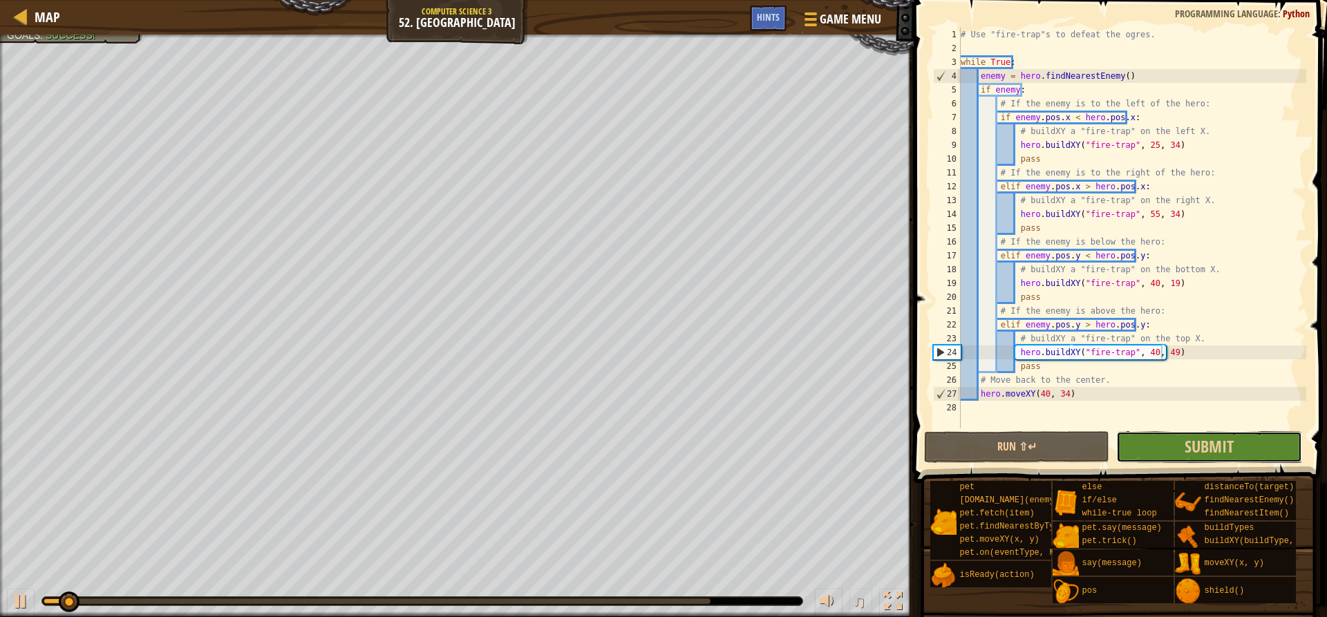
click at [1263, 442] on button "Submit" at bounding box center [1208, 447] width 185 height 32
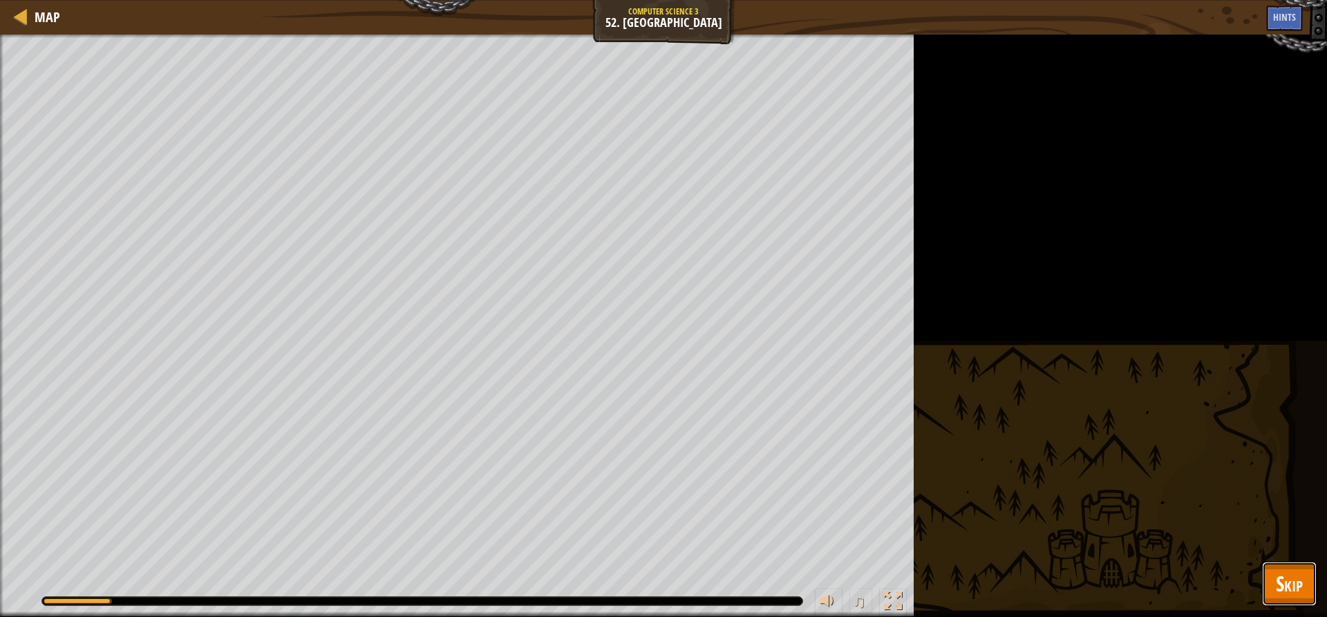
click at [1299, 573] on span "Skip" at bounding box center [1289, 583] width 27 height 28
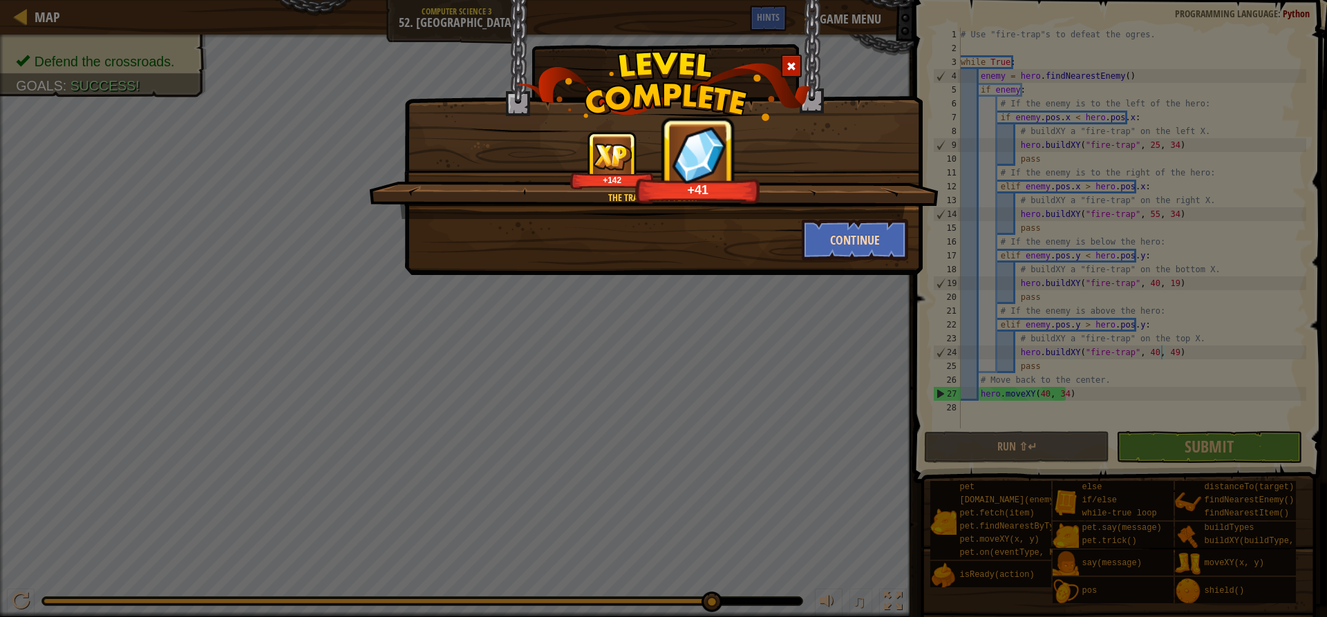
scroll to position [6, 17]
click at [855, 251] on button "Continue" at bounding box center [855, 239] width 107 height 41
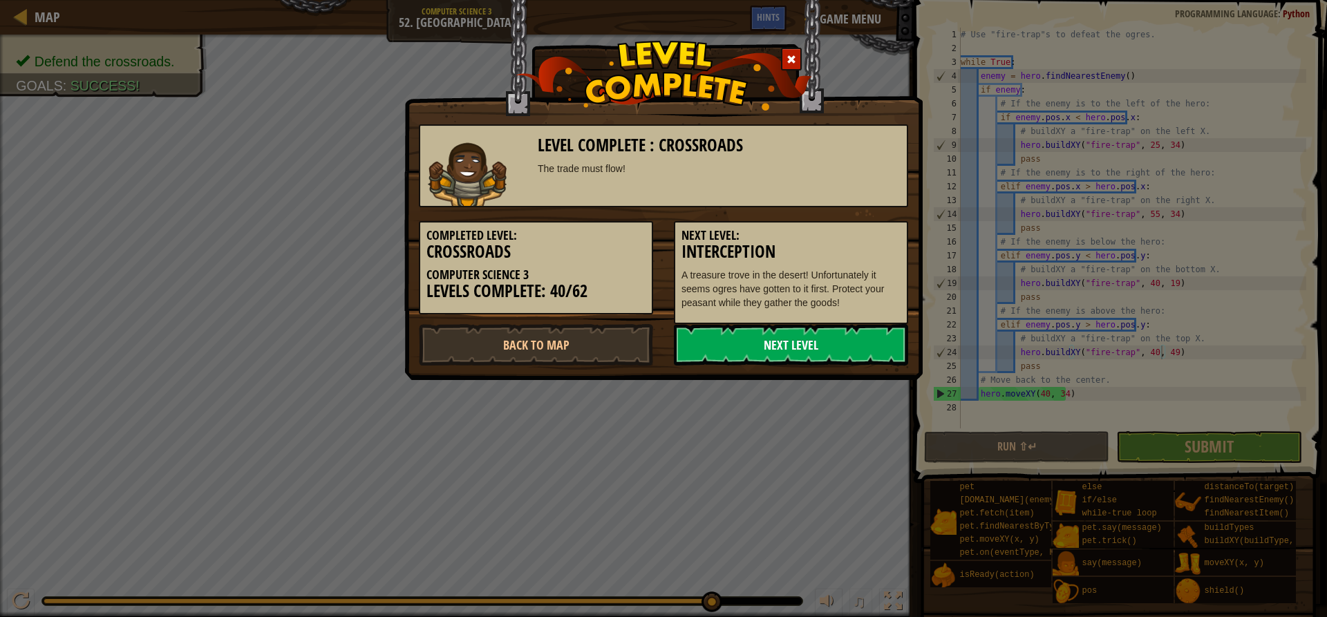
click at [805, 350] on link "Next Level" at bounding box center [791, 344] width 234 height 41
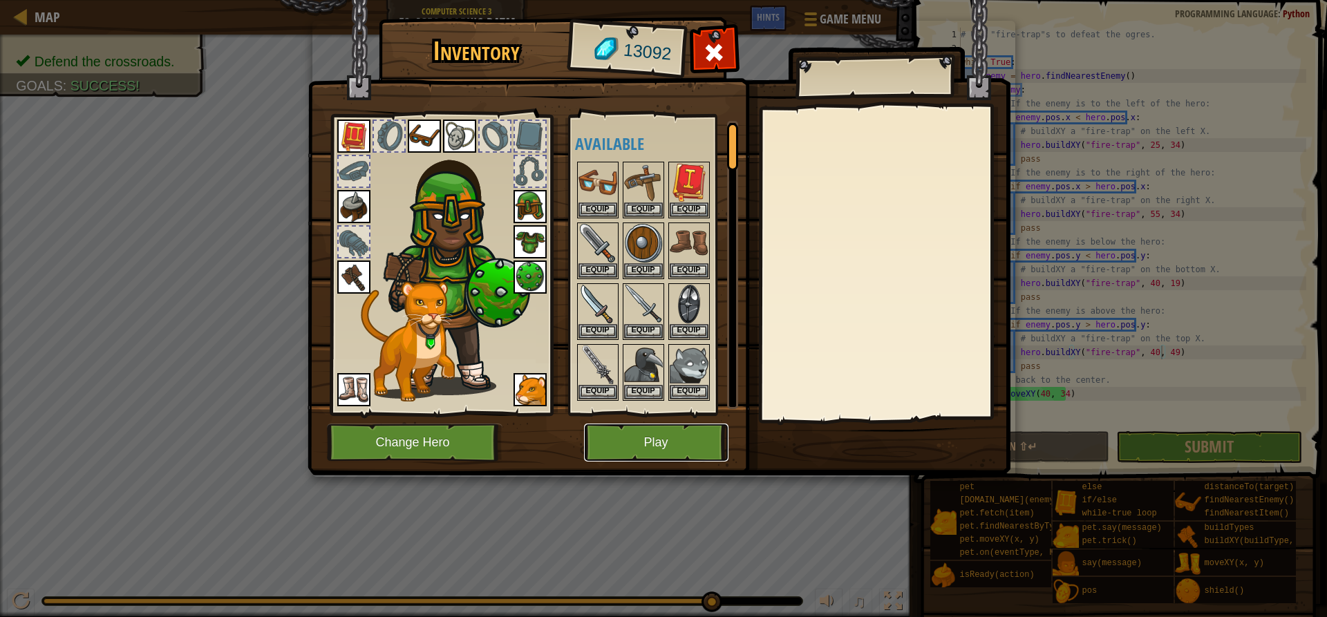
click at [661, 441] on button "Play" at bounding box center [656, 443] width 144 height 38
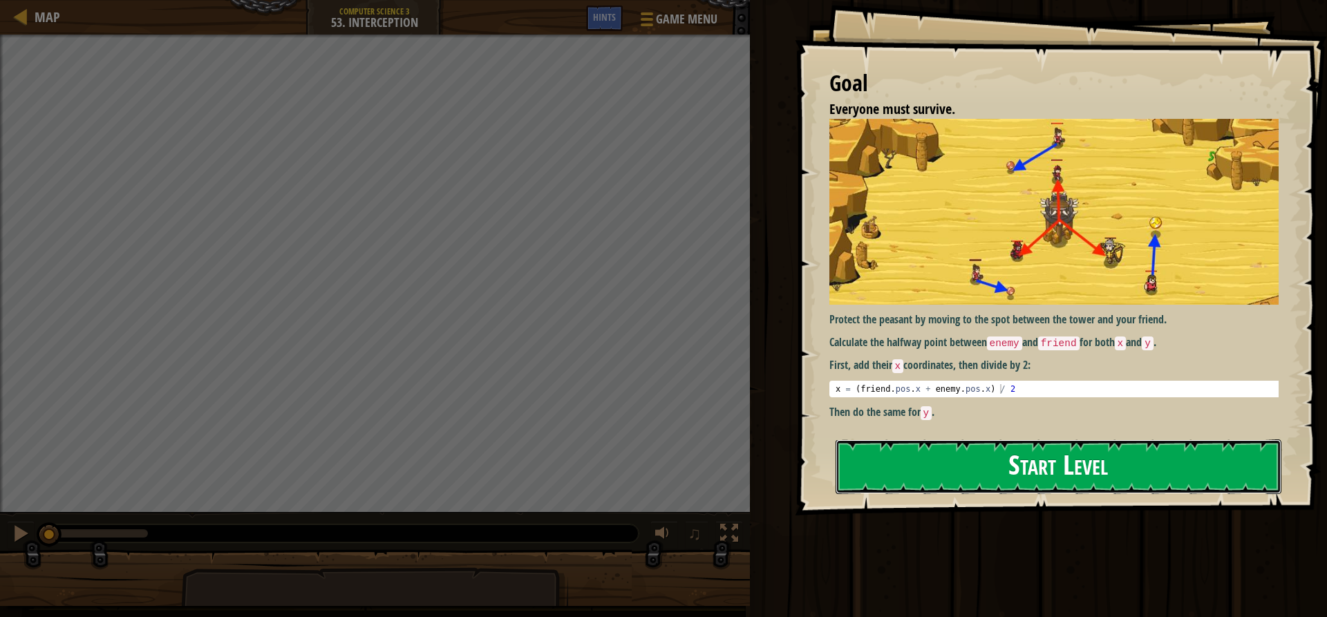
click at [1147, 480] on button "Start Level" at bounding box center [1059, 467] width 446 height 55
